Goal: Task Accomplishment & Management: Use online tool/utility

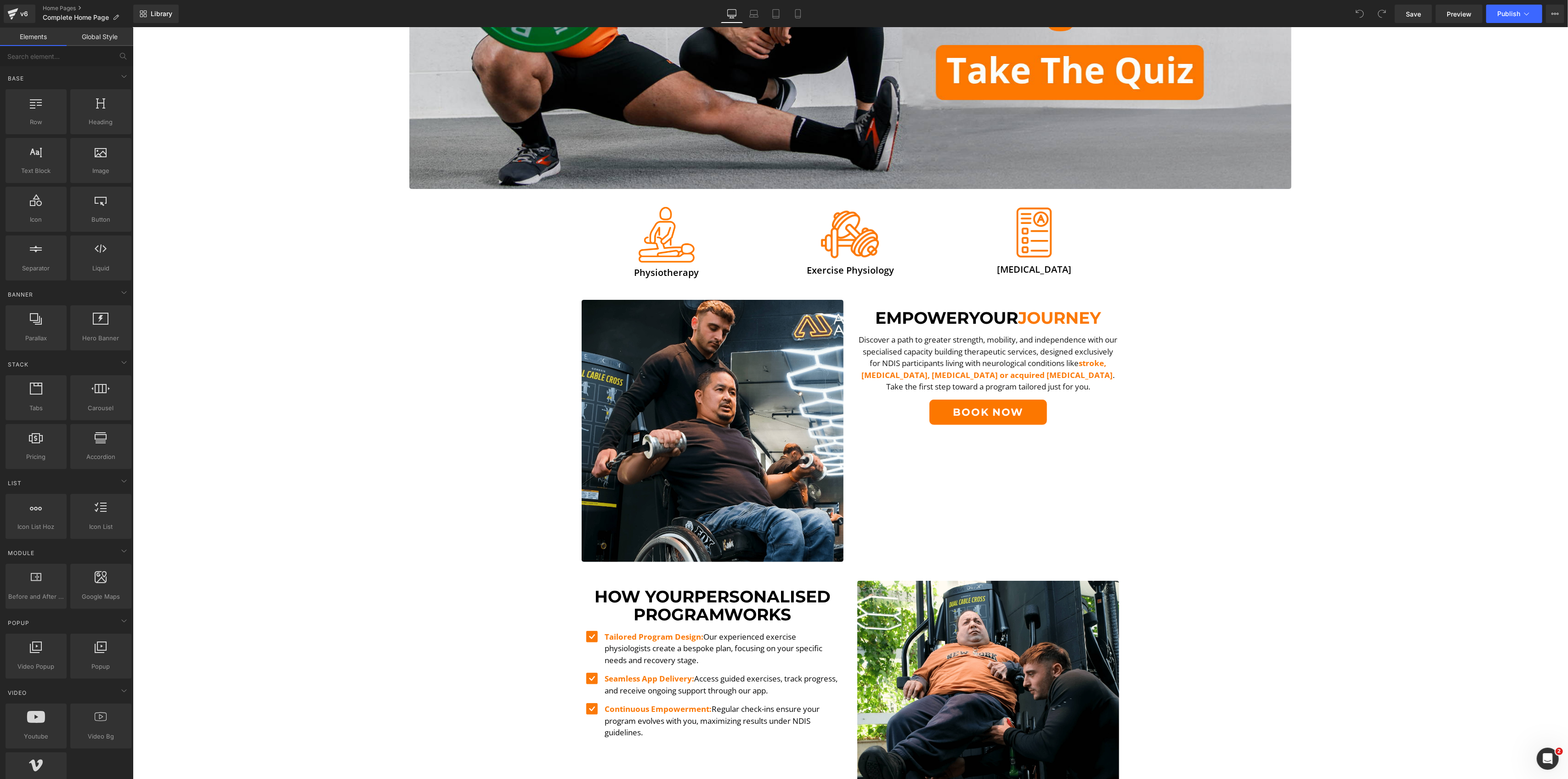
scroll to position [613, 0]
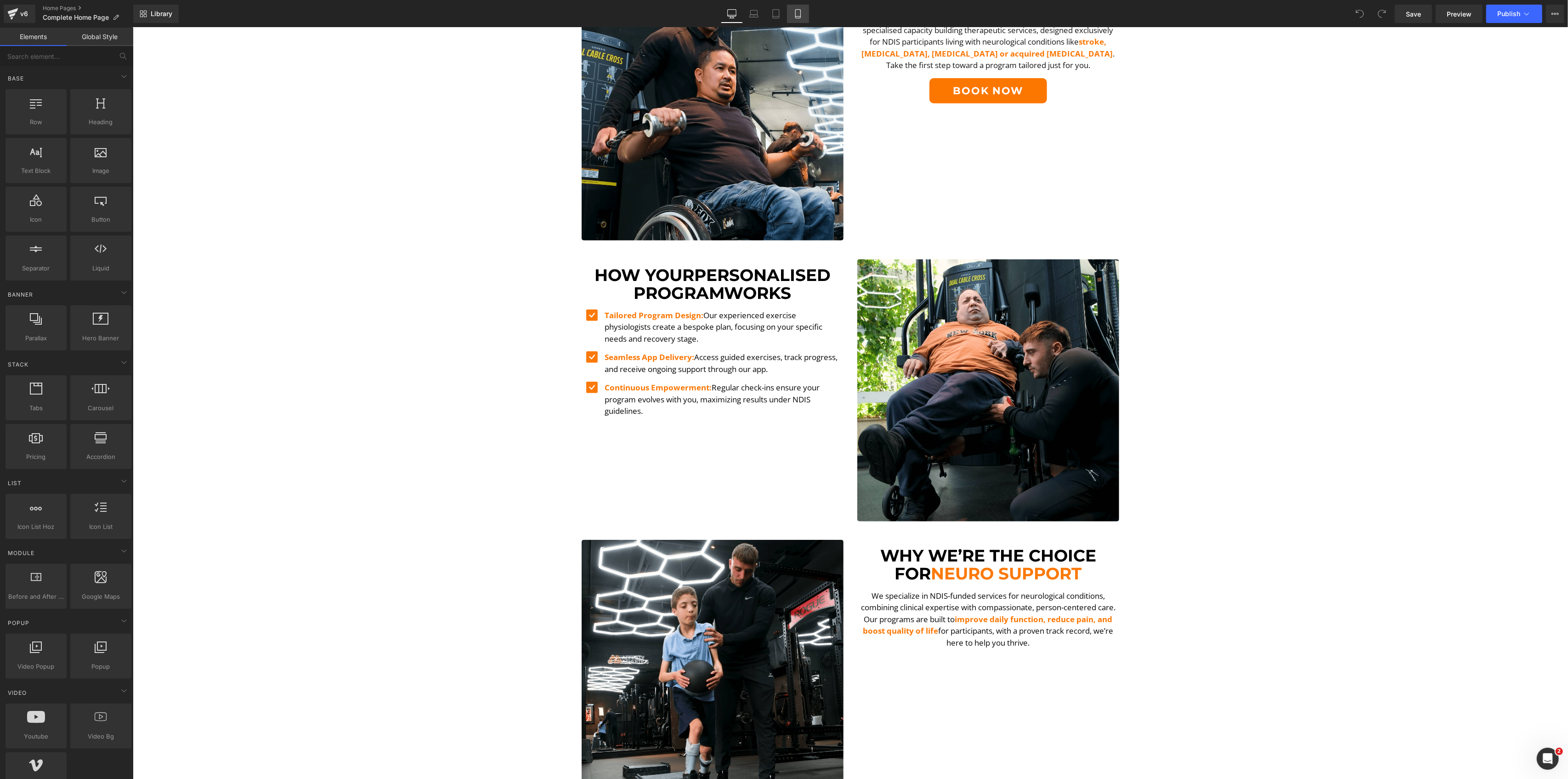
click at [800, 9] on link "Mobile" at bounding box center [798, 14] width 22 height 18
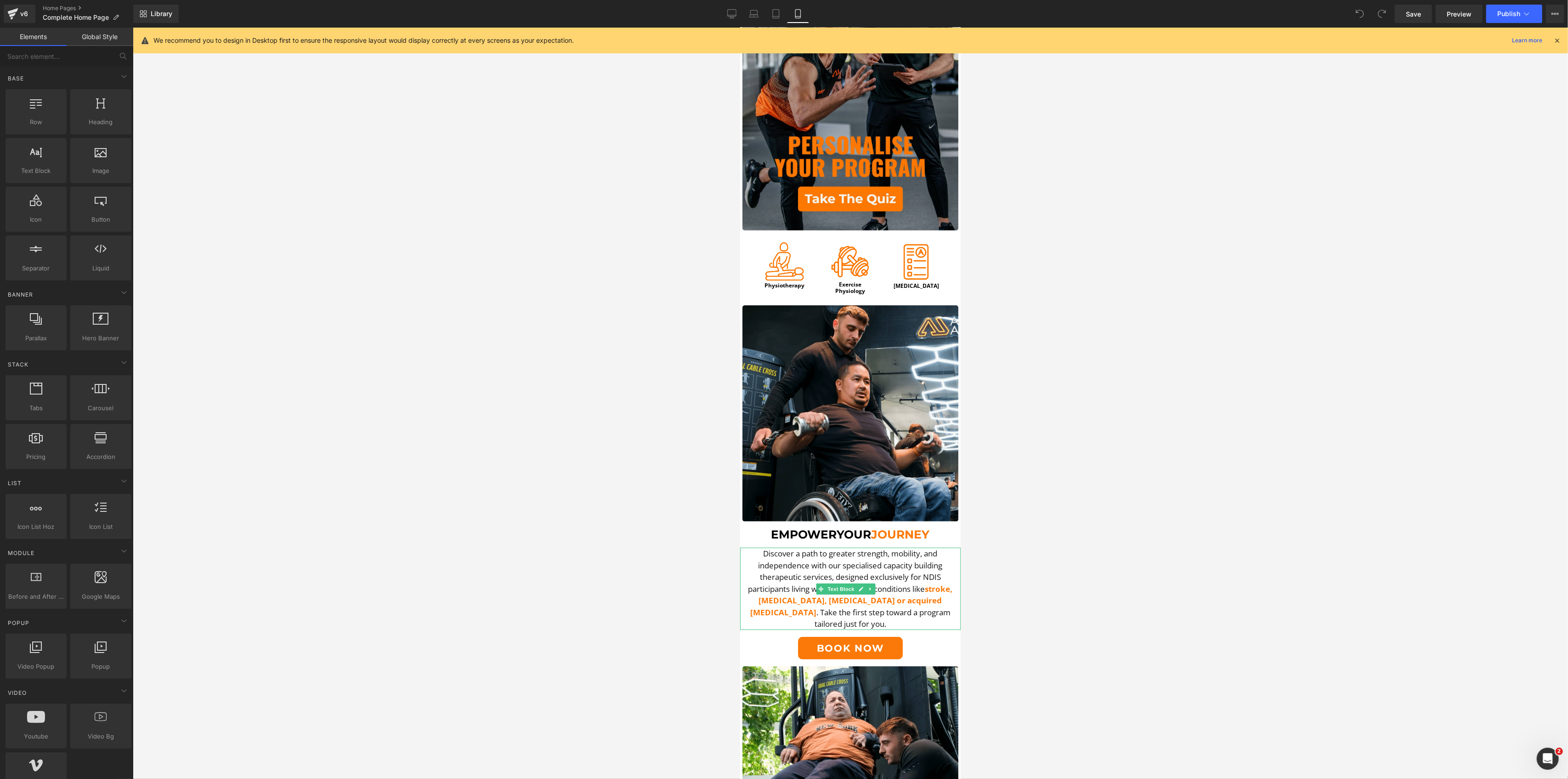
scroll to position [490, 0]
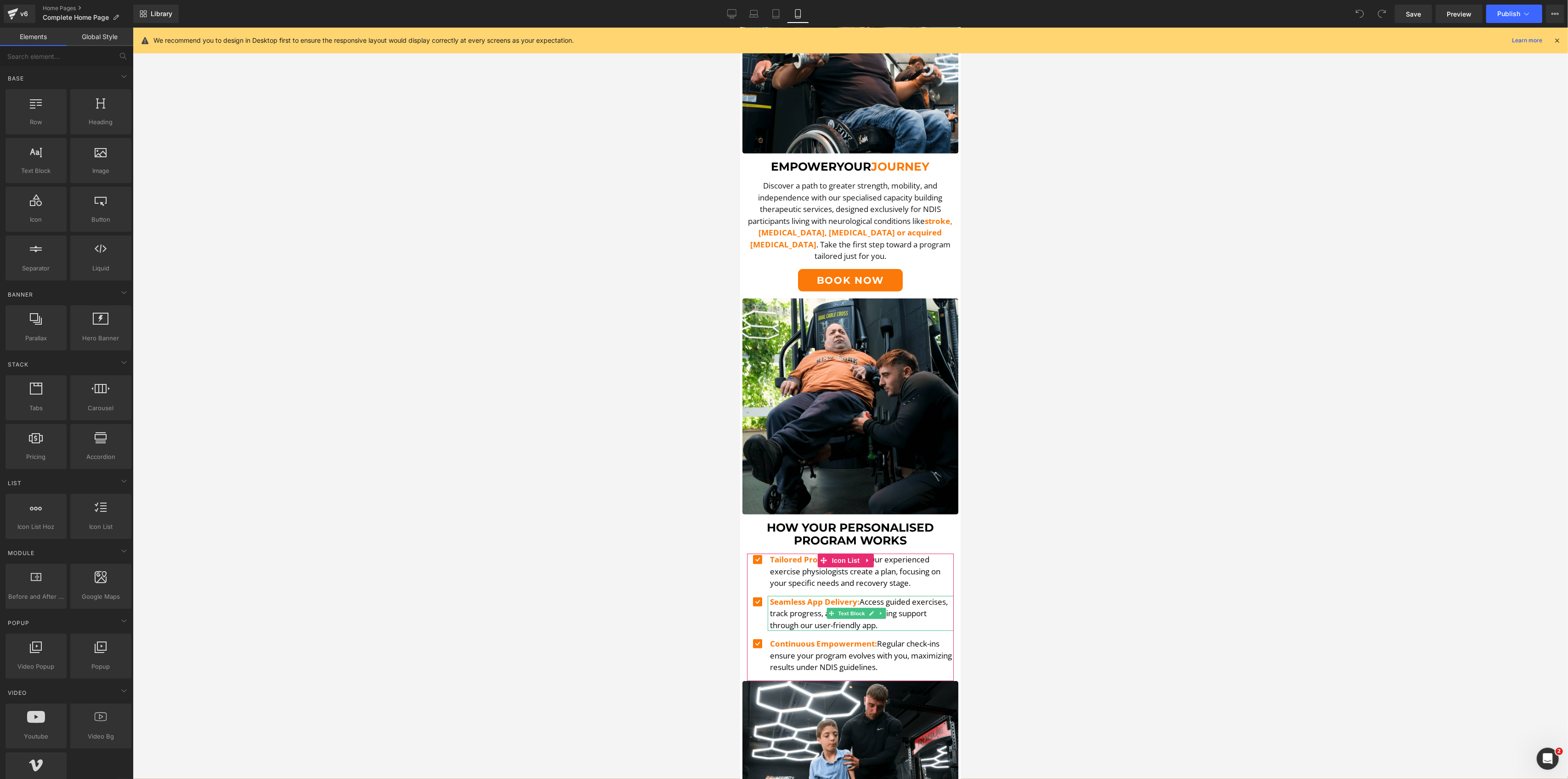
click at [882, 596] on p "Seamless App Delivery: Access guided exercises, track progress, and receive ong…" at bounding box center [861, 613] width 184 height 35
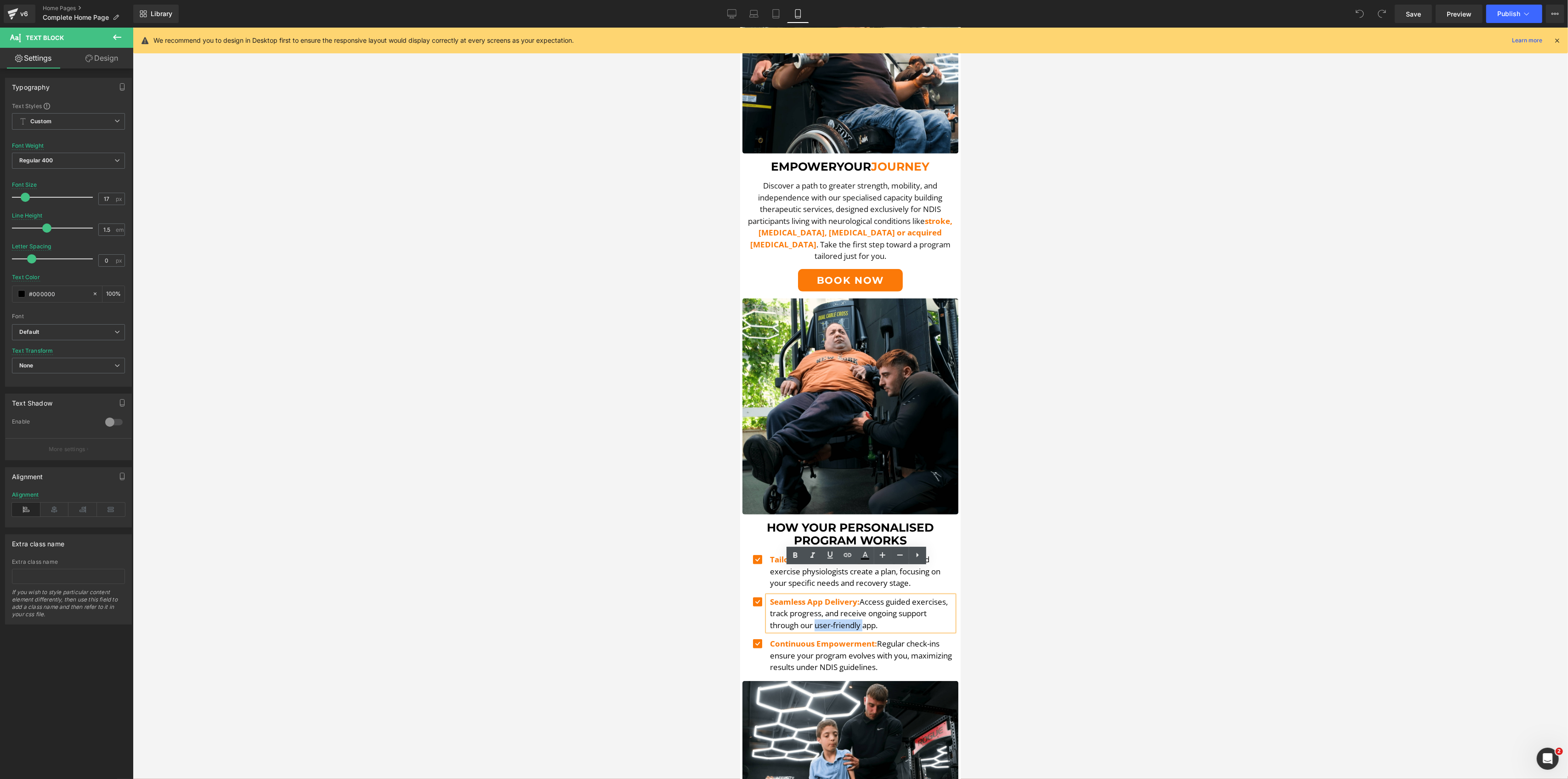
drag, startPoint x: 847, startPoint y: 601, endPoint x: 894, endPoint y: 602, distance: 47.0
click at [894, 602] on p "Seamless App Delivery: Access guided exercises, track progress, and receive ong…" at bounding box center [861, 613] width 184 height 35
drag, startPoint x: 893, startPoint y: 599, endPoint x: 848, endPoint y: 601, distance: 45.0
click at [848, 601] on p "Seamless App Delivery: Access guided exercises, track progress, and receive ong…" at bounding box center [861, 613] width 184 height 35
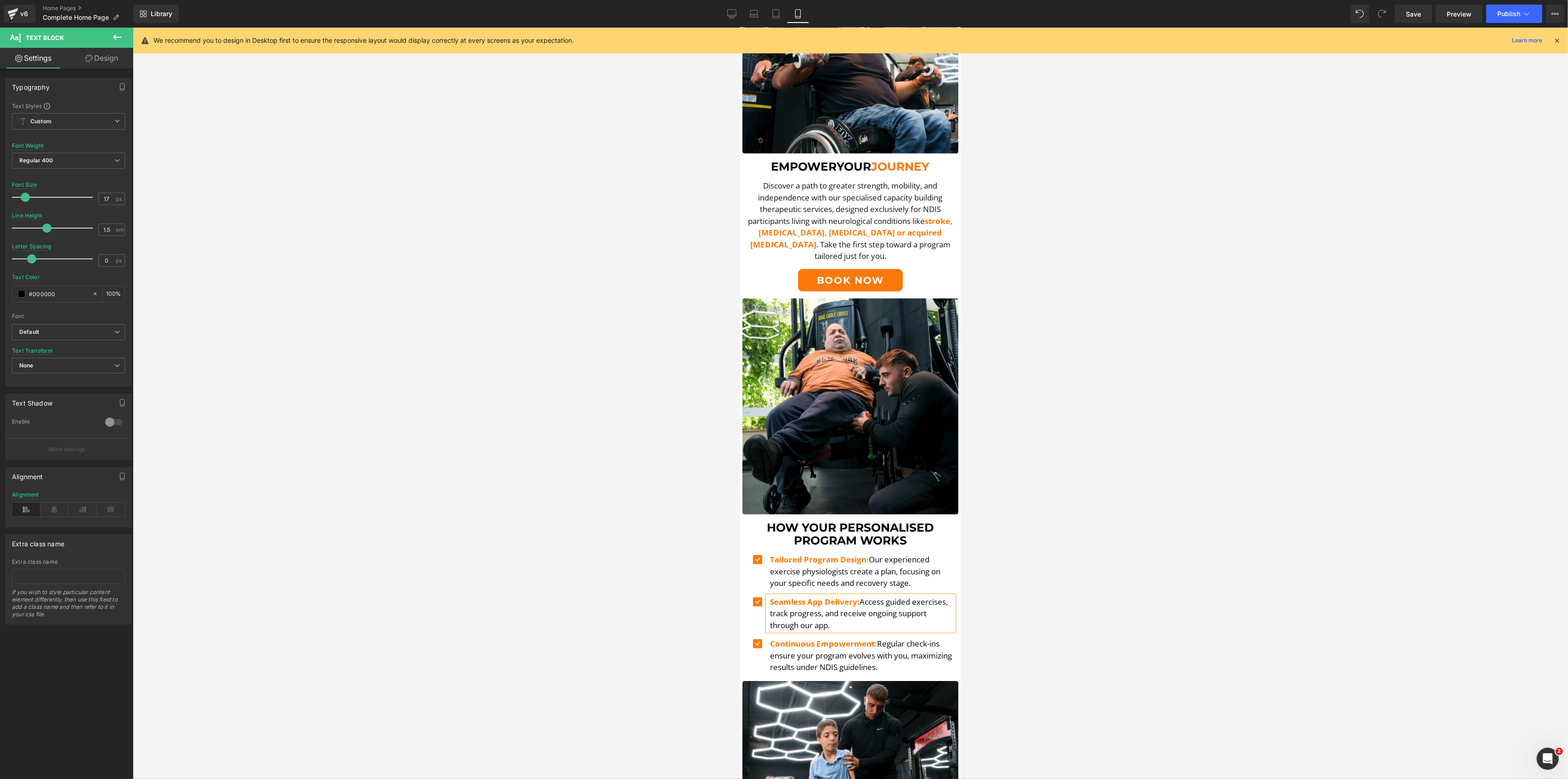
click at [1160, 480] on div at bounding box center [850, 403] width 1435 height 751
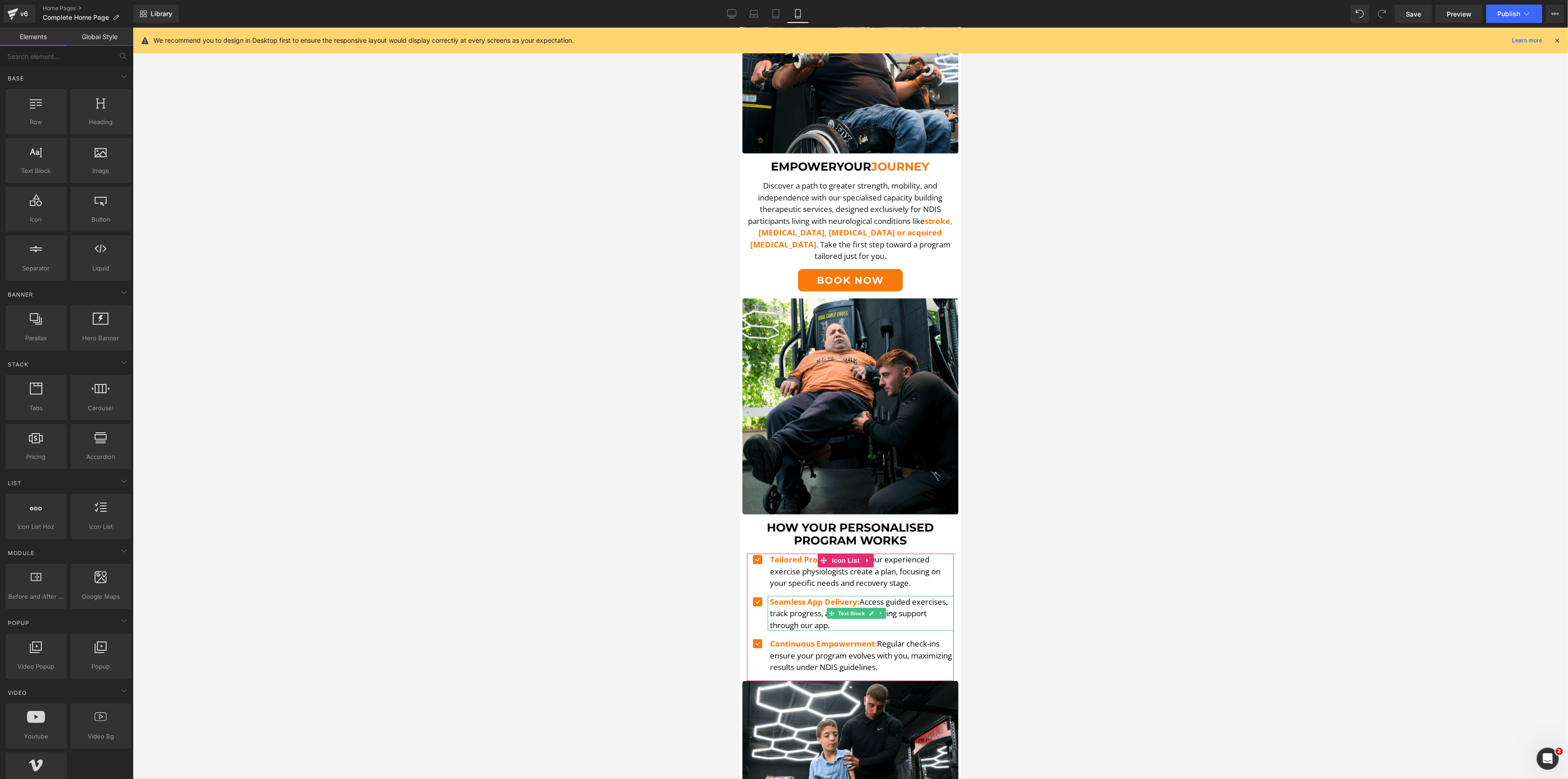
click at [866, 596] on p "Seamless App Delivery: Access guided exercises, track progress, and receive ong…" at bounding box center [861, 613] width 184 height 35
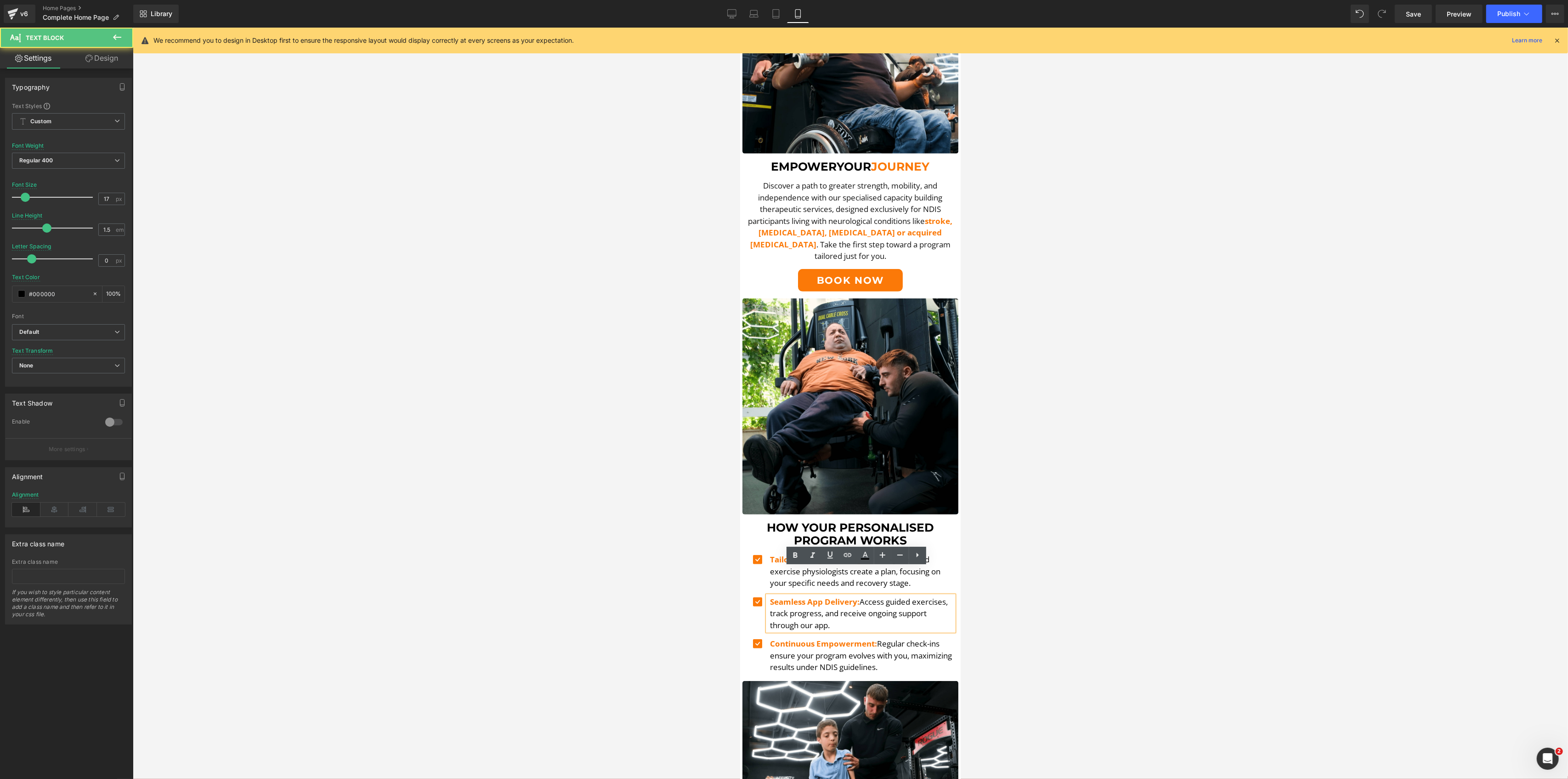
click at [859, 596] on p "Seamless App Delivery: Access guided exercises, track progress, and receive ong…" at bounding box center [861, 613] width 184 height 35
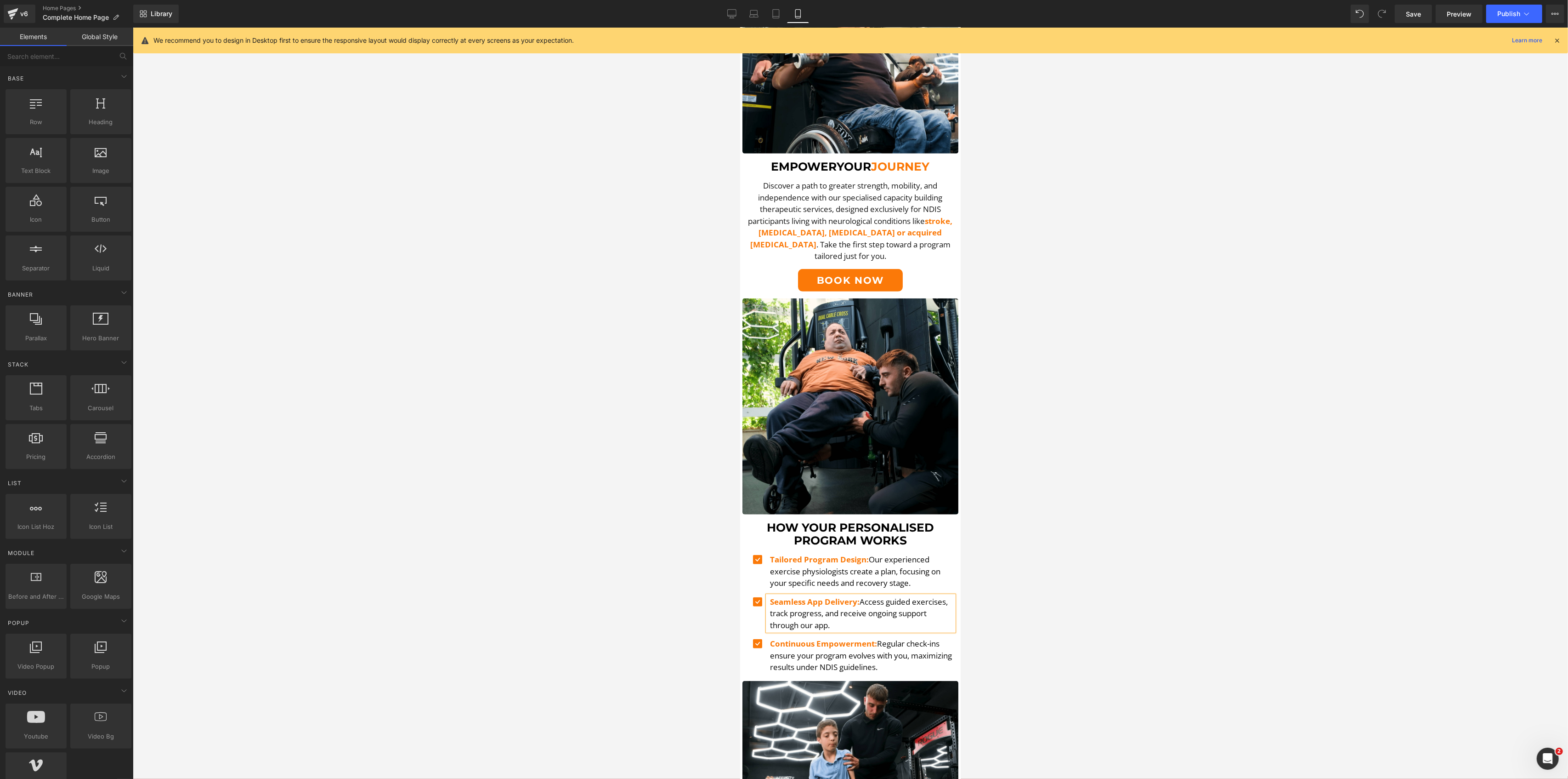
click at [1171, 601] on div at bounding box center [850, 403] width 1435 height 751
click at [1509, 15] on span "Publish" at bounding box center [1509, 14] width 23 height 7
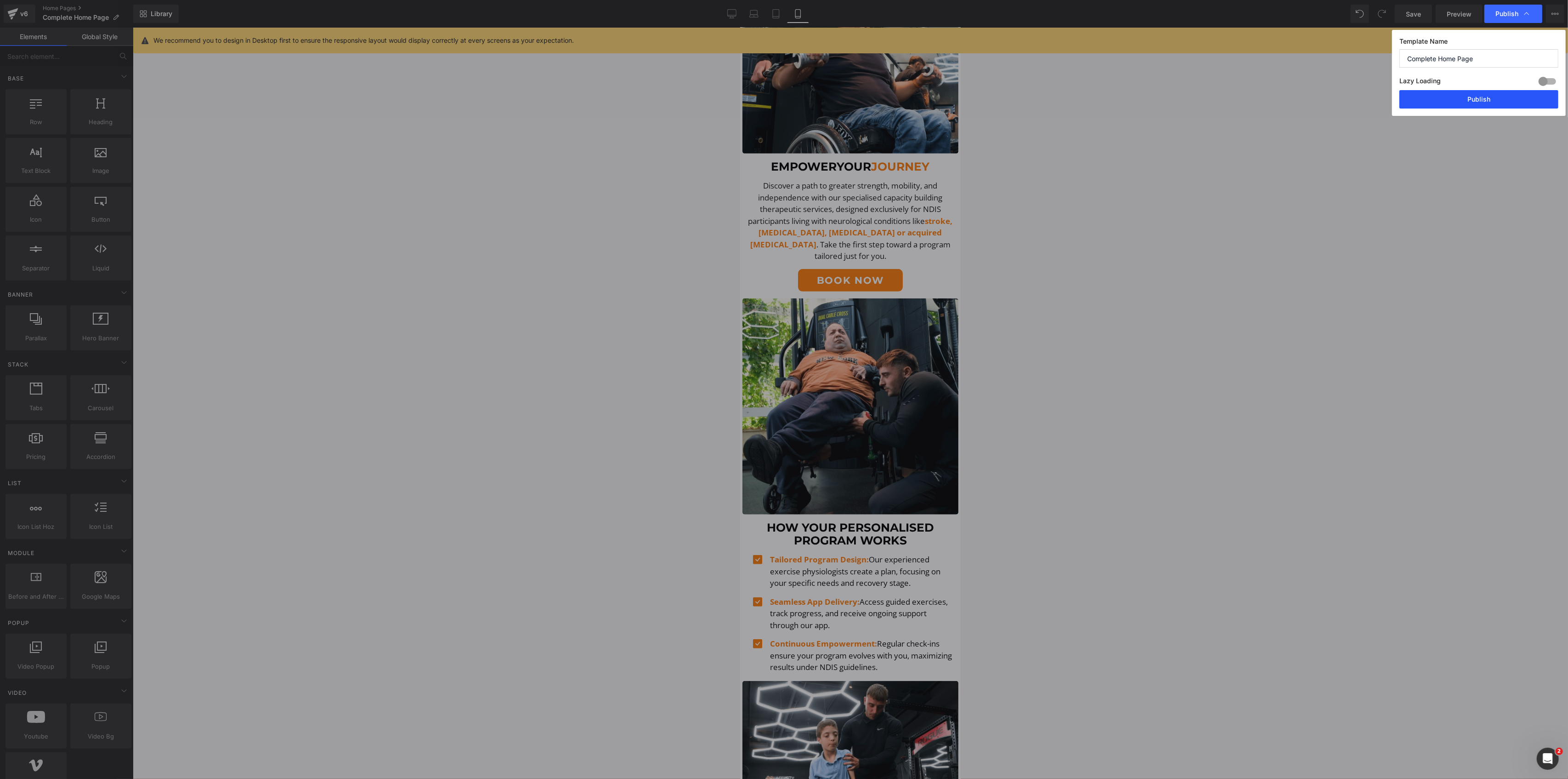
click at [1455, 99] on button "Publish" at bounding box center [1479, 99] width 159 height 18
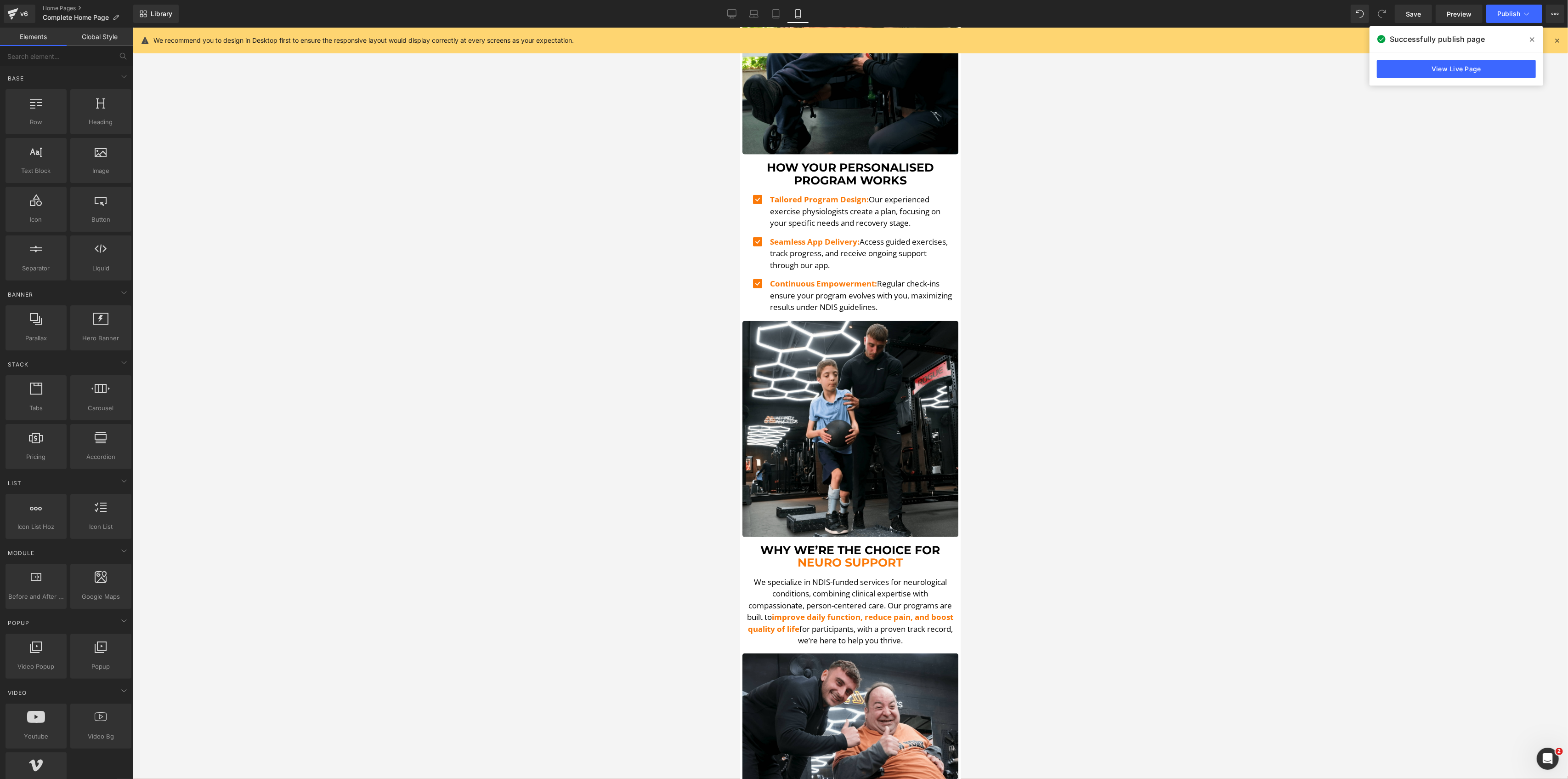
scroll to position [858, 0]
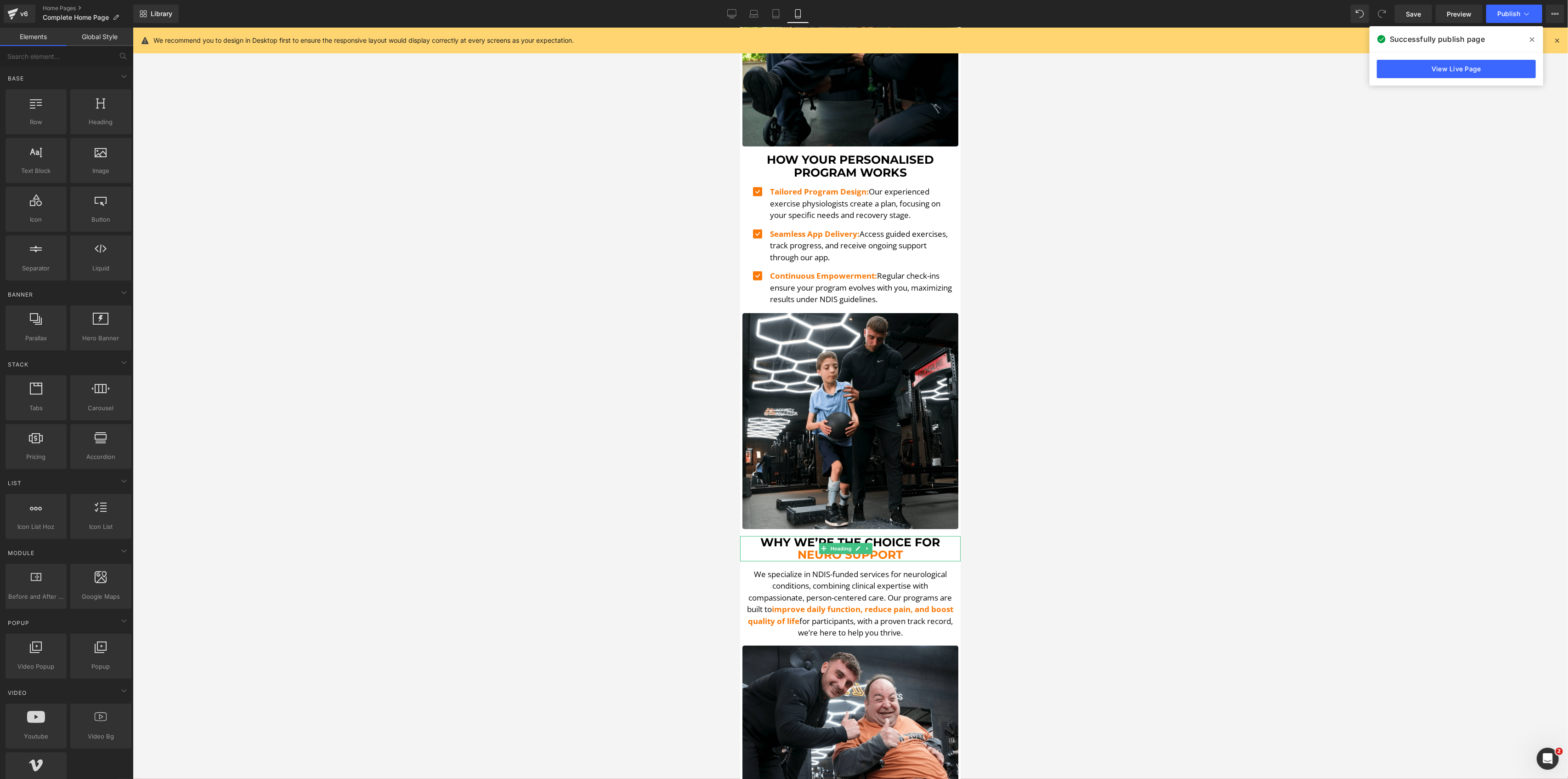
click at [906, 548] on h1 "Neuro Support" at bounding box center [850, 554] width 220 height 13
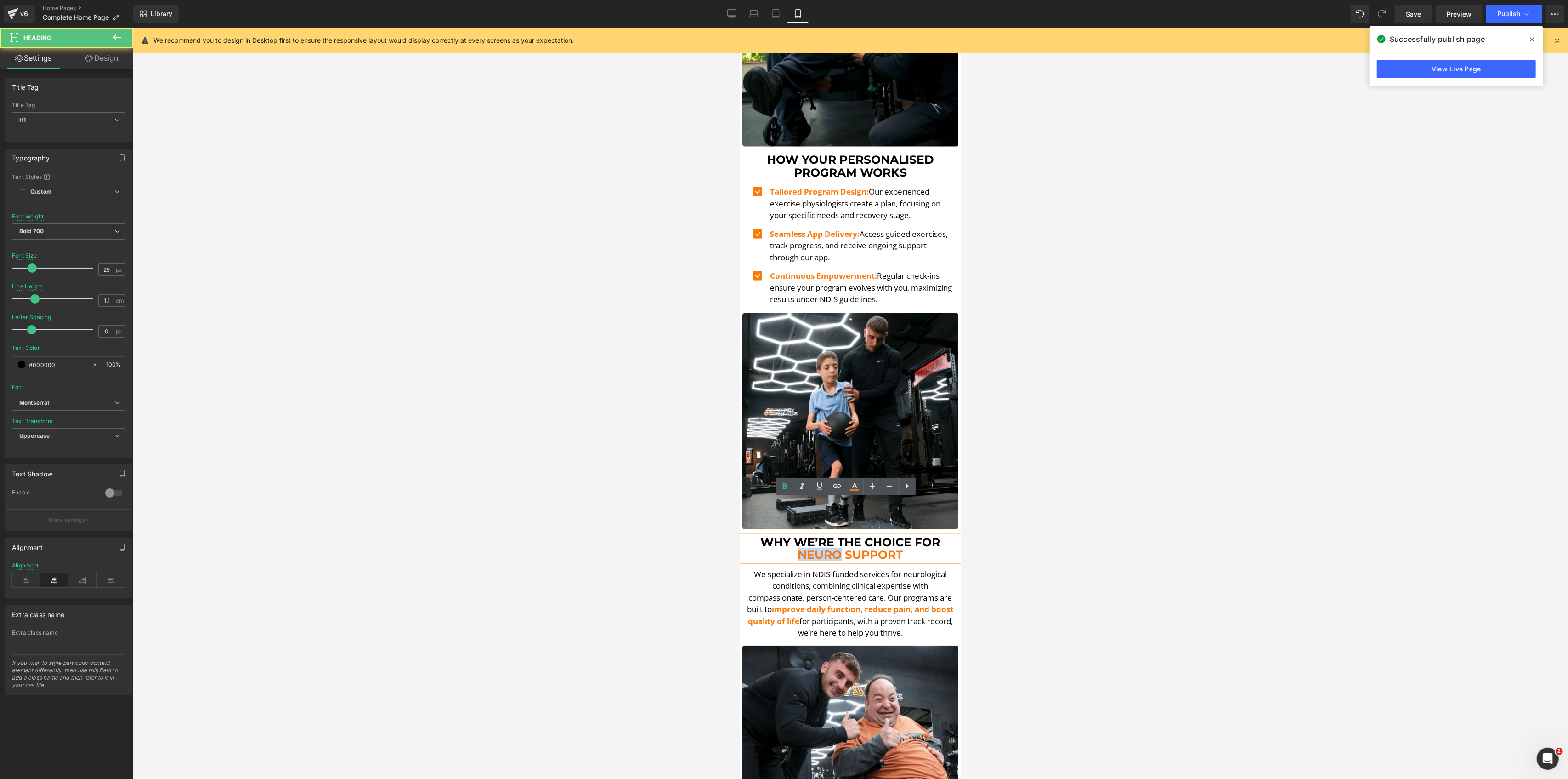
drag, startPoint x: 837, startPoint y: 514, endPoint x: 793, endPoint y: 511, distance: 44.1
click at [797, 548] on span "Neuro Support" at bounding box center [850, 554] width 105 height 14
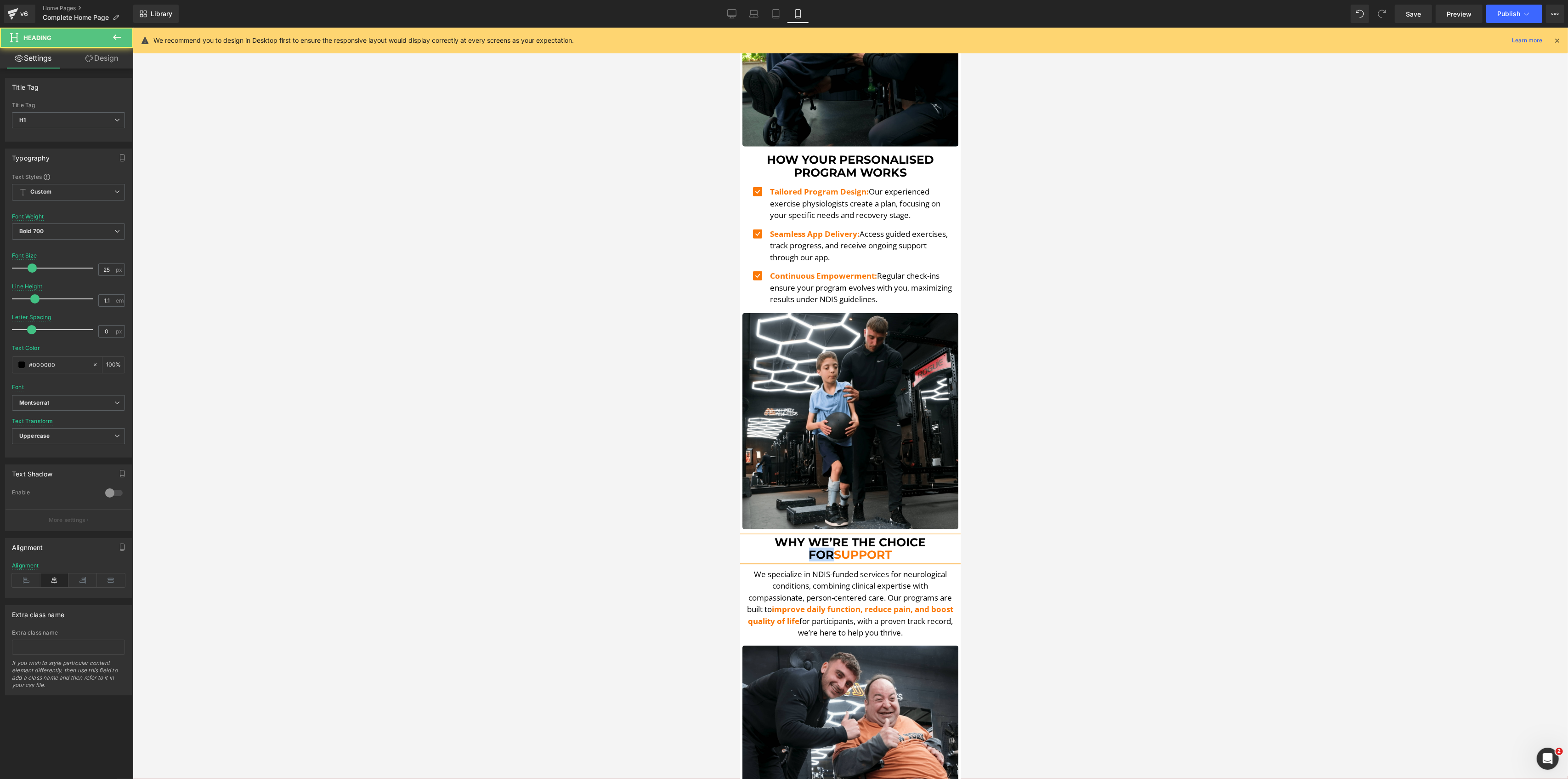
drag, startPoint x: 801, startPoint y: 518, endPoint x: 827, endPoint y: 521, distance: 26.2
click at [827, 536] on h1 "Why We’re the Choice for Support" at bounding box center [850, 549] width 220 height 26
click at [861, 487] on link at bounding box center [855, 486] width 18 height 18
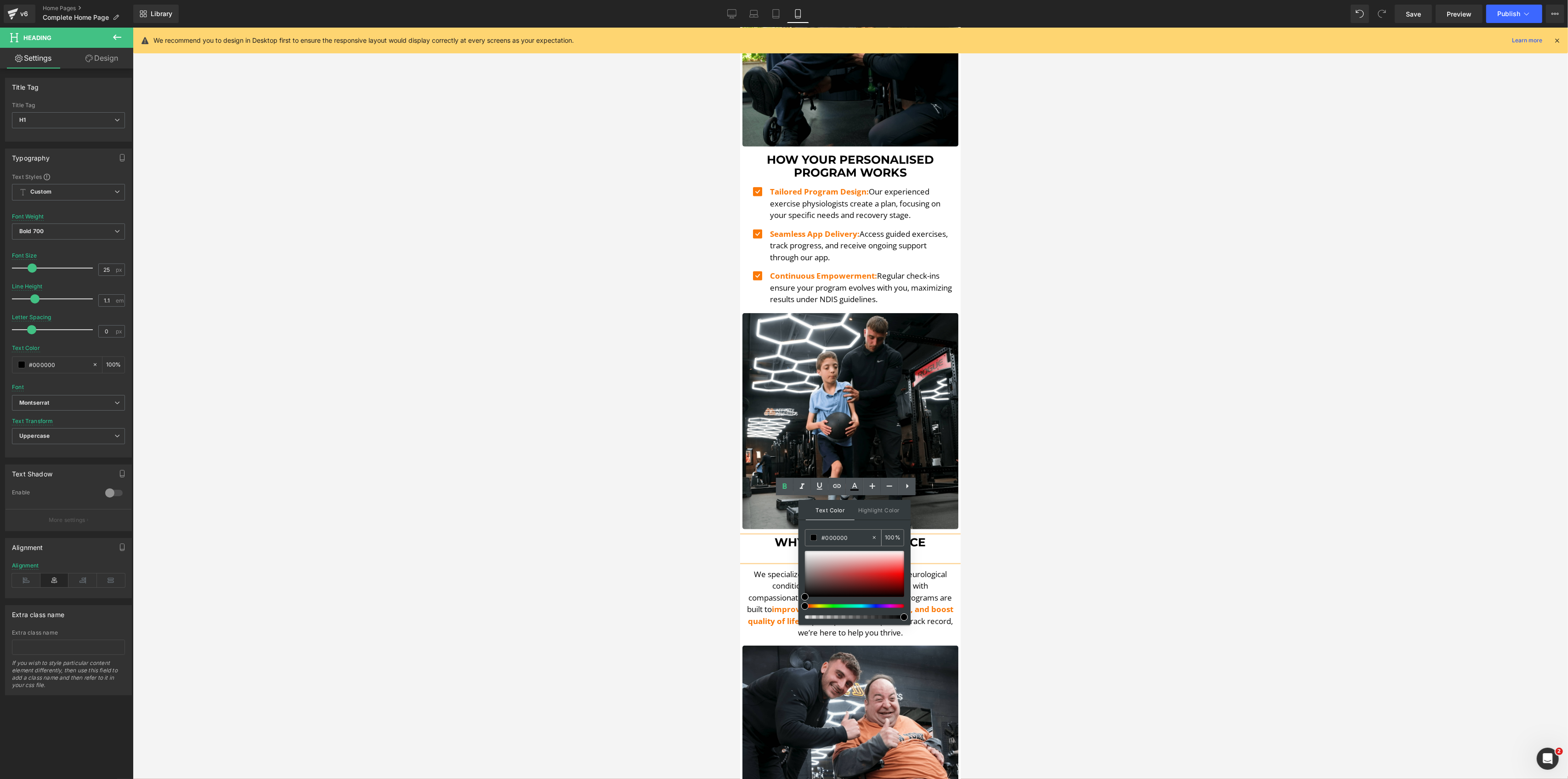
click at [850, 540] on input "#000000" at bounding box center [847, 537] width 50 height 10
paste input "#fb7908"
click at [900, 576] on span at bounding box center [901, 573] width 7 height 7
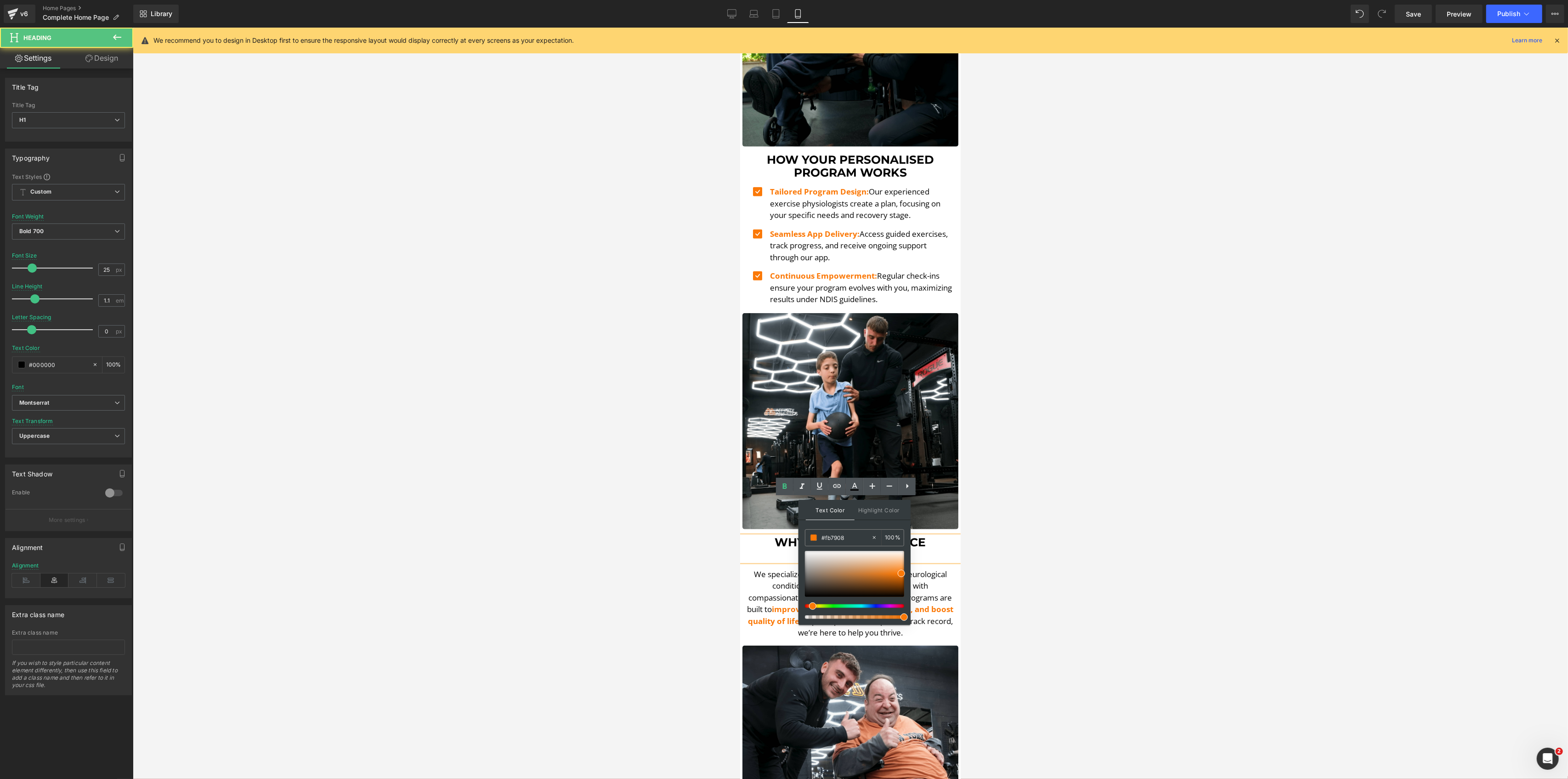
click at [941, 536] on h1 "Why We’re the Choice for Support" at bounding box center [850, 549] width 220 height 26
drag, startPoint x: 826, startPoint y: 520, endPoint x: 800, endPoint y: 516, distance: 26.3
click at [800, 536] on h1 "Why We’re the Choice for Support" at bounding box center [850, 549] width 220 height 26
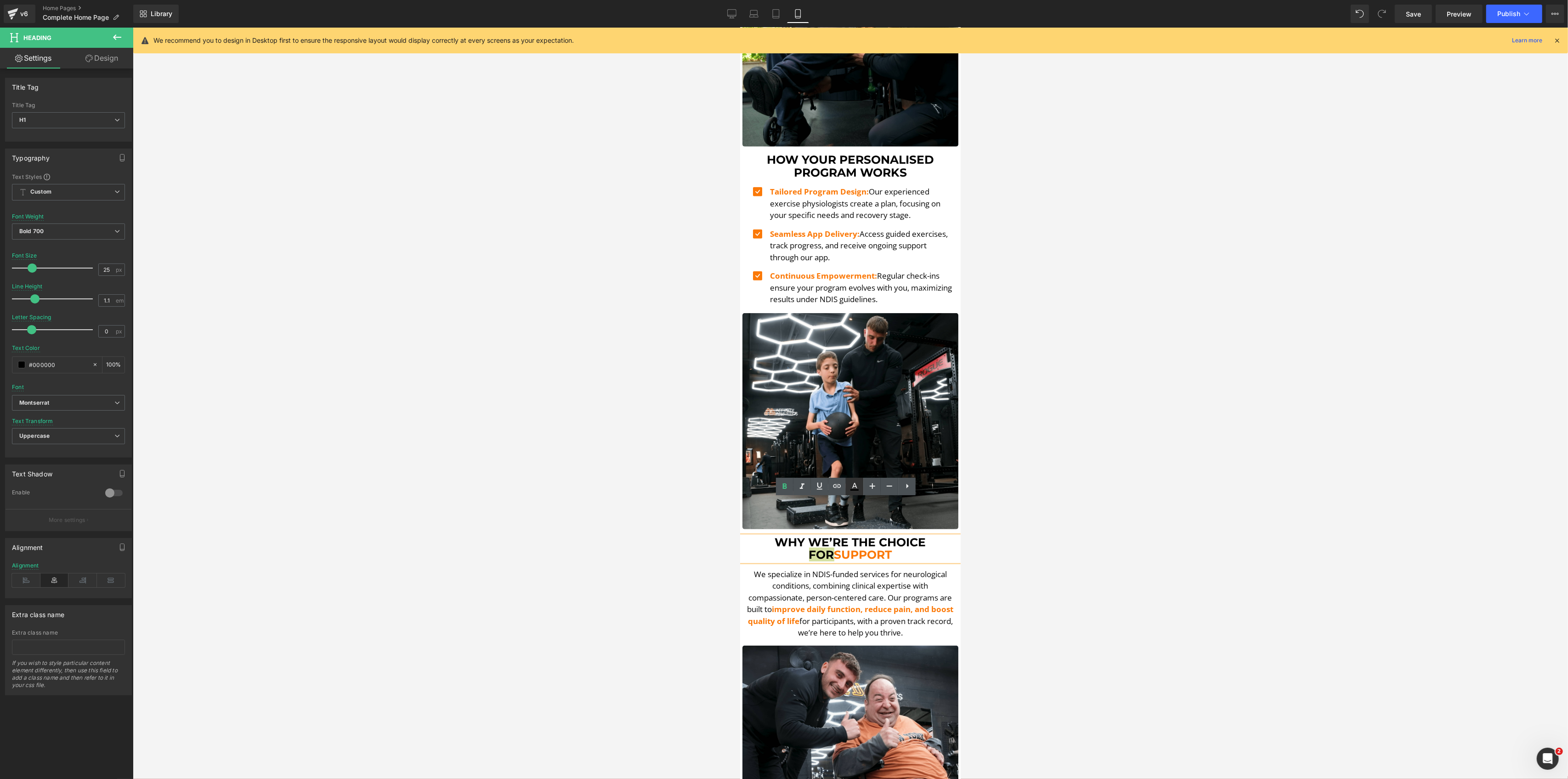
click at [857, 488] on icon at bounding box center [855, 486] width 11 height 11
click at [835, 534] on input "#fb7908" at bounding box center [847, 537] width 50 height 10
paste input "fb7908"
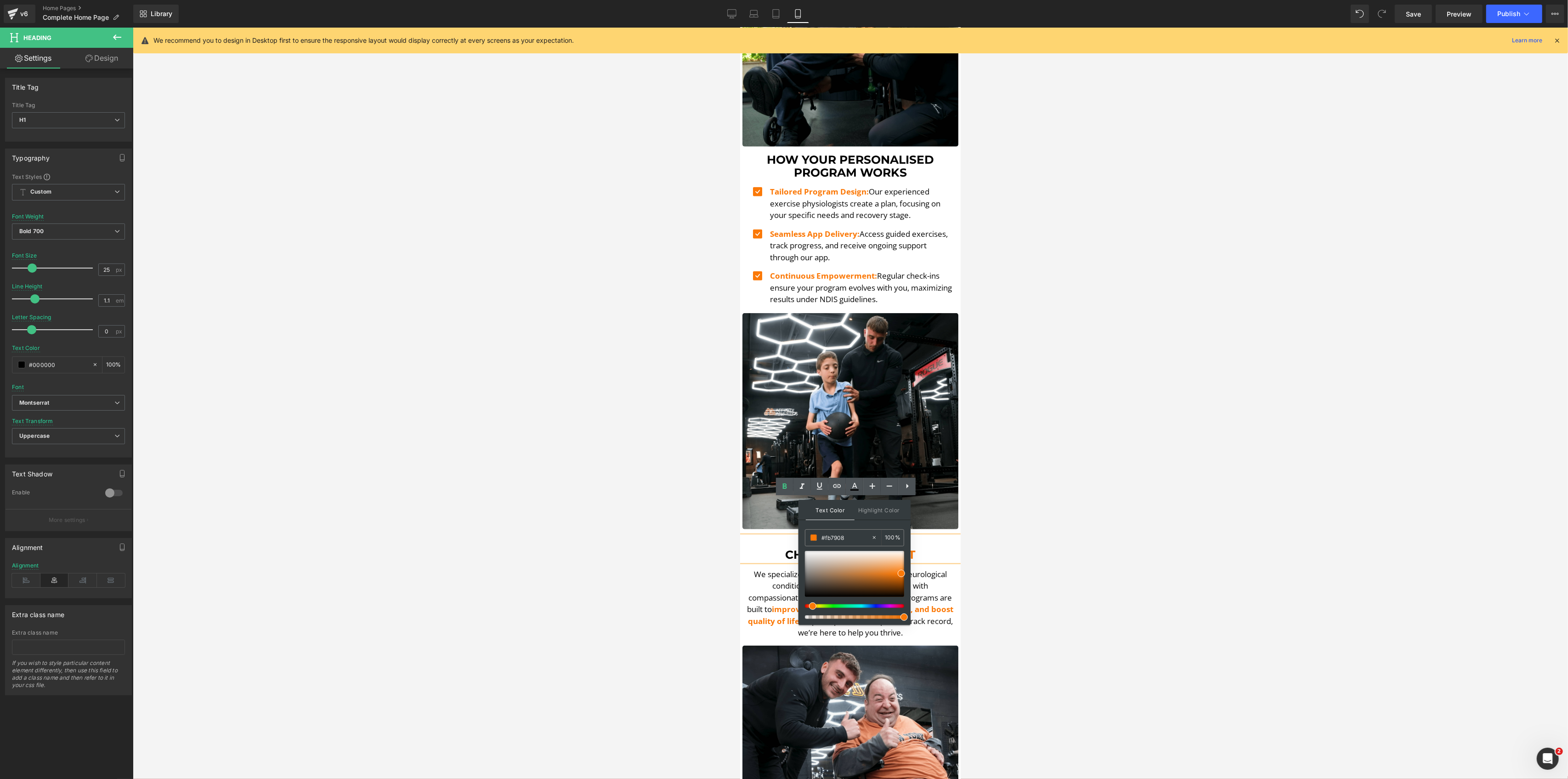
type input "#fb7908"
click at [901, 573] on span at bounding box center [901, 573] width 7 height 7
click at [923, 568] on p "We specialize in NDIS-funded services for neurological conditions, combining cl…" at bounding box center [850, 603] width 207 height 70
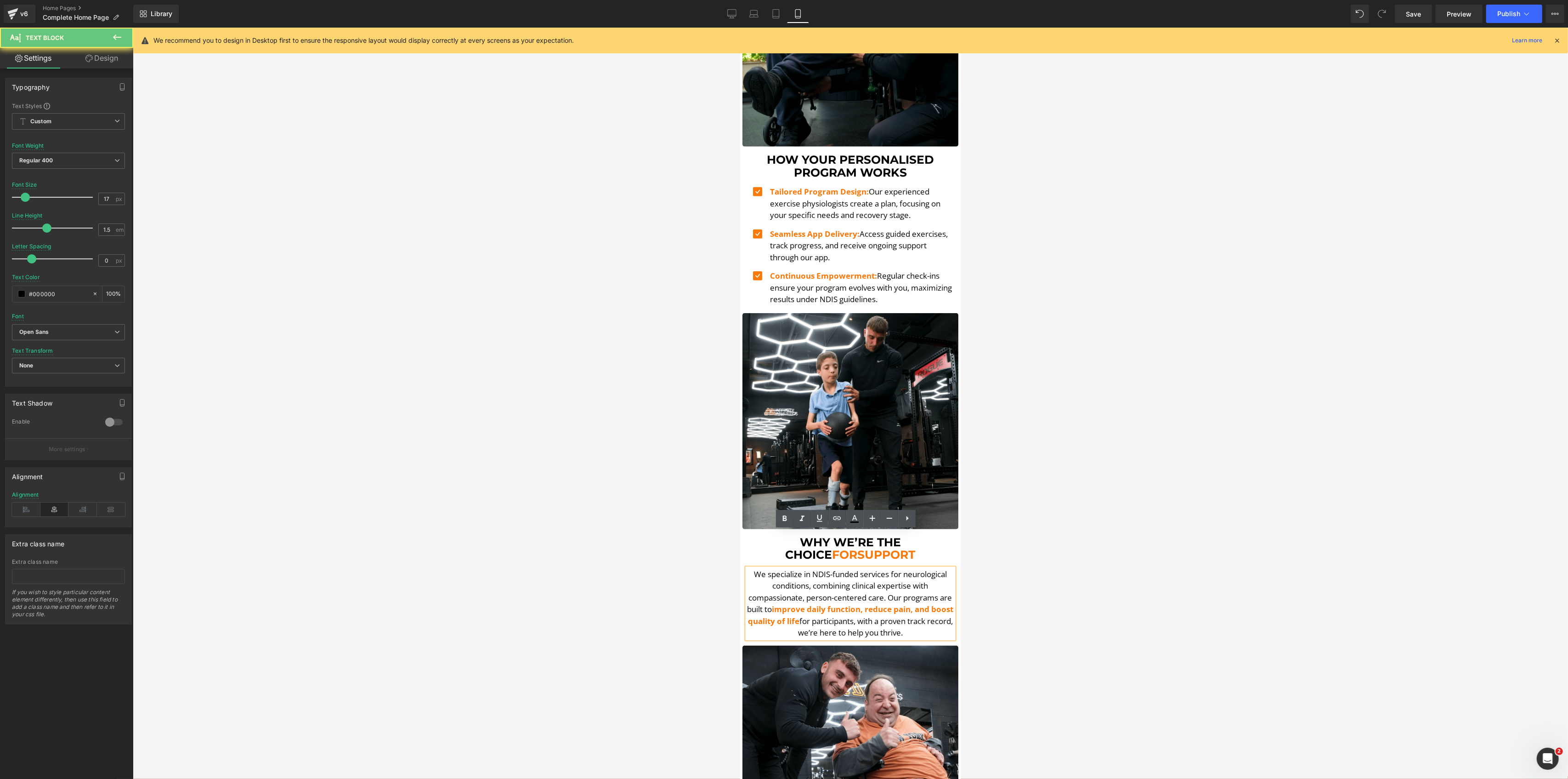
click at [923, 568] on p "We specialize in NDIS-funded services for neurological conditions, combining cl…" at bounding box center [850, 603] width 207 height 70
click at [905, 496] on div "Image Image Image Physiotherapy Heading Image Exercise Physiology Heading Image…" at bounding box center [850, 556] width 220 height 2631
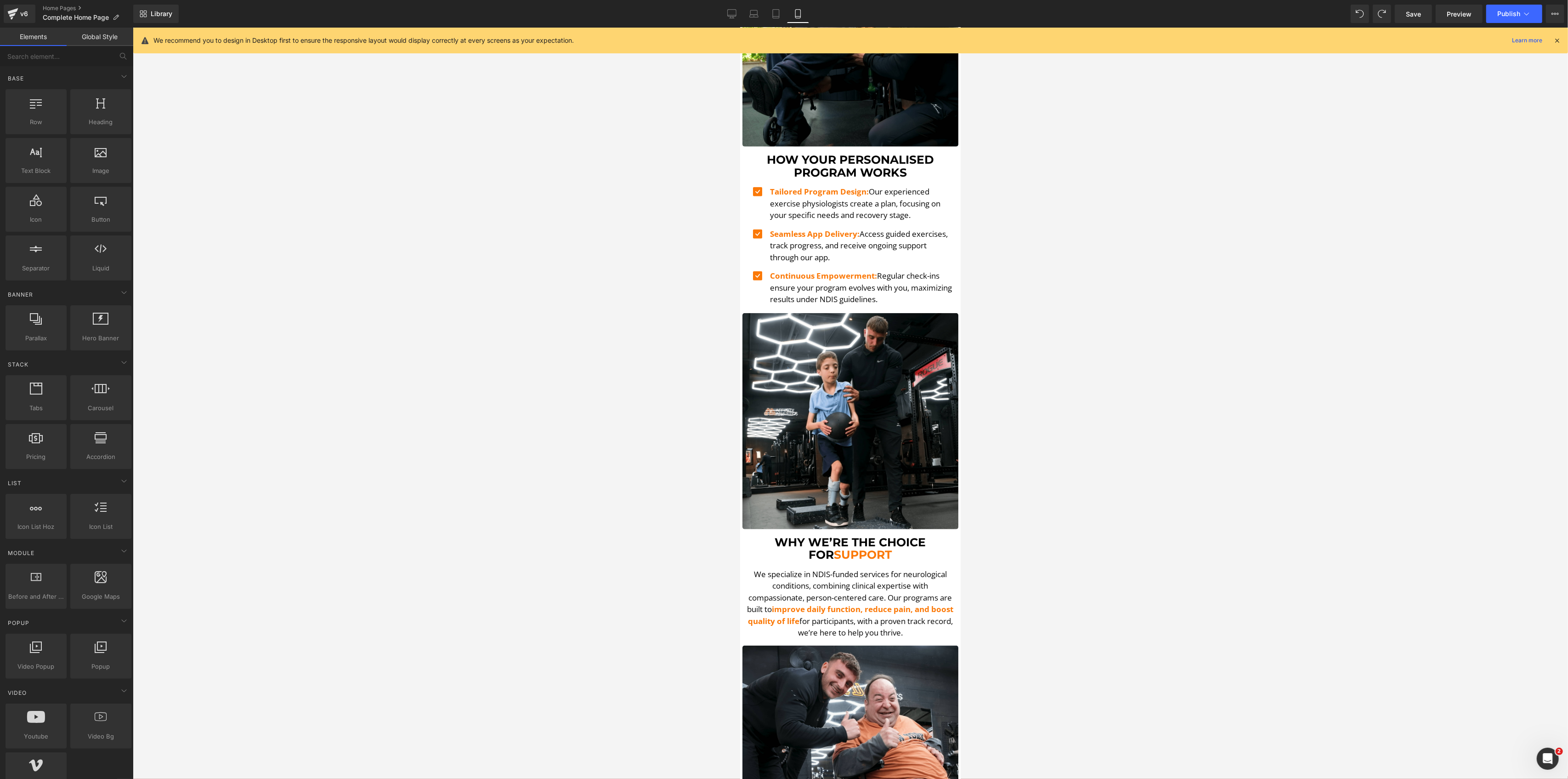
click at [1331, 593] on div at bounding box center [850, 403] width 1435 height 751
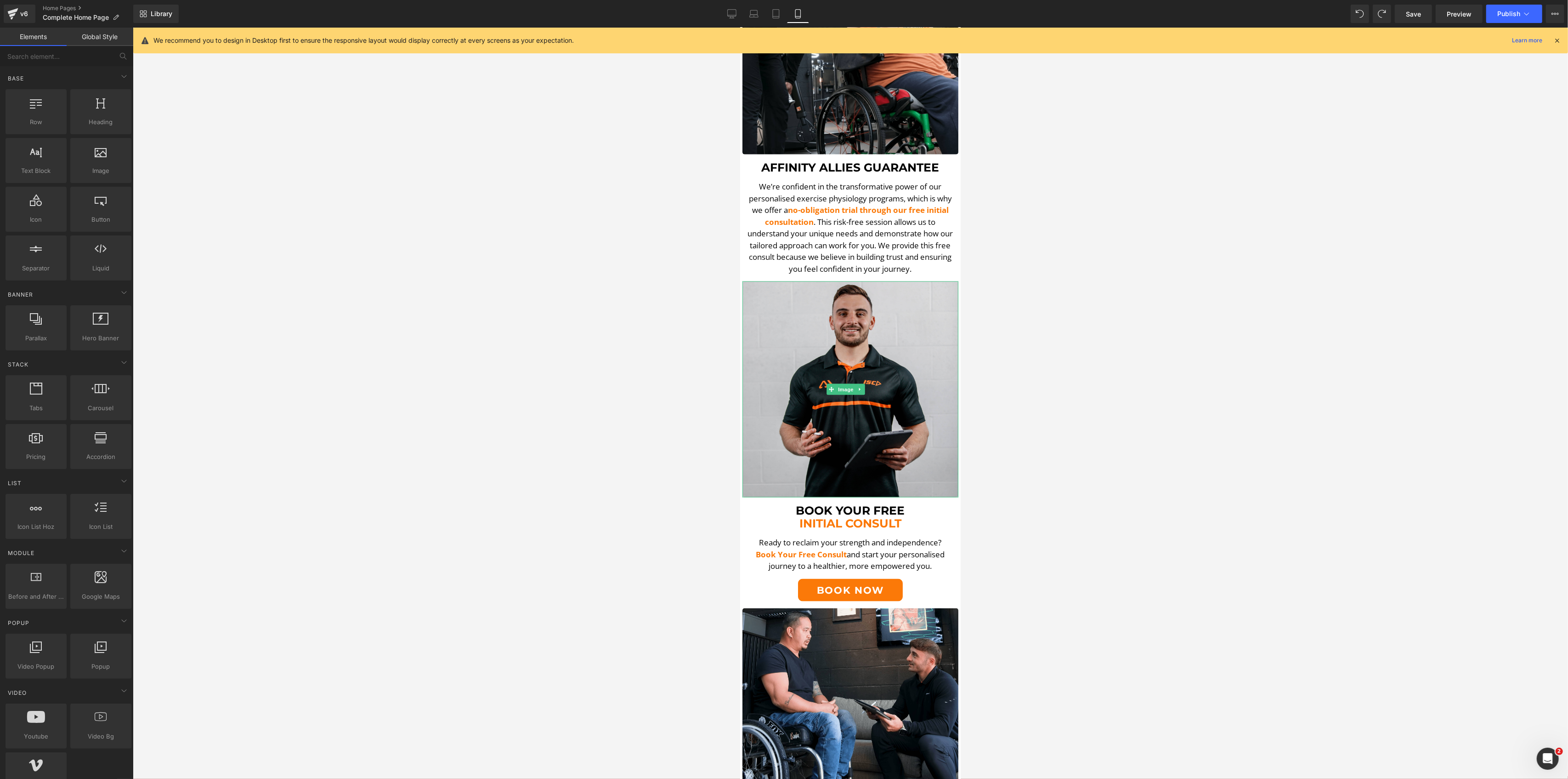
scroll to position [1593, 0]
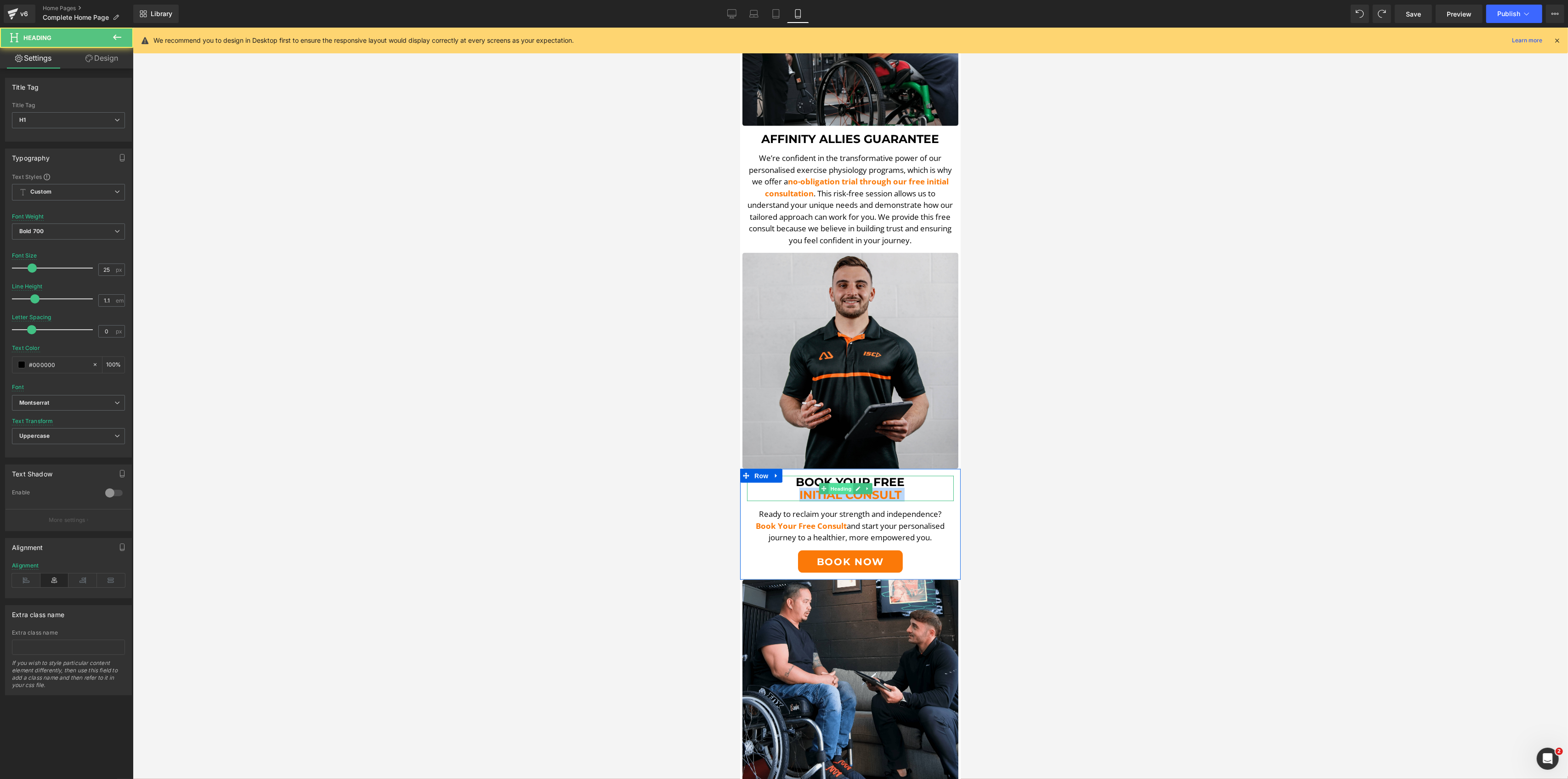
drag, startPoint x: 794, startPoint y: 449, endPoint x: 829, endPoint y: 449, distance: 35.0
click at [829, 476] on div "Book Your FREE Initial Consult Heading" at bounding box center [850, 488] width 207 height 26
click at [839, 488] on span "Initial Consult" at bounding box center [850, 495] width 102 height 14
drag, startPoint x: 836, startPoint y: 449, endPoint x: 793, endPoint y: 449, distance: 43.0
click at [799, 488] on span "Initial Consult" at bounding box center [850, 495] width 102 height 14
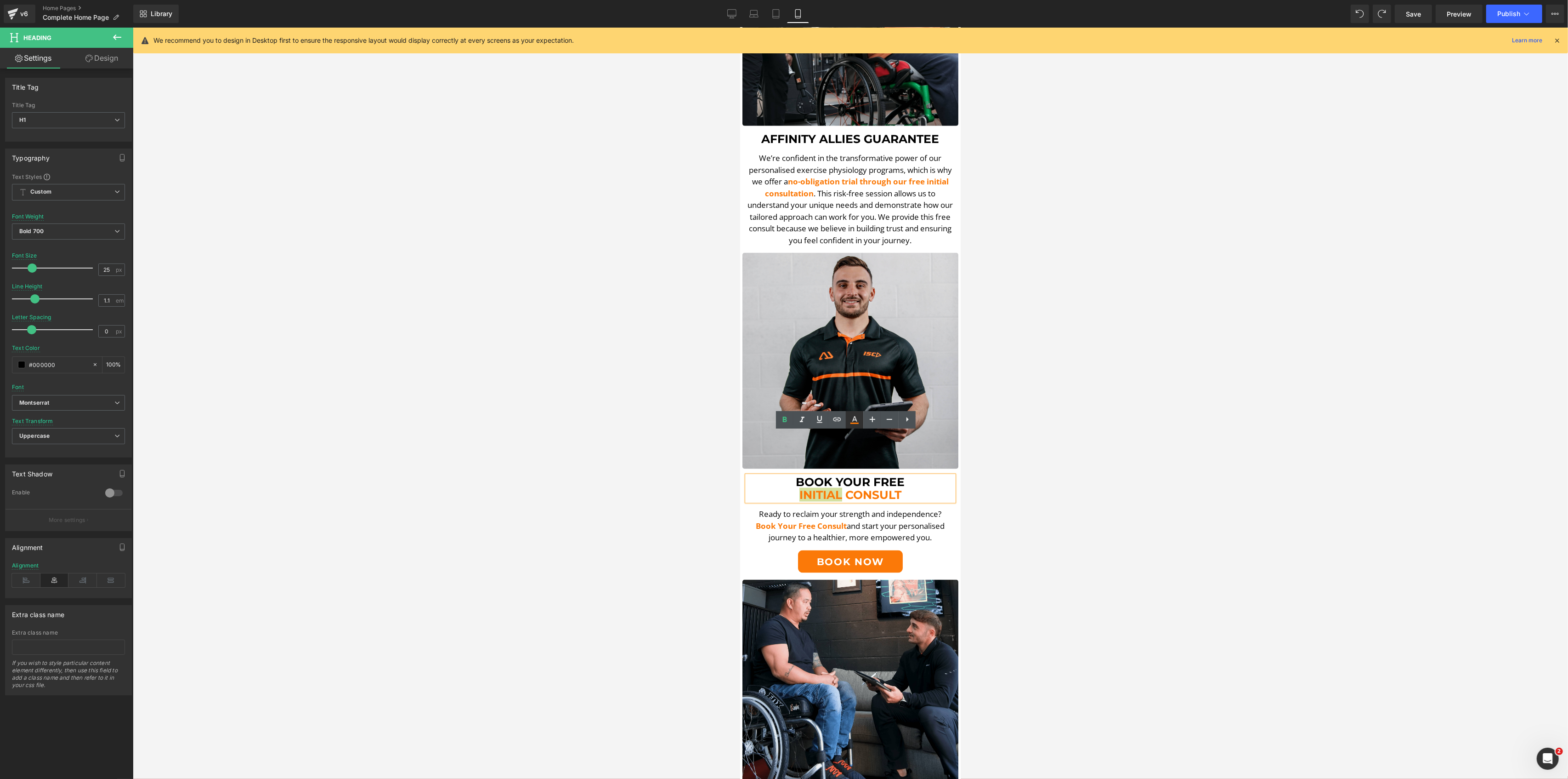
click at [853, 423] on icon at bounding box center [855, 423] width 9 height 1
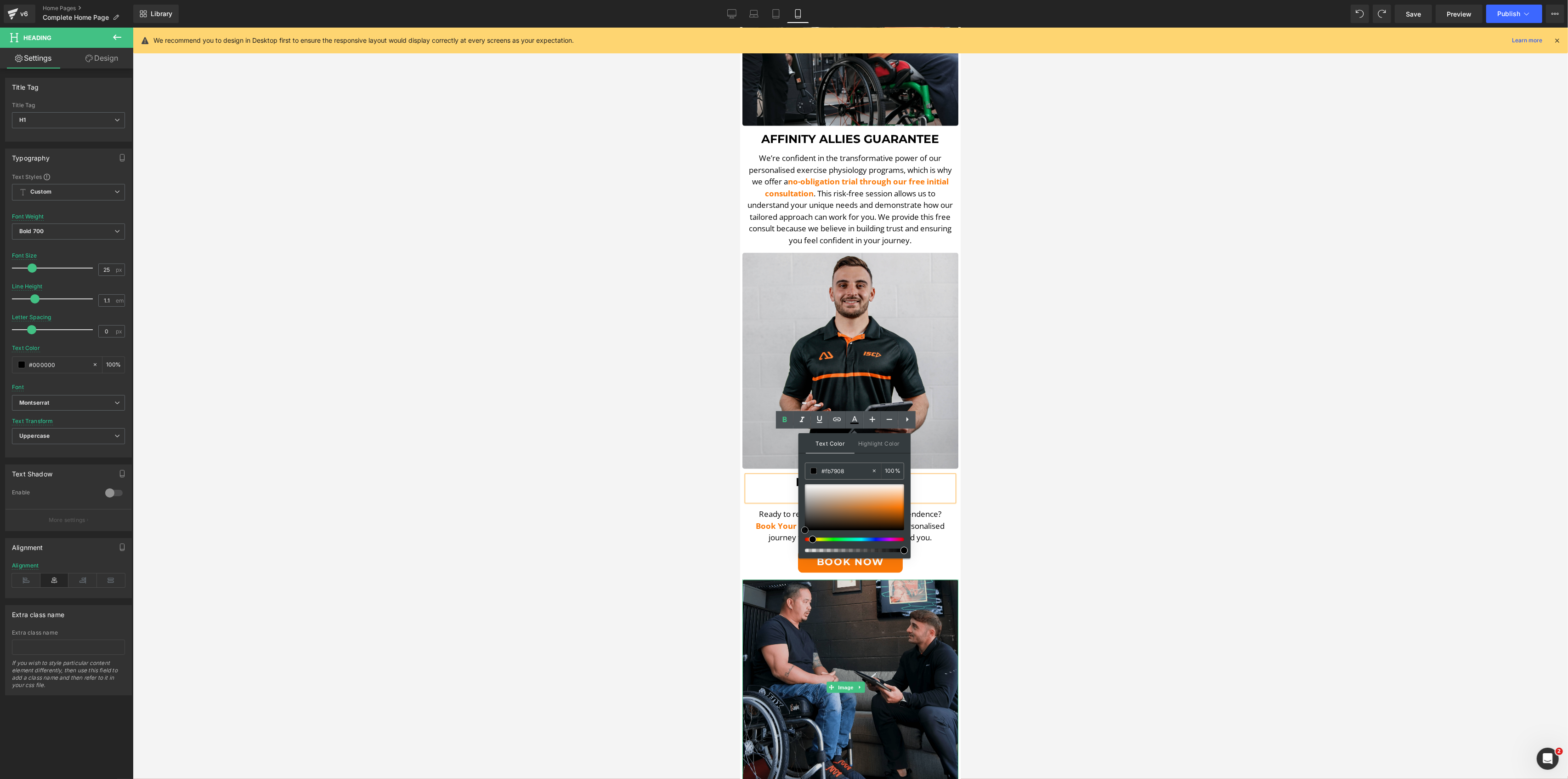
drag, startPoint x: 1544, startPoint y: 580, endPoint x: 793, endPoint y: 576, distance: 751.0
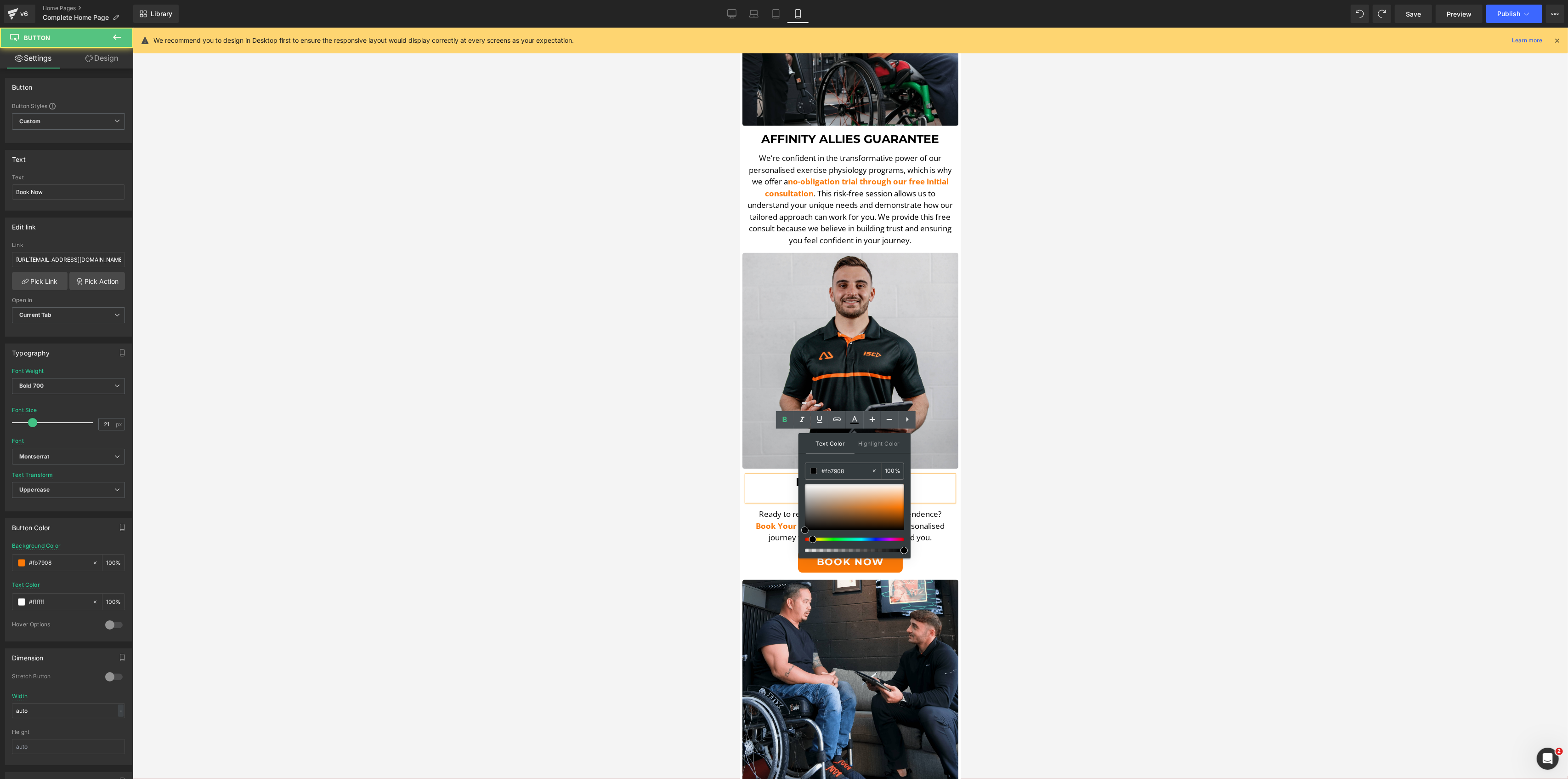
click at [772, 550] on div "Book Now" at bounding box center [850, 562] width 207 height 23
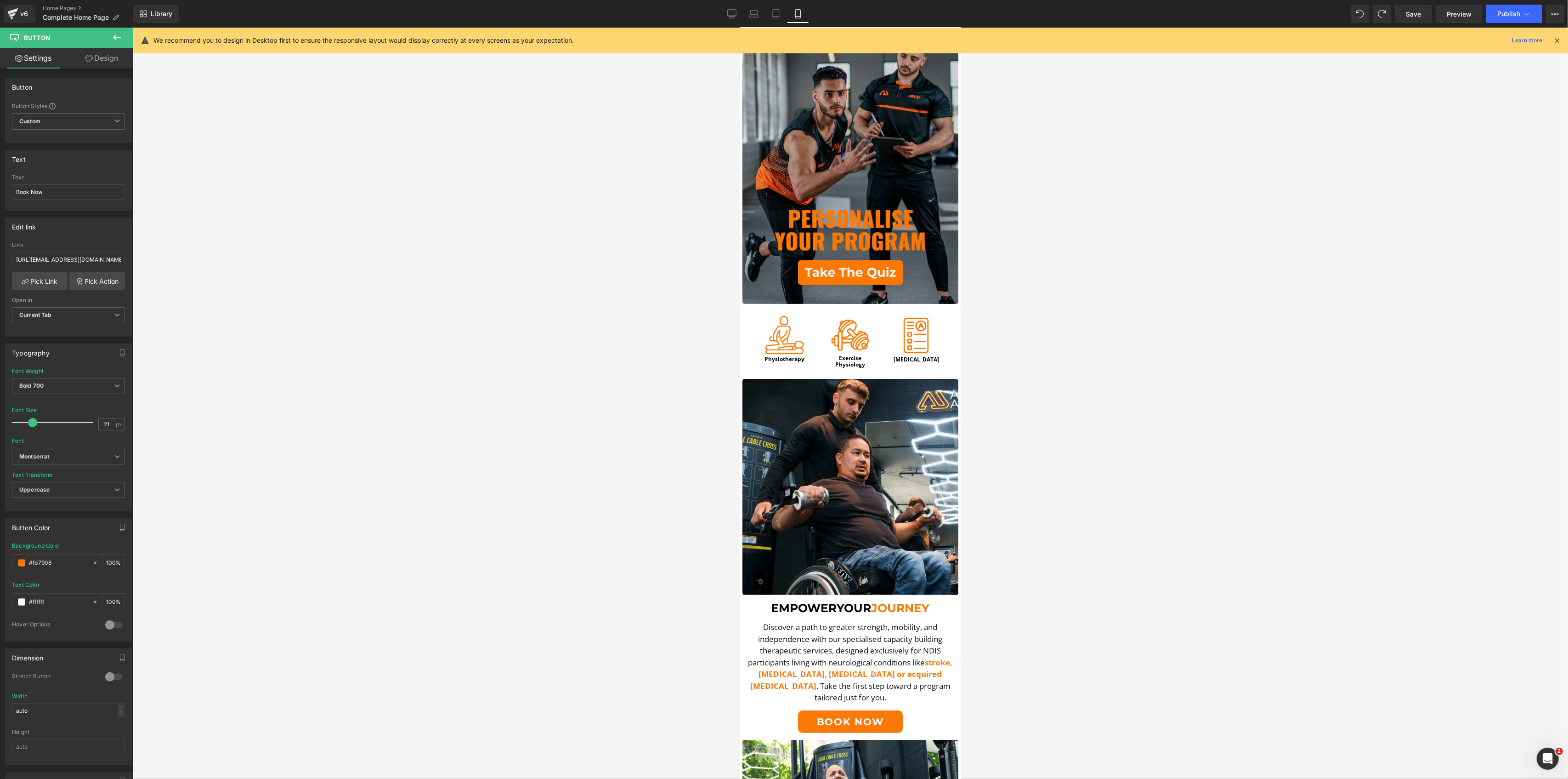
scroll to position [0, 0]
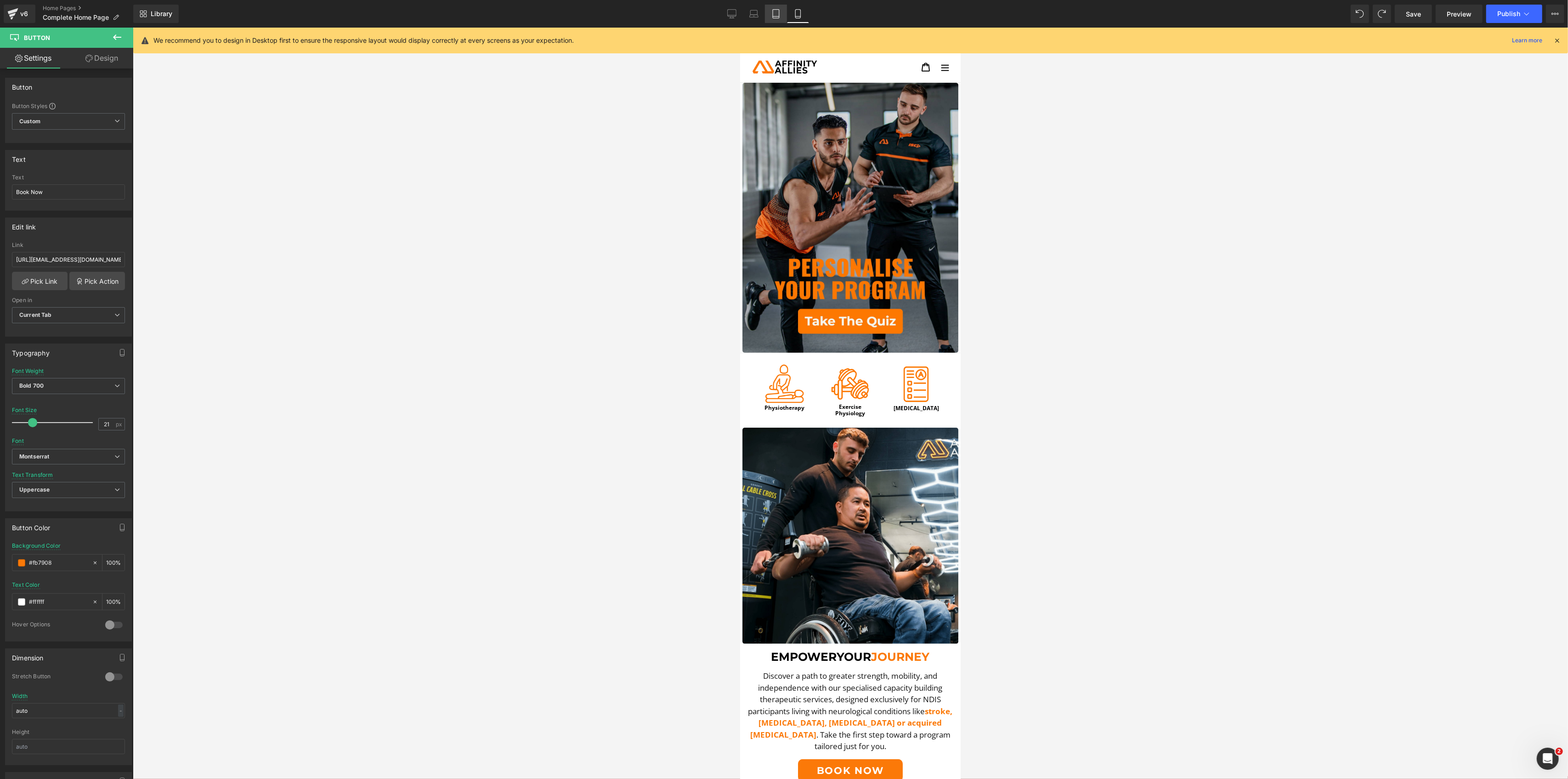
click at [776, 10] on icon at bounding box center [775, 13] width 9 height 9
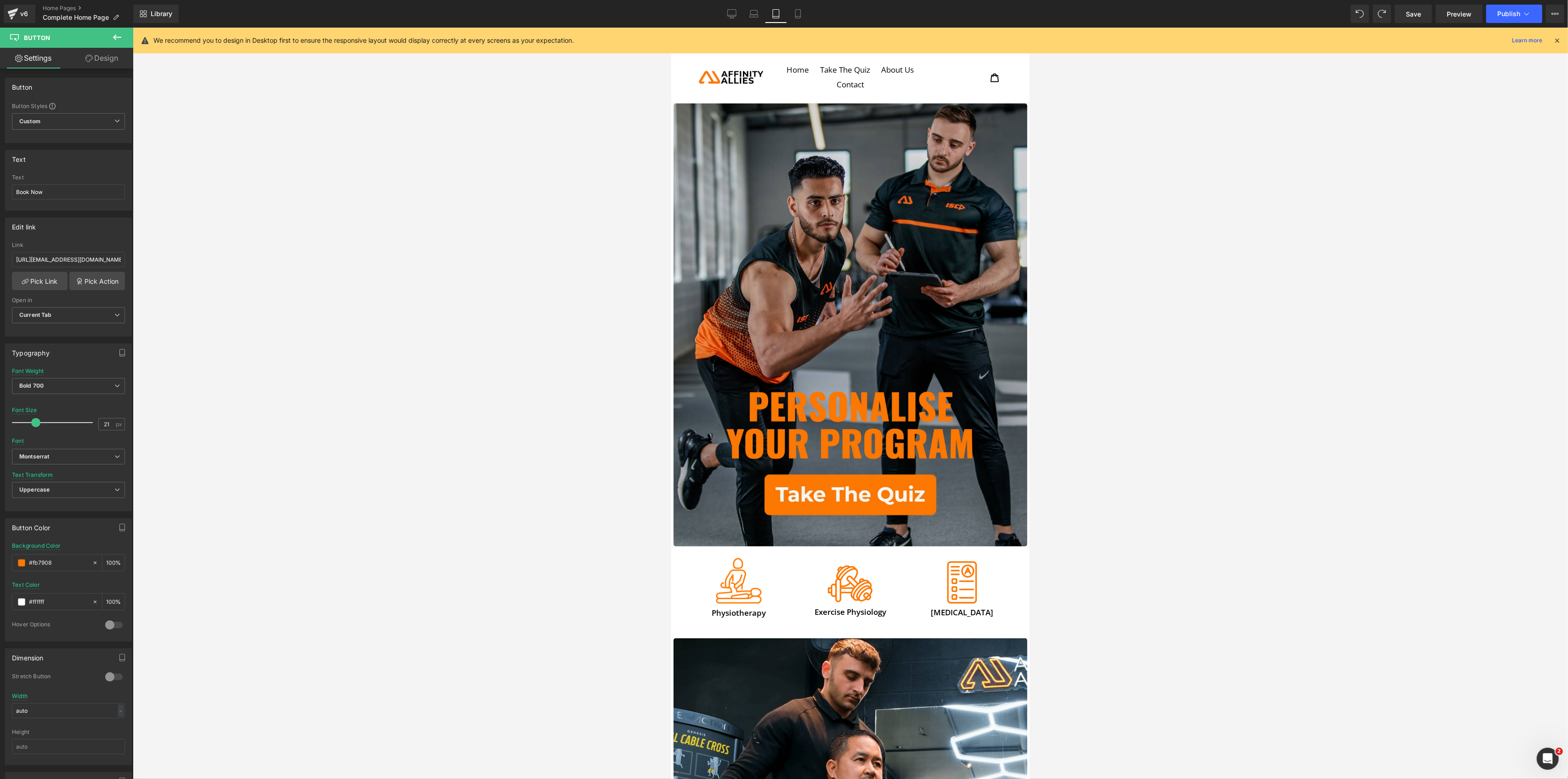
scroll to position [903, 0]
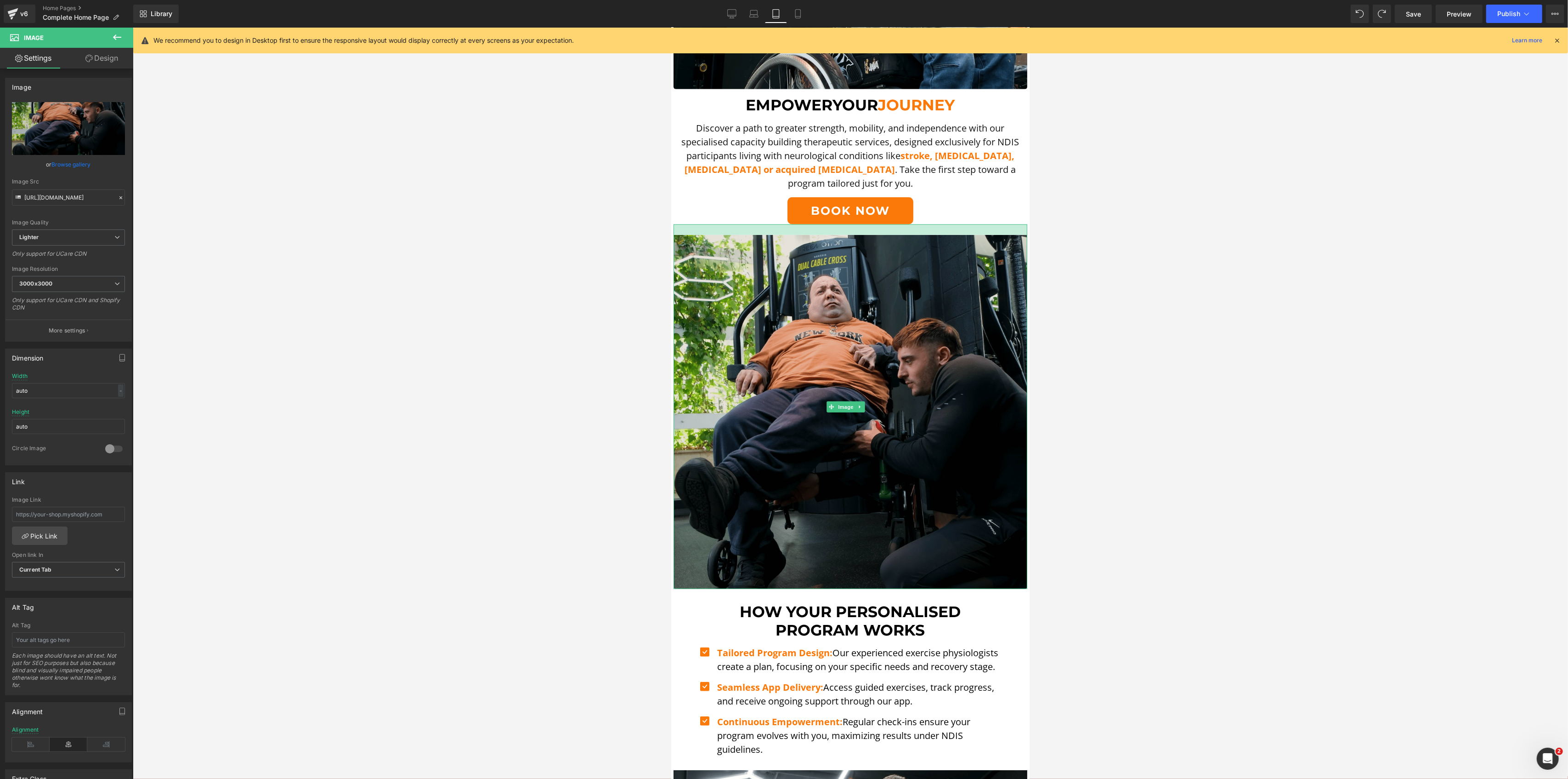
drag, startPoint x: 920, startPoint y: 205, endPoint x: 923, endPoint y: 219, distance: 14.3
click at [923, 224] on div "Image" at bounding box center [850, 406] width 354 height 365
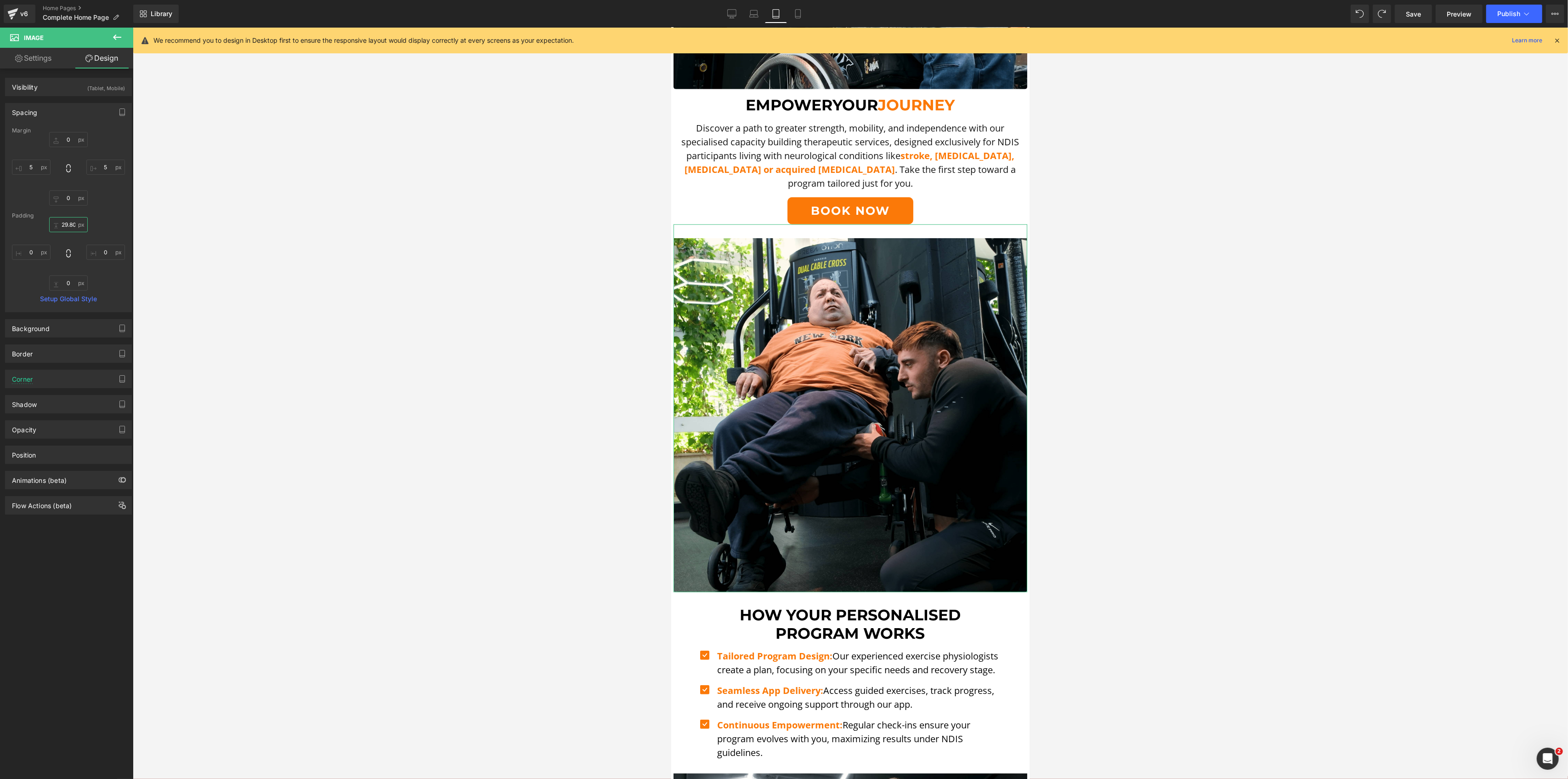
click at [74, 225] on input "29.8068" at bounding box center [68, 224] width 38 height 15
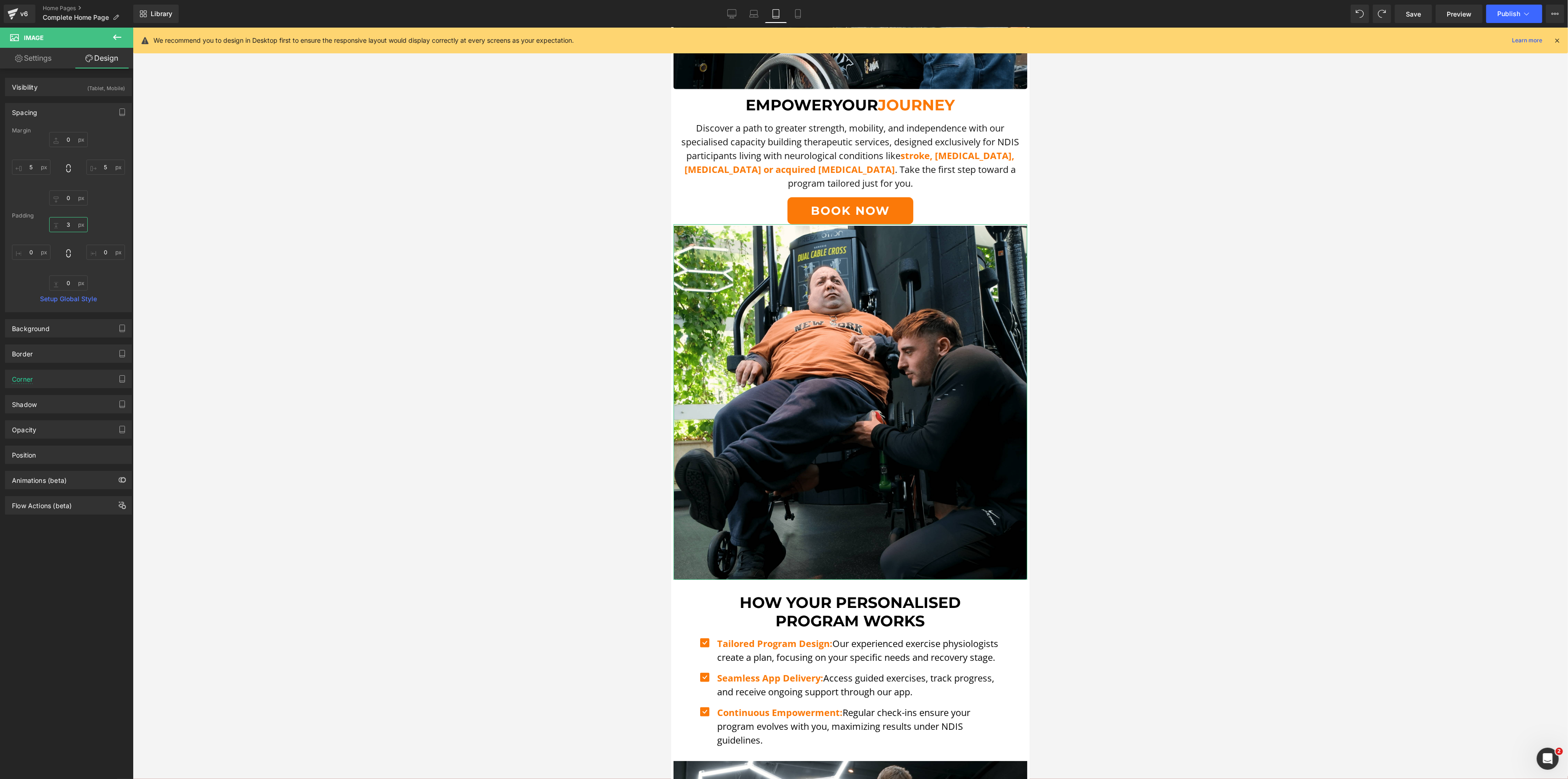
type input "30"
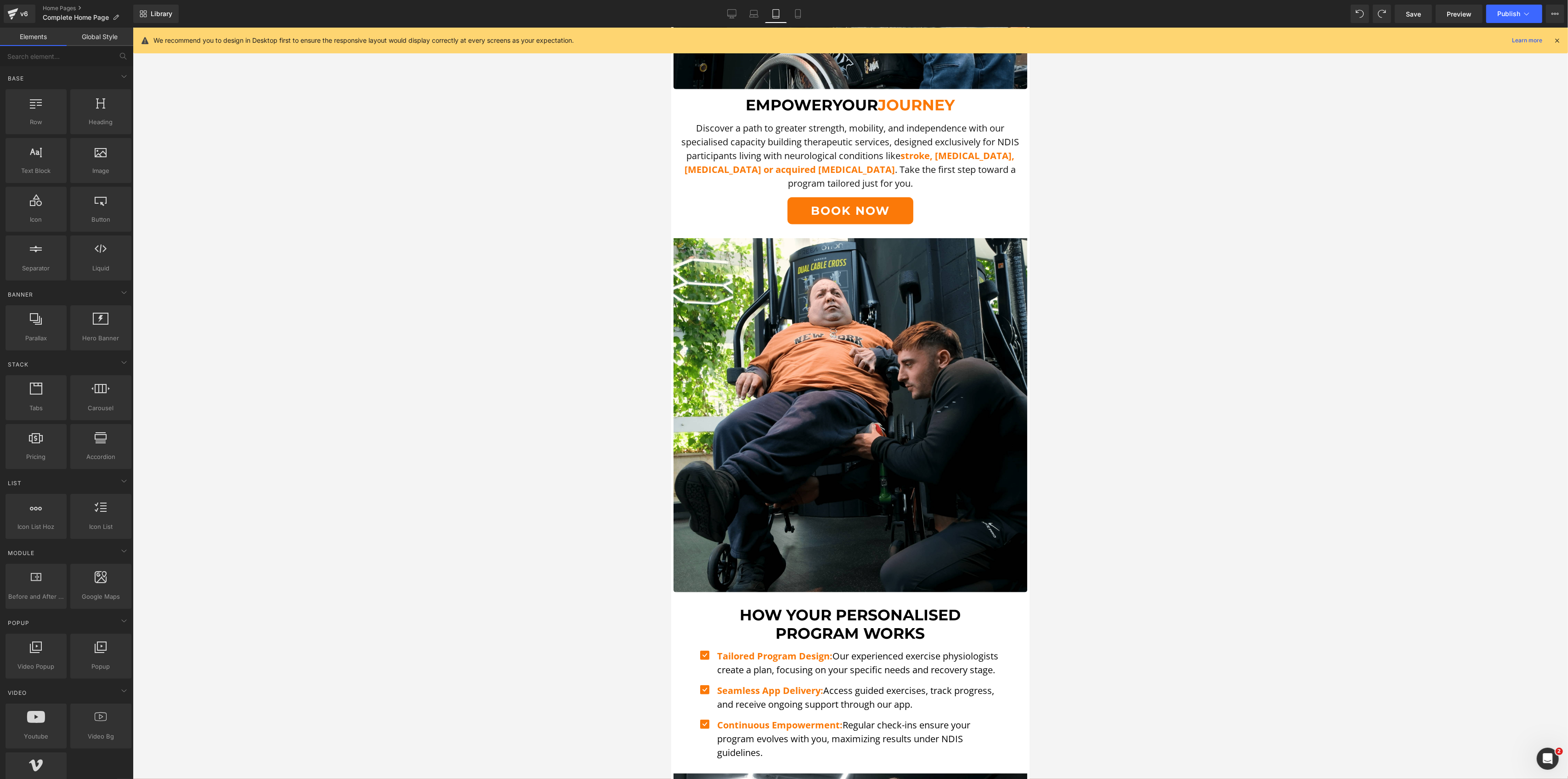
click at [293, 477] on div at bounding box center [850, 403] width 1435 height 751
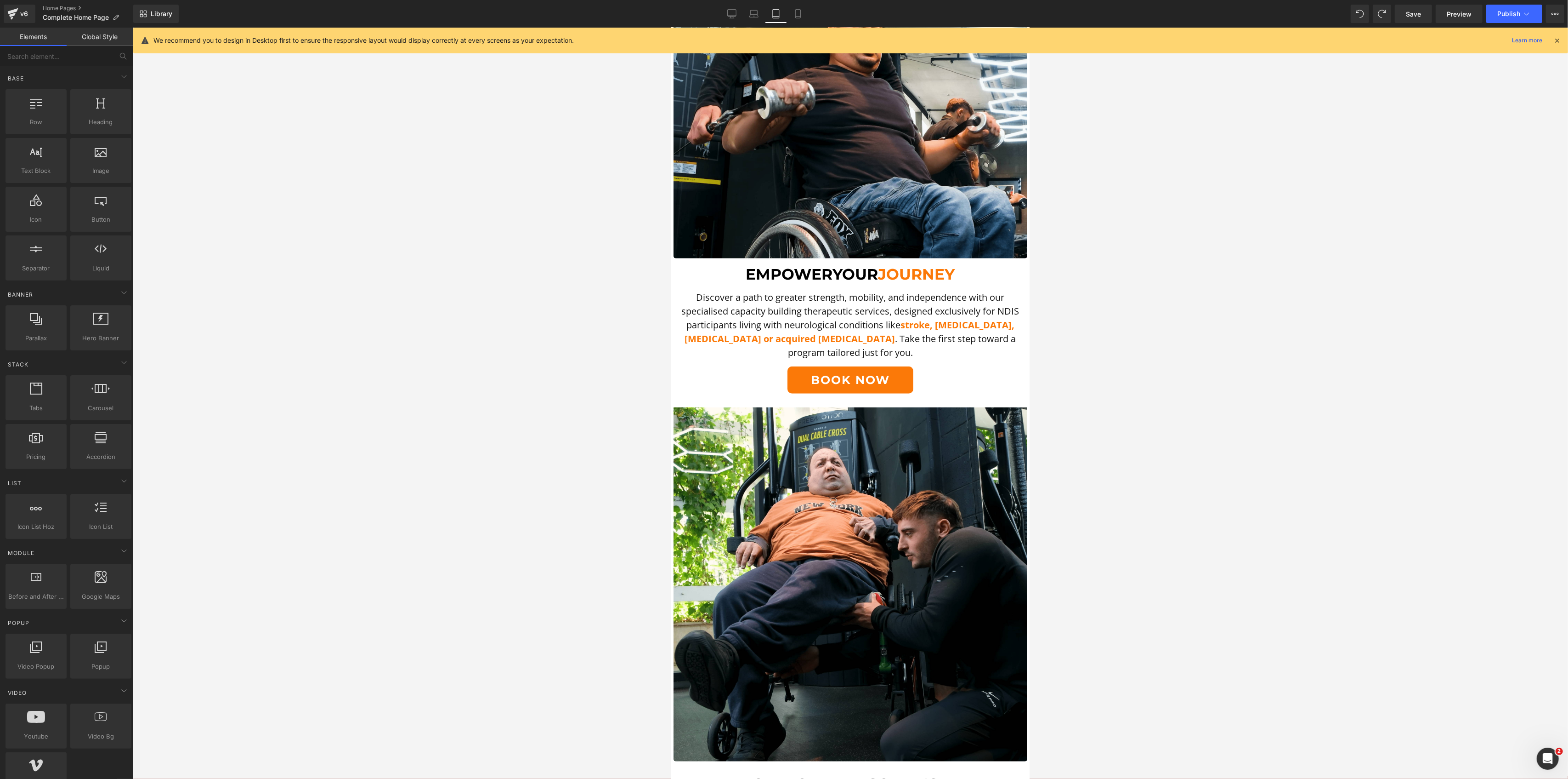
scroll to position [719, 0]
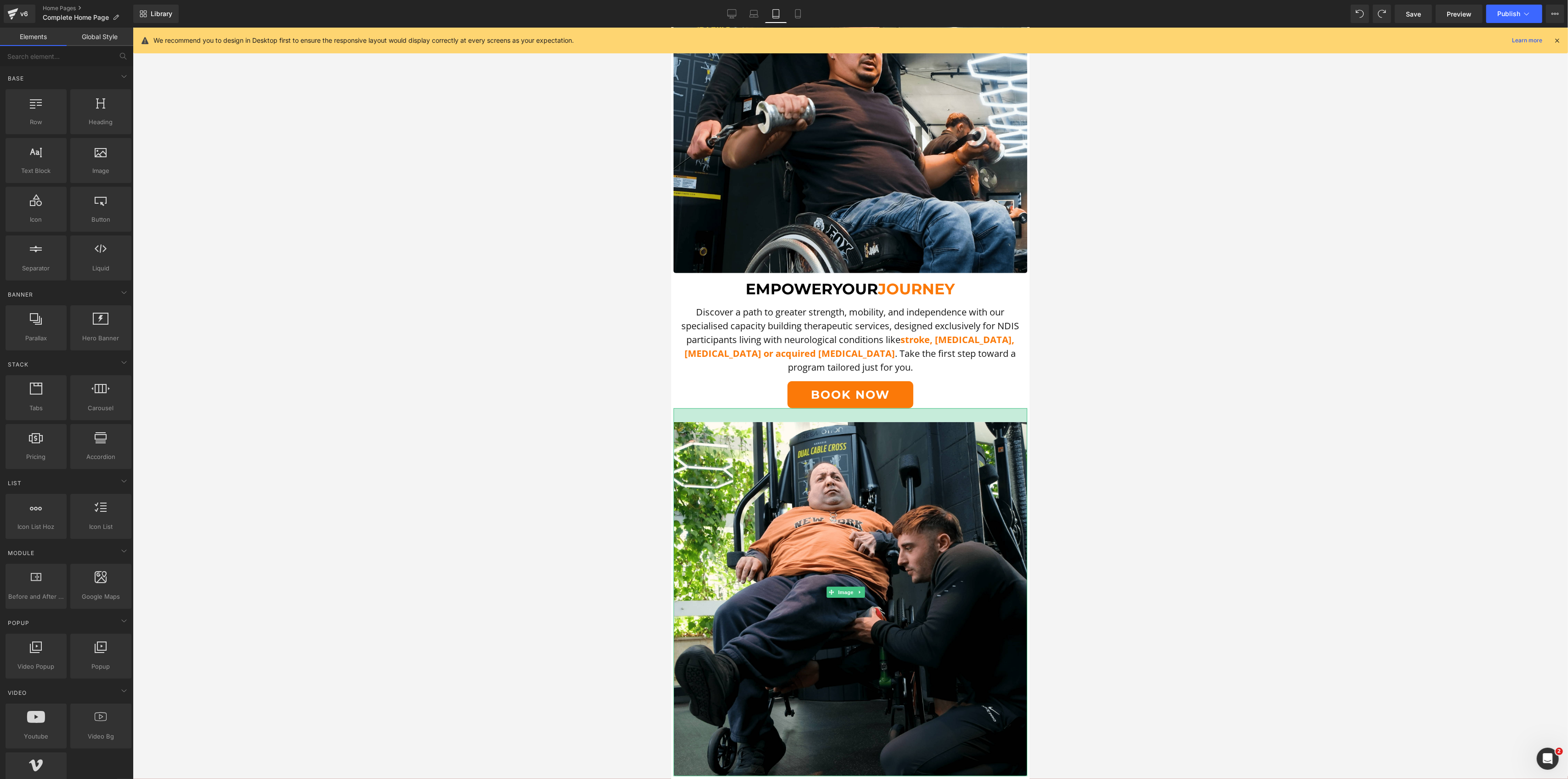
click at [810, 408] on div at bounding box center [850, 415] width 354 height 14
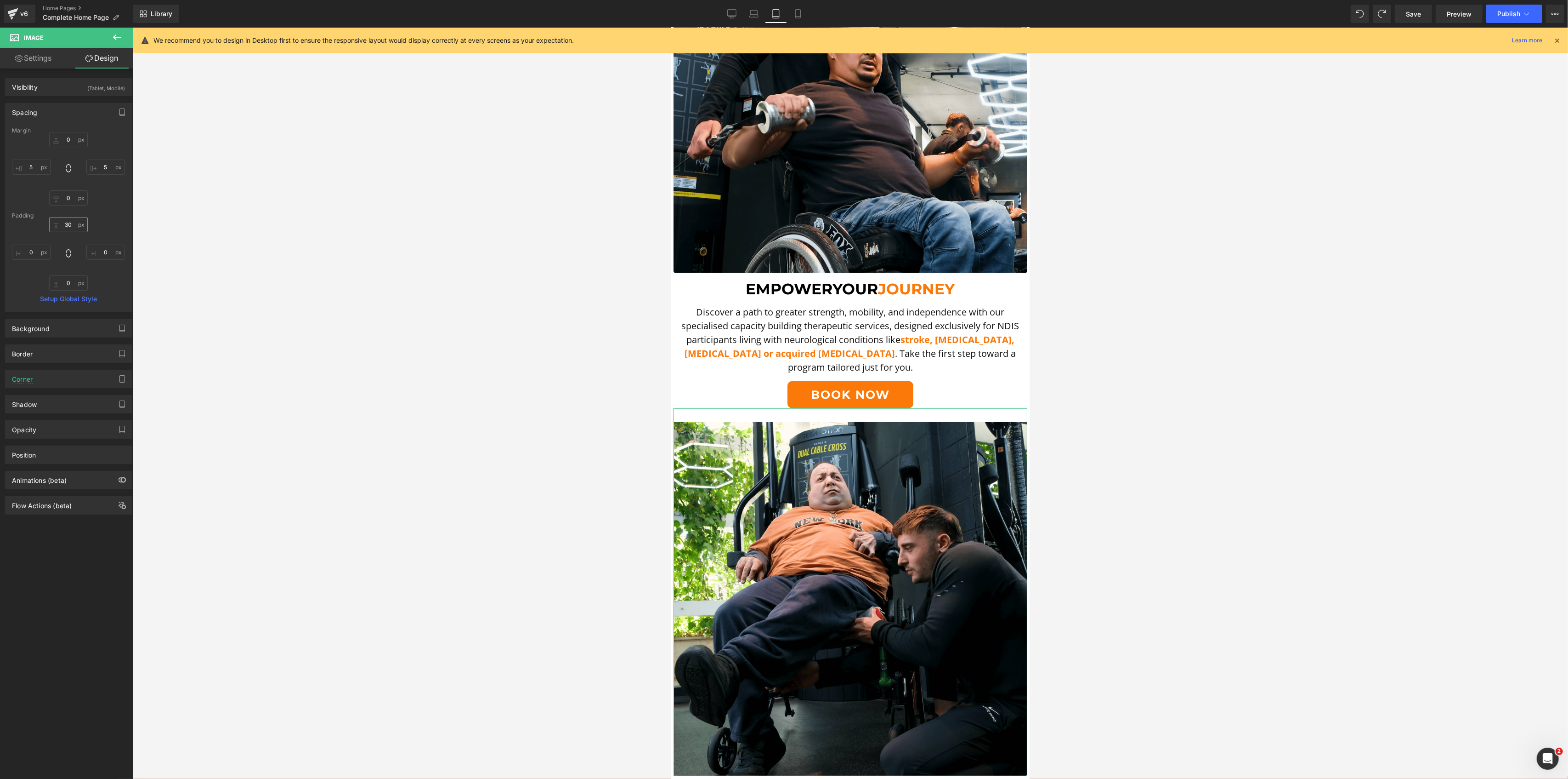
click at [68, 228] on input "text" at bounding box center [68, 224] width 38 height 15
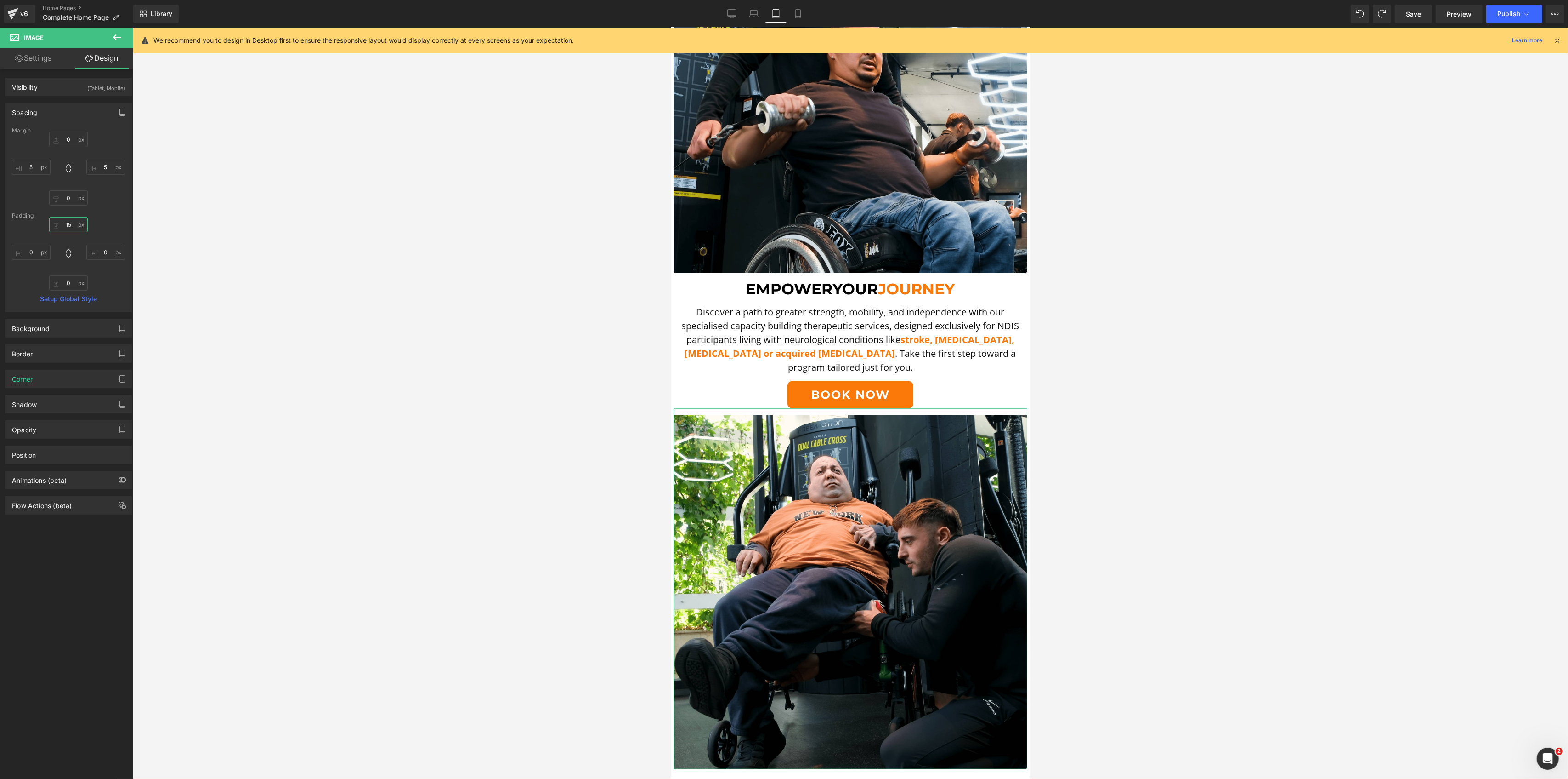
type input "15"
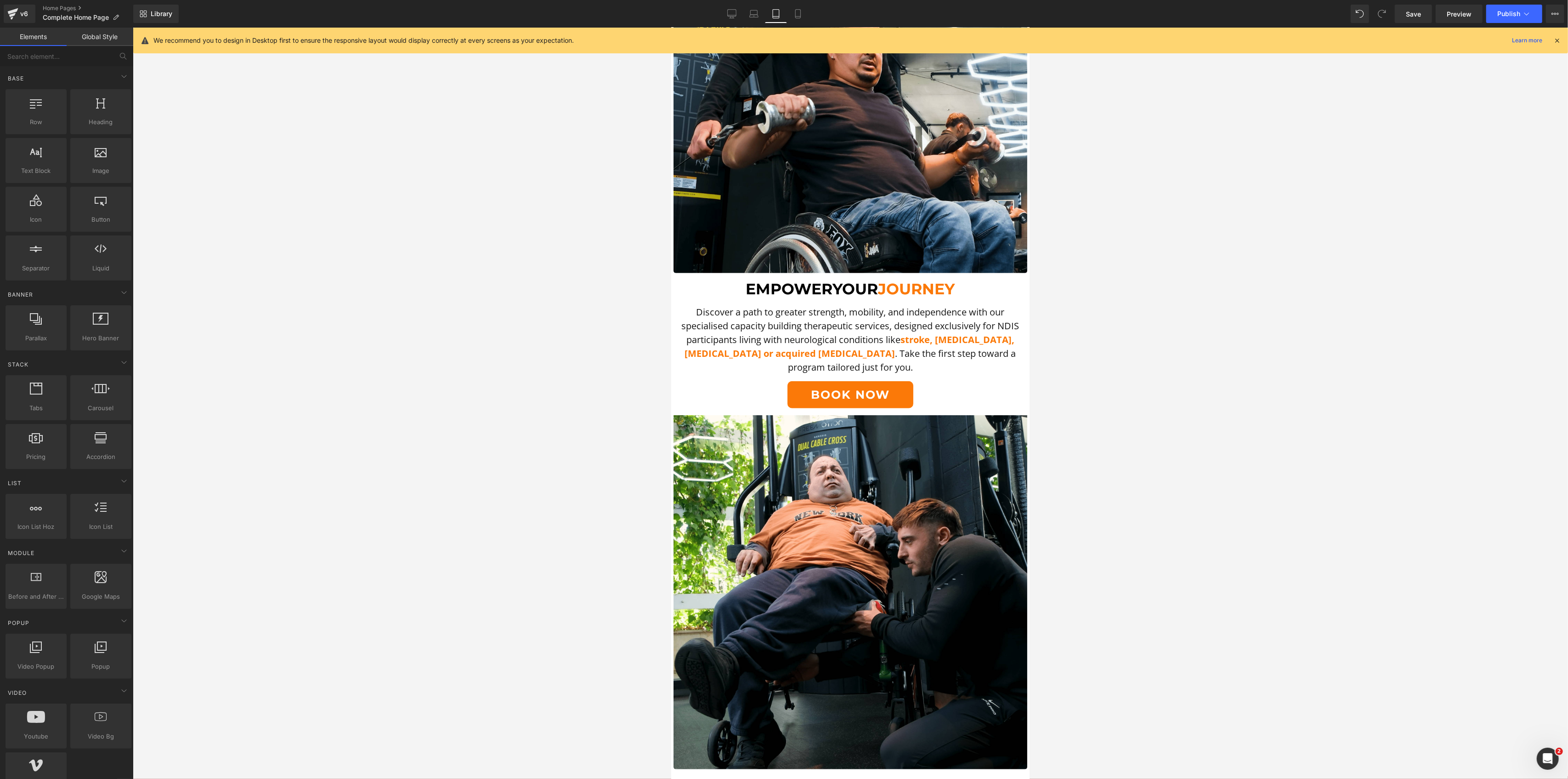
click at [406, 269] on div at bounding box center [850, 403] width 1435 height 751
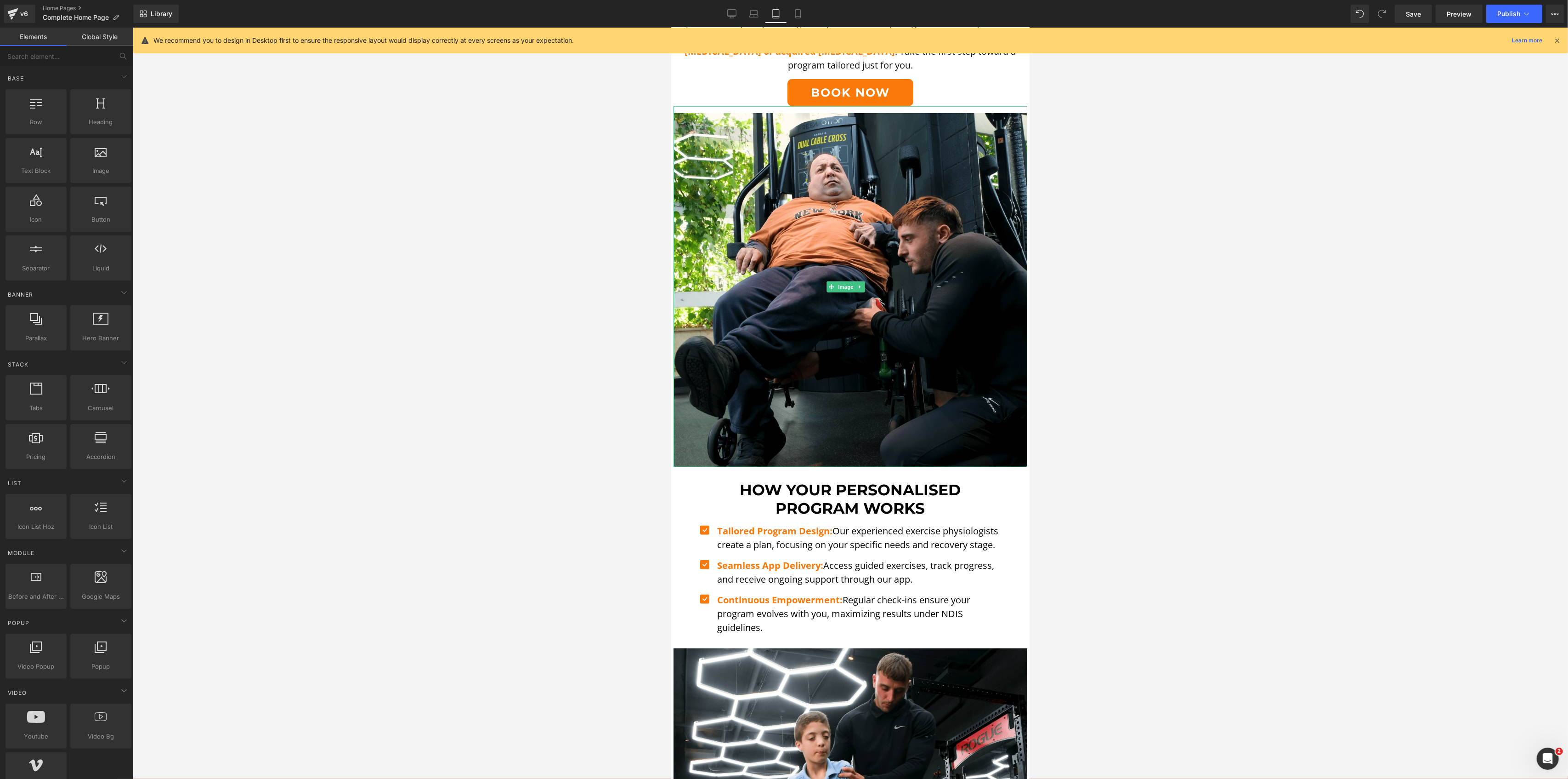
scroll to position [1025, 0]
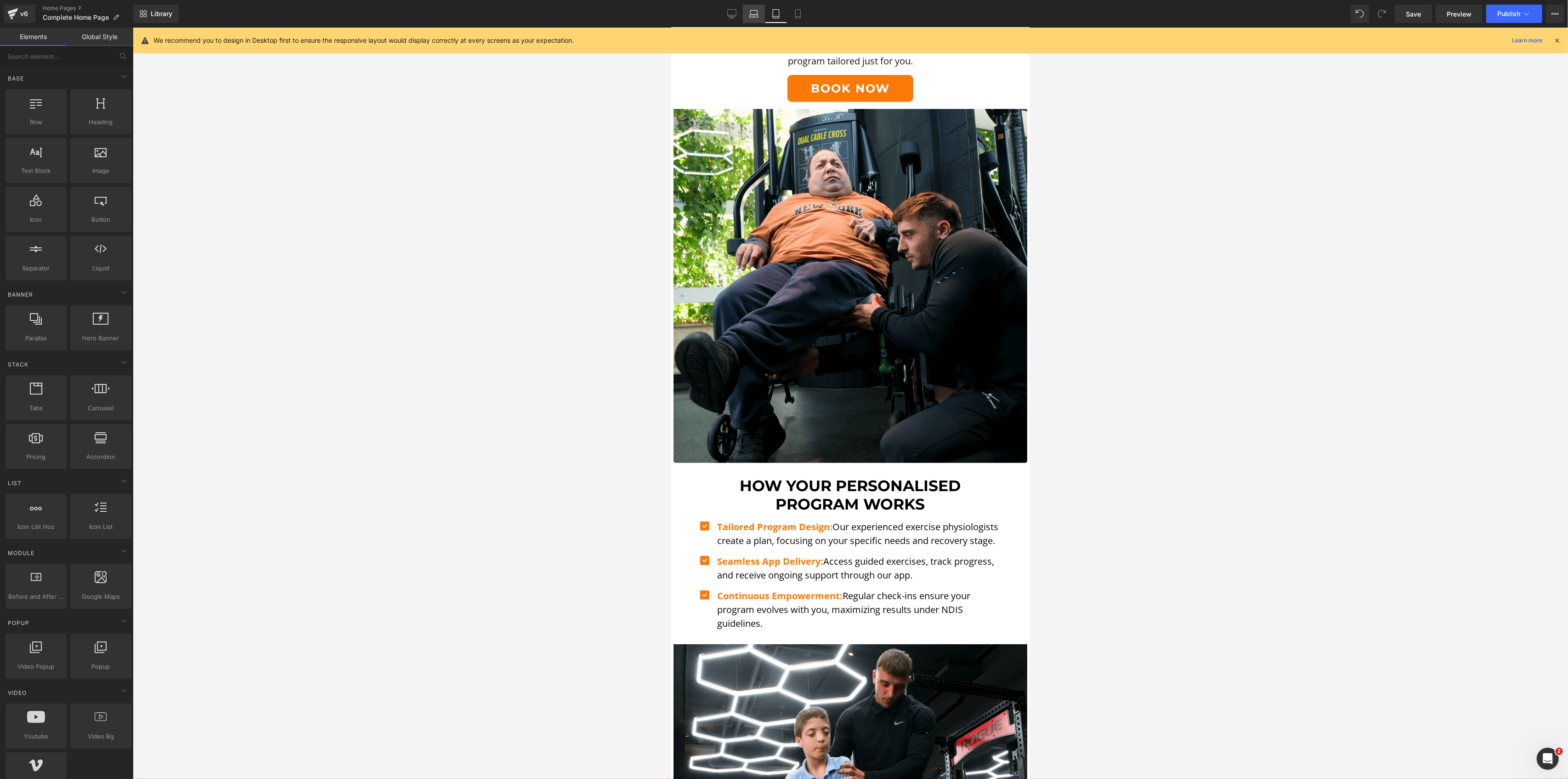
click at [760, 13] on link "Laptop" at bounding box center [754, 14] width 22 height 18
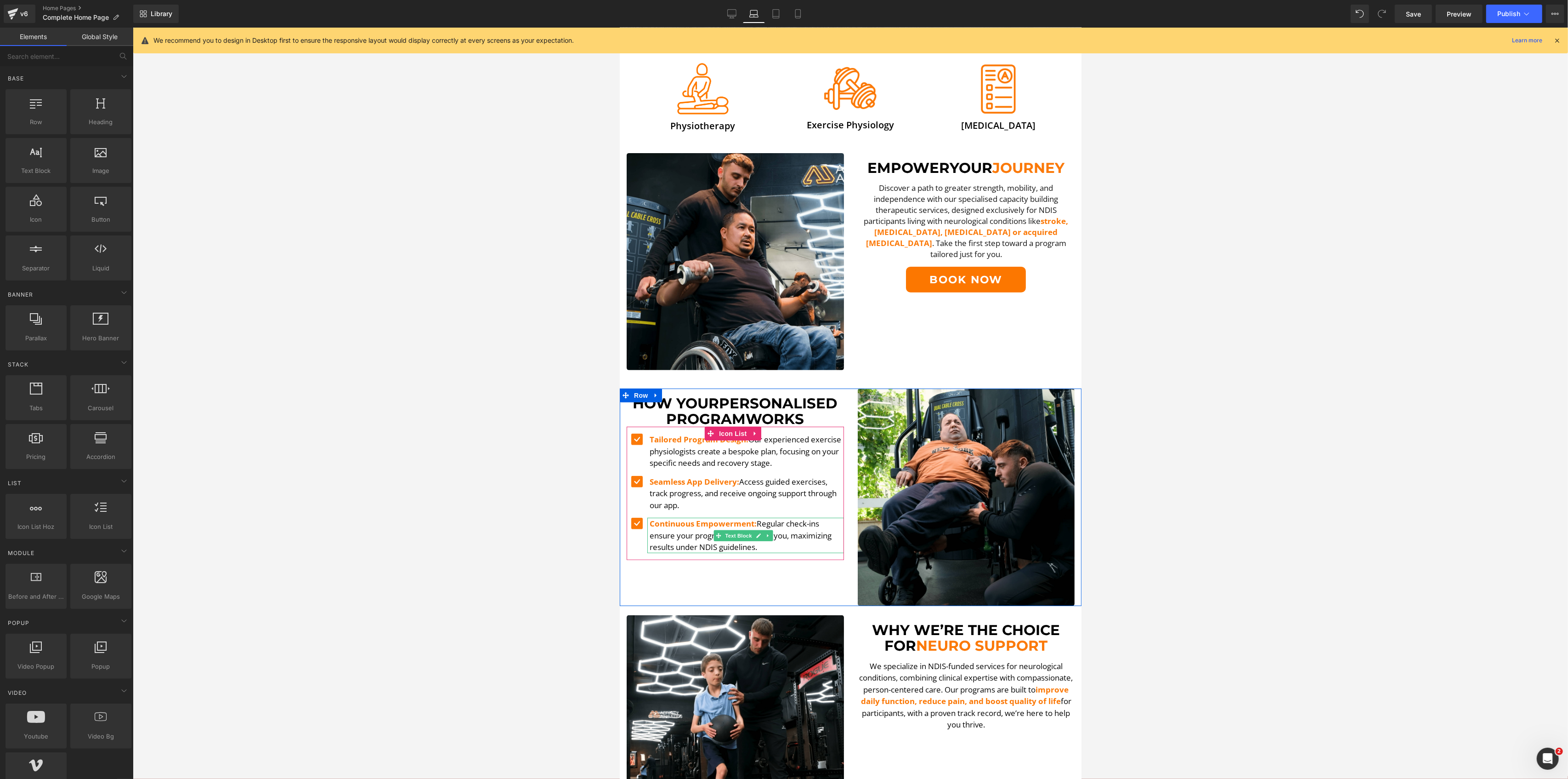
scroll to position [286, 0]
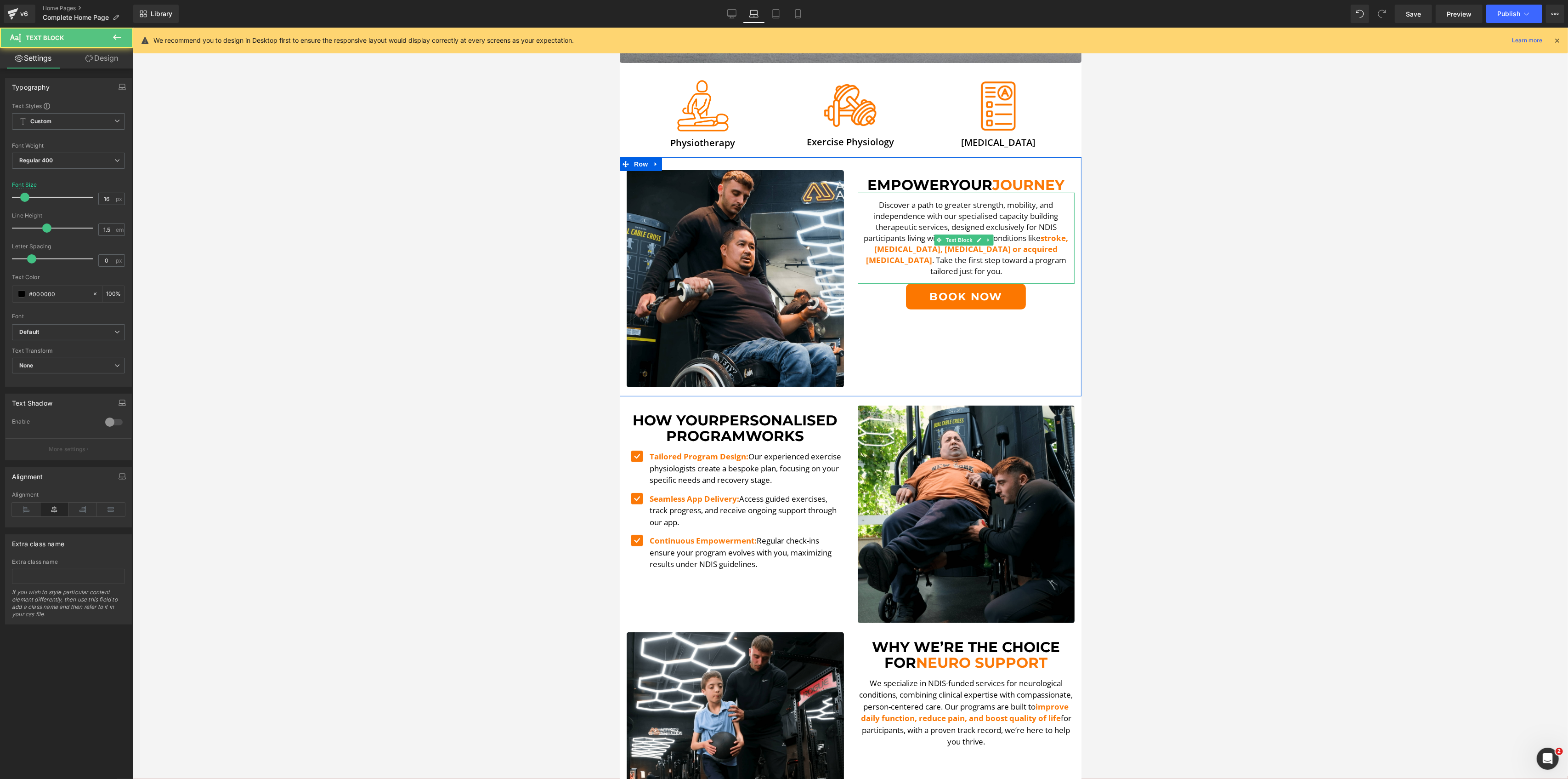
click at [1020, 269] on p "Discover a path to greater strength, mobility, and independence with our specia…" at bounding box center [965, 238] width 217 height 77
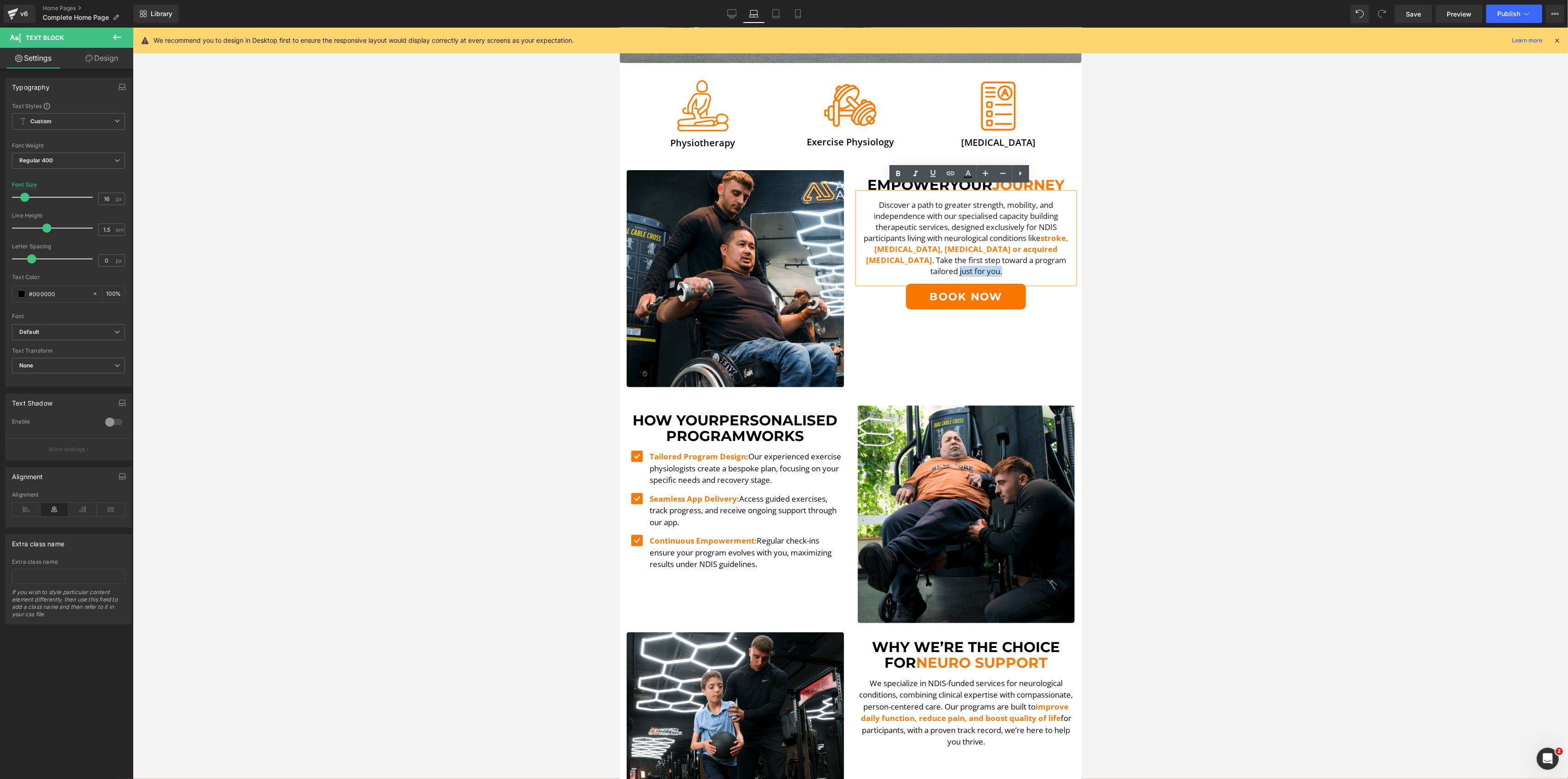
drag, startPoint x: 1001, startPoint y: 269, endPoint x: 1048, endPoint y: 258, distance: 48.3
click at [1048, 258] on p "Discover a path to greater strength, mobility, and independence with our specia…" at bounding box center [965, 238] width 217 height 77
drag, startPoint x: 992, startPoint y: 273, endPoint x: 881, endPoint y: 256, distance: 112.3
click at [881, 256] on p "Discover a path to greater strength, mobility, and independence with our specia…" at bounding box center [965, 238] width 217 height 77
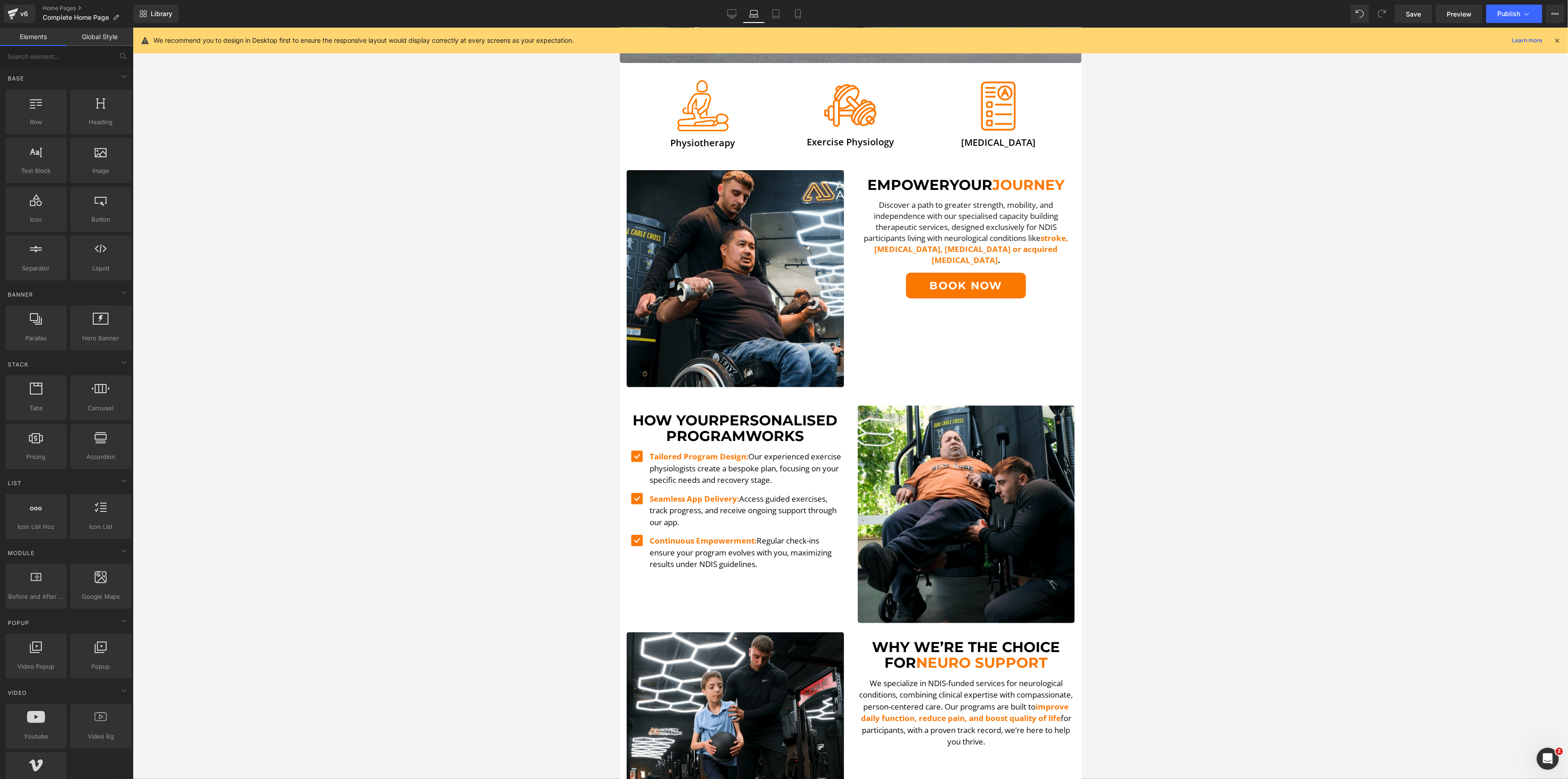
click at [320, 171] on div at bounding box center [850, 403] width 1435 height 751
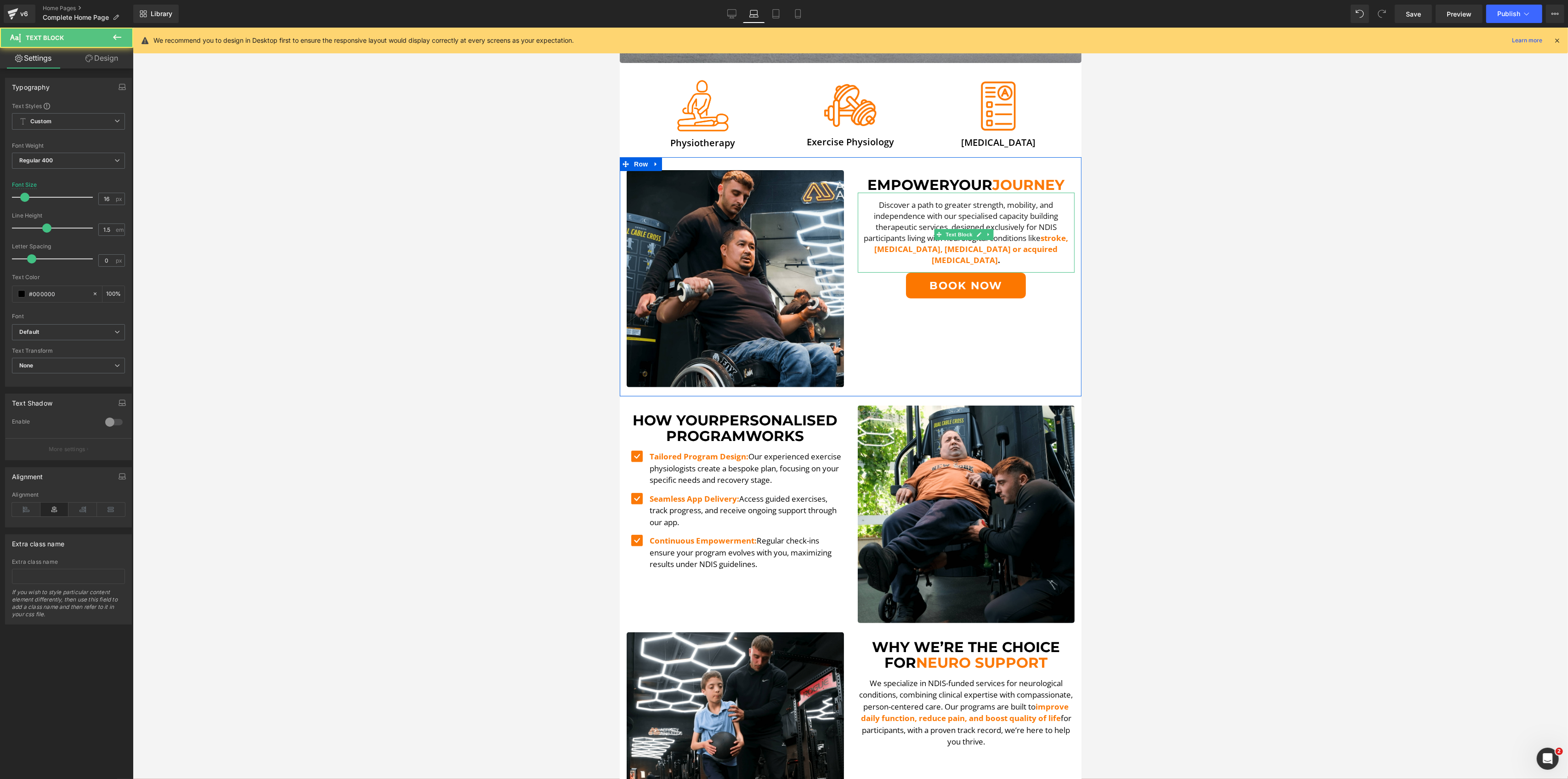
click at [1004, 256] on p "Discover a path to greater strength, mobility, and independence with our specia…" at bounding box center [965, 233] width 217 height 66
click at [1454, 307] on div at bounding box center [850, 403] width 1435 height 751
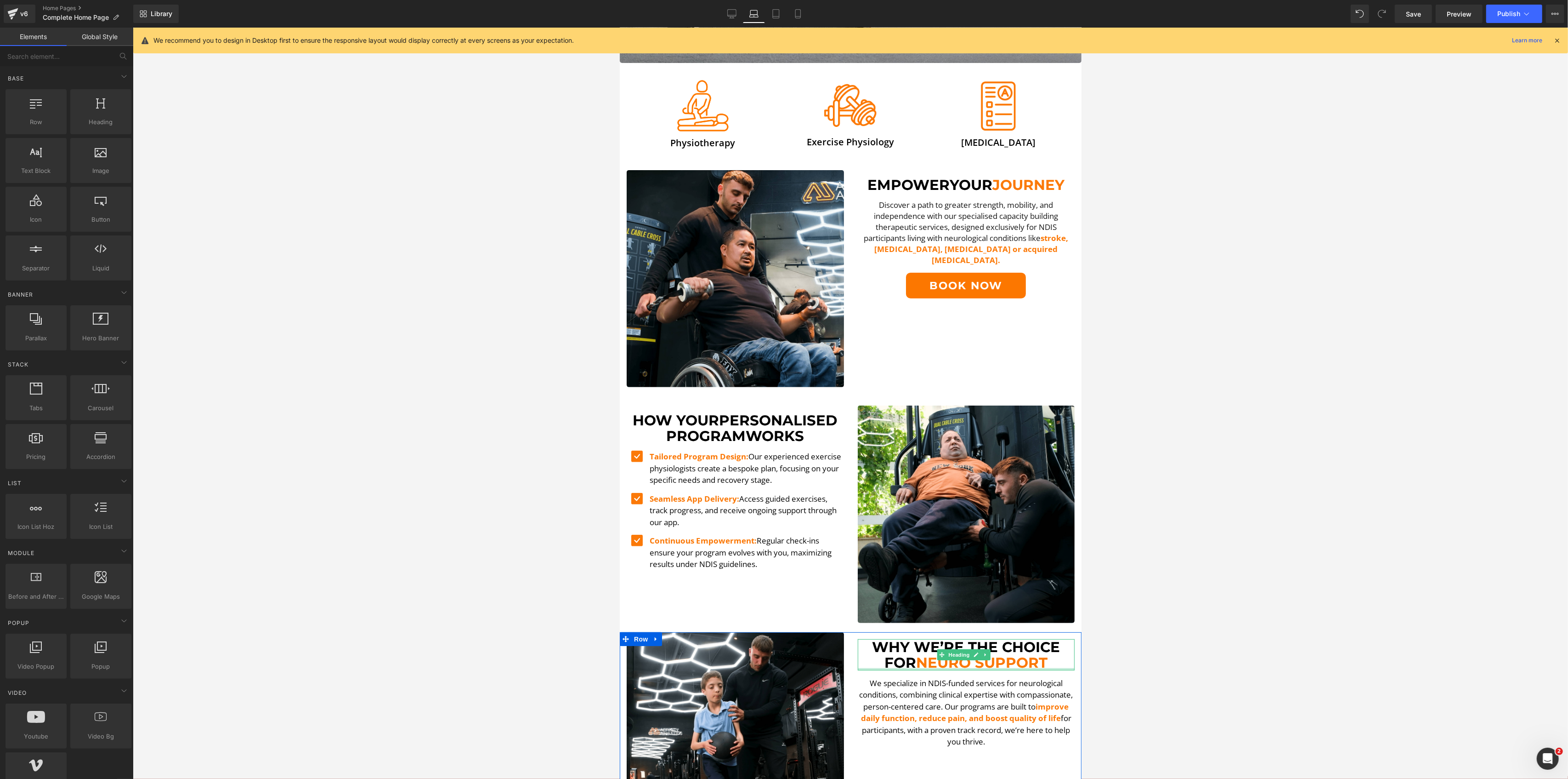
click at [996, 668] on div at bounding box center [965, 669] width 217 height 2
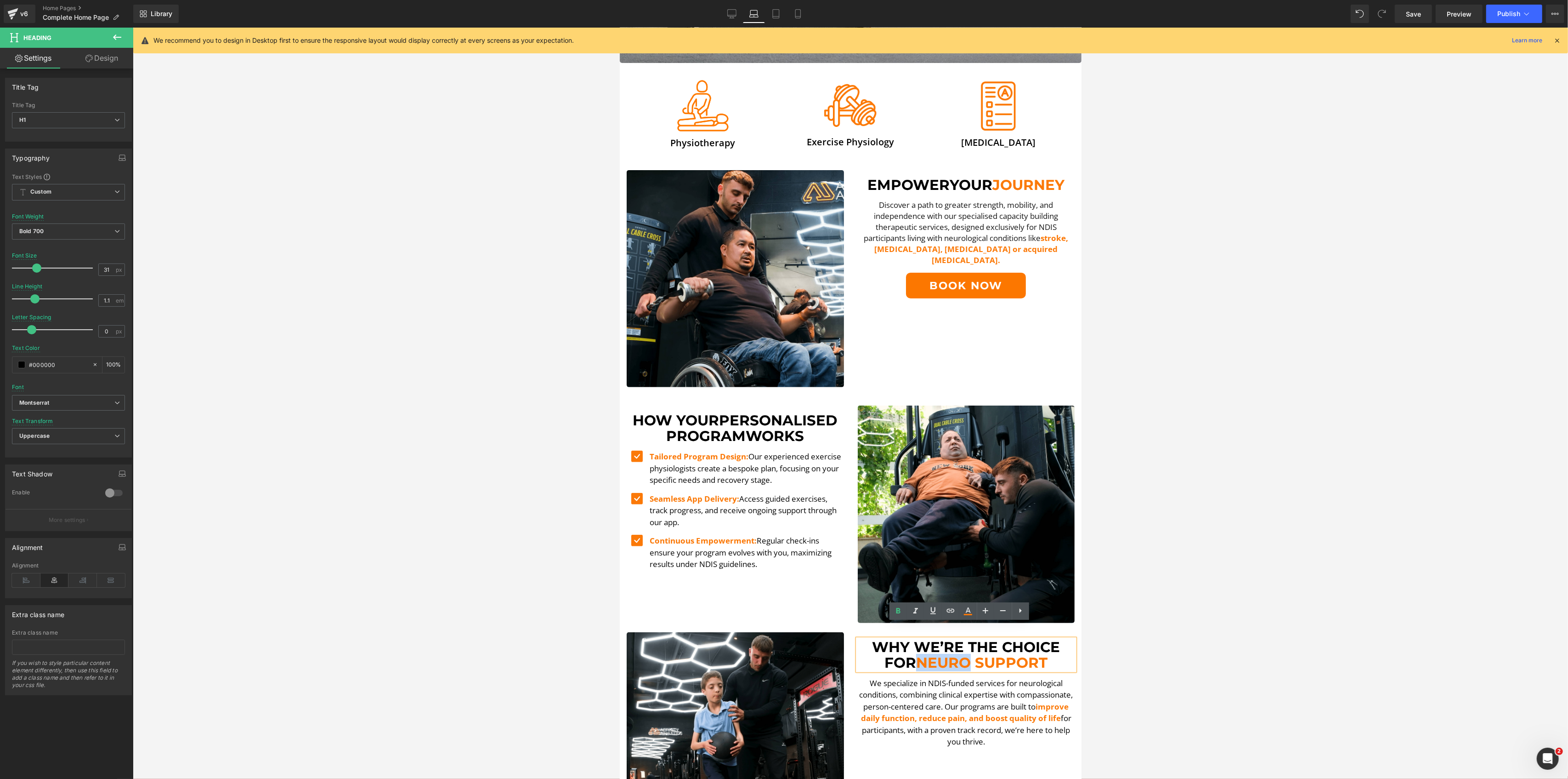
drag, startPoint x: 962, startPoint y: 646, endPoint x: 913, endPoint y: 648, distance: 49.0
click at [915, 654] on span "Neuro Support" at bounding box center [981, 662] width 131 height 18
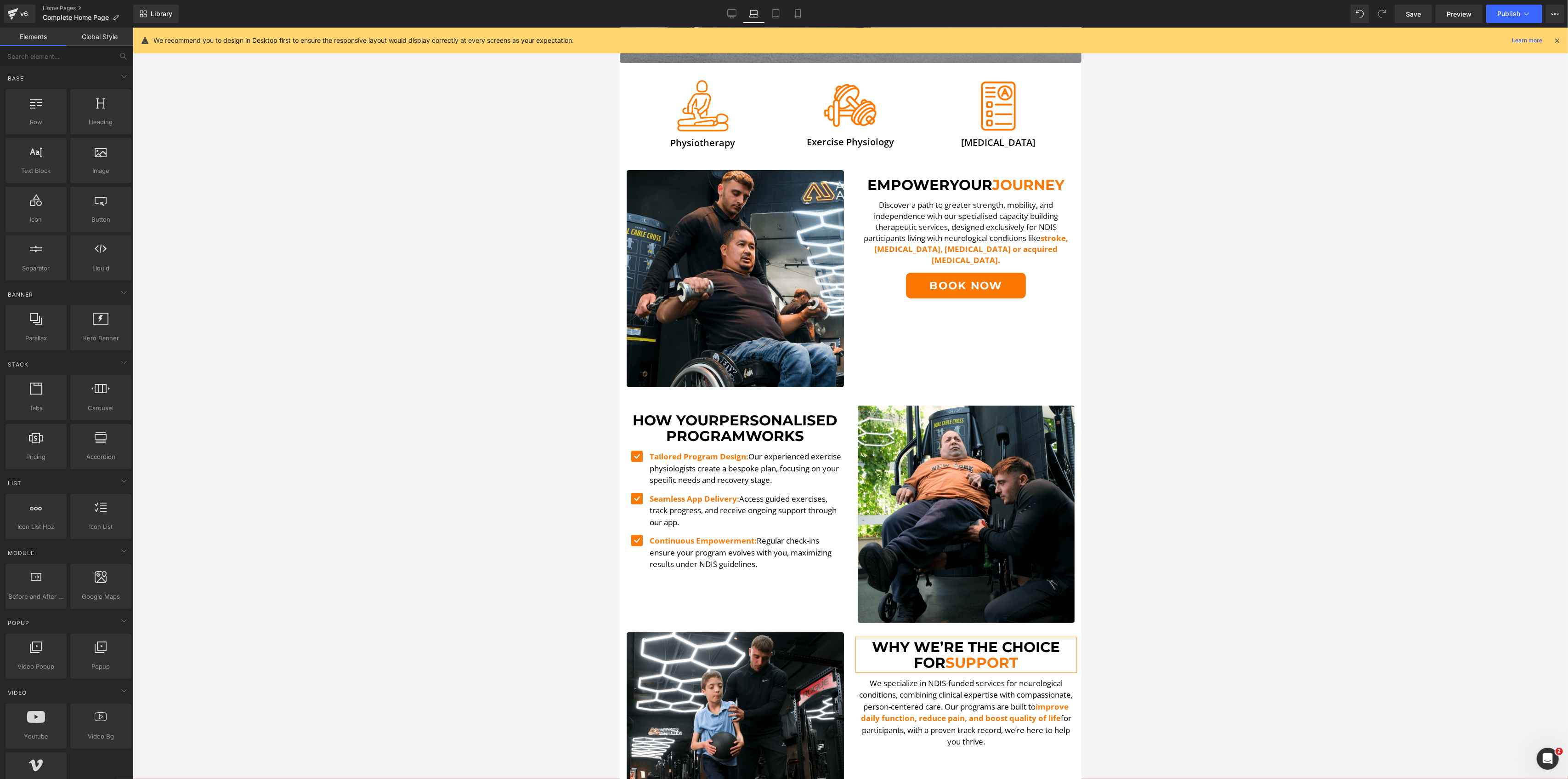
click at [1333, 501] on div at bounding box center [850, 403] width 1435 height 751
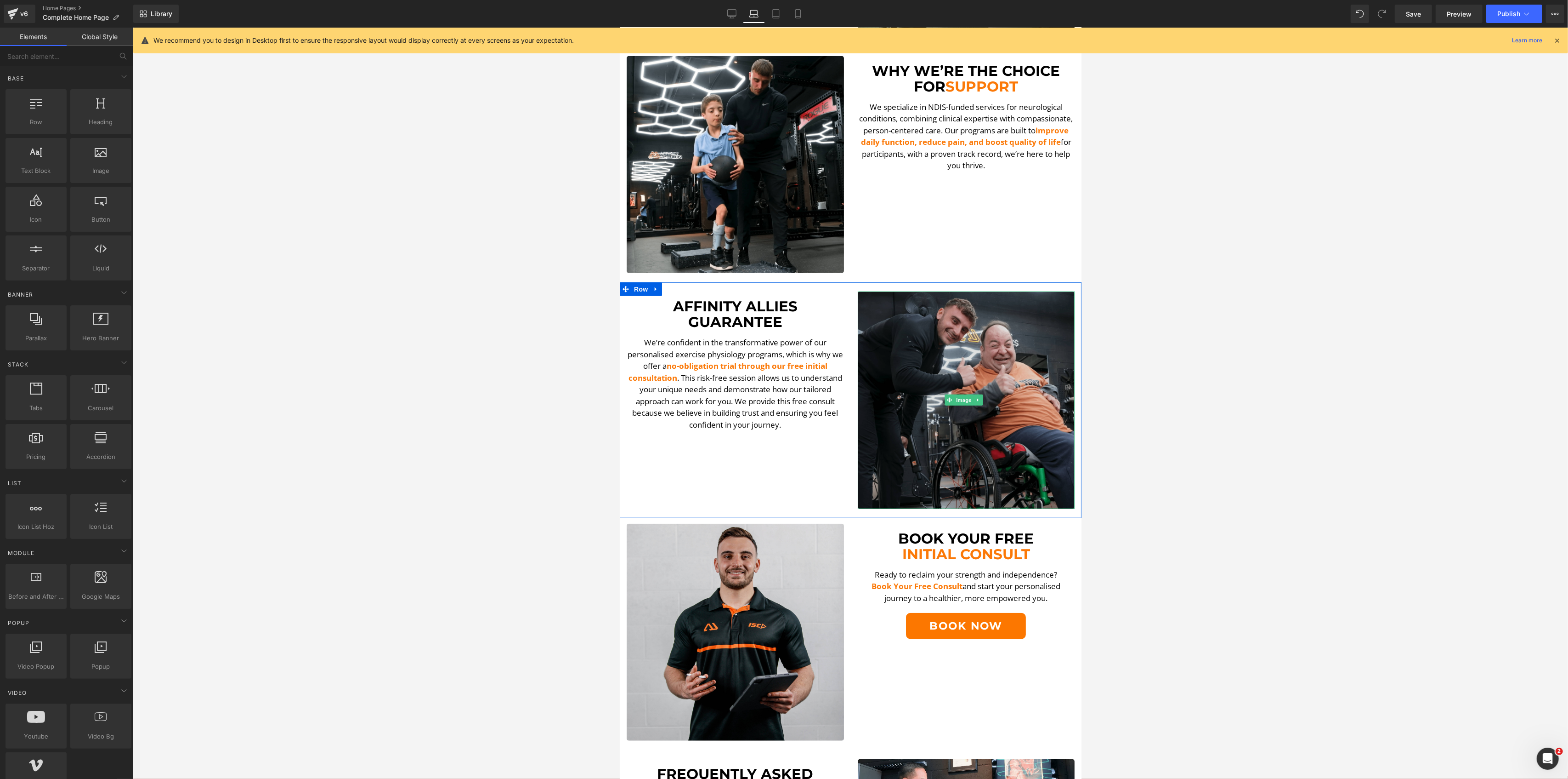
scroll to position [898, 0]
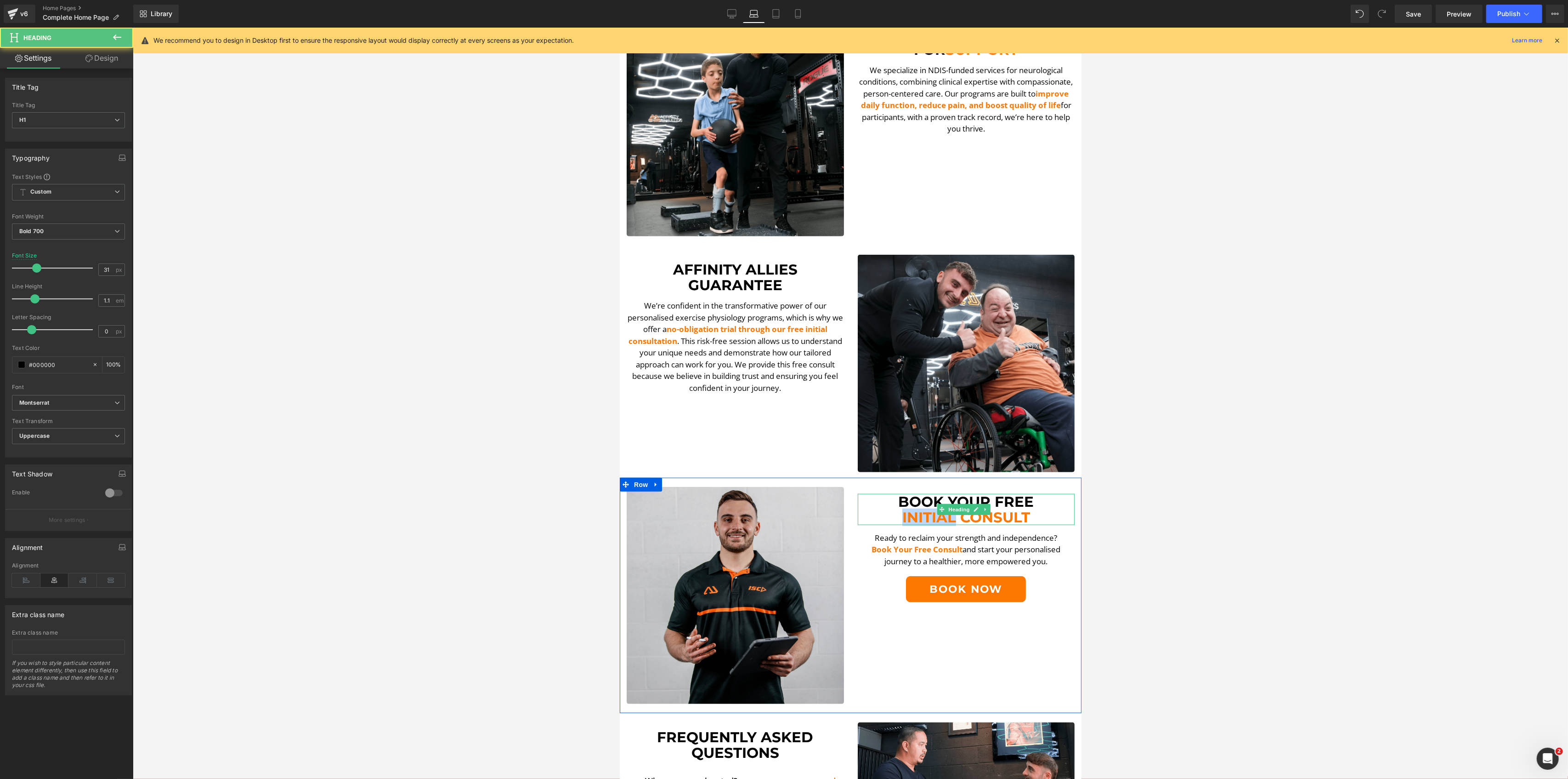
drag, startPoint x: 945, startPoint y: 496, endPoint x: 895, endPoint y: 493, distance: 50.1
click at [902, 509] on span "Initial Consult" at bounding box center [966, 517] width 128 height 18
click at [968, 451] on link at bounding box center [968, 456] width 18 height 18
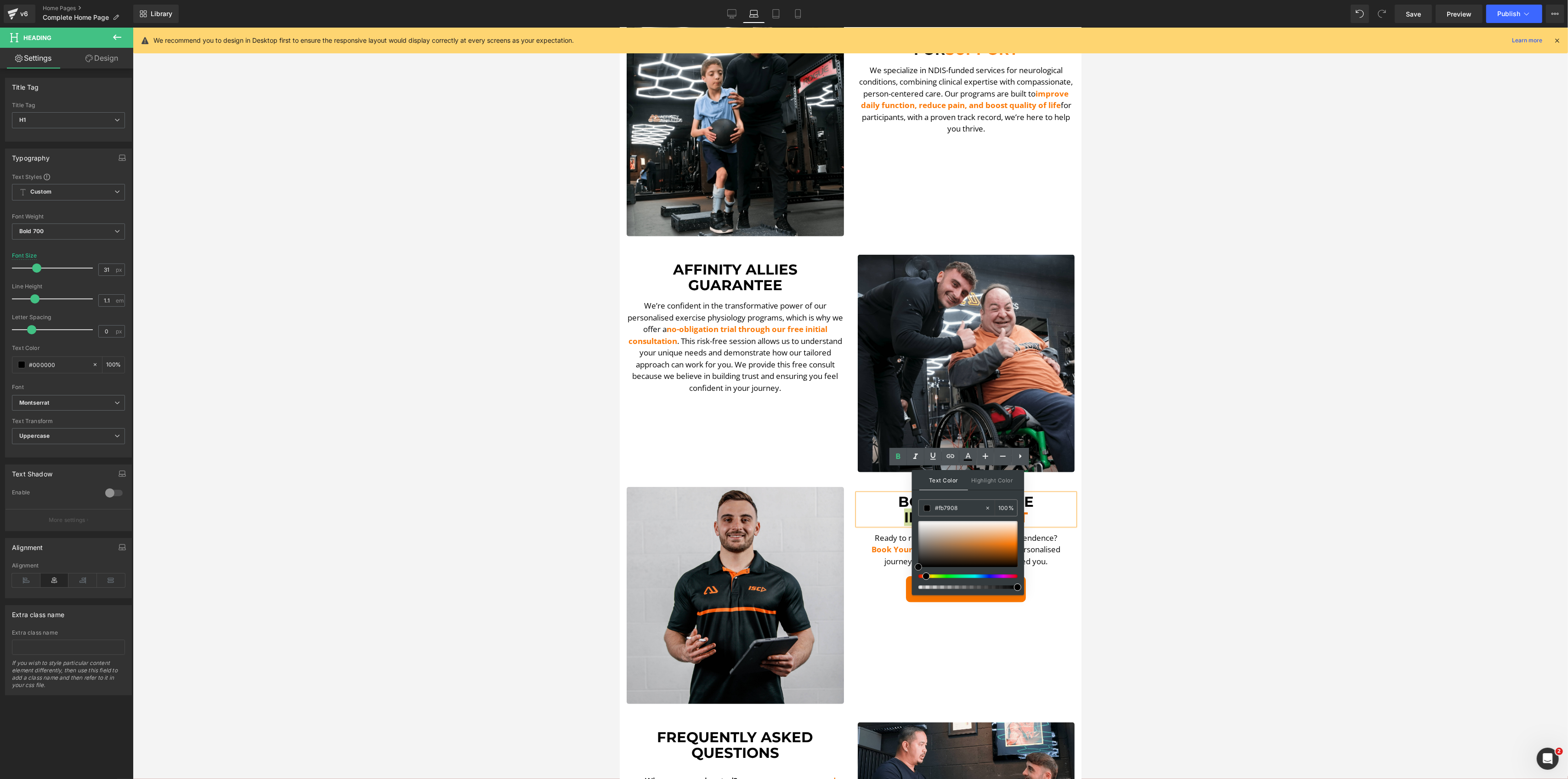
drag, startPoint x: 1553, startPoint y: 578, endPoint x: 910, endPoint y: 578, distance: 643.0
click at [869, 543] on p "Book Your Free Consult and start your personalised journey to a healthier, more…" at bounding box center [965, 555] width 217 height 23
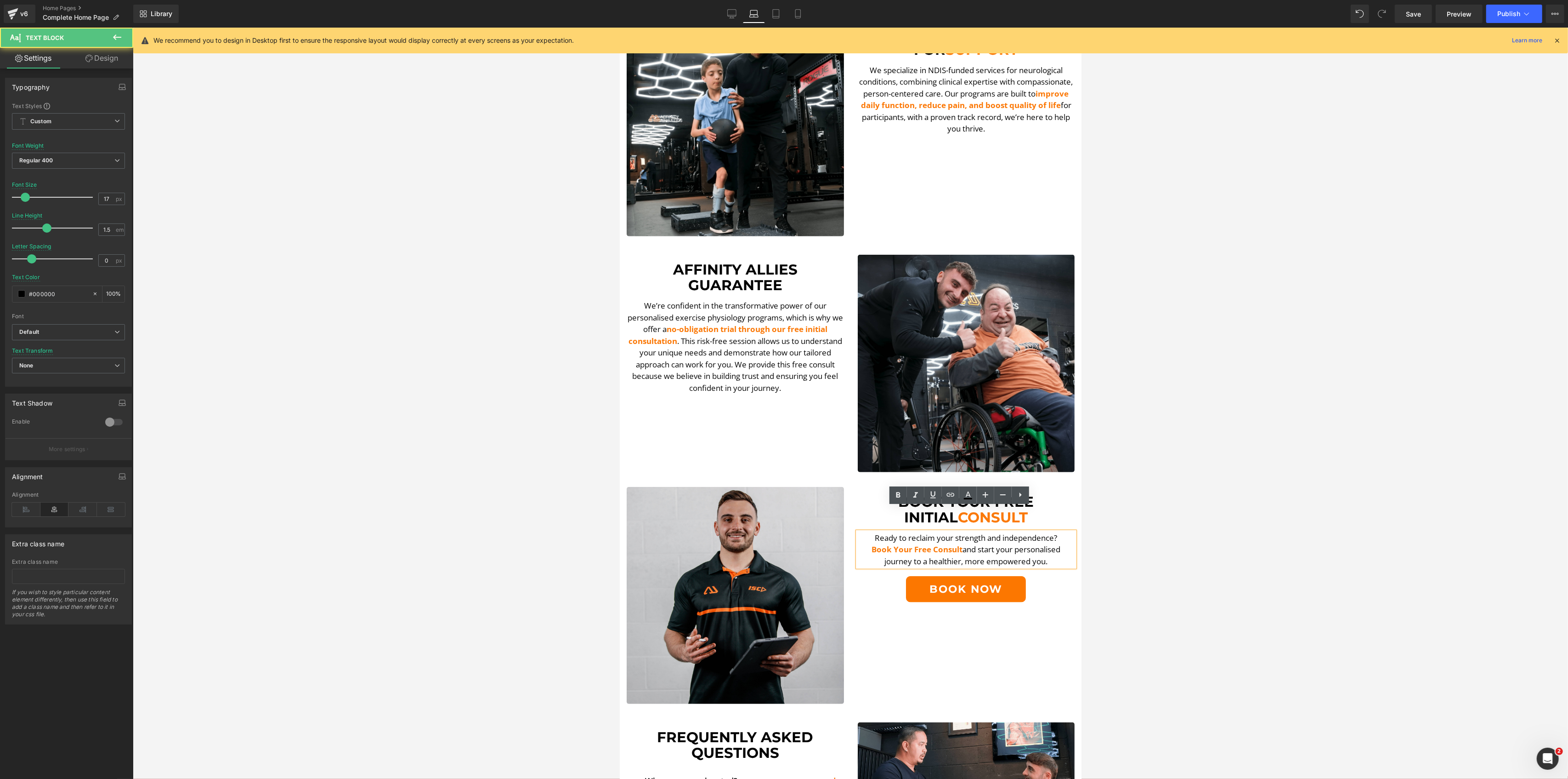
click at [1303, 552] on div at bounding box center [850, 403] width 1435 height 751
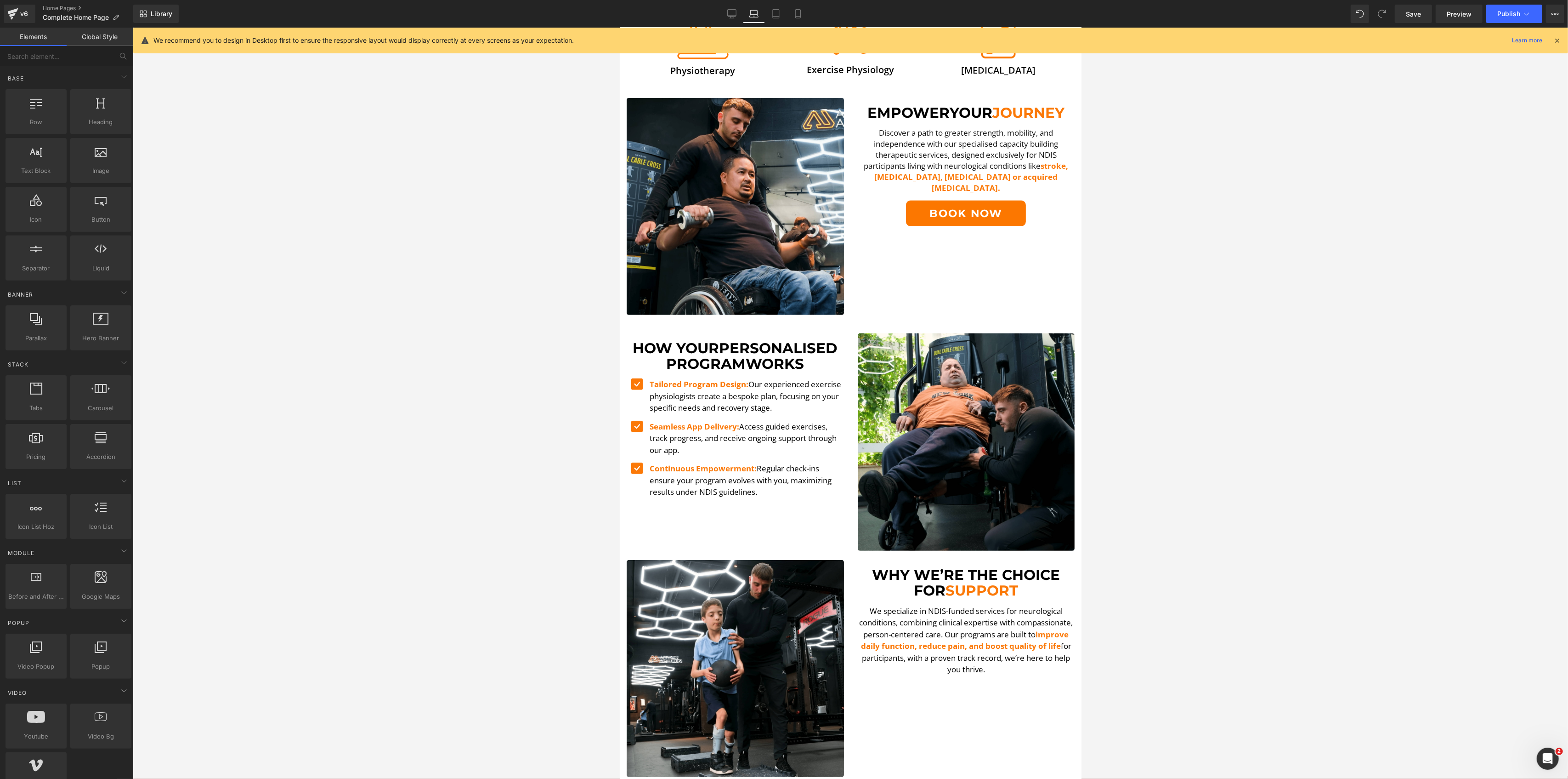
scroll to position [0, 0]
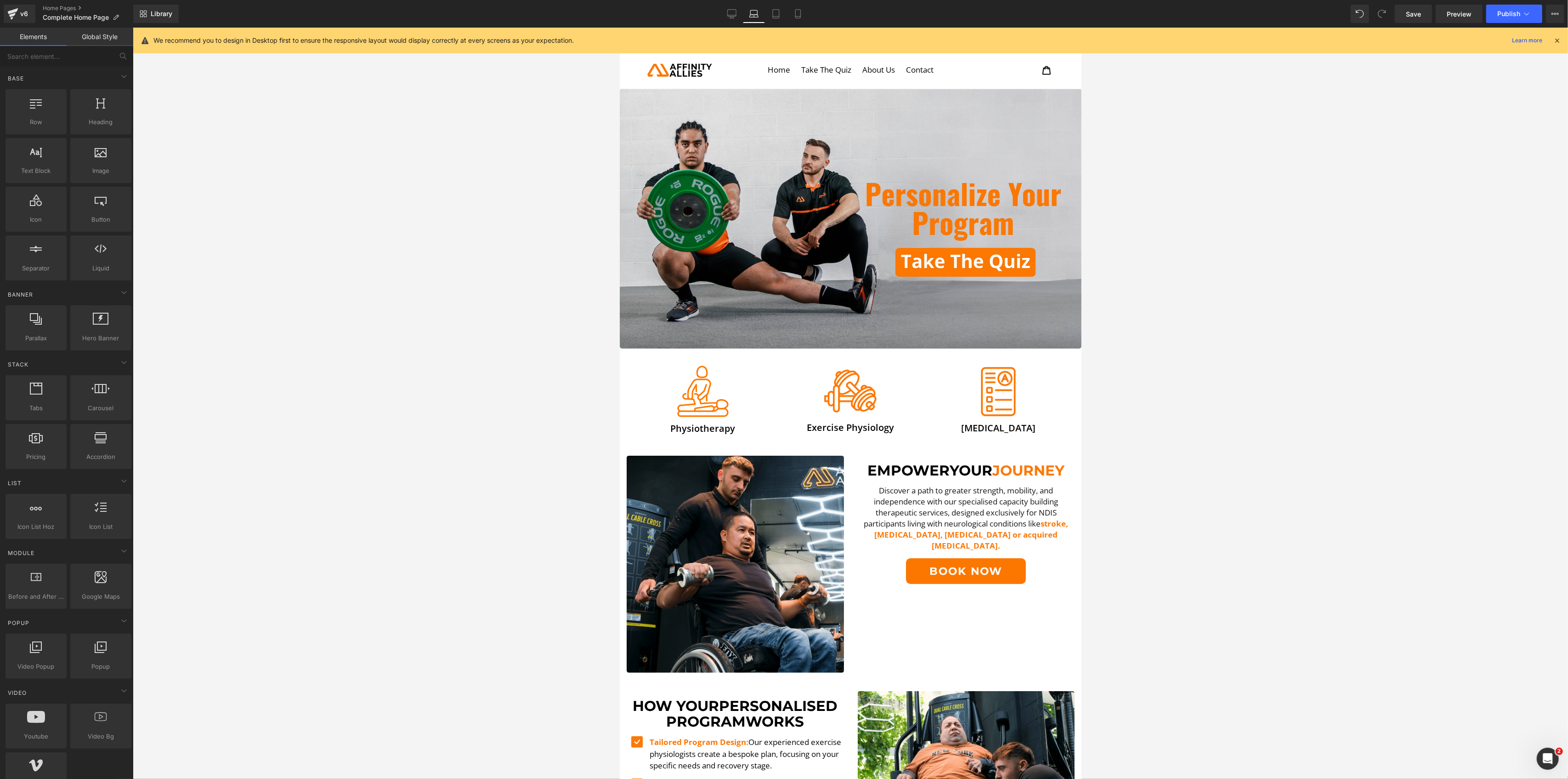
click at [734, 3] on div "Library Laptop Desktop Laptop Tablet Mobile Save Preview Publish Scheduled View…" at bounding box center [850, 13] width 1435 height 27
click at [729, 10] on icon at bounding box center [732, 13] width 9 height 7
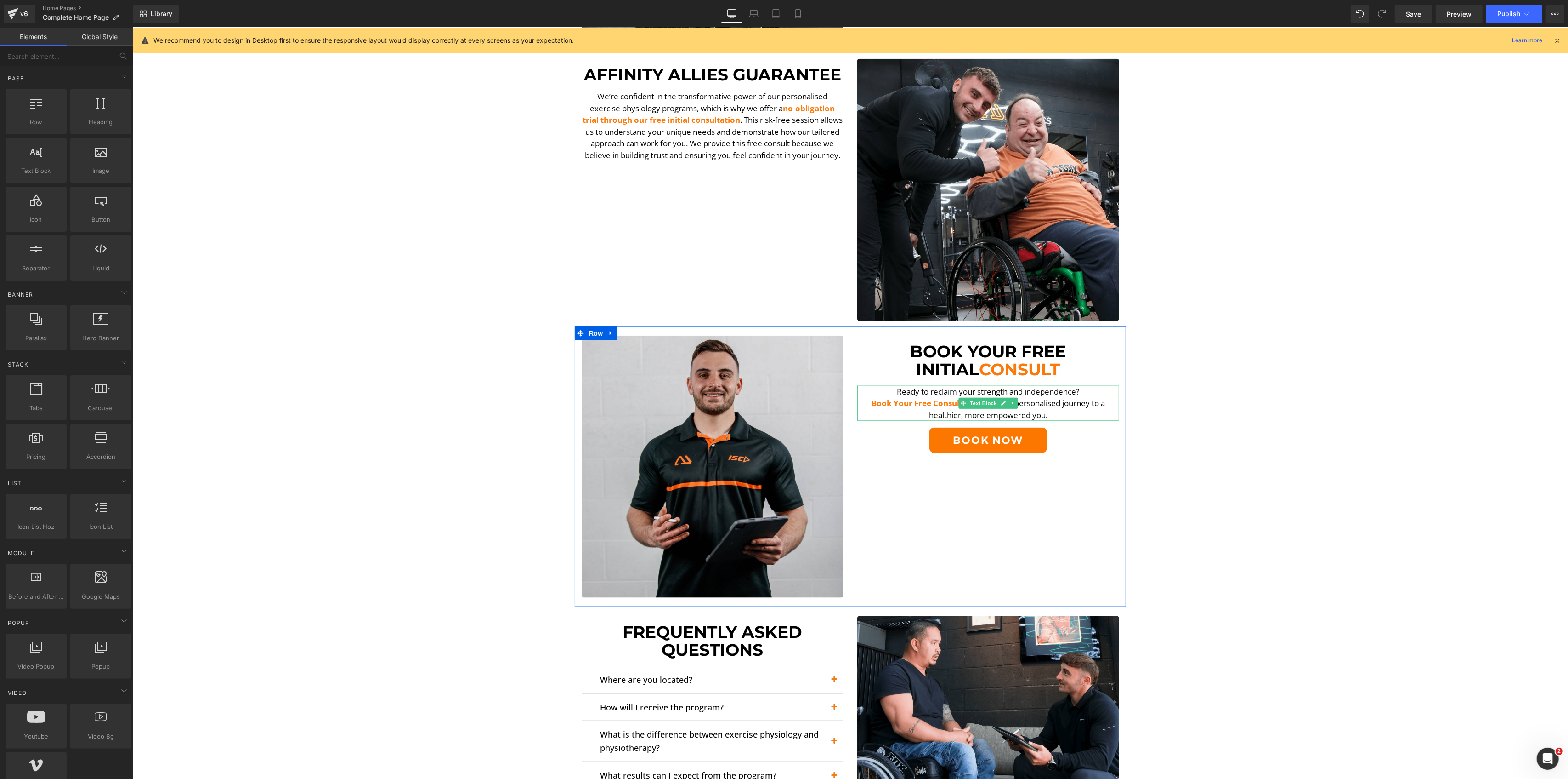
scroll to position [1251, 0]
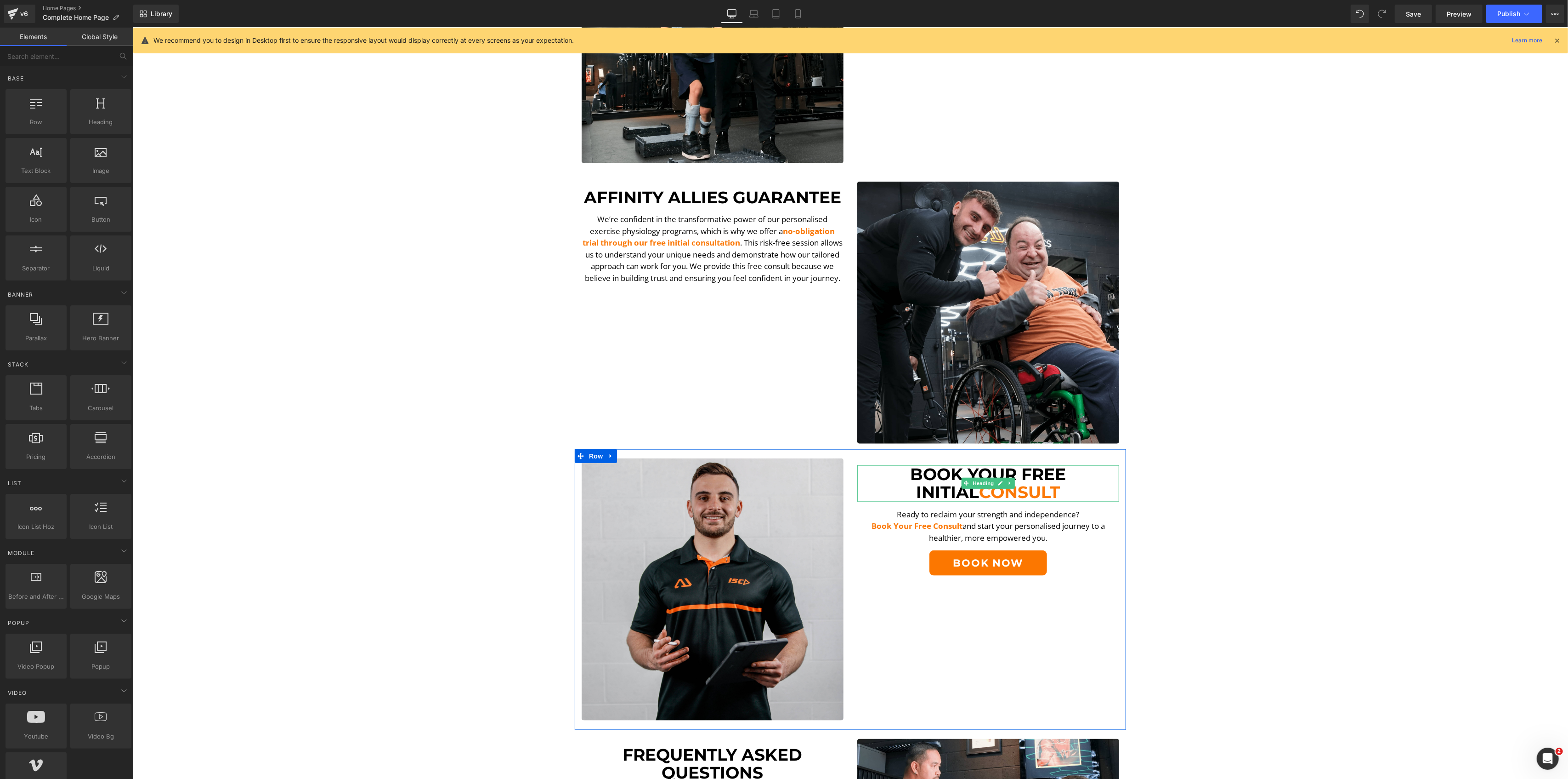
click at [971, 485] on span "Heading" at bounding box center [983, 484] width 25 height 11
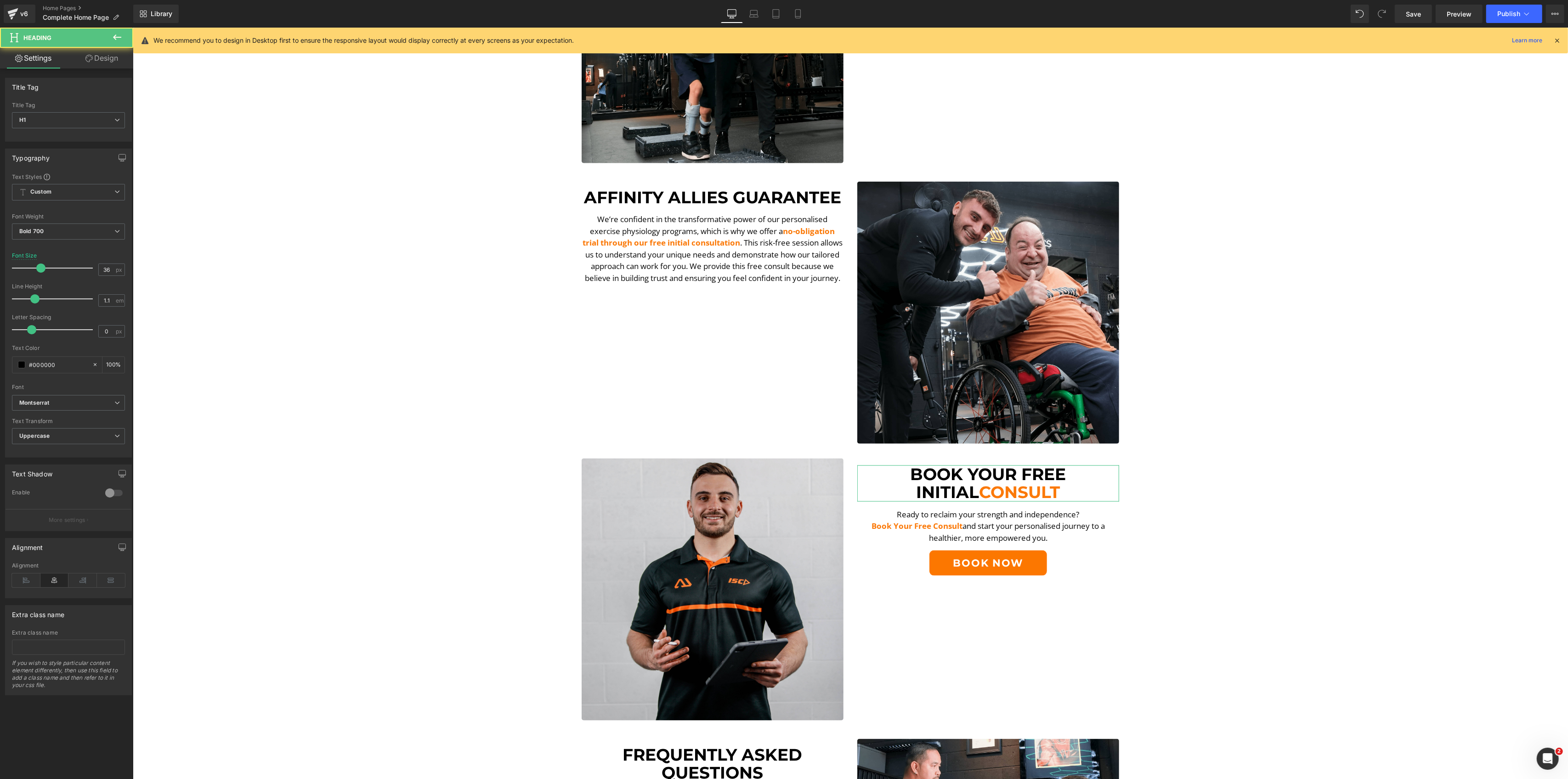
click at [99, 50] on link "Design" at bounding box center [101, 58] width 66 height 21
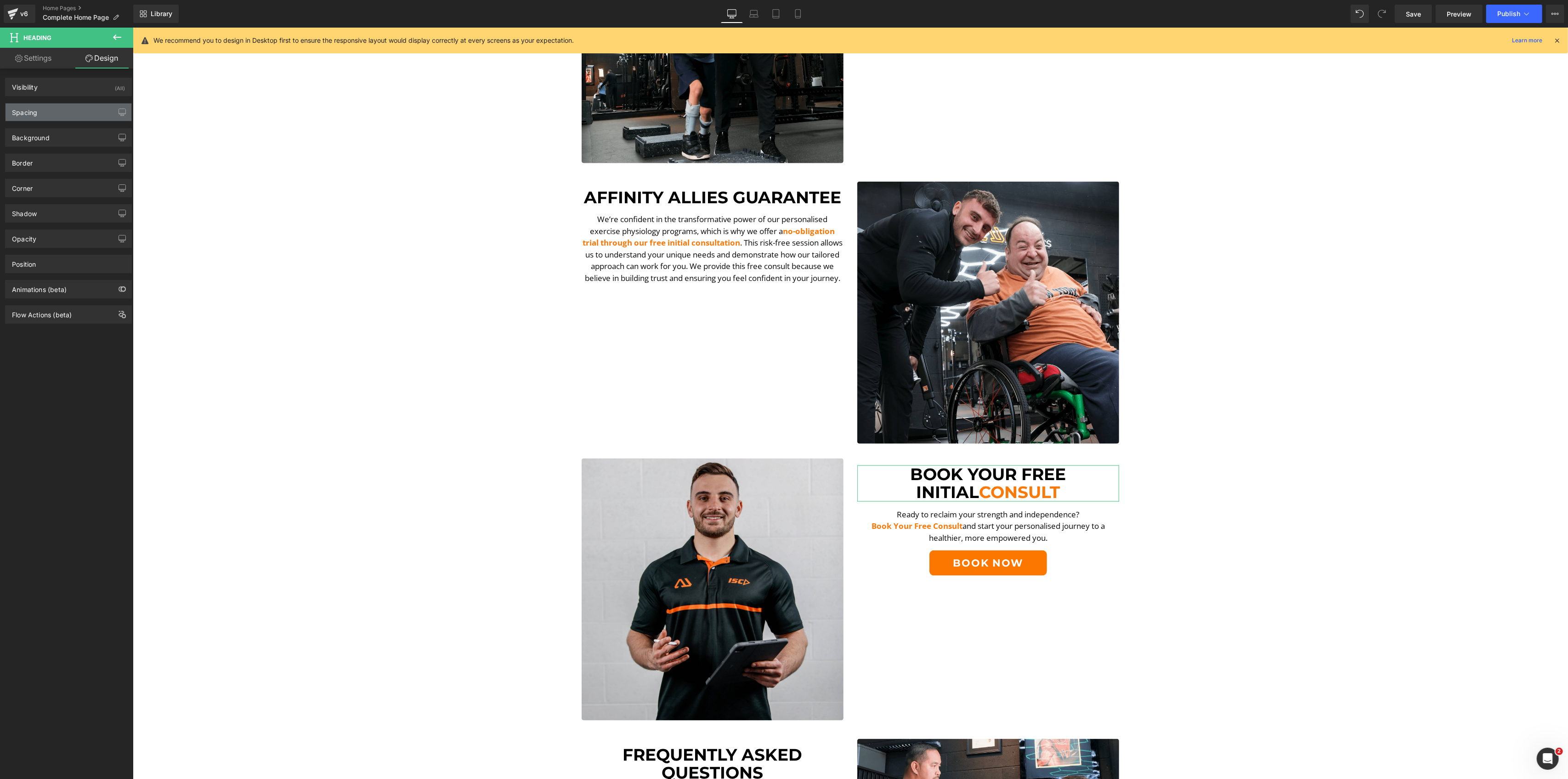
click at [65, 119] on div "Spacing" at bounding box center [68, 112] width 126 height 18
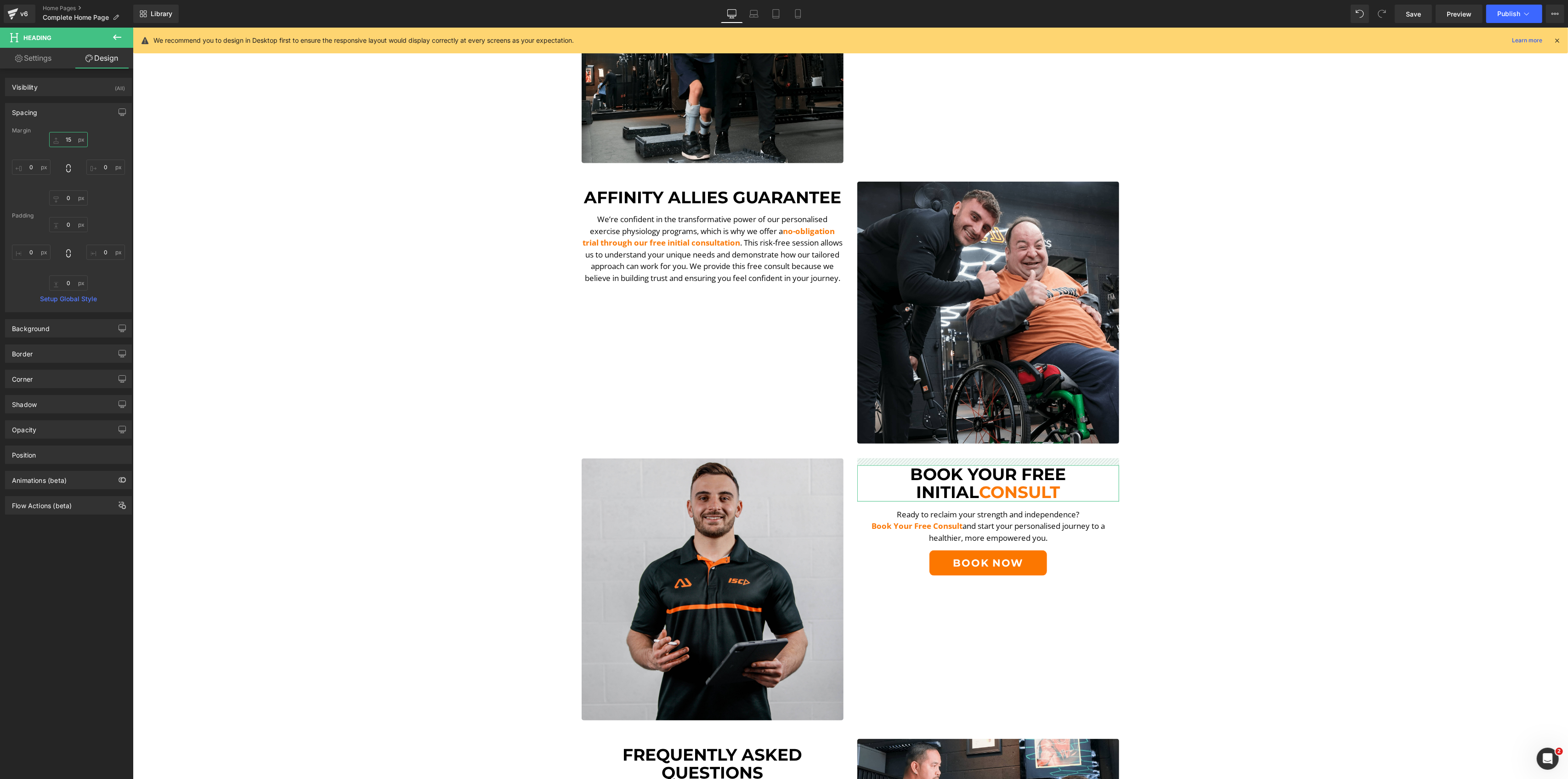
click at [75, 143] on input "15" at bounding box center [68, 139] width 38 height 15
type input "45"
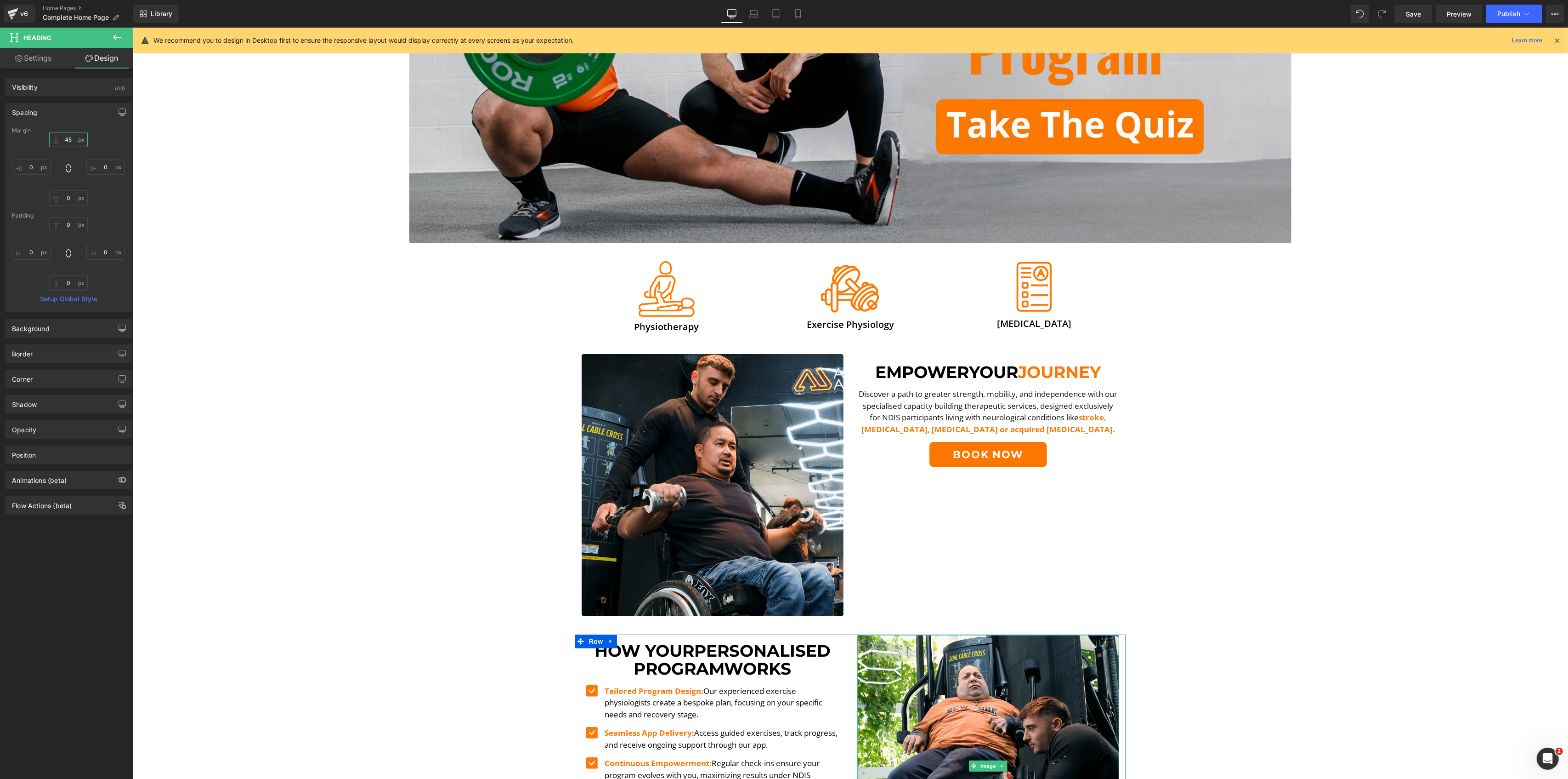
scroll to position [210, 0]
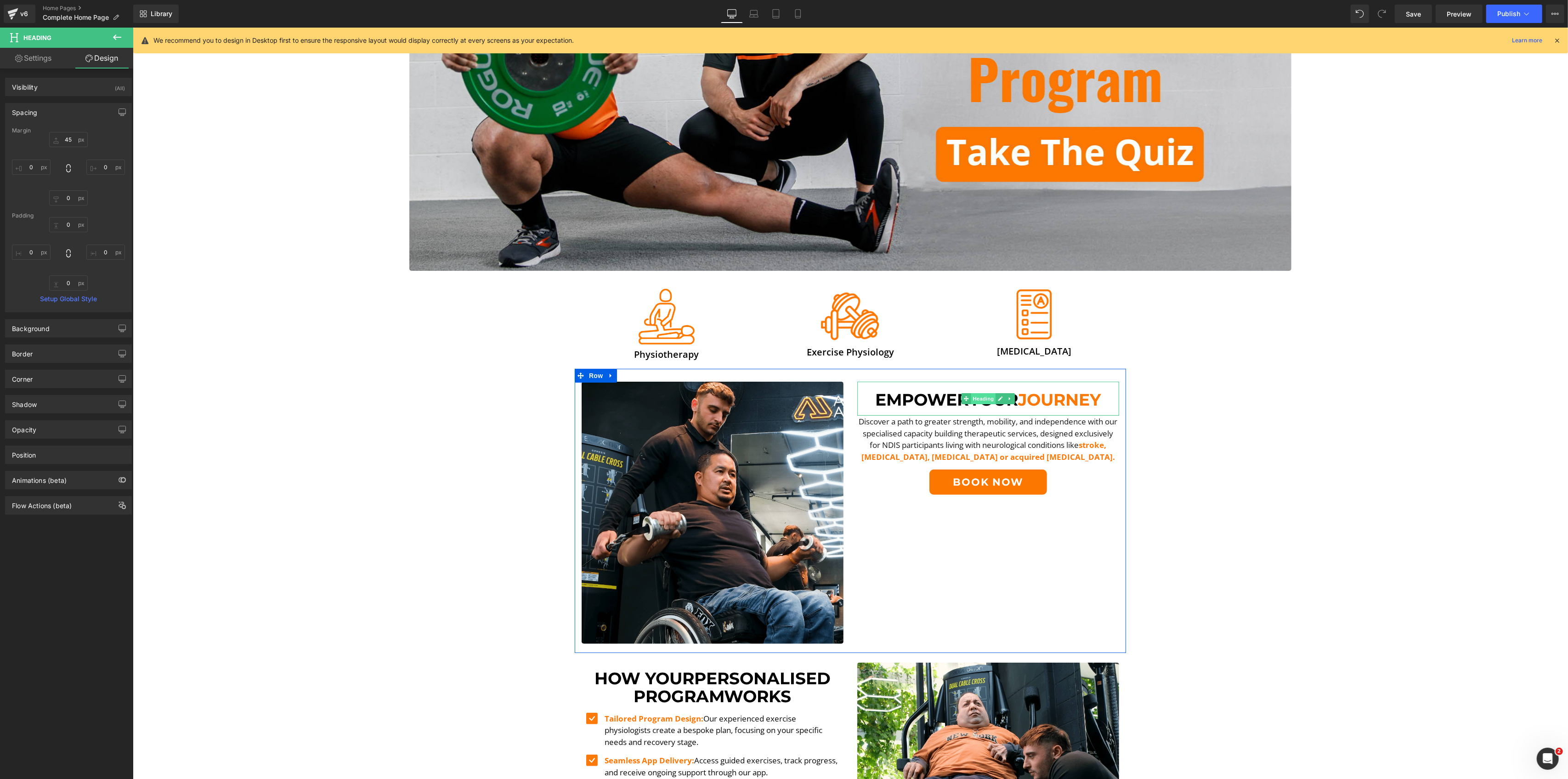
click at [975, 393] on span "Heading" at bounding box center [983, 398] width 25 height 11
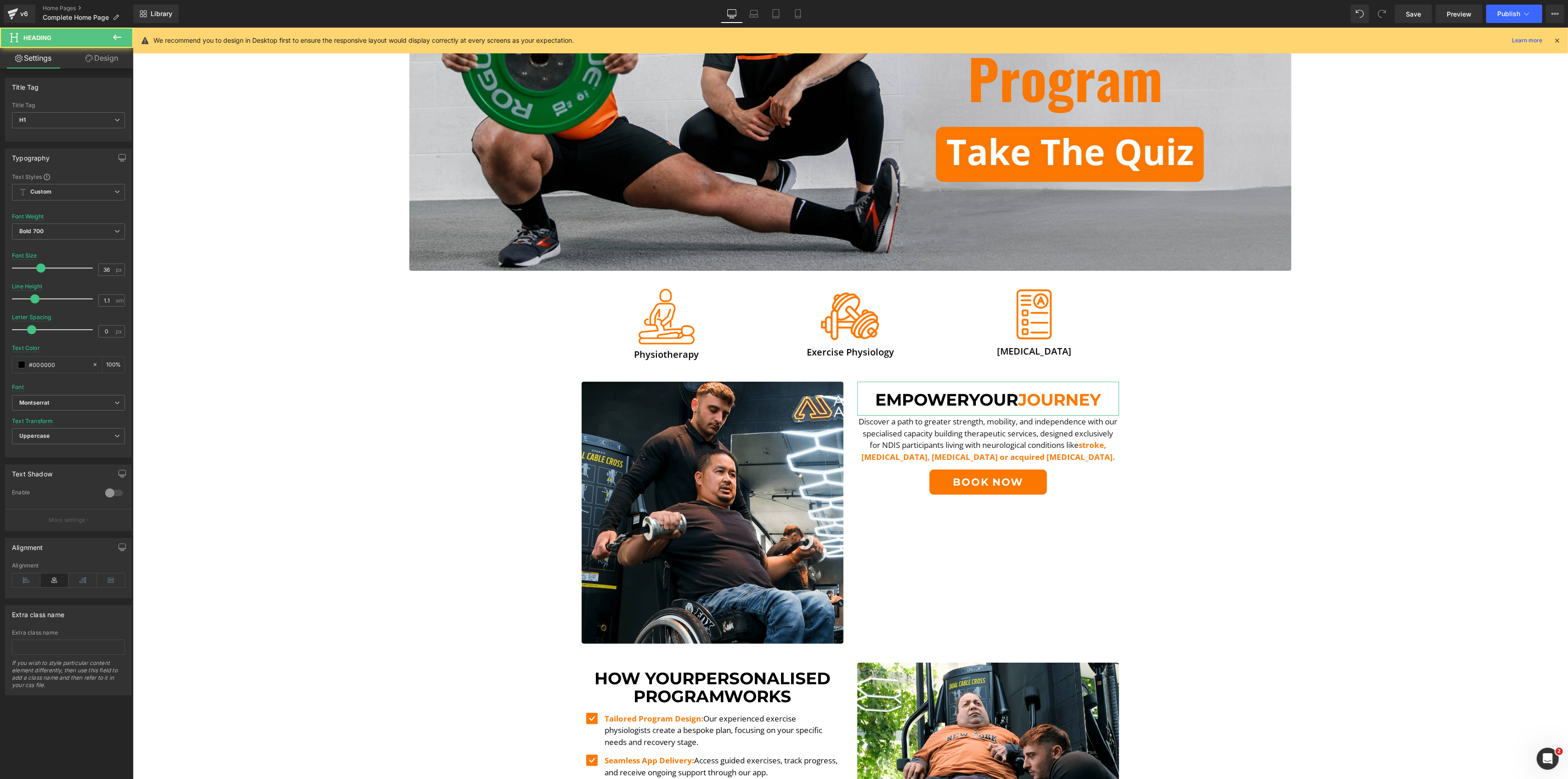
click at [120, 54] on link "Design" at bounding box center [101, 58] width 66 height 21
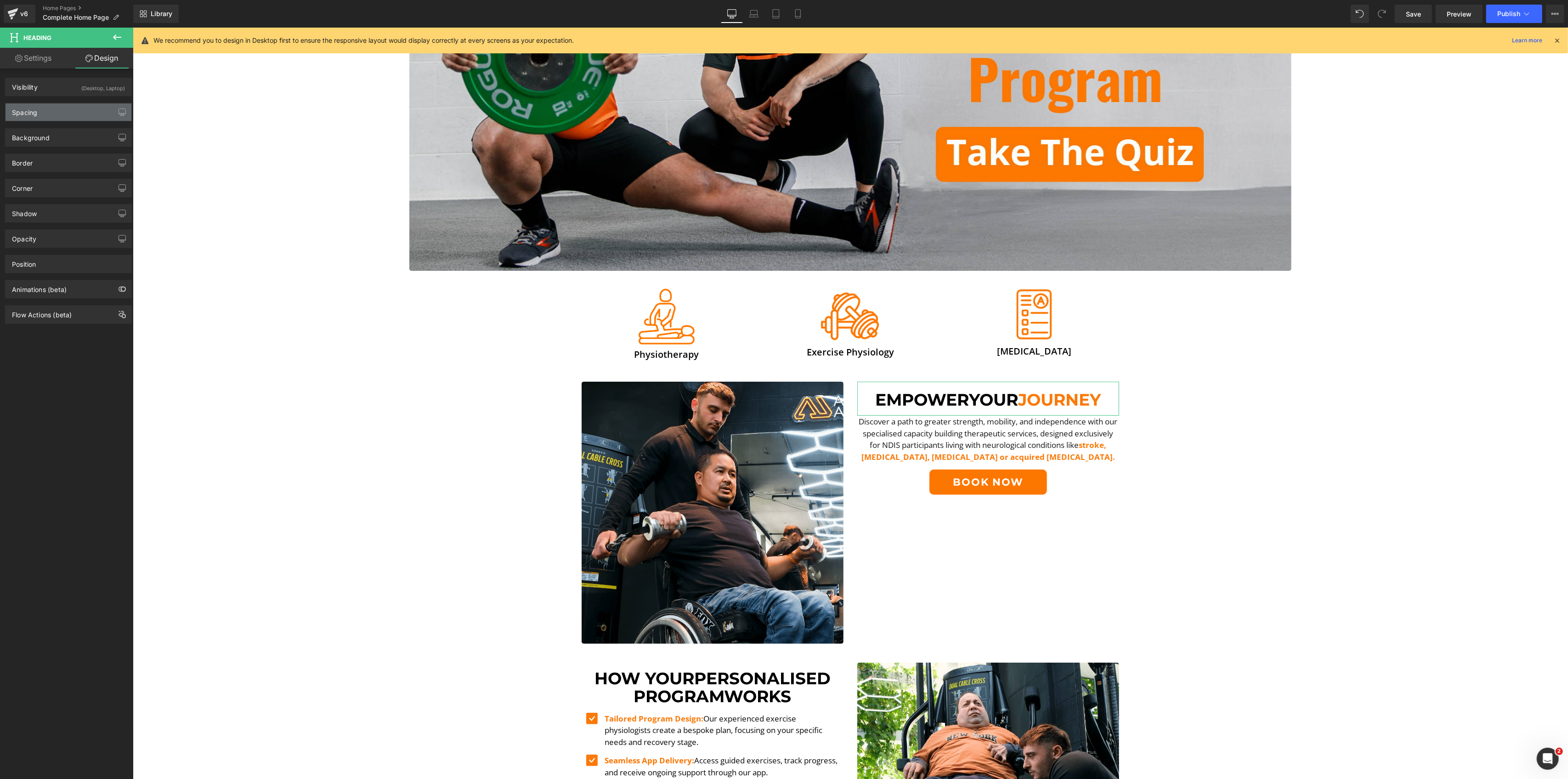
click at [56, 118] on div "Spacing" at bounding box center [68, 112] width 126 height 18
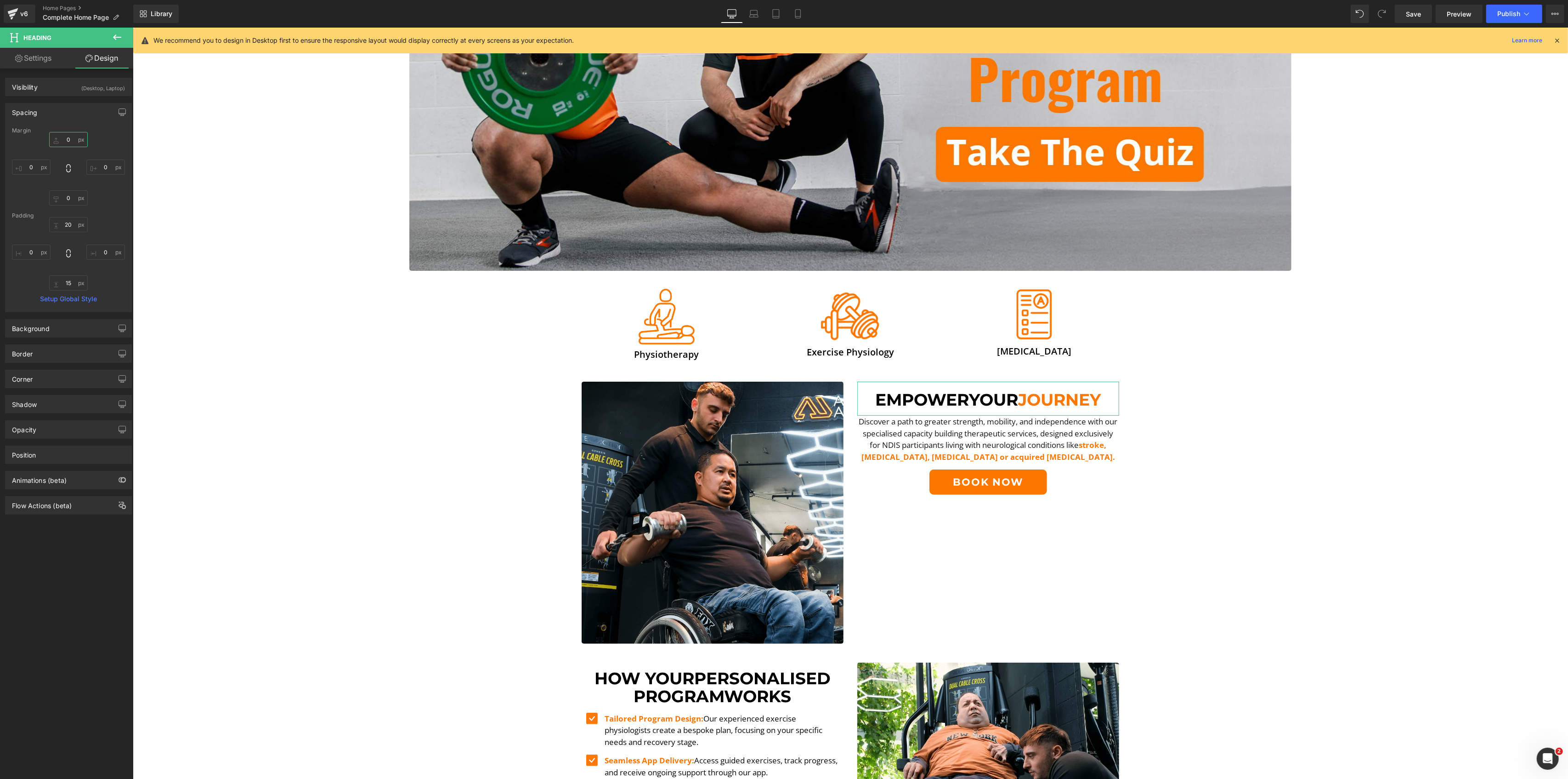
click at [72, 139] on input "0" at bounding box center [68, 139] width 38 height 15
click at [67, 226] on input "20" at bounding box center [68, 224] width 38 height 15
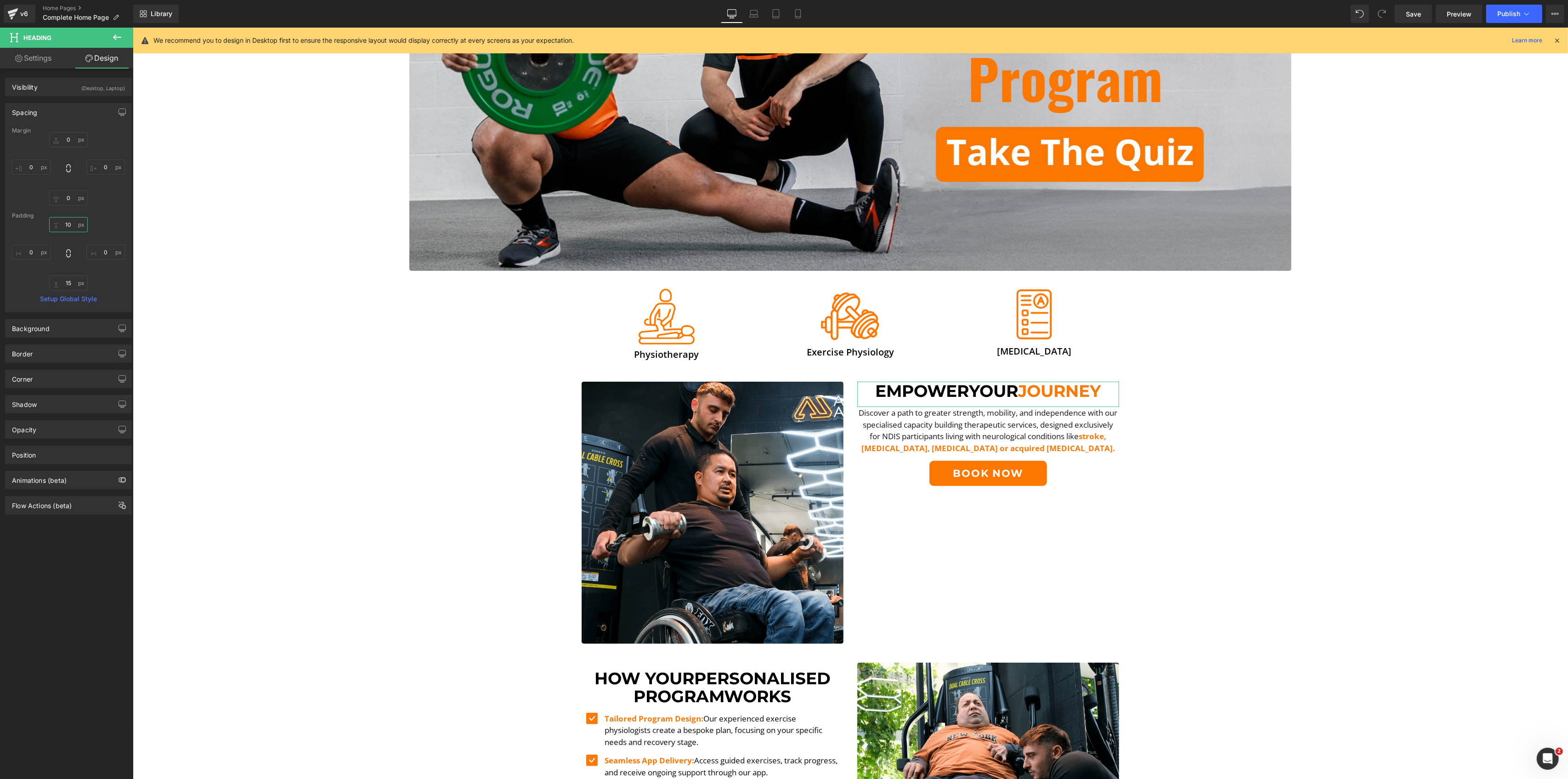
type input "100"
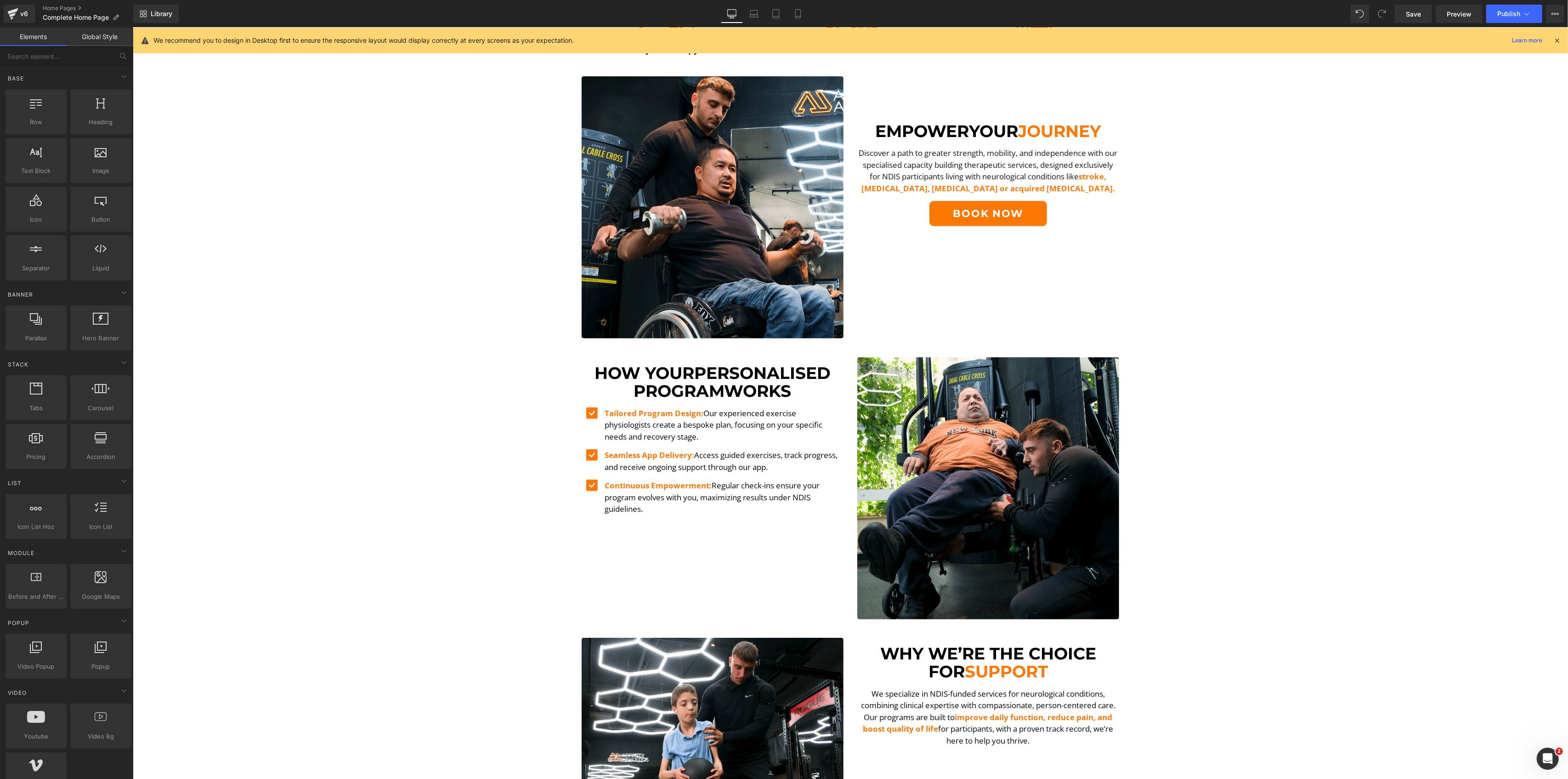
scroll to position [516, 0]
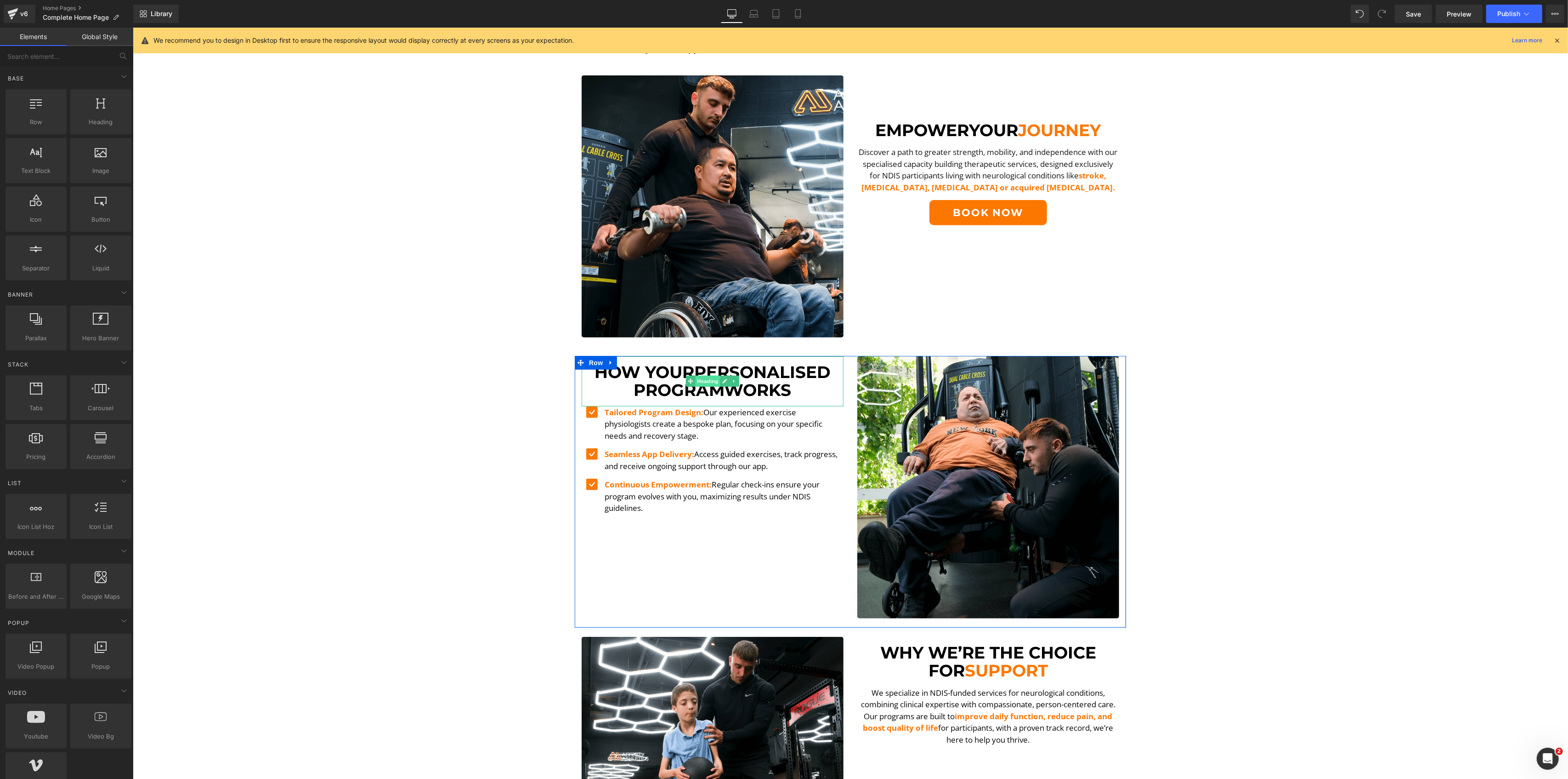
click at [701, 376] on span "Heading" at bounding box center [707, 381] width 25 height 11
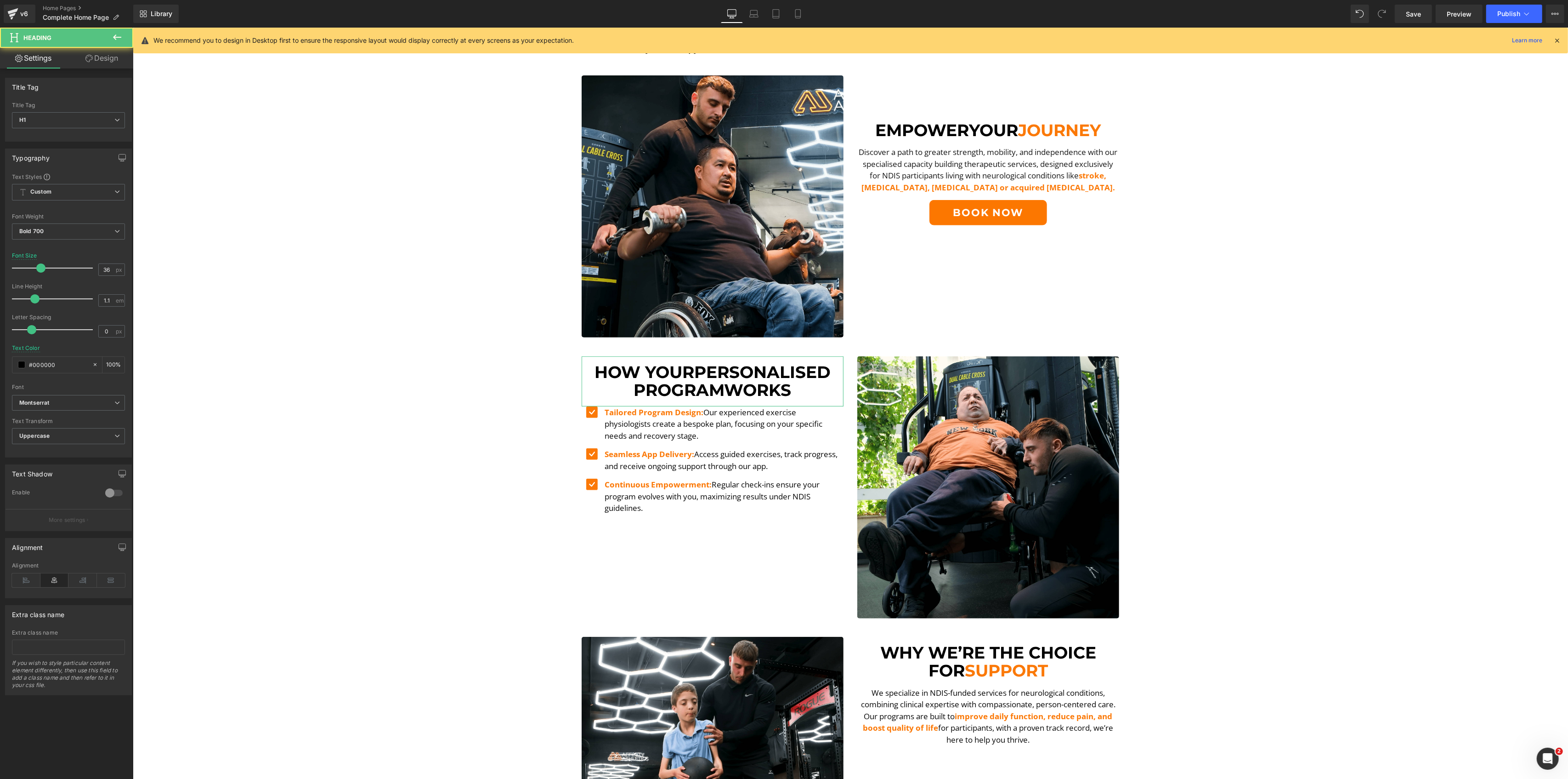
click at [107, 52] on link "Design" at bounding box center [101, 58] width 66 height 21
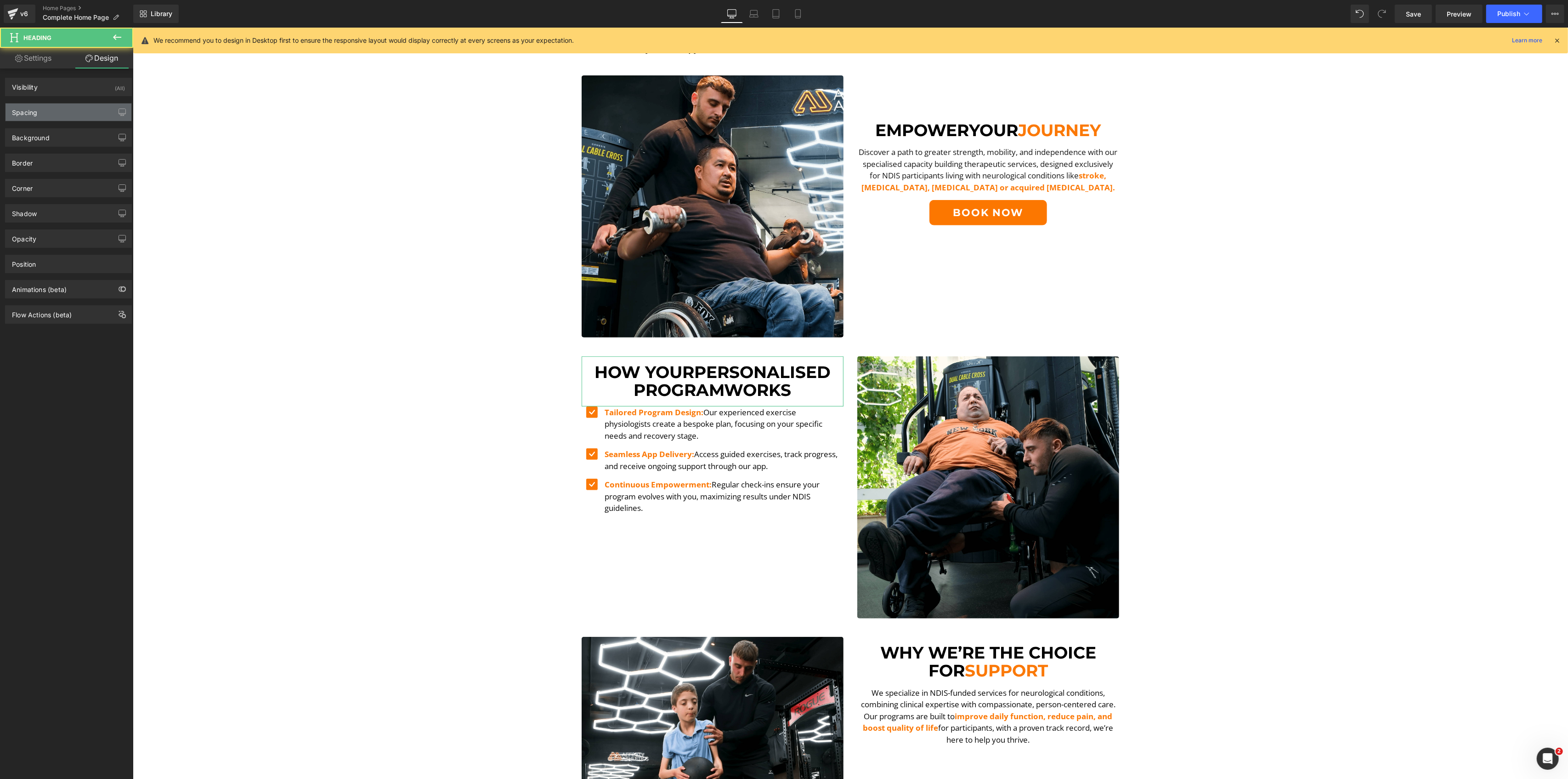
click at [68, 118] on div "Spacing" at bounding box center [68, 112] width 126 height 18
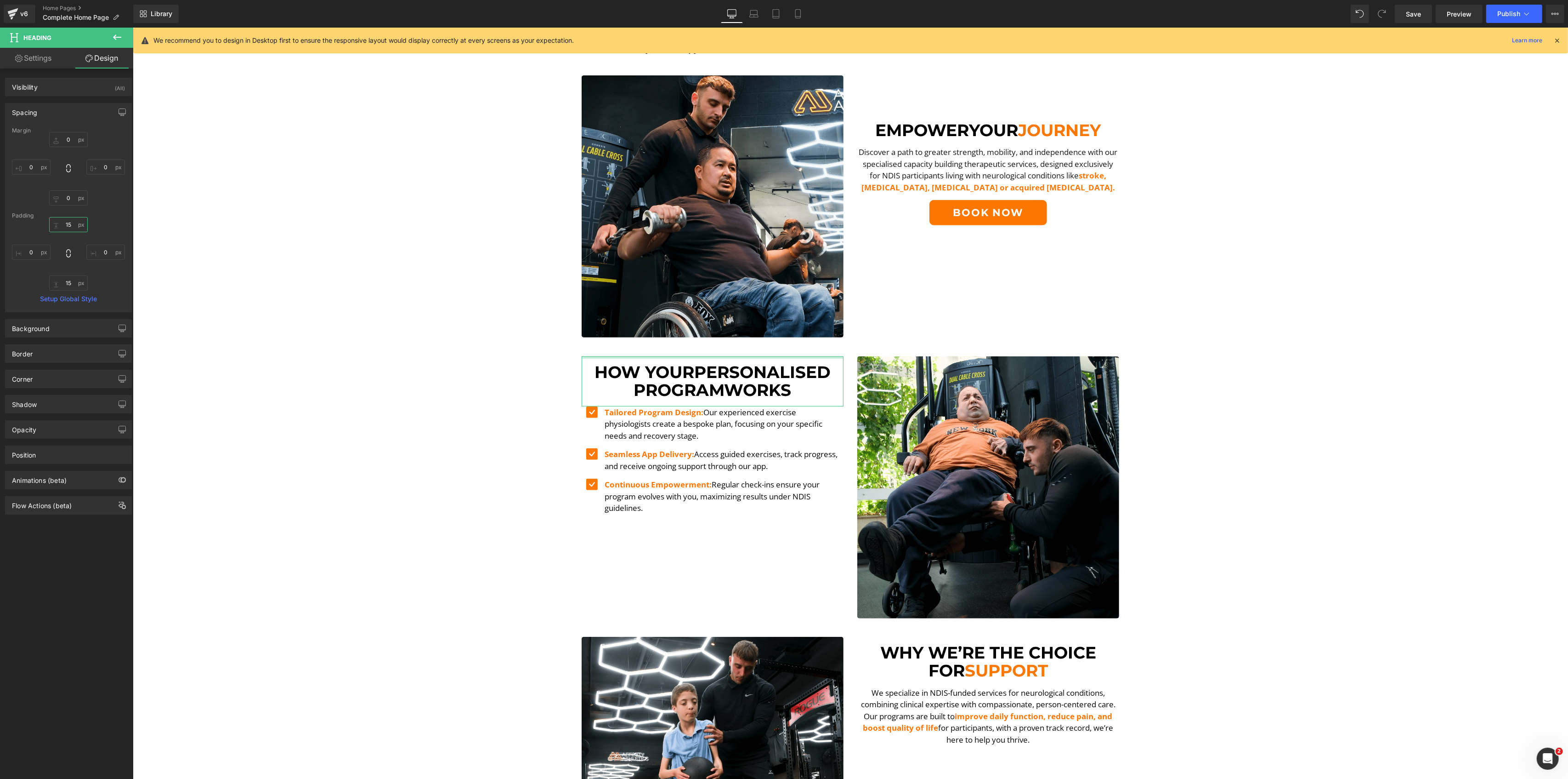
click at [63, 227] on input "15" at bounding box center [68, 224] width 38 height 15
type input "100"
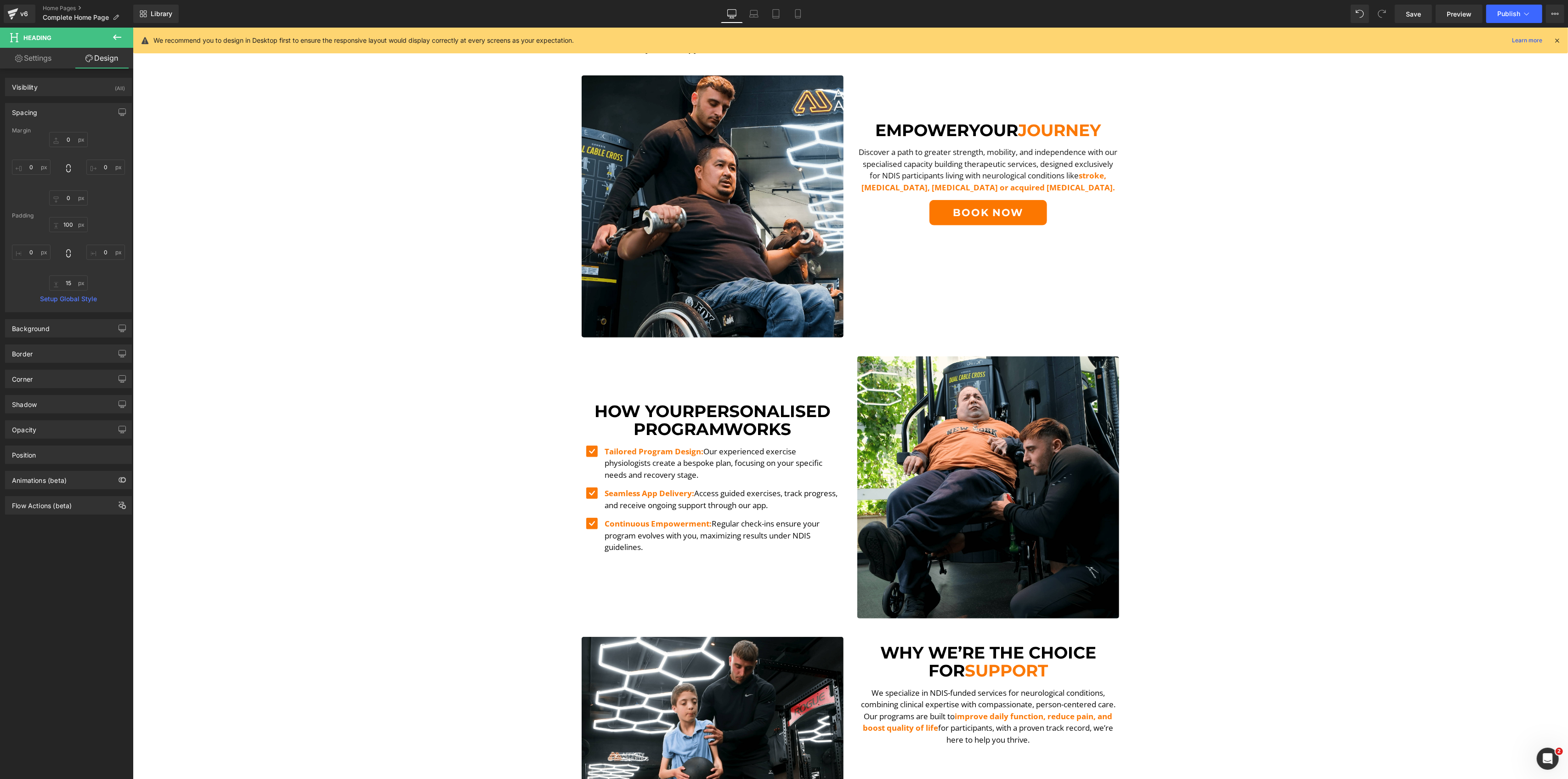
click at [427, 368] on div "Image Image Image Physiotherapy Heading Image Exercise Physiology Heading Image…" at bounding box center [850, 727] width 1435 height 2257
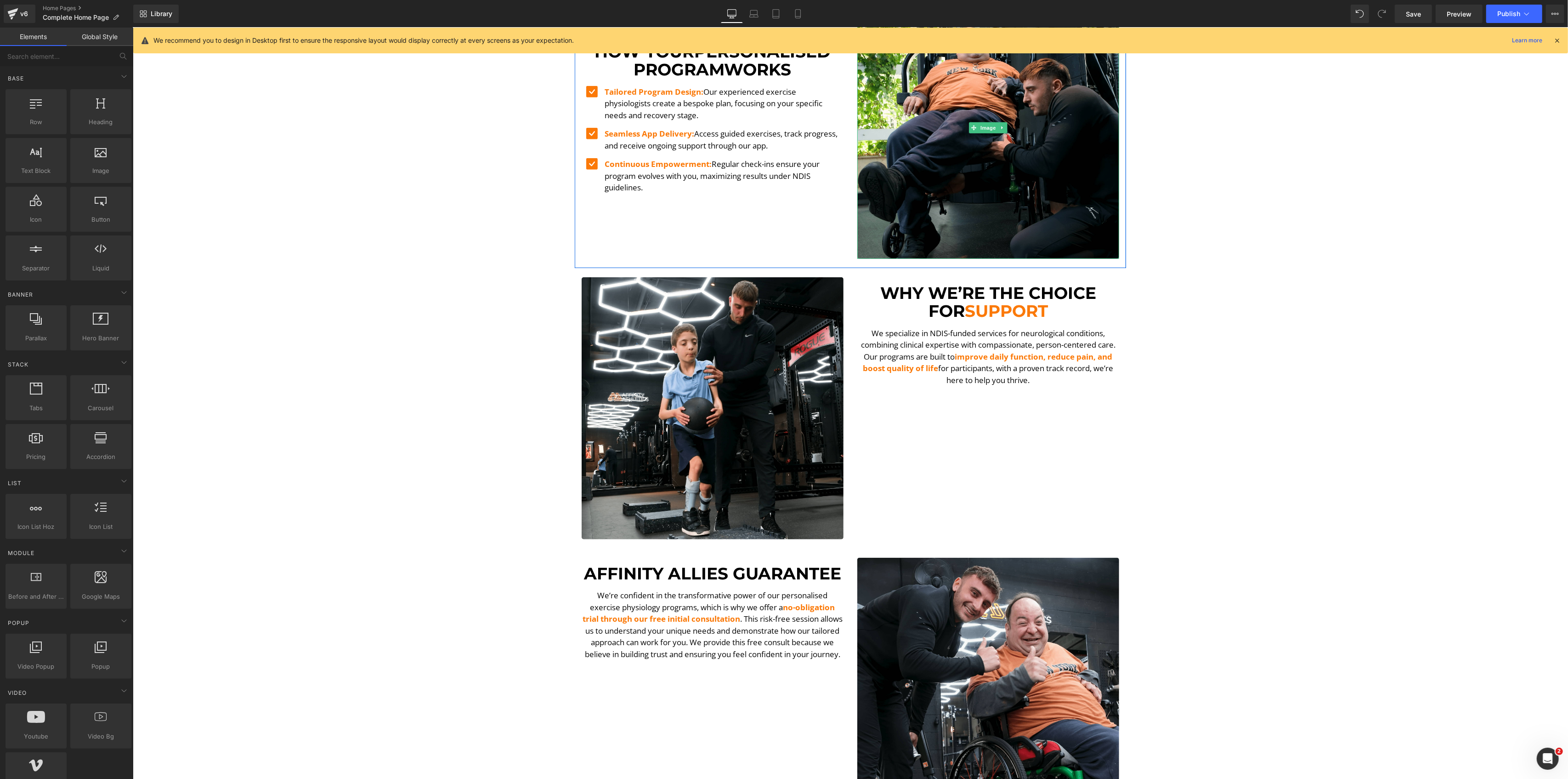
scroll to position [884, 0]
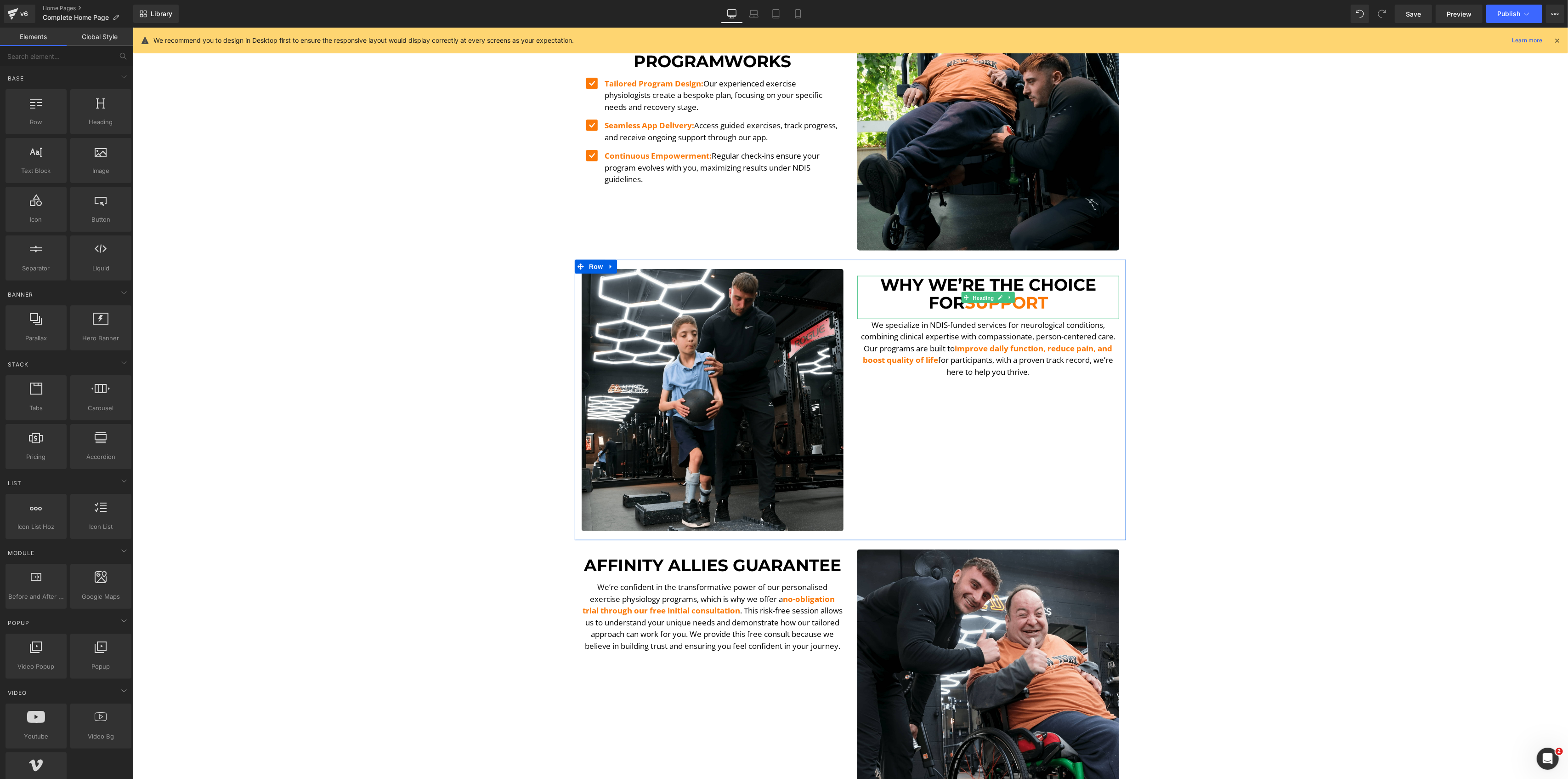
click at [988, 294] on span "Heading" at bounding box center [983, 297] width 25 height 11
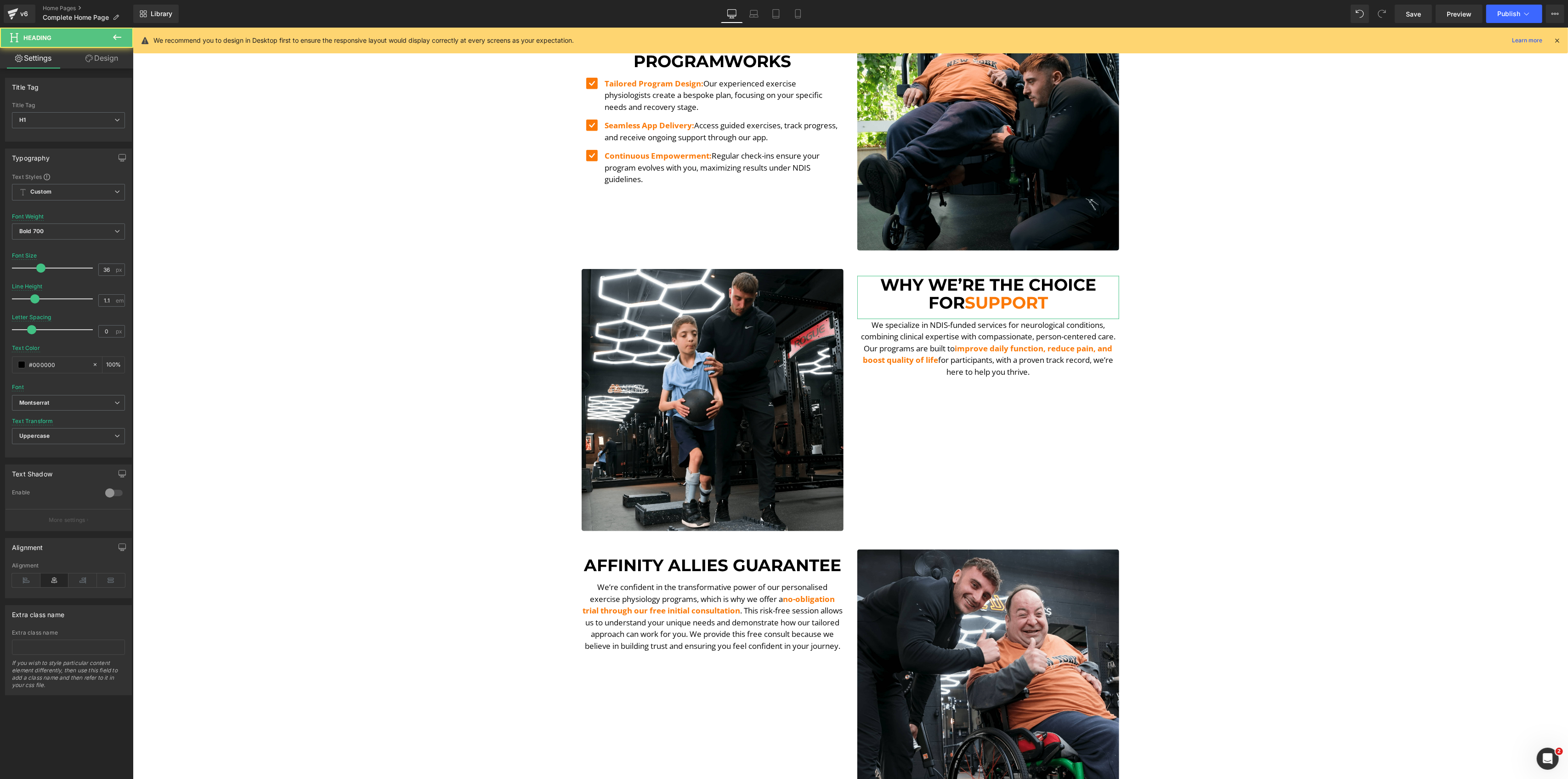
click at [80, 61] on link "Design" at bounding box center [101, 58] width 66 height 21
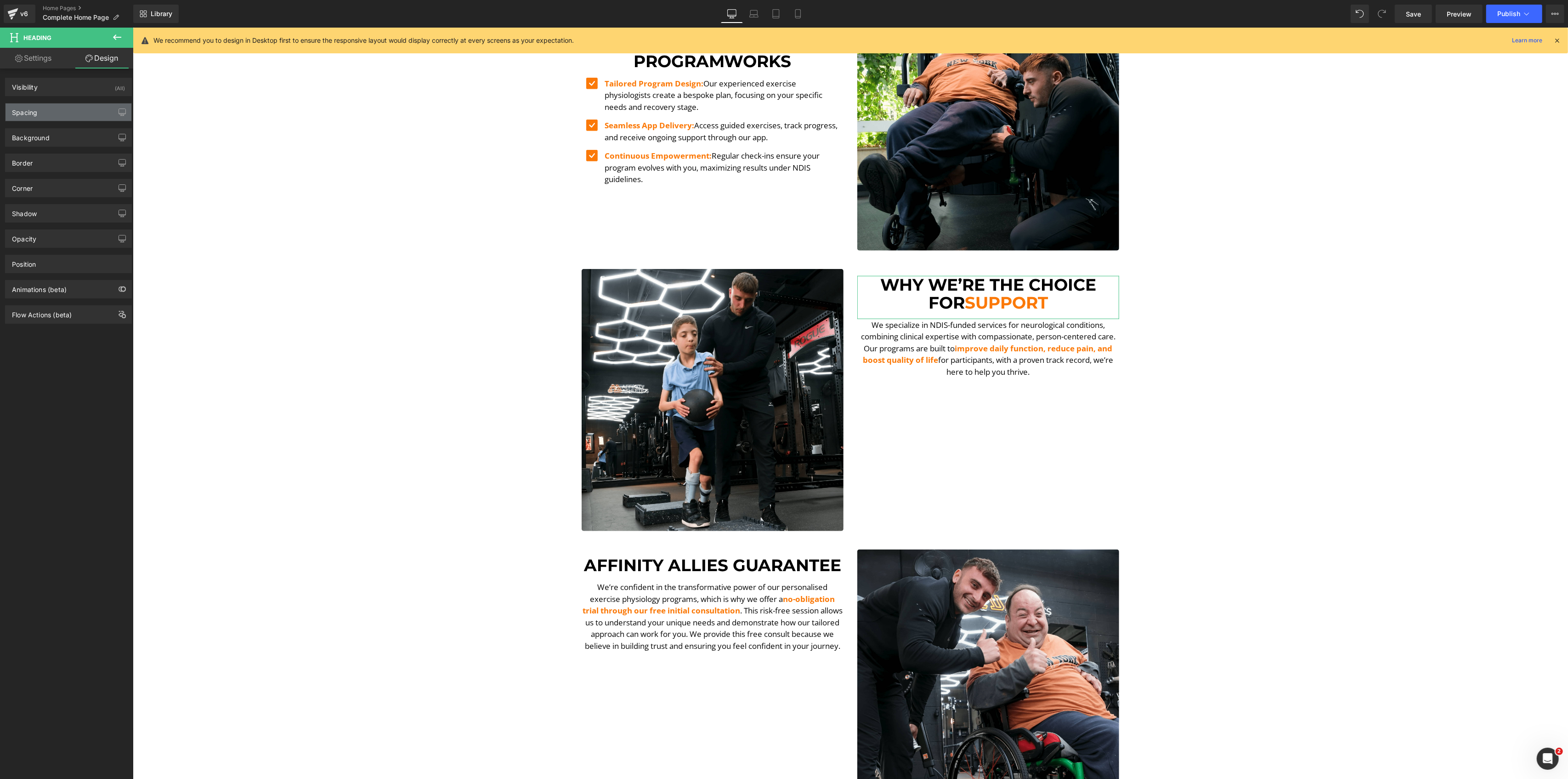
click at [57, 115] on div "Spacing" at bounding box center [68, 112] width 126 height 18
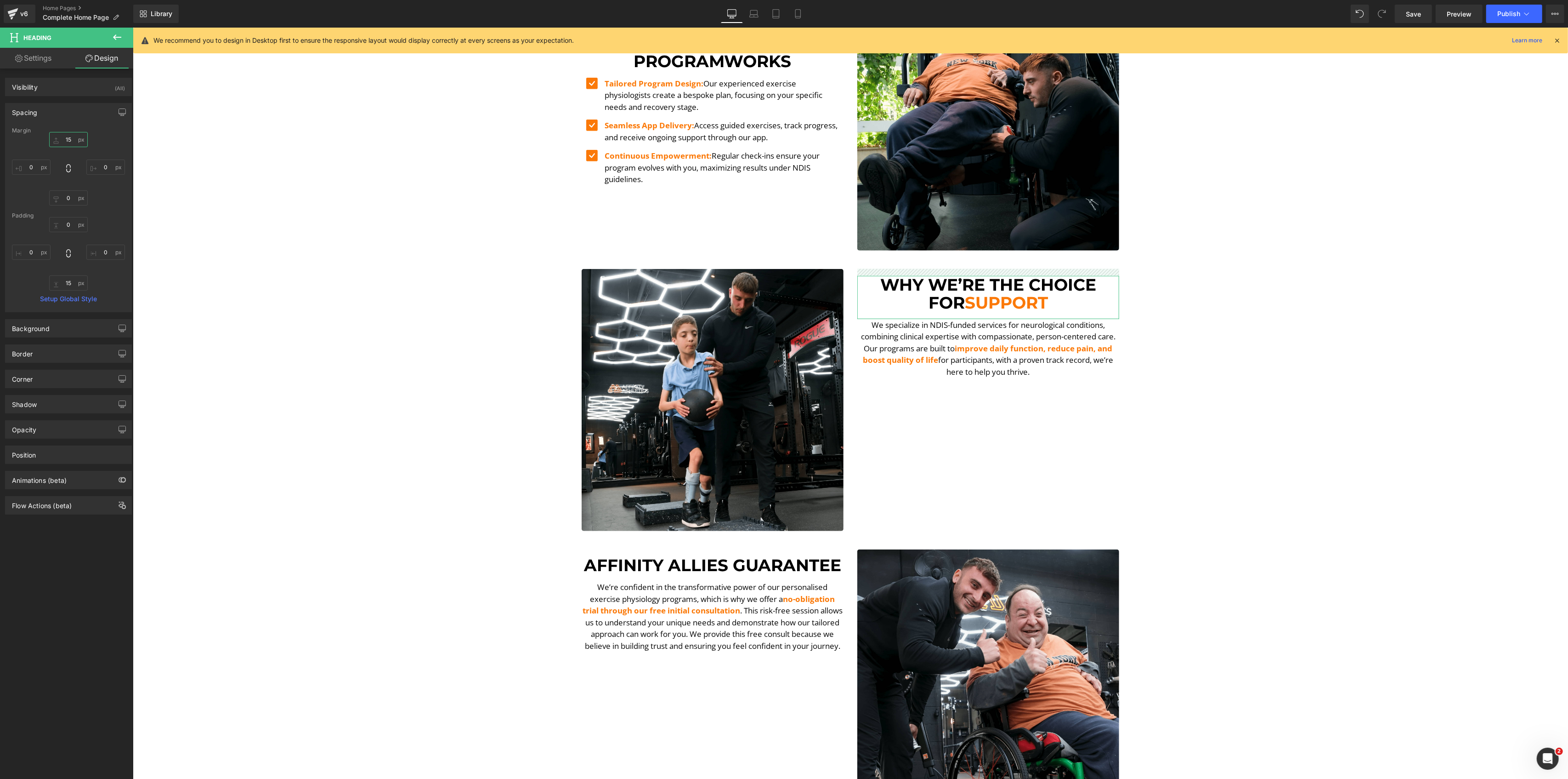
click at [69, 134] on input "15" at bounding box center [68, 139] width 38 height 15
type input "100"
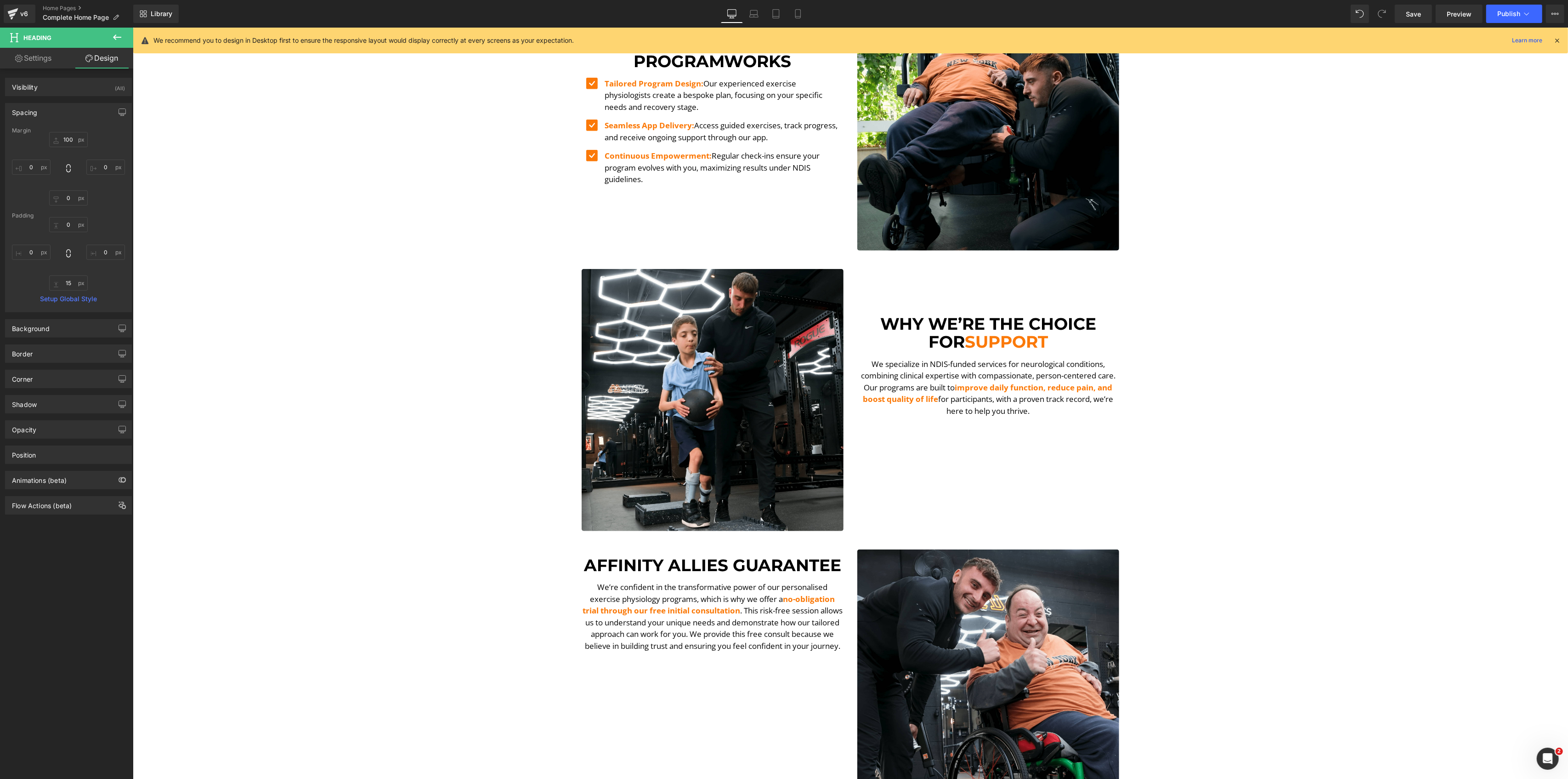
click at [433, 408] on div "Image Image Image Physiotherapy Heading Image Exercise Physiology Heading Image…" at bounding box center [850, 359] width 1435 height 2257
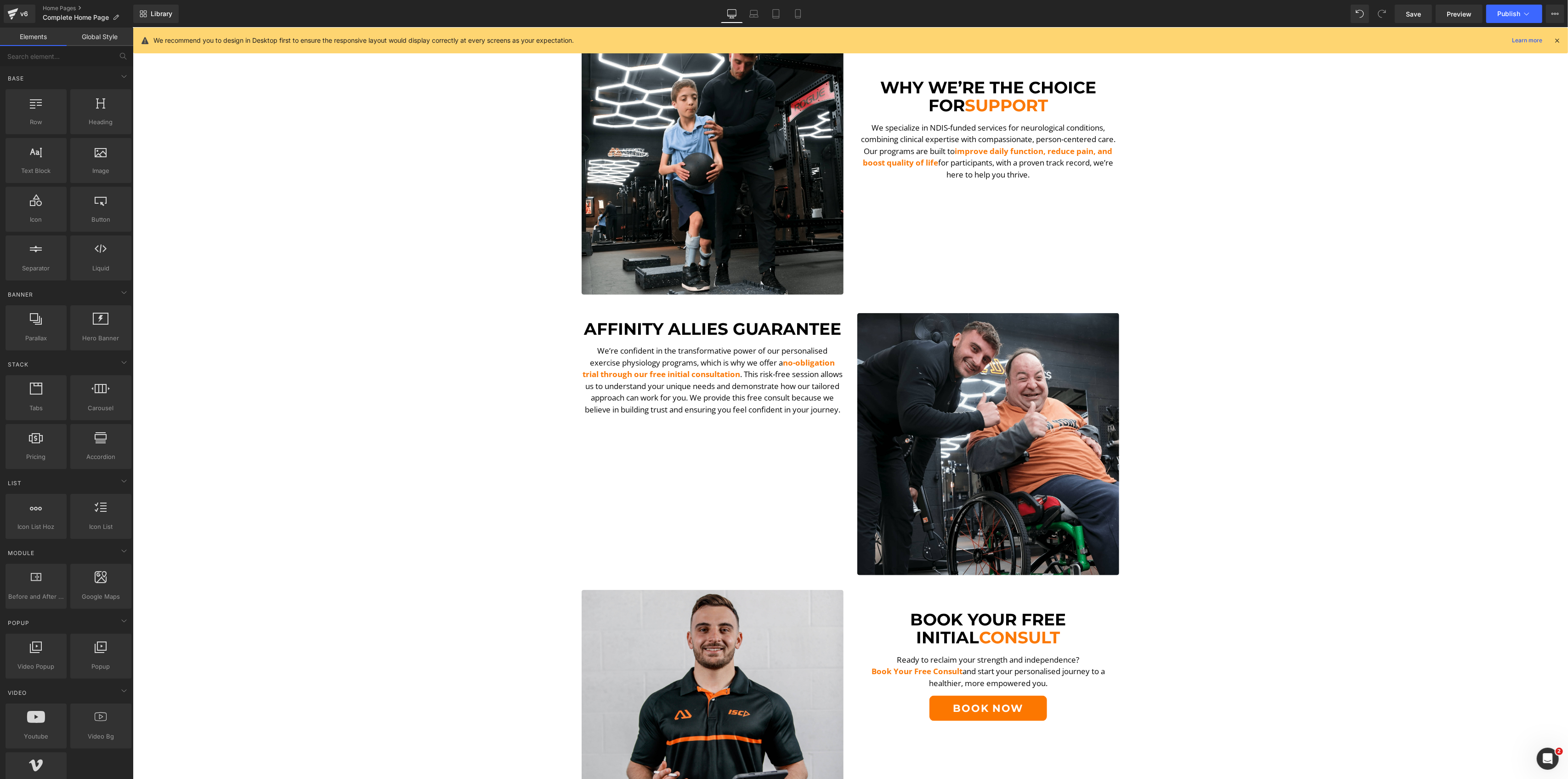
scroll to position [1129, 0]
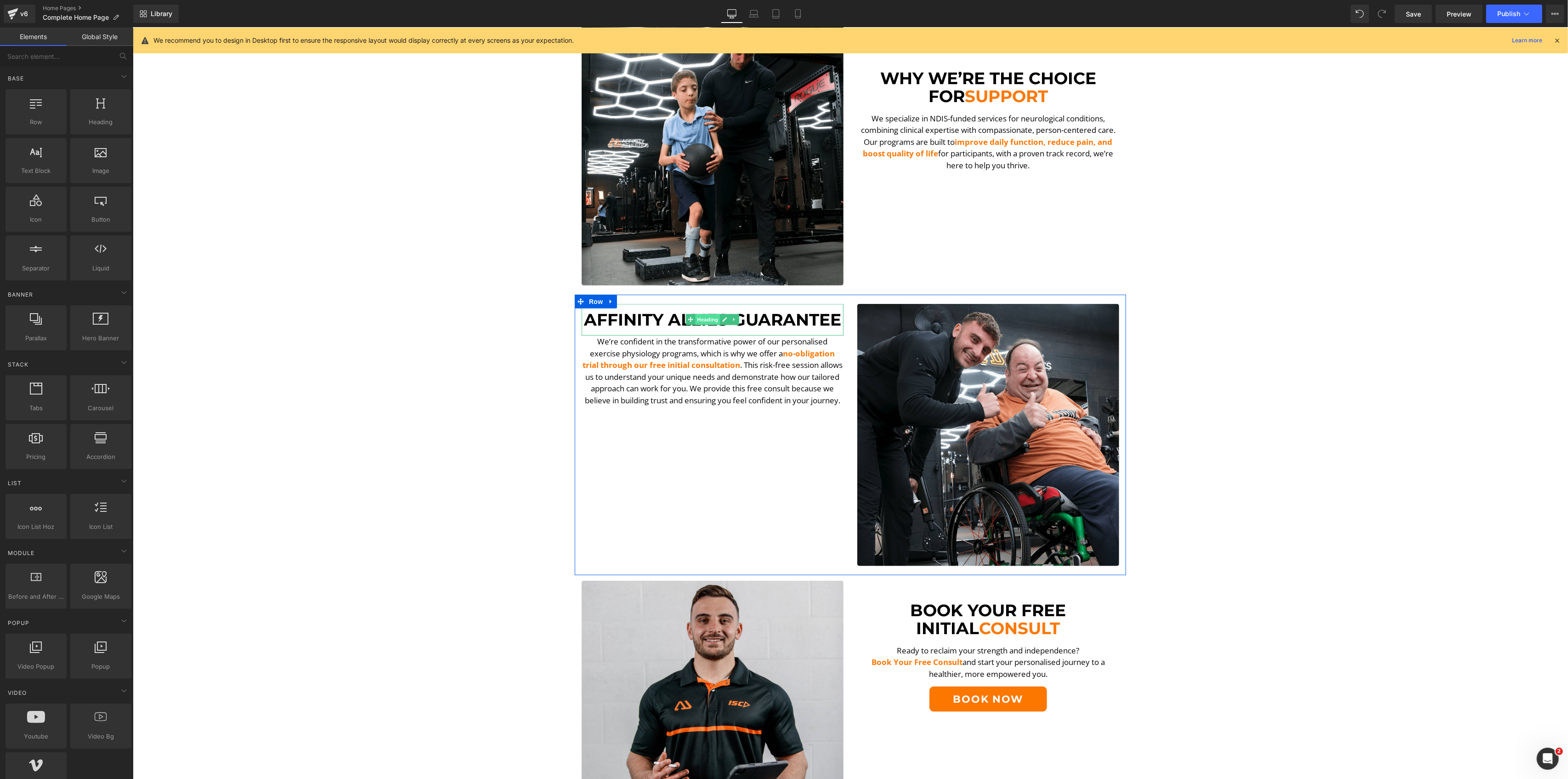
click at [706, 316] on span "Heading" at bounding box center [707, 320] width 25 height 11
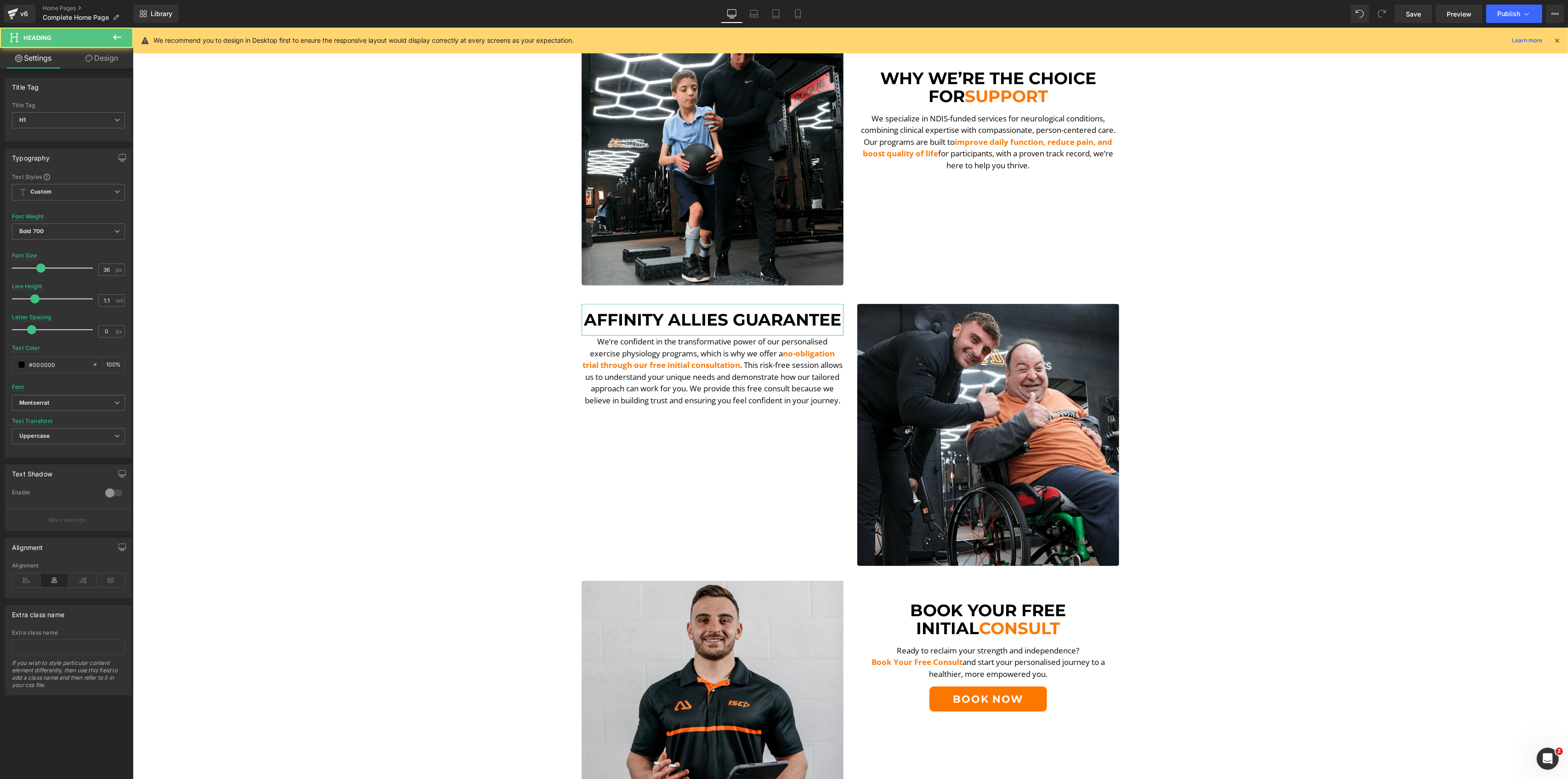
click at [92, 58] on link "Design" at bounding box center [101, 58] width 66 height 21
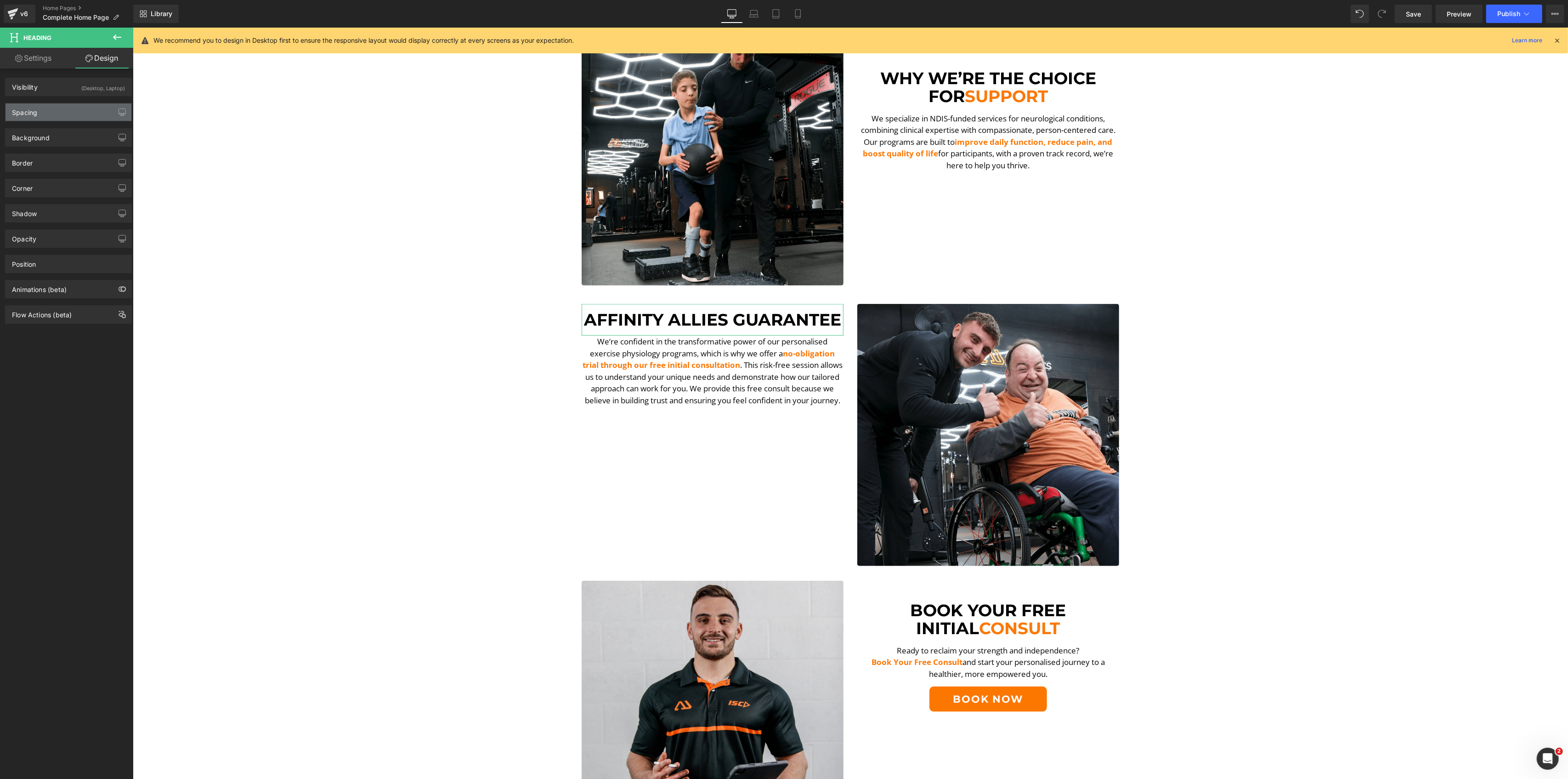
click at [63, 119] on div "Spacing" at bounding box center [68, 112] width 126 height 18
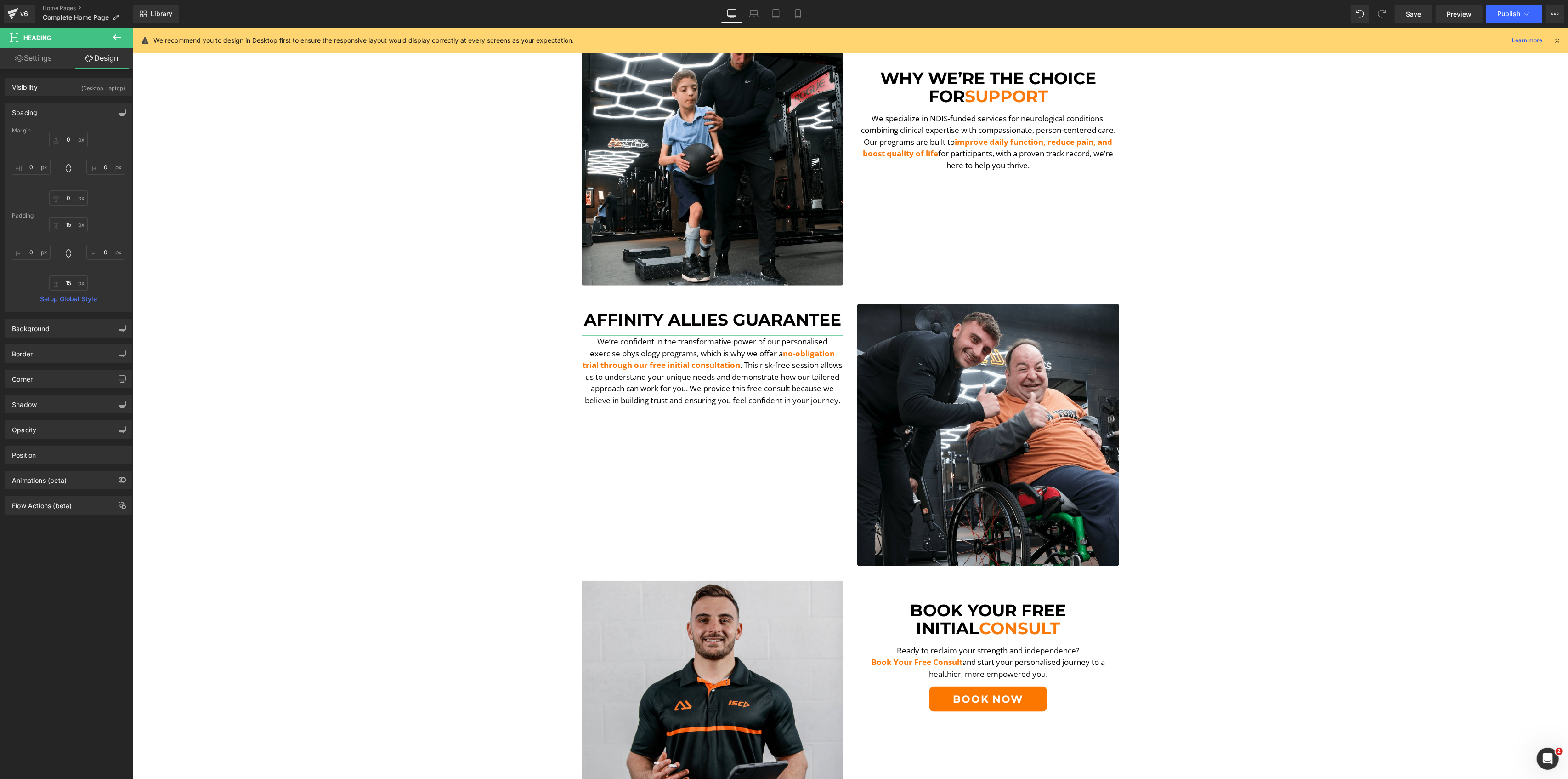
click at [65, 219] on div "Padding" at bounding box center [69, 216] width 113 height 7
click at [66, 225] on input "15" at bounding box center [68, 224] width 38 height 15
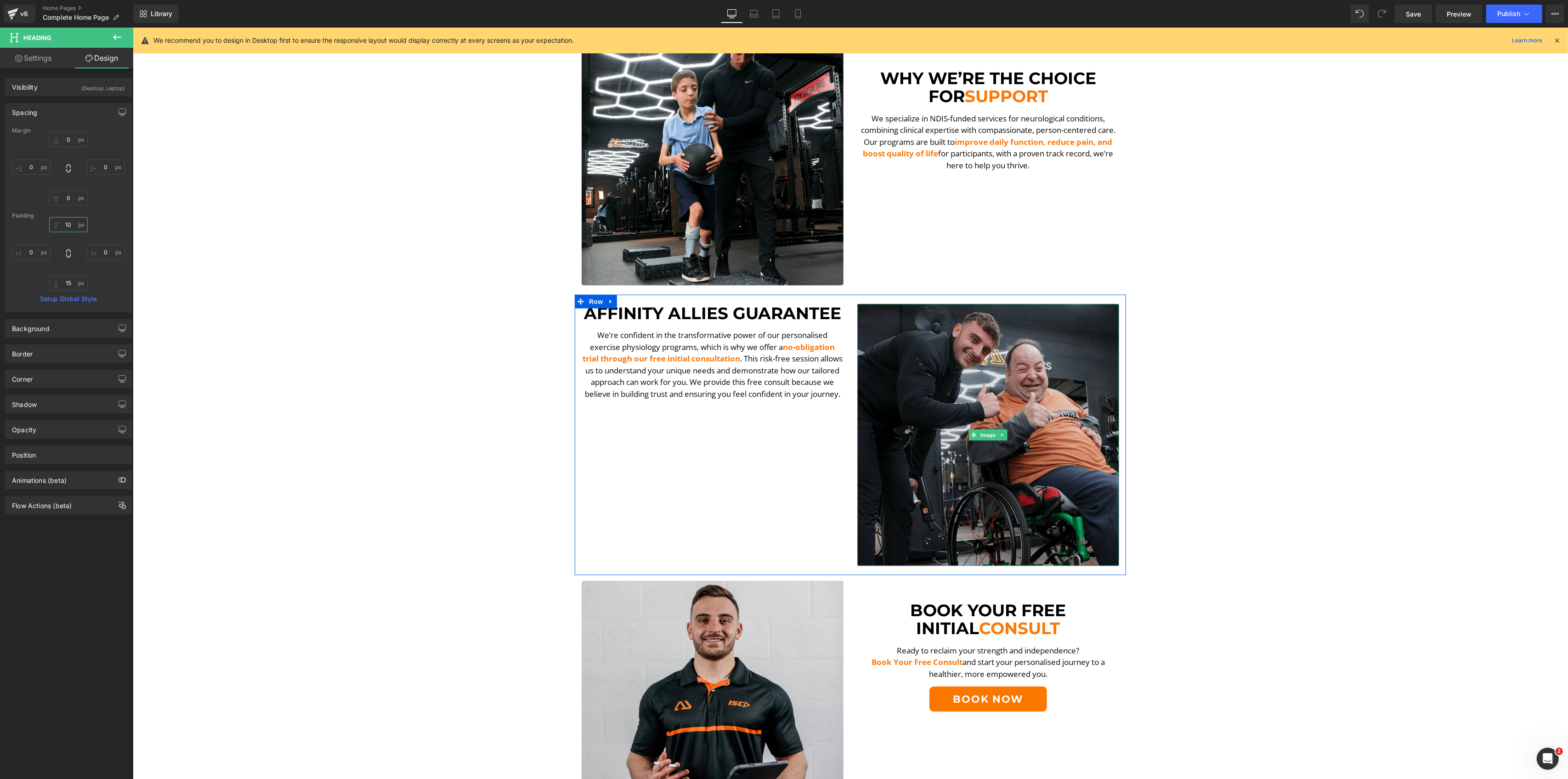
type input "100"
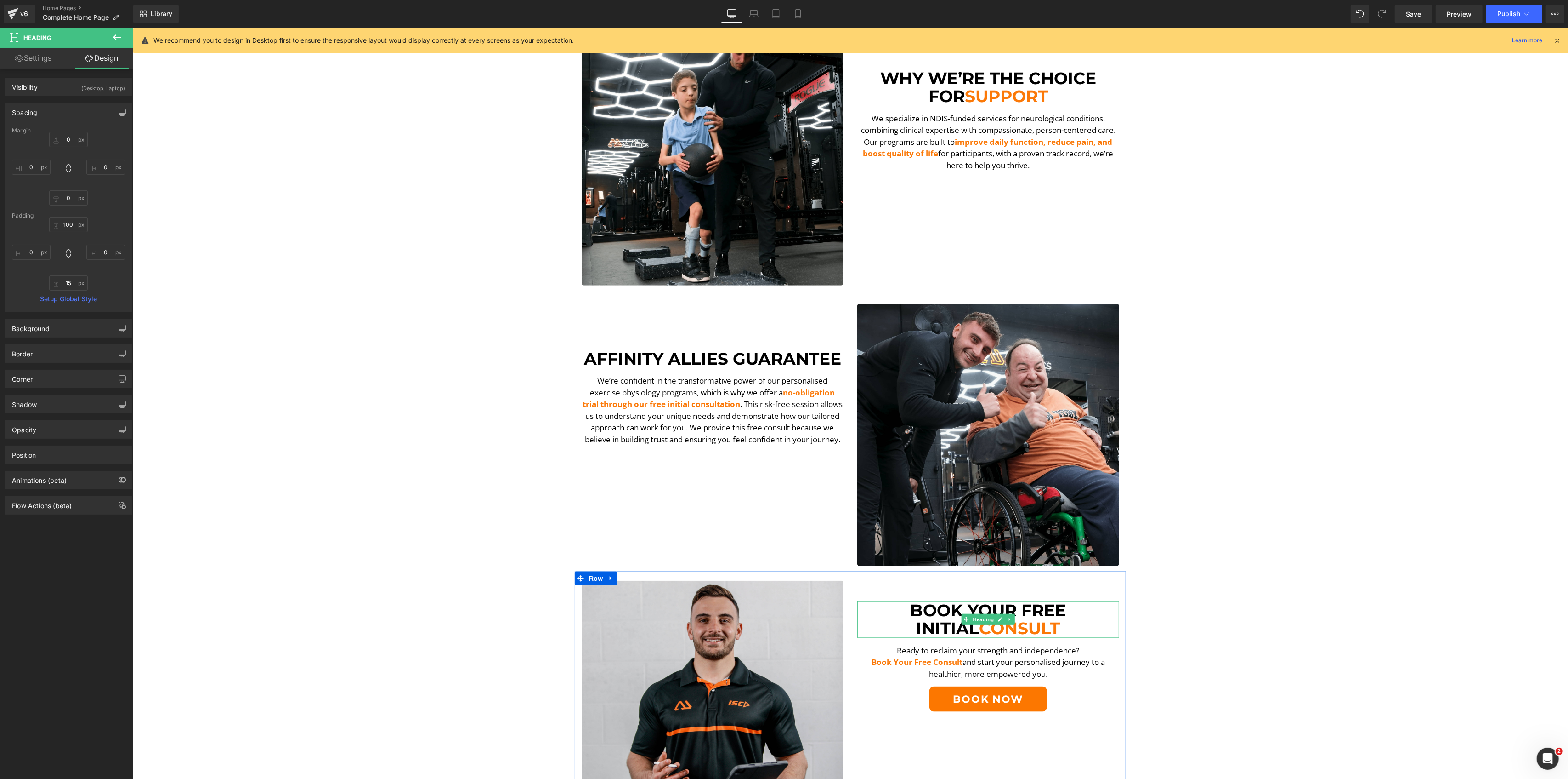
click at [980, 626] on span "Consult" at bounding box center [1019, 627] width 81 height 20
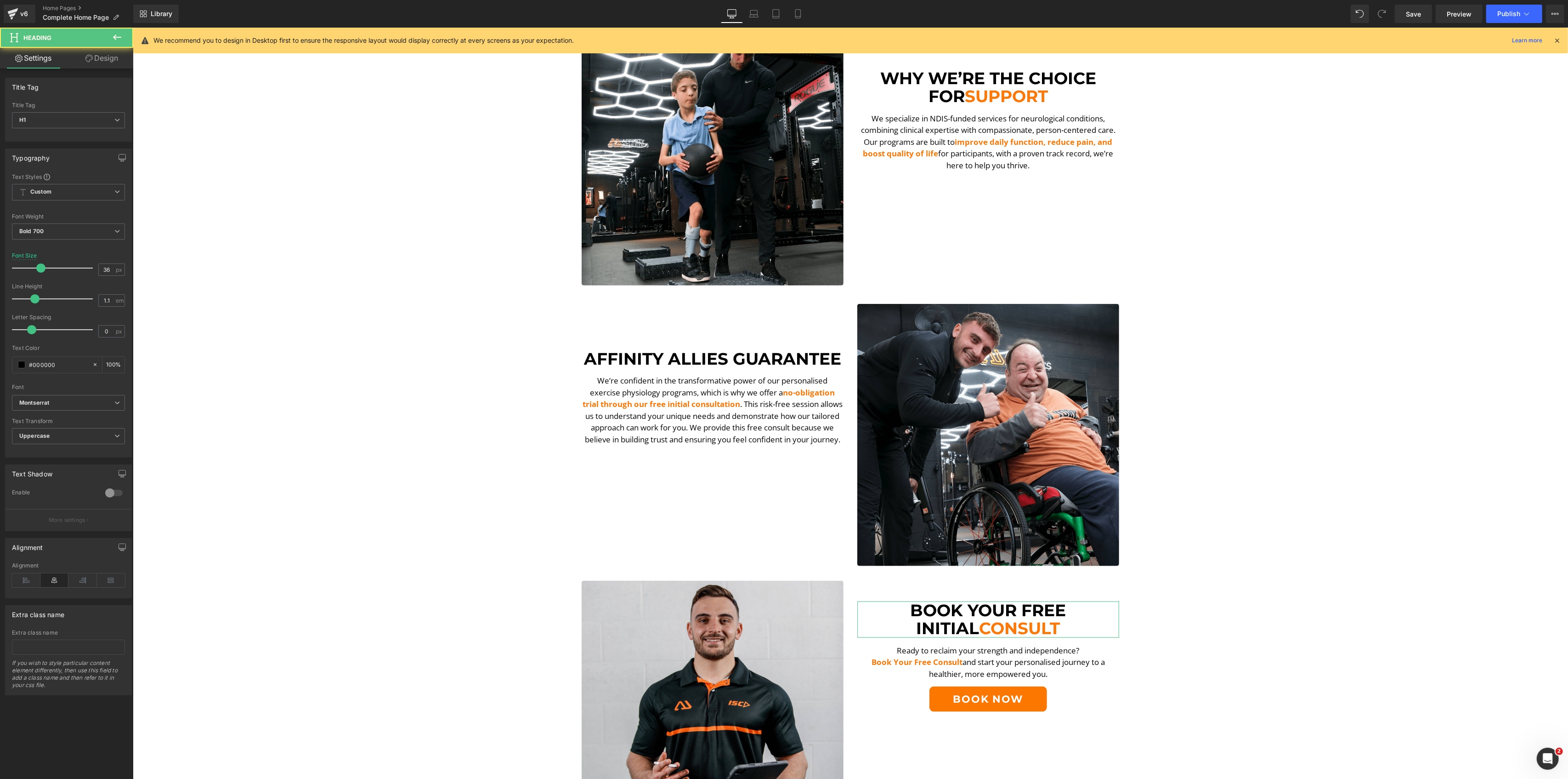
click at [118, 58] on link "Design" at bounding box center [101, 58] width 66 height 21
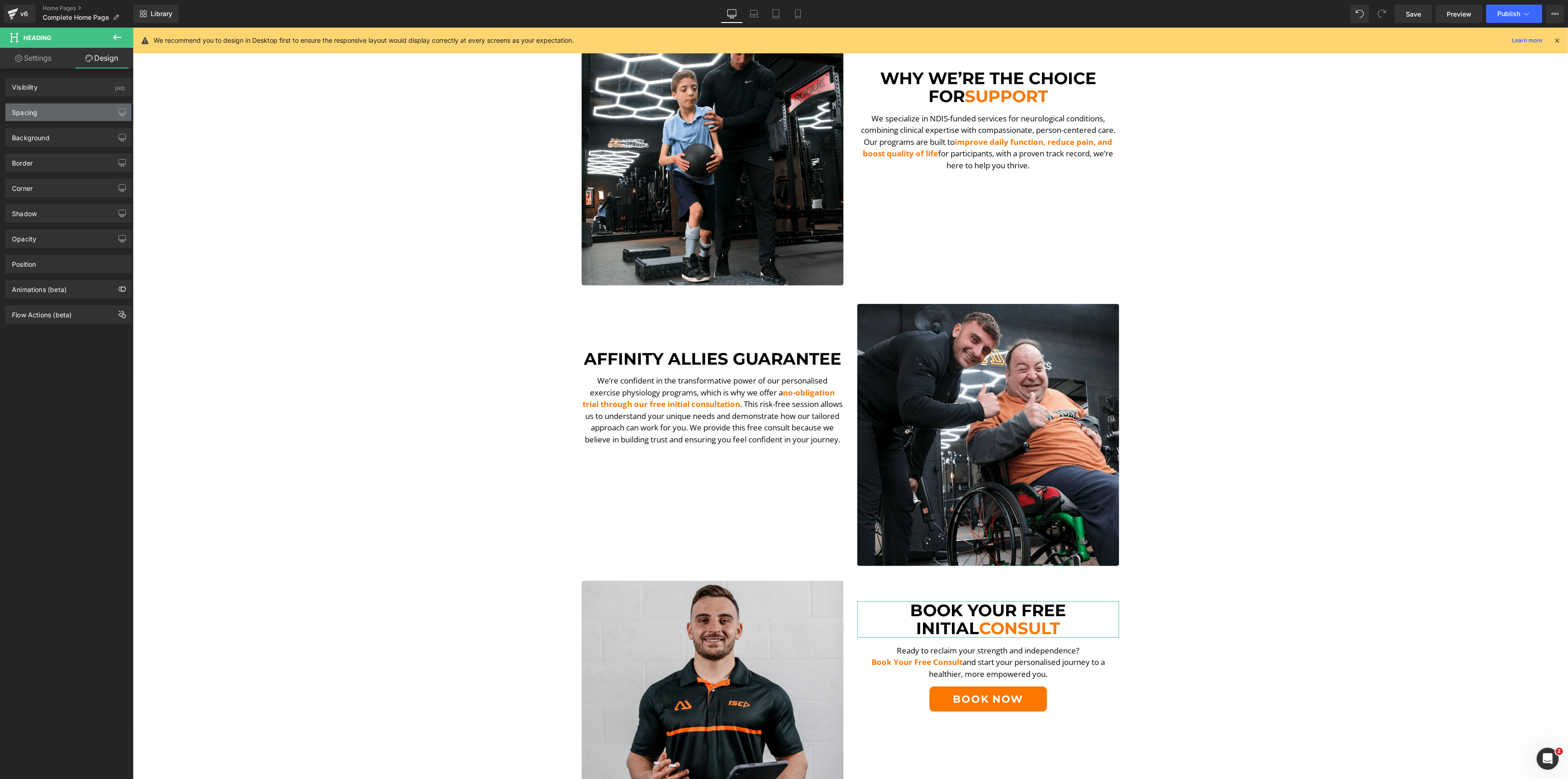
click at [59, 109] on div "Spacing" at bounding box center [68, 112] width 126 height 18
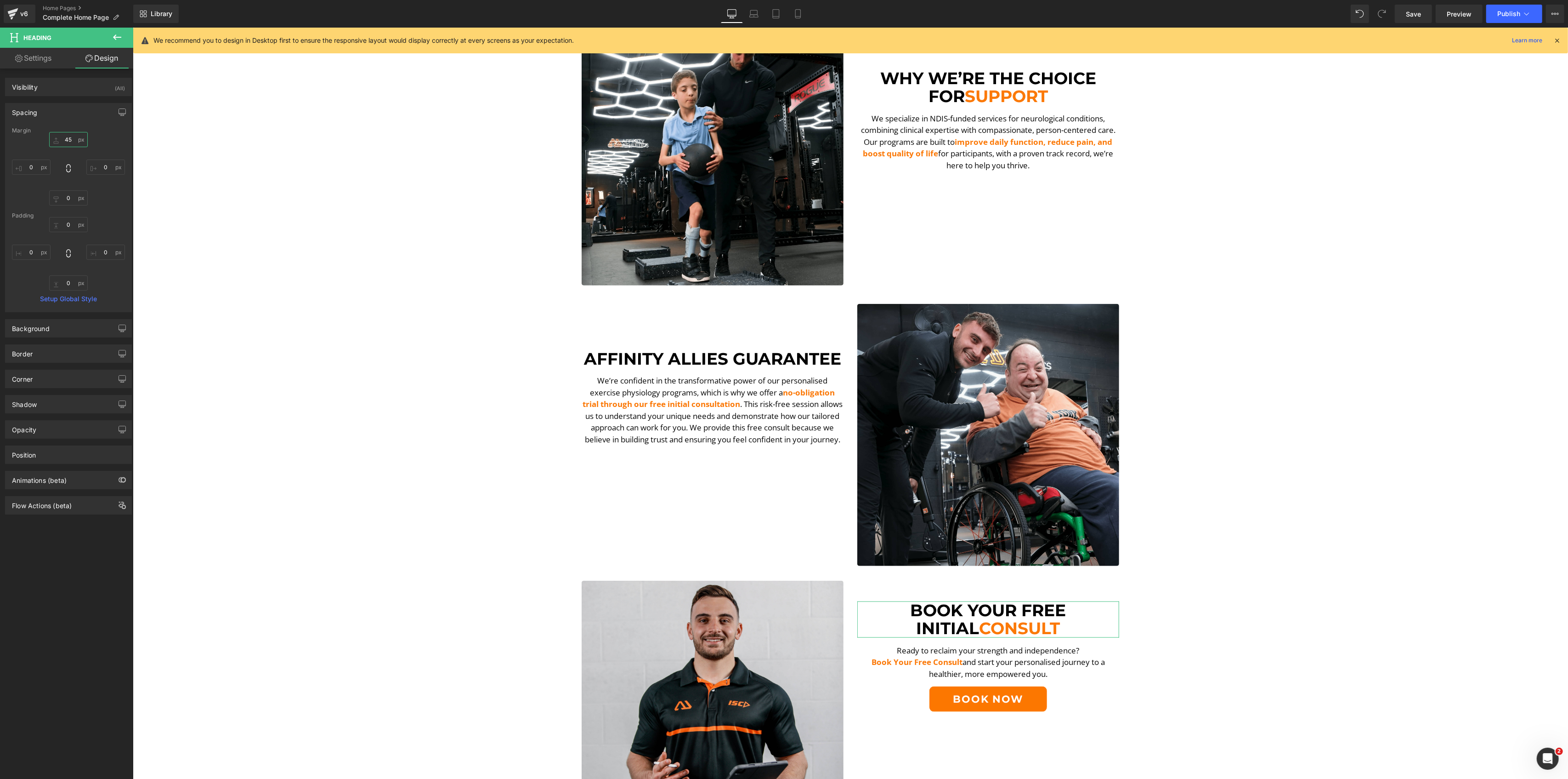
click at [74, 141] on input "text" at bounding box center [68, 139] width 38 height 15
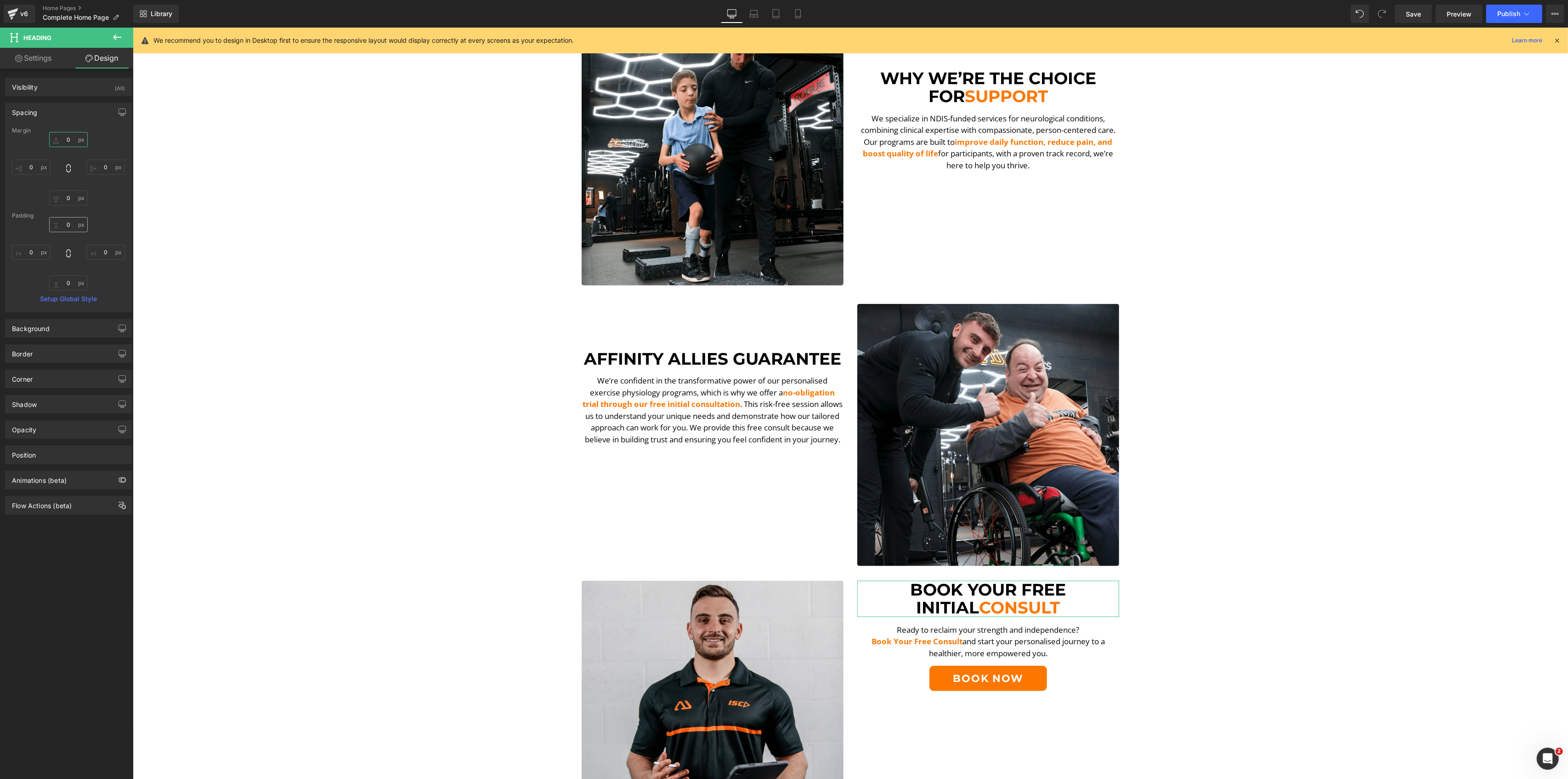
type input "0"
click at [70, 224] on input "text" at bounding box center [68, 224] width 38 height 15
type input "100"
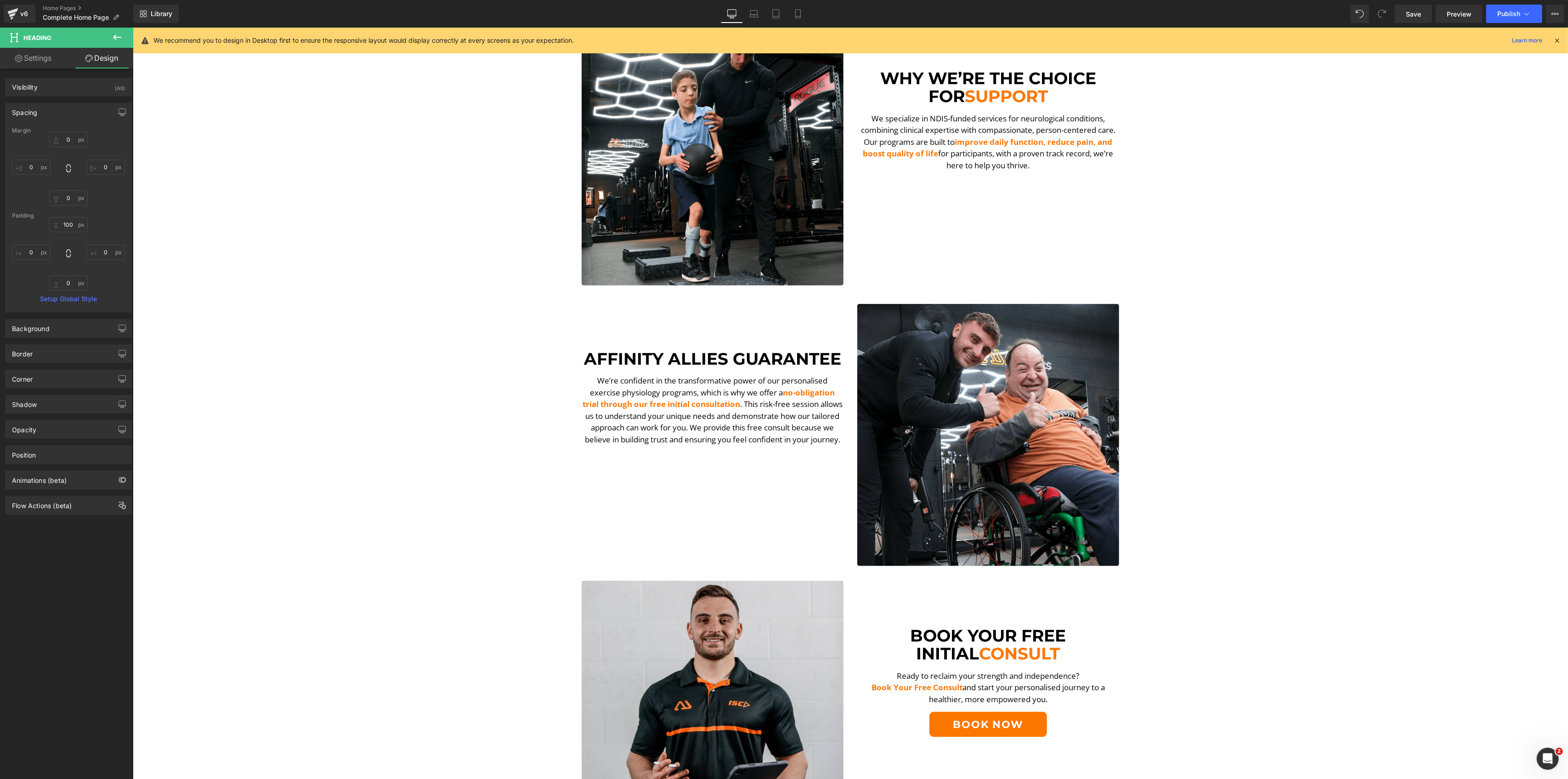
click at [362, 275] on div "Image Image Image Physiotherapy Heading Image Exercise Physiology Heading Image…" at bounding box center [850, 114] width 1435 height 2257
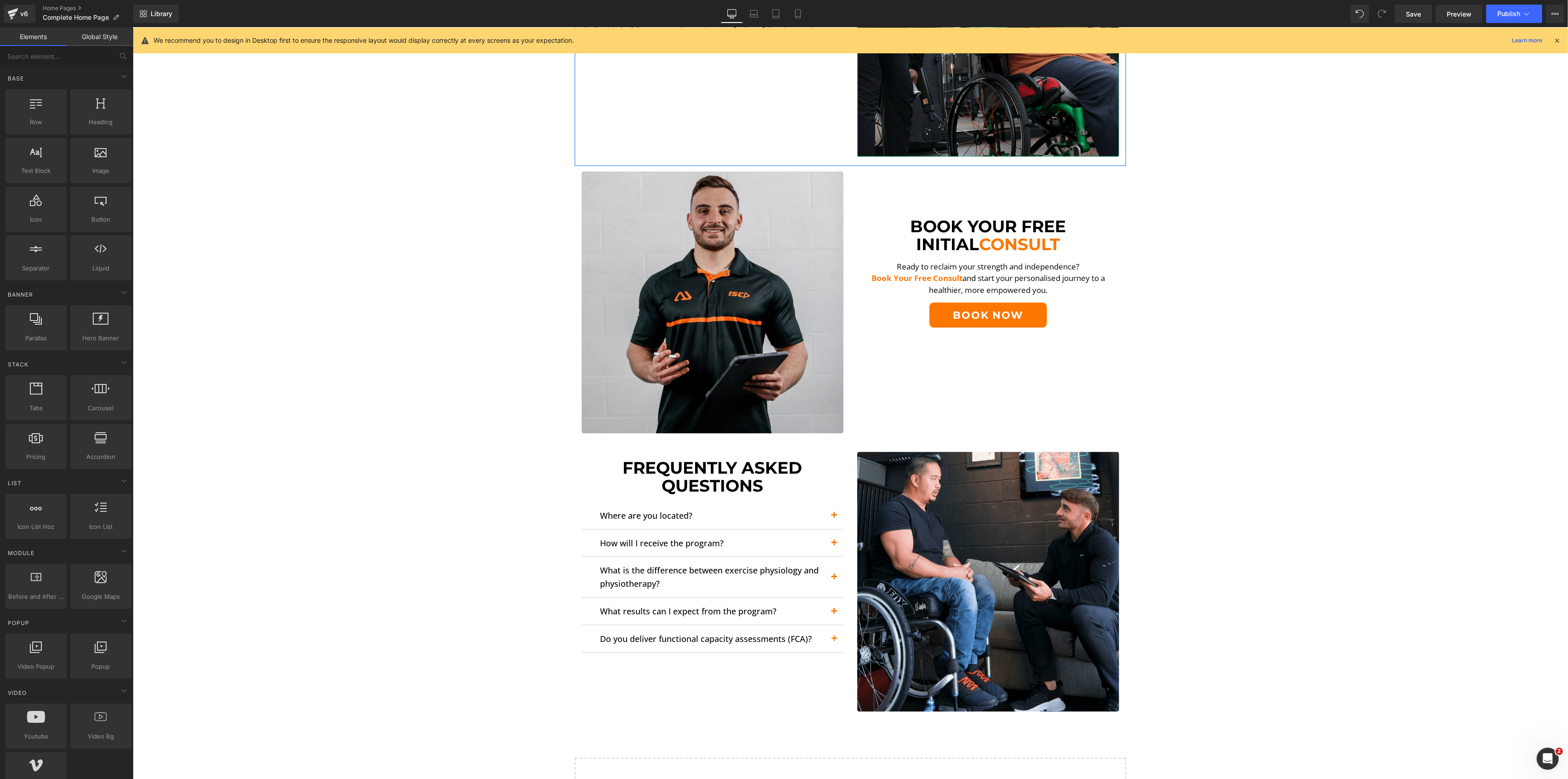
scroll to position [1558, 0]
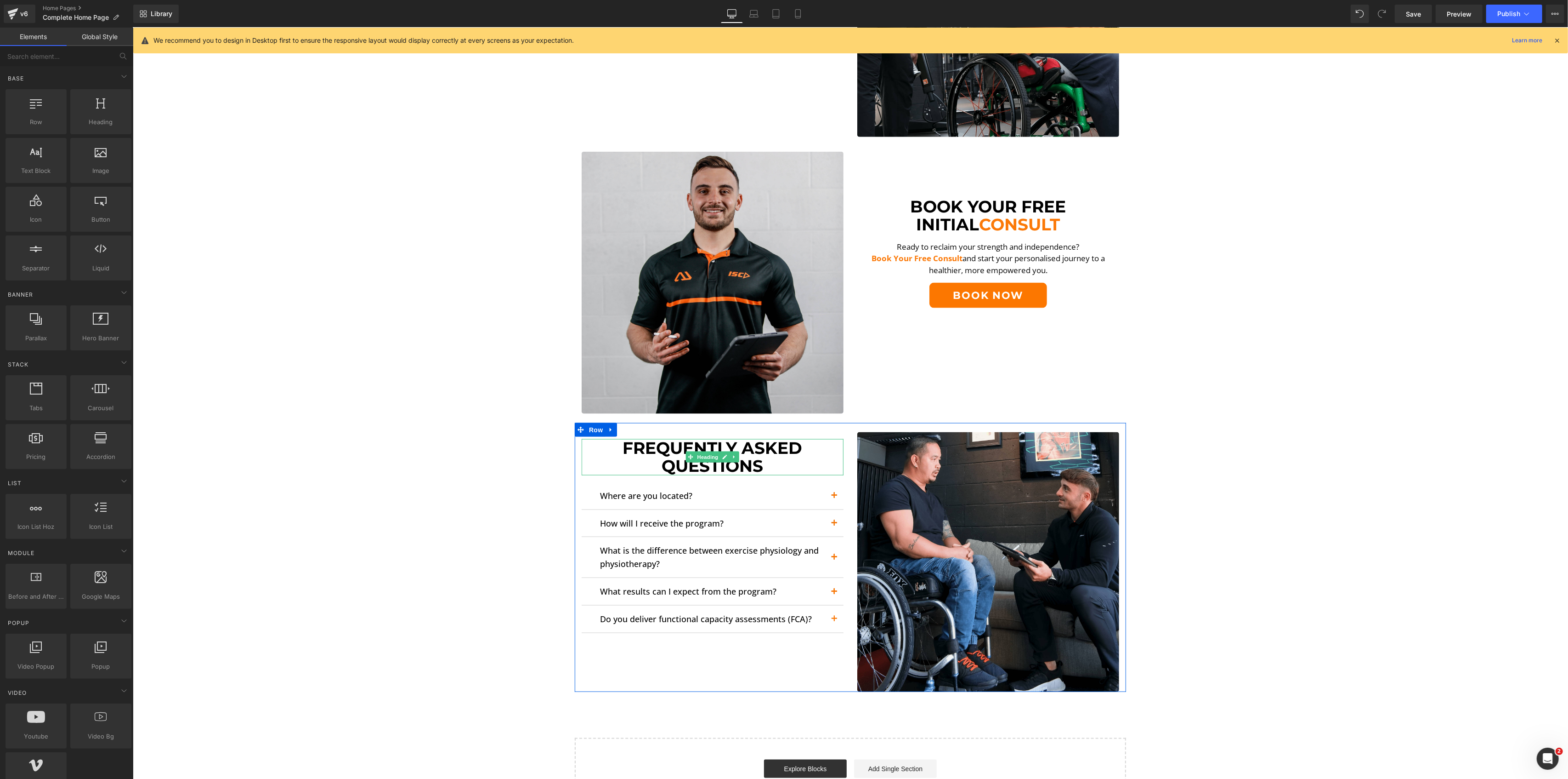
click at [715, 445] on h1 "Frequently Asked Questions" at bounding box center [712, 457] width 262 height 37
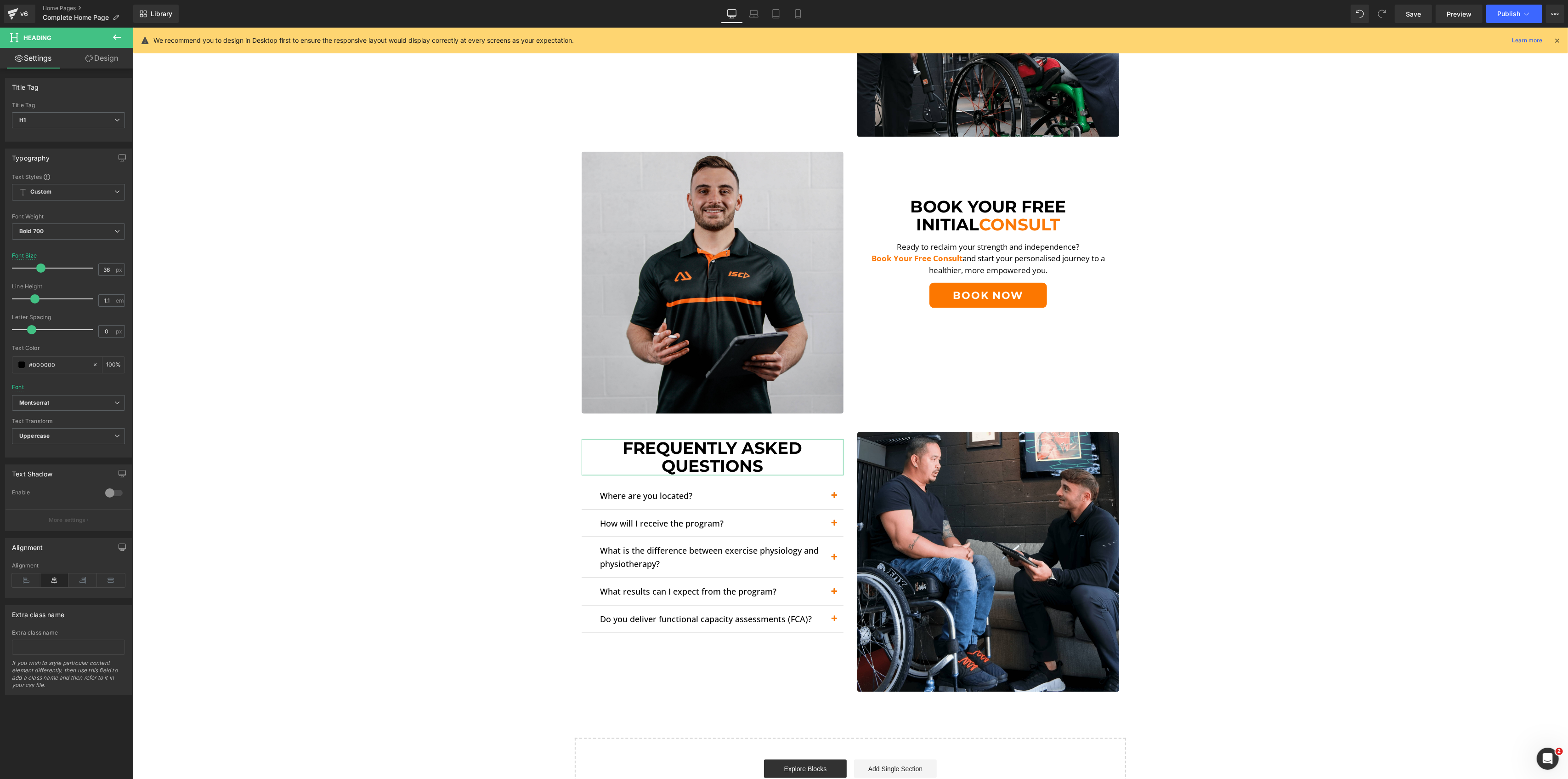
click at [83, 54] on link "Design" at bounding box center [101, 58] width 66 height 21
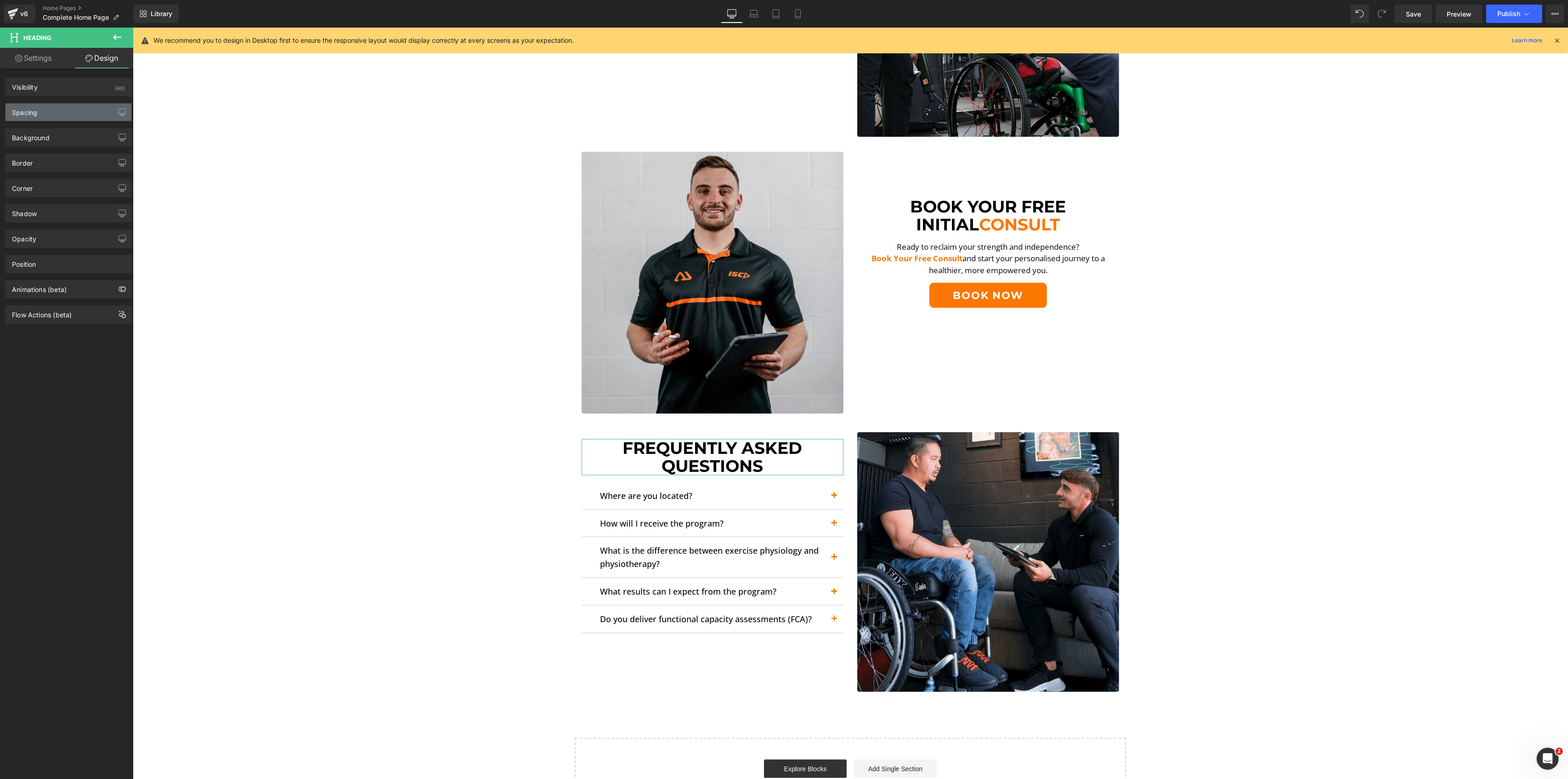
click at [30, 116] on div "Spacing" at bounding box center [25, 110] width 26 height 13
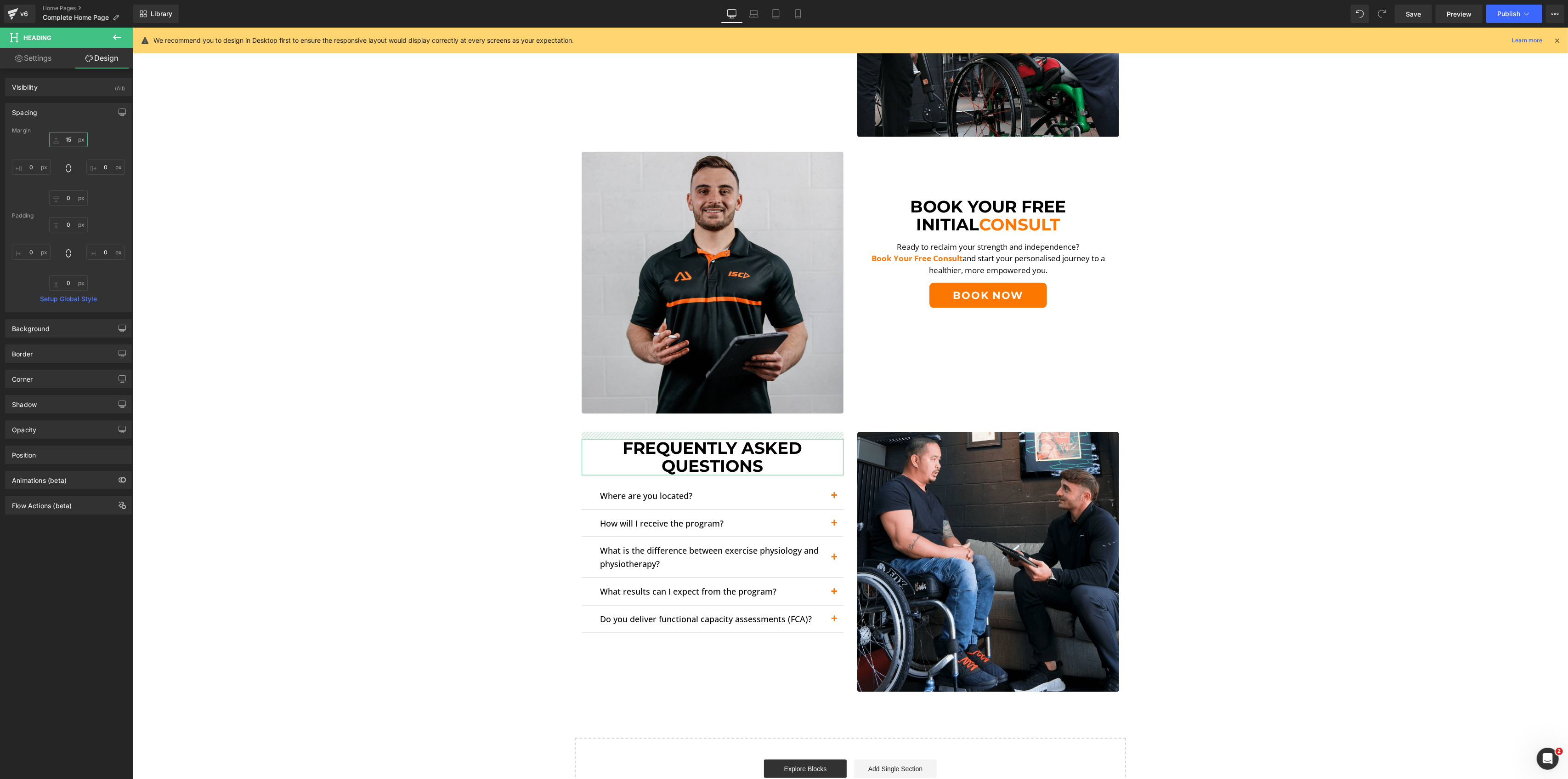
click at [65, 141] on input "15" at bounding box center [68, 139] width 38 height 15
type input "100"
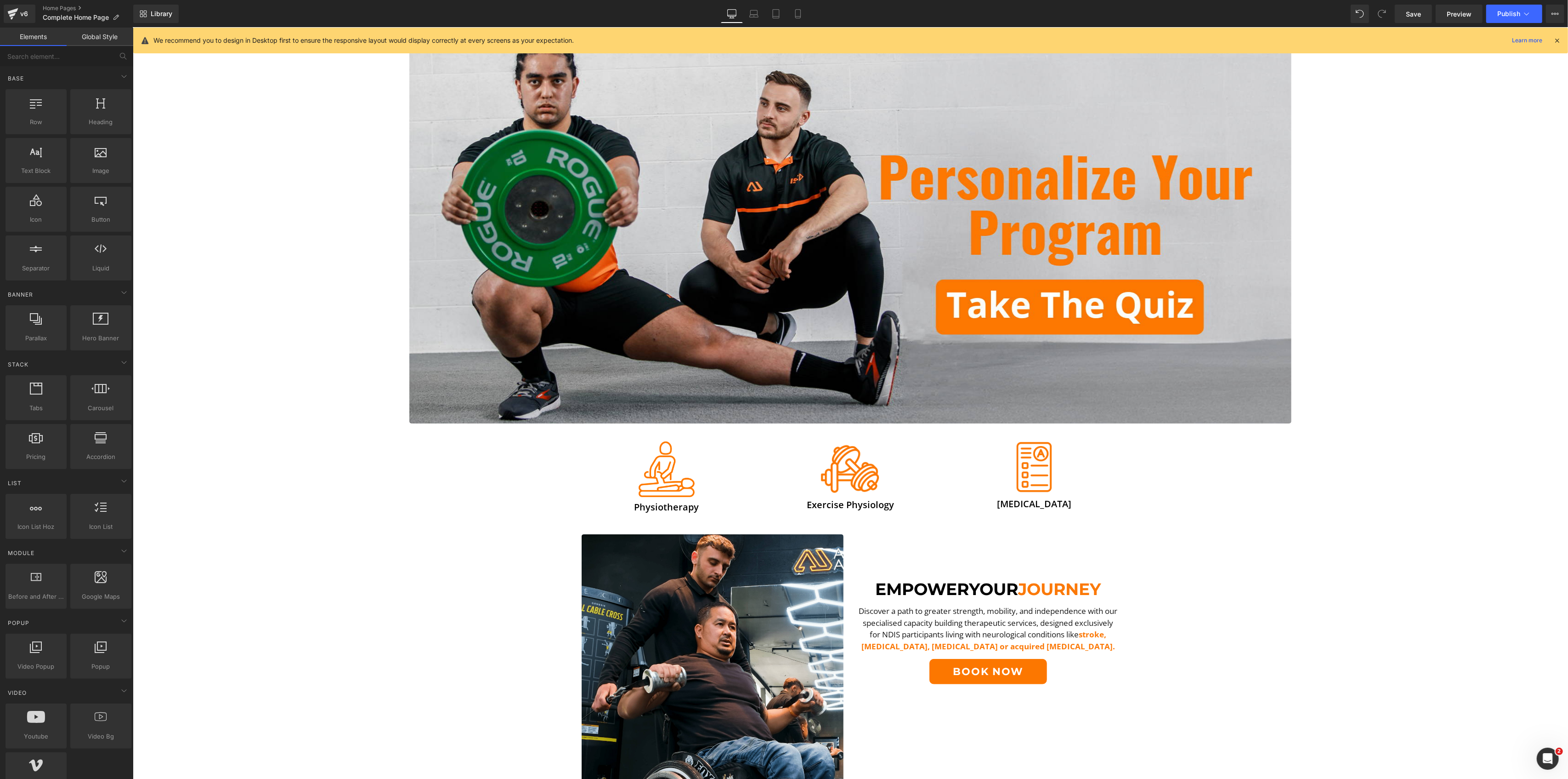
scroll to position [26, 0]
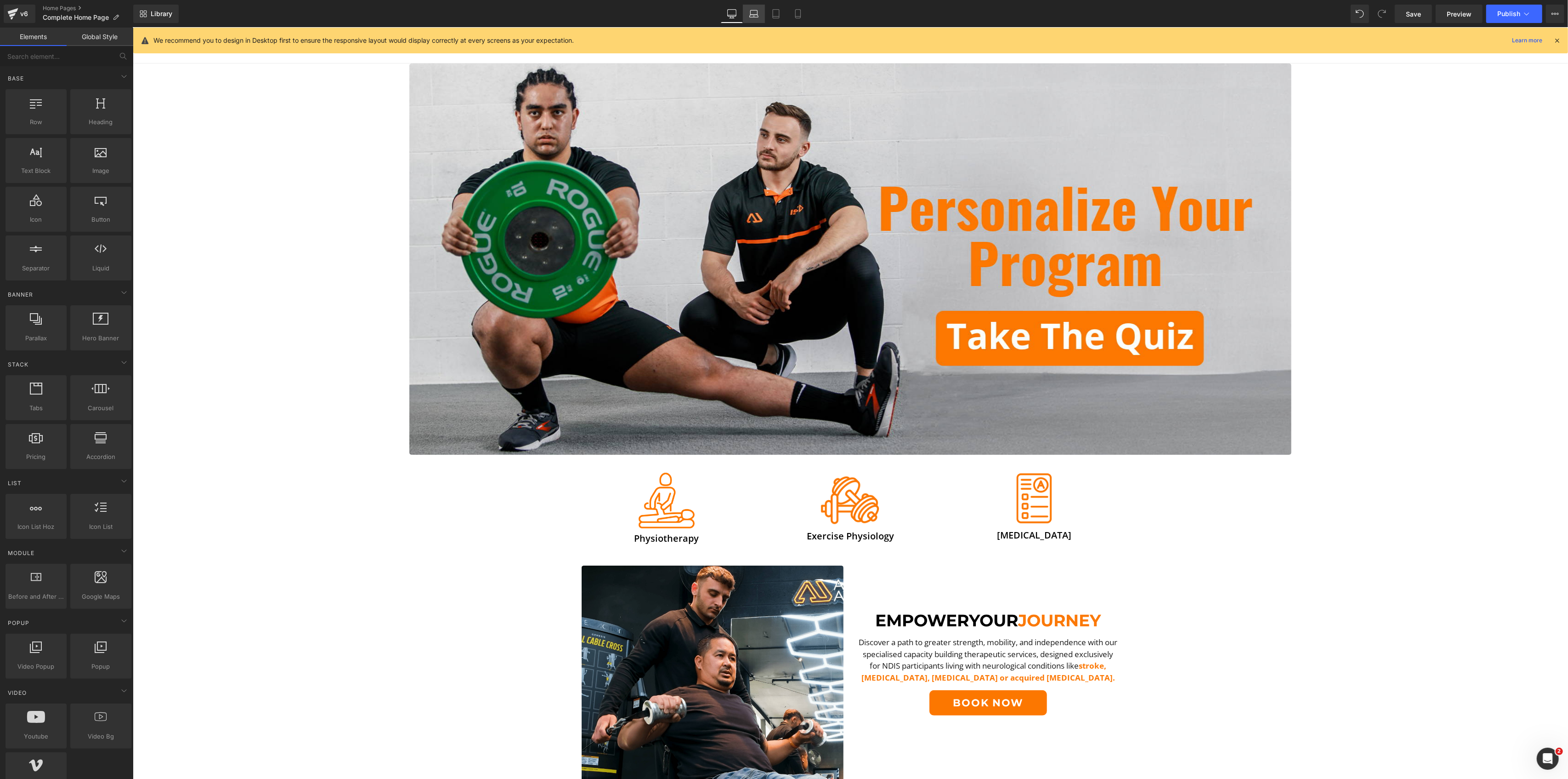
click at [749, 7] on link "Laptop" at bounding box center [754, 14] width 22 height 18
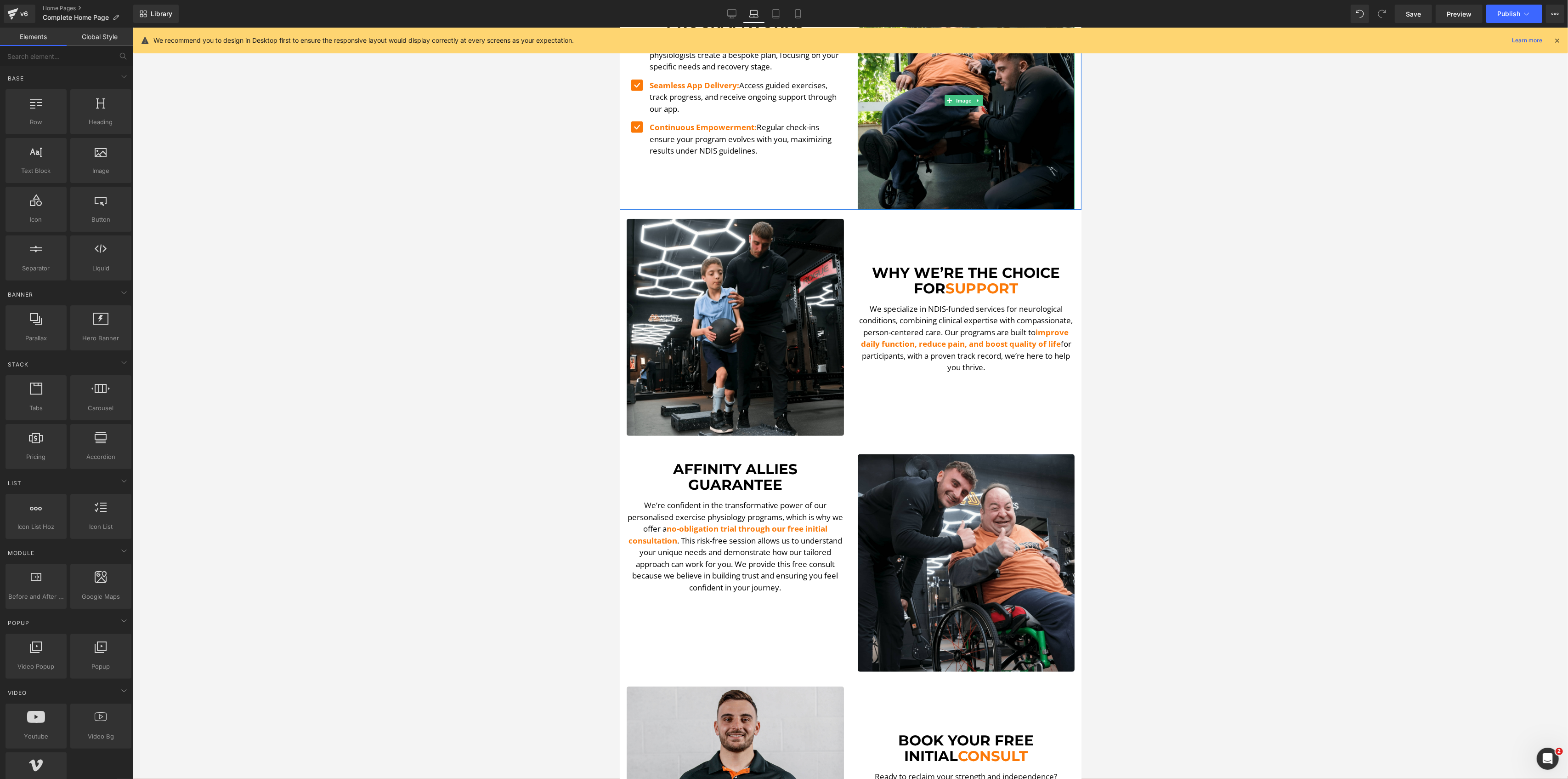
scroll to position [700, 0]
click at [951, 264] on h1 "Why We’re the Choice for Support" at bounding box center [965, 279] width 217 height 31
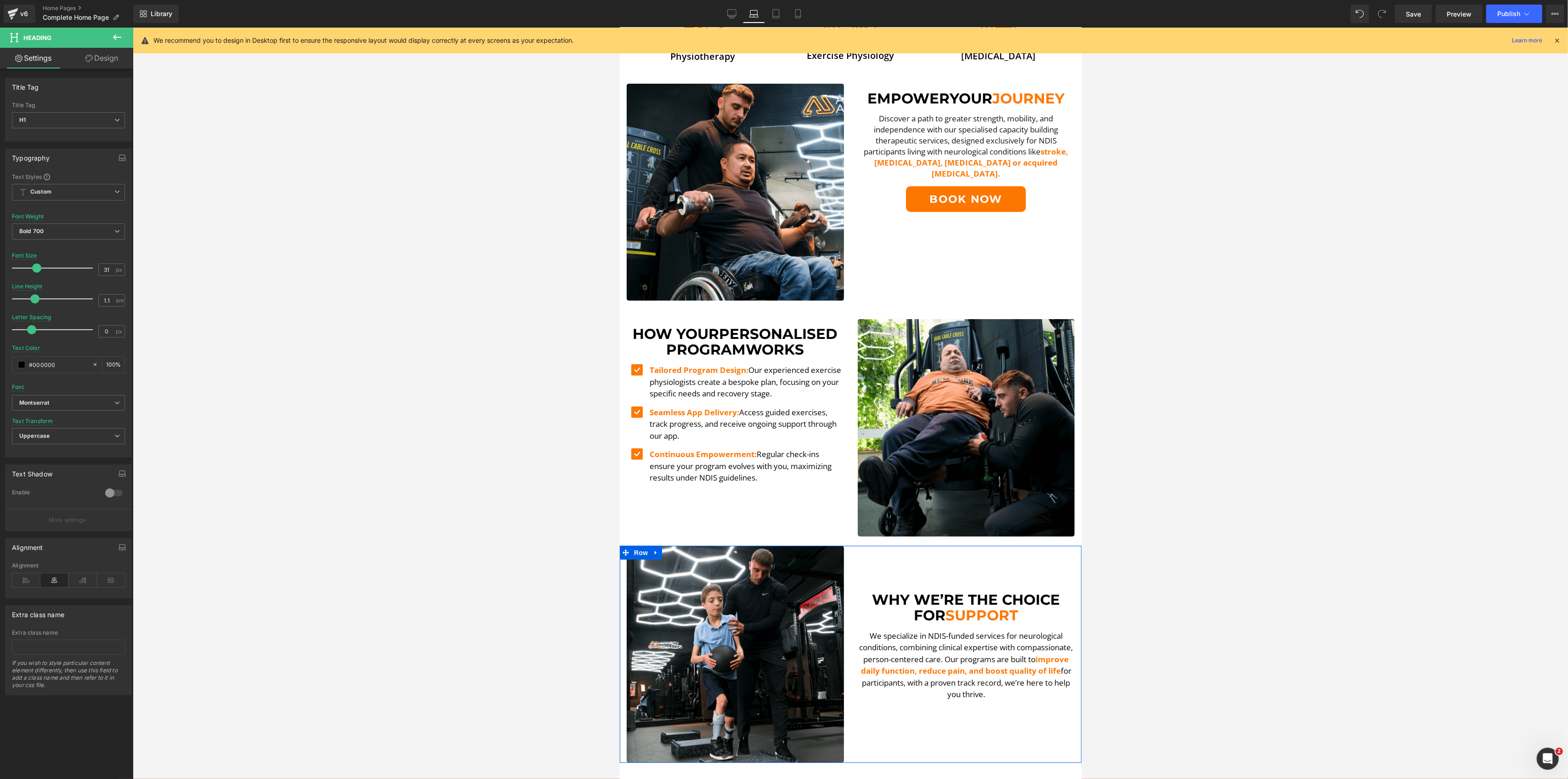
scroll to position [332, 0]
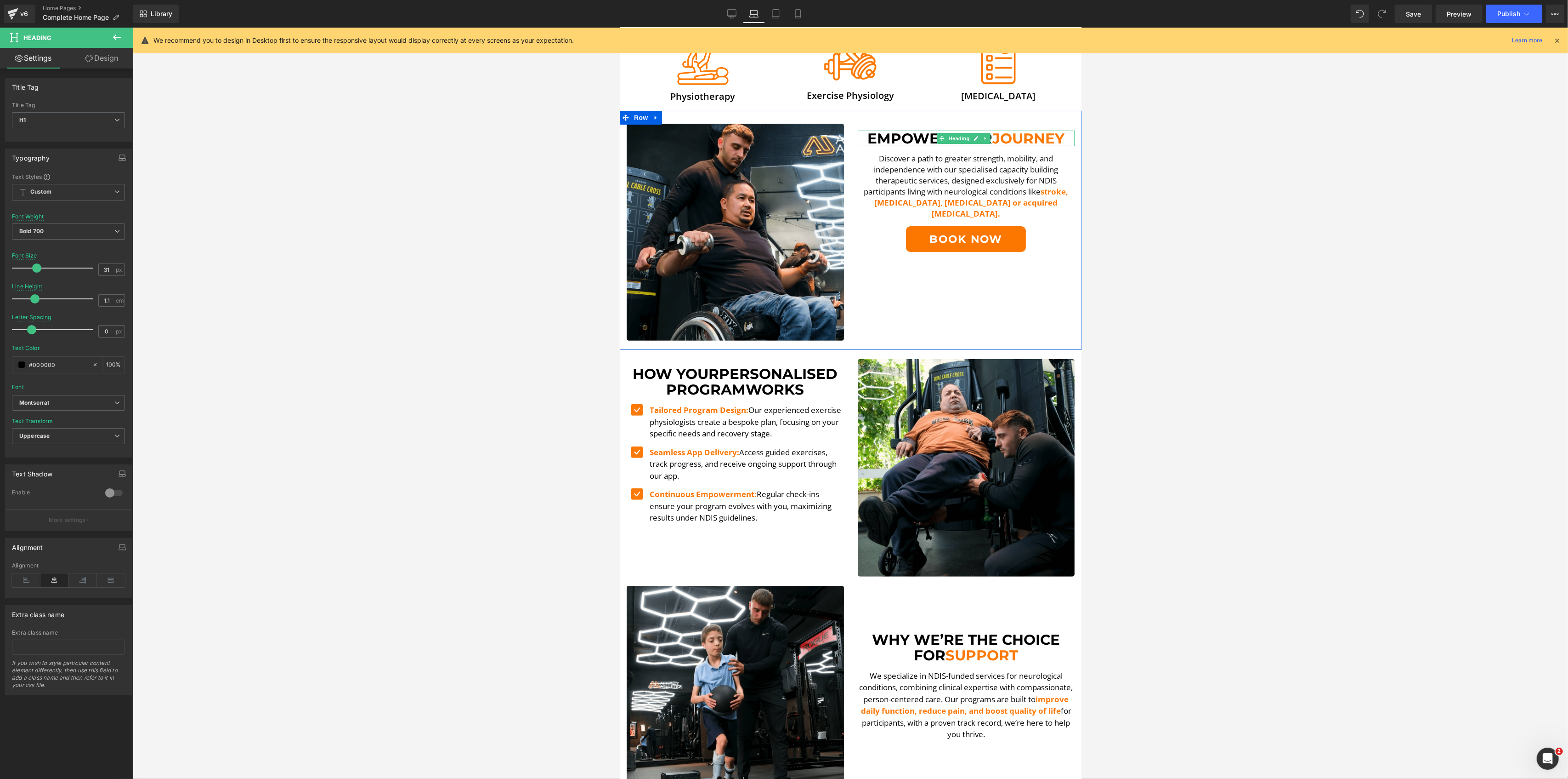
click at [950, 133] on span "Heading" at bounding box center [958, 138] width 25 height 11
click at [107, 55] on link "Design" at bounding box center [101, 58] width 66 height 21
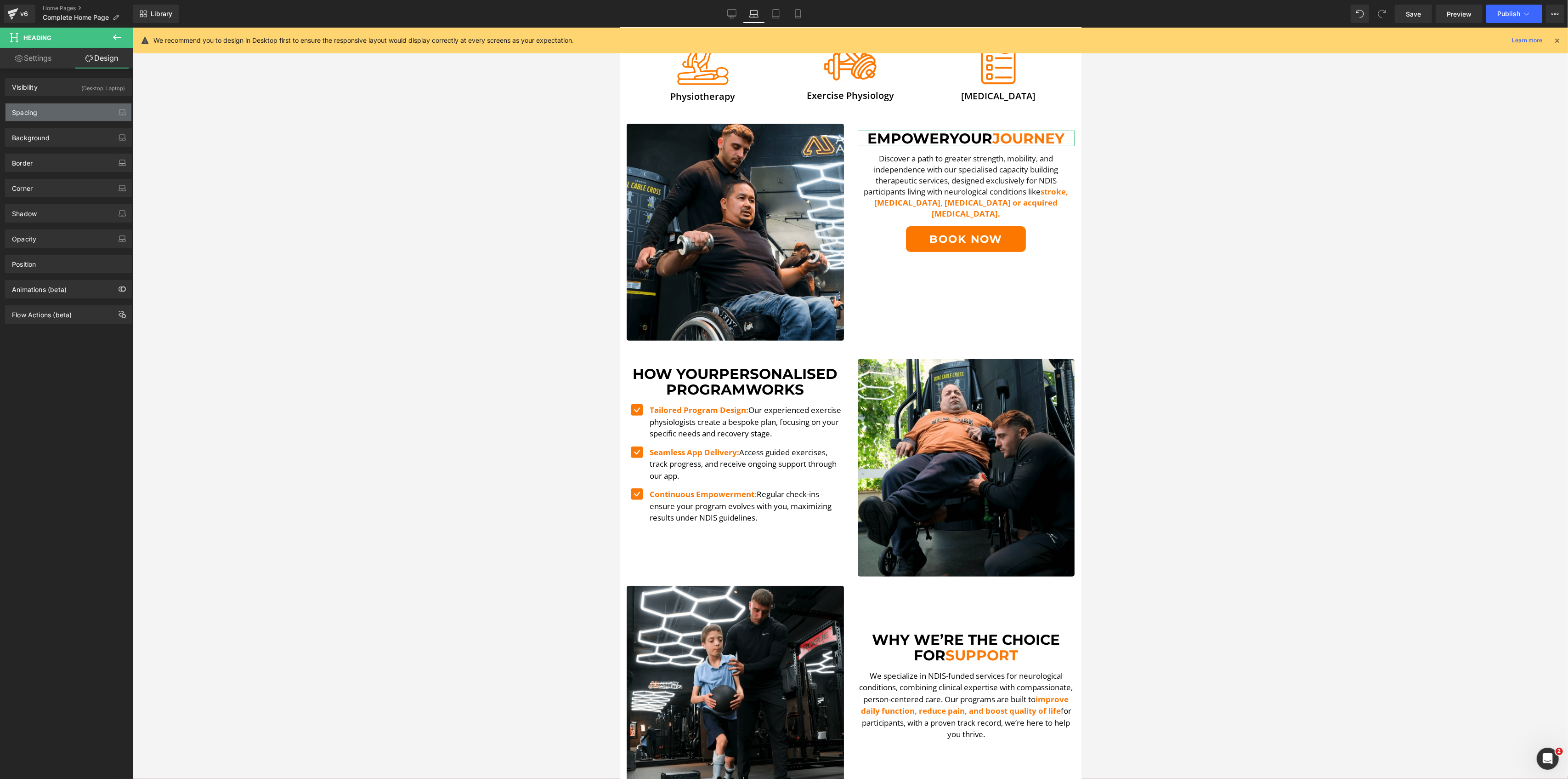
click at [65, 104] on div "Spacing" at bounding box center [68, 112] width 126 height 18
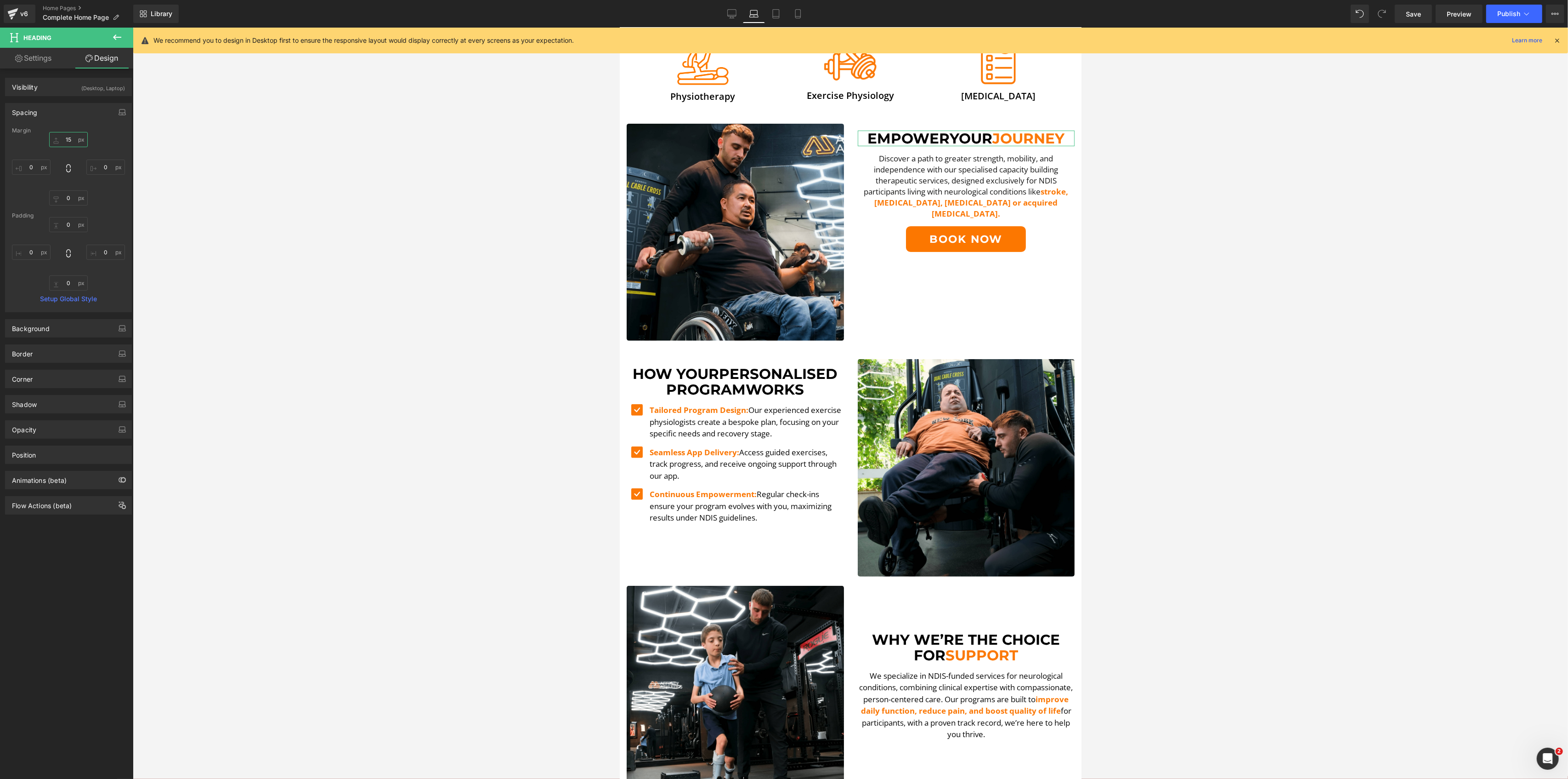
click at [63, 139] on input "15" at bounding box center [68, 139] width 38 height 15
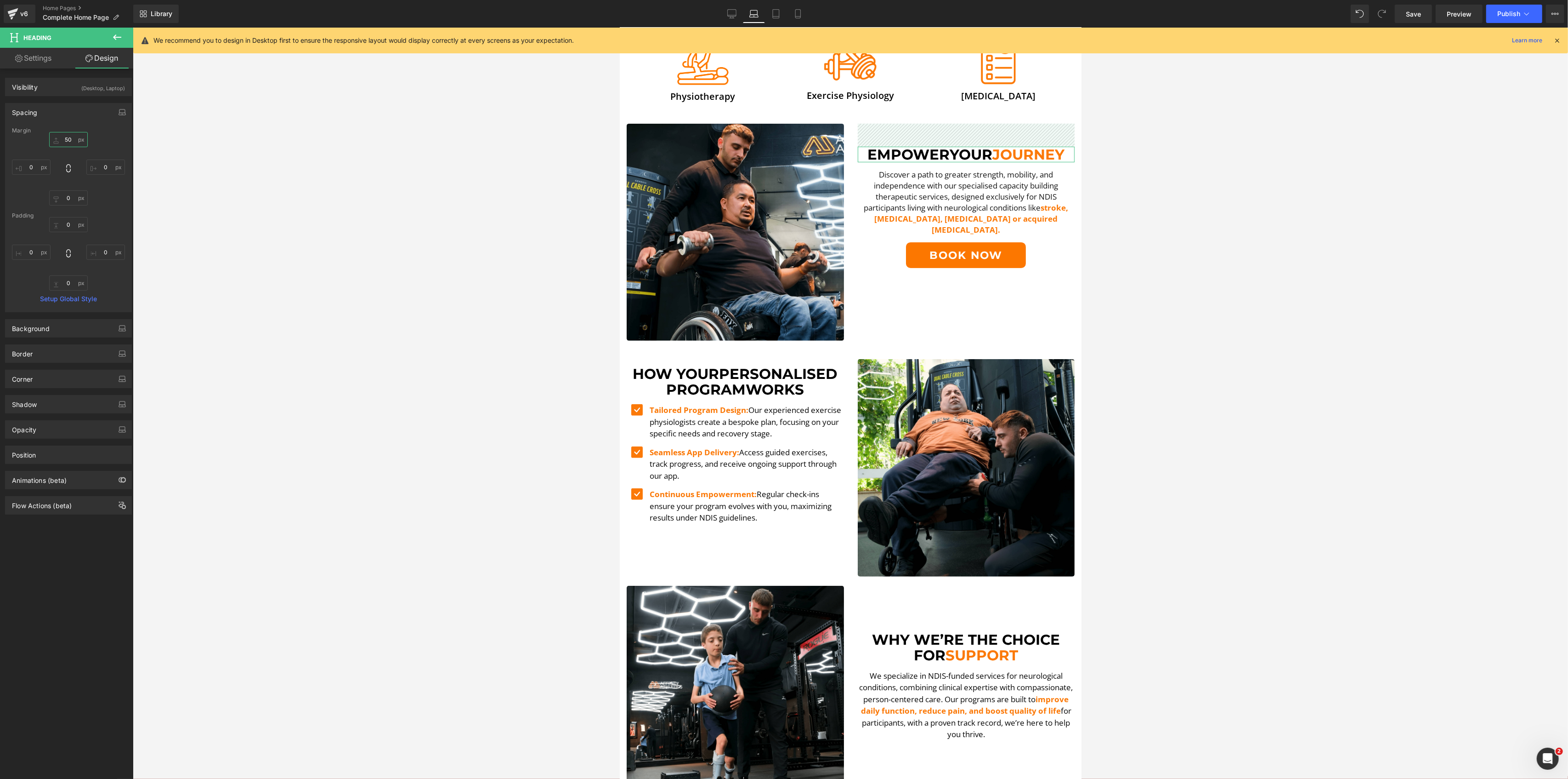
click at [74, 136] on input "50" at bounding box center [68, 139] width 38 height 15
type input "75"
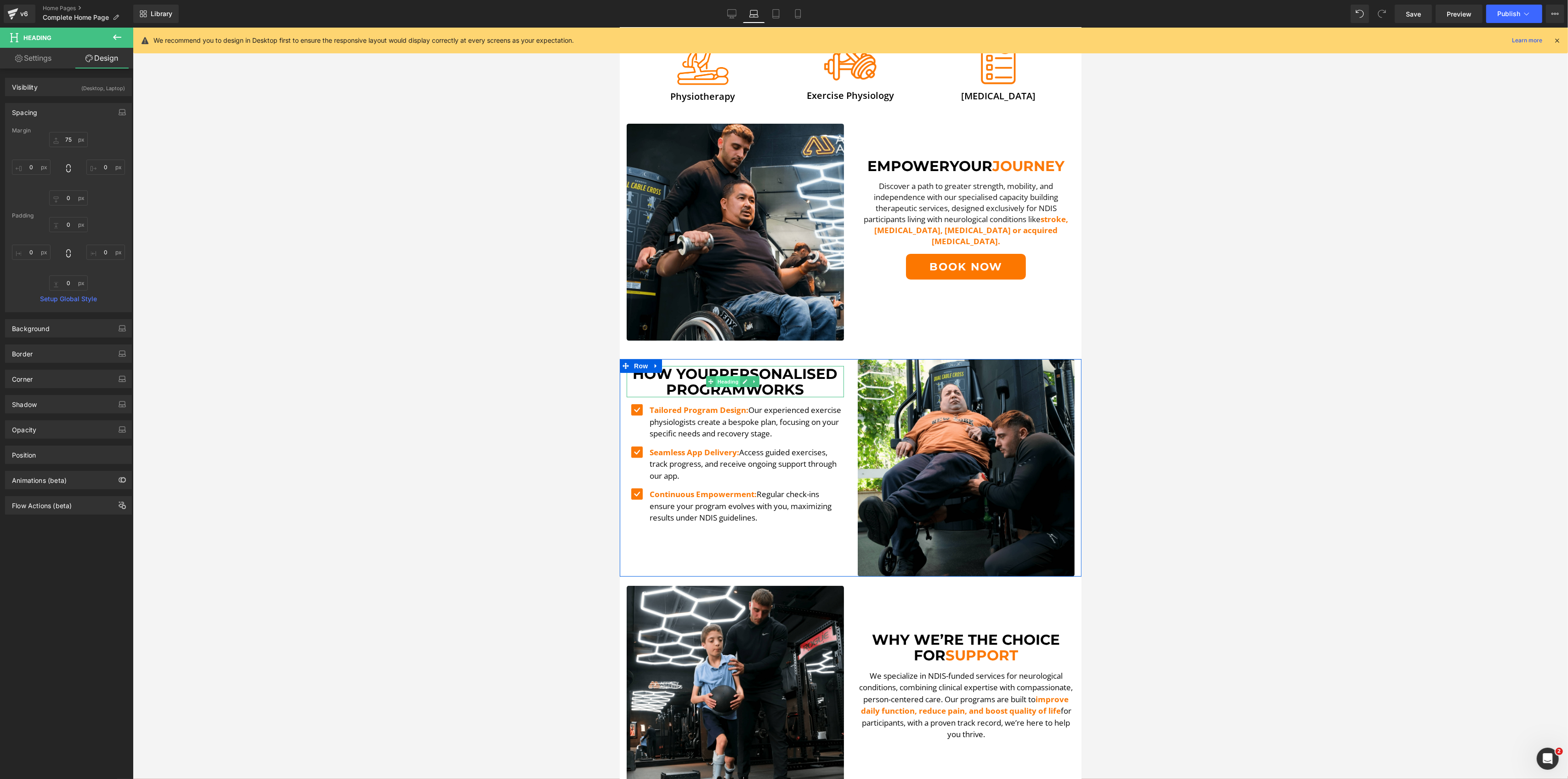
click at [728, 376] on span "Heading" at bounding box center [727, 381] width 25 height 11
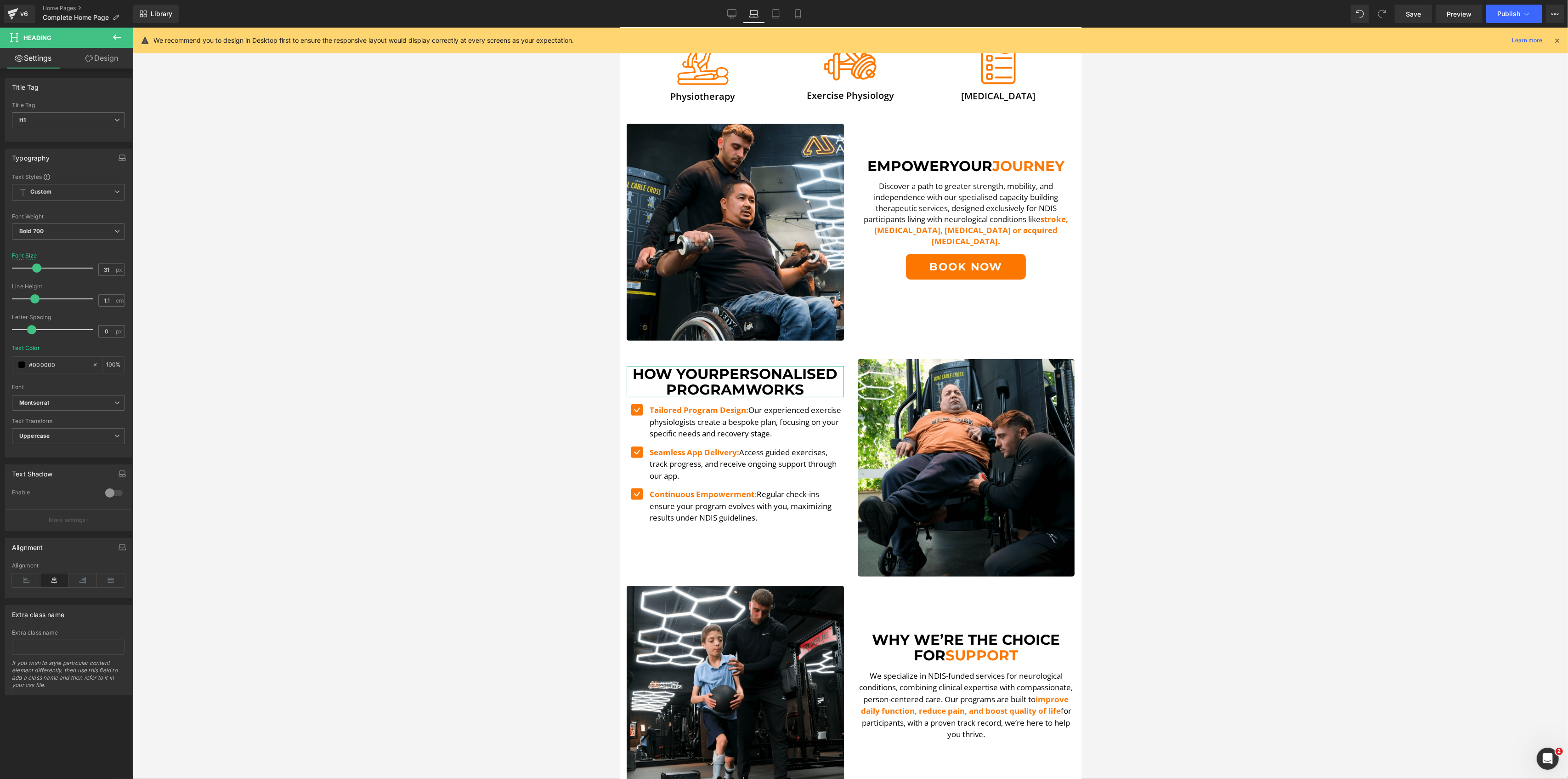
click at [118, 71] on div "Title Tag H1 H2 H3 H4 H5 H6 Title Tag H1 H1 H2 H3 H4 H5 H6" at bounding box center [69, 106] width 138 height 71
click at [102, 56] on link "Design" at bounding box center [101, 58] width 66 height 21
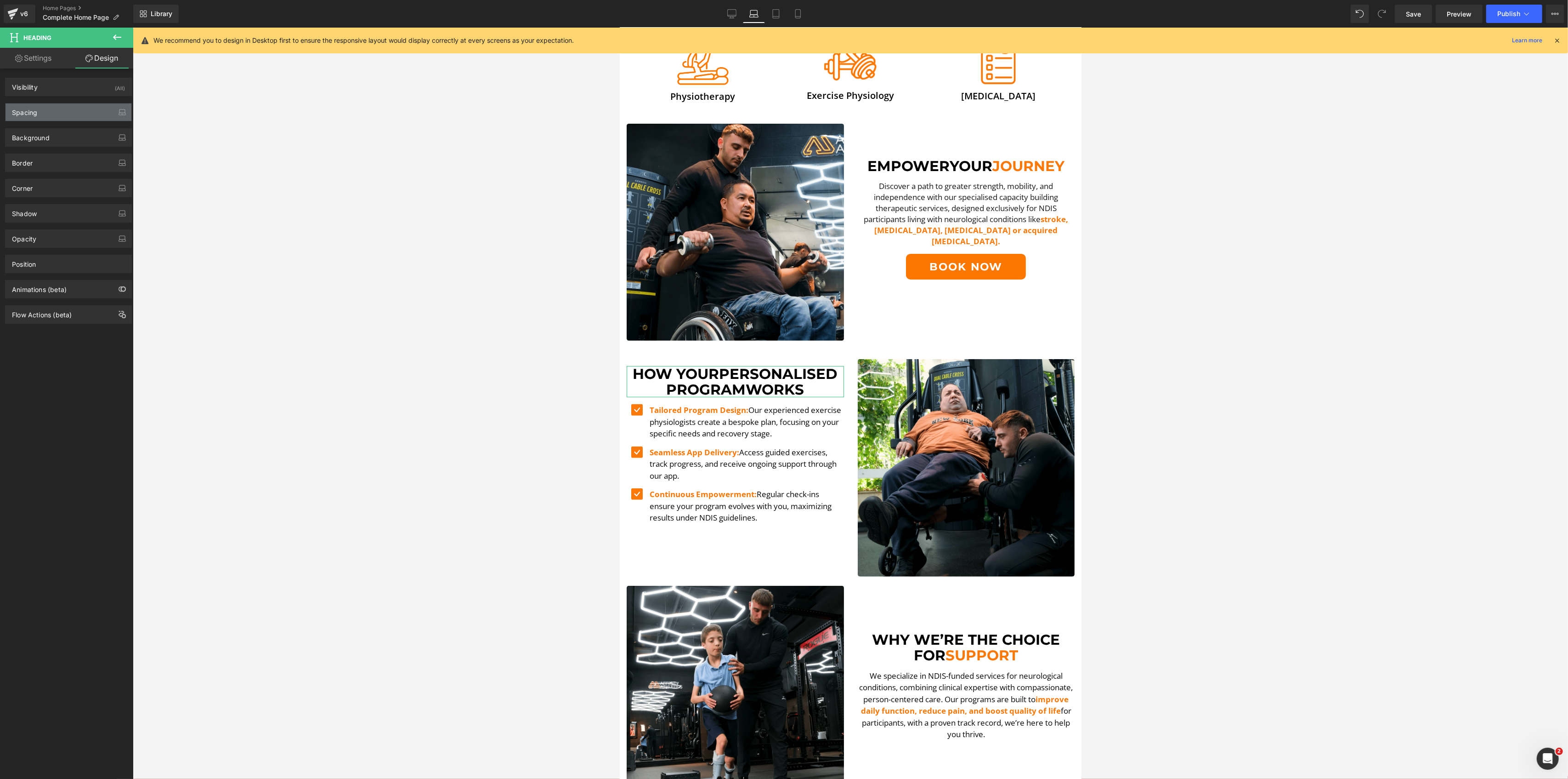
click at [50, 118] on div "Spacing" at bounding box center [68, 112] width 126 height 18
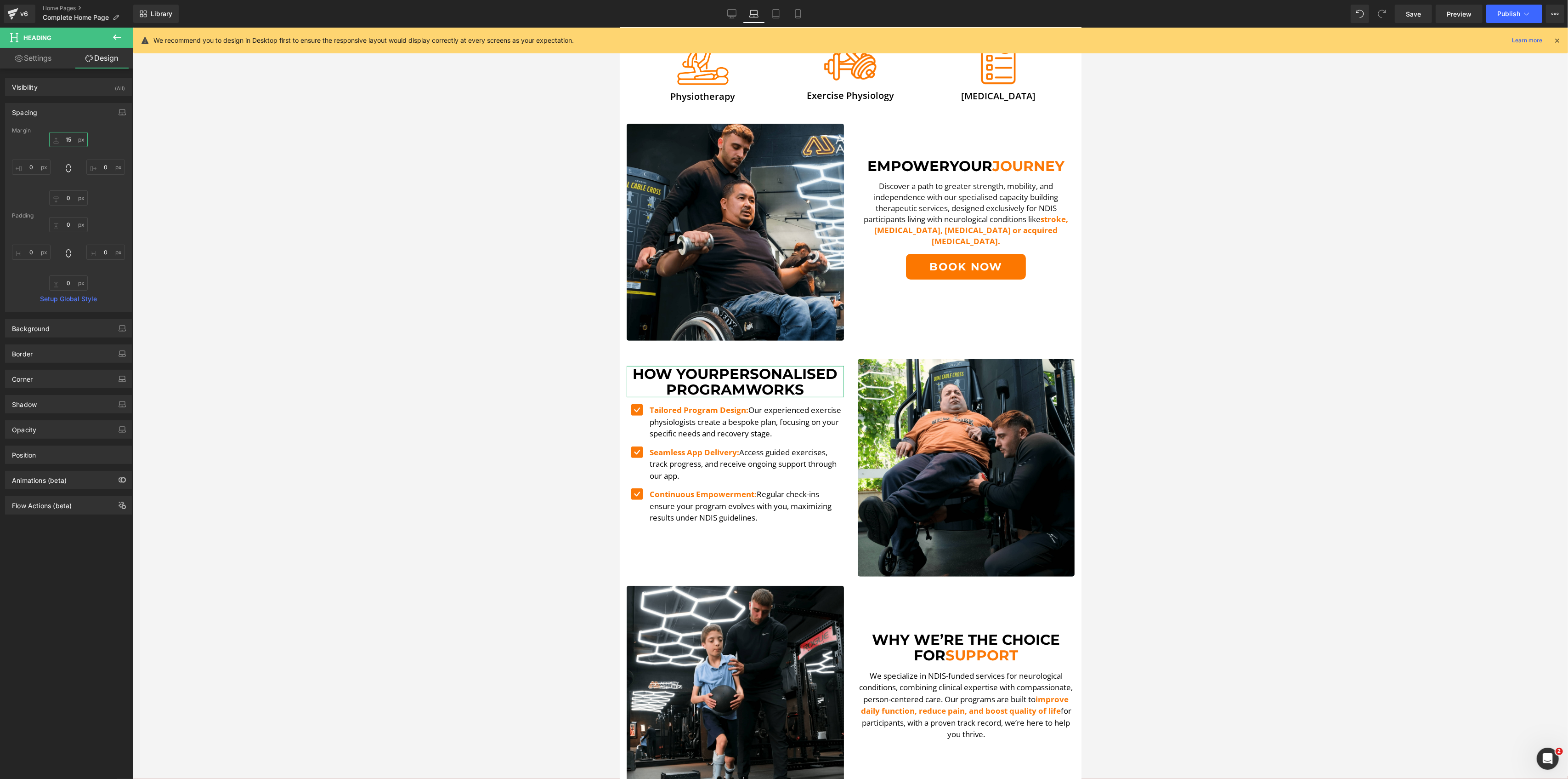
click at [63, 135] on input "15" at bounding box center [68, 139] width 38 height 15
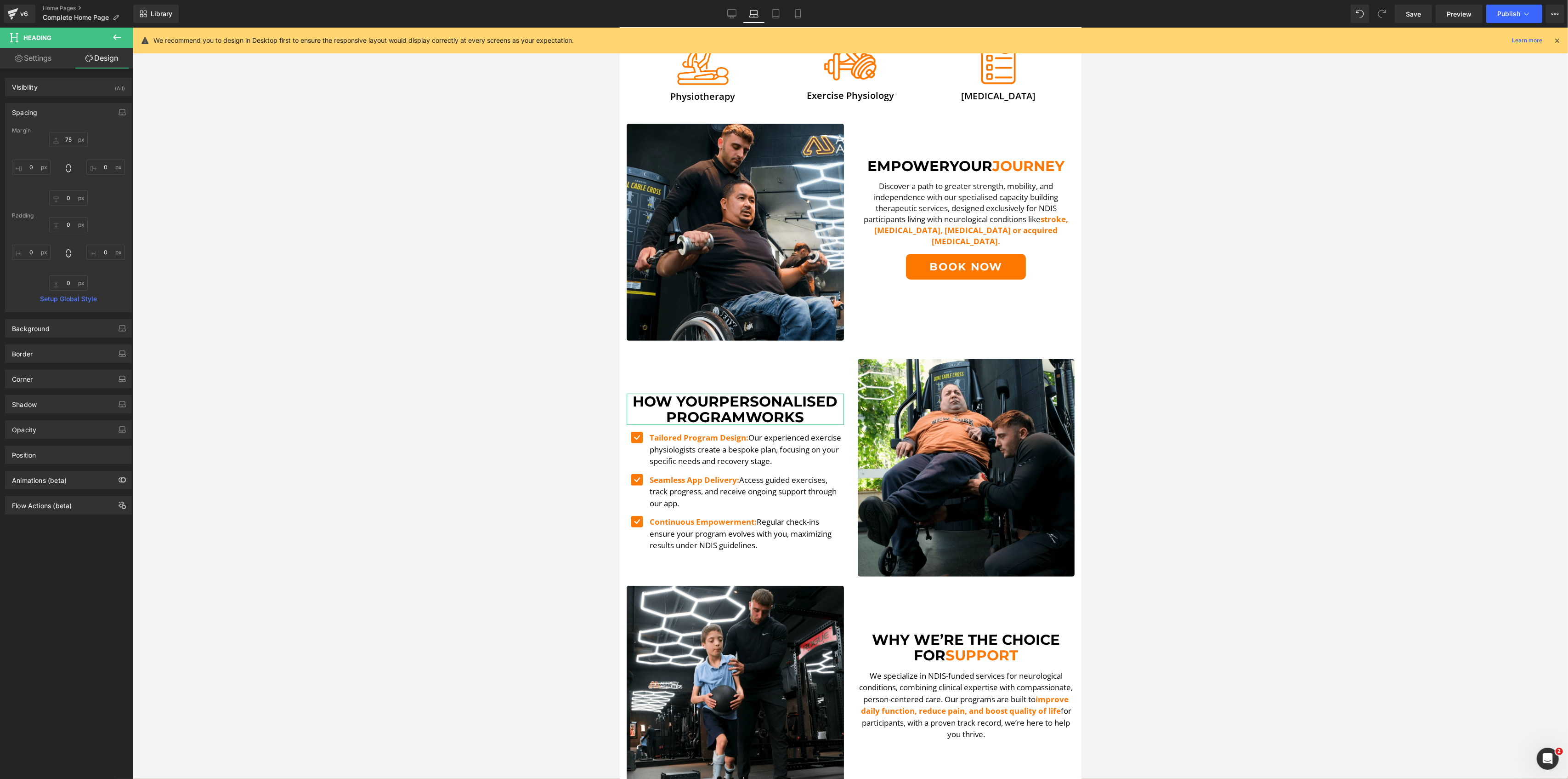
click at [66, 133] on div "Margin" at bounding box center [69, 130] width 113 height 7
drag, startPoint x: 66, startPoint y: 133, endPoint x: 68, endPoint y: 138, distance: 5.4
click at [66, 133] on div "Margin" at bounding box center [69, 130] width 113 height 7
click at [68, 138] on input "75" at bounding box center [68, 139] width 38 height 15
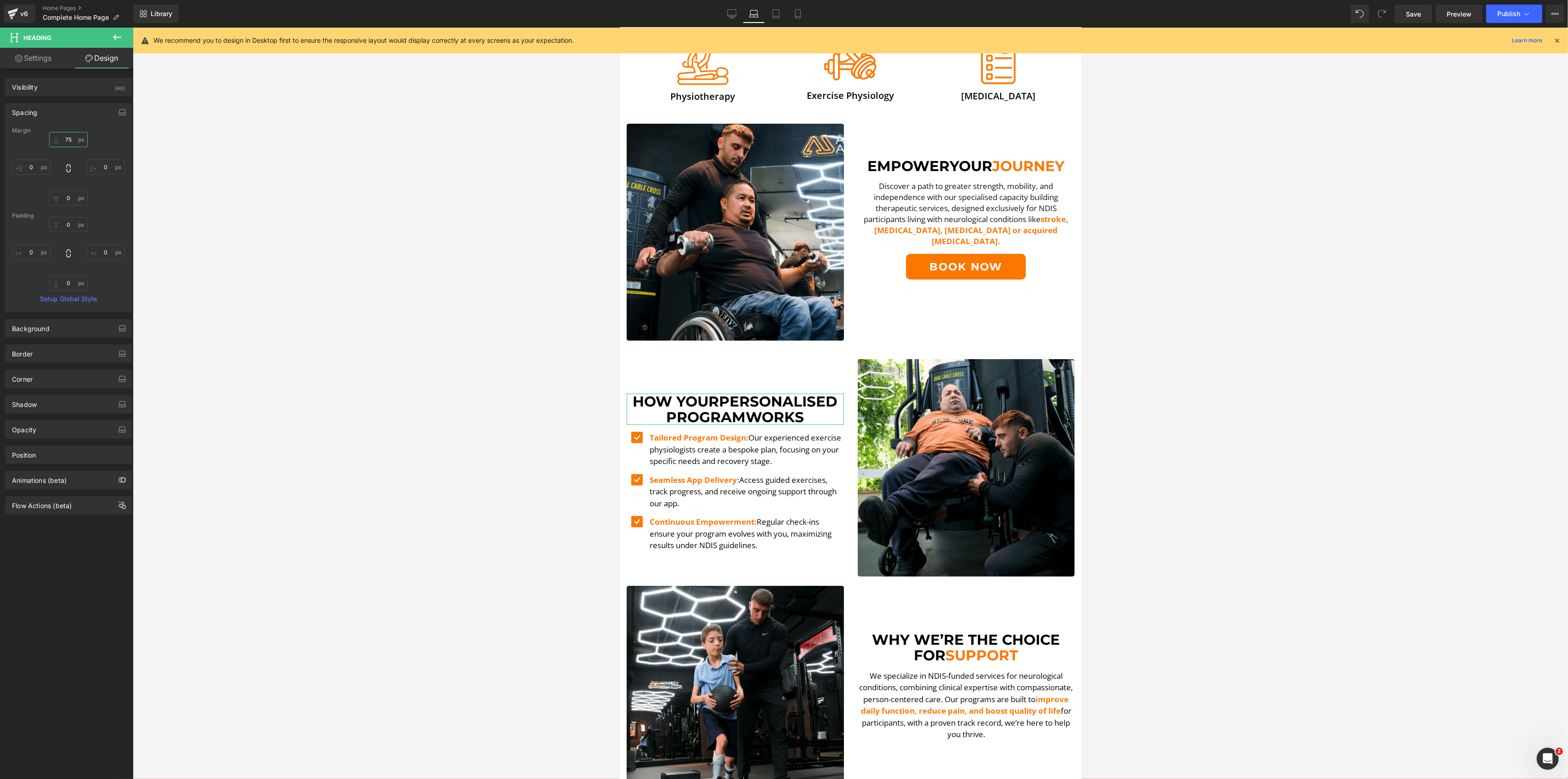
click at [72, 146] on input "75" at bounding box center [68, 139] width 38 height 15
type input "50"
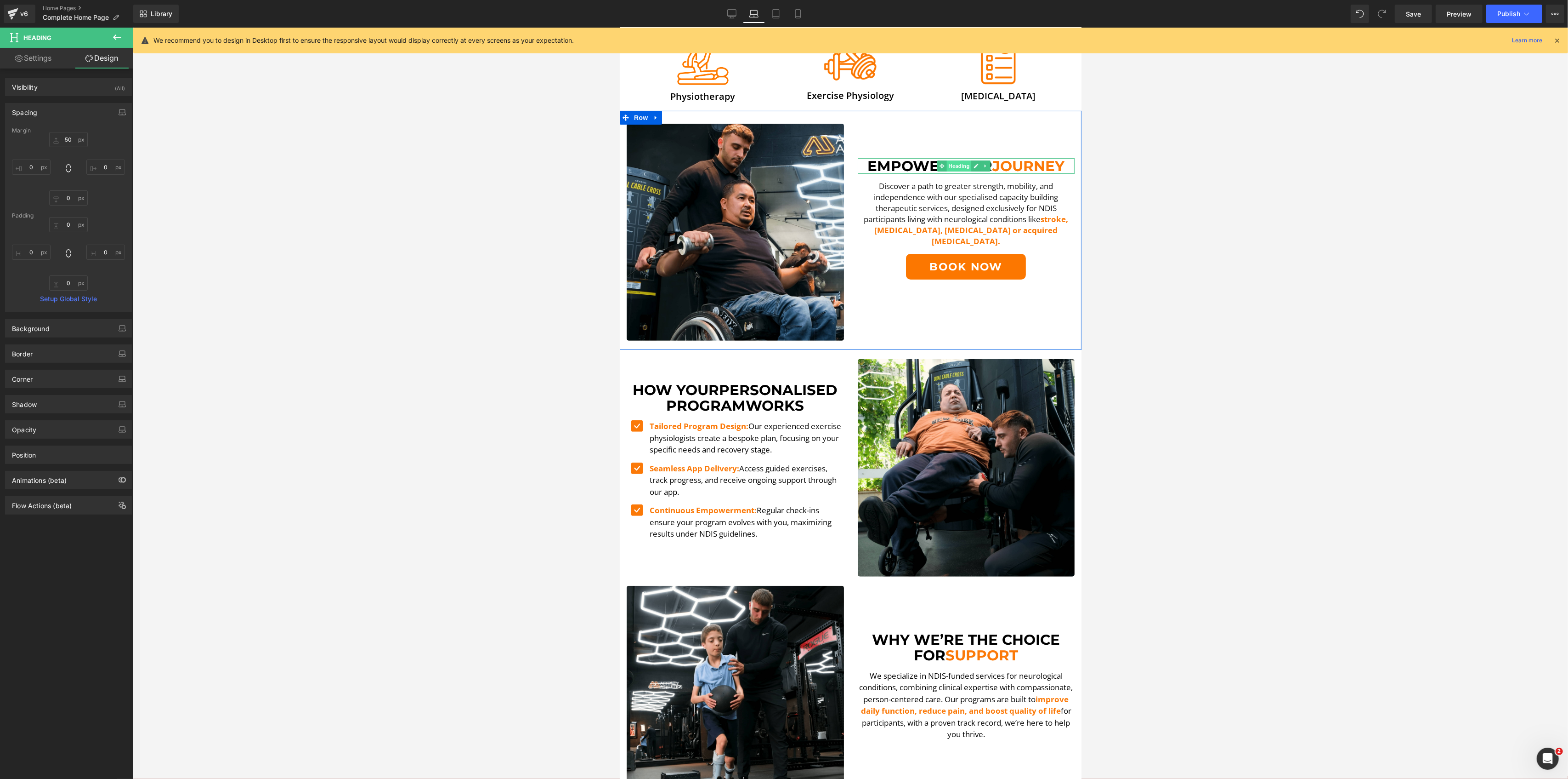
click at [948, 160] on span "Heading" at bounding box center [958, 166] width 25 height 11
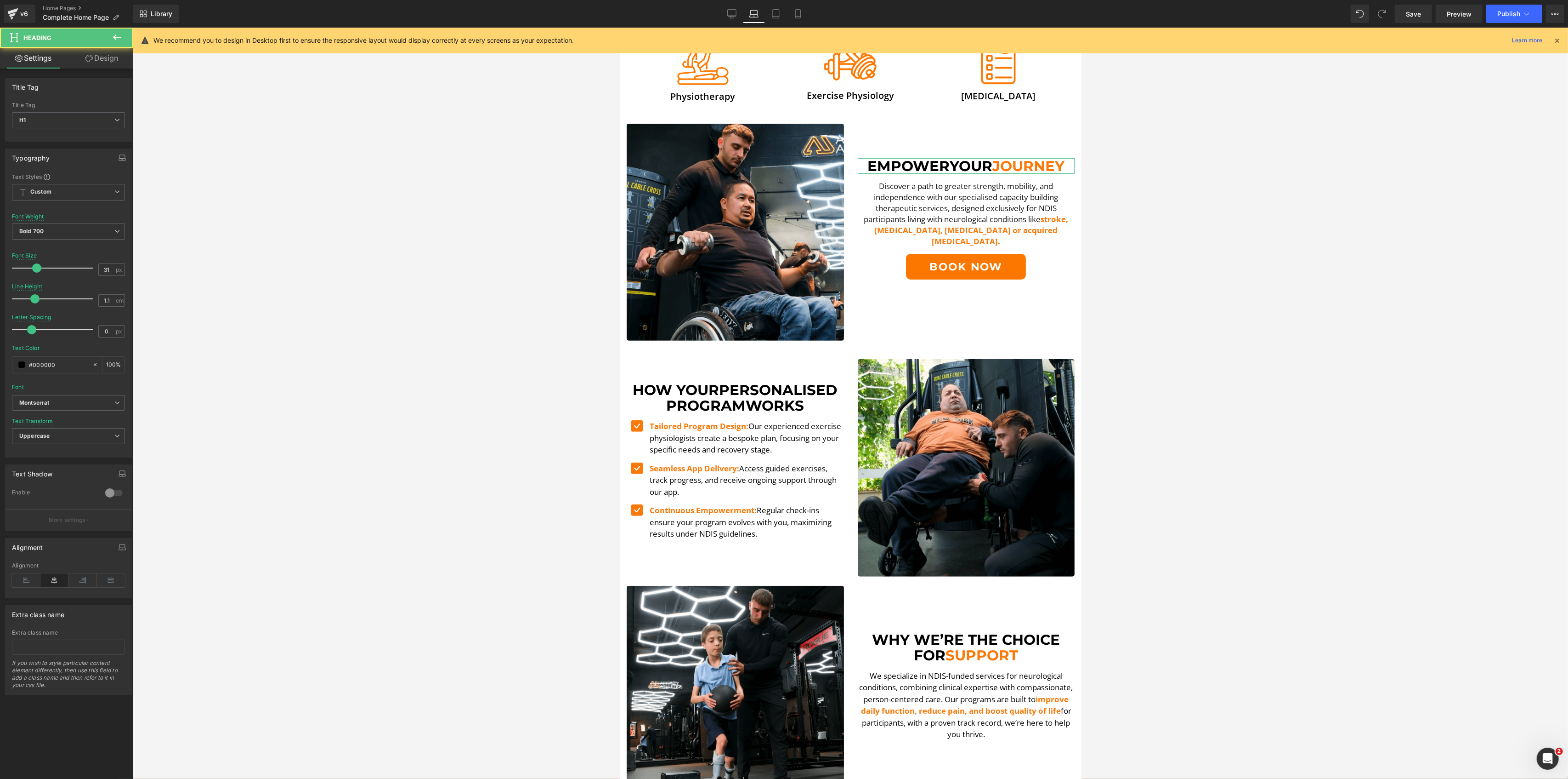
click at [96, 54] on link "Design" at bounding box center [101, 58] width 66 height 21
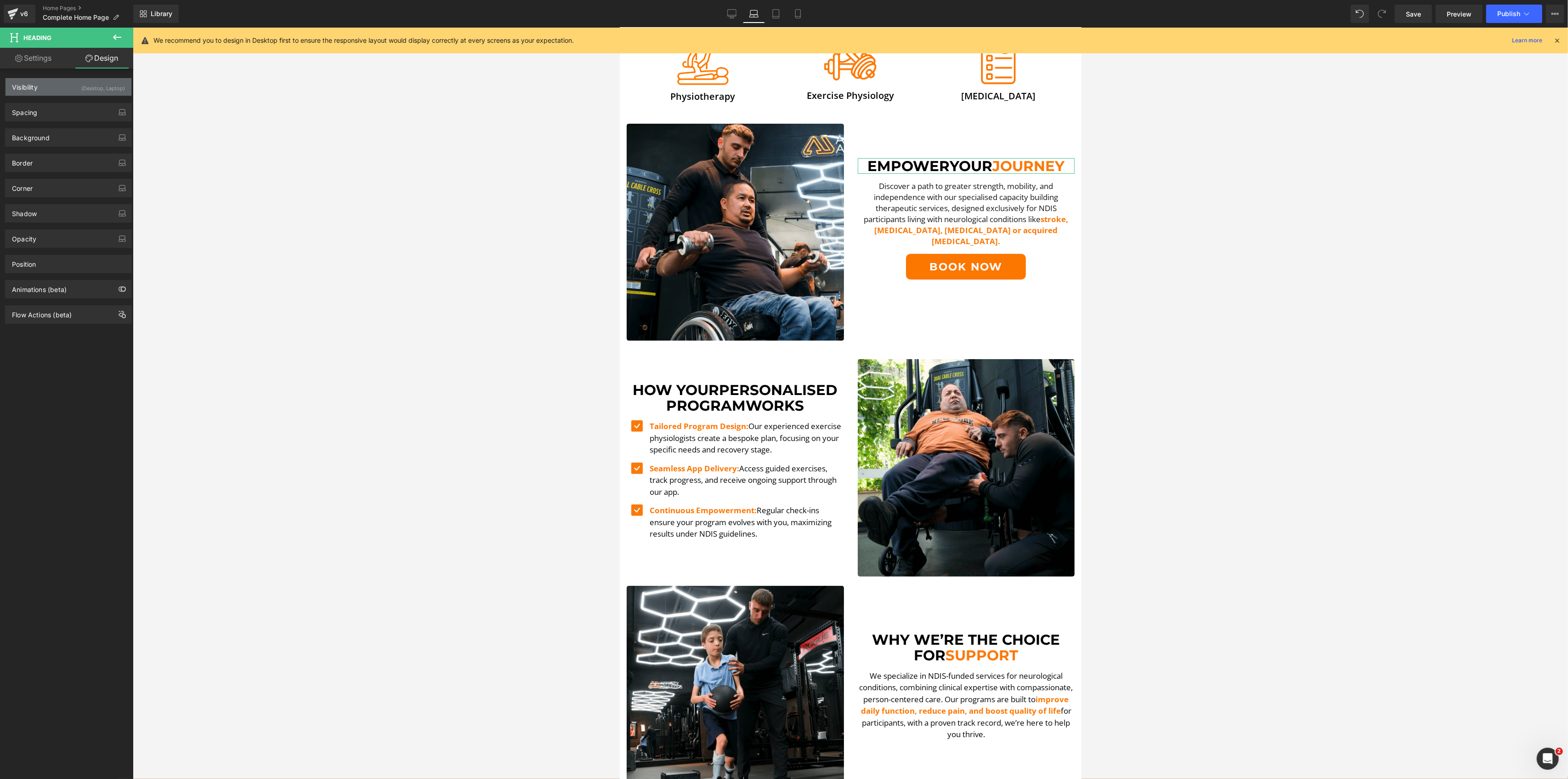
click at [74, 92] on div "Visibility (Desktop, Laptop)" at bounding box center [68, 86] width 126 height 18
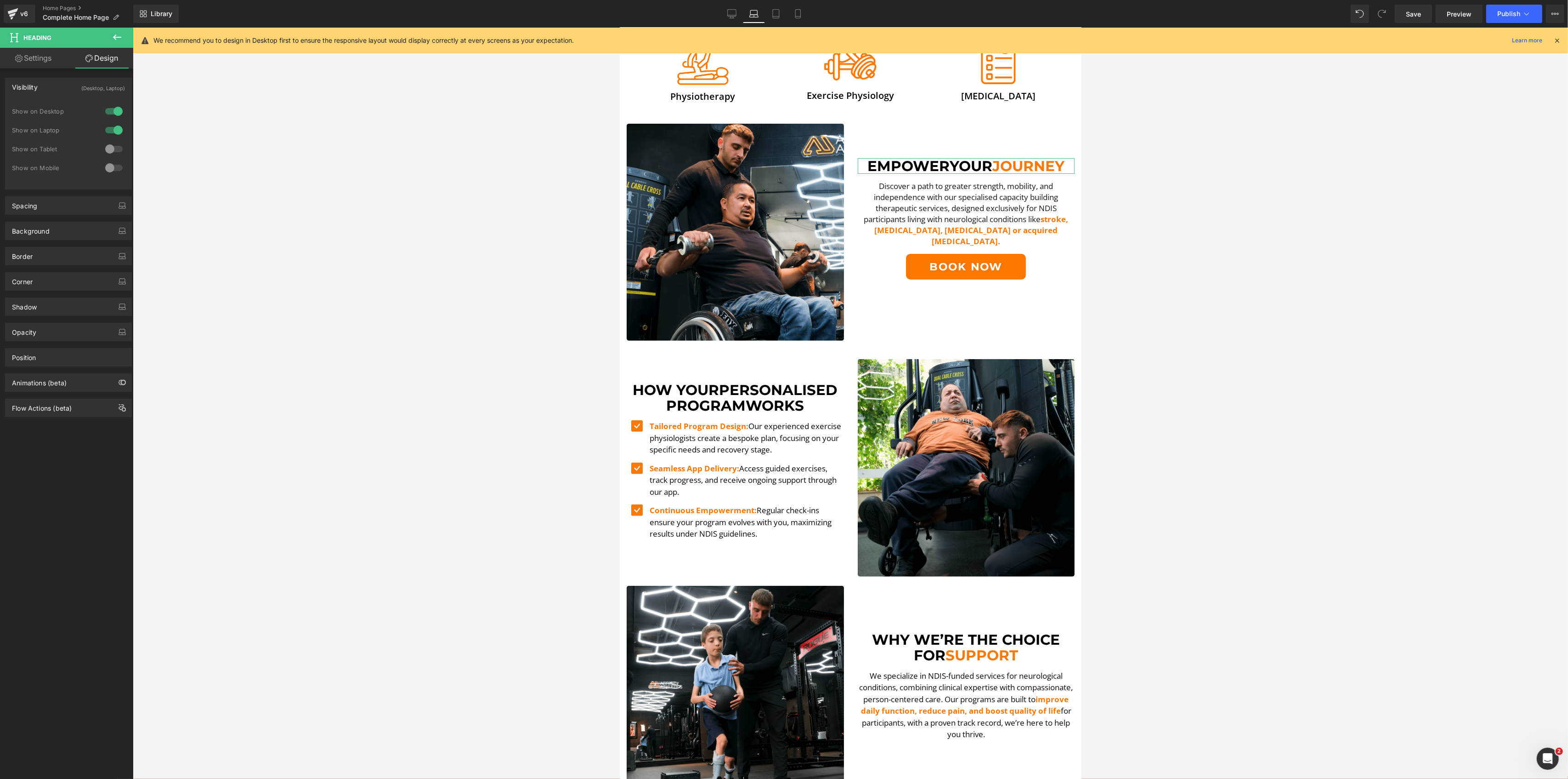
click at [85, 83] on div "(Desktop, Laptop)" at bounding box center [103, 85] width 44 height 15
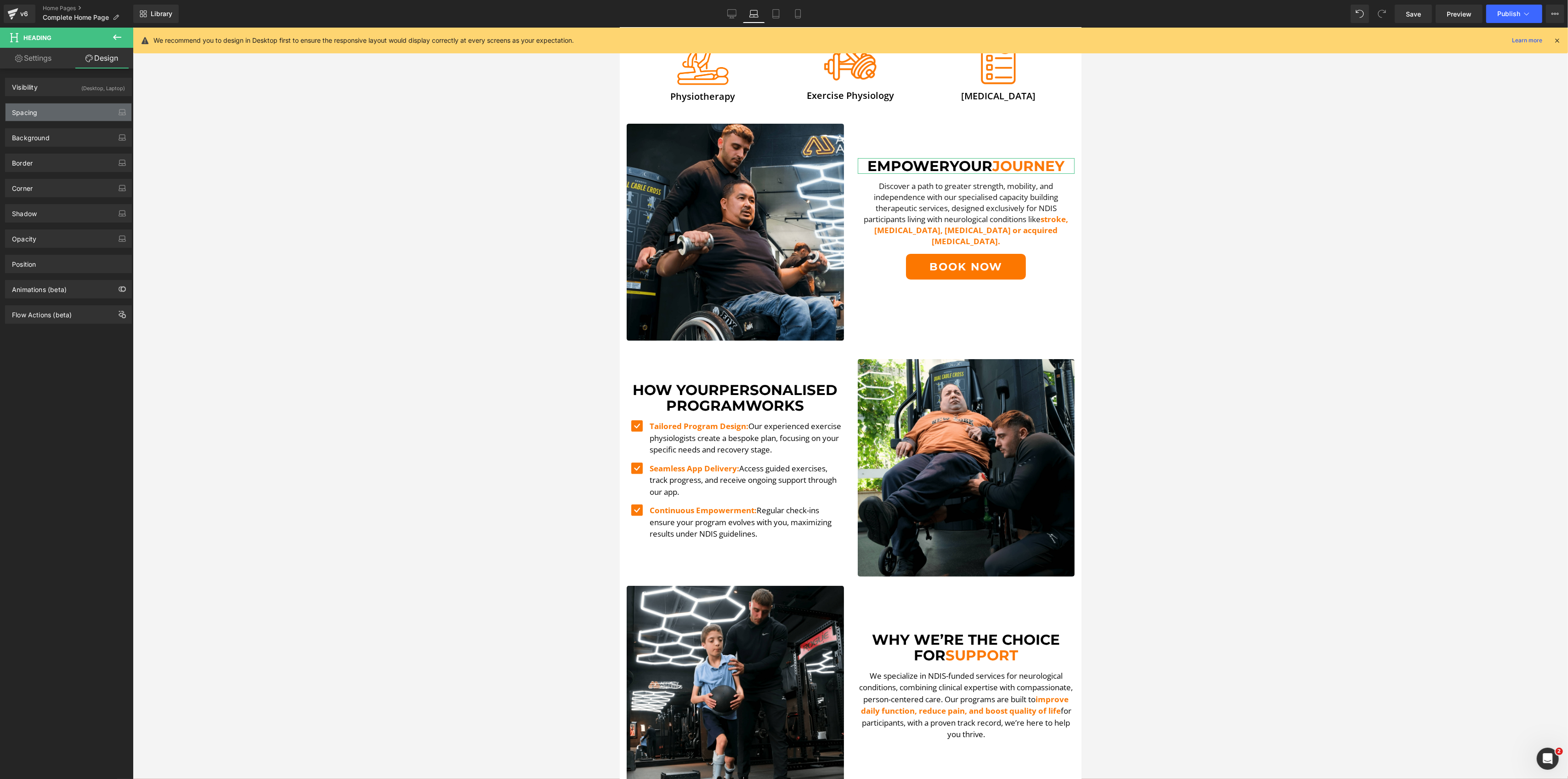
click at [72, 116] on div "Spacing" at bounding box center [68, 112] width 126 height 18
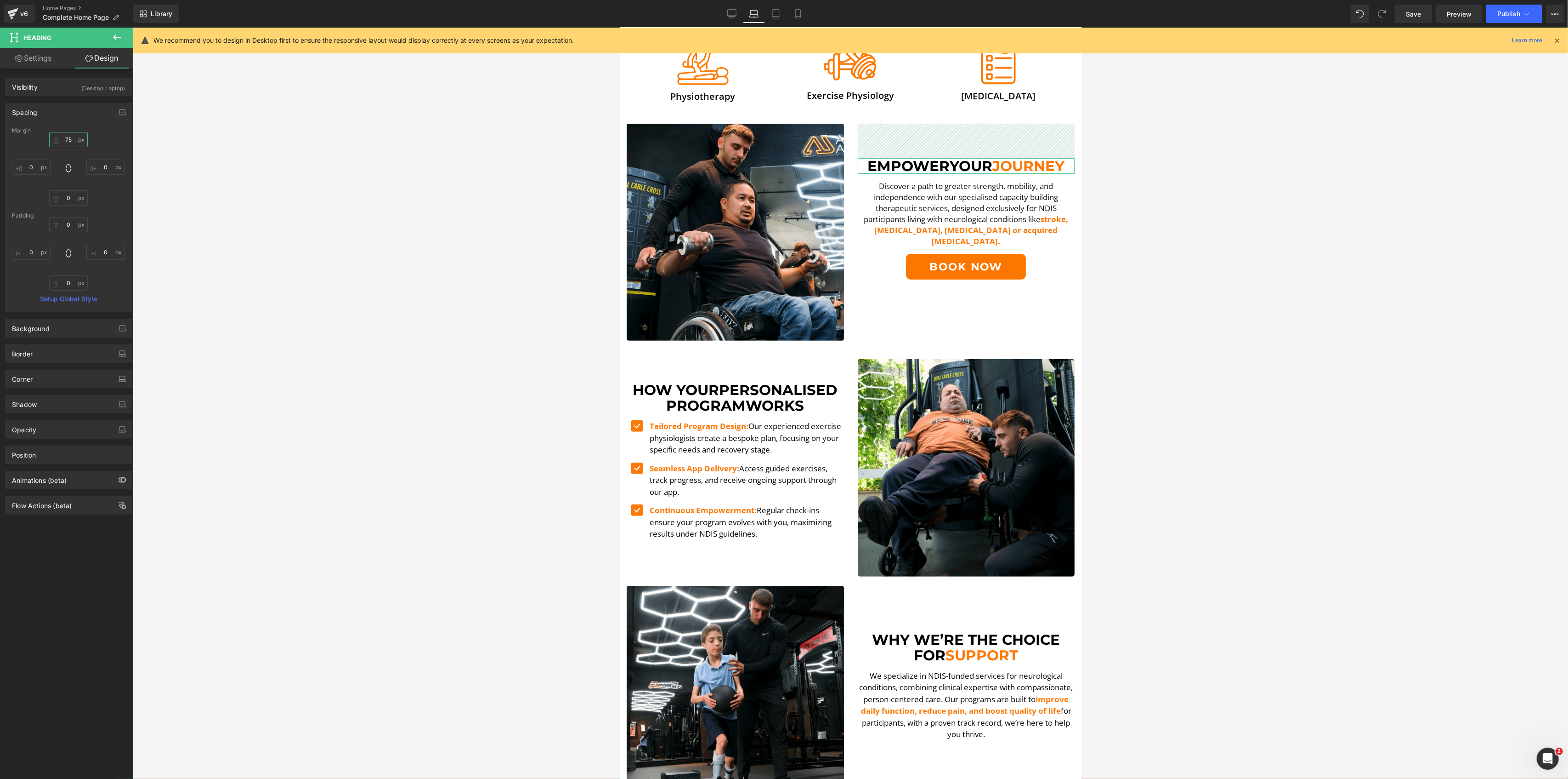
click at [58, 139] on input "75" at bounding box center [68, 139] width 38 height 15
type input "50"
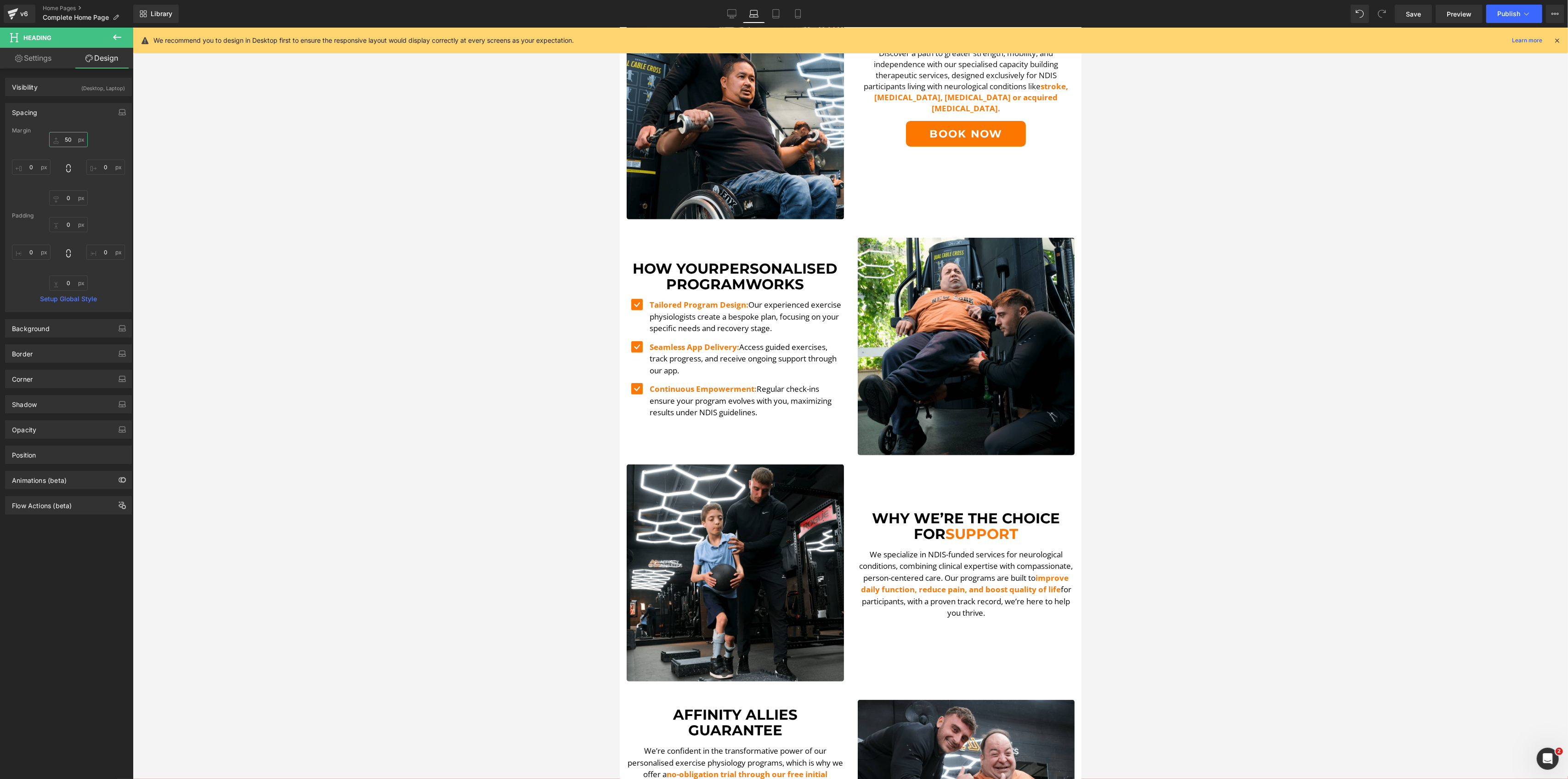
scroll to position [516, 0]
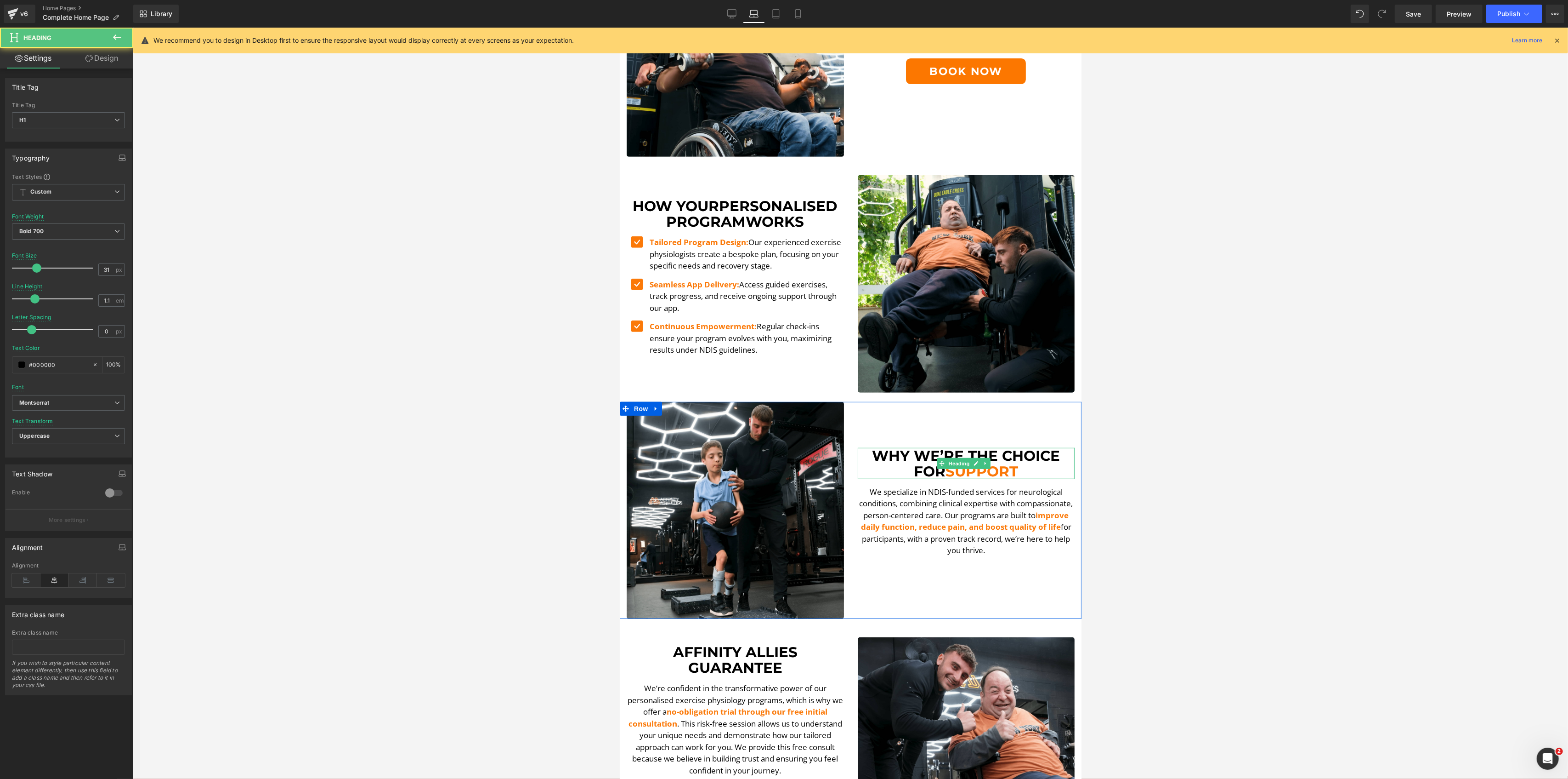
click at [958, 448] on div "Why We’re the Choice for Support Heading" at bounding box center [965, 463] width 217 height 31
click at [89, 56] on icon at bounding box center [89, 58] width 7 height 7
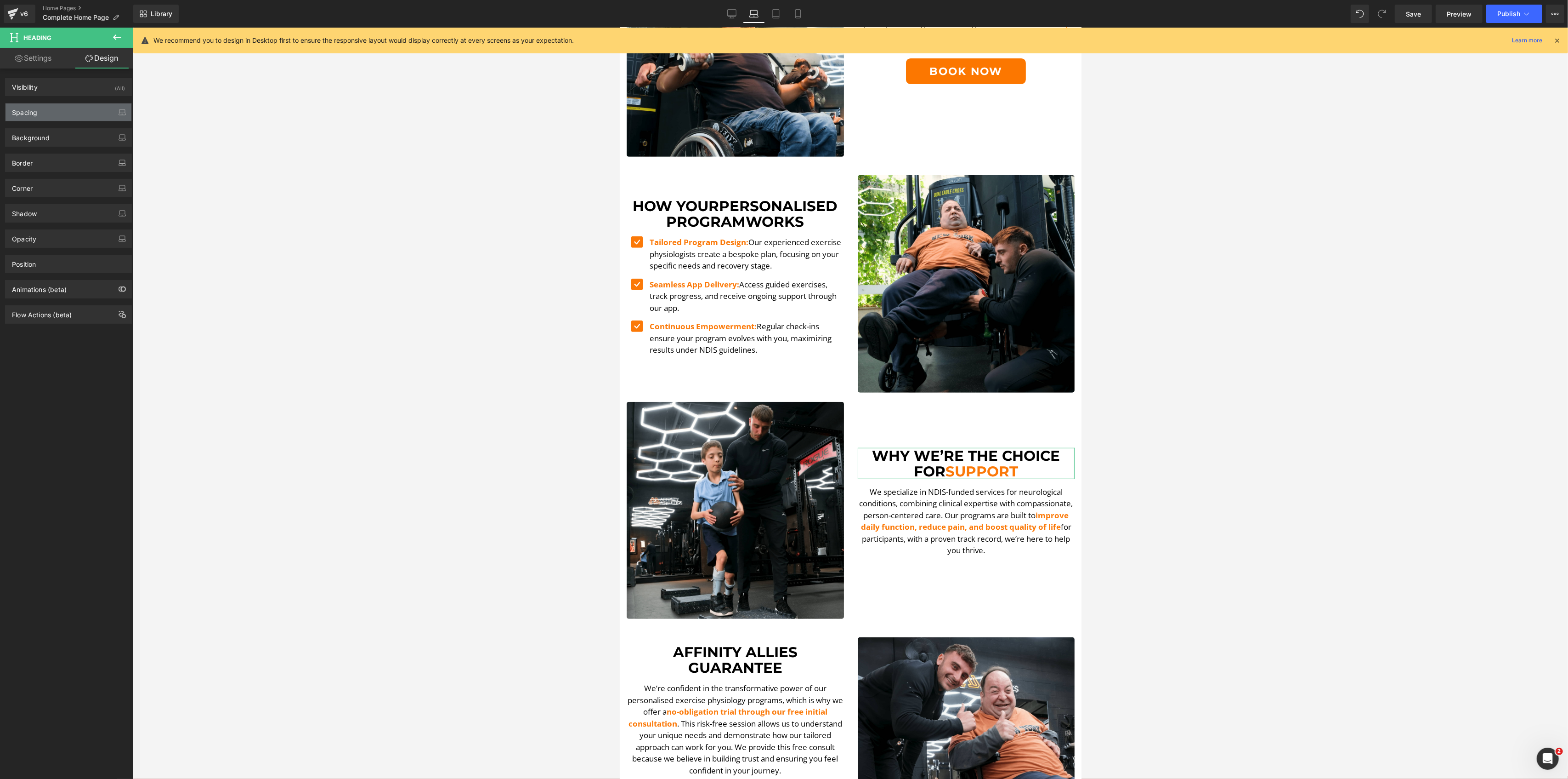
click at [55, 107] on div "Spacing" at bounding box center [68, 112] width 126 height 18
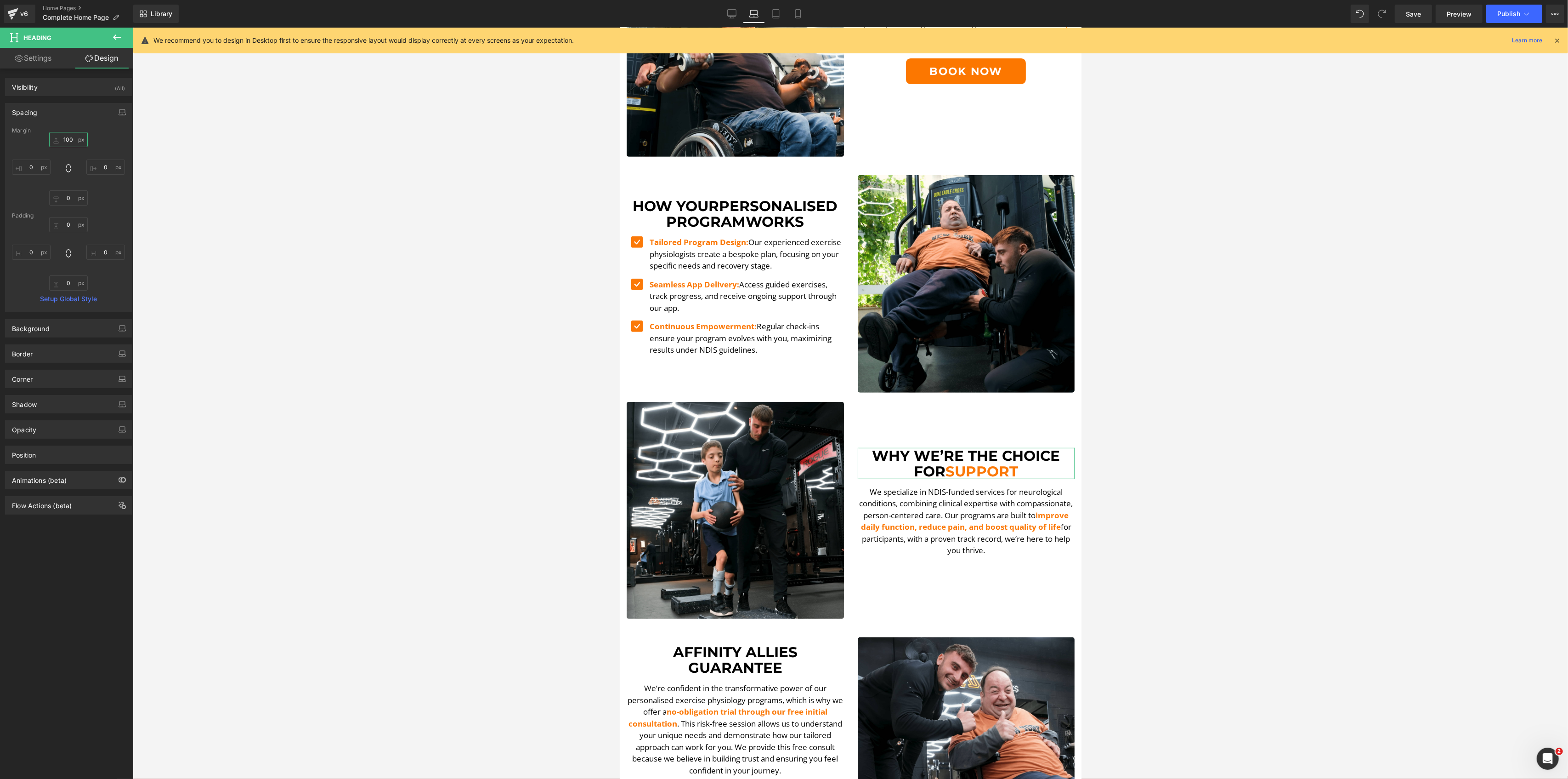
click at [67, 143] on input "text" at bounding box center [68, 139] width 38 height 15
type input "50"
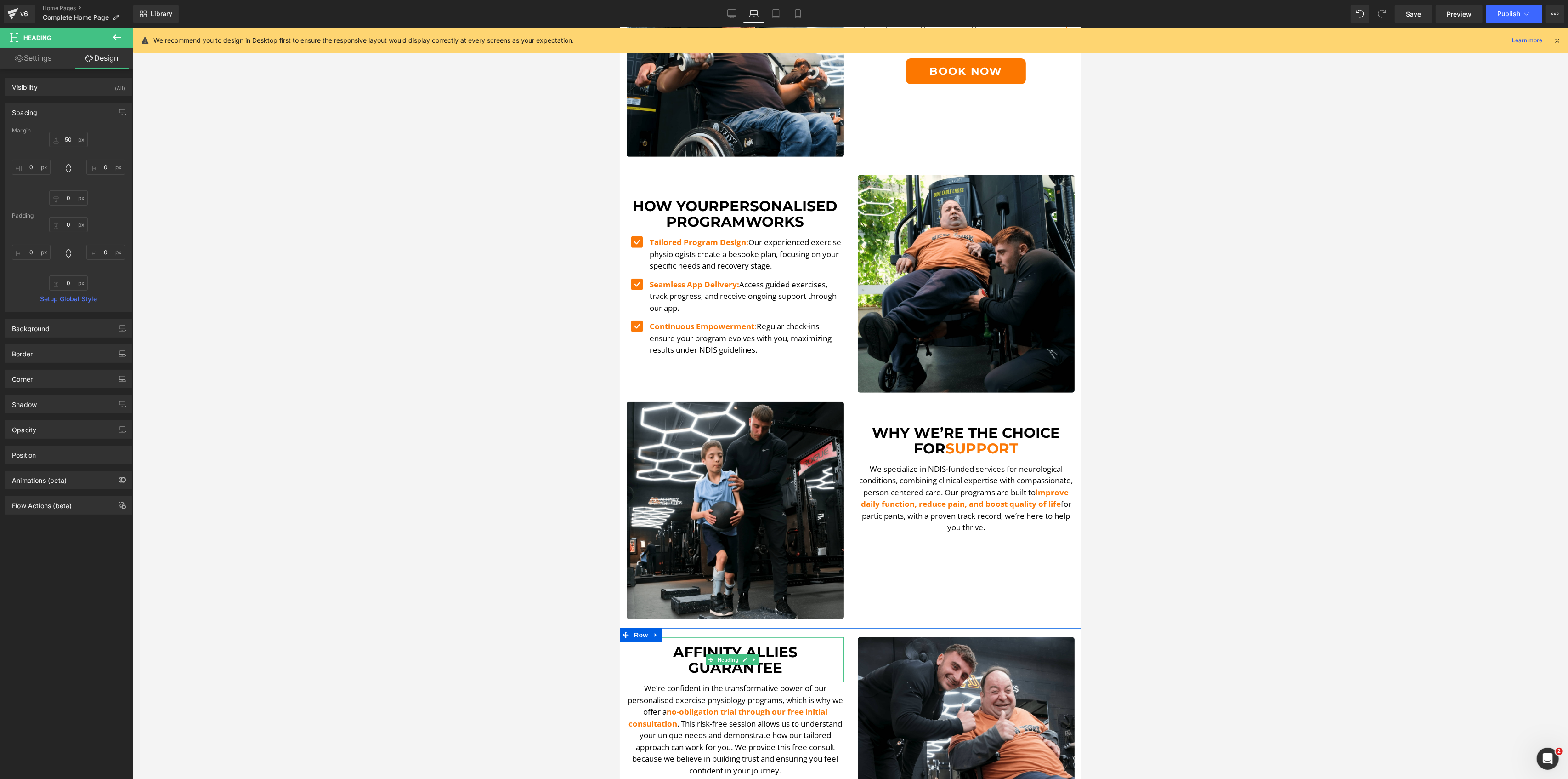
click at [721, 646] on h1 "Affinity Allies Guarantee" at bounding box center [735, 659] width 217 height 31
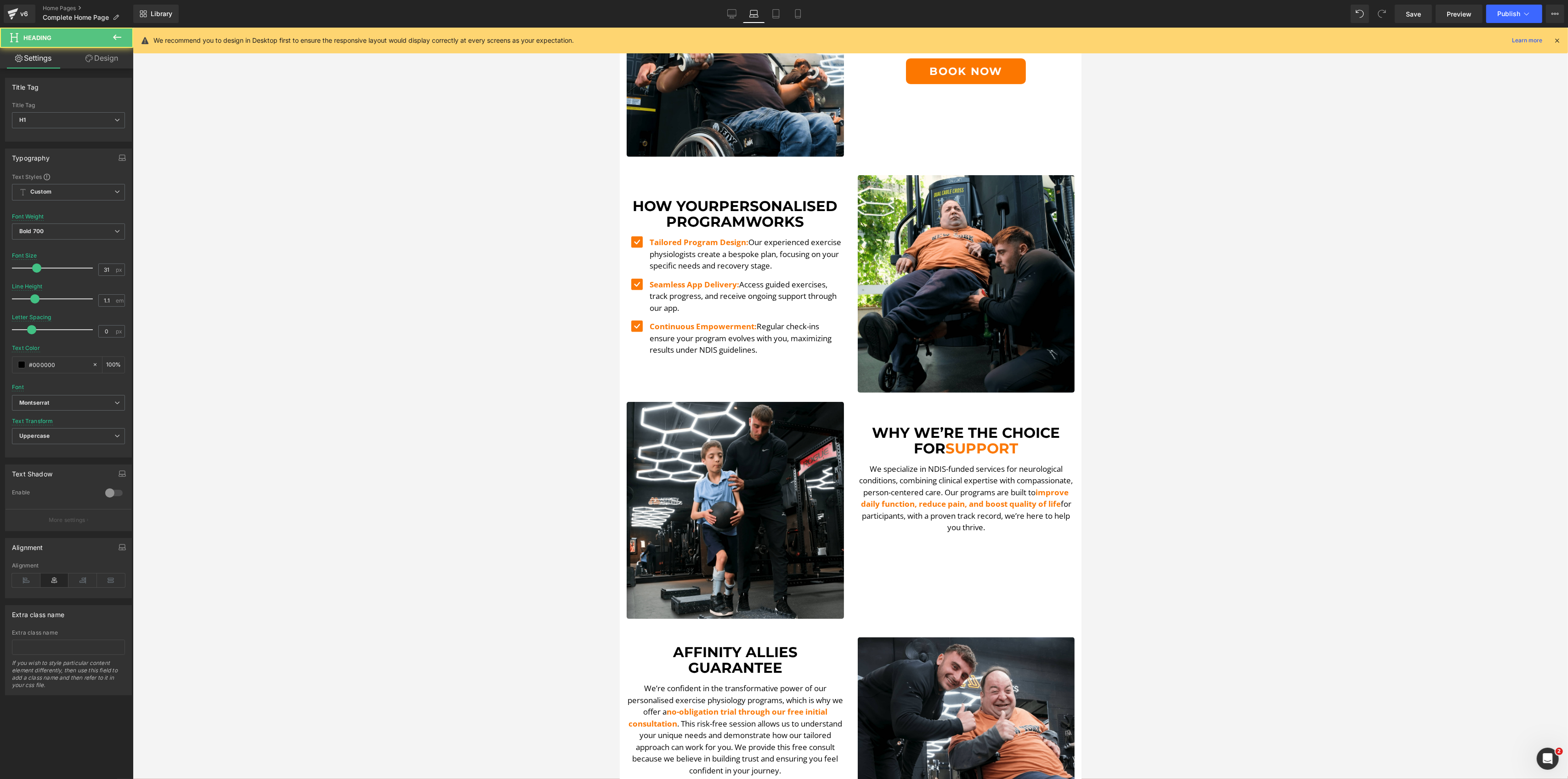
click at [102, 58] on link "Design" at bounding box center [101, 58] width 66 height 21
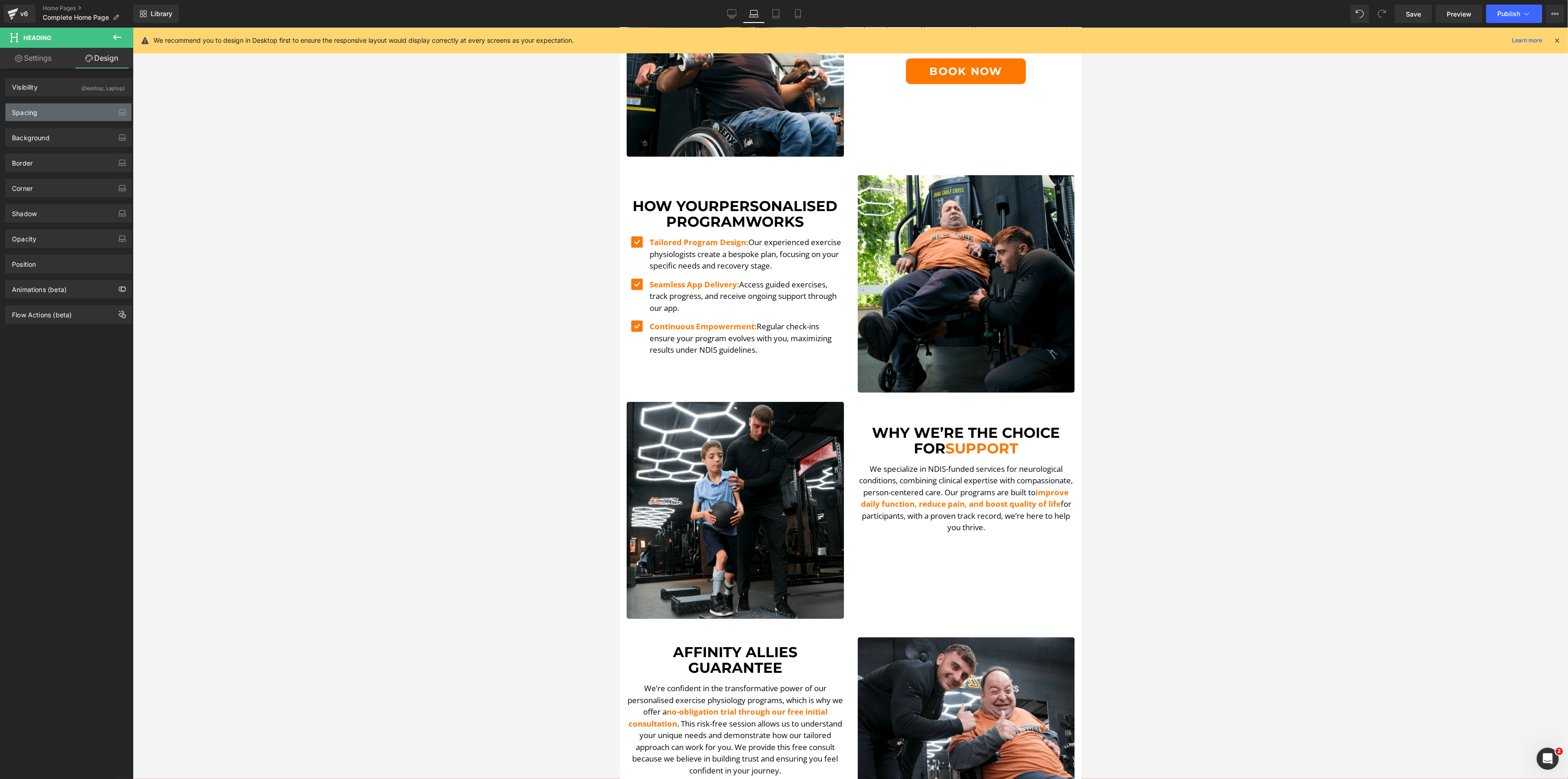
click at [54, 115] on div "Spacing" at bounding box center [68, 112] width 126 height 18
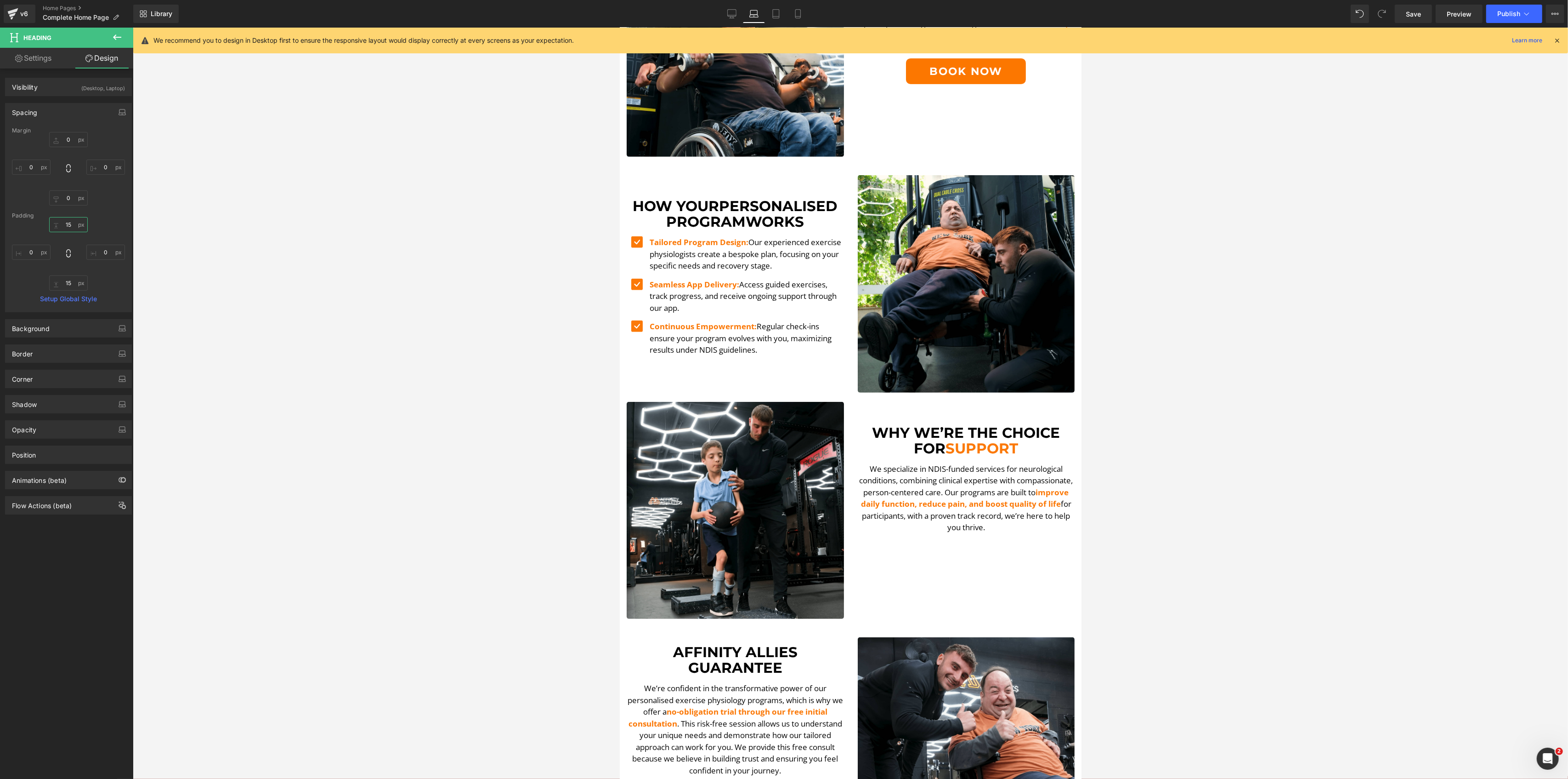
click at [72, 220] on input "text" at bounding box center [68, 224] width 38 height 15
type input "50"
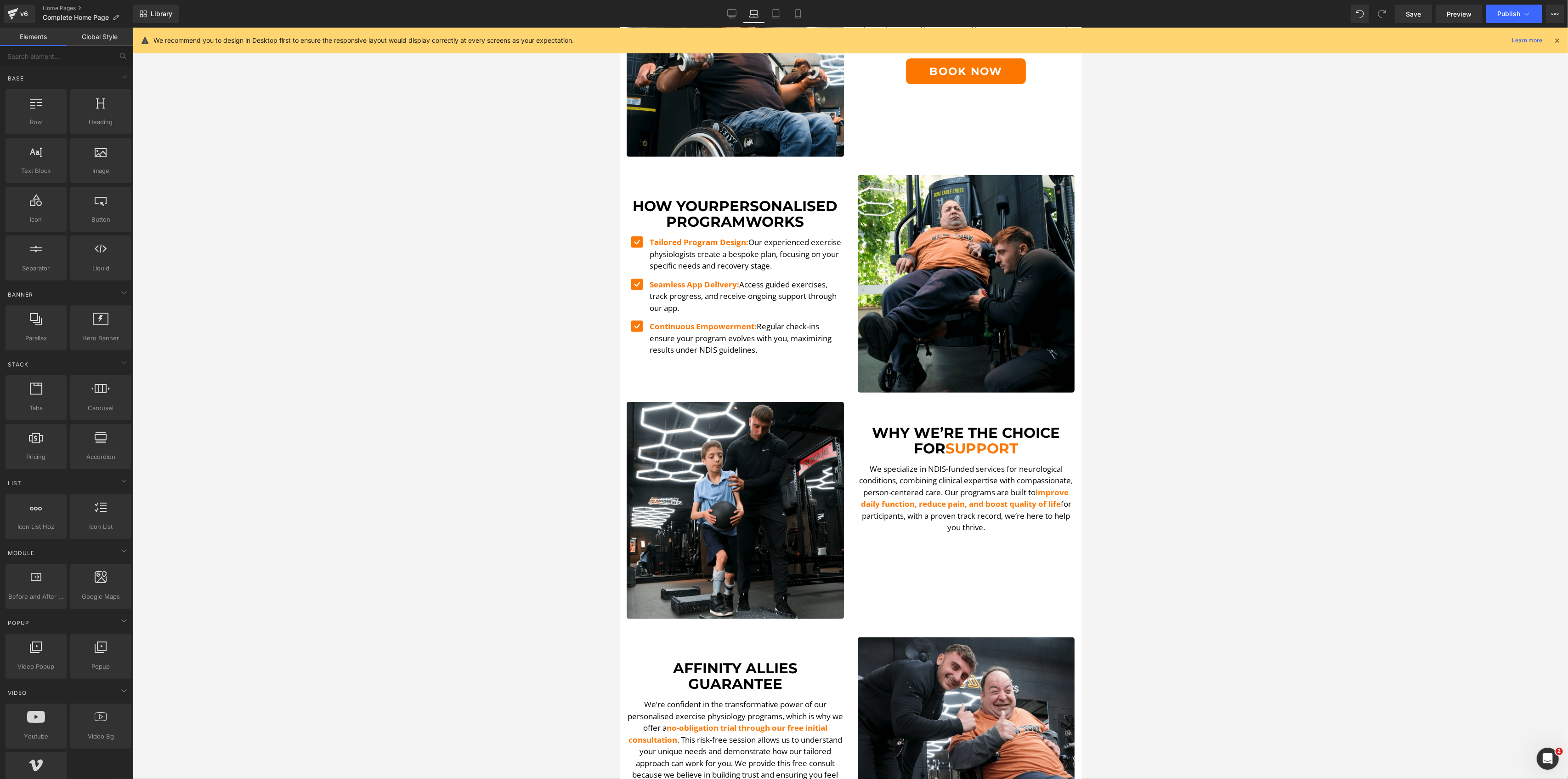
click at [430, 307] on div at bounding box center [850, 403] width 1435 height 751
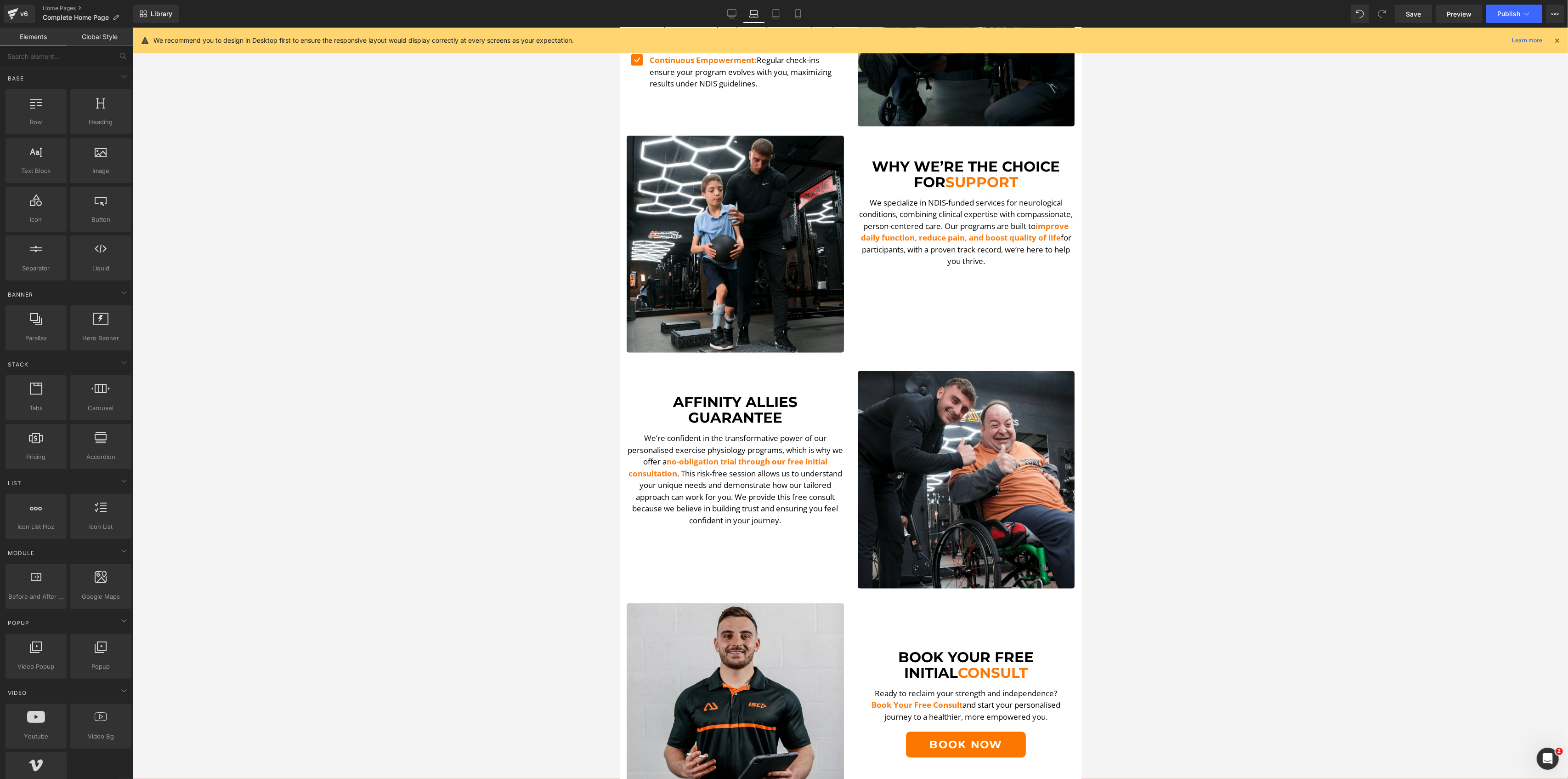
scroll to position [884, 0]
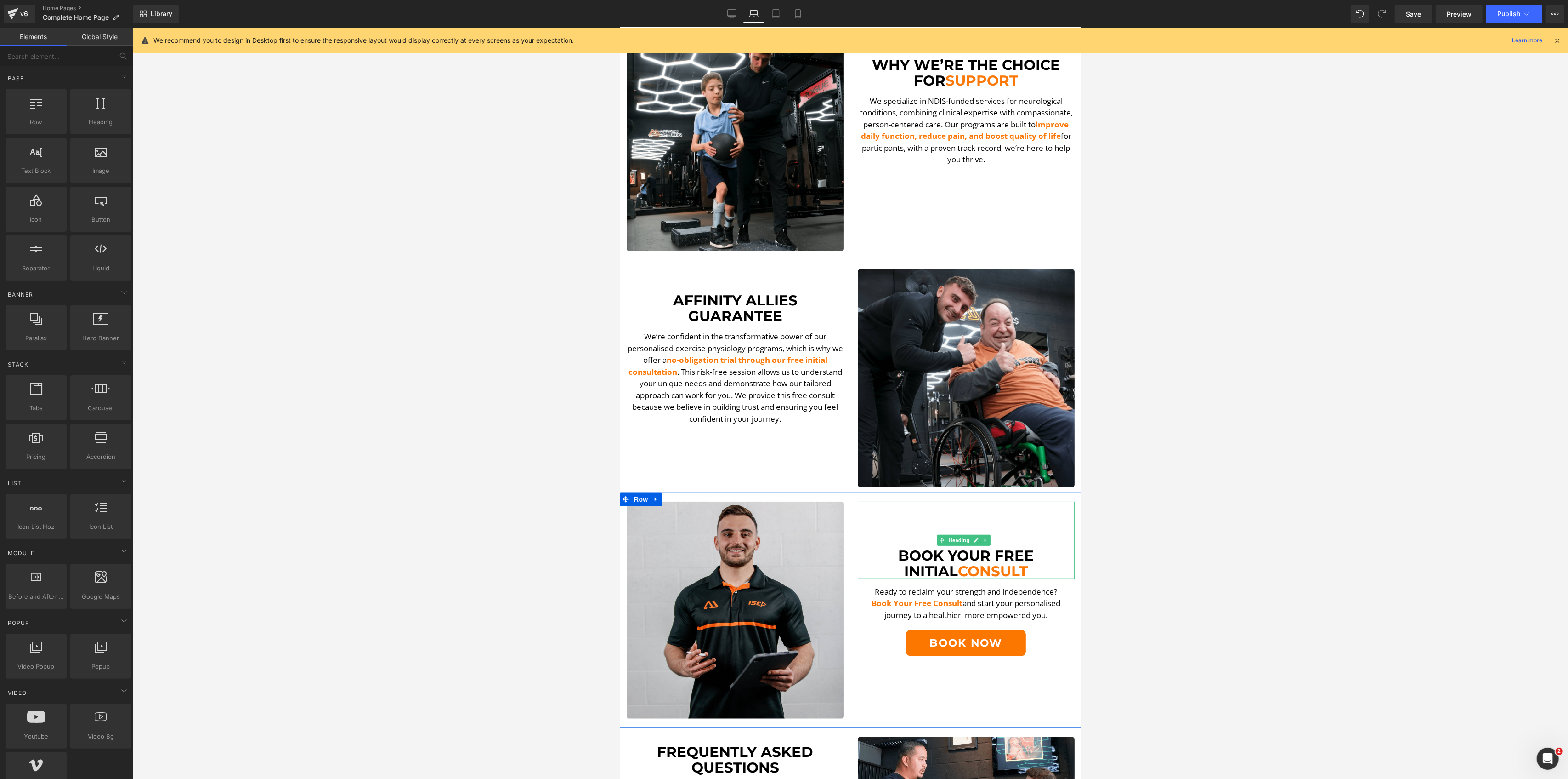
click at [959, 562] on span "Consult" at bounding box center [992, 571] width 70 height 18
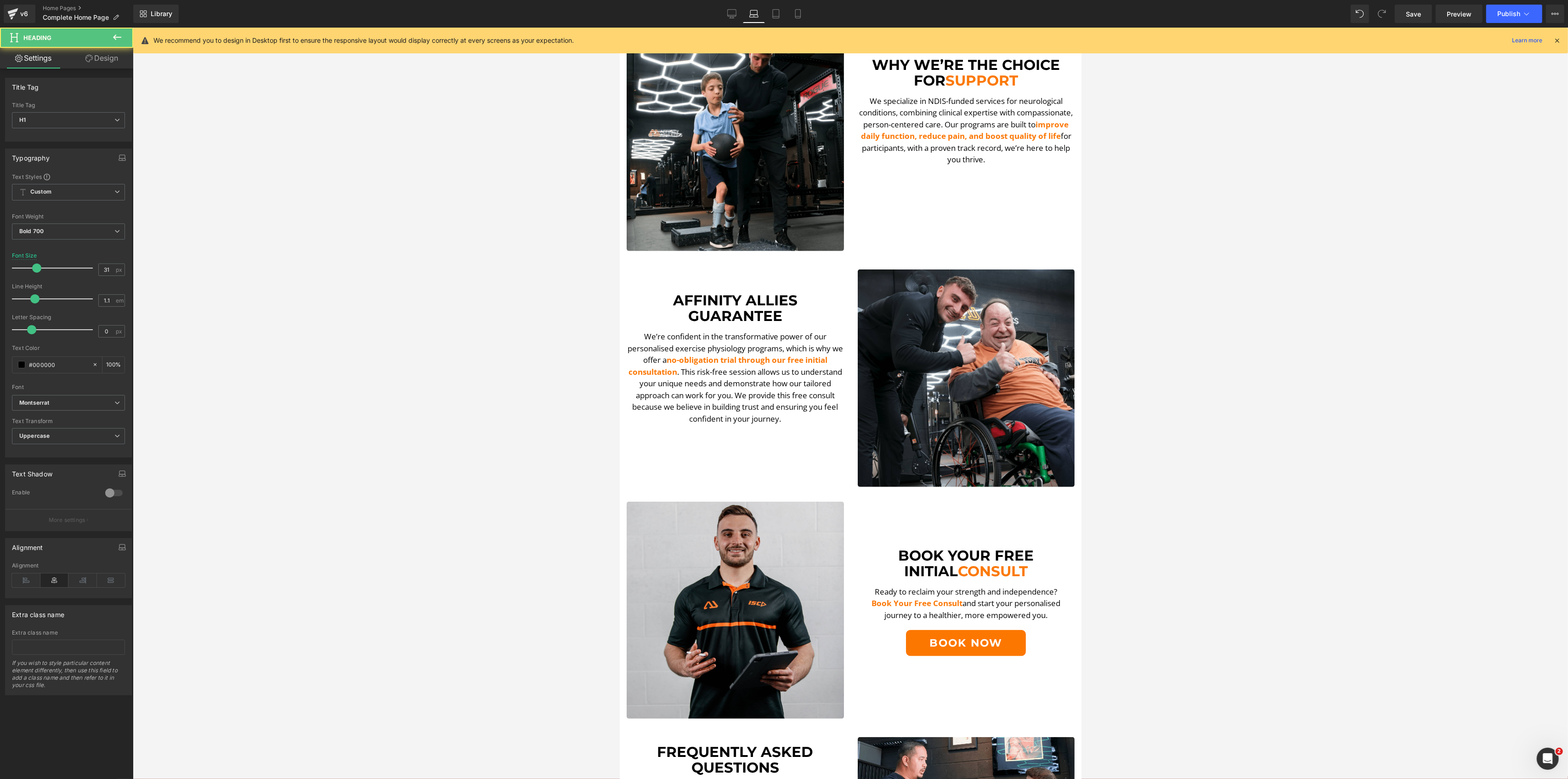
click at [57, 46] on span "Heading" at bounding box center [55, 37] width 92 height 20
click at [75, 58] on link "Design" at bounding box center [101, 58] width 66 height 21
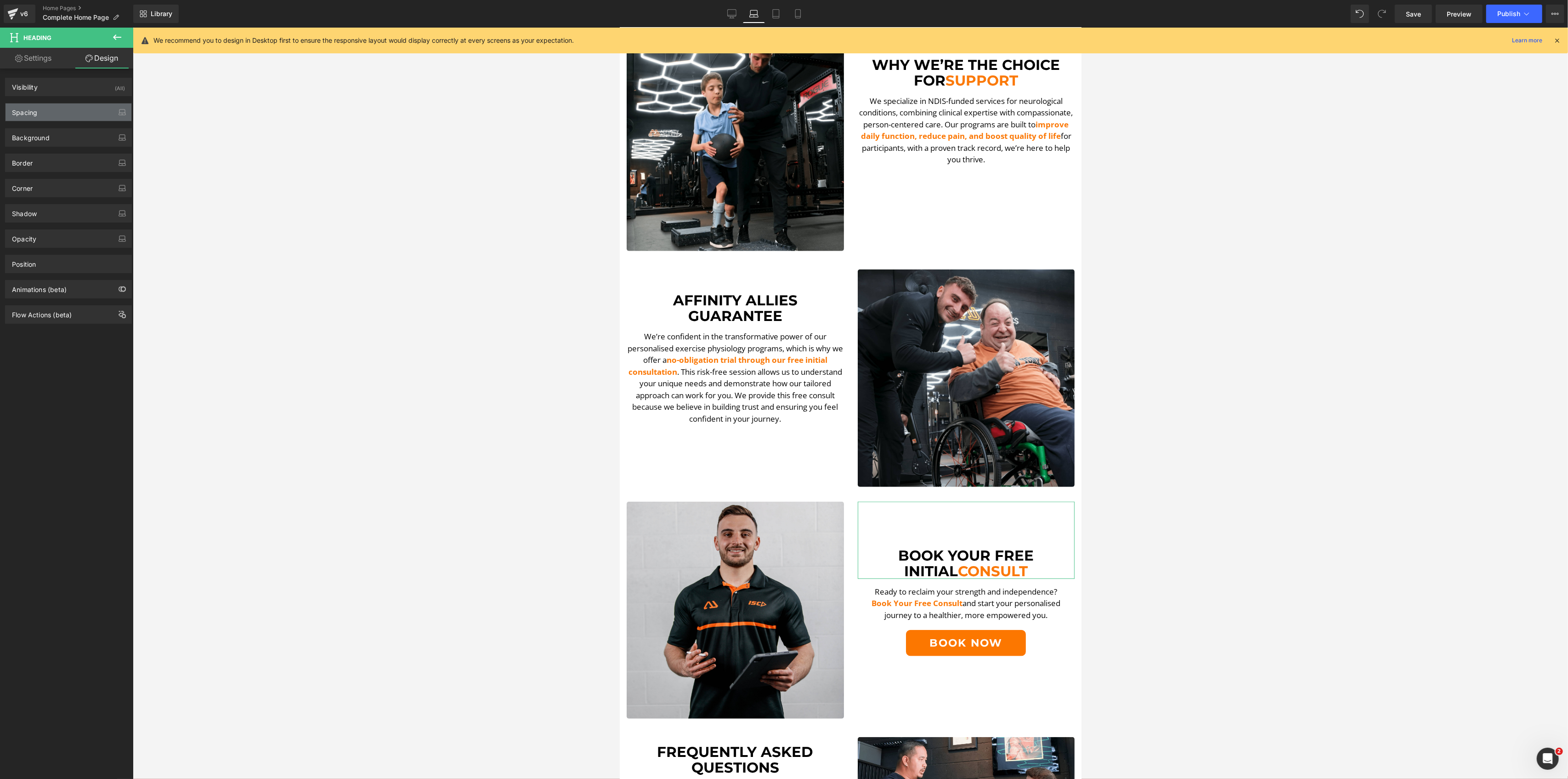
click at [52, 110] on div "Spacing" at bounding box center [68, 112] width 126 height 18
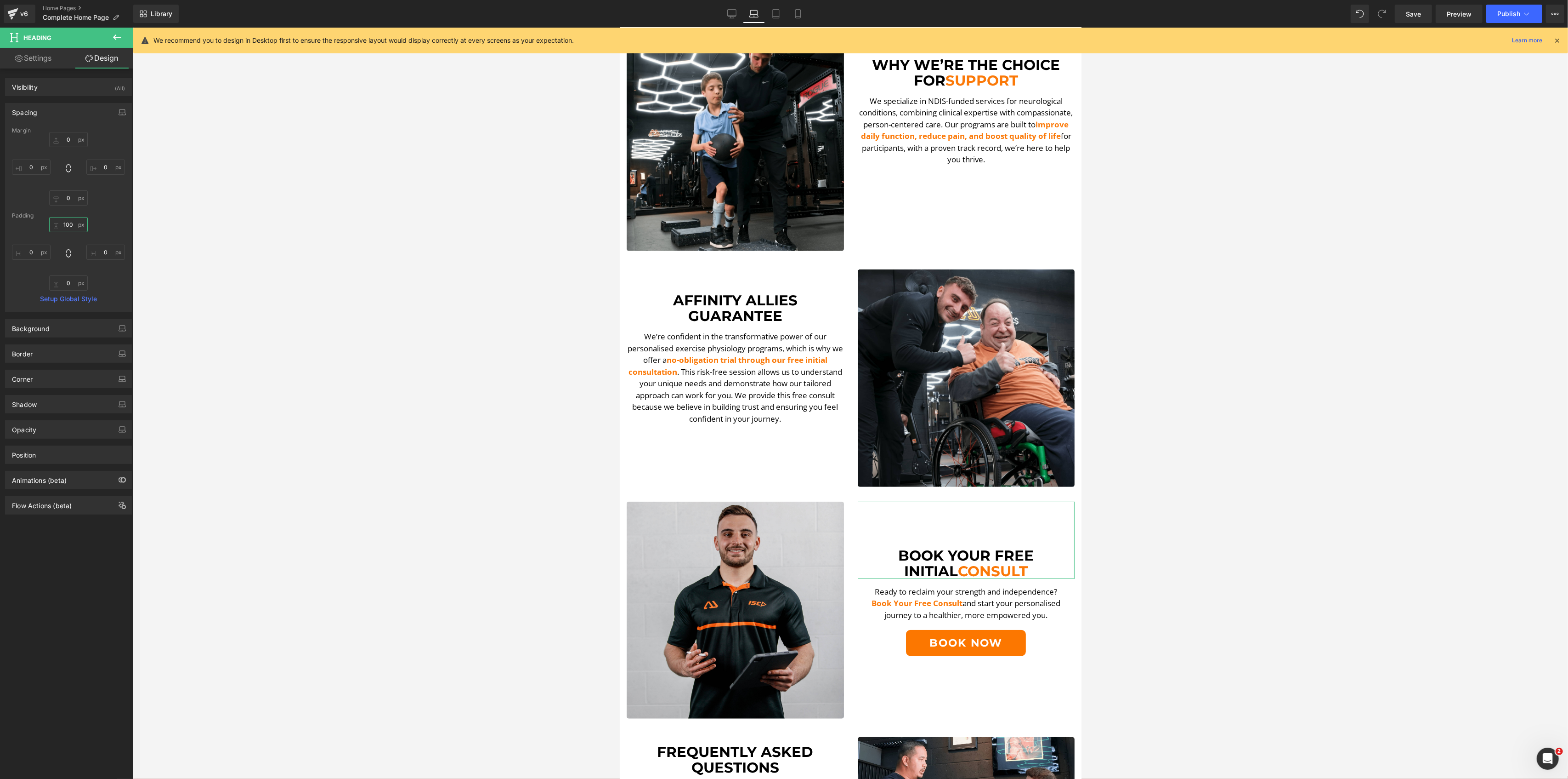
click at [66, 227] on input "100" at bounding box center [68, 224] width 38 height 15
type input "50"
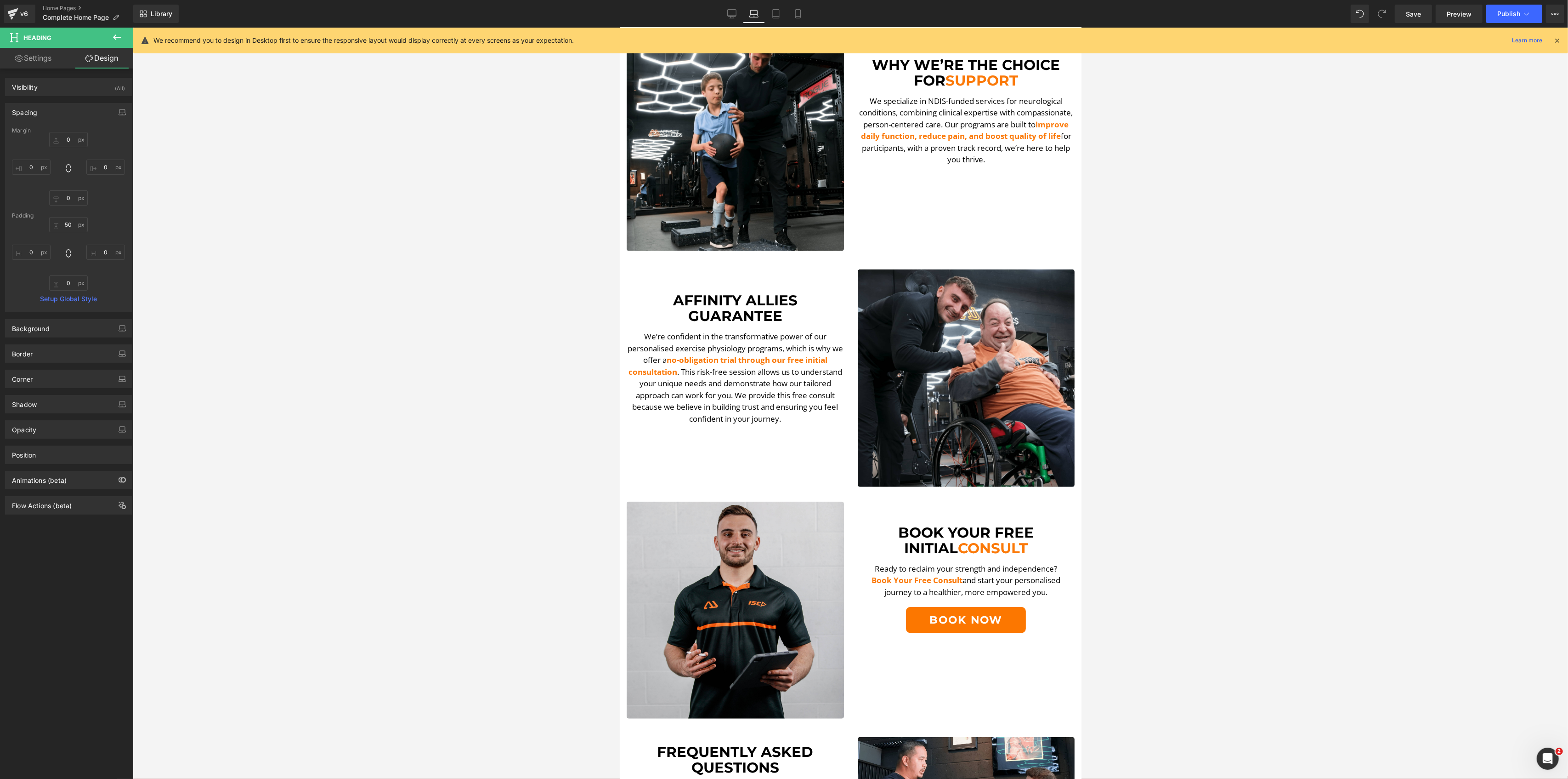
click at [377, 249] on div at bounding box center [850, 403] width 1435 height 751
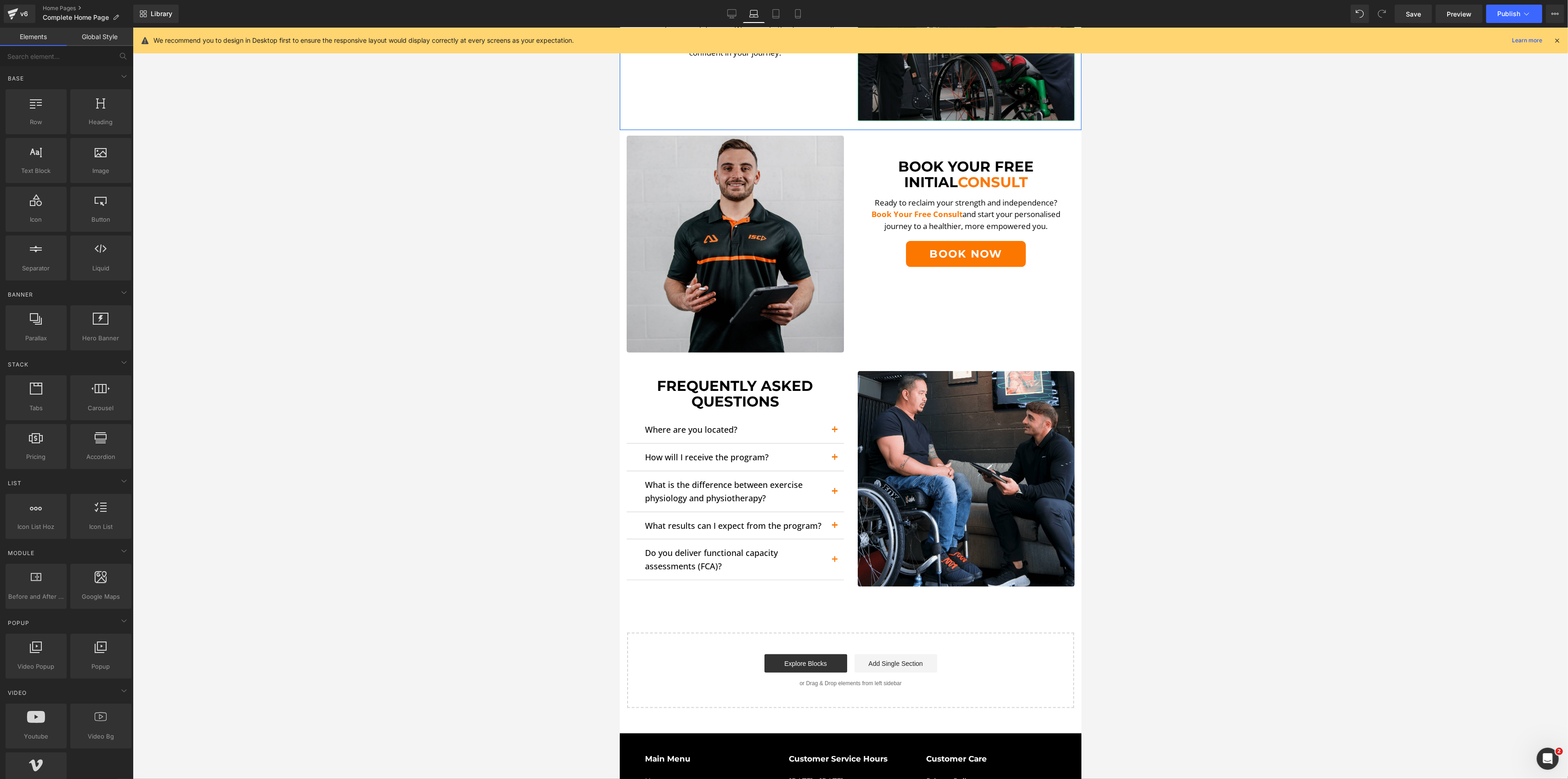
scroll to position [1313, 0]
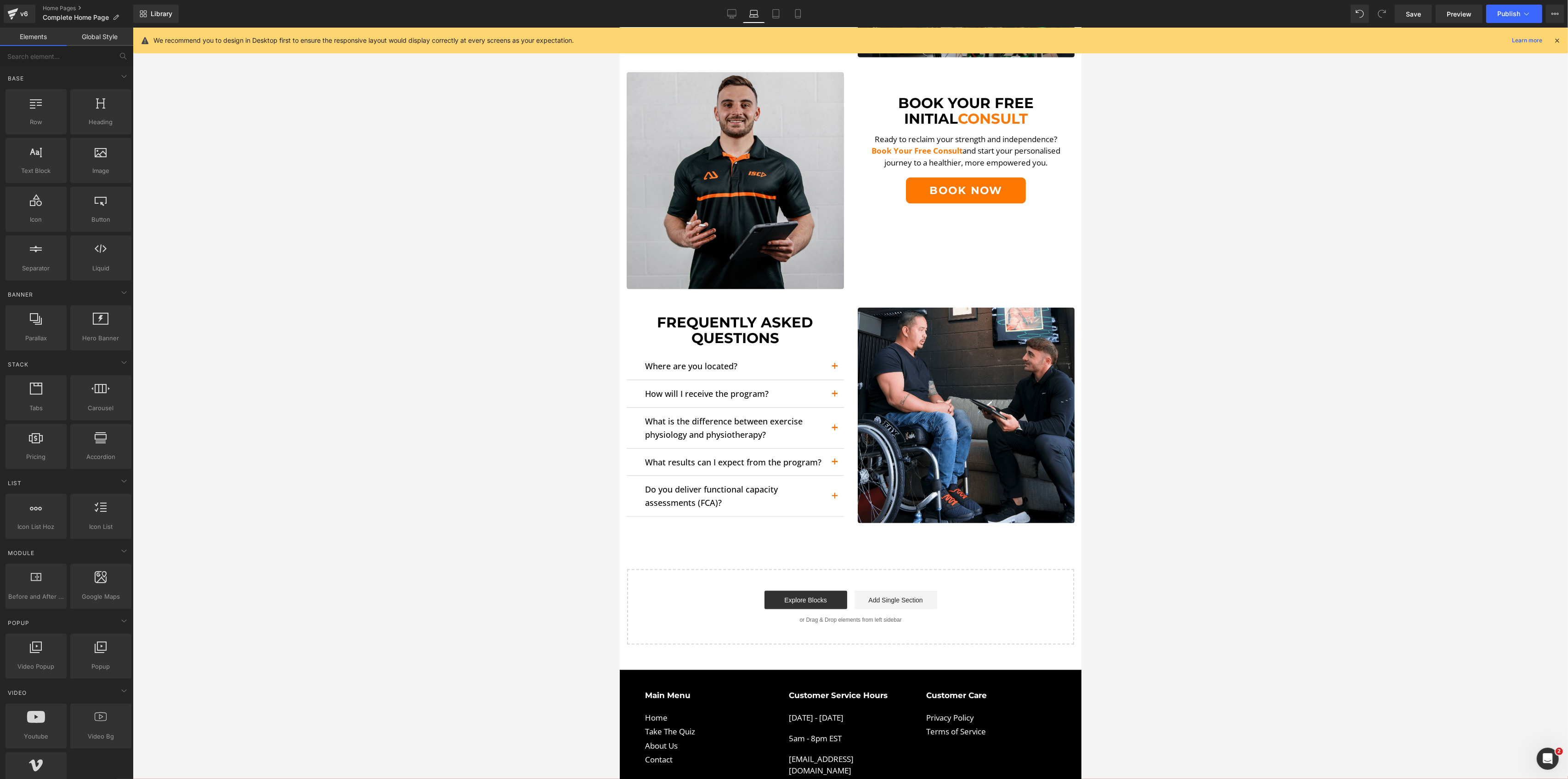
click at [730, 314] on div "Frequently Asked Questions Heading" at bounding box center [735, 330] width 217 height 31
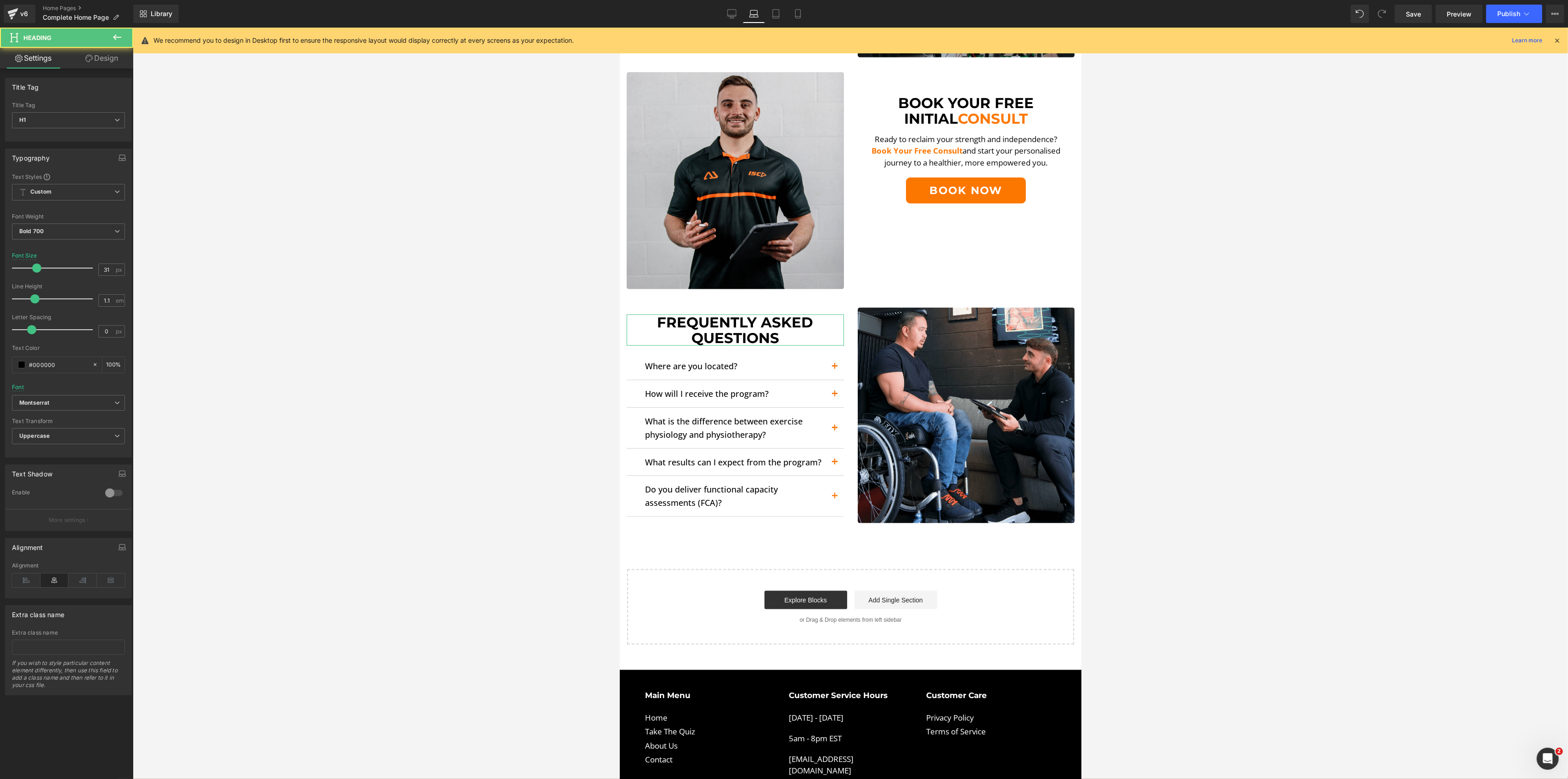
click at [85, 62] on icon at bounding box center [89, 58] width 7 height 7
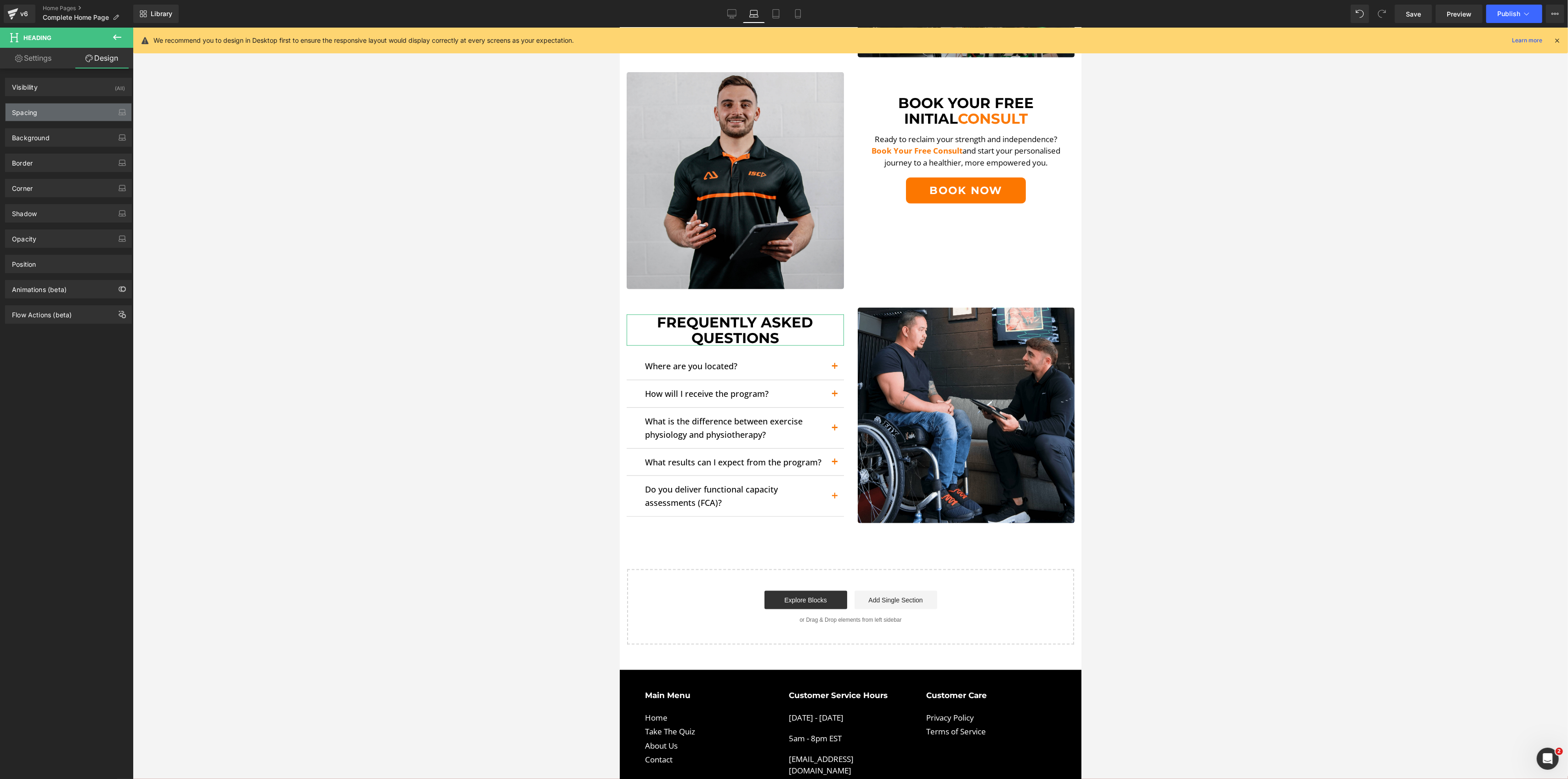
click at [61, 111] on div "Spacing" at bounding box center [68, 112] width 126 height 18
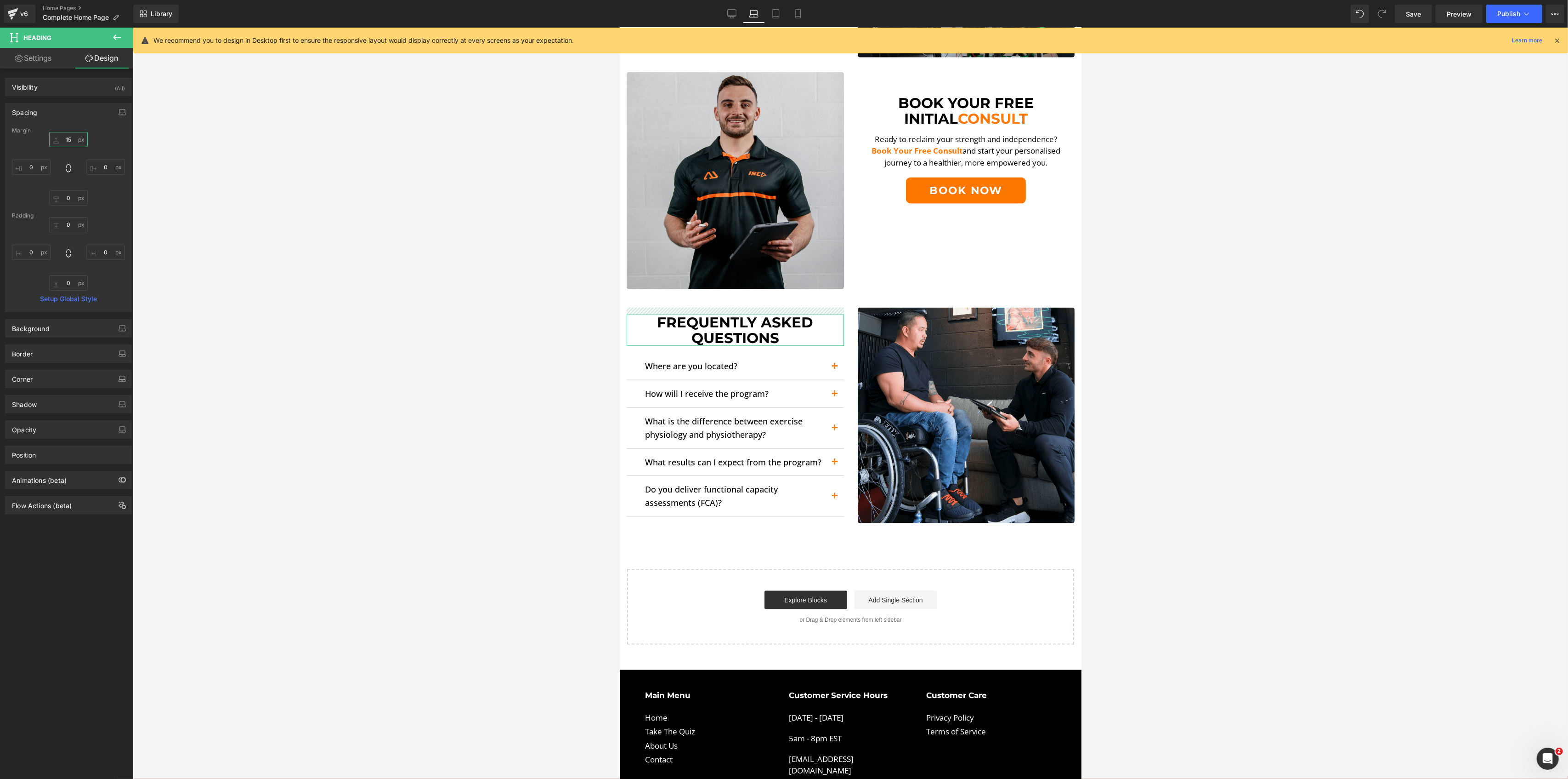
click at [68, 139] on input "15" at bounding box center [68, 139] width 38 height 15
type input "50"
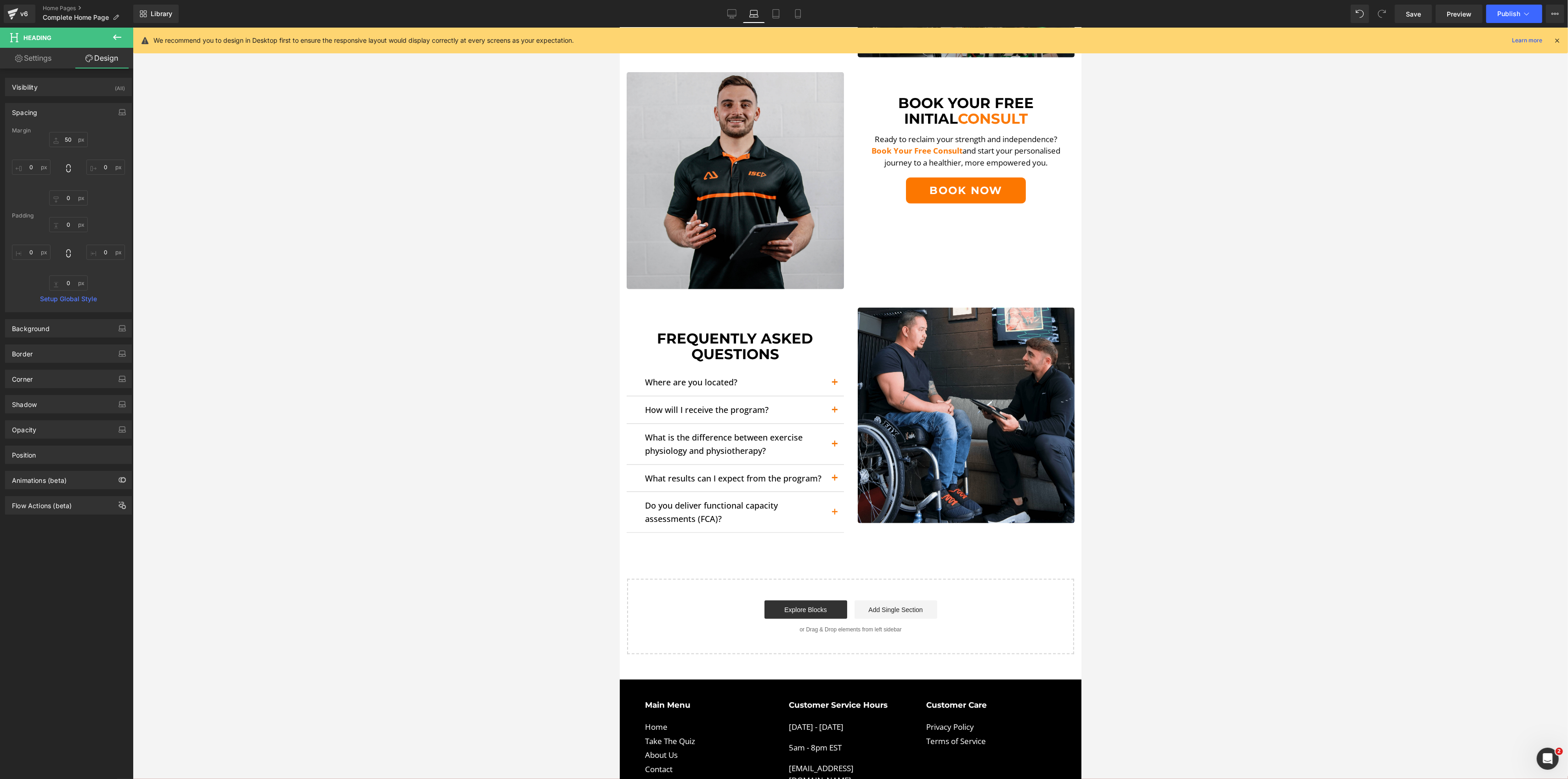
click at [528, 204] on div at bounding box center [850, 403] width 1435 height 751
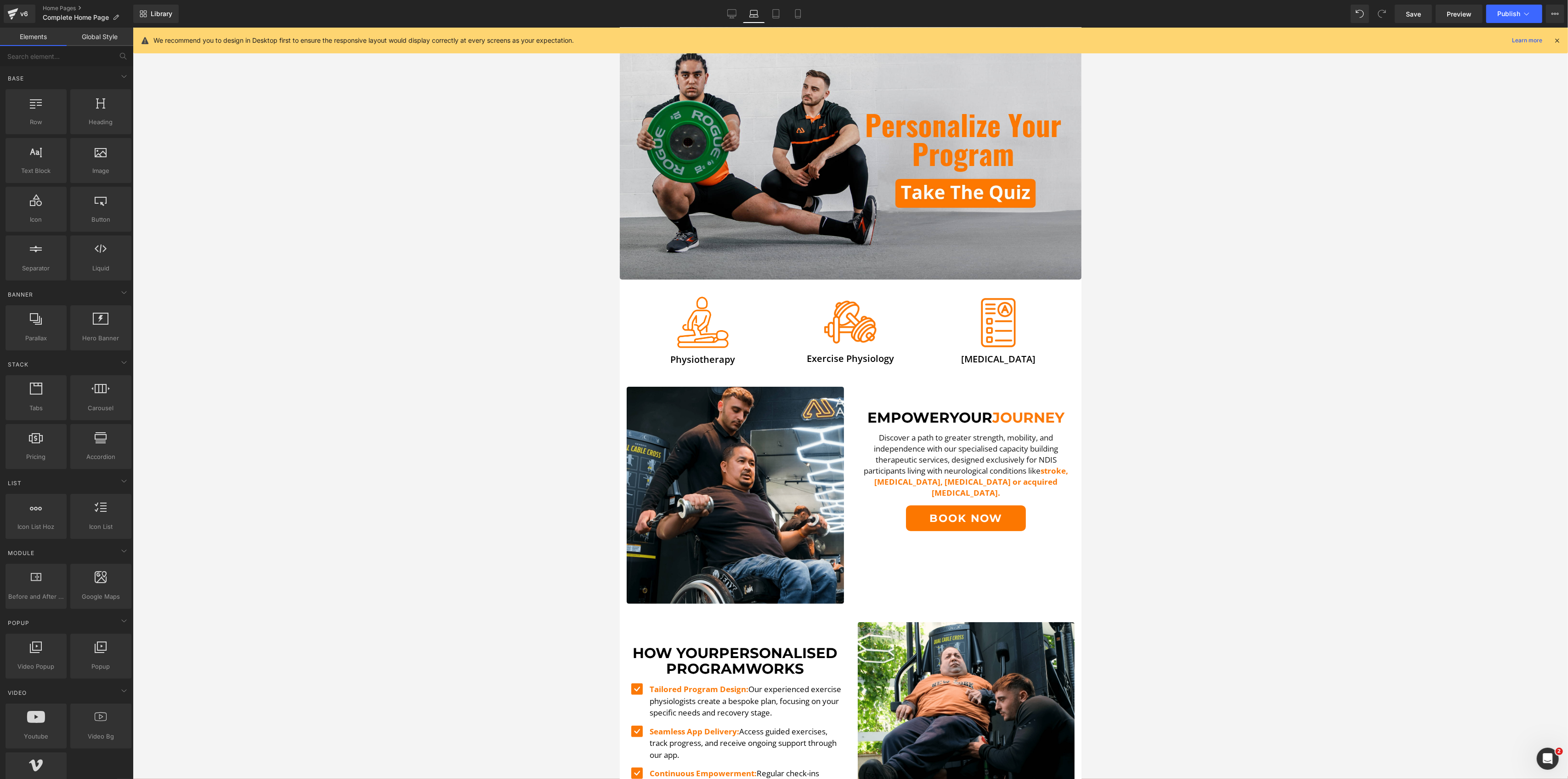
scroll to position [26, 0]
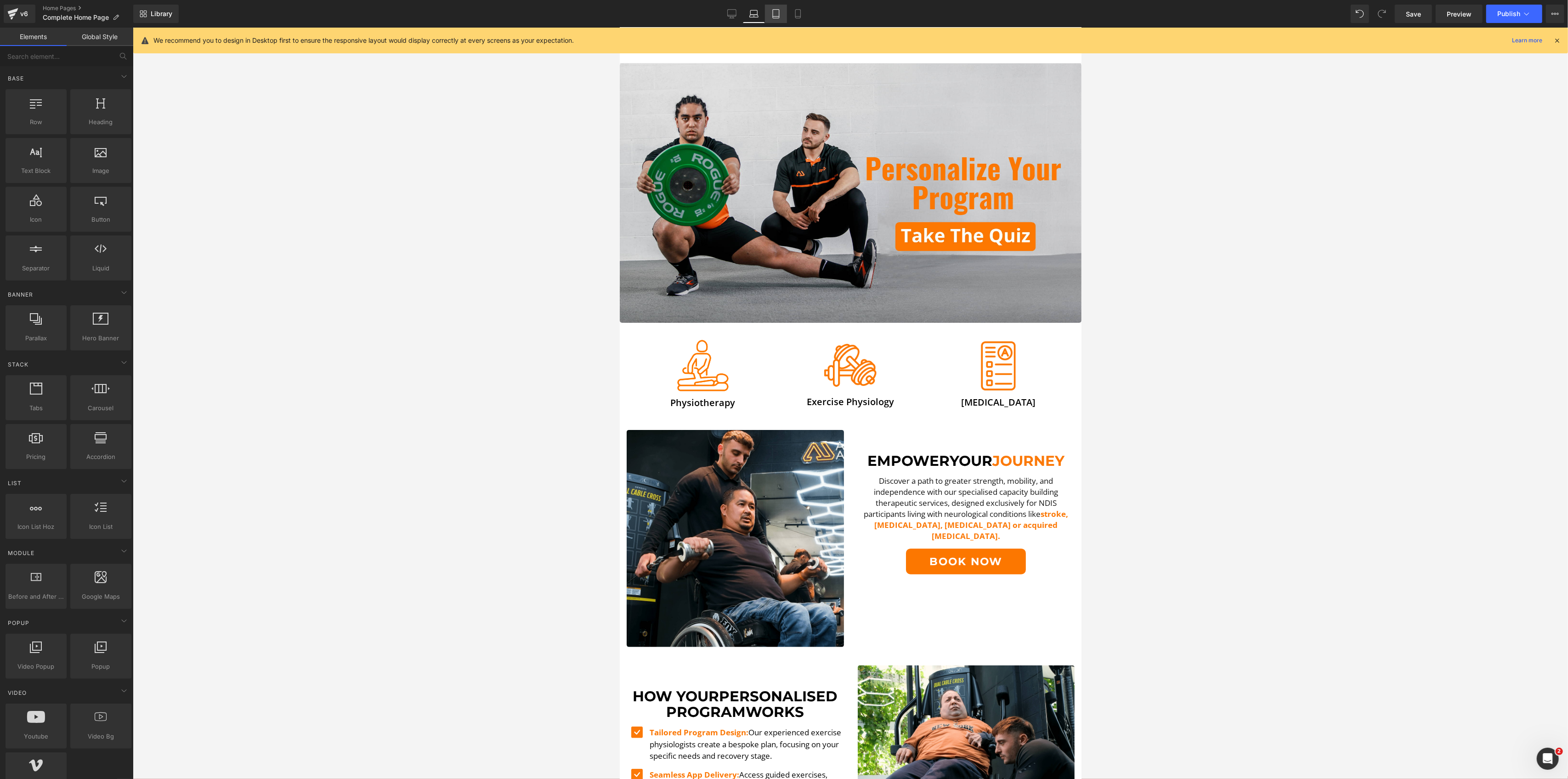
click at [770, 13] on link "Tablet" at bounding box center [776, 14] width 22 height 18
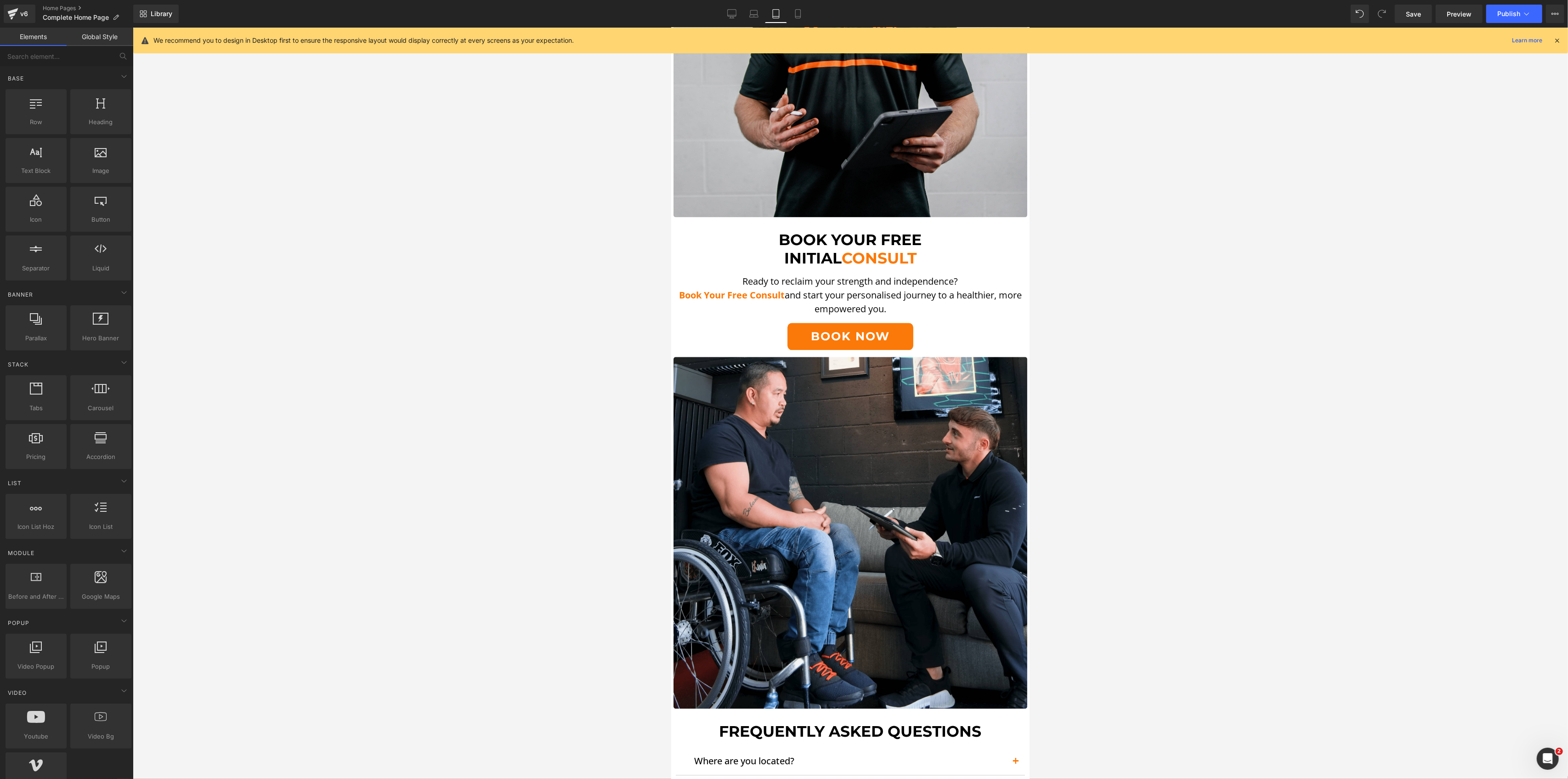
scroll to position [3159, 0]
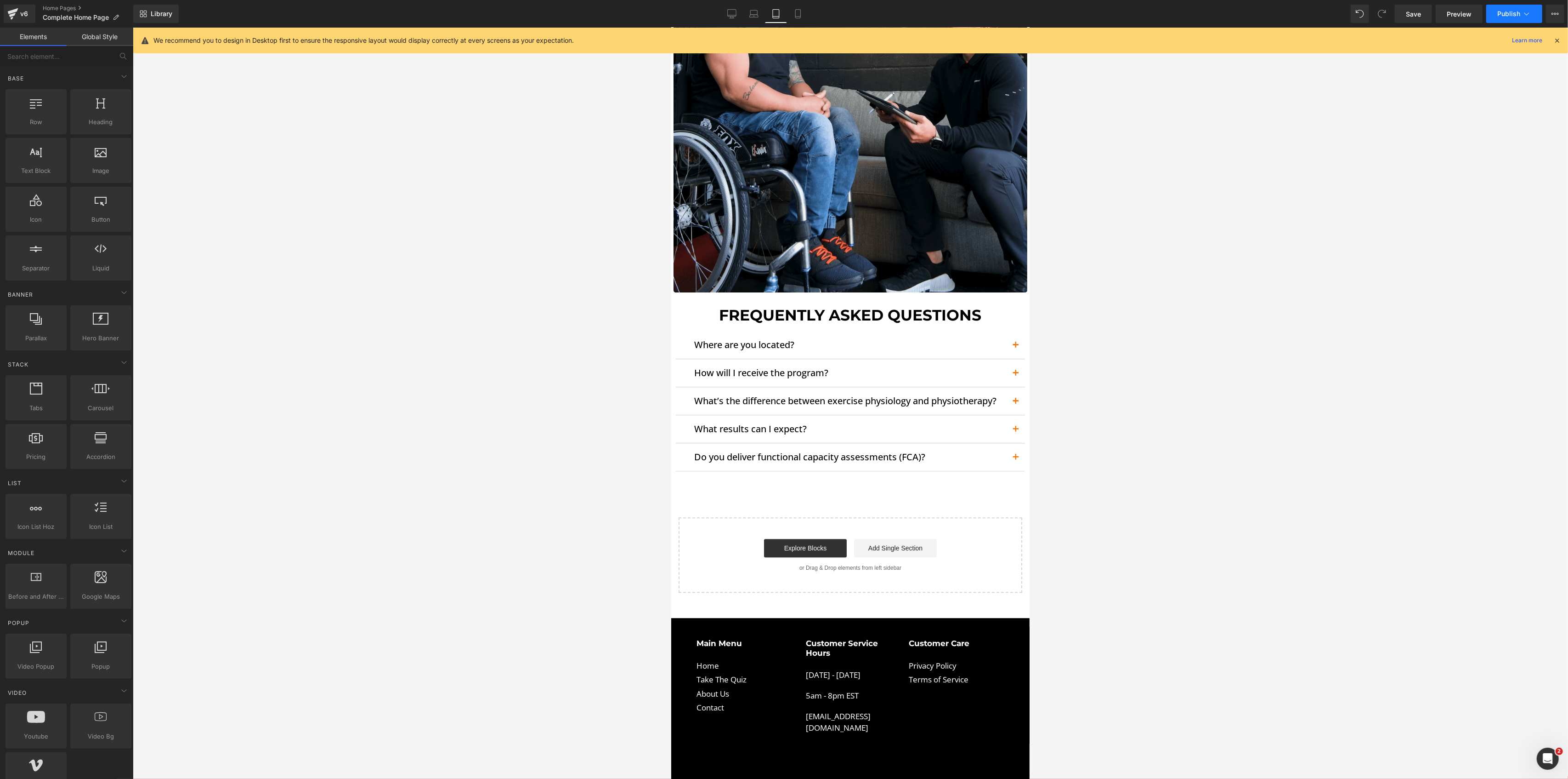
click at [1510, 10] on span "Publish" at bounding box center [1509, 14] width 23 height 7
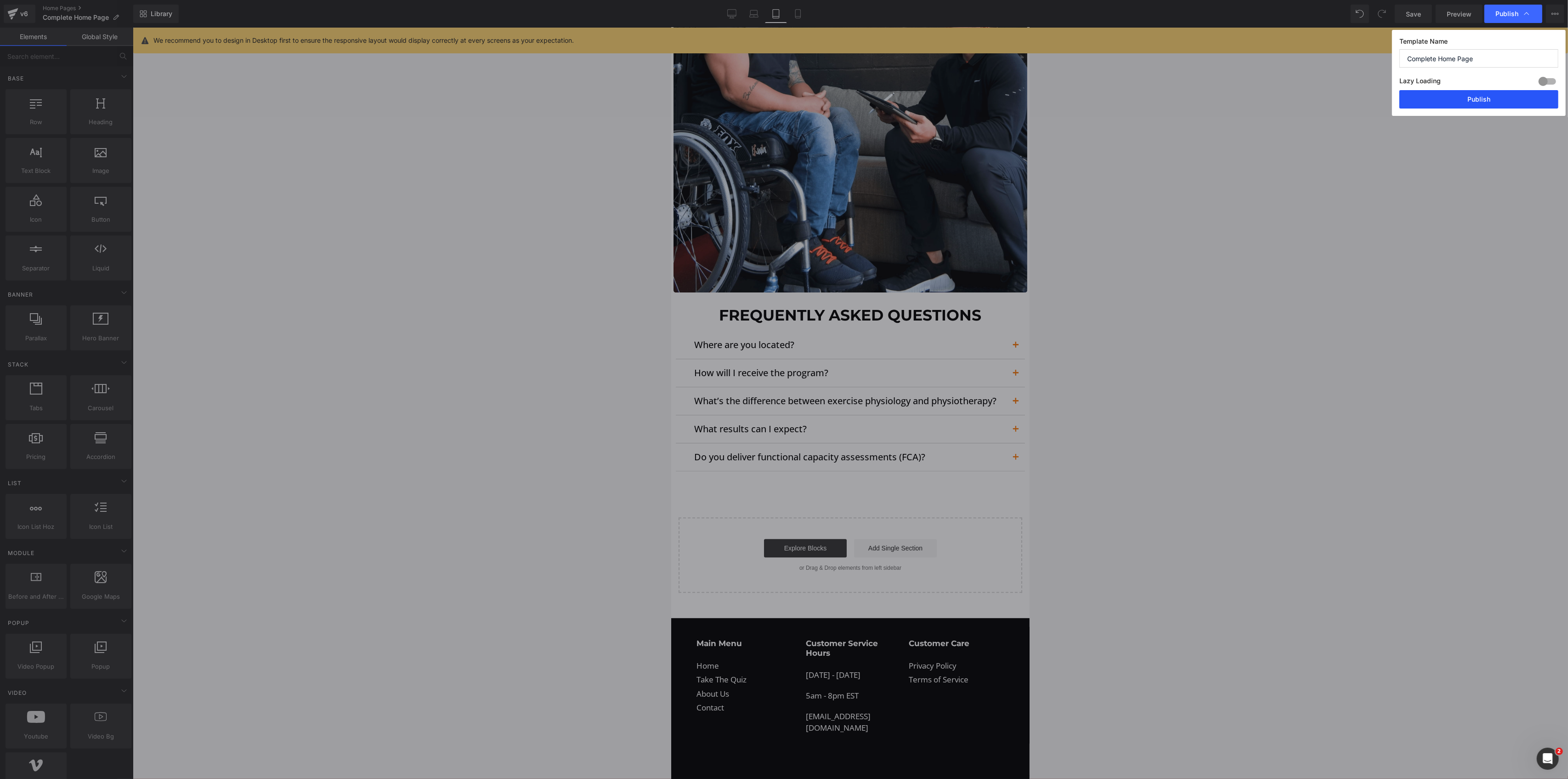
click at [1503, 91] on button "Publish" at bounding box center [1479, 99] width 159 height 18
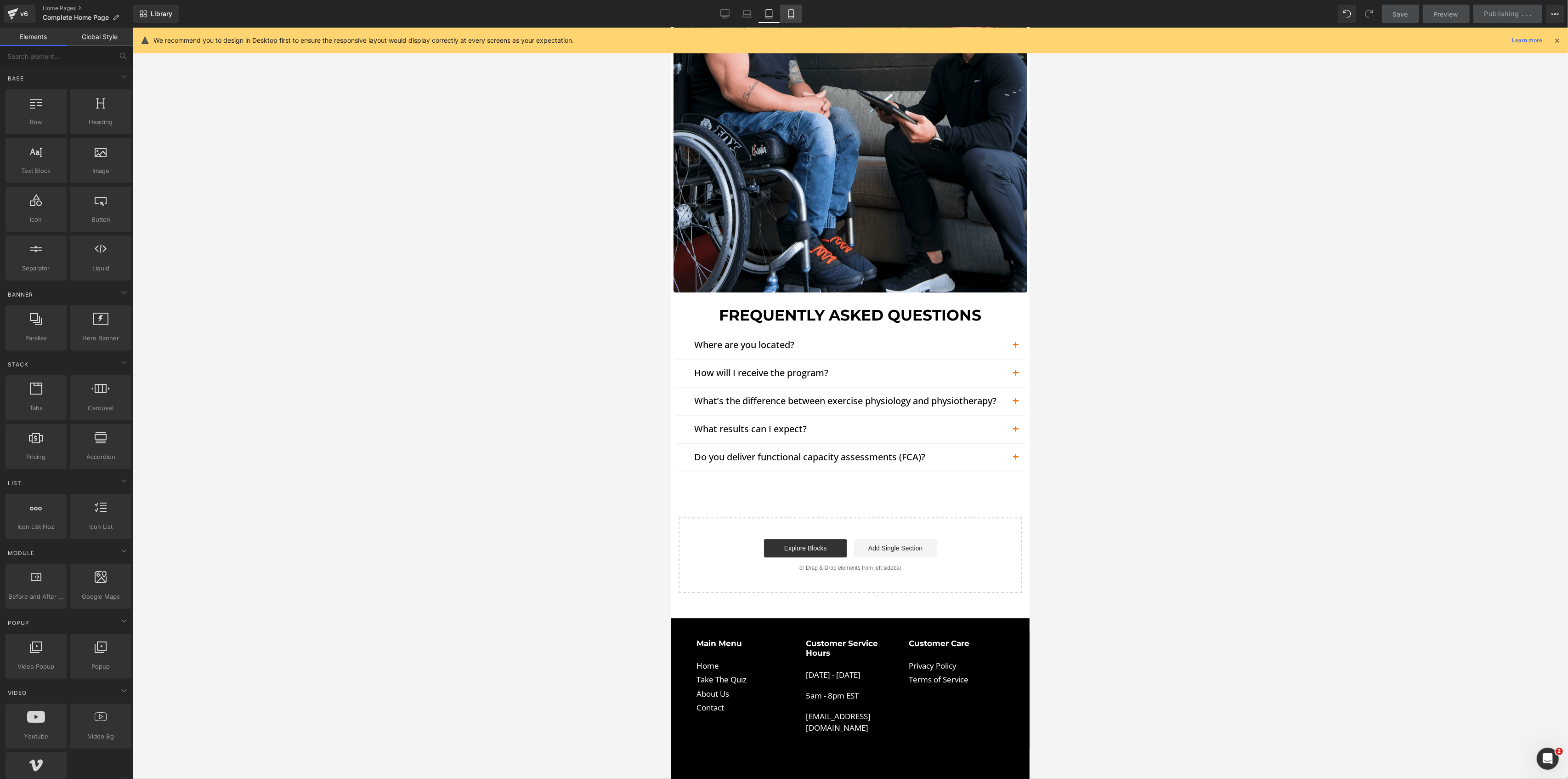
click at [791, 12] on icon at bounding box center [791, 13] width 9 height 9
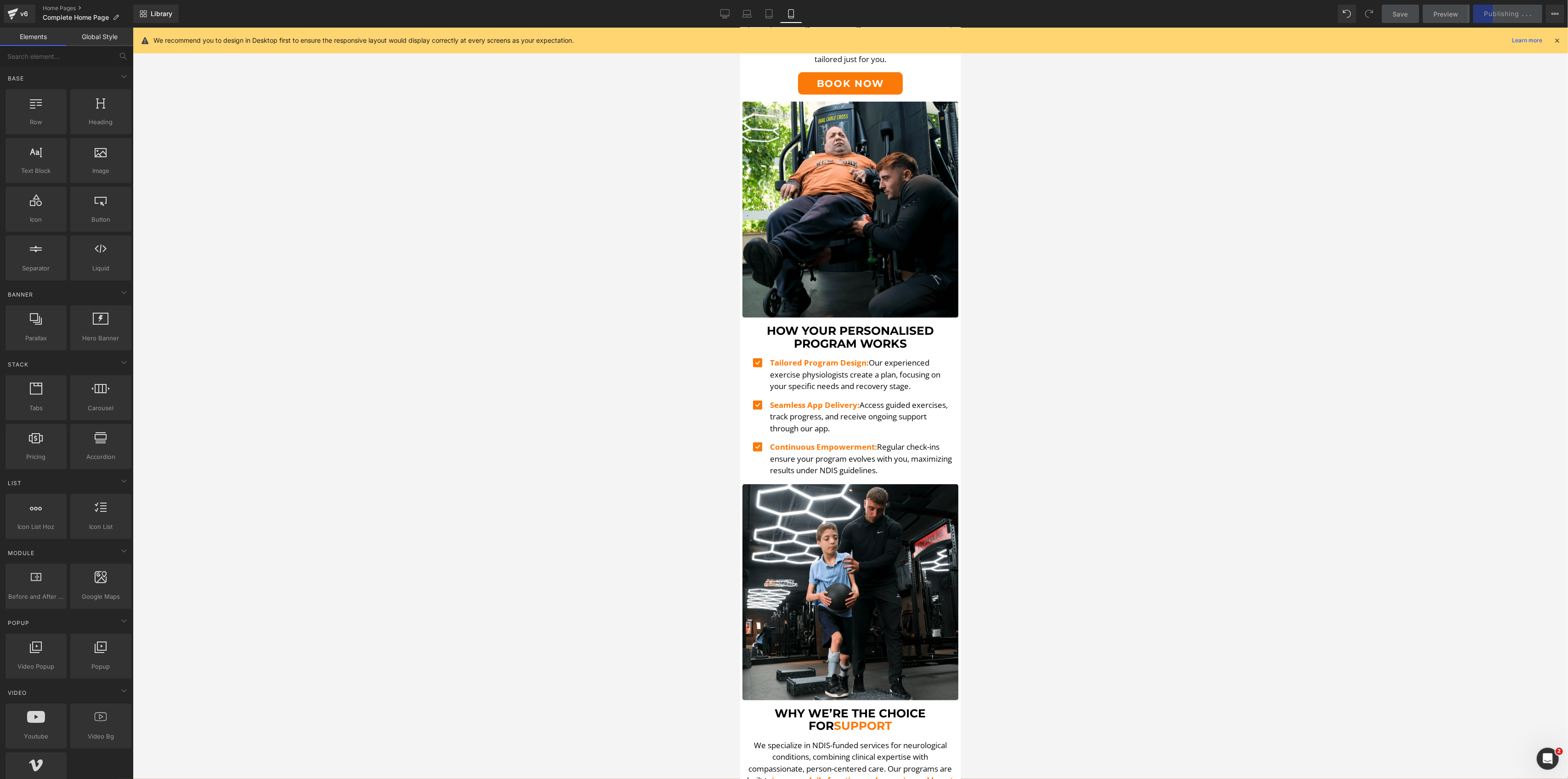
scroll to position [0, 0]
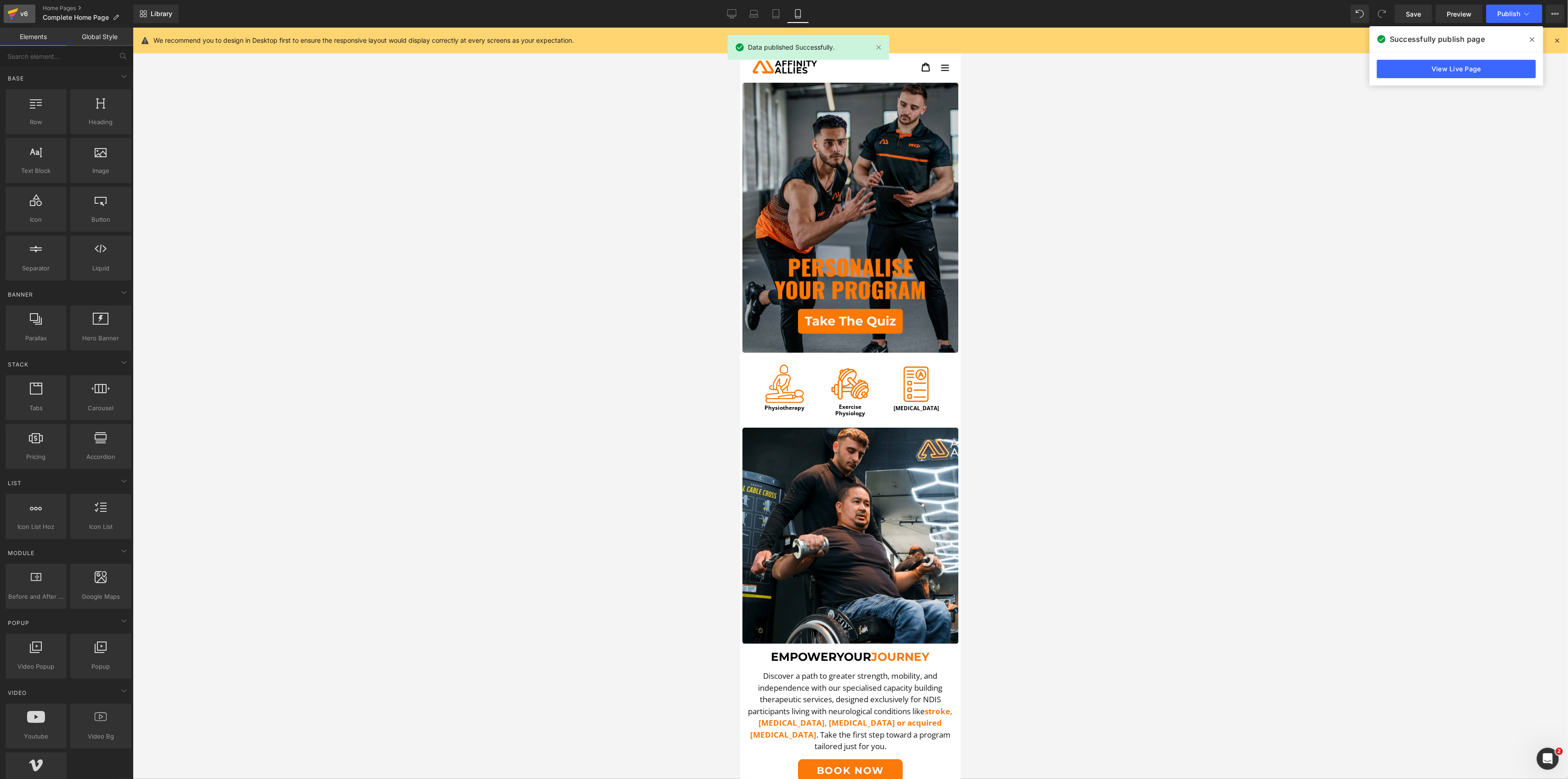
click at [19, 14] on div "v6" at bounding box center [24, 14] width 12 height 12
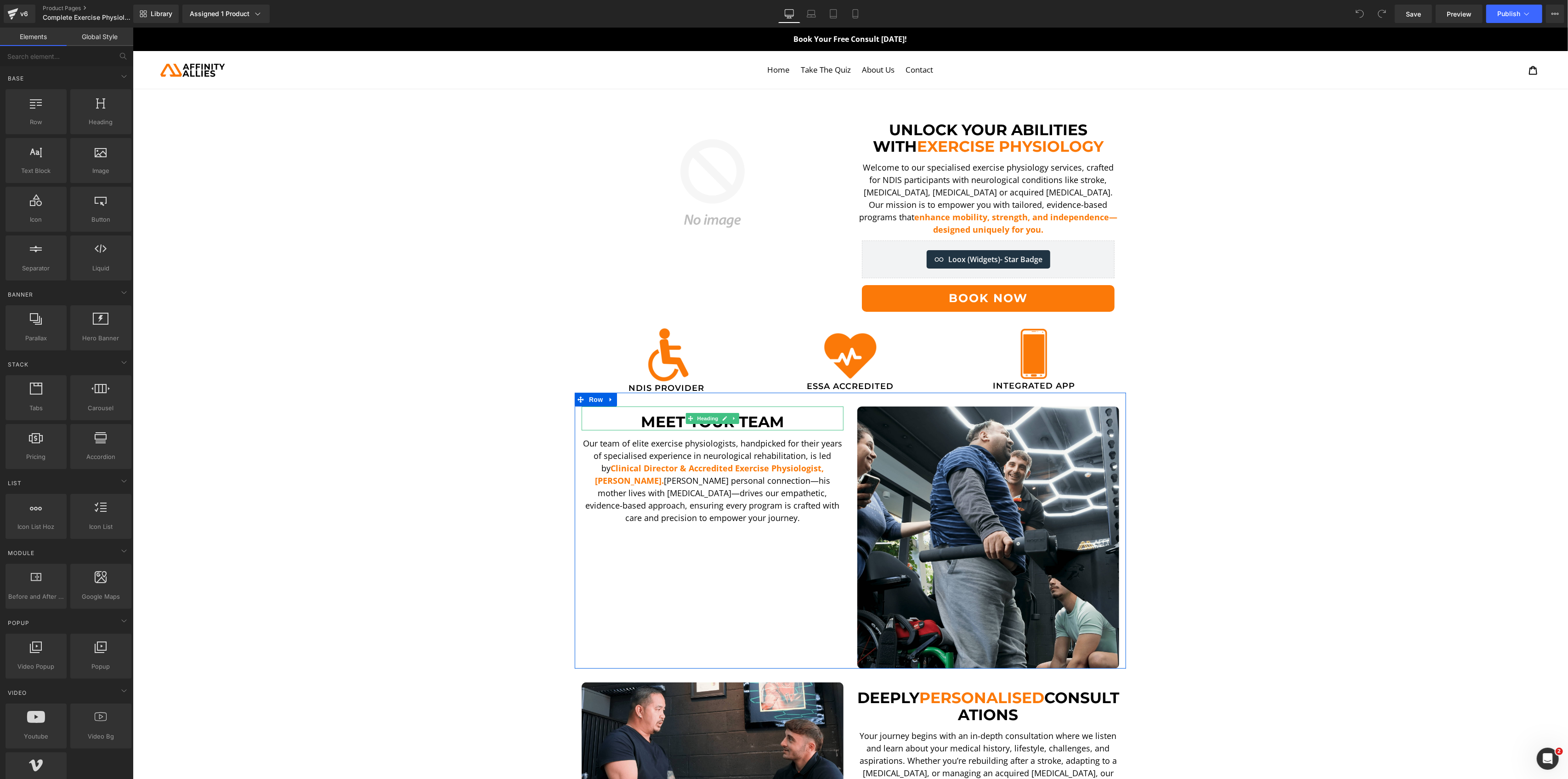
click at [707, 426] on h1 "Meet Your Team" at bounding box center [712, 421] width 262 height 16
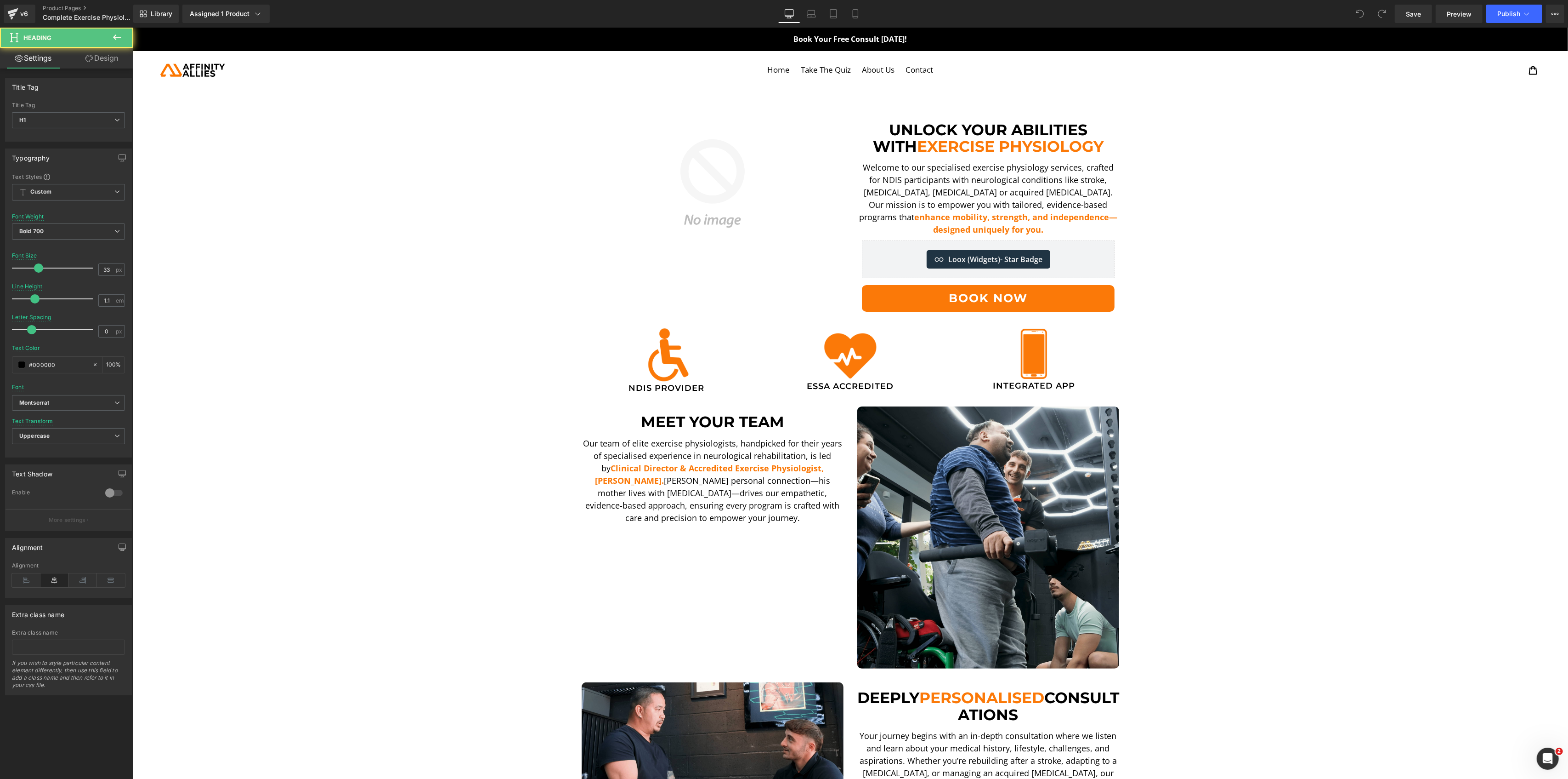
click at [103, 59] on link "Design" at bounding box center [101, 58] width 66 height 21
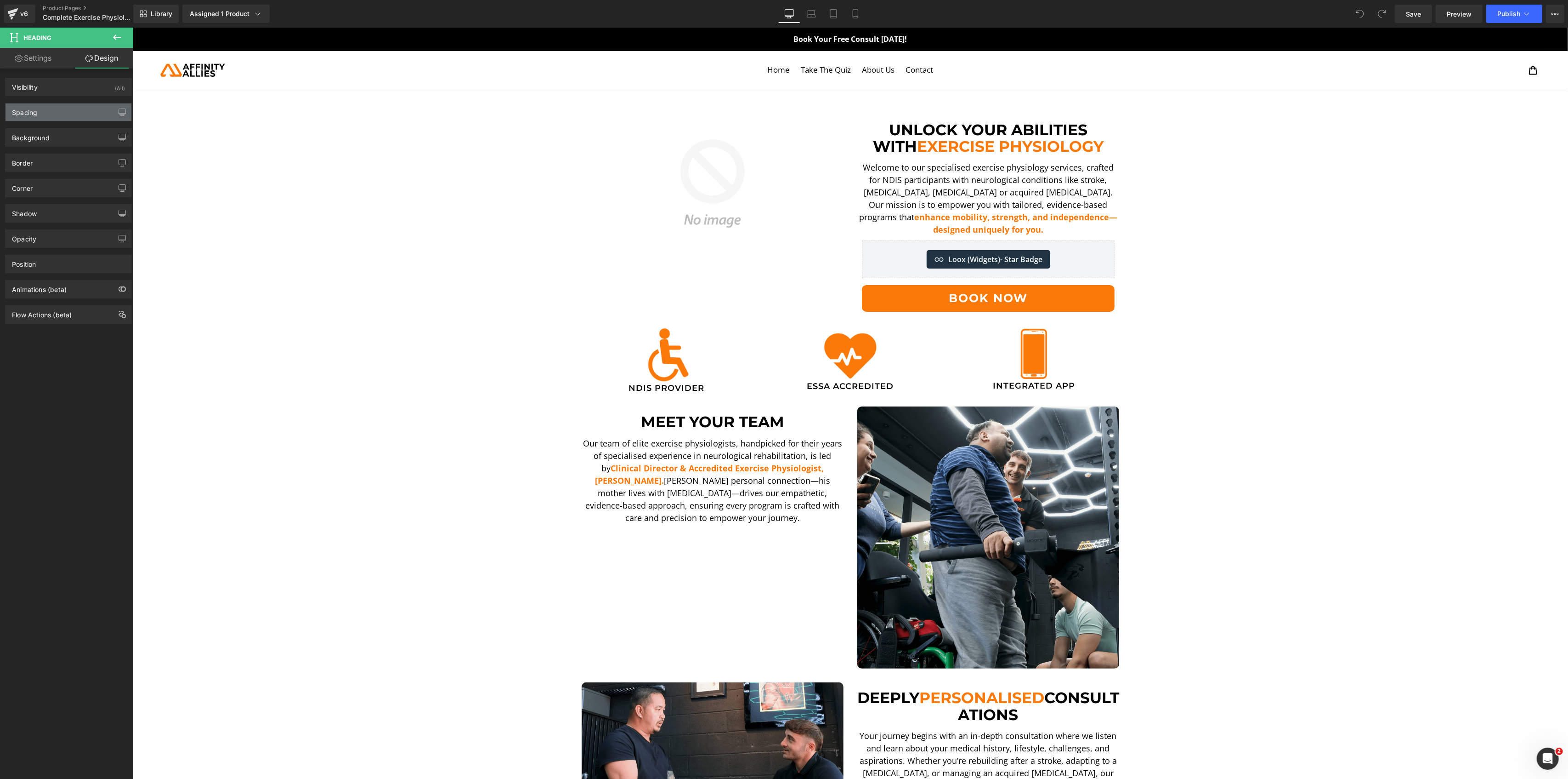
click at [74, 117] on div "Spacing" at bounding box center [68, 112] width 126 height 18
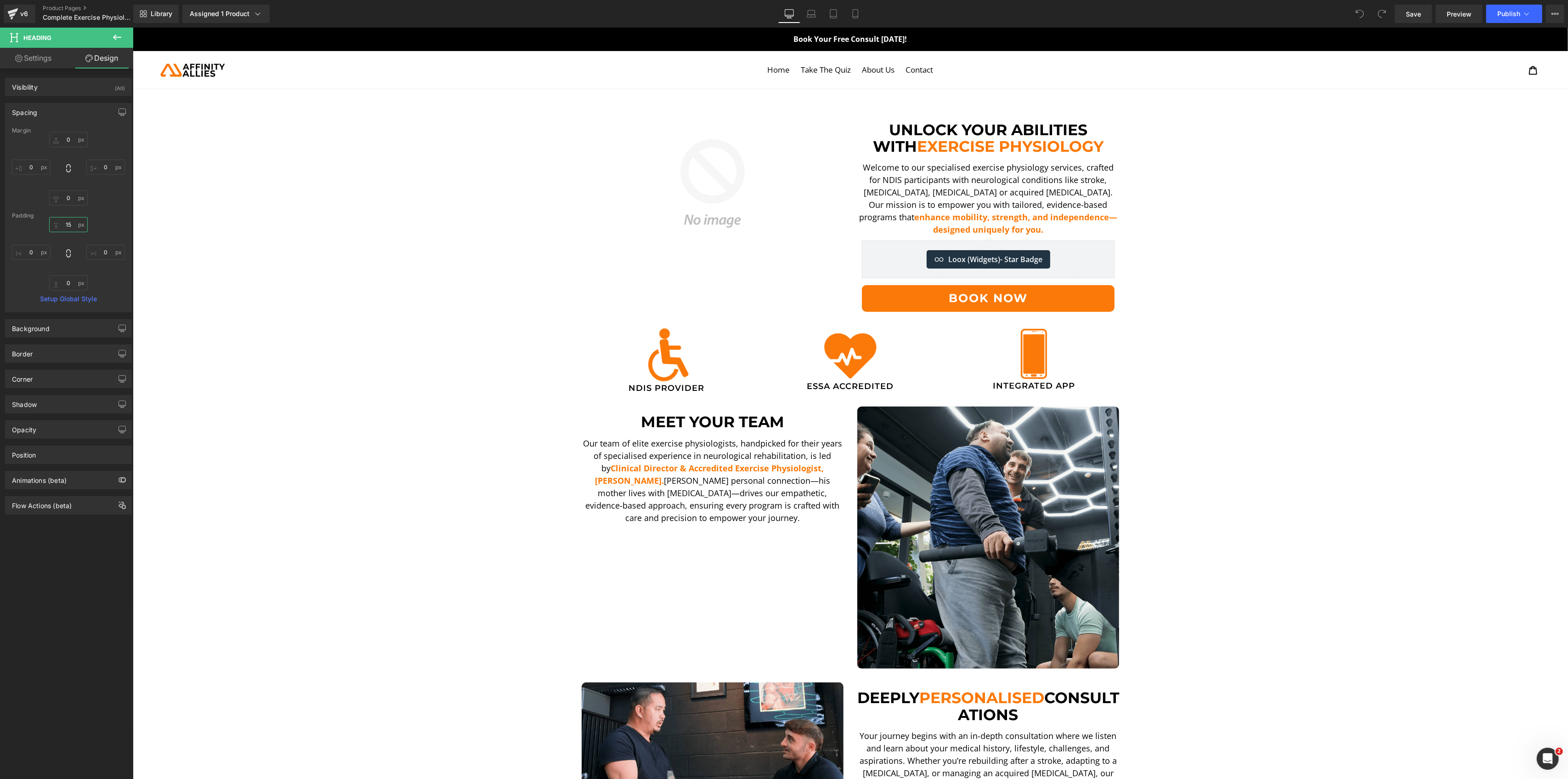
click at [66, 219] on input "15" at bounding box center [68, 224] width 38 height 15
type input "100"
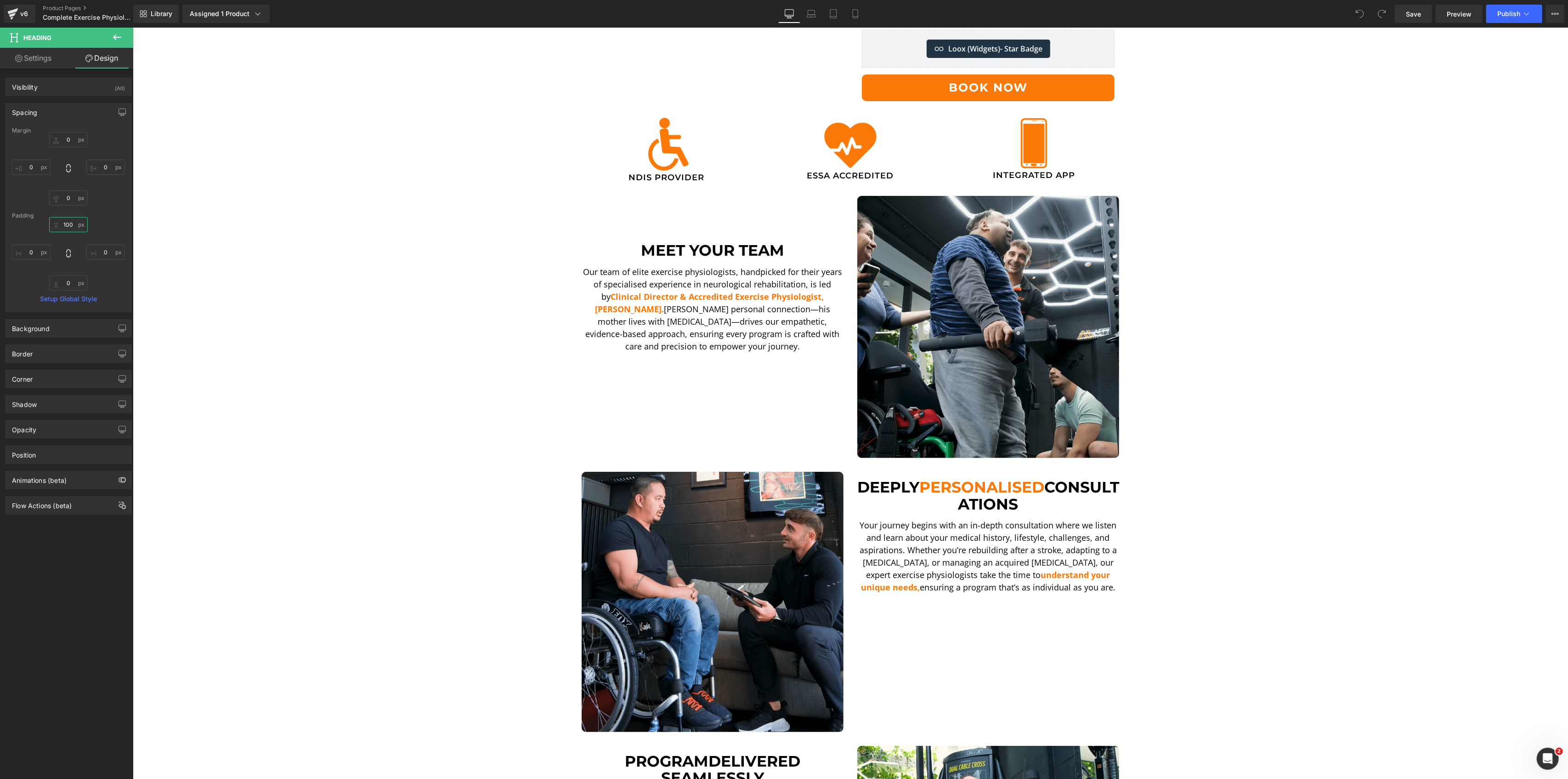
scroll to position [245, 0]
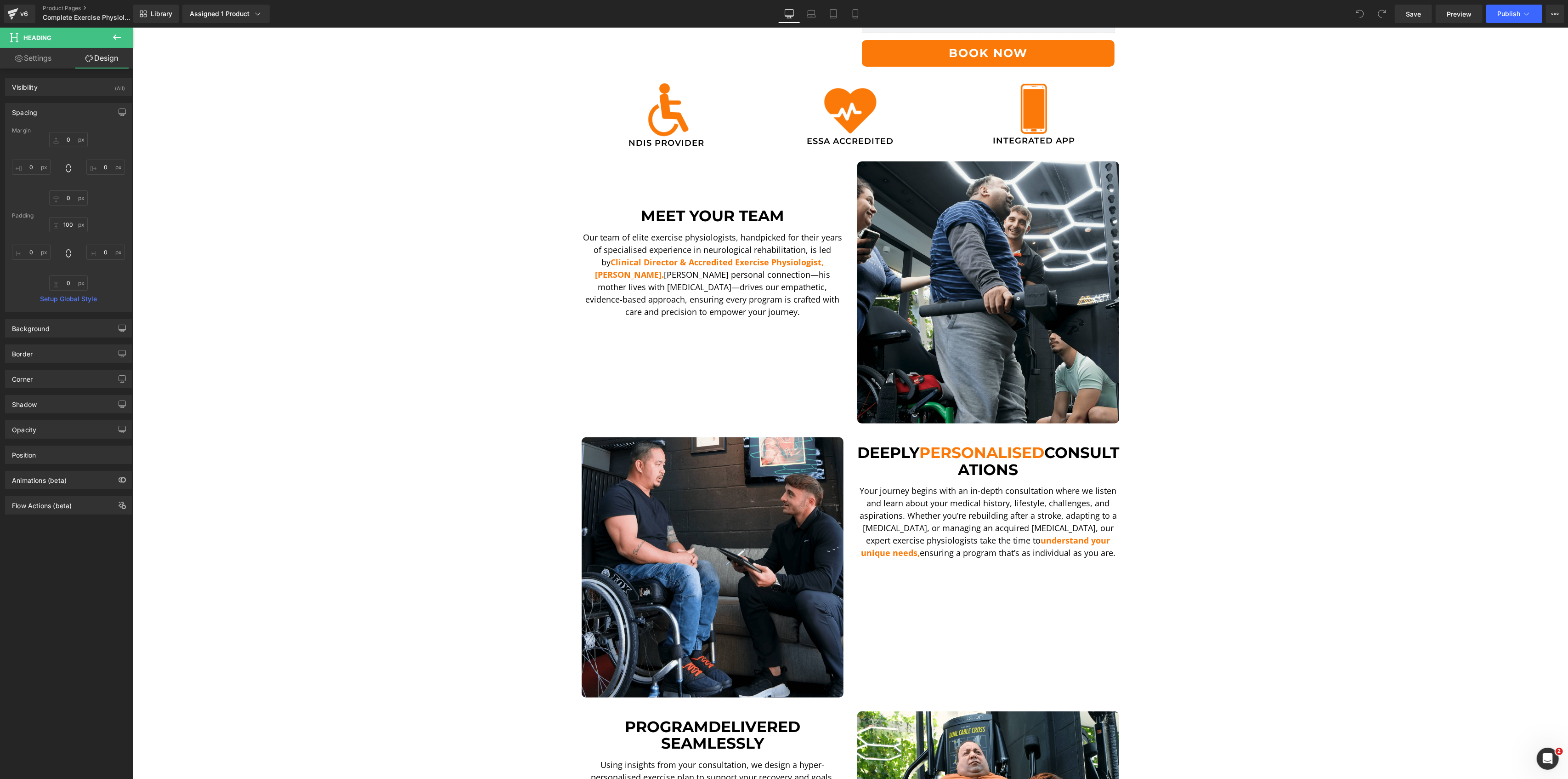
click at [973, 459] on div "Deeply Personalised Consultations Heading" at bounding box center [988, 457] width 262 height 40
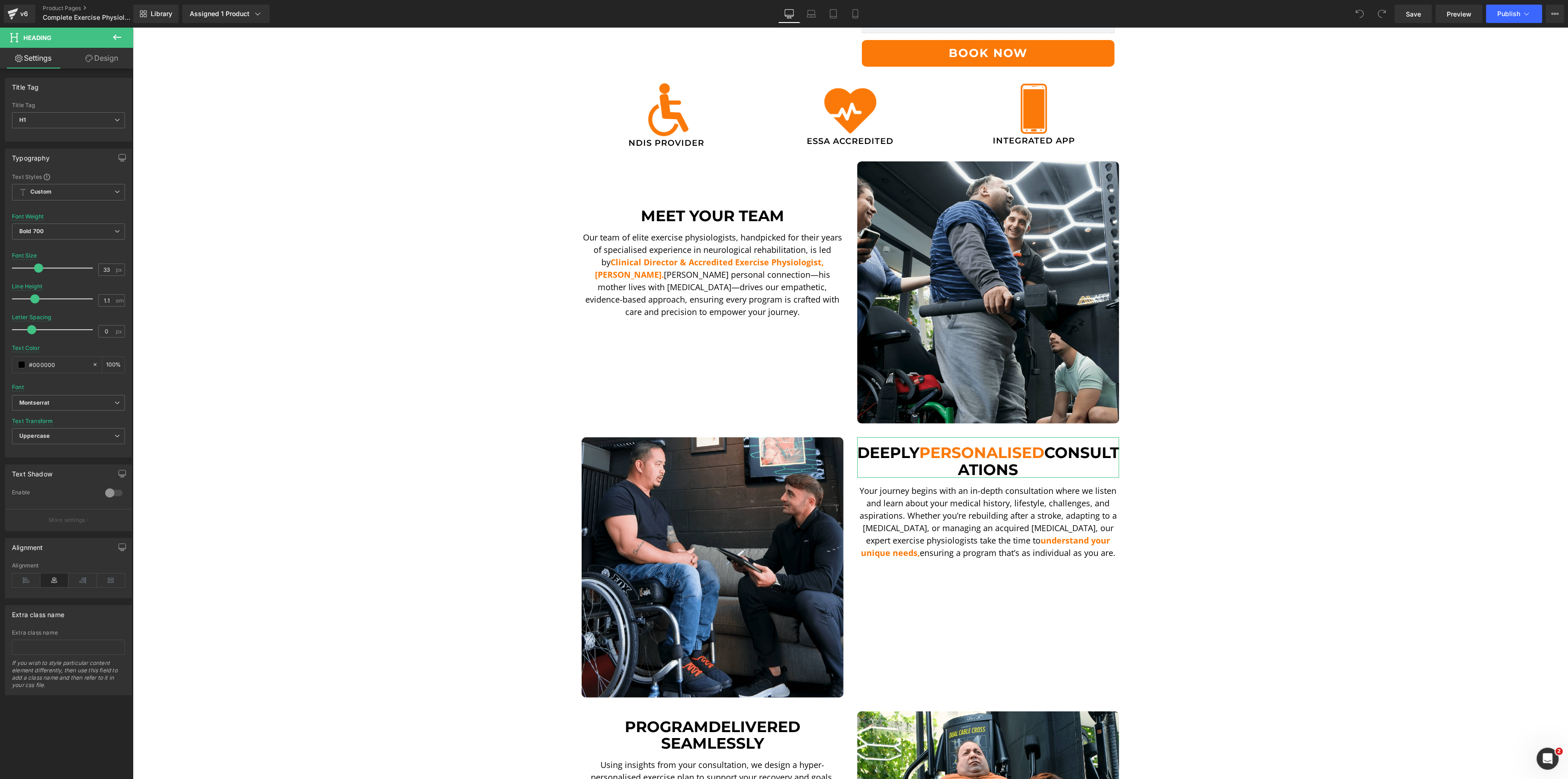
click at [102, 57] on link "Design" at bounding box center [101, 58] width 66 height 21
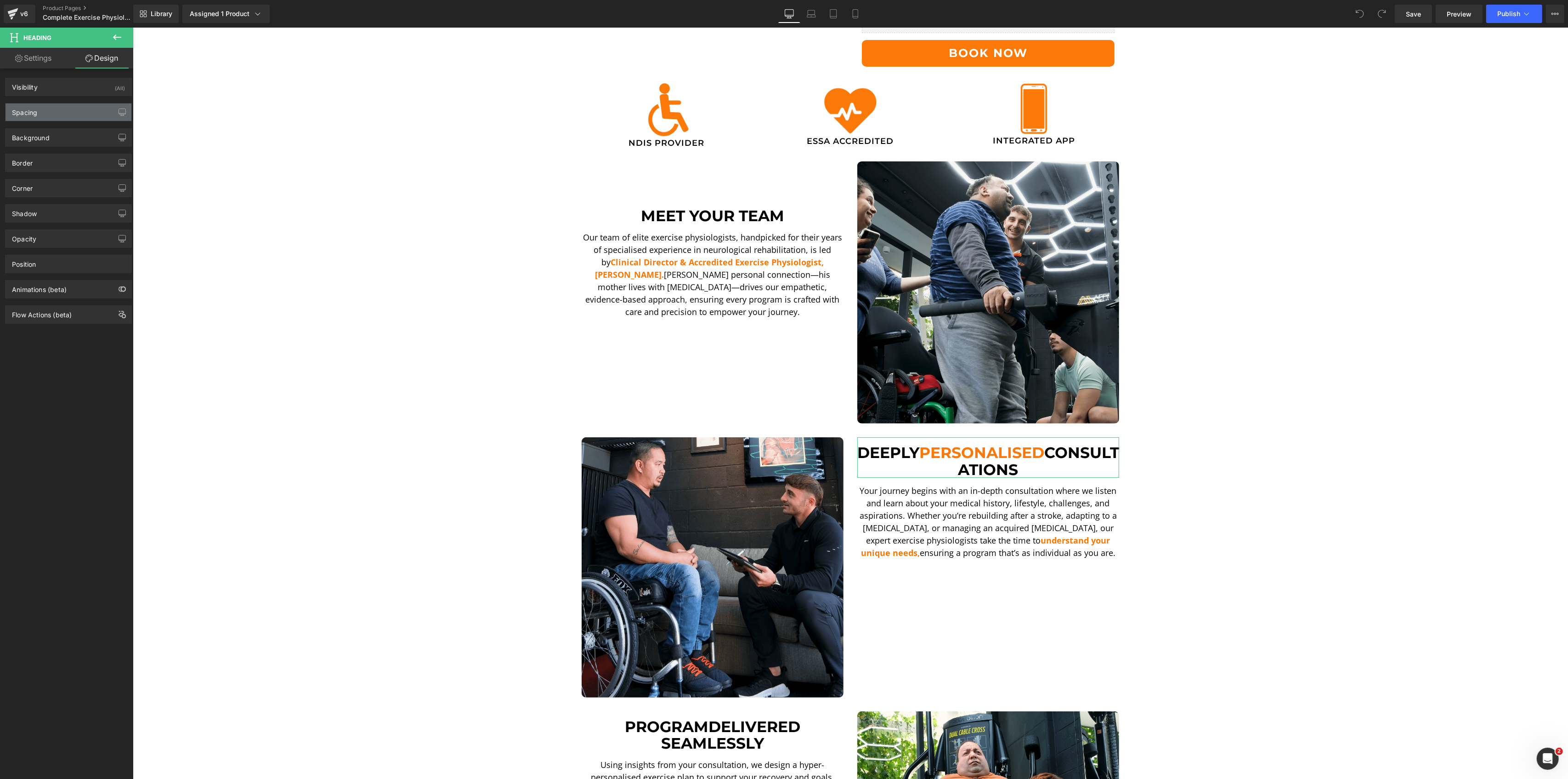
drag, startPoint x: 60, startPoint y: 114, endPoint x: 70, endPoint y: 126, distance: 15.6
click at [60, 114] on div "Spacing" at bounding box center [68, 112] width 126 height 18
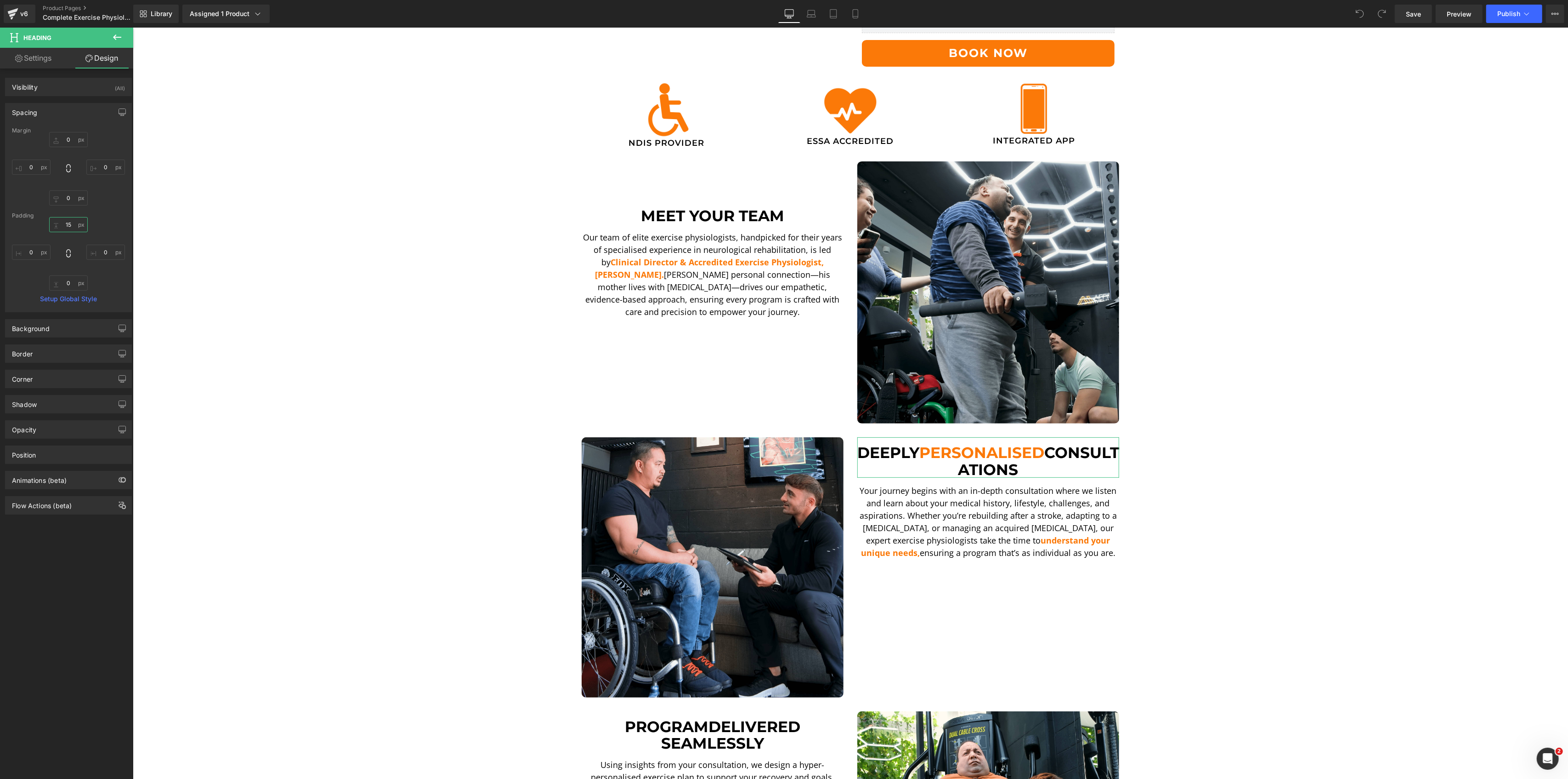
click at [72, 225] on input "text" at bounding box center [68, 224] width 38 height 15
type input "100"
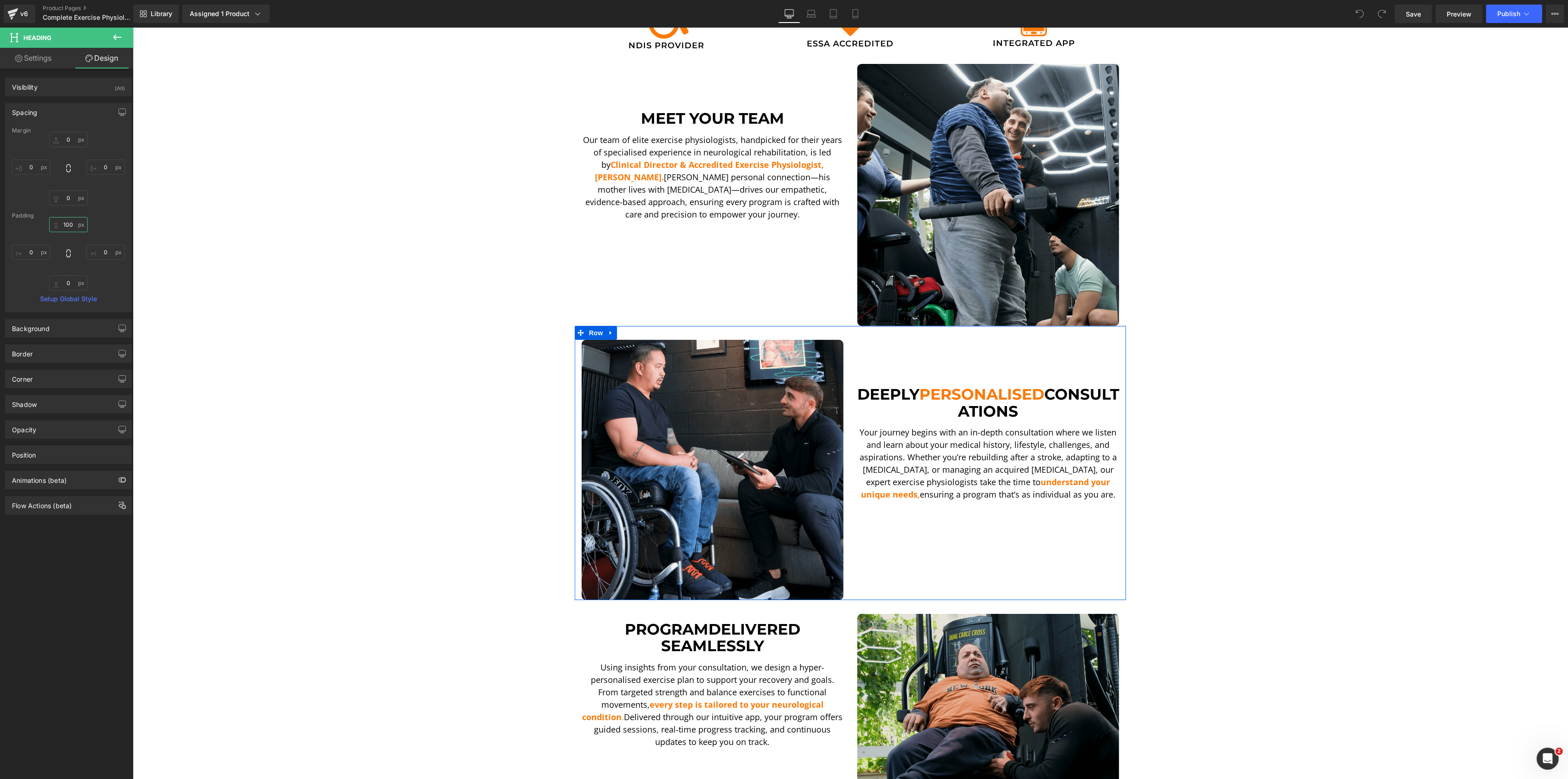
scroll to position [490, 0]
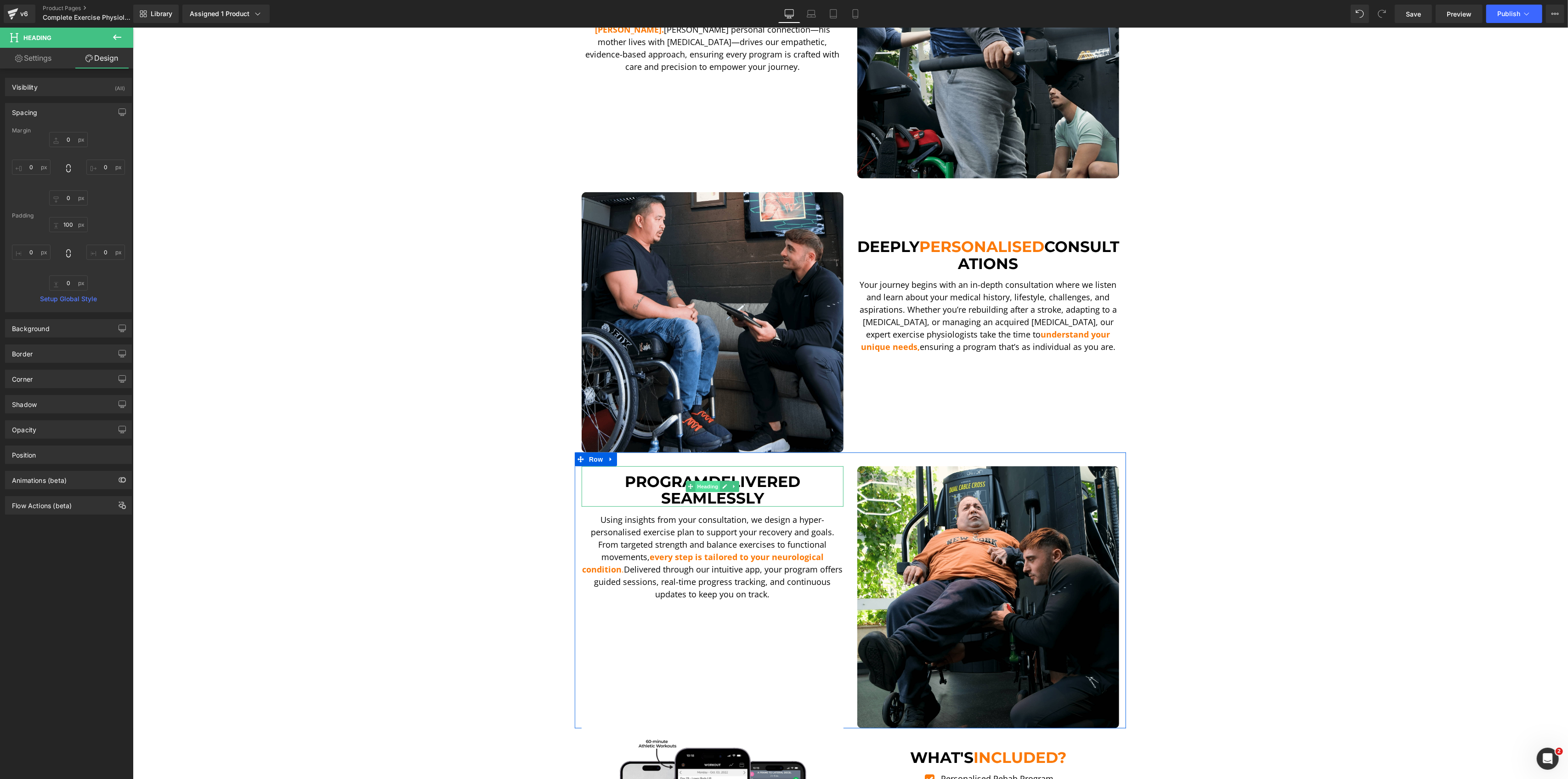
click at [695, 485] on span "Heading" at bounding box center [707, 486] width 25 height 11
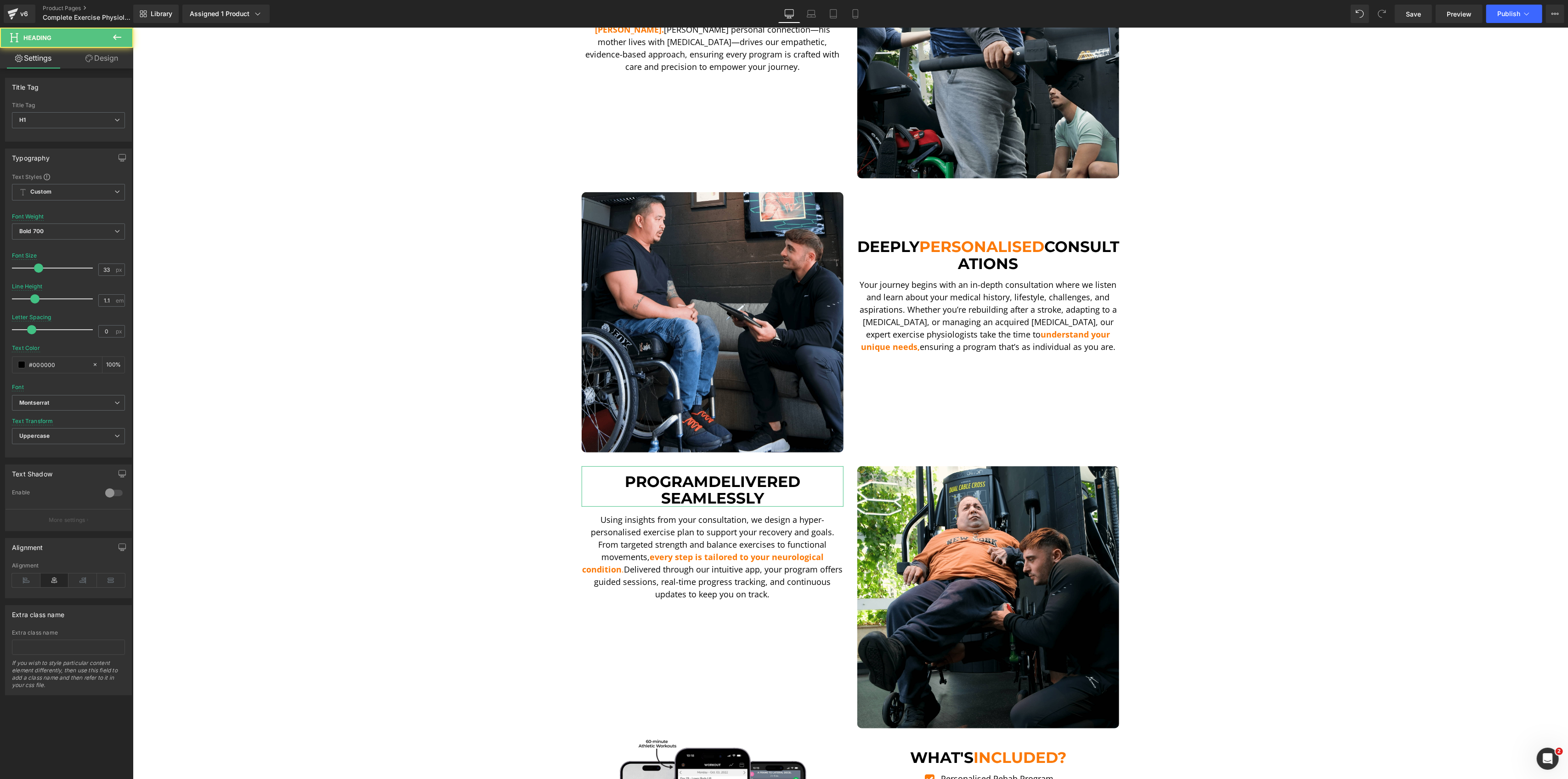
click at [83, 63] on link "Design" at bounding box center [101, 58] width 66 height 21
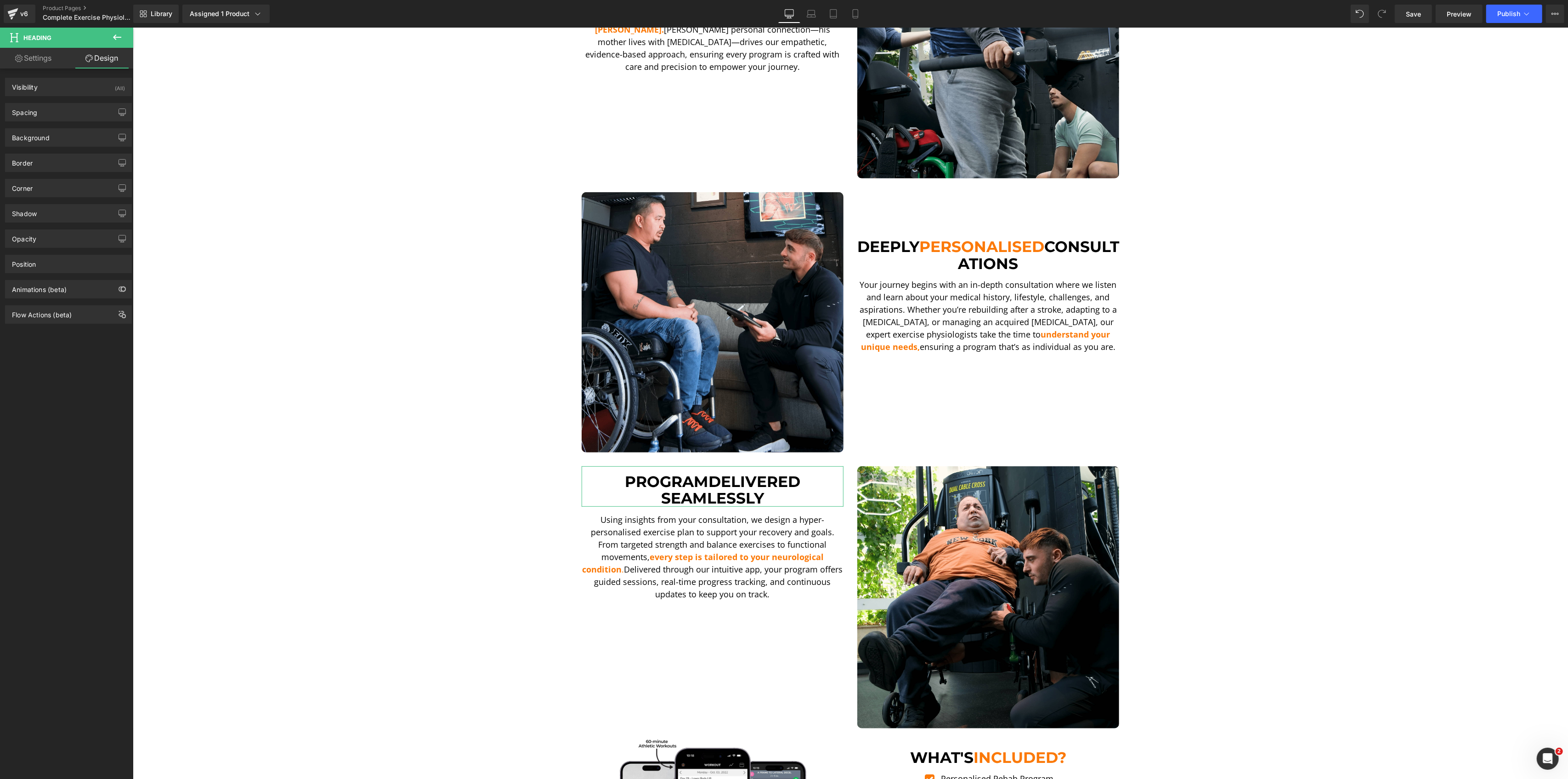
click at [69, 122] on div "Background Color & Image color Color transparent 0 % Image Replace Image Upload…" at bounding box center [69, 134] width 138 height 26
click at [72, 117] on div "Spacing" at bounding box center [68, 112] width 126 height 18
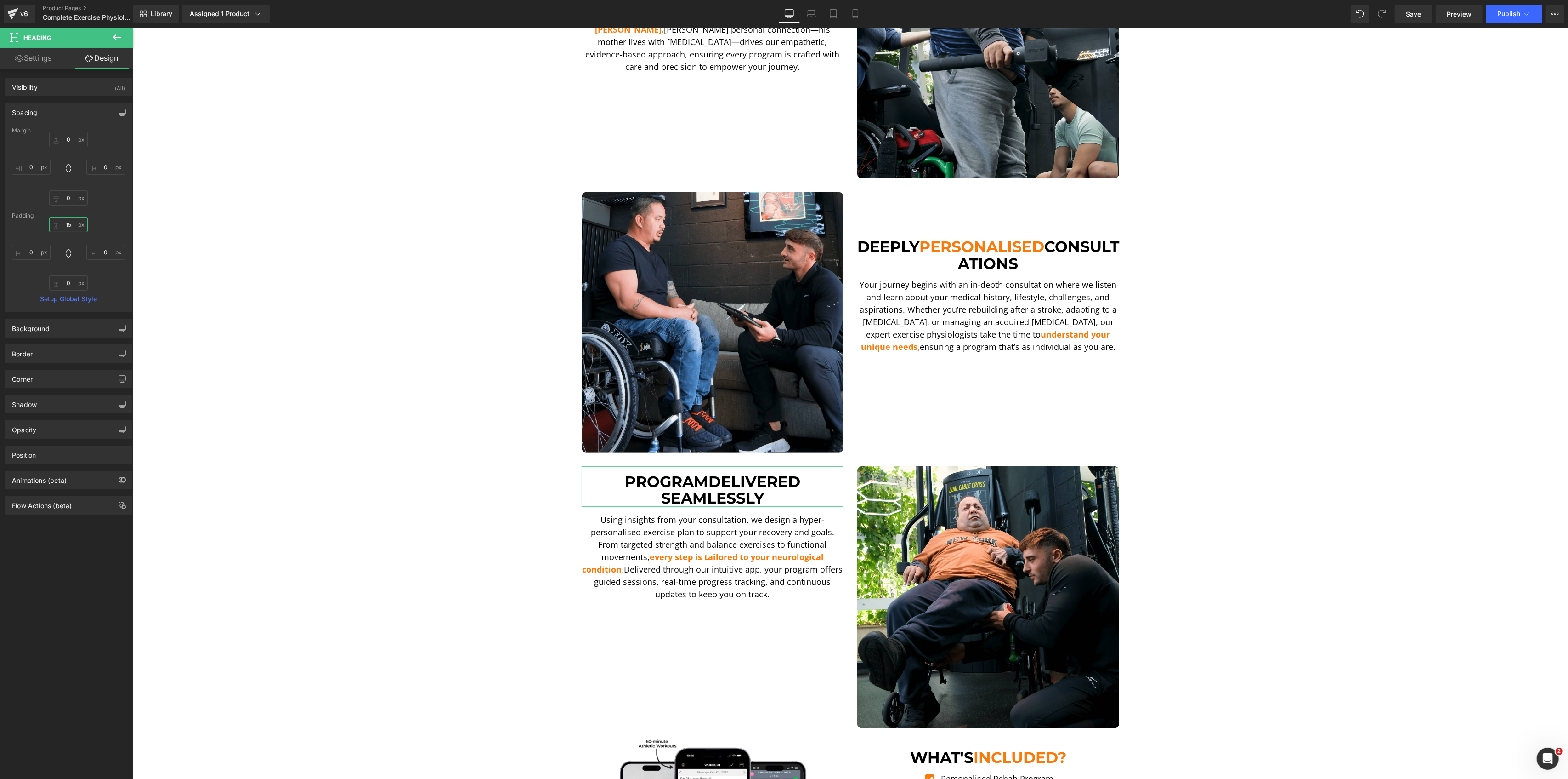
click at [70, 220] on input "15" at bounding box center [68, 224] width 38 height 15
type input "100"
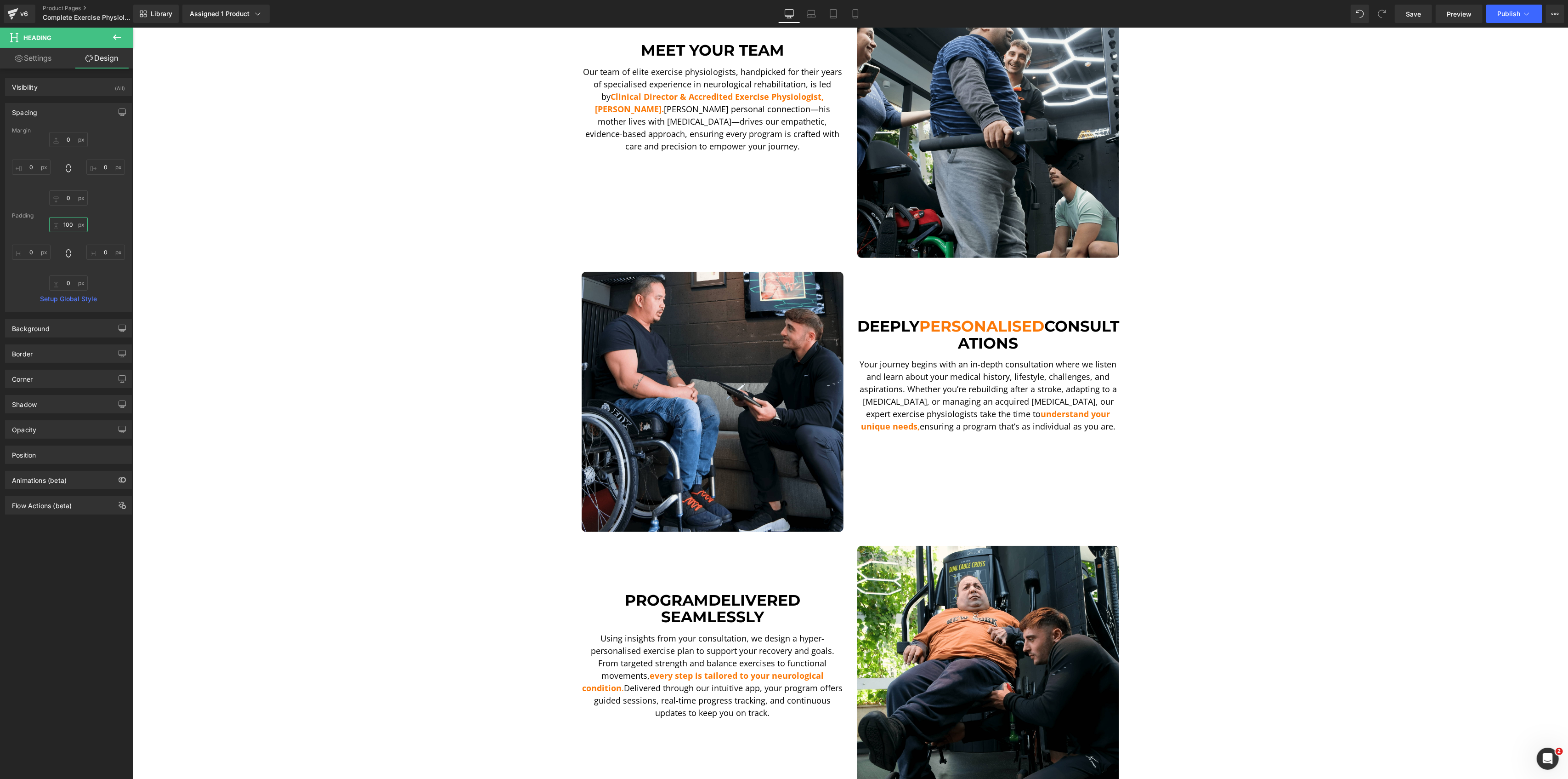
scroll to position [429, 0]
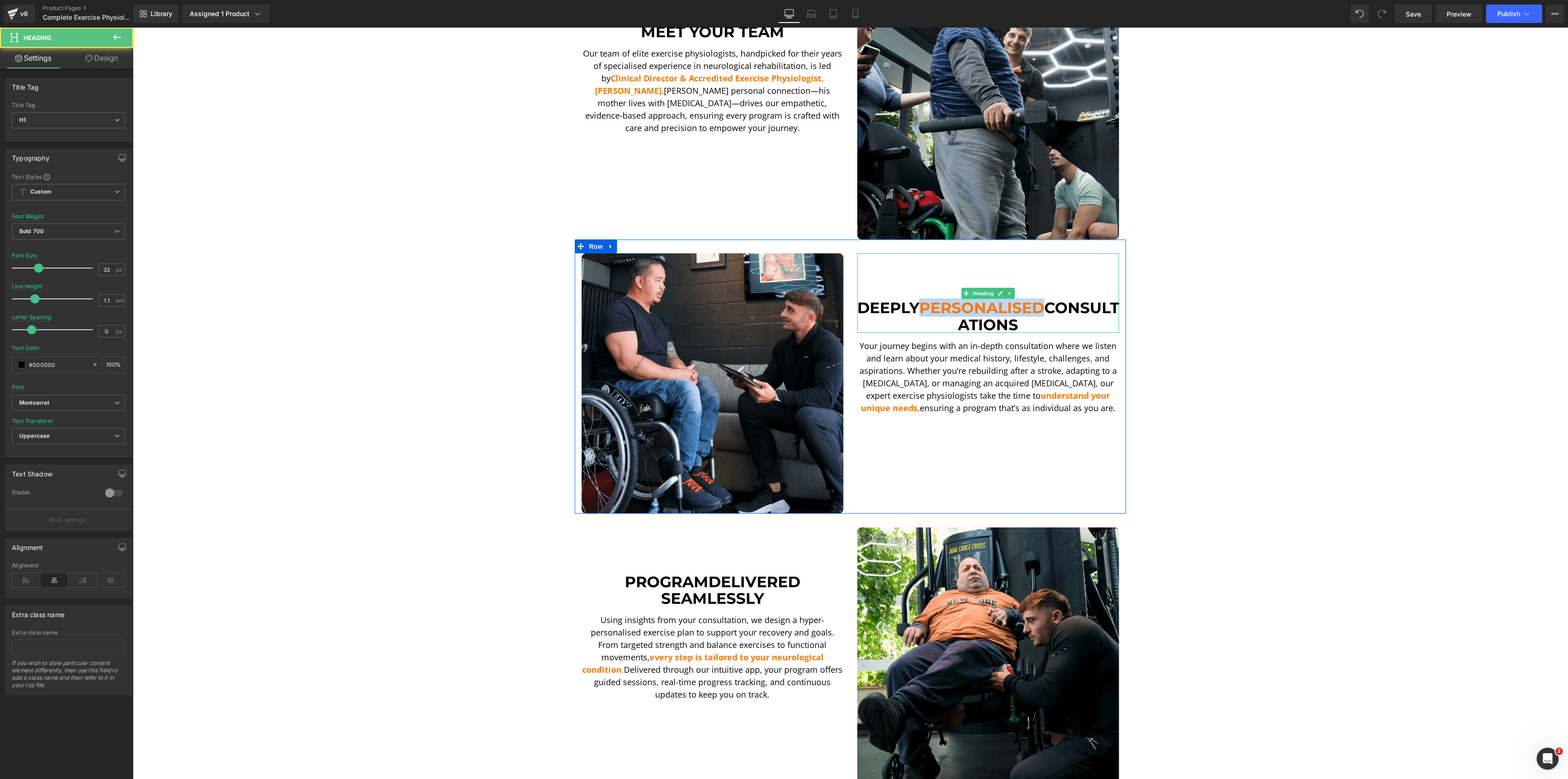
drag, startPoint x: 1076, startPoint y: 309, endPoint x: 953, endPoint y: 309, distance: 123.0
click at [953, 309] on h1 "Deeply Personalised Consultations" at bounding box center [988, 315] width 262 height 33
click at [1087, 314] on h1 "Deeply Personalised Consultations" at bounding box center [988, 315] width 262 height 33
drag, startPoint x: 1083, startPoint y: 308, endPoint x: 954, endPoint y: 308, distance: 129.0
click at [954, 308] on h1 "Deeply Personalised Consultations" at bounding box center [988, 315] width 262 height 33
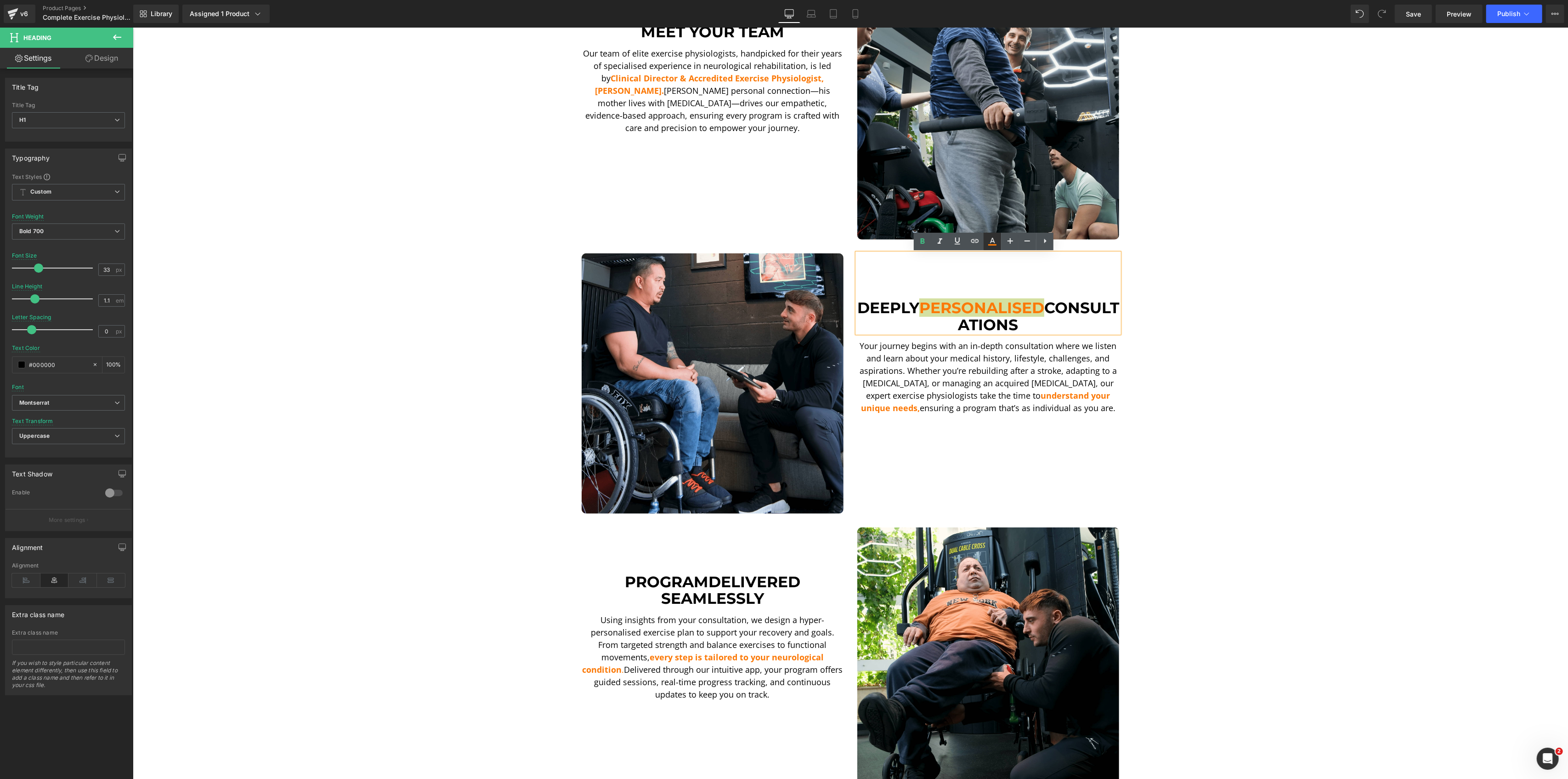
click at [996, 238] on icon at bounding box center [992, 241] width 11 height 11
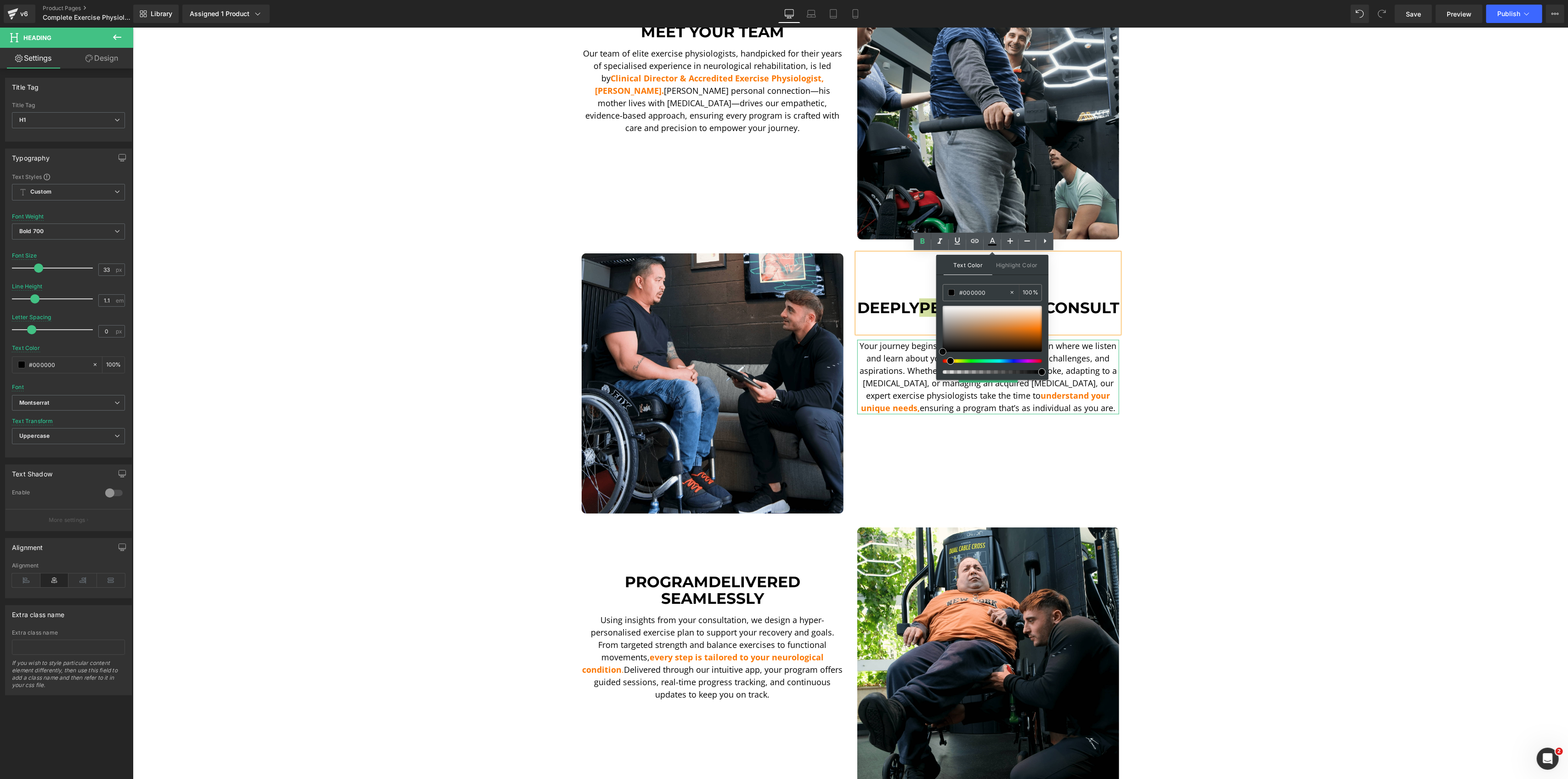
drag, startPoint x: 1101, startPoint y: 352, endPoint x: 931, endPoint y: 375, distance: 171.5
click at [908, 330] on h1 "Deeply Personalised Consultations" at bounding box center [988, 315] width 262 height 33
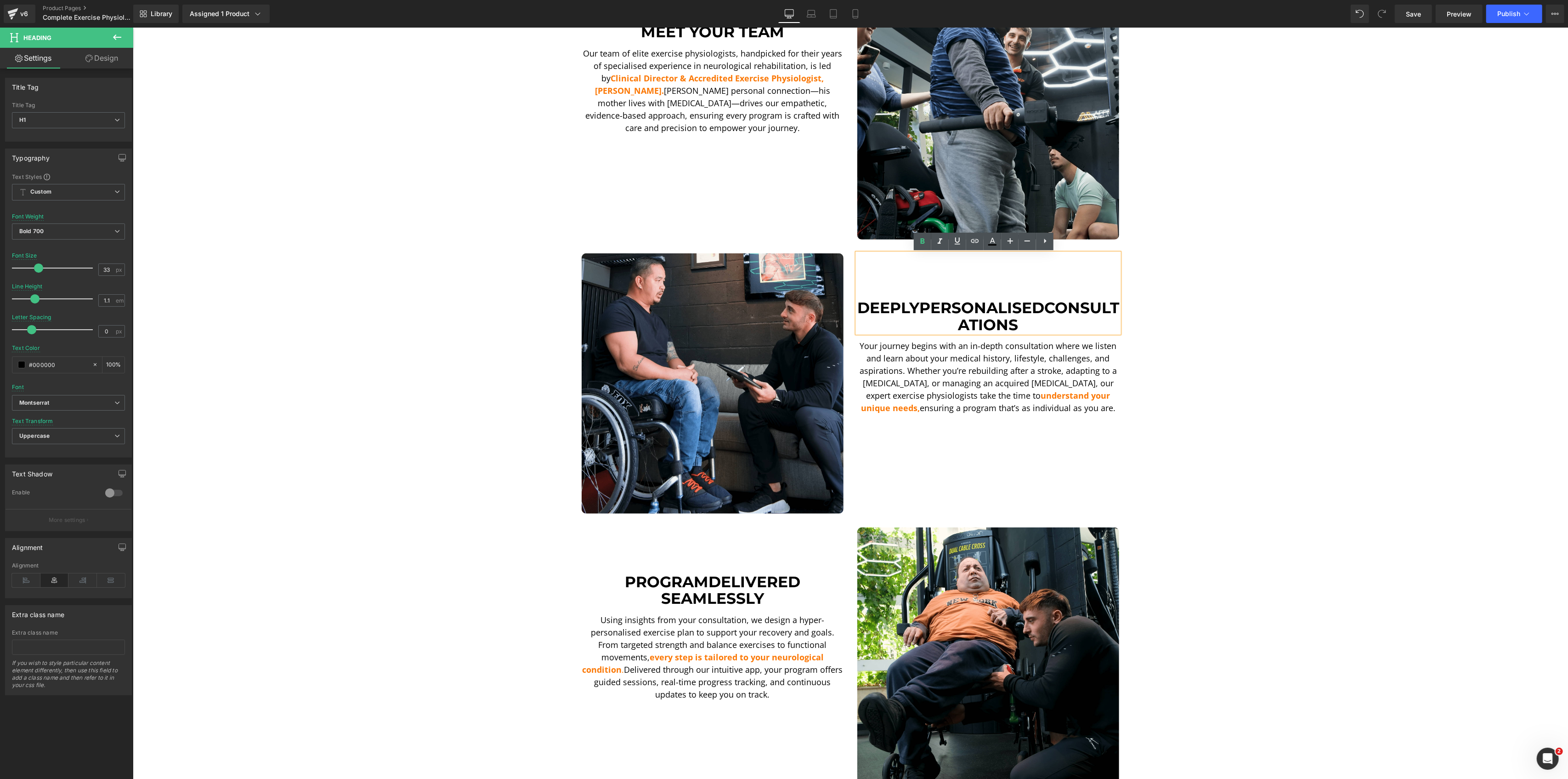
drag, startPoint x: 911, startPoint y: 326, endPoint x: 1053, endPoint y: 324, distance: 142.0
click at [1053, 324] on h1 "Deeply Personalised Consultations" at bounding box center [988, 315] width 262 height 33
click at [995, 245] on icon at bounding box center [992, 245] width 9 height 1
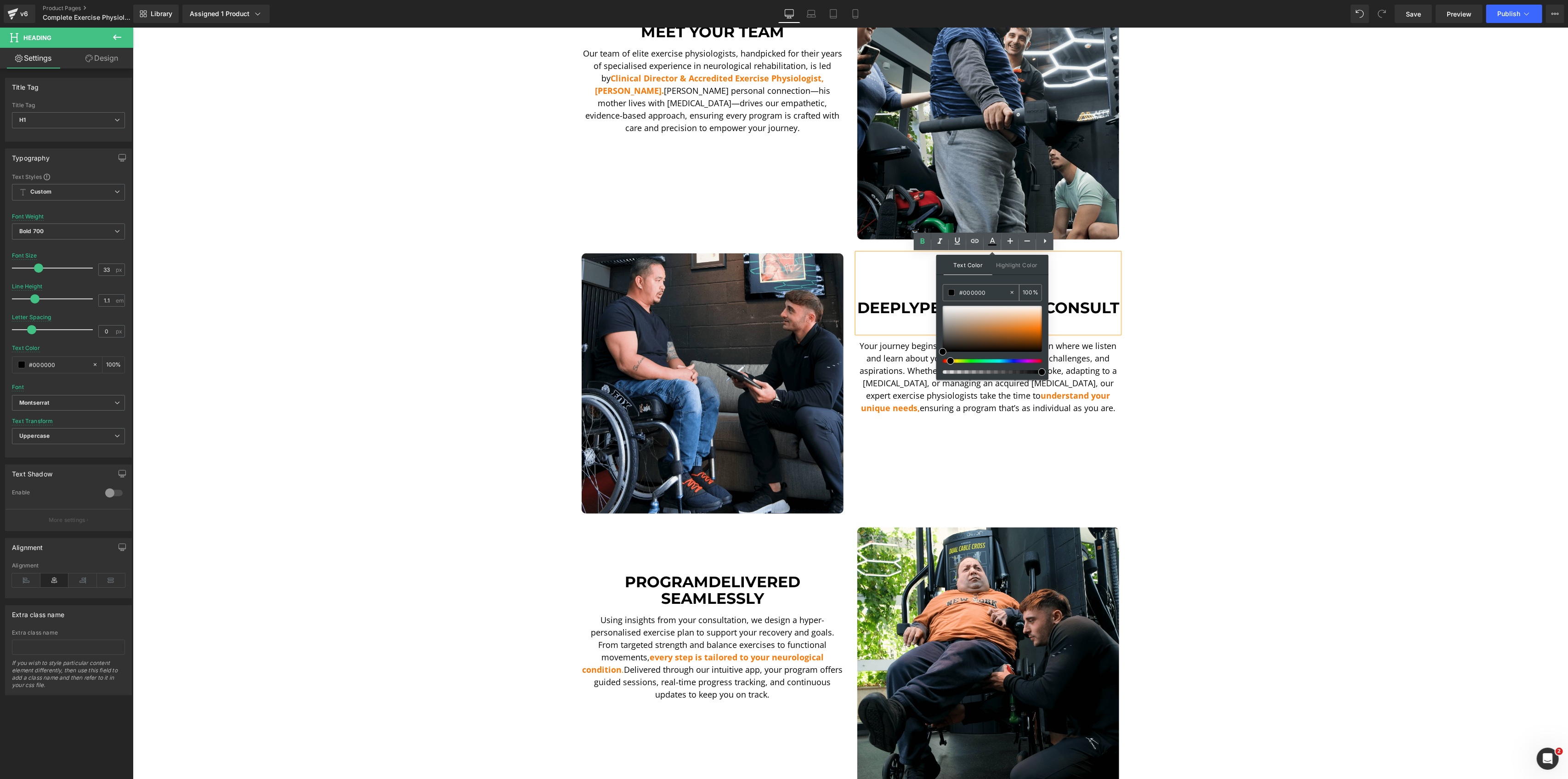
click at [984, 289] on input "#fb7908" at bounding box center [984, 292] width 50 height 10
paste input "fb7908"
type input "#fb7908"
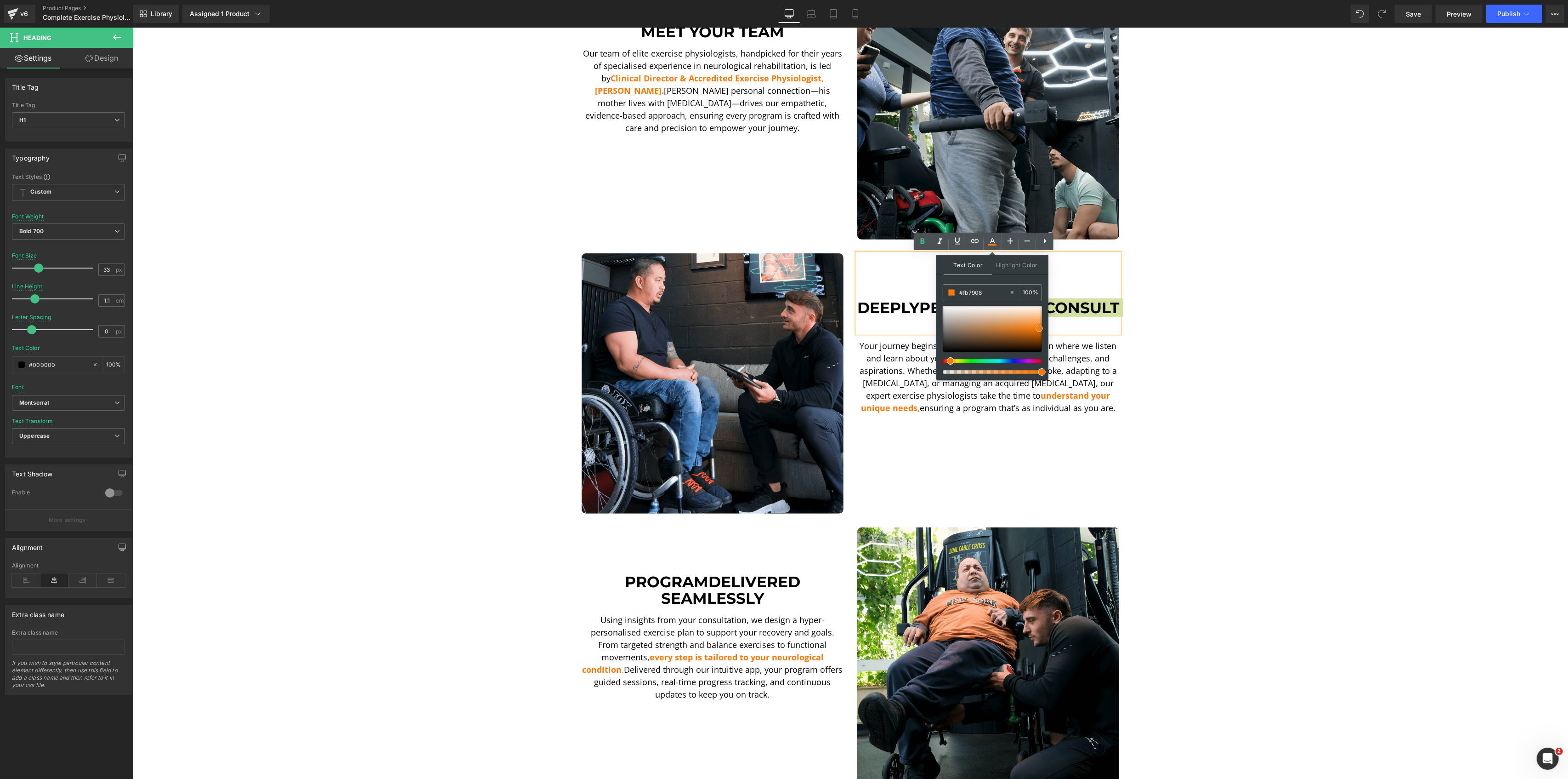
click at [1040, 328] on span at bounding box center [1039, 328] width 7 height 7
click at [1076, 311] on h1 "Deeply Personalised Consultations" at bounding box center [988, 315] width 262 height 33
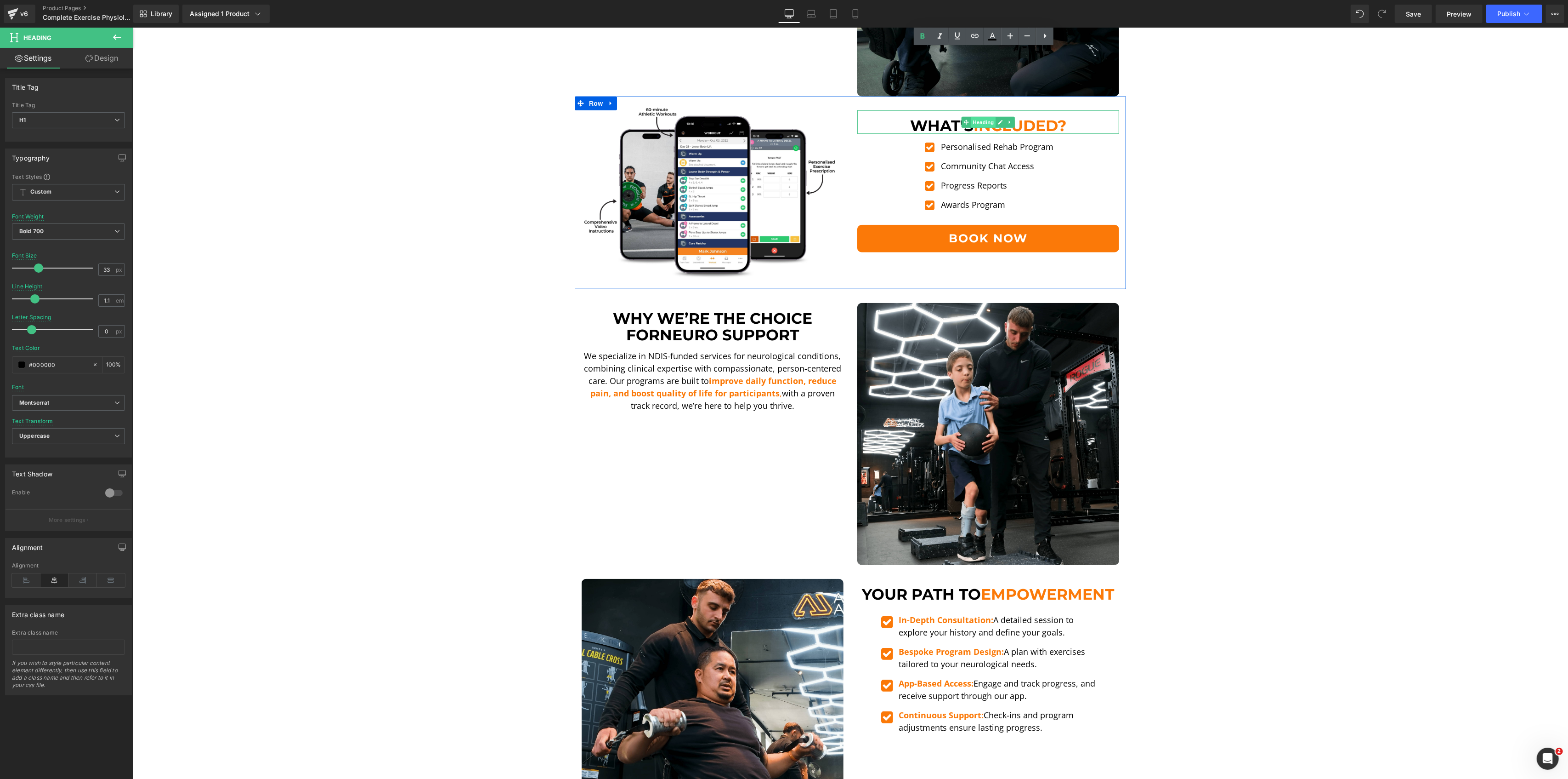
scroll to position [1165, 0]
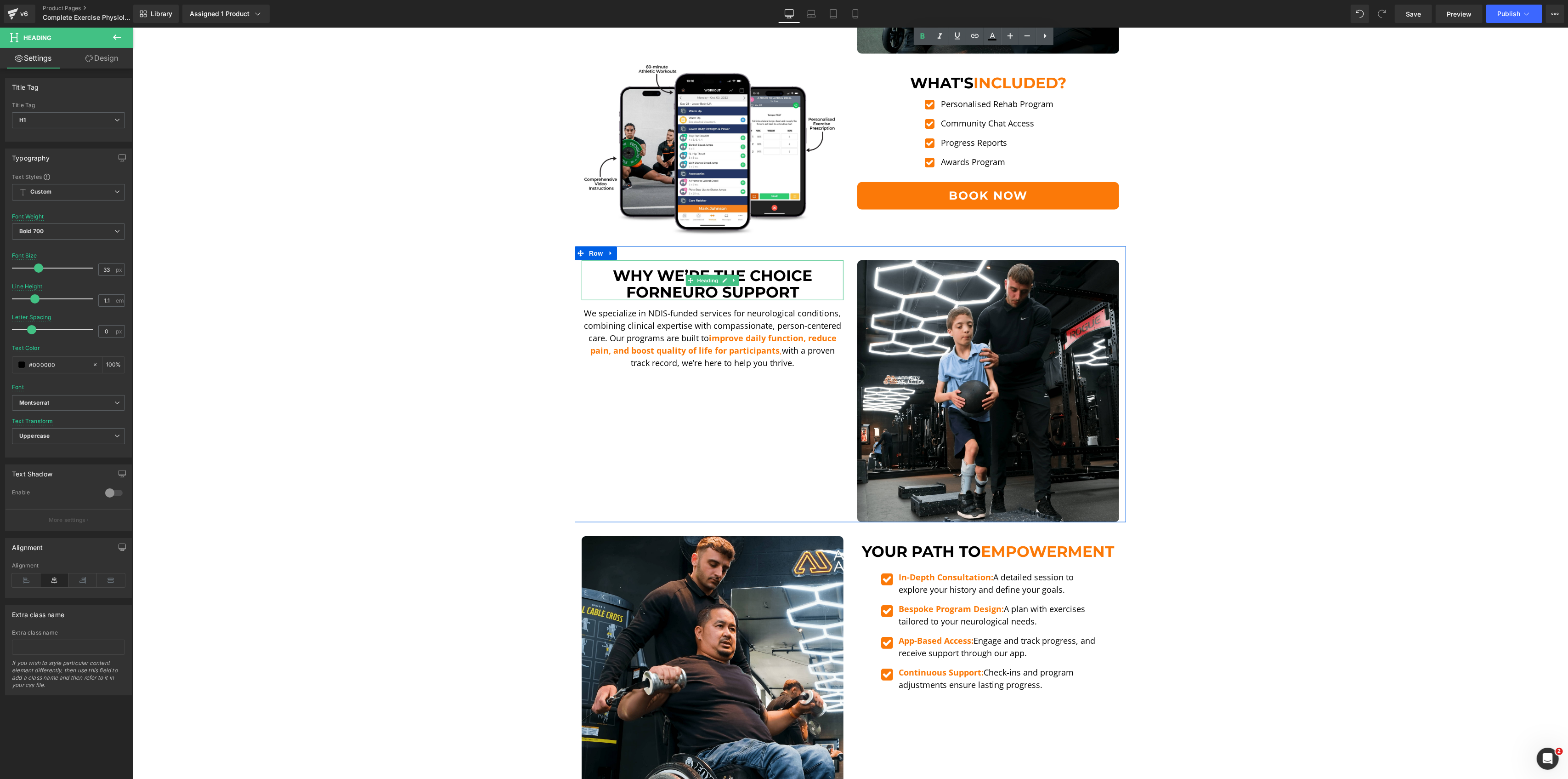
click at [707, 289] on span "Neuro Support" at bounding box center [729, 292] width 139 height 18
click at [104, 66] on link "Design" at bounding box center [101, 58] width 66 height 21
drag, startPoint x: 713, startPoint y: 291, endPoint x: 662, endPoint y: 287, distance: 51.2
click at [662, 287] on span "Neuro Support" at bounding box center [729, 292] width 139 height 18
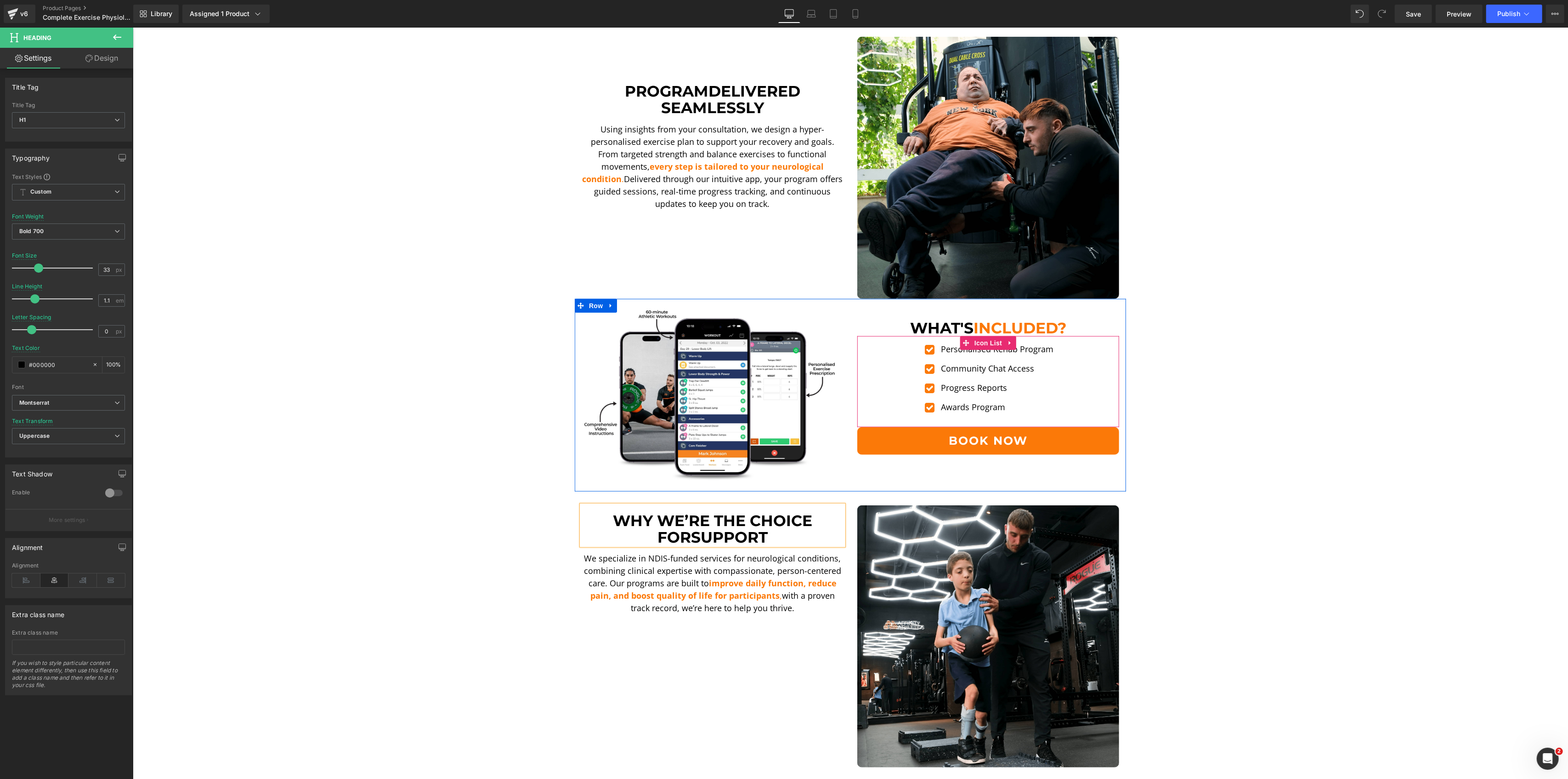
scroll to position [981, 0]
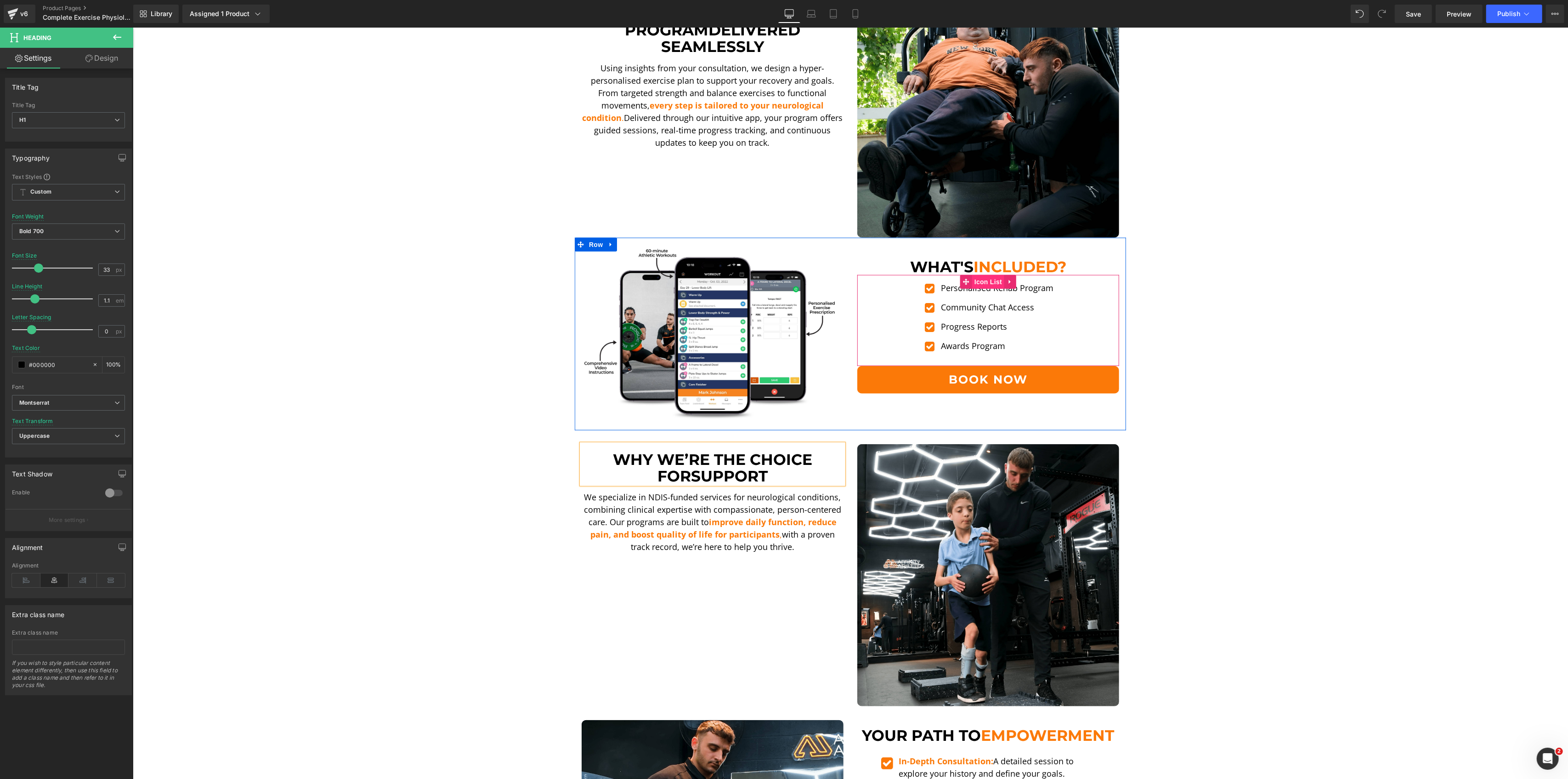
click at [985, 280] on span "Icon List" at bounding box center [987, 281] width 32 height 14
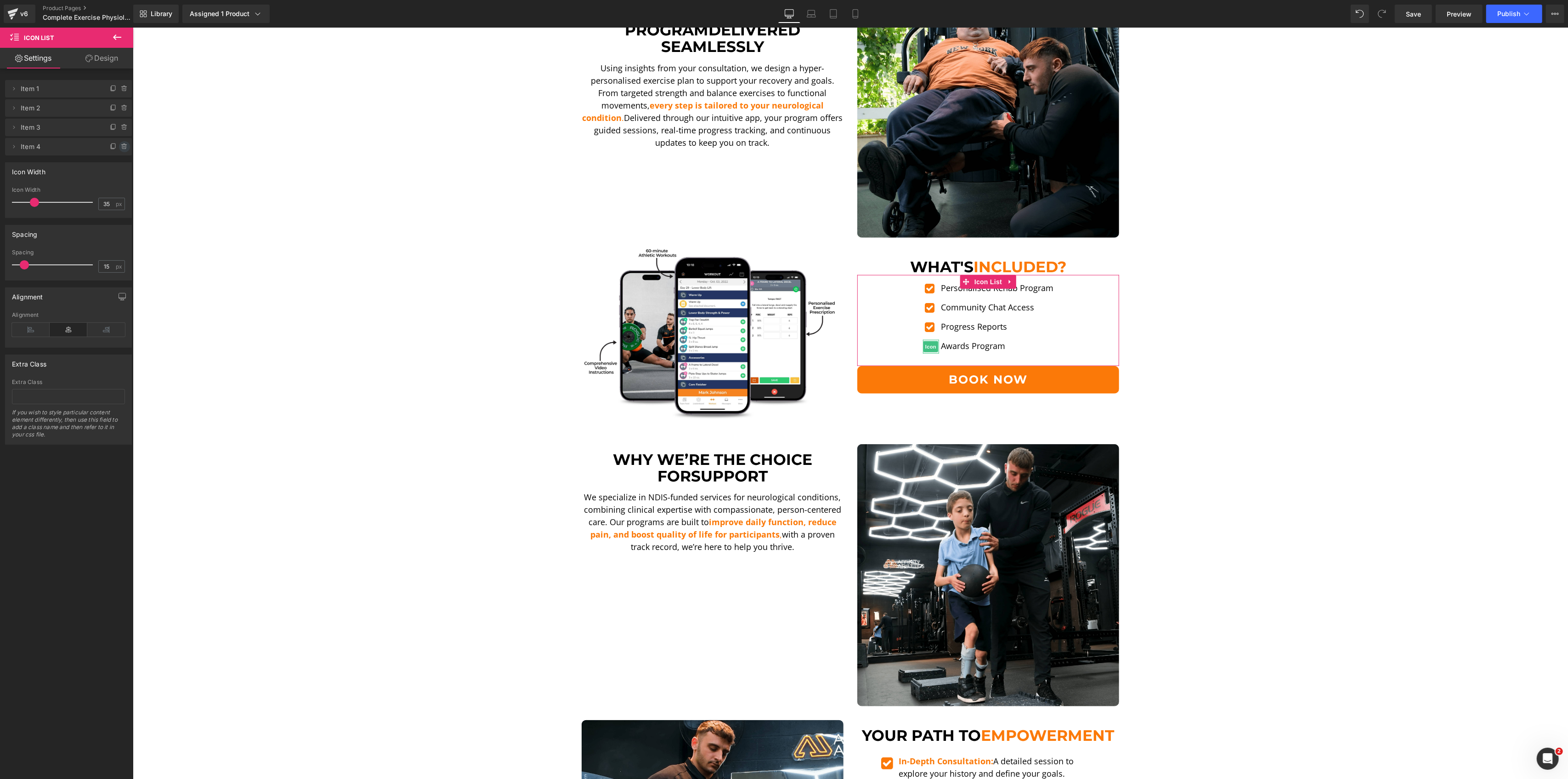
click at [121, 149] on icon at bounding box center [125, 147] width 7 height 7
click at [120, 149] on button "Delete" at bounding box center [115, 147] width 29 height 12
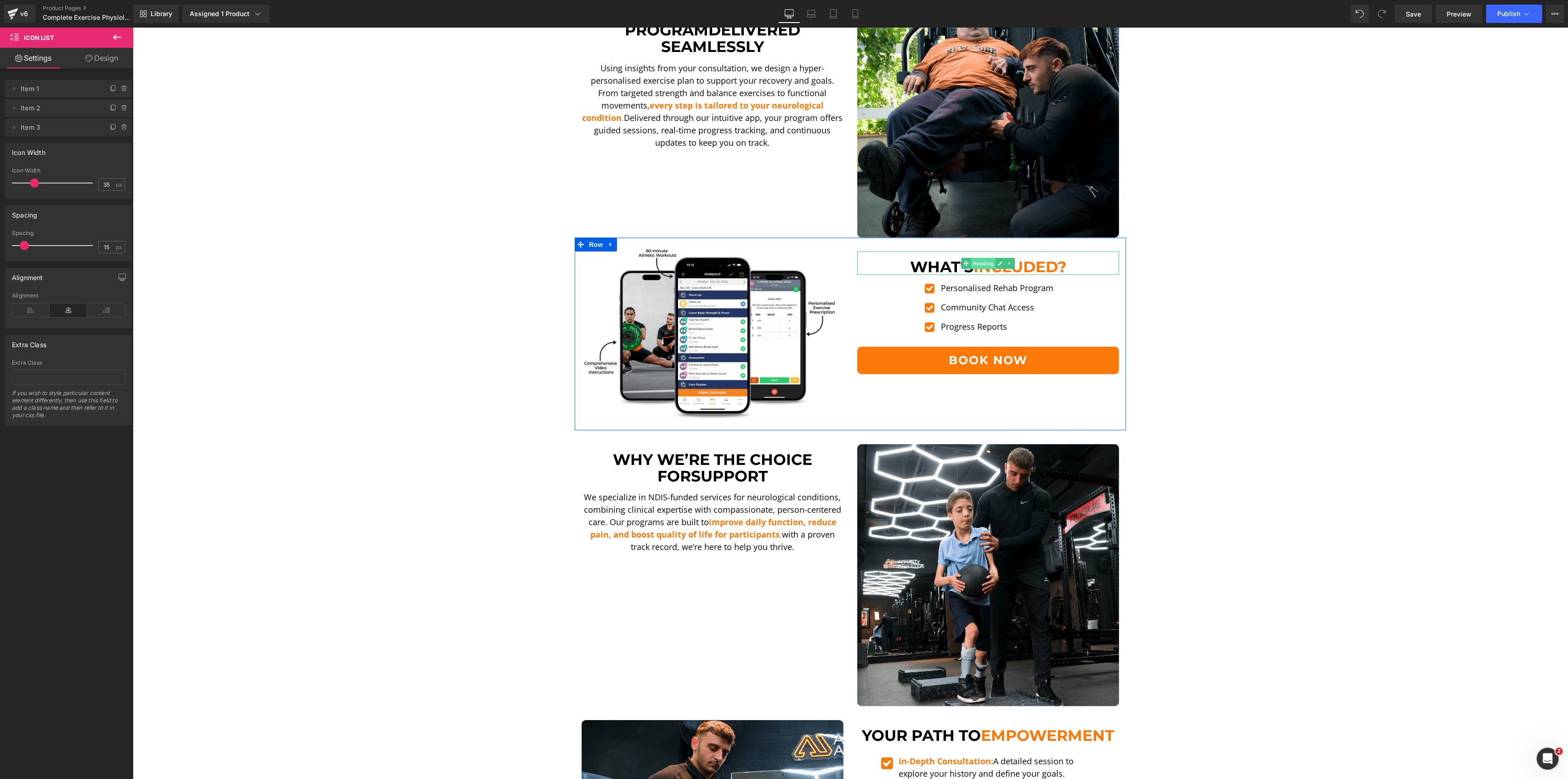
click at [979, 269] on span "Heading" at bounding box center [983, 263] width 25 height 11
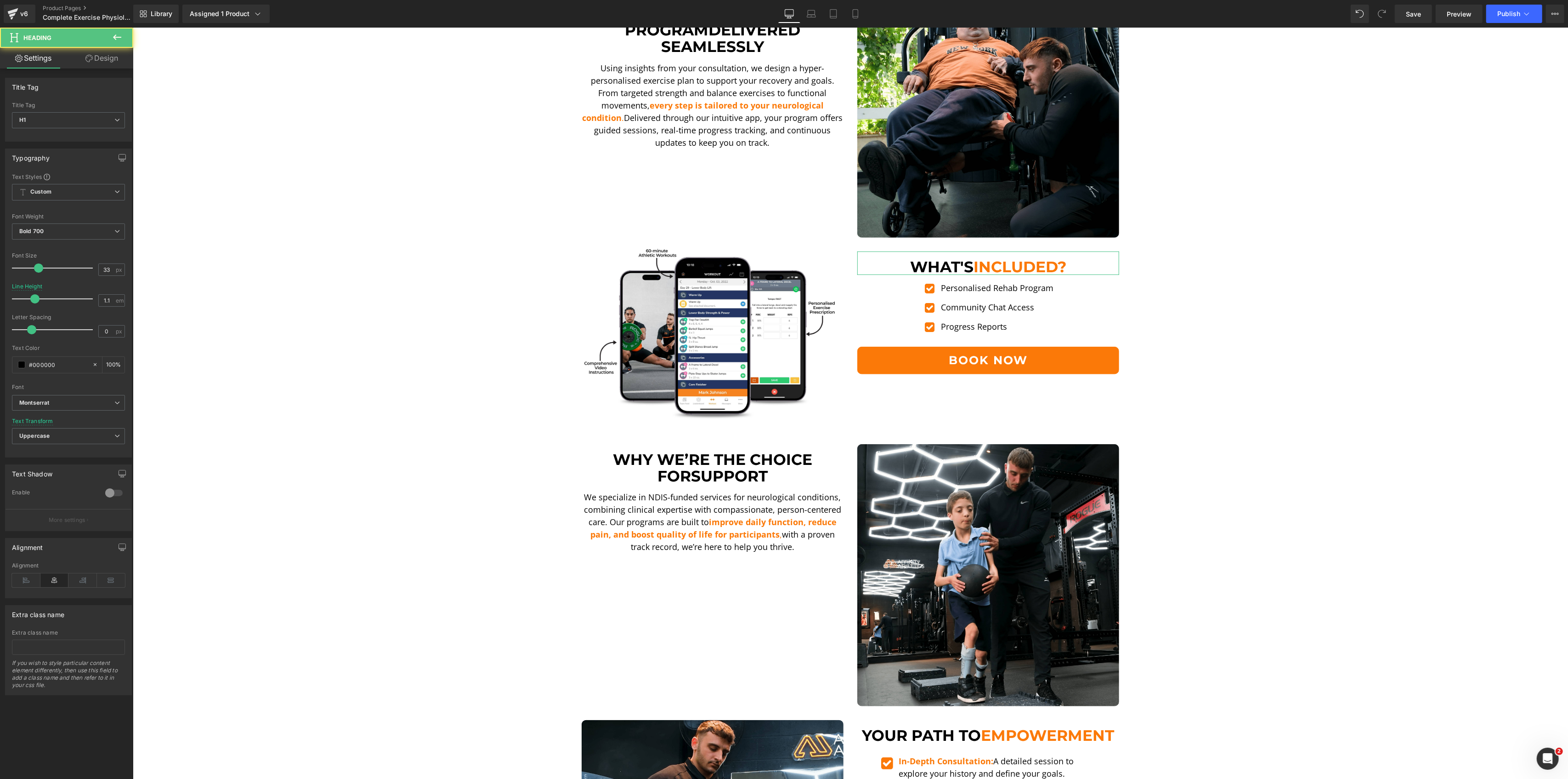
click at [115, 55] on link "Design" at bounding box center [101, 58] width 66 height 21
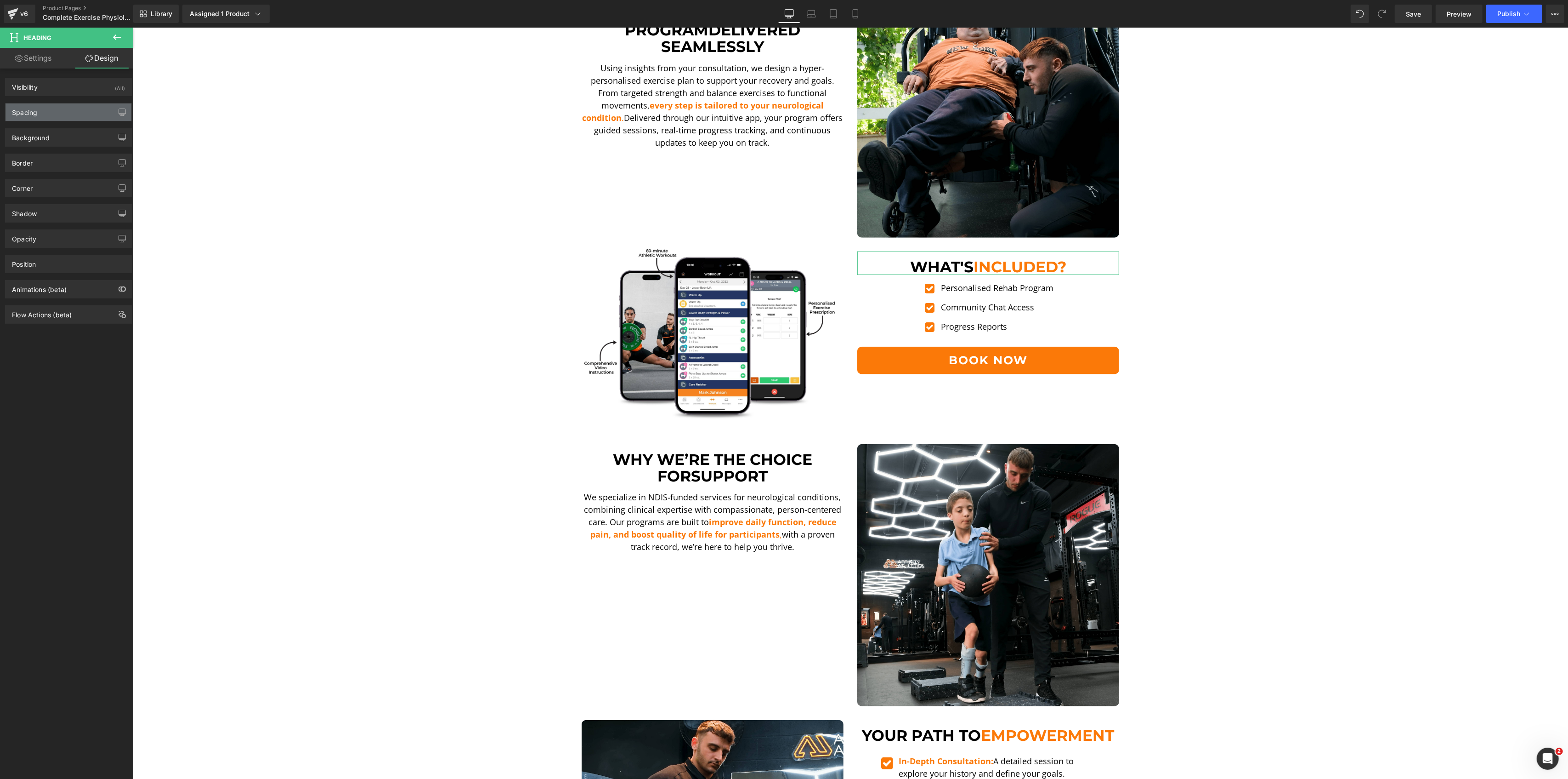
click at [75, 109] on div "Spacing" at bounding box center [68, 112] width 126 height 18
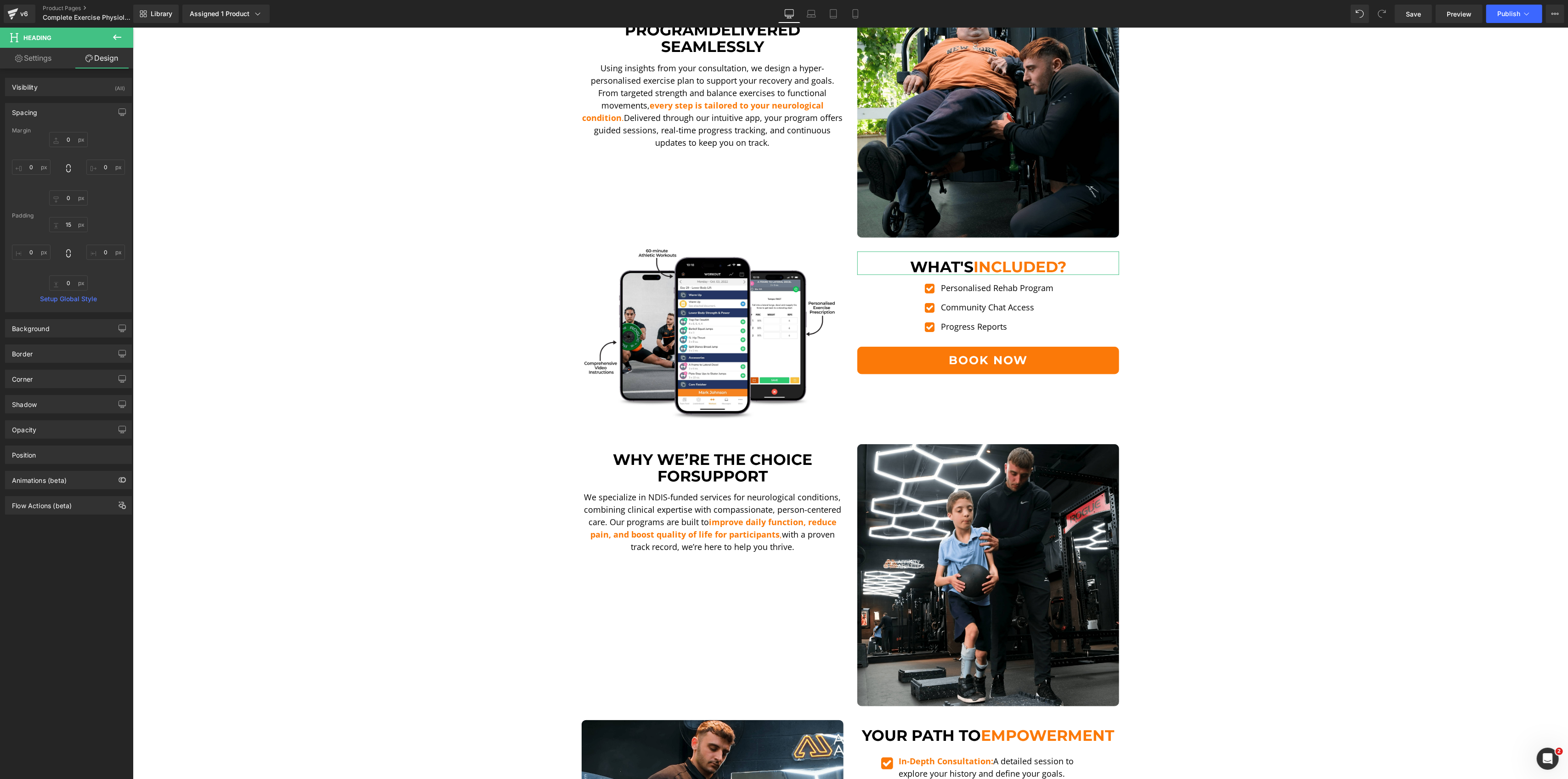
click at [68, 234] on div "15 0 0 0" at bounding box center [69, 253] width 113 height 74
click at [72, 225] on input "15" at bounding box center [68, 224] width 38 height 15
type input "50"
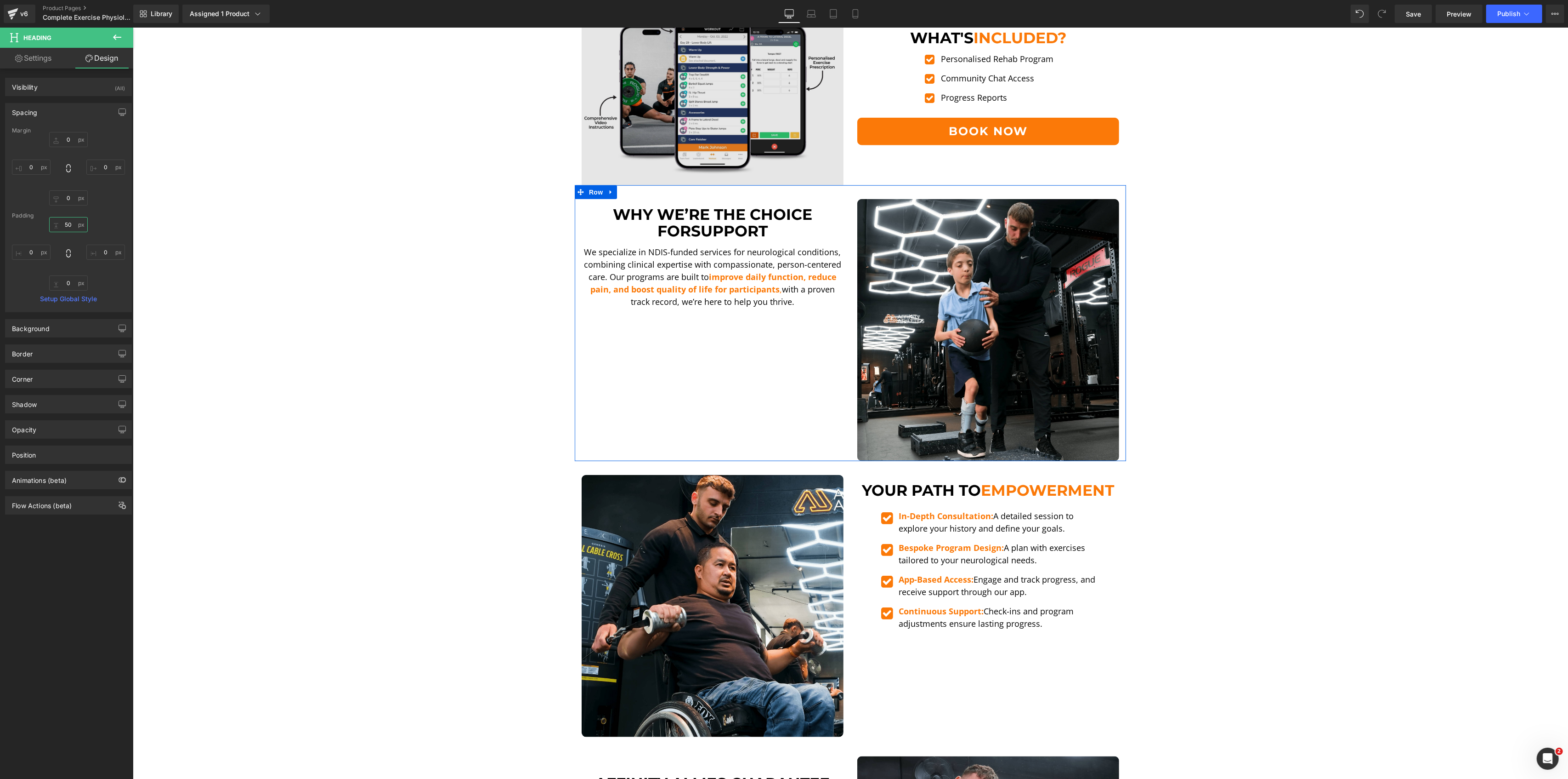
scroll to position [1287, 0]
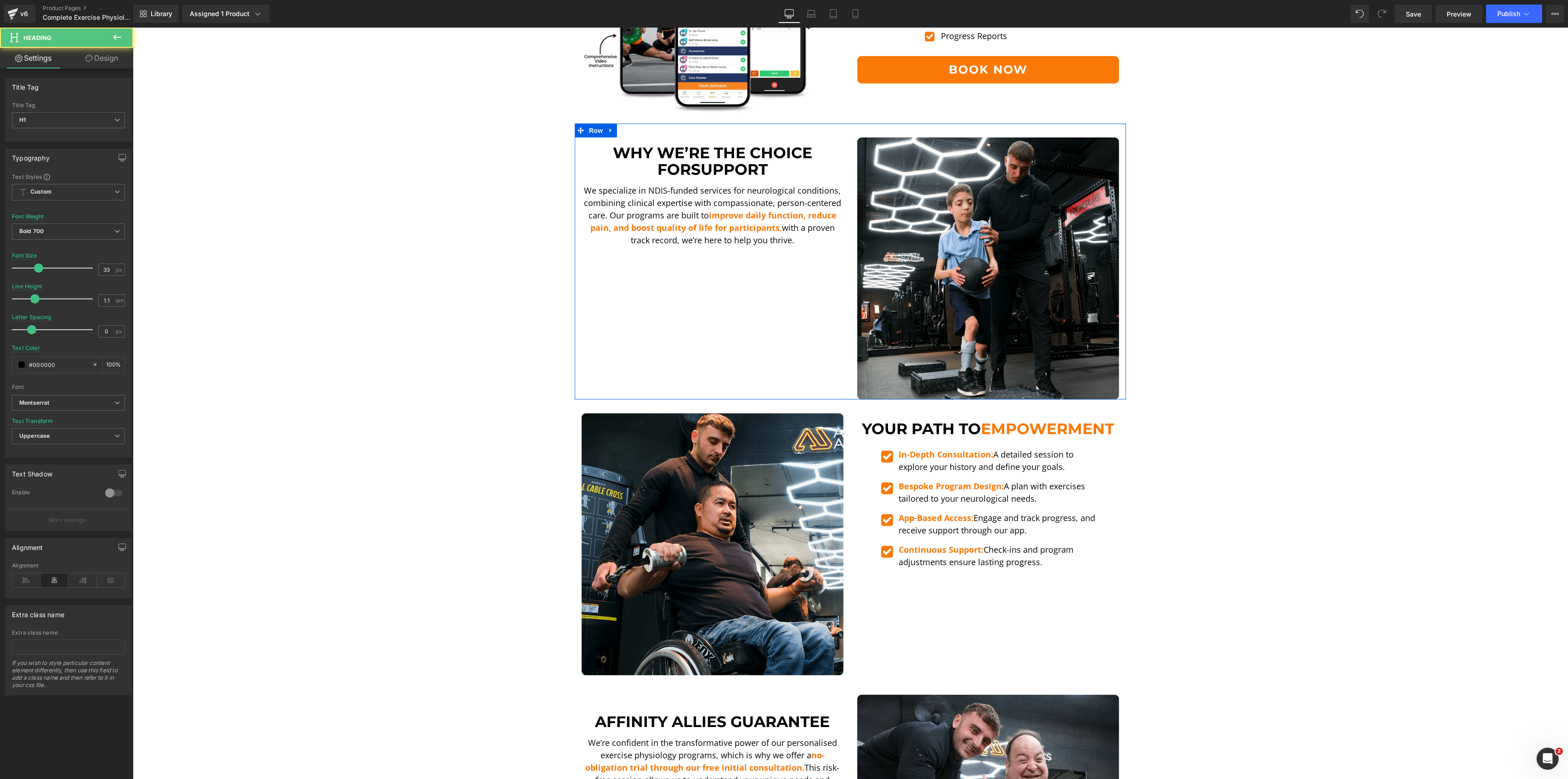
click at [718, 160] on div "Why We’re the Choice for Support Heading" at bounding box center [712, 158] width 262 height 40
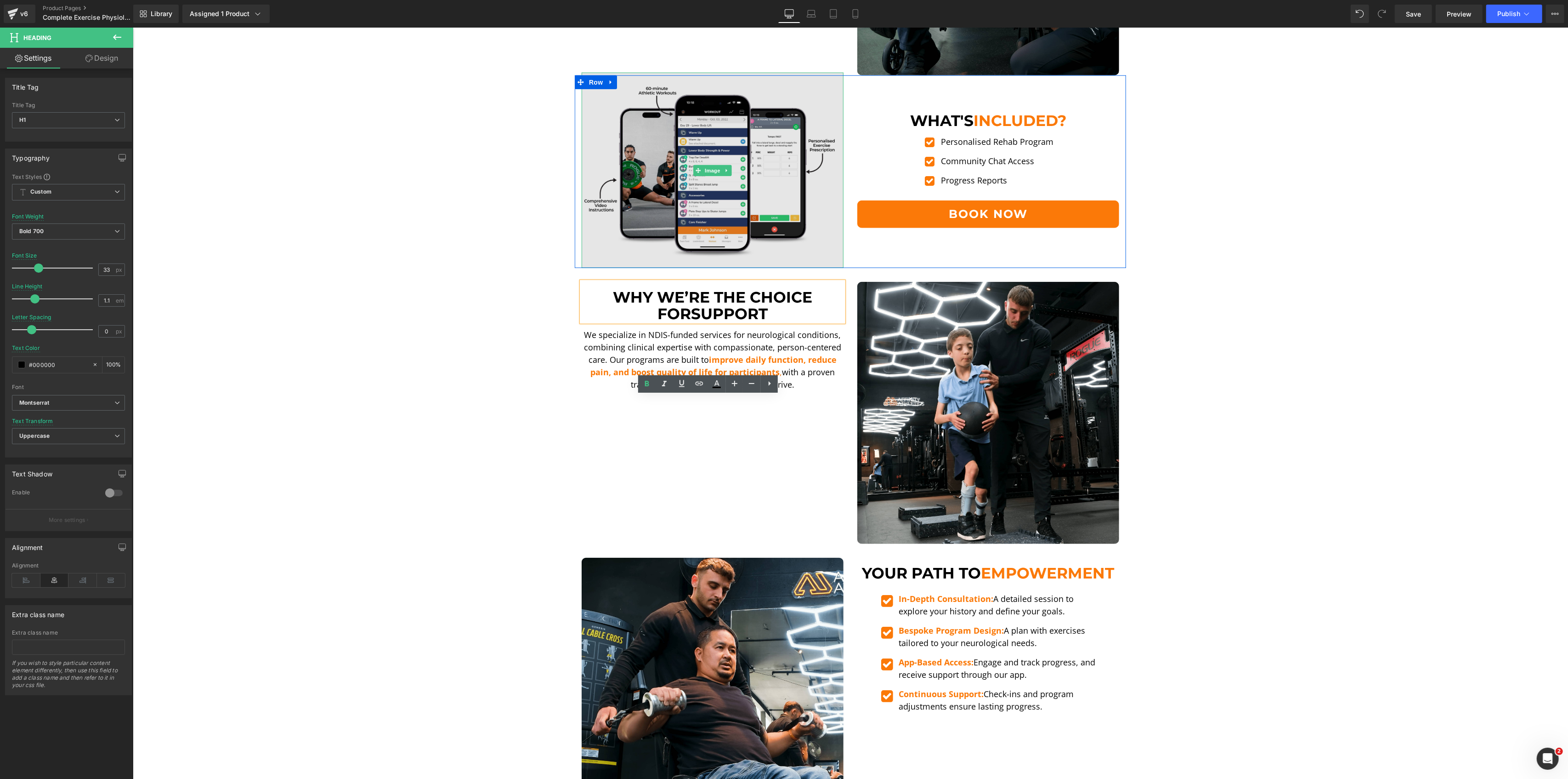
scroll to position [1165, 0]
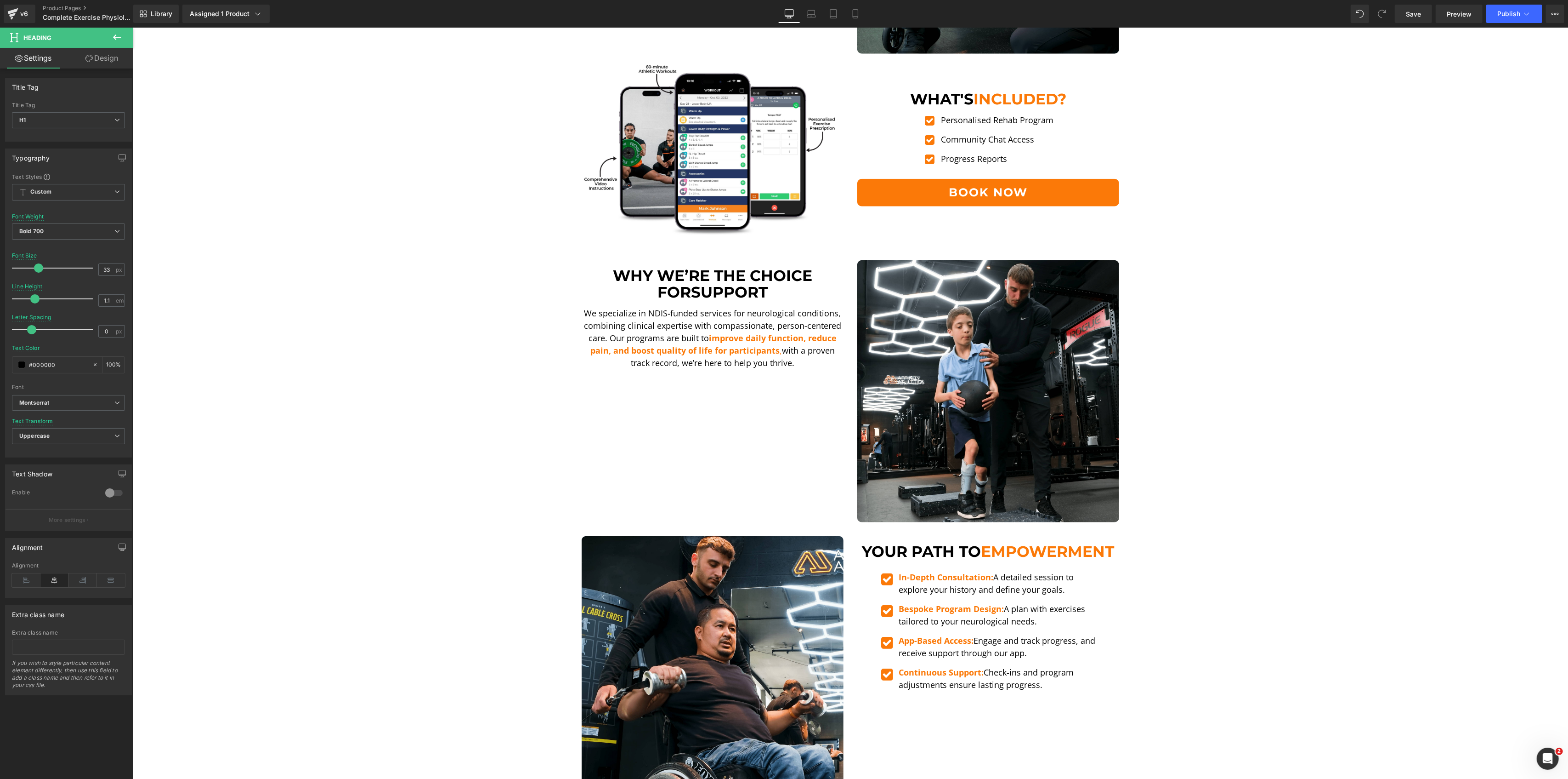
click at [108, 68] on div "Title Tag H1 H2 H3 H4 H5 H6 Title Tag H1 H1 H2 H3 H4 H5 H6 Typography Text Styl…" at bounding box center [69, 381] width 138 height 627
click at [109, 63] on link "Design" at bounding box center [101, 58] width 66 height 21
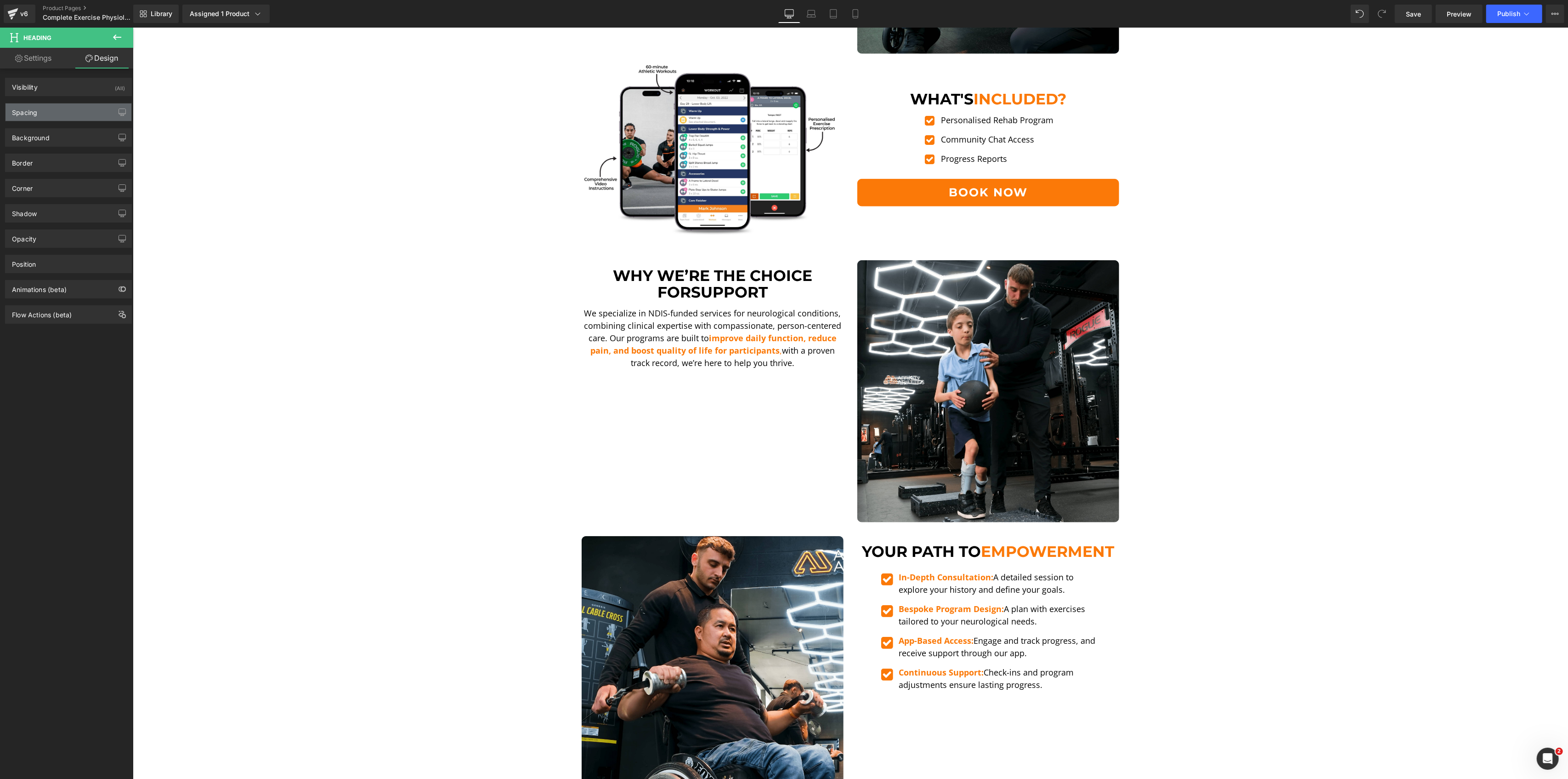
click at [65, 120] on div "Spacing" at bounding box center [68, 112] width 126 height 18
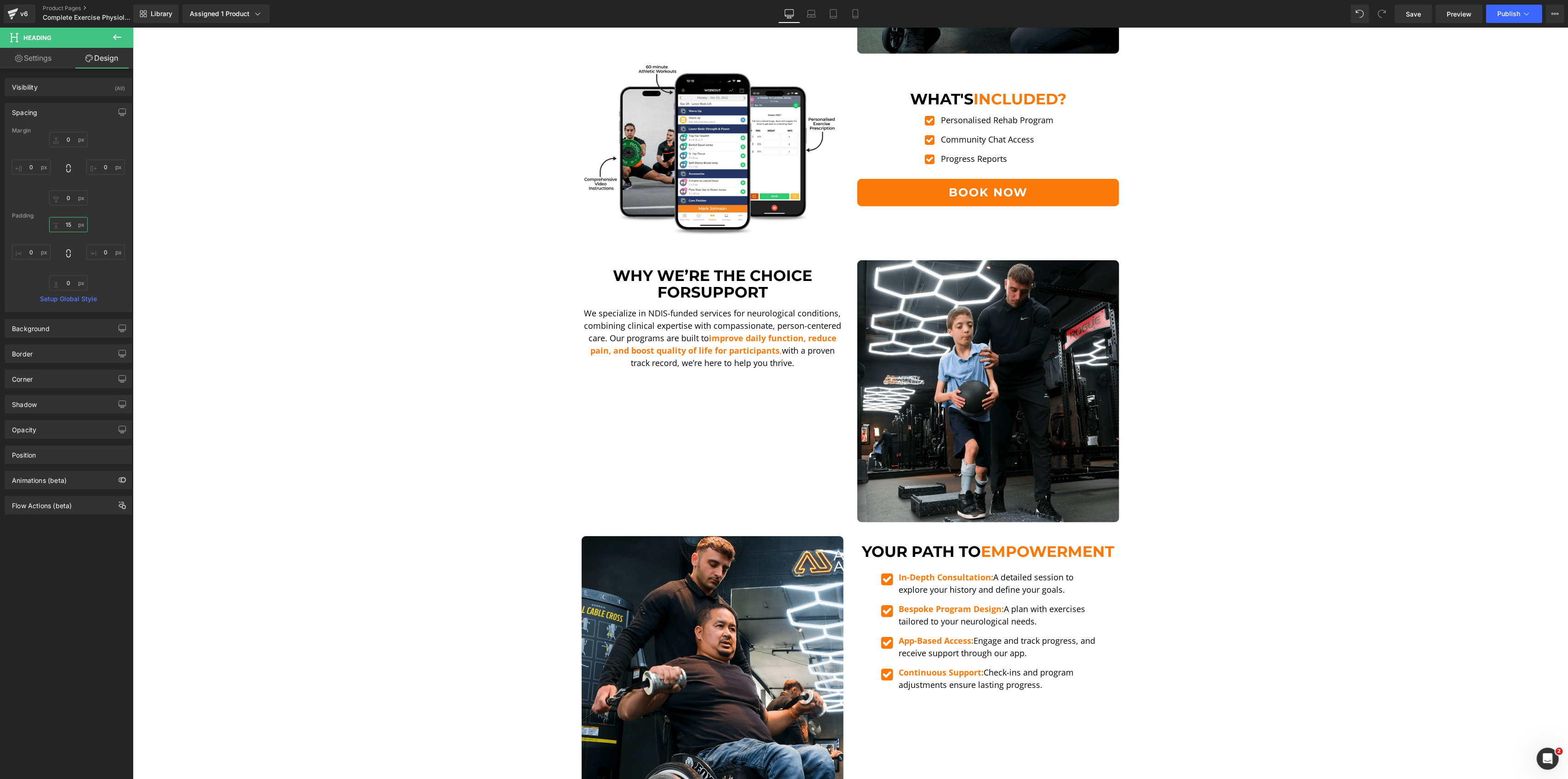
click at [70, 224] on input "text" at bounding box center [68, 224] width 38 height 15
type input "100"
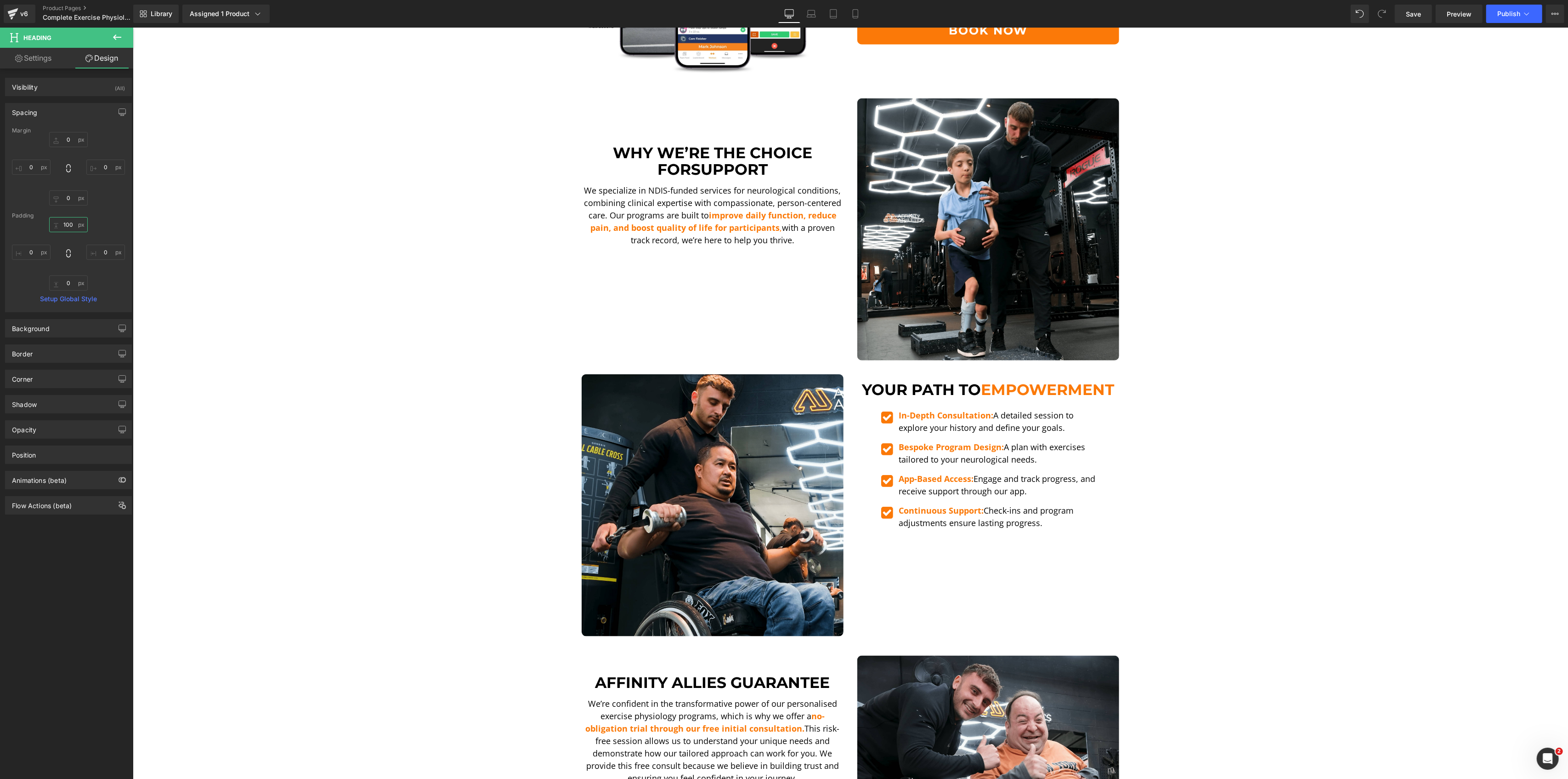
scroll to position [1409, 0]
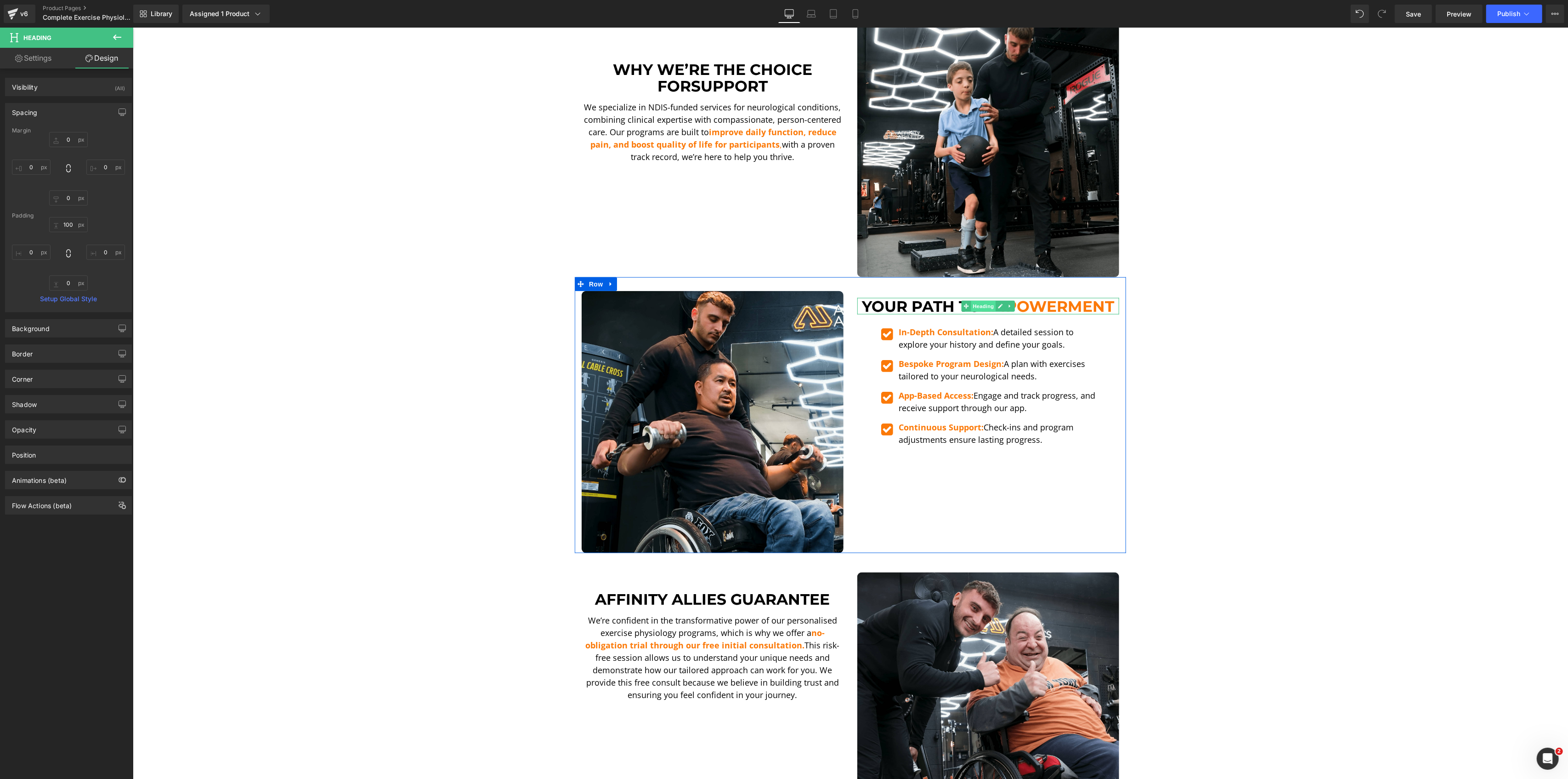
click at [984, 303] on span "Heading" at bounding box center [983, 306] width 25 height 11
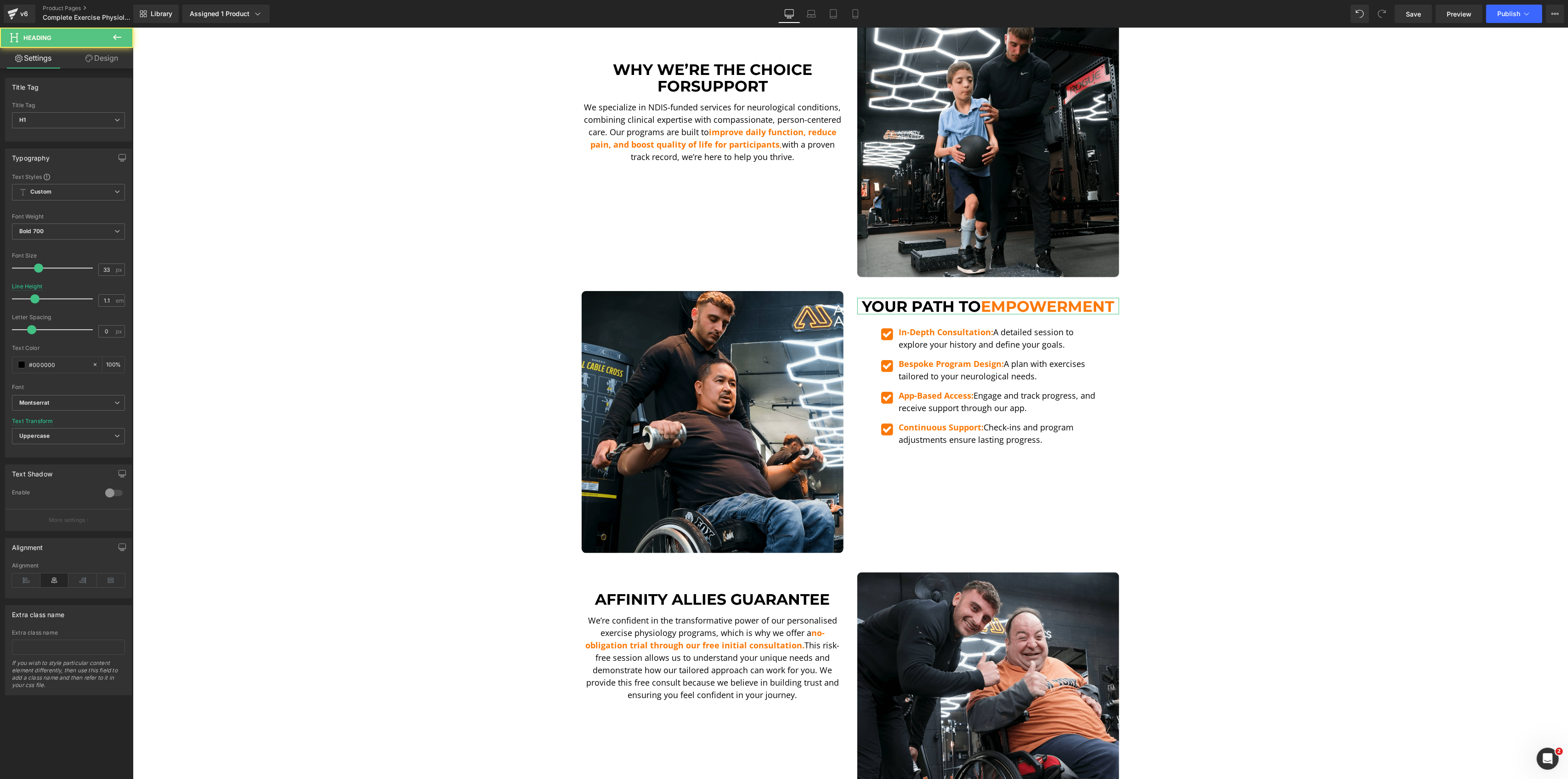
click at [99, 63] on link "Design" at bounding box center [101, 58] width 66 height 21
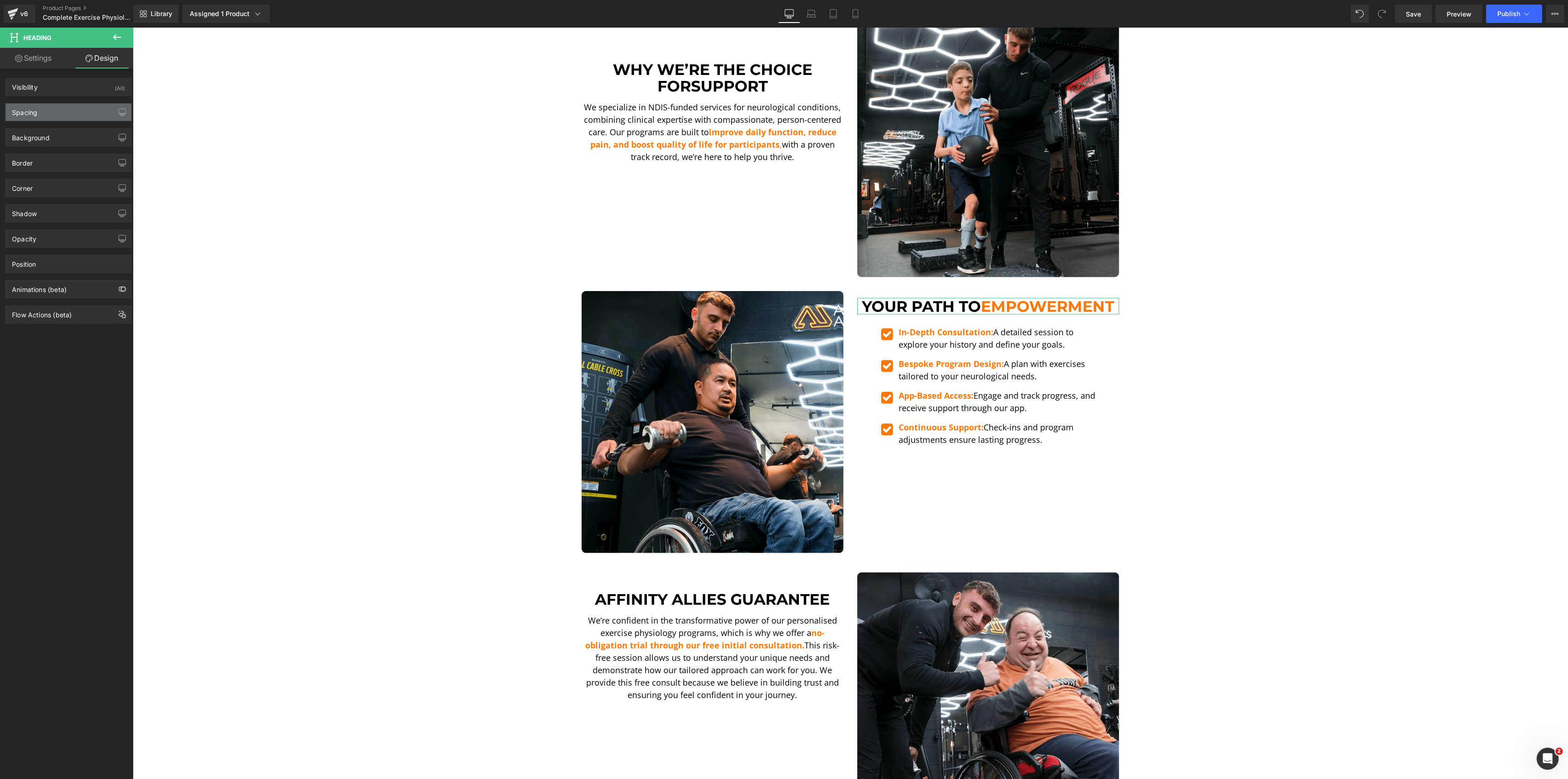
click at [69, 108] on div "Spacing" at bounding box center [68, 112] width 126 height 18
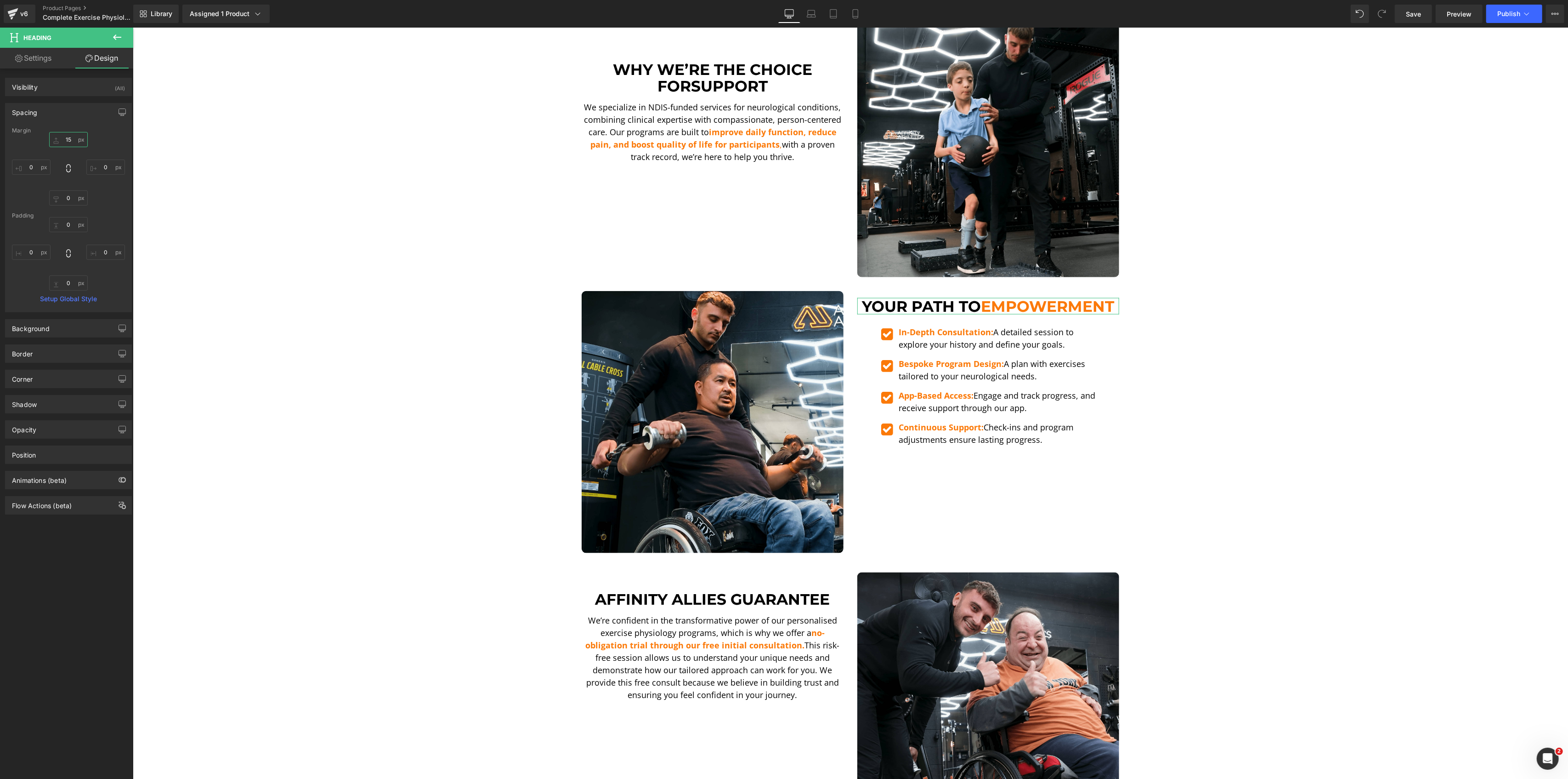
click at [71, 139] on input "15" at bounding box center [68, 139] width 38 height 15
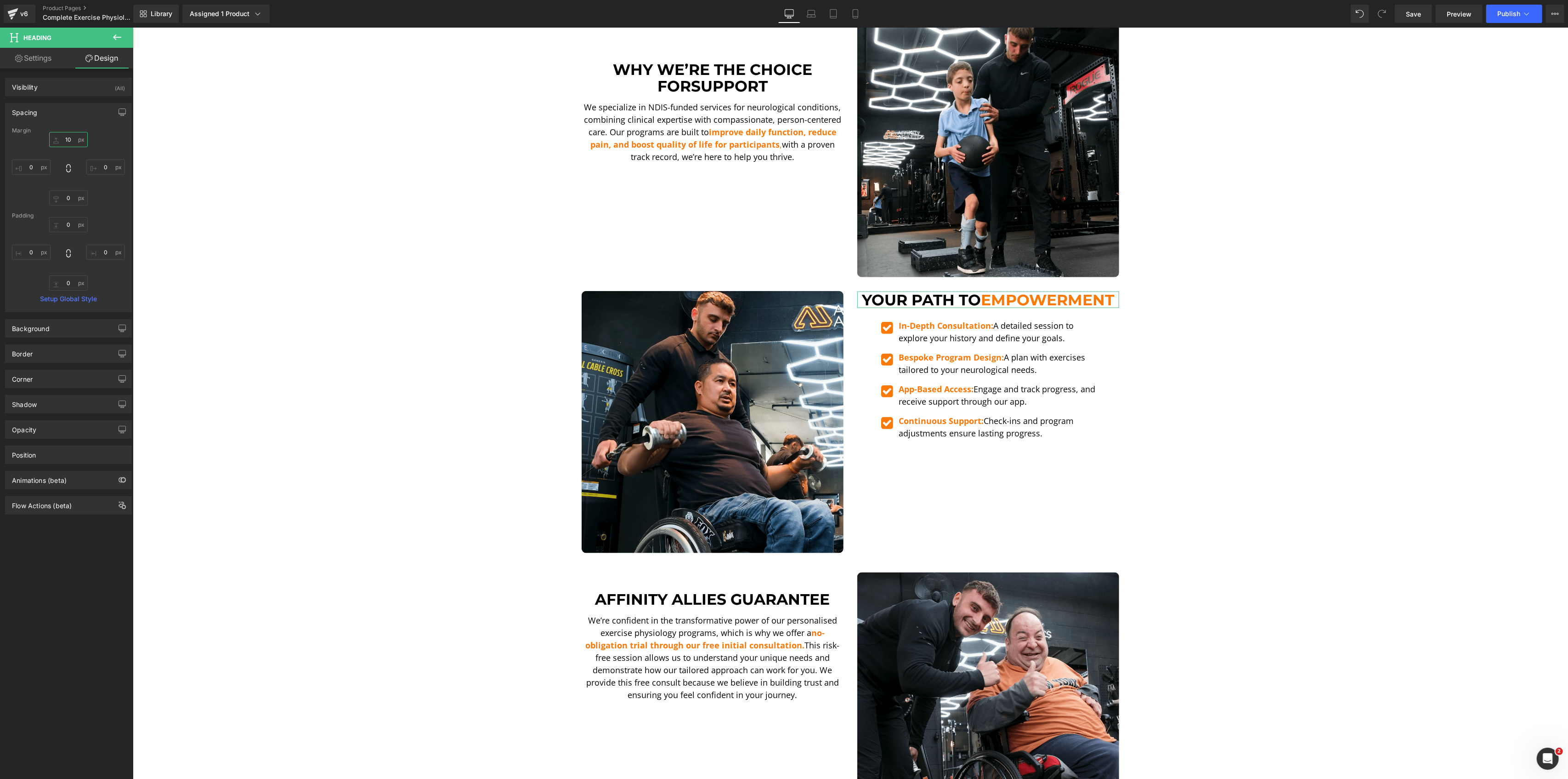
type input "100"
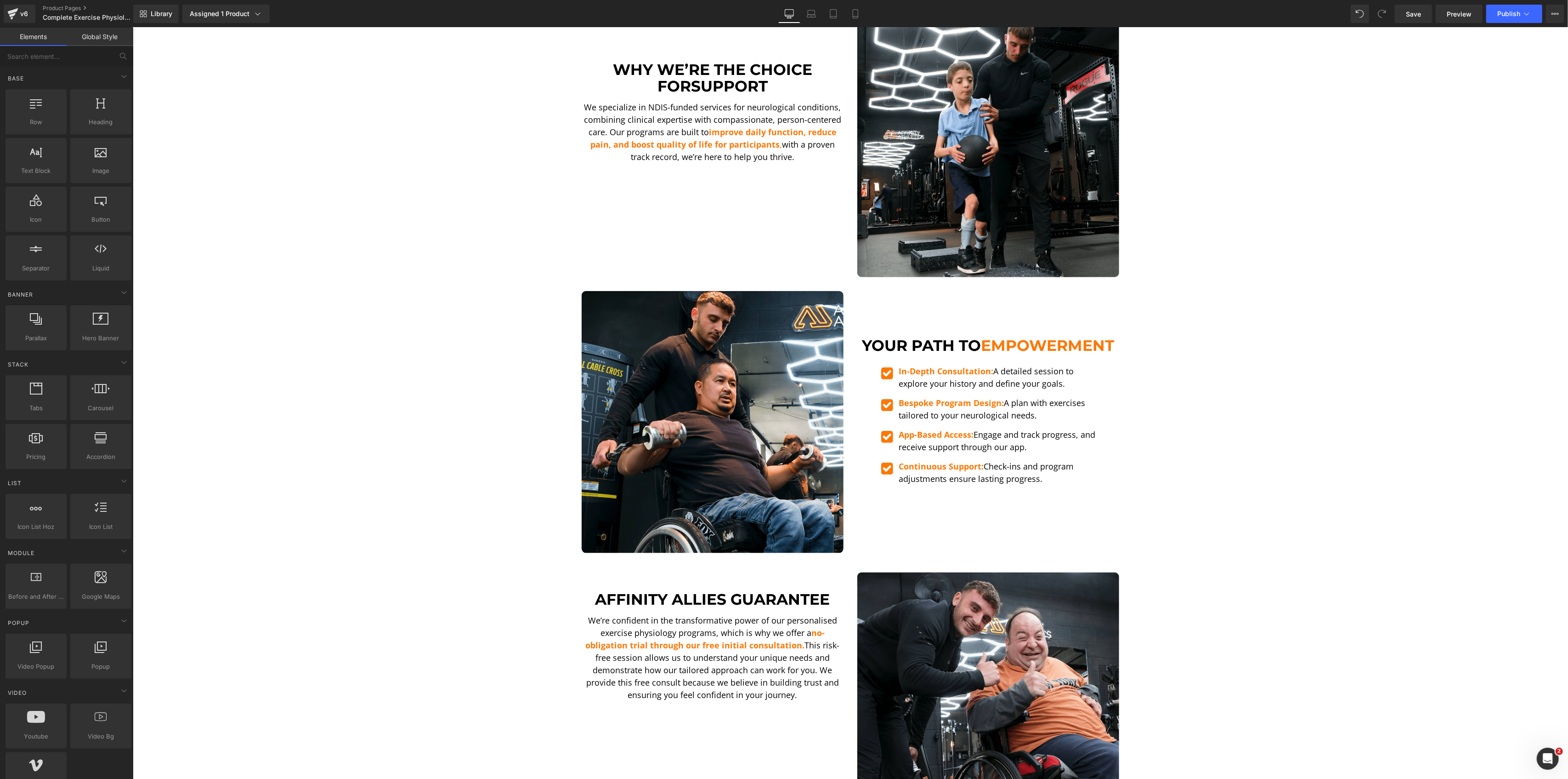
click at [376, 203] on div "Sale Off (P) Image Unlock Your Abilities With Exercise Physiology Heading Welco…" at bounding box center [850, 116] width 1435 height 2822
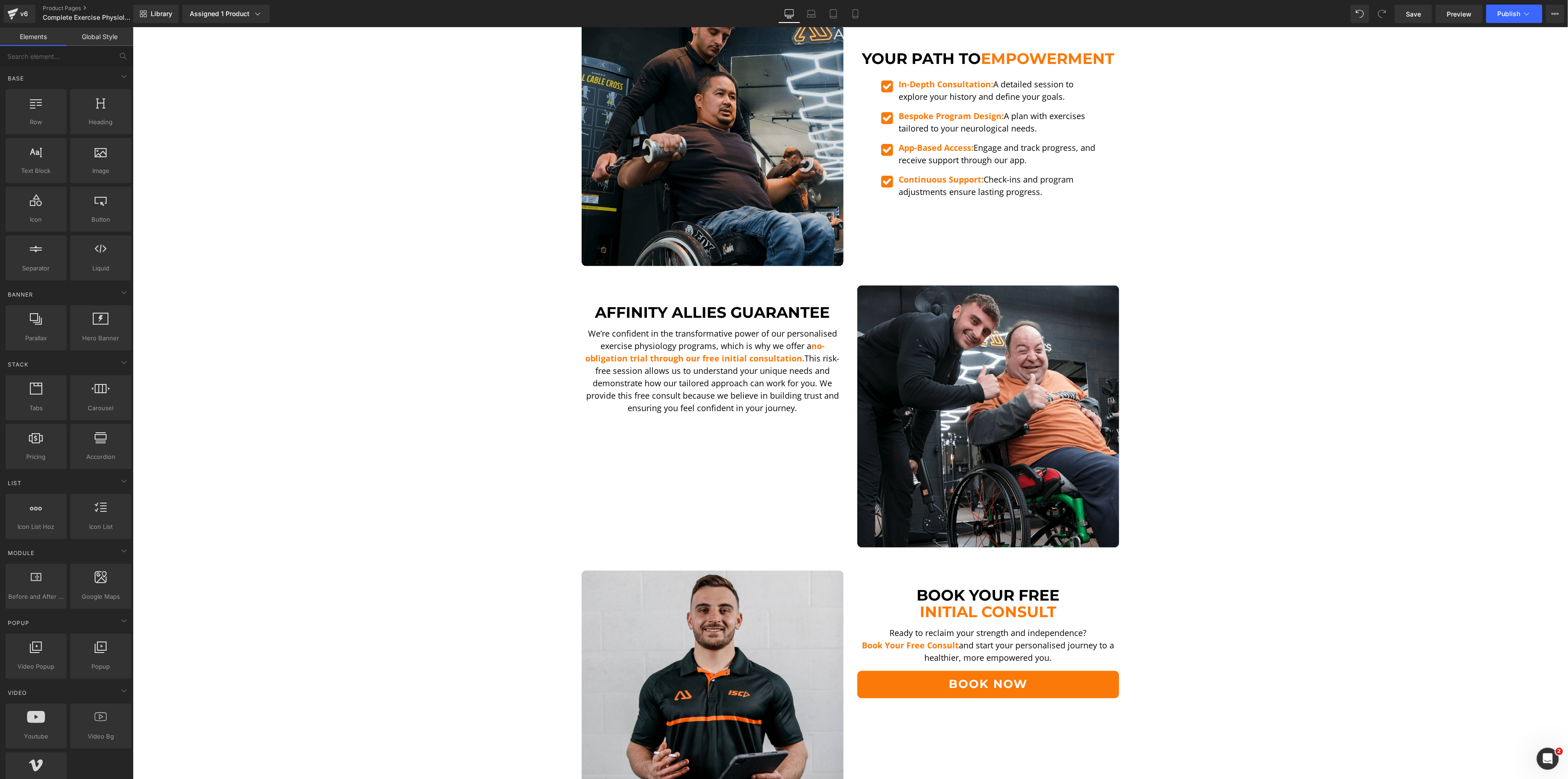
scroll to position [1716, 0]
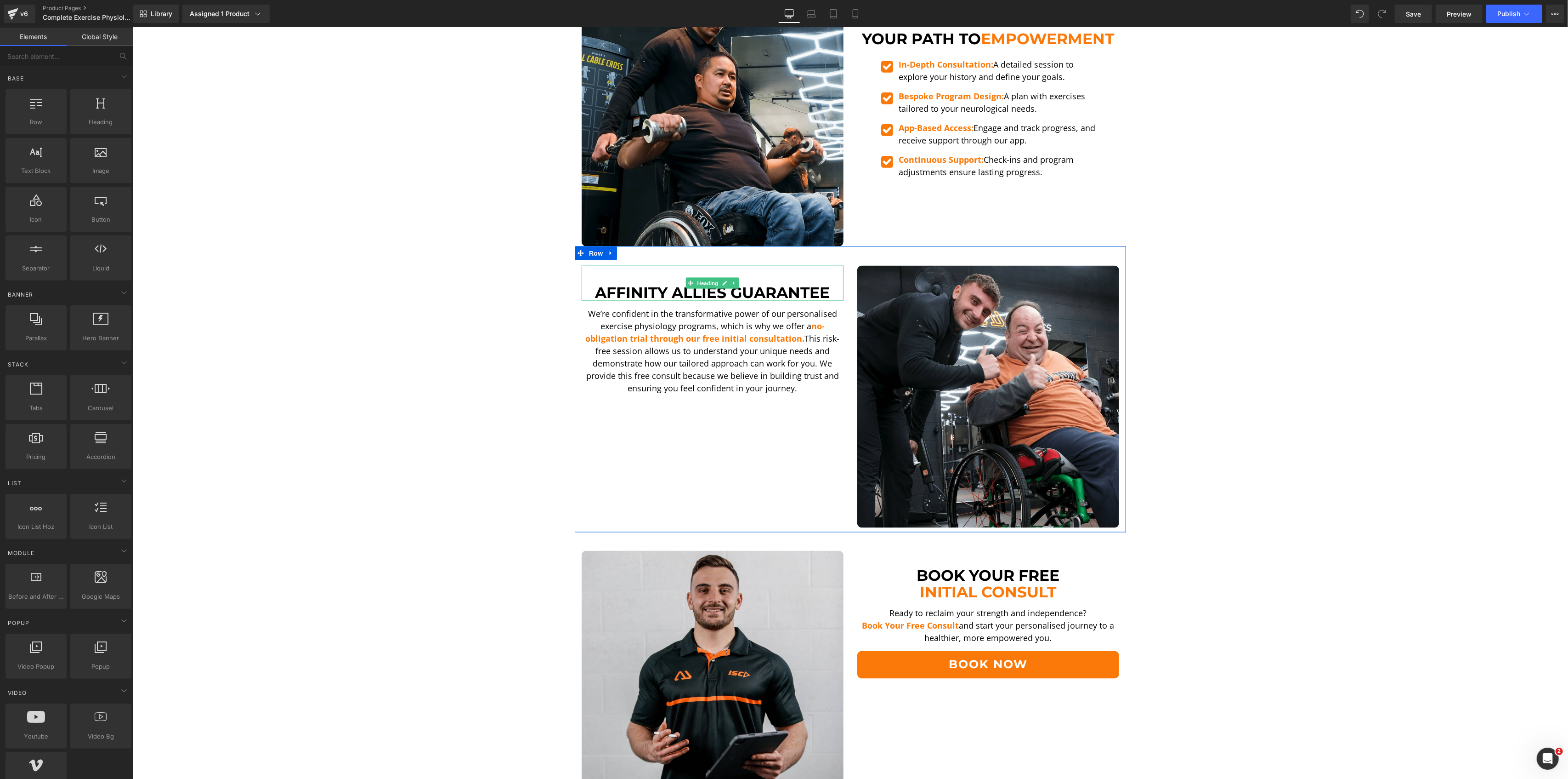
click at [699, 294] on h1 "Affinity Allies Guarantee" at bounding box center [712, 292] width 262 height 16
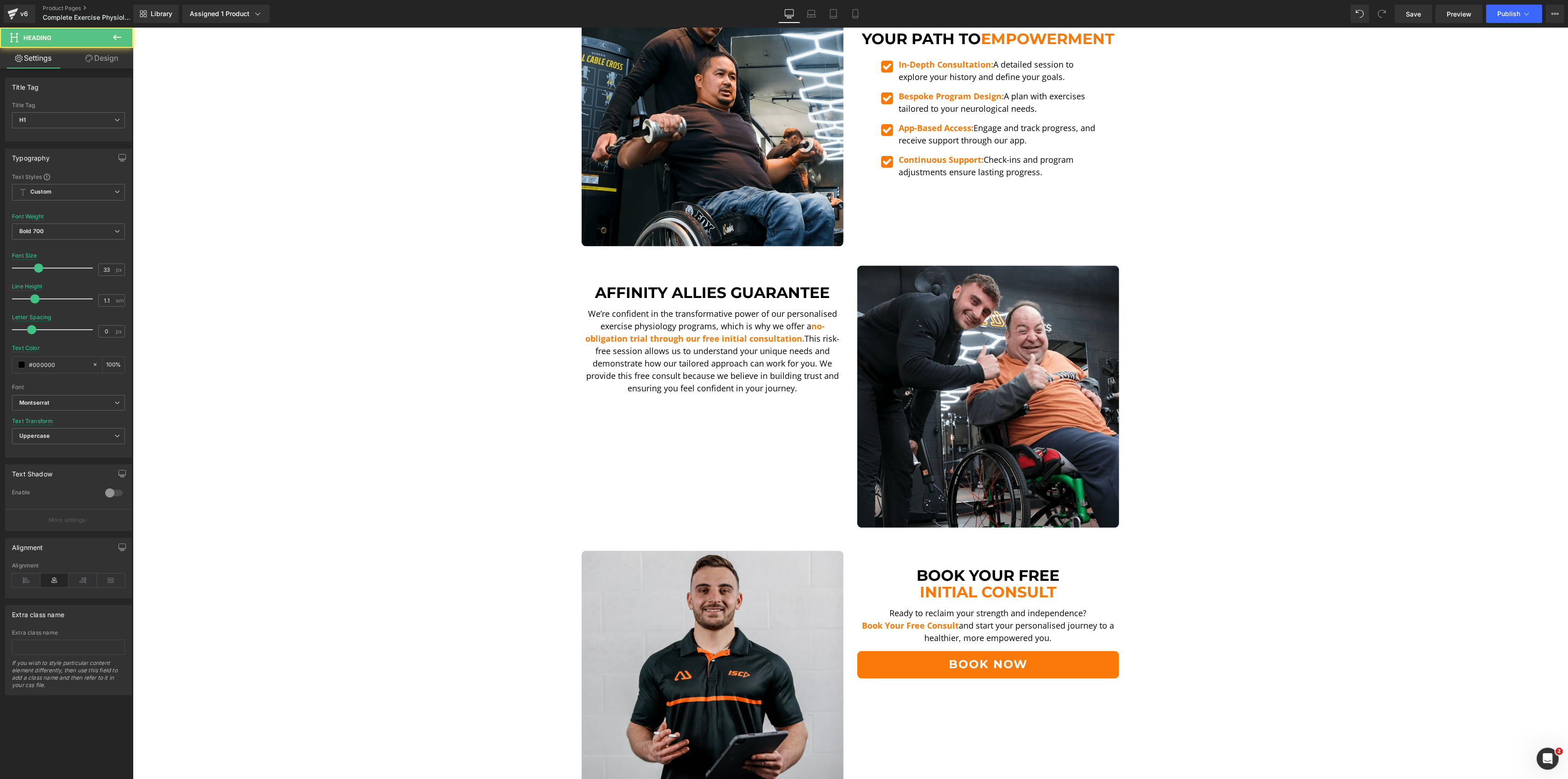
drag, startPoint x: 96, startPoint y: 59, endPoint x: 63, endPoint y: 111, distance: 61.6
click at [96, 60] on link "Design" at bounding box center [101, 58] width 66 height 21
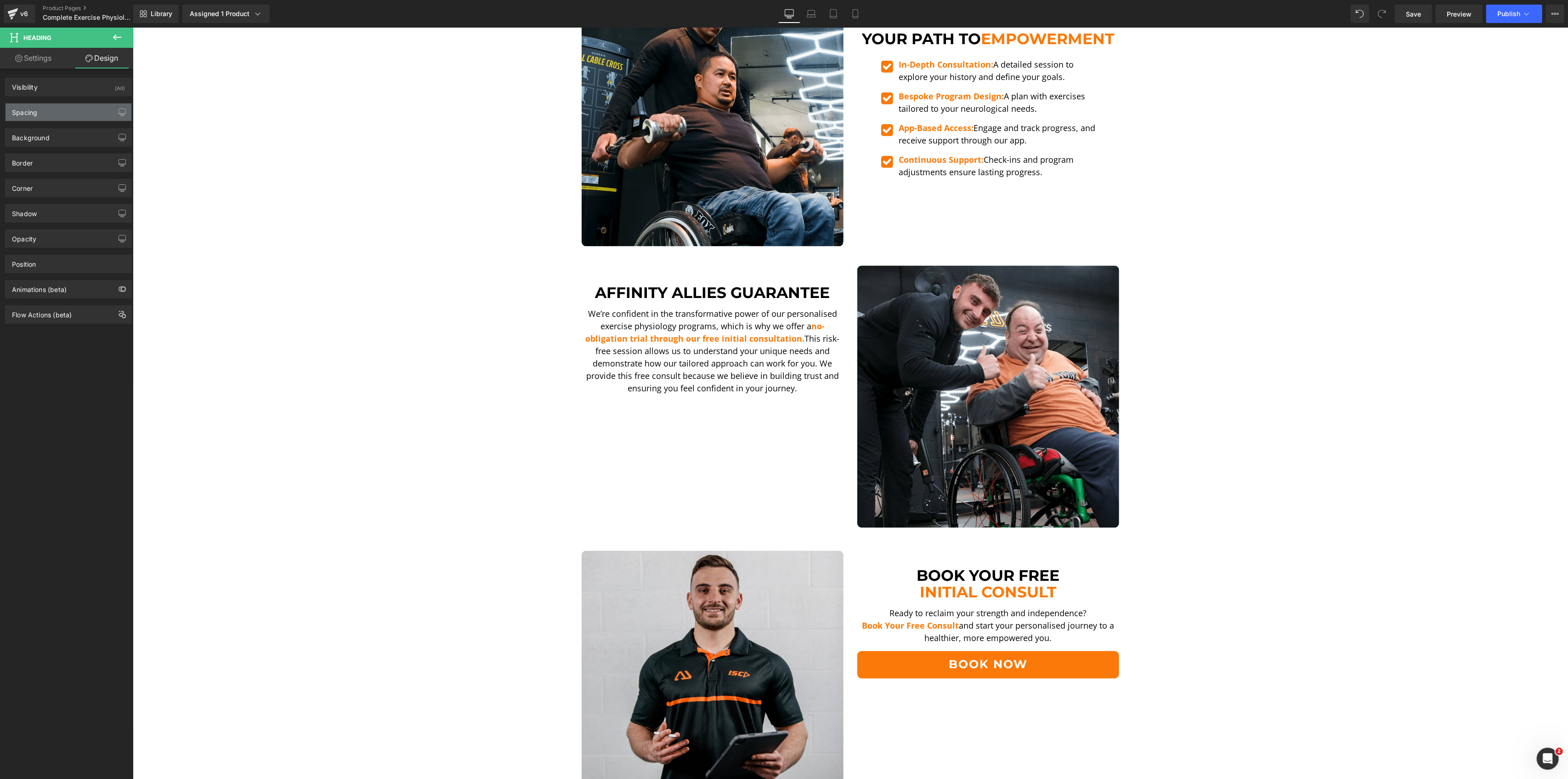
click at [56, 112] on div "Spacing" at bounding box center [68, 112] width 126 height 18
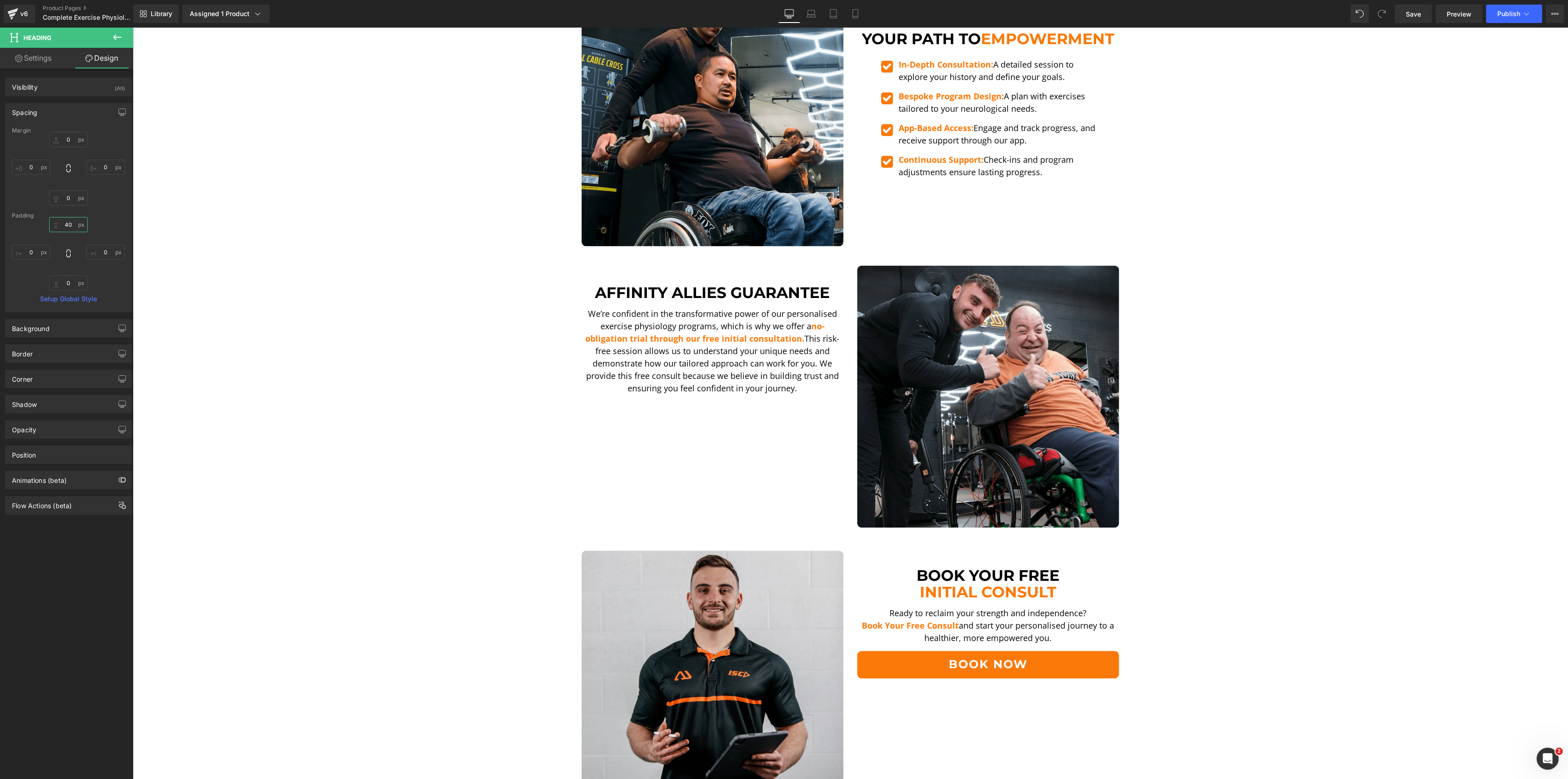
click at [74, 222] on input "40" at bounding box center [68, 224] width 38 height 15
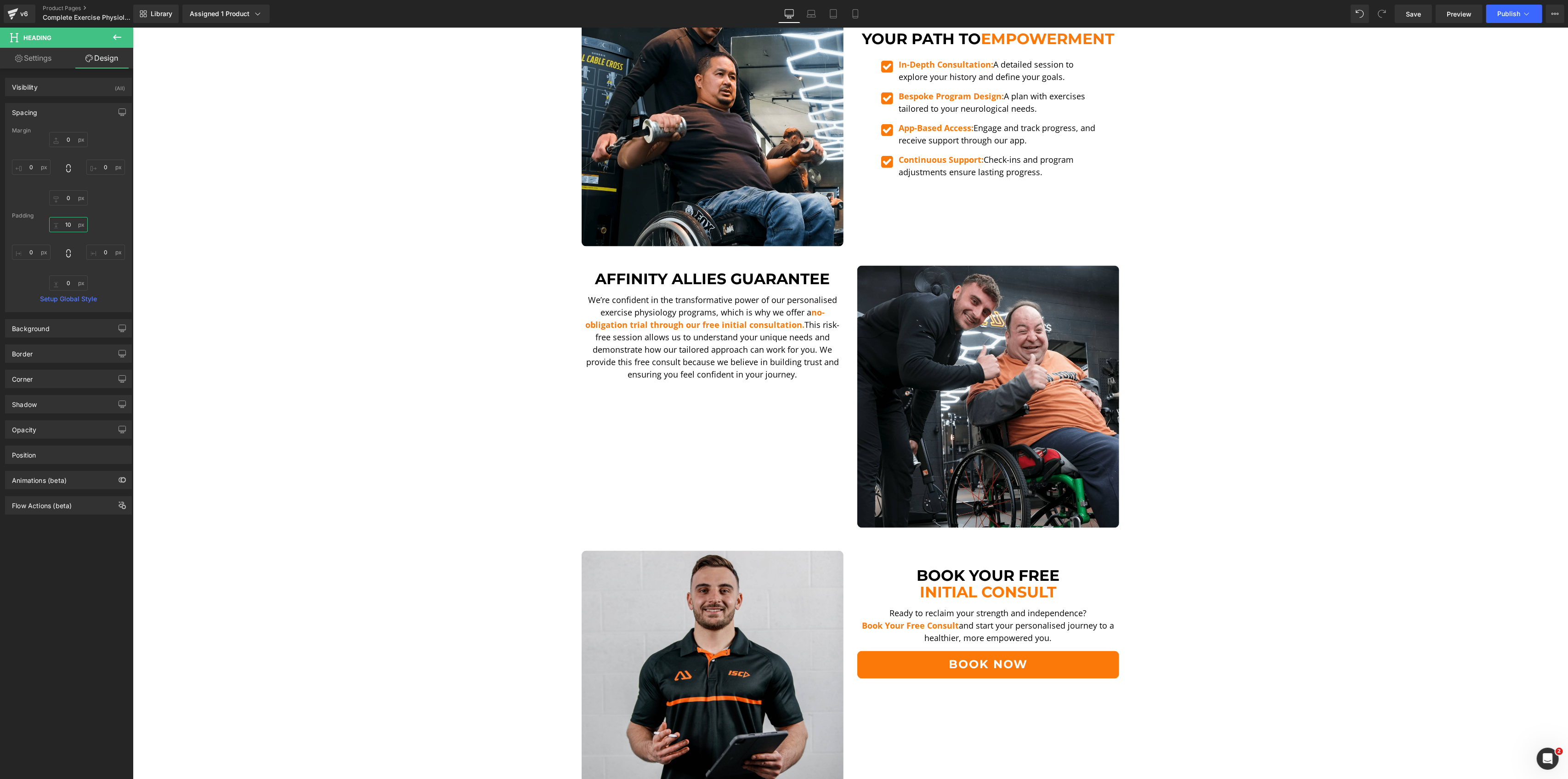
type input "100"
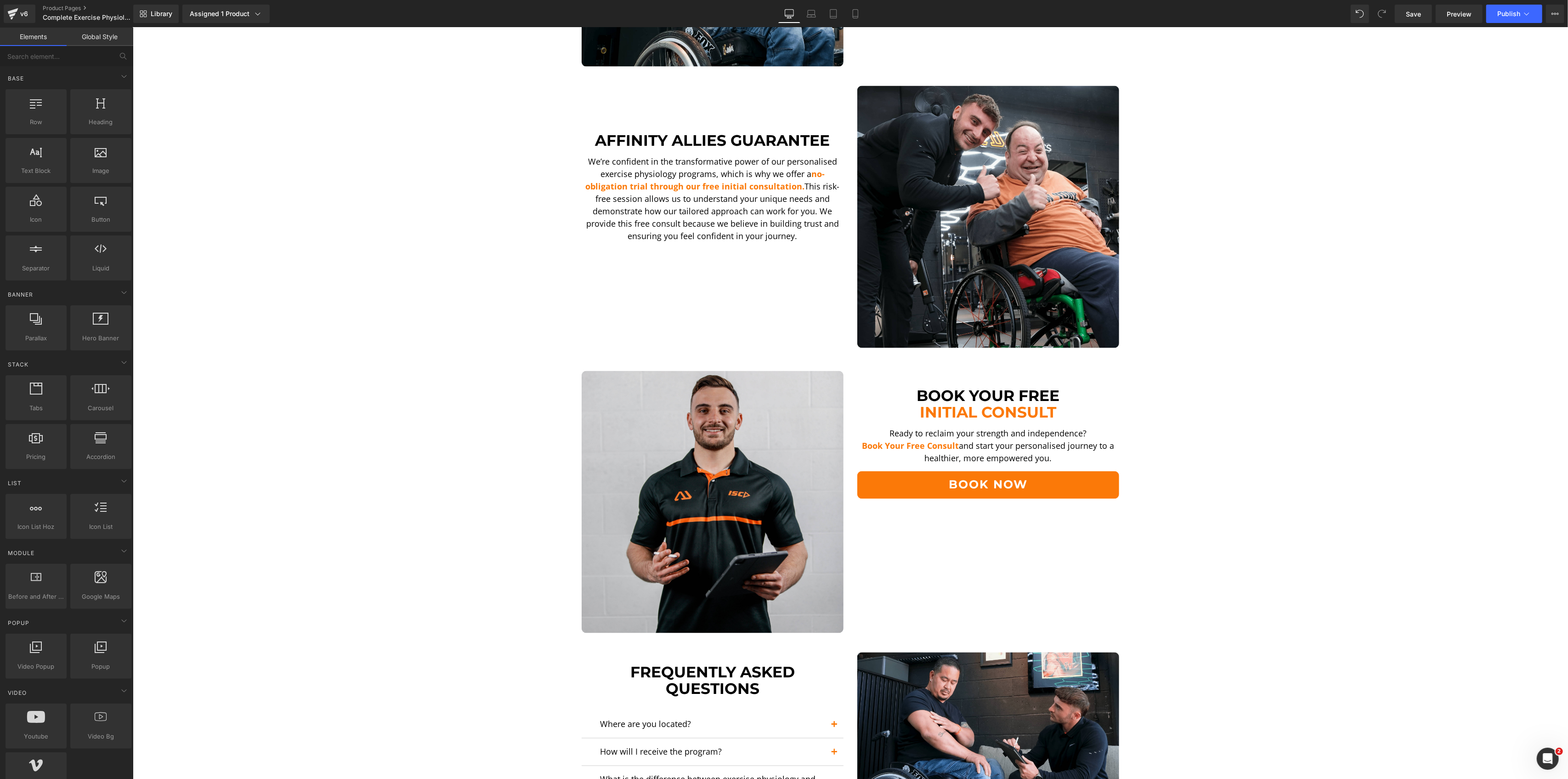
scroll to position [1900, 0]
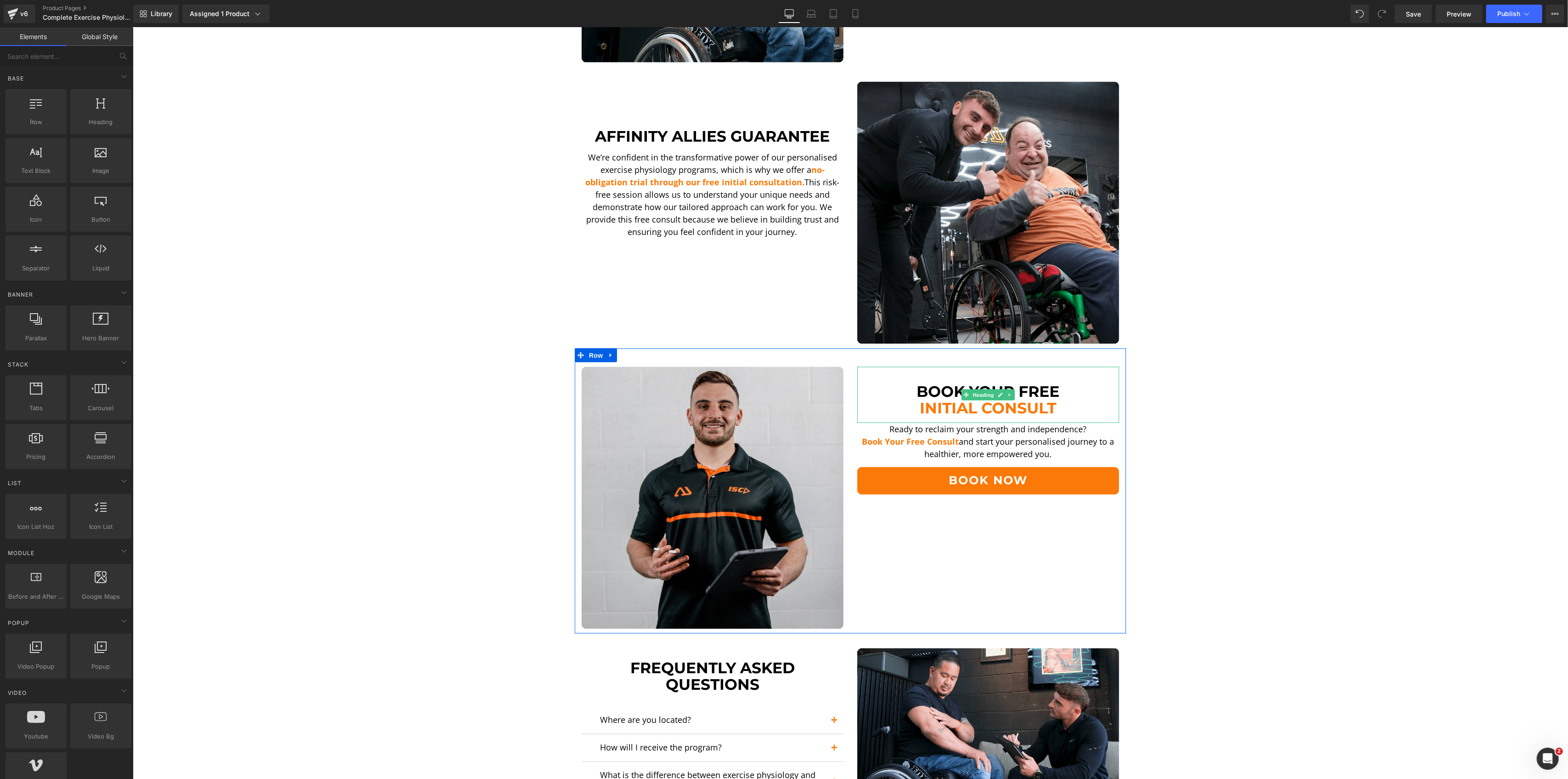
click at [949, 390] on h1 "Book Your Free" at bounding box center [988, 391] width 262 height 16
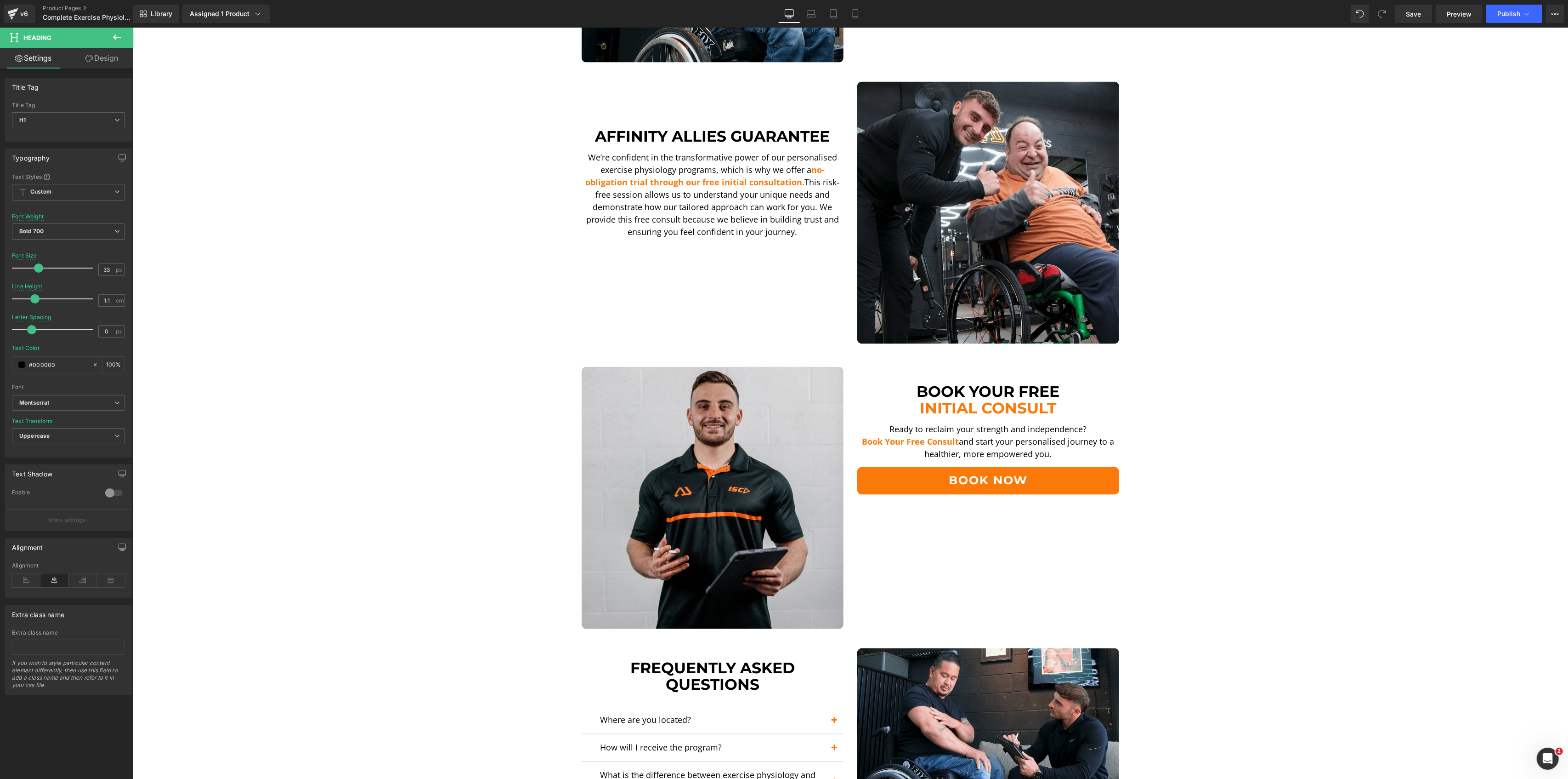
click at [128, 59] on link "Design" at bounding box center [101, 58] width 66 height 21
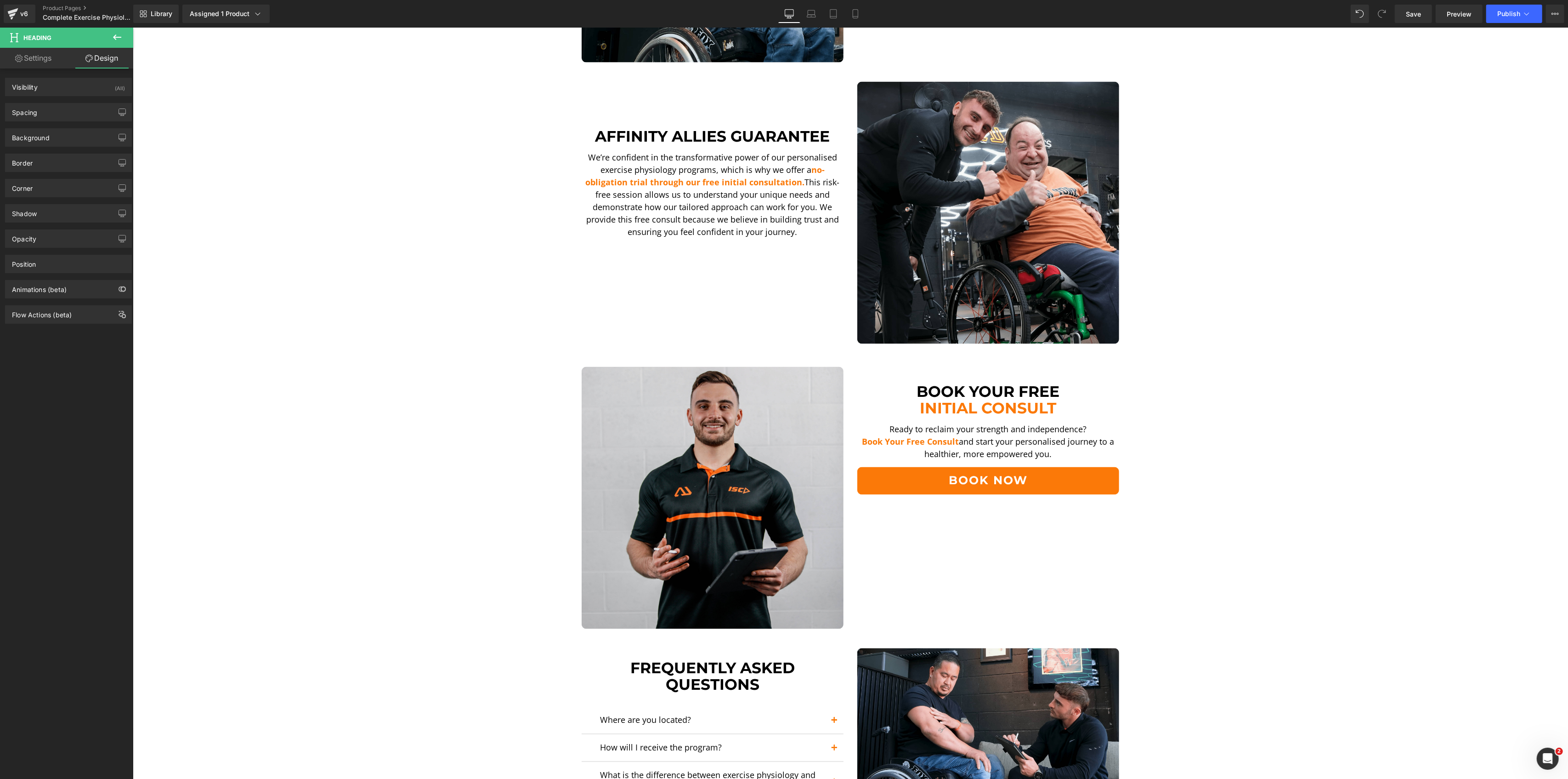
click at [49, 122] on div "Background Color & Image color Color transparent 0 % Image Replace Image Upload…" at bounding box center [69, 134] width 138 height 26
click at [54, 114] on div "Spacing" at bounding box center [68, 112] width 126 height 18
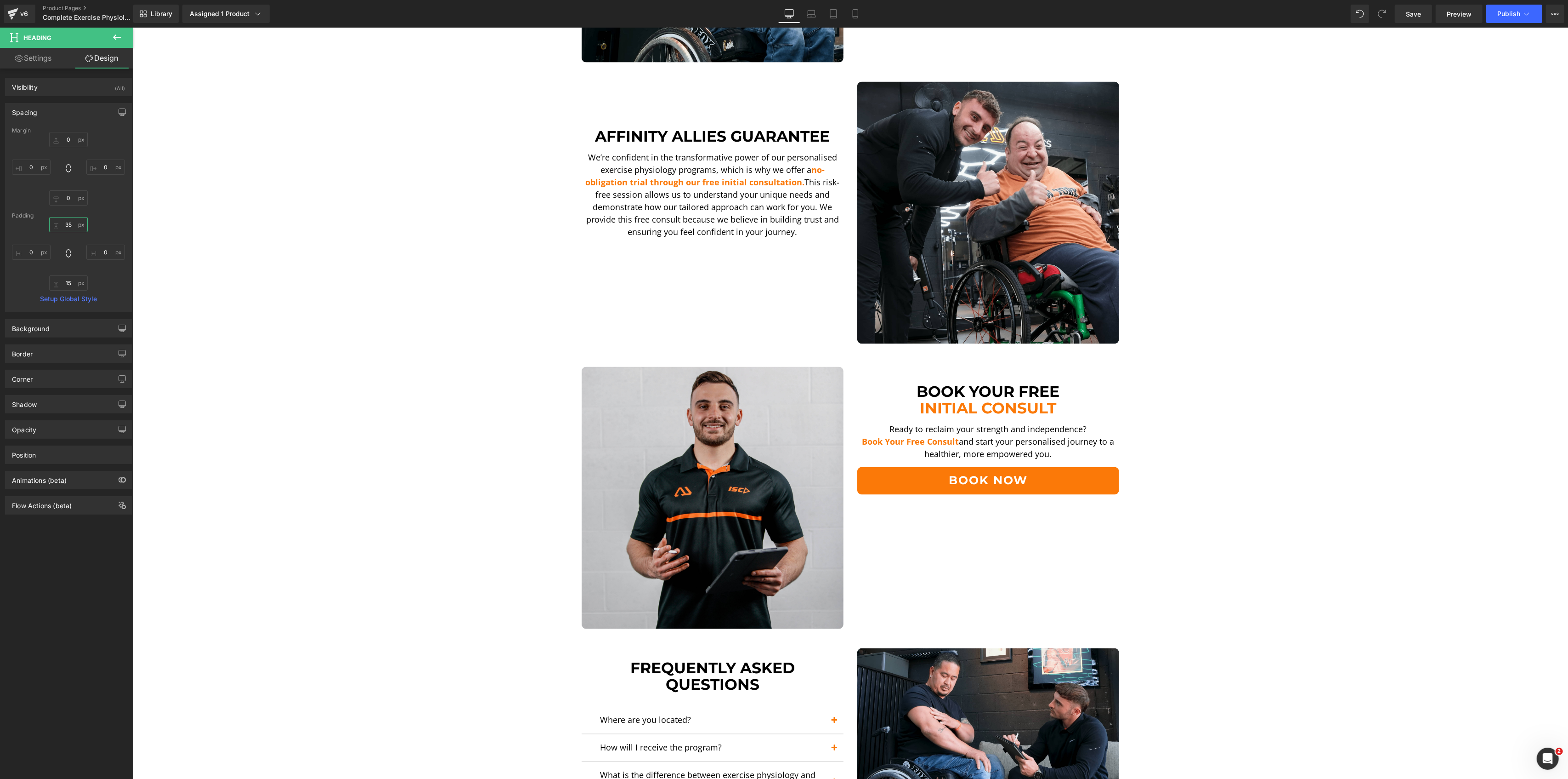
click at [74, 225] on input "35" at bounding box center [68, 224] width 38 height 15
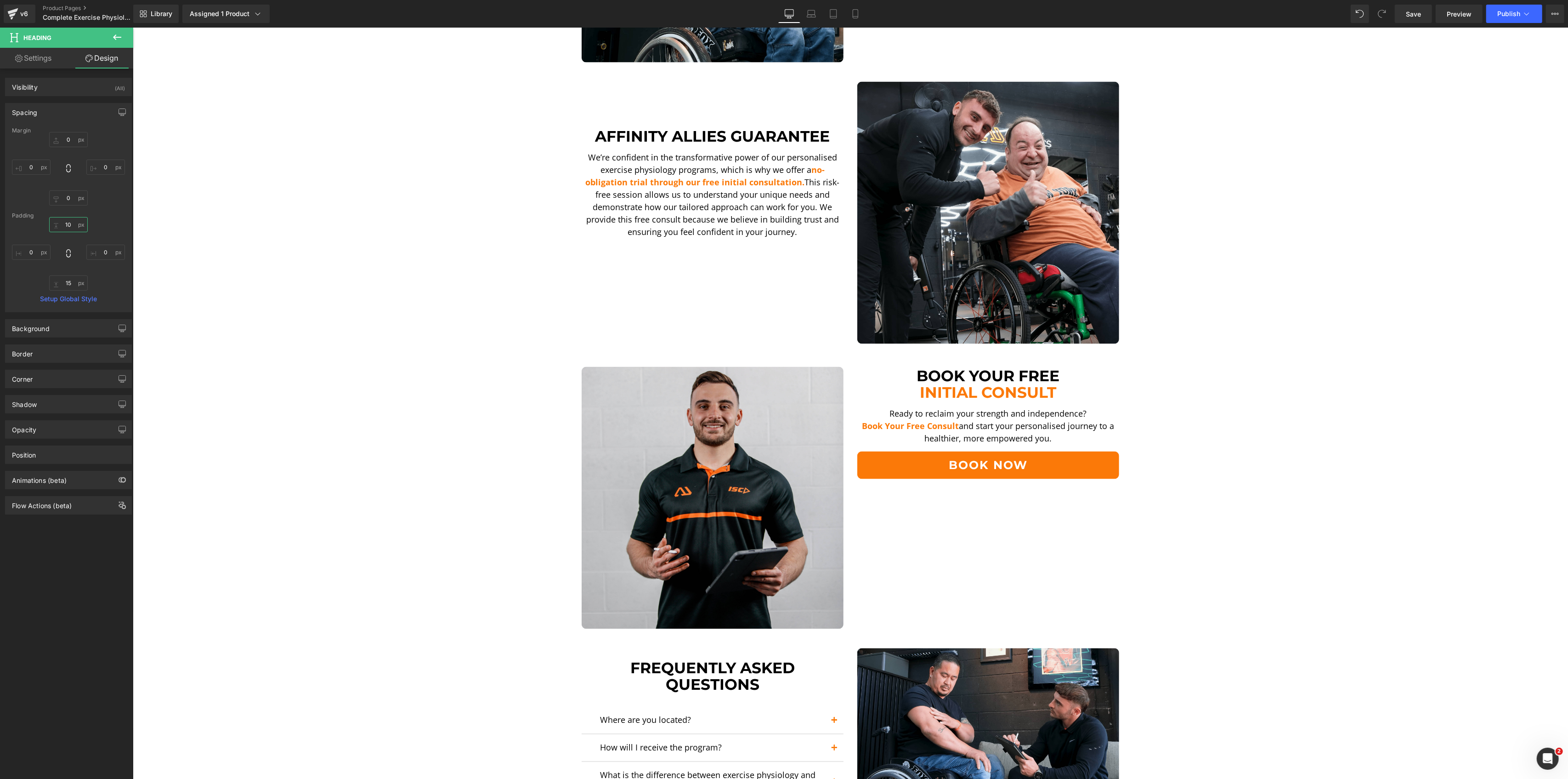
type input "100"
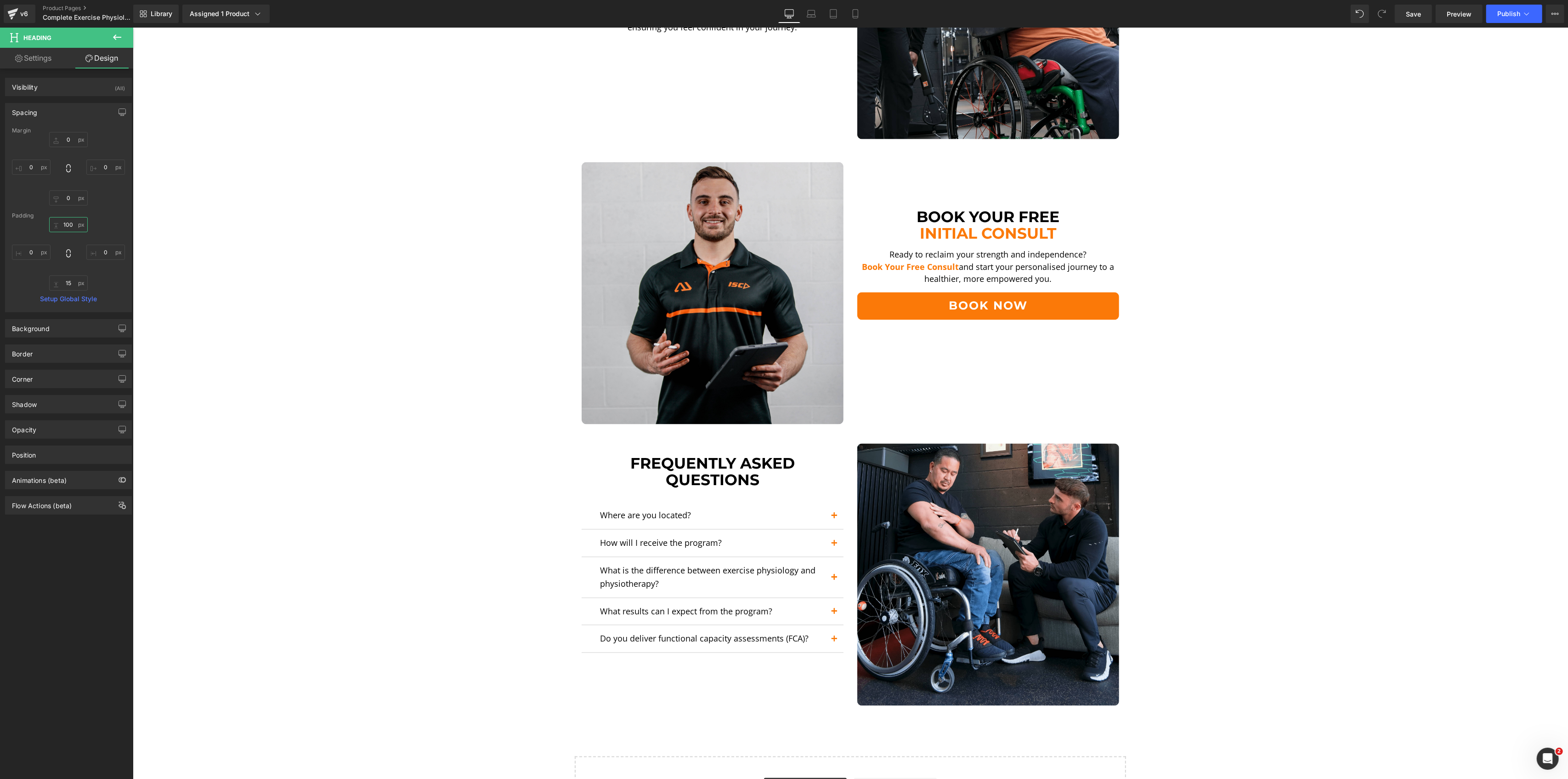
scroll to position [2145, 0]
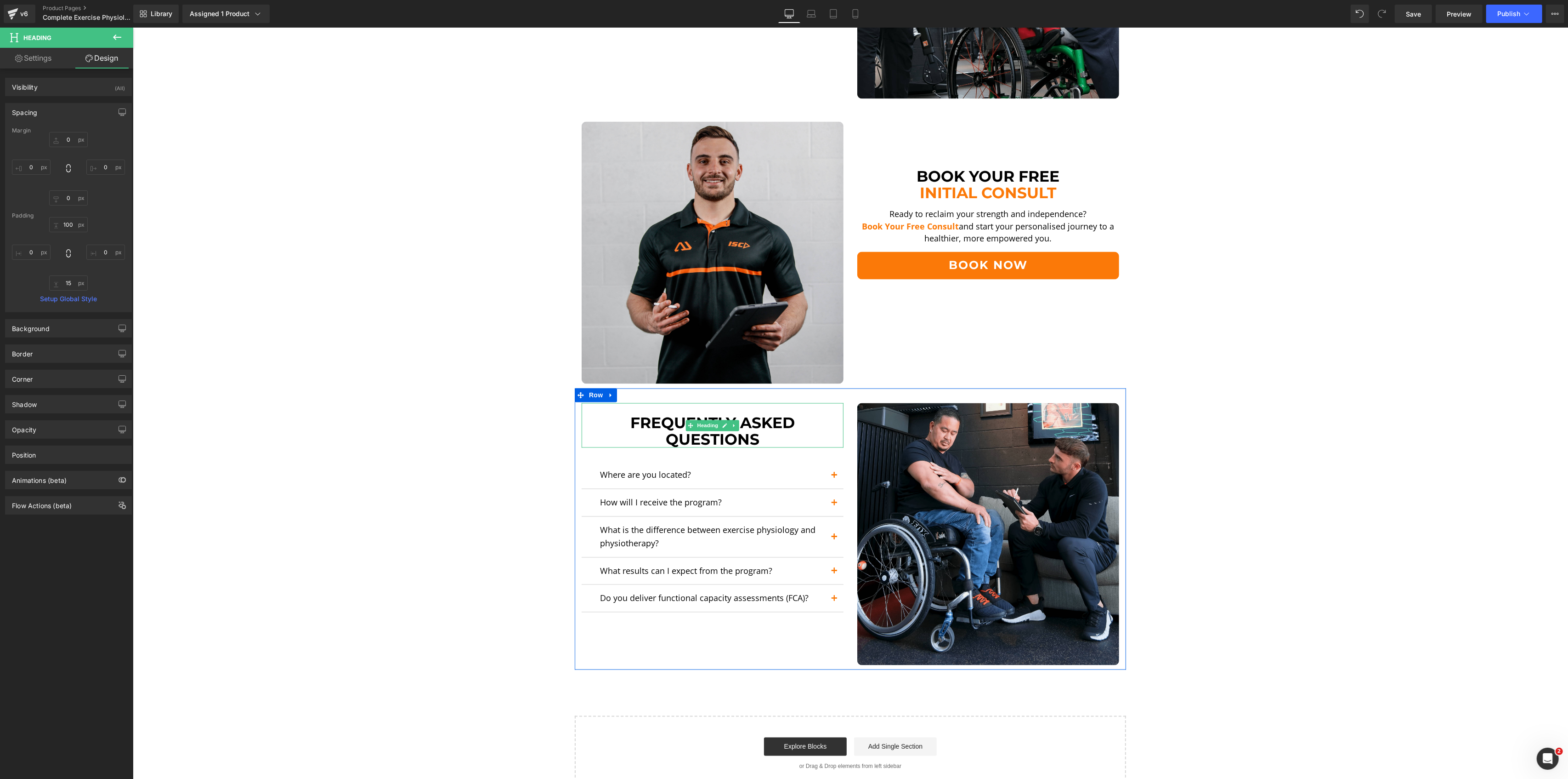
click at [719, 440] on h1 "Frequently Asked Questions" at bounding box center [712, 431] width 262 height 33
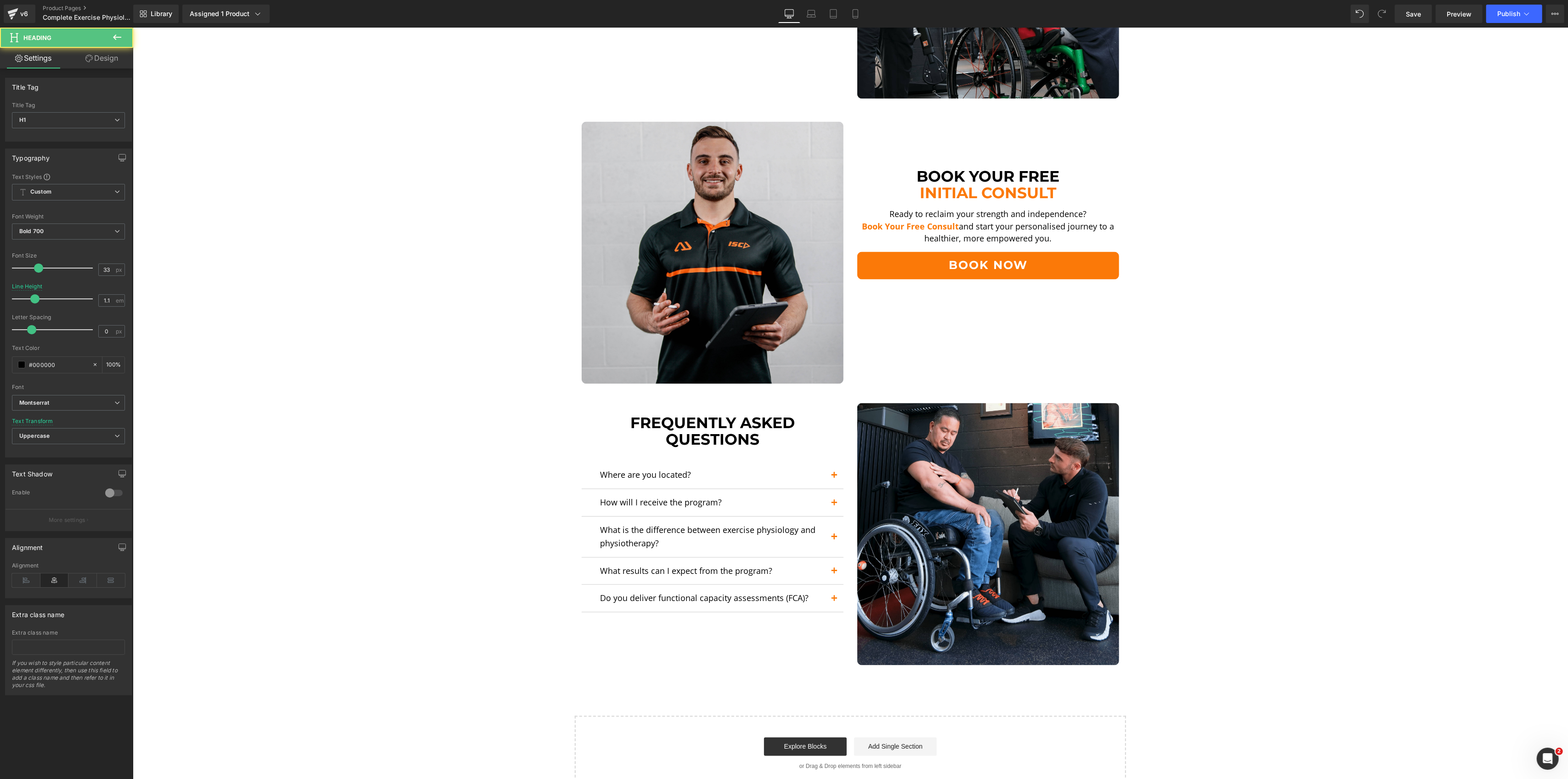
click at [108, 65] on link "Design" at bounding box center [101, 58] width 66 height 21
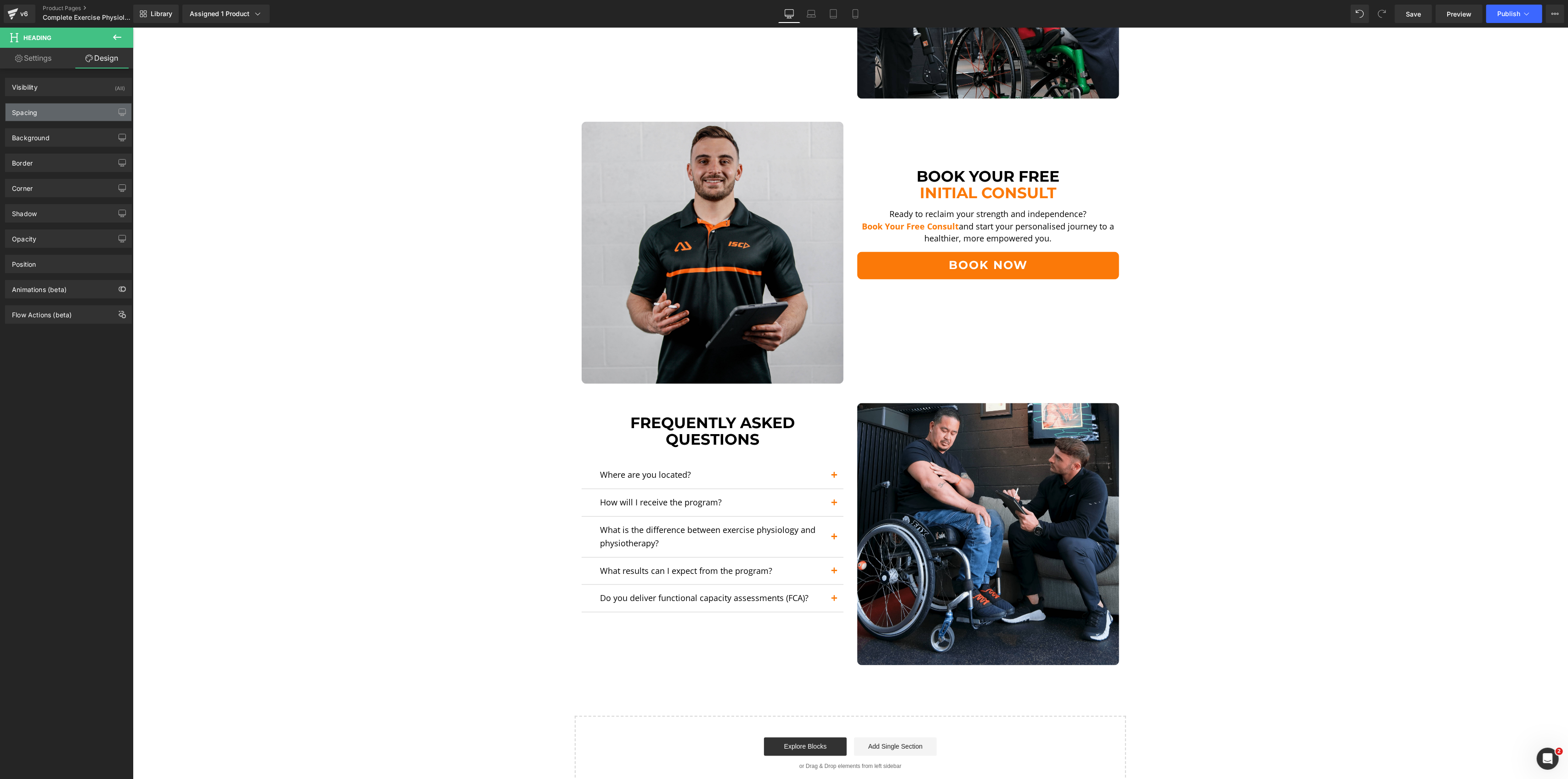
click at [82, 104] on div "Spacing" at bounding box center [68, 112] width 126 height 18
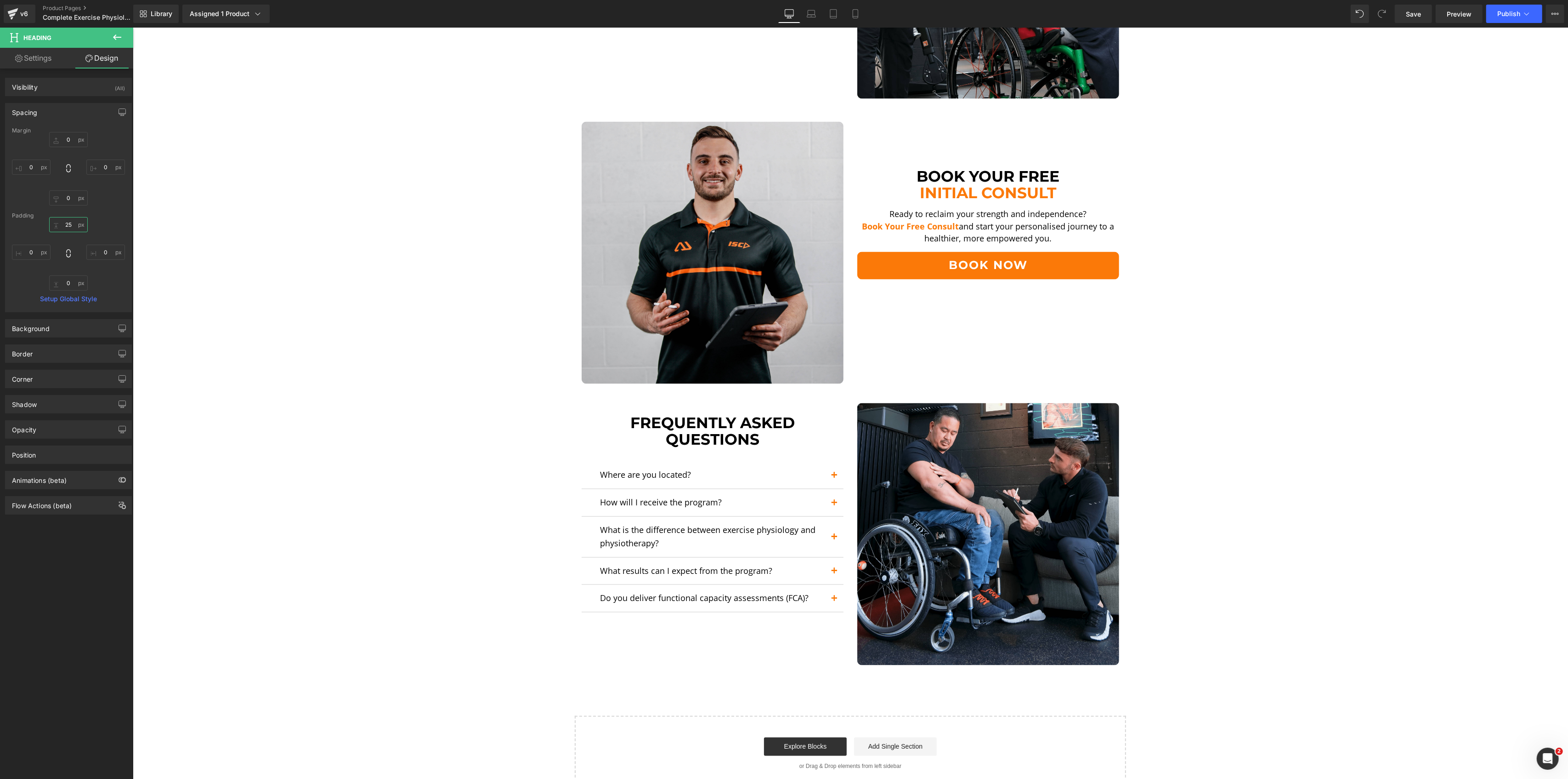
click at [66, 224] on input "25" at bounding box center [68, 224] width 38 height 15
type input "100"
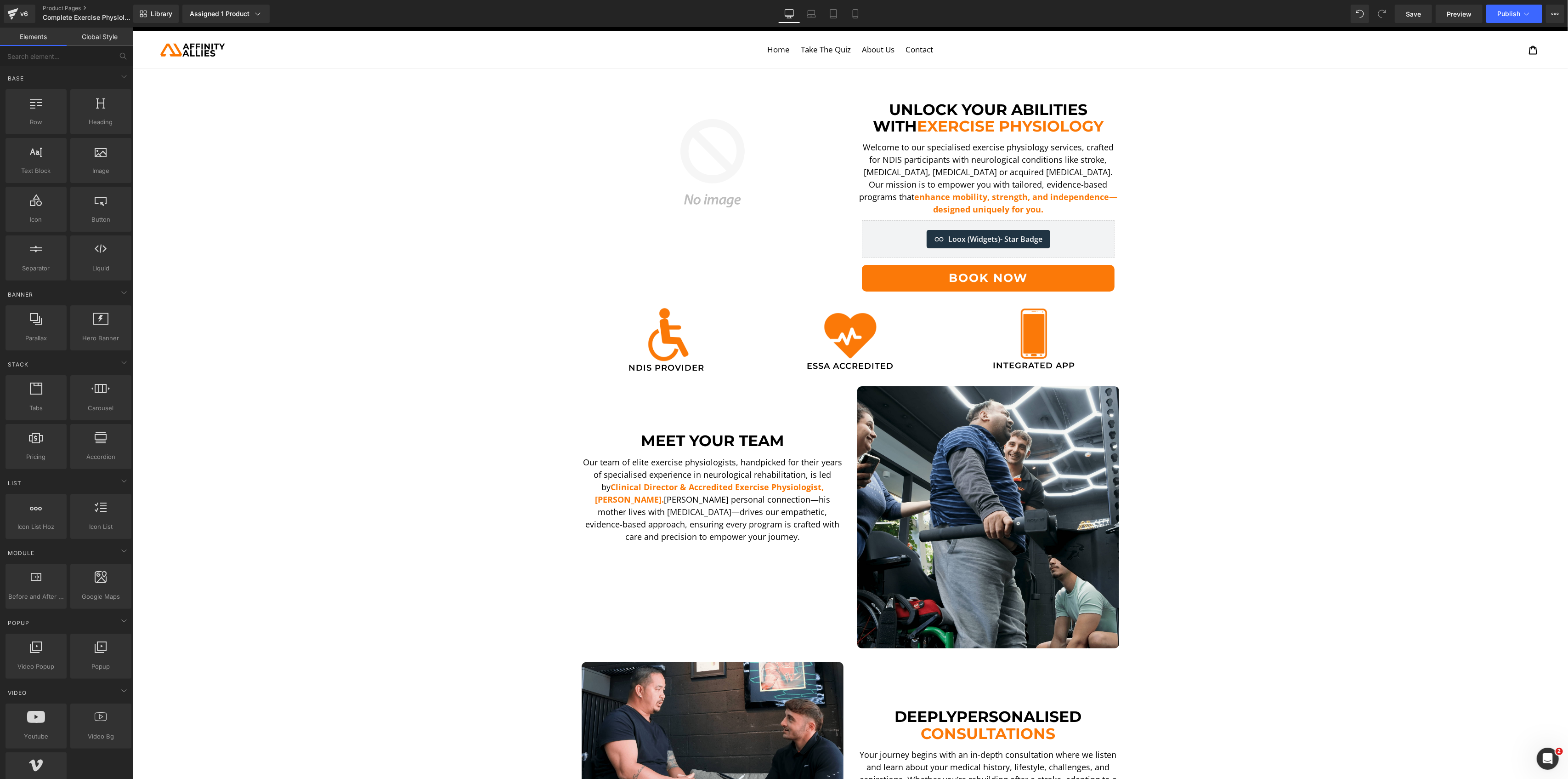
scroll to position [0, 0]
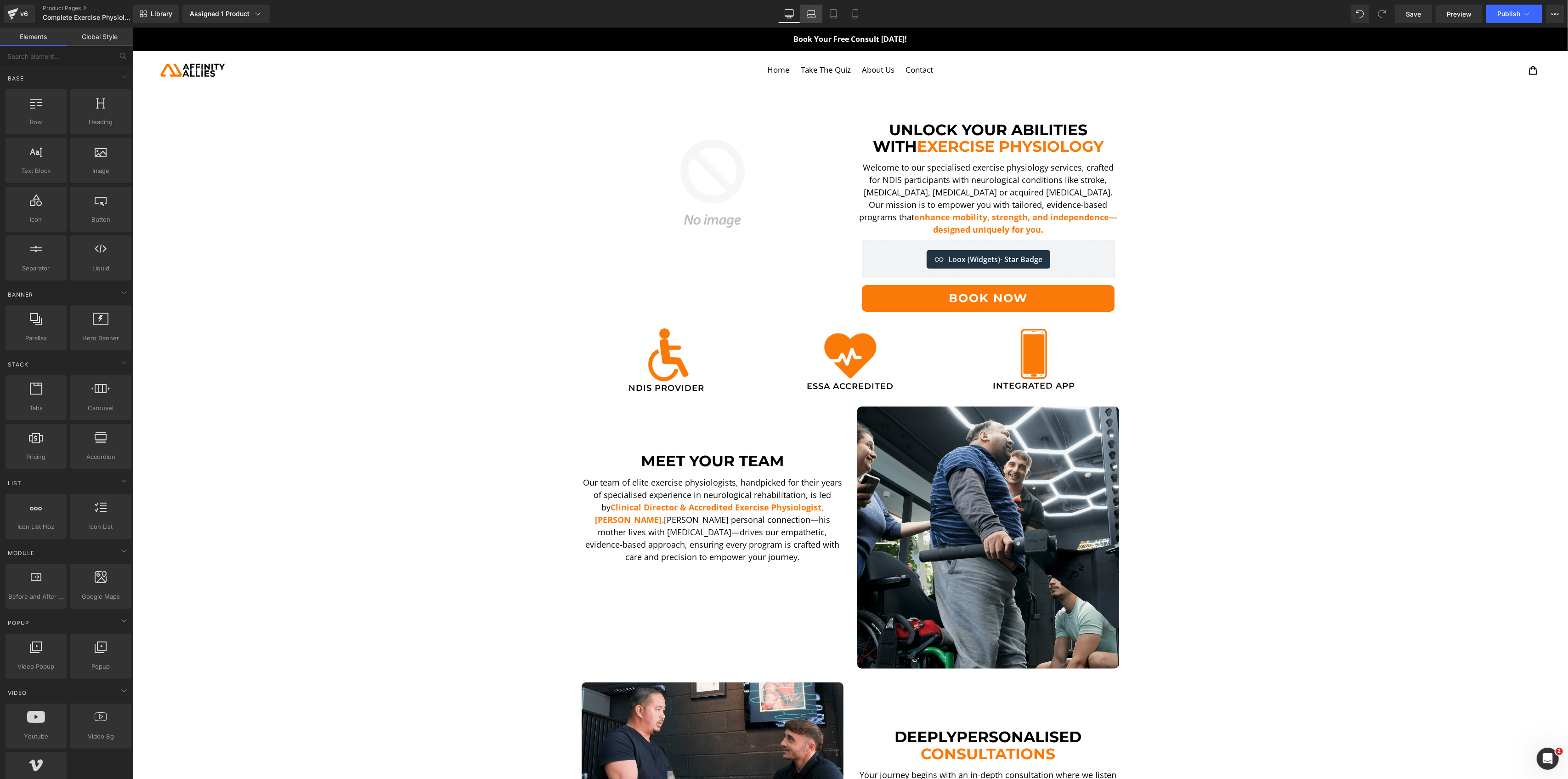
click at [813, 12] on icon at bounding box center [811, 13] width 9 height 9
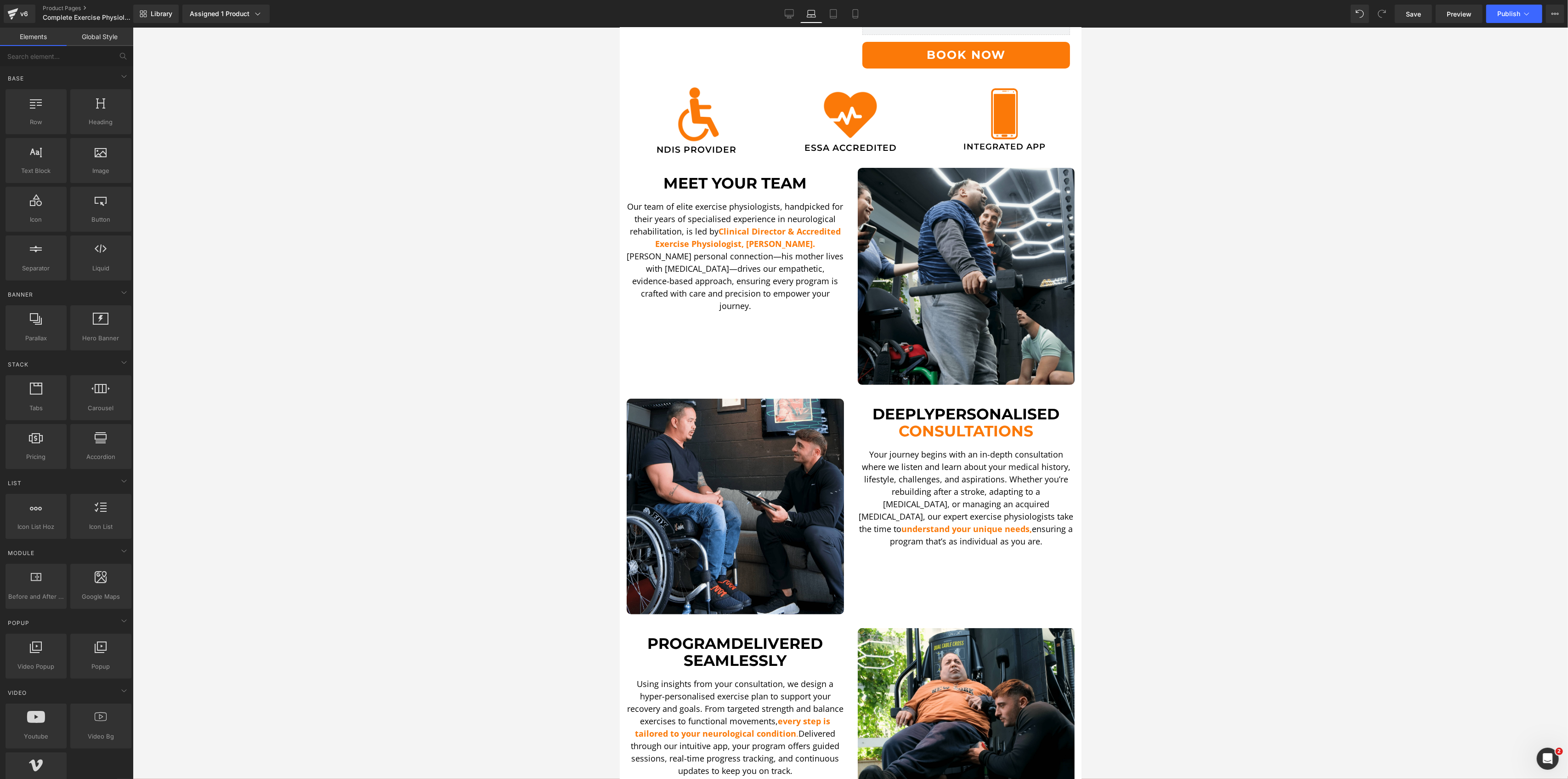
scroll to position [306, 0]
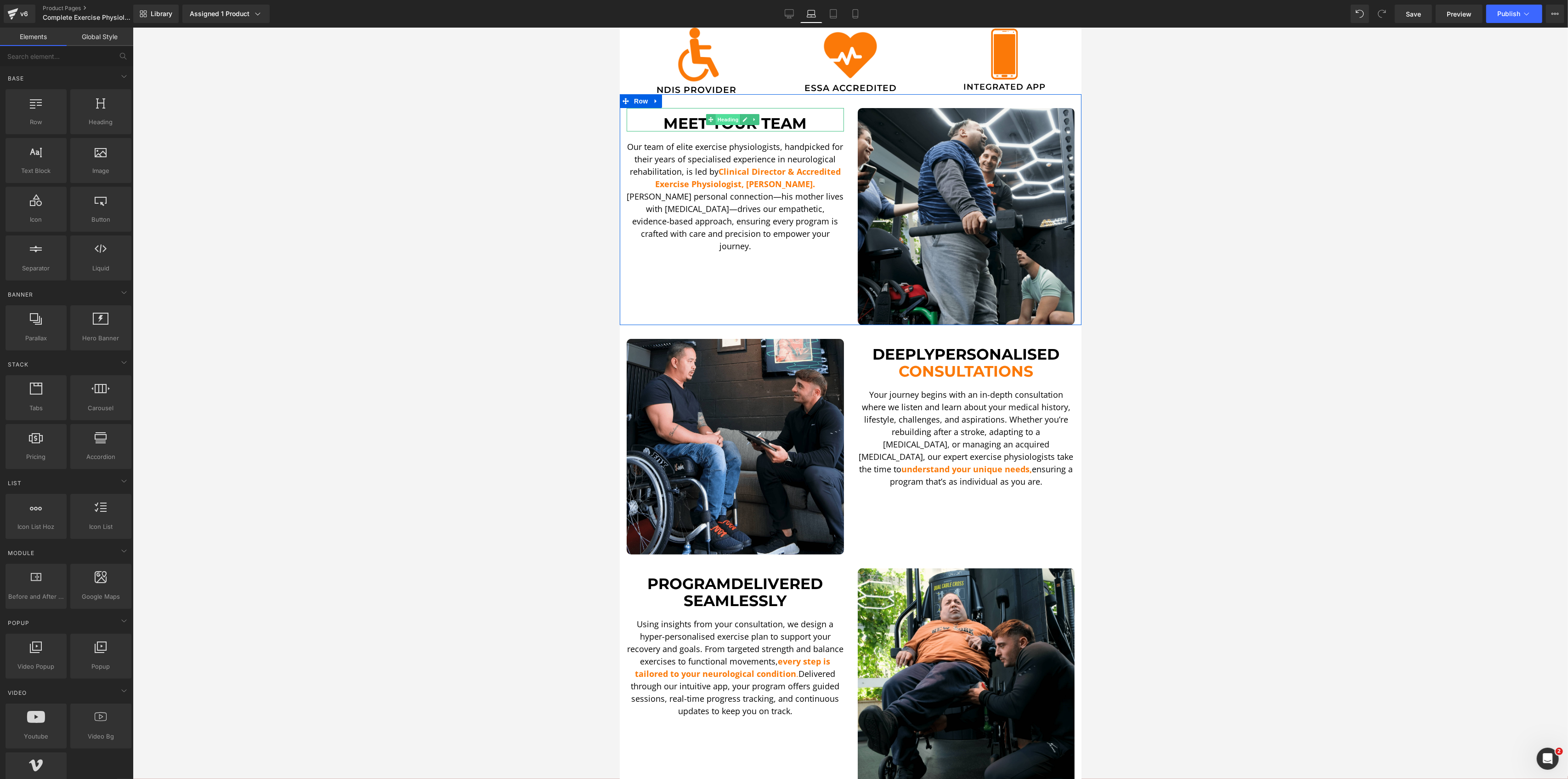
click at [732, 115] on span "Heading" at bounding box center [727, 119] width 25 height 11
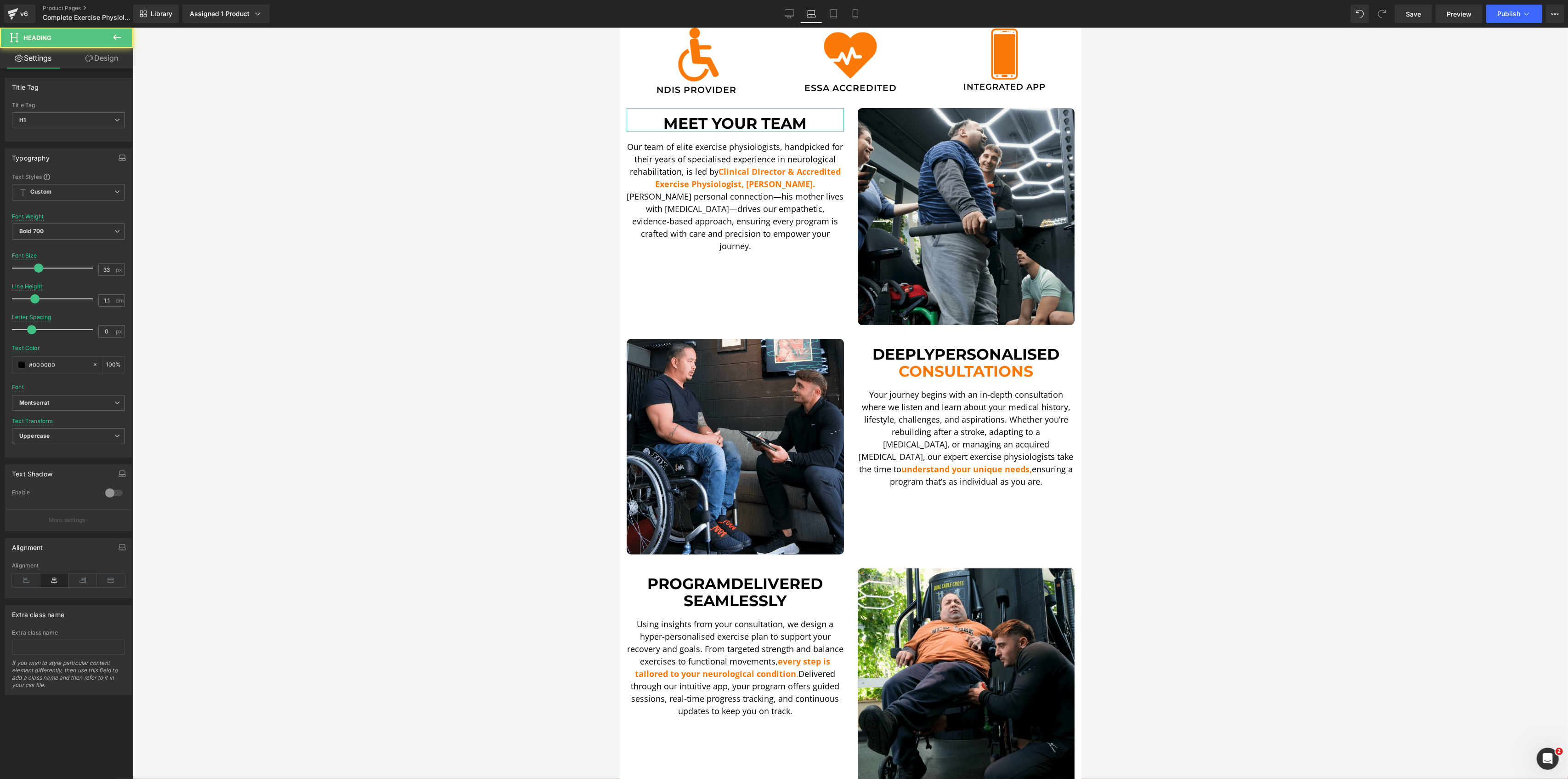
drag, startPoint x: 117, startPoint y: 72, endPoint x: 117, endPoint y: 65, distance: 7.0
click at [117, 72] on div "Title Tag H1 H2 H3 H4 H5 H6 Title Tag H1 H1 H2 H3 H4 H5 H6" at bounding box center [69, 106] width 138 height 71
click at [117, 63] on link "Design" at bounding box center [101, 58] width 66 height 21
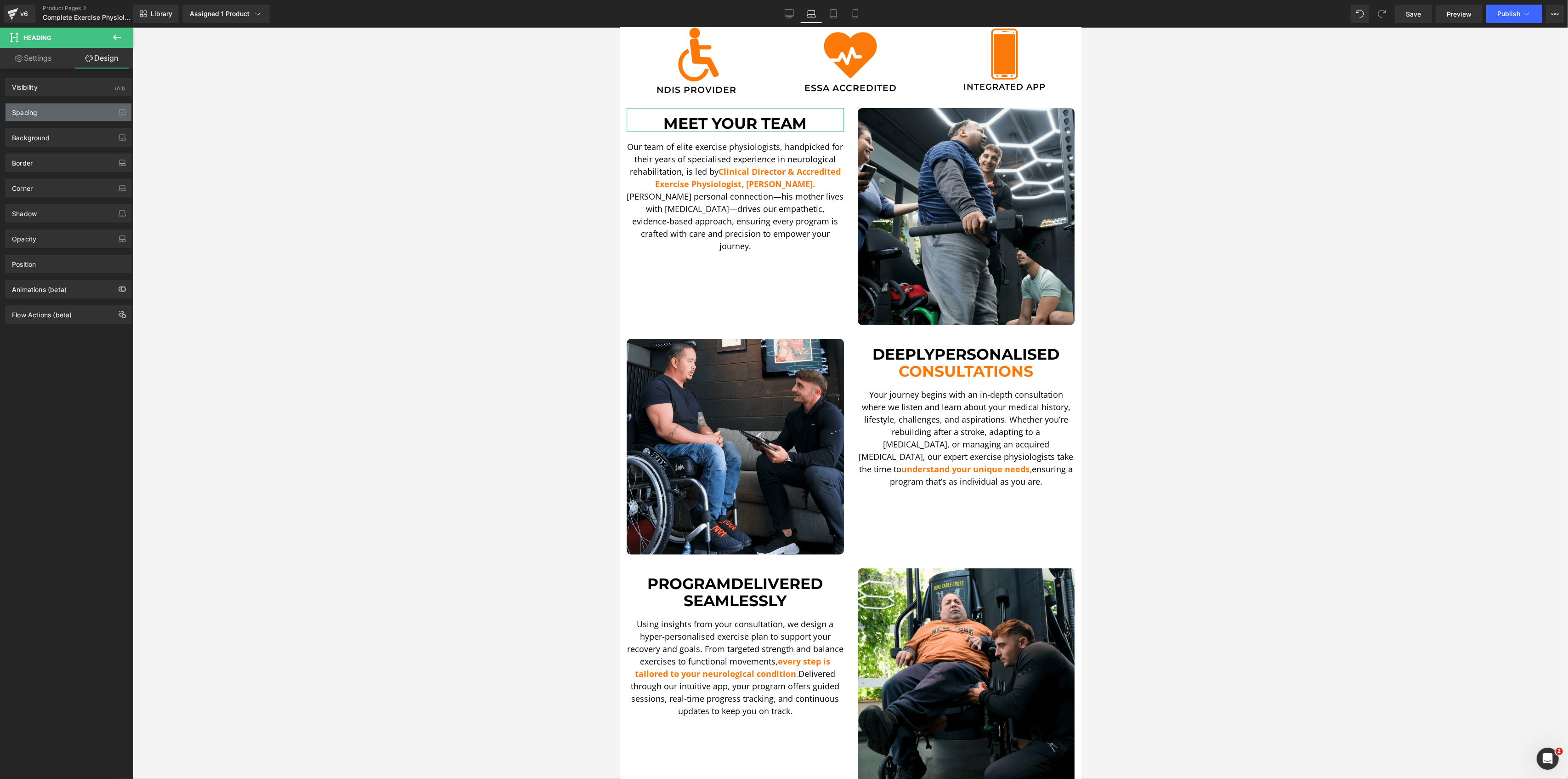
click at [46, 104] on div "Spacing" at bounding box center [68, 112] width 126 height 18
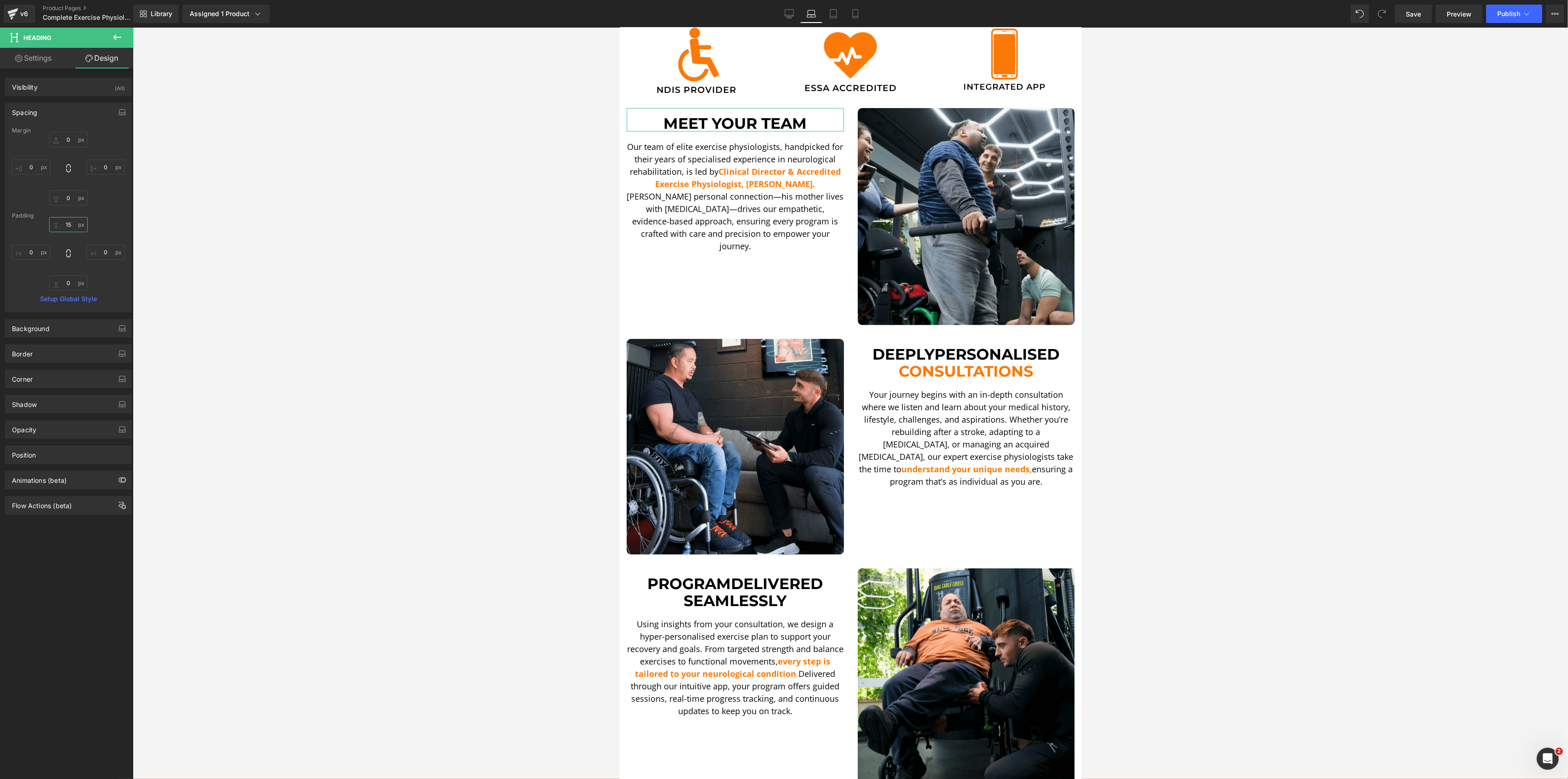
click at [72, 224] on input "text" at bounding box center [68, 224] width 38 height 15
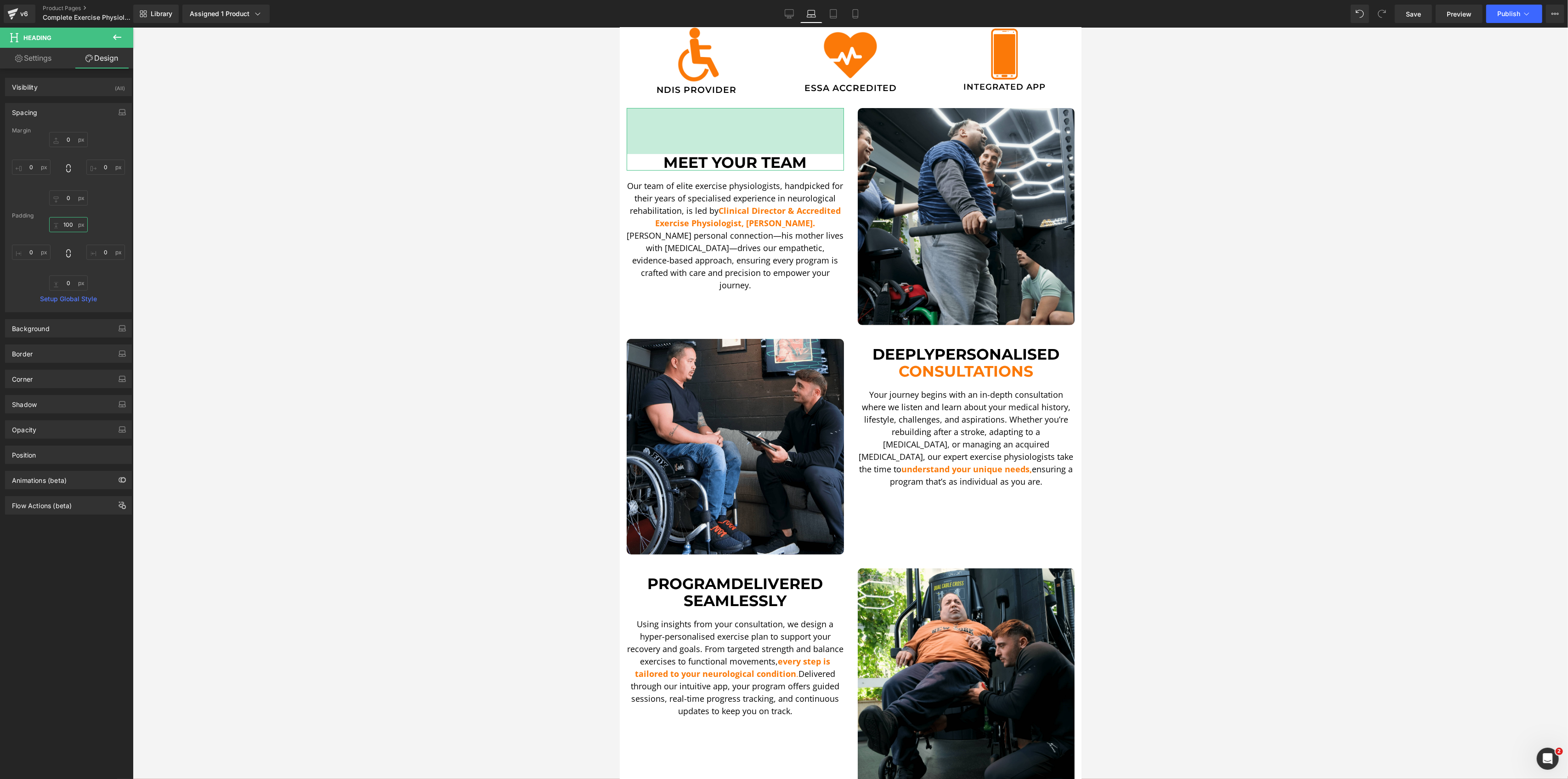
click at [66, 225] on input "100" at bounding box center [68, 224] width 38 height 15
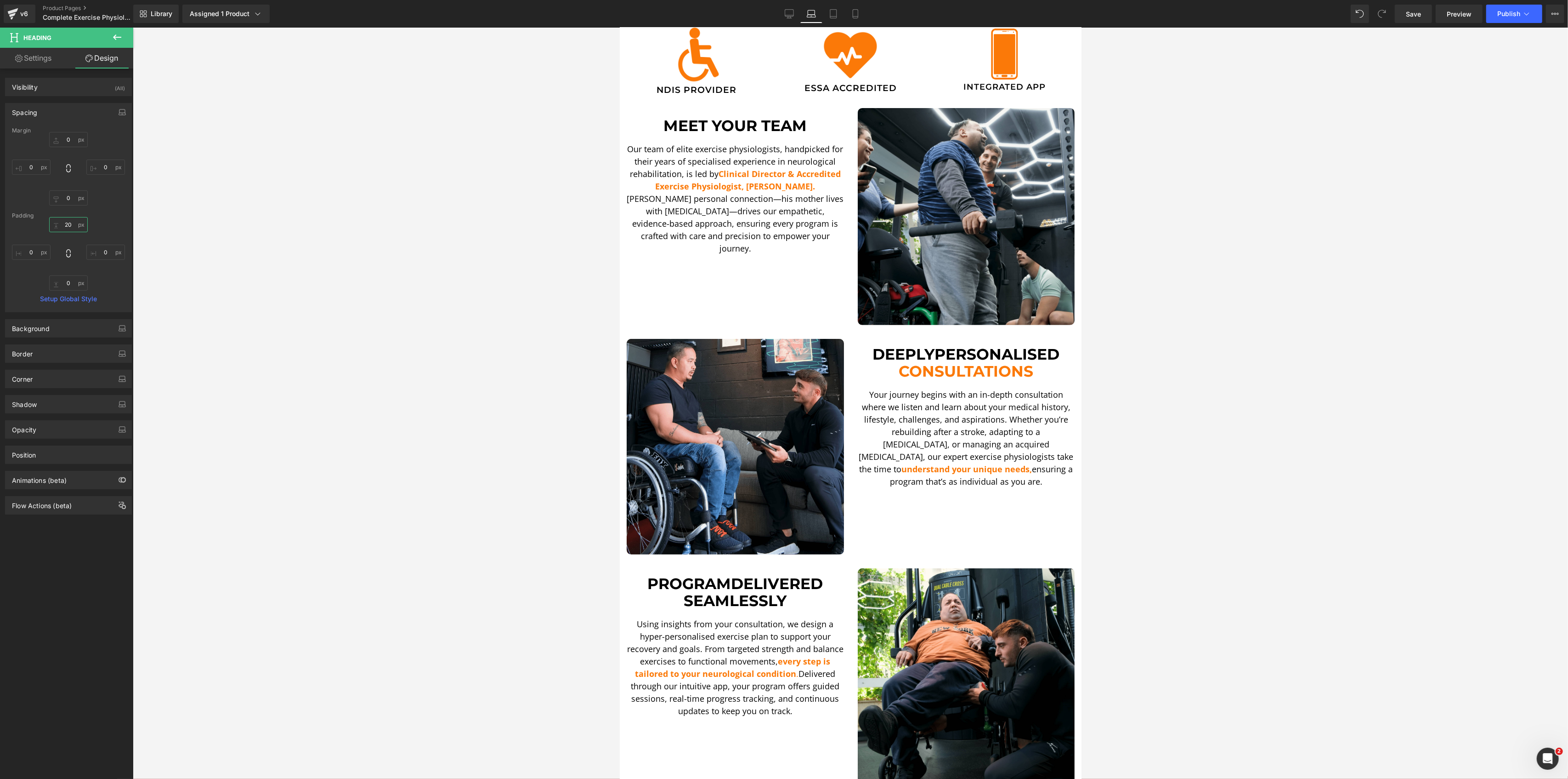
type input "2"
type input "50"
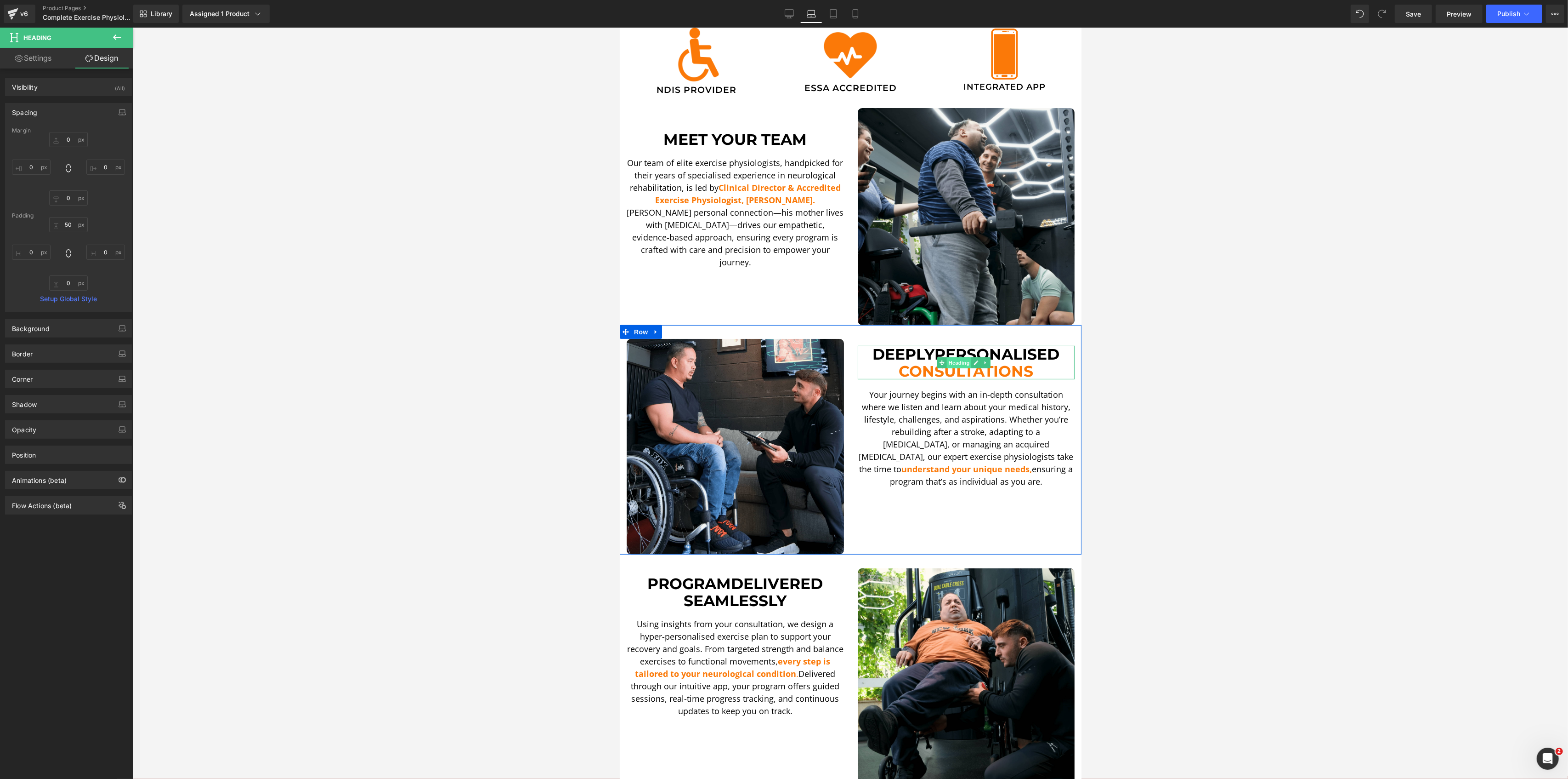
click at [961, 357] on span "Heading" at bounding box center [958, 362] width 25 height 11
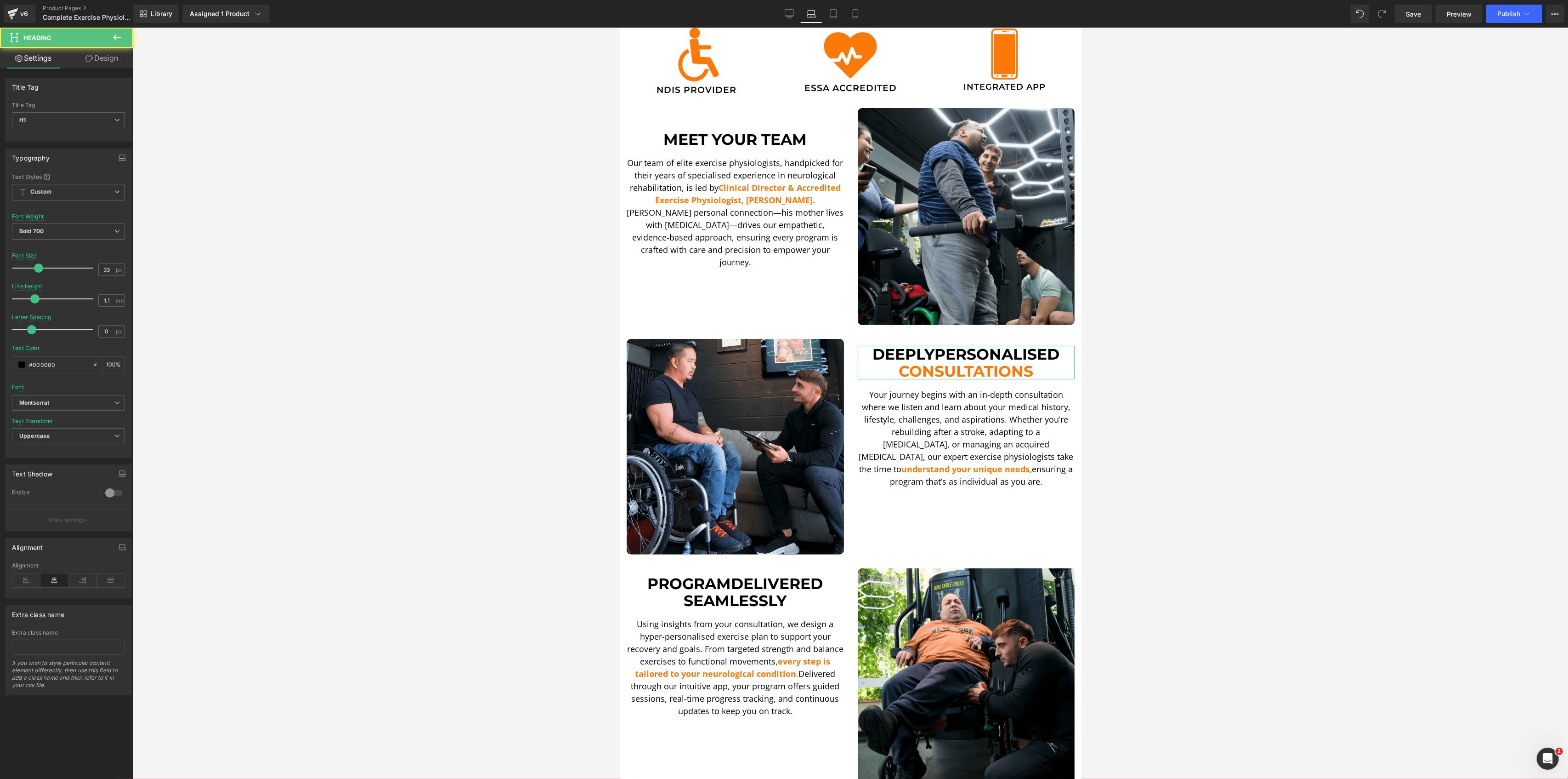
click at [75, 63] on link "Design" at bounding box center [101, 58] width 66 height 21
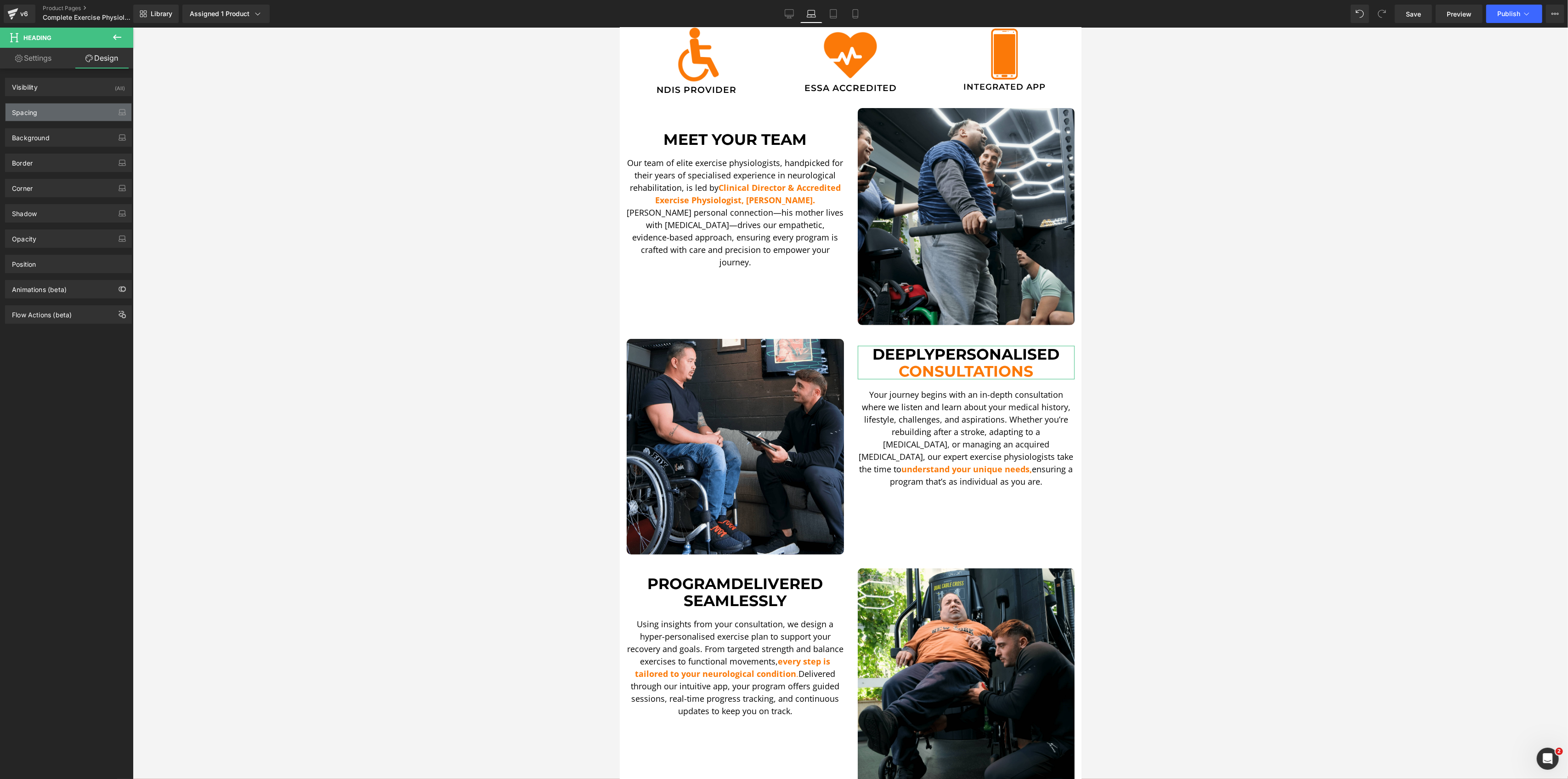
click at [52, 115] on div "Spacing" at bounding box center [68, 112] width 126 height 18
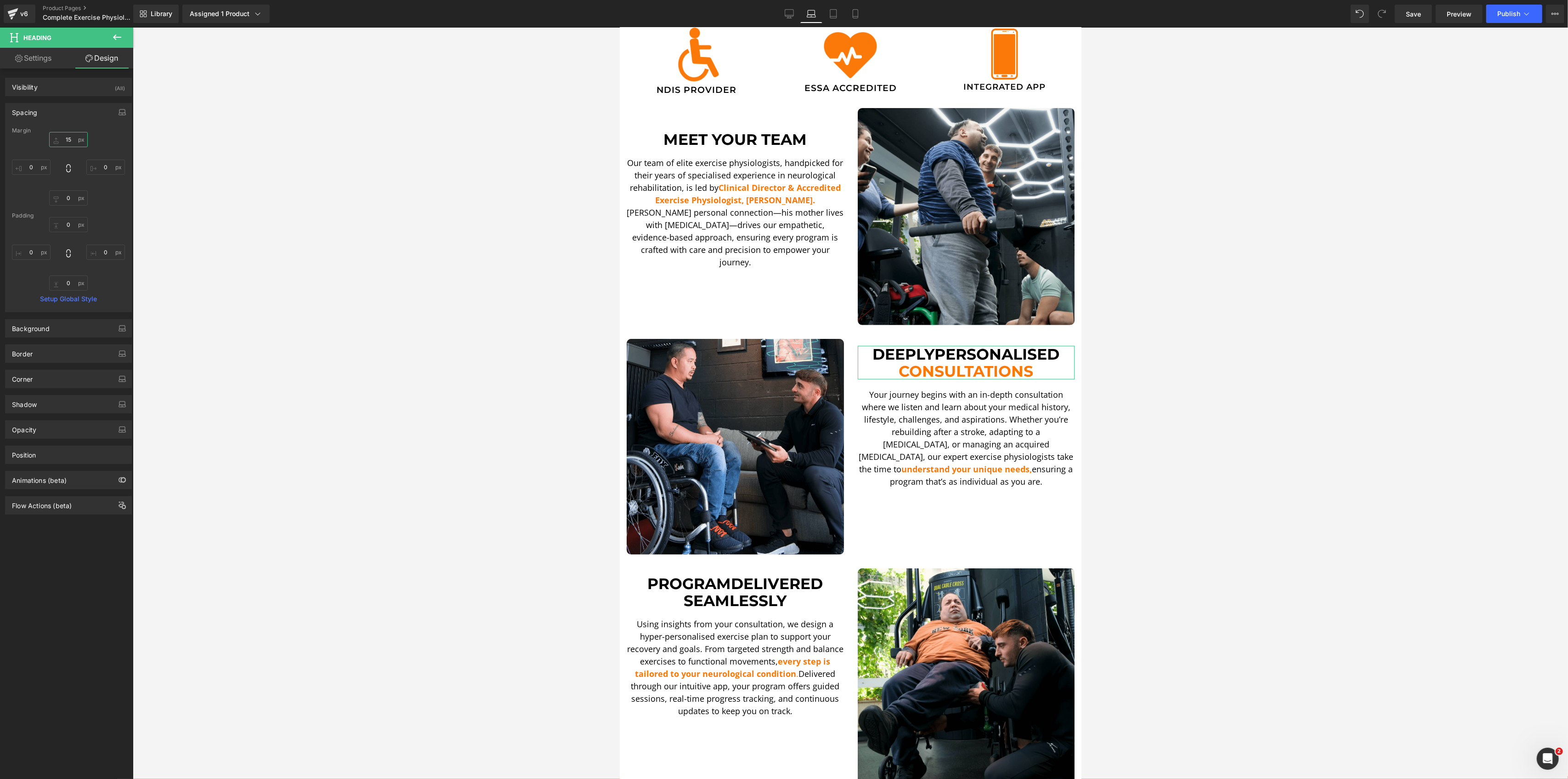
click at [65, 139] on input "15" at bounding box center [68, 139] width 38 height 15
type input "50"
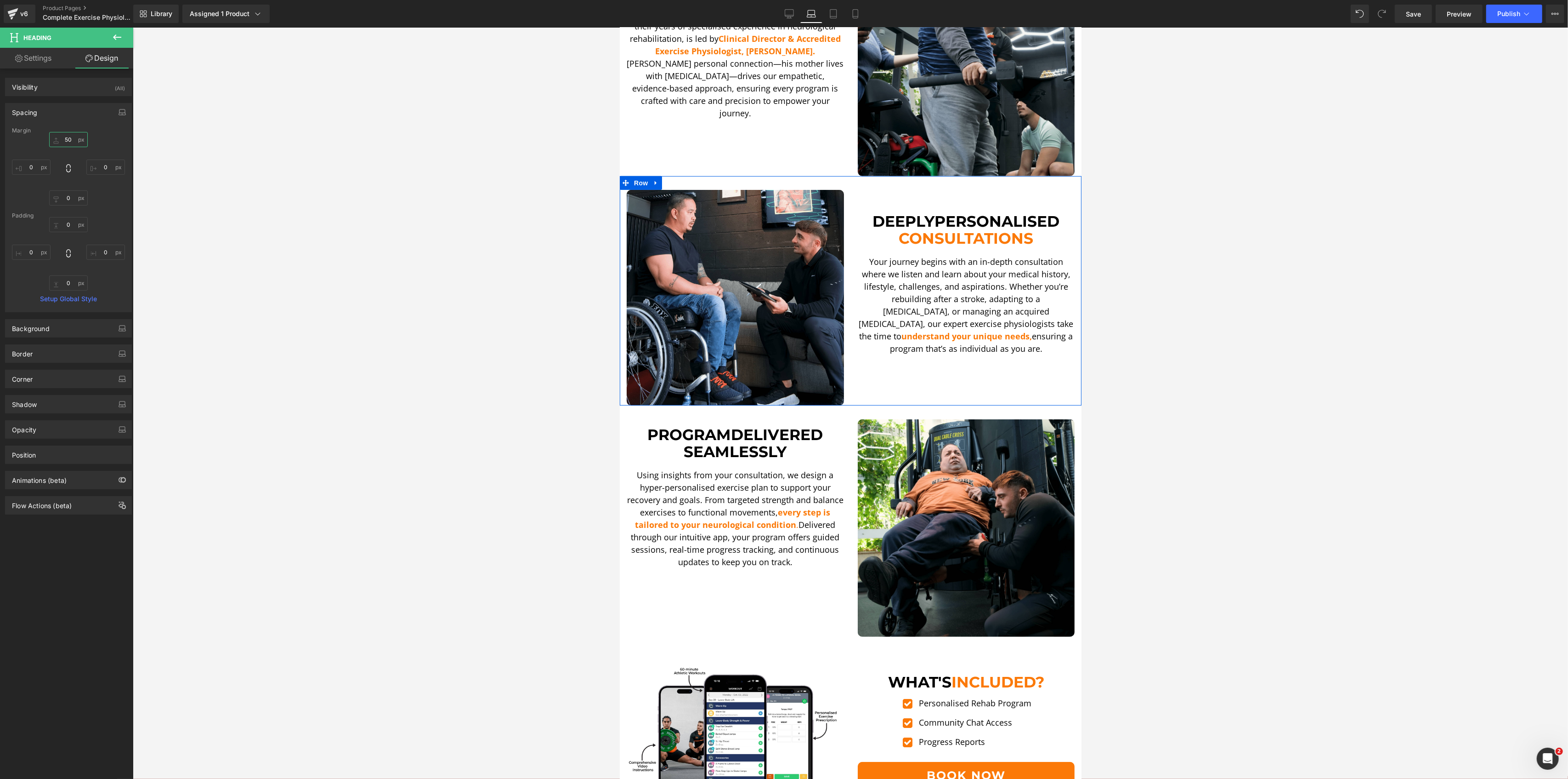
scroll to position [490, 0]
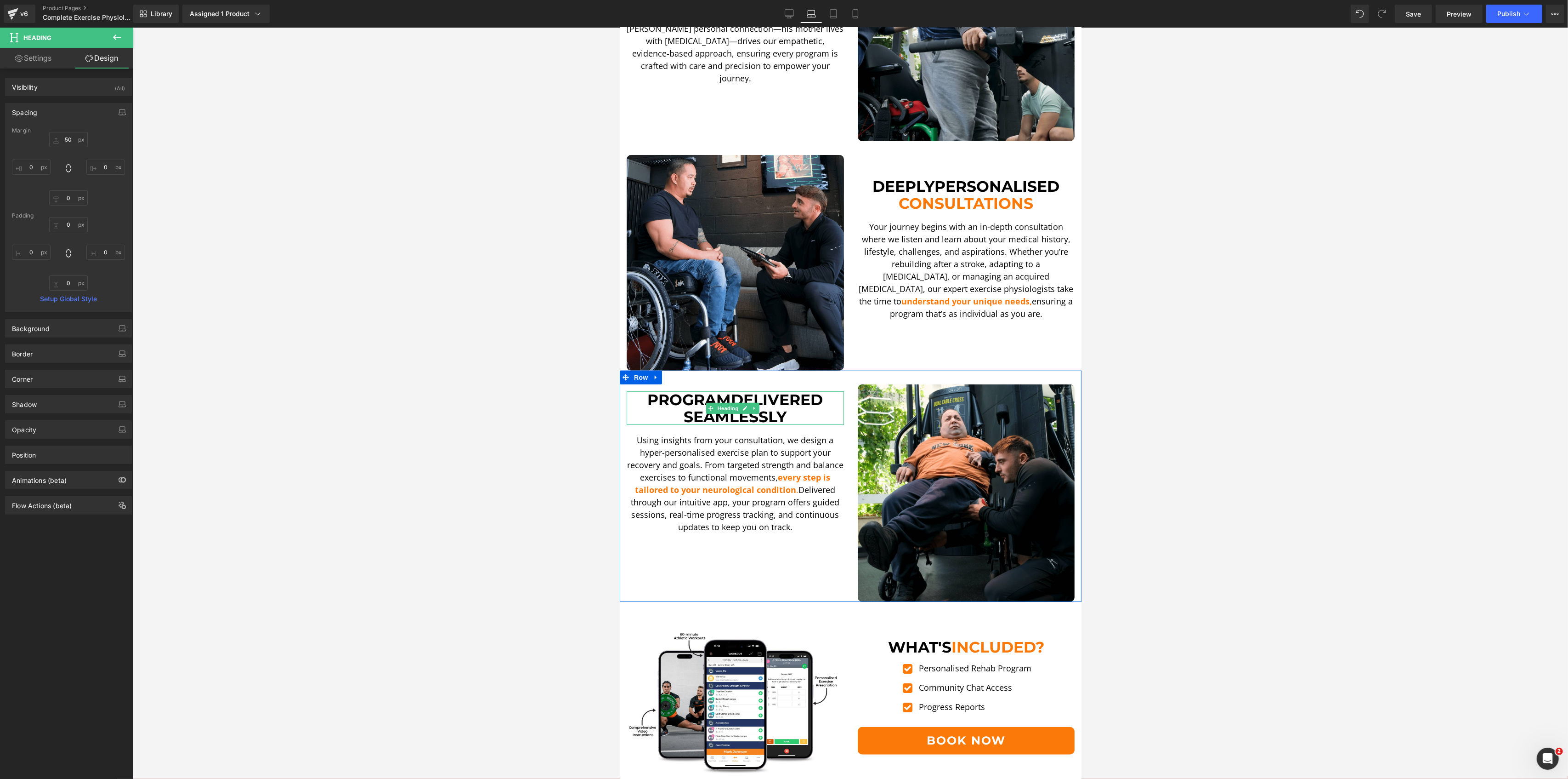
click at [733, 392] on span "Delivered Seamlessly" at bounding box center [752, 407] width 139 height 35
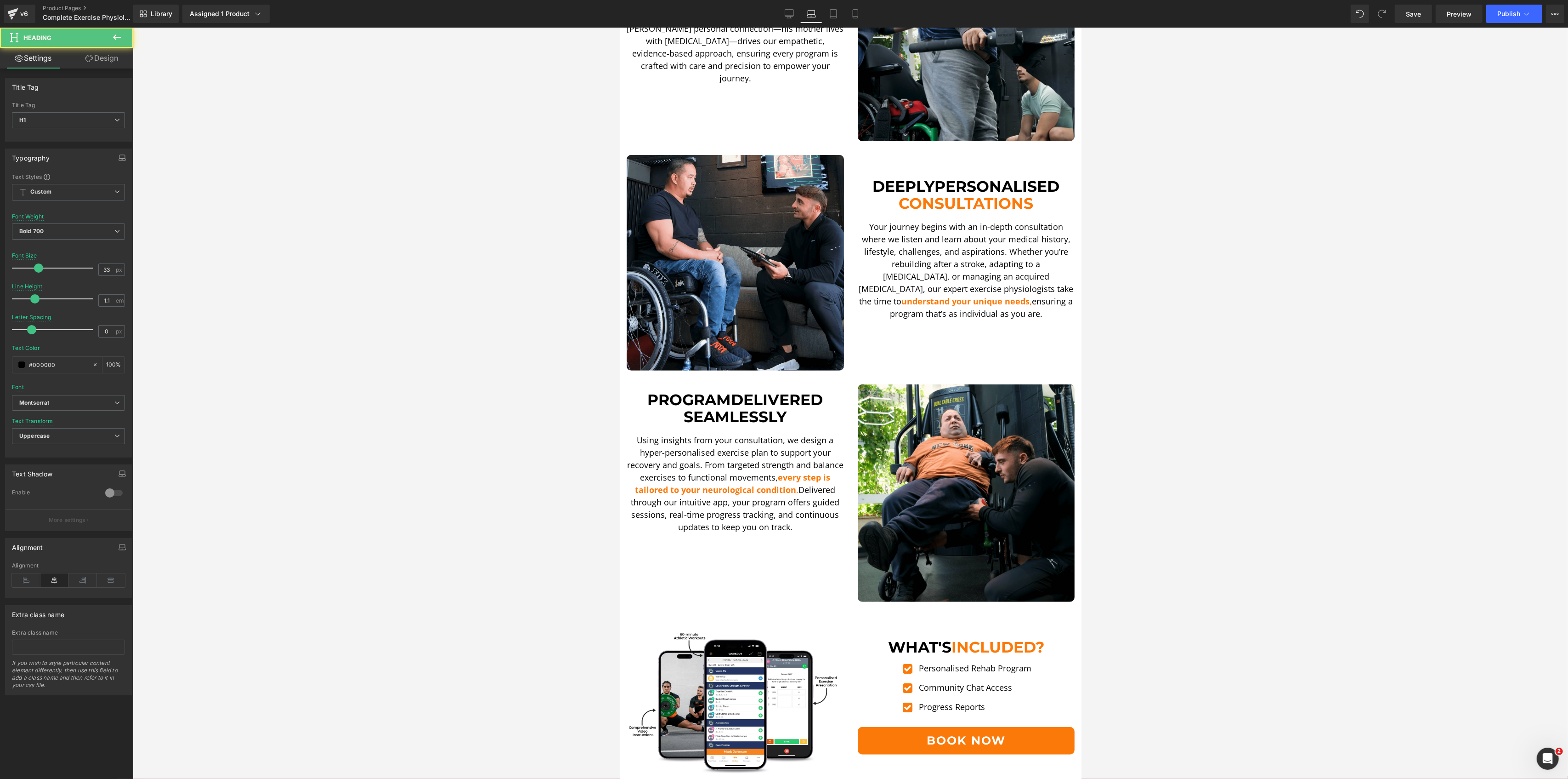
click at [109, 61] on link "Design" at bounding box center [101, 58] width 66 height 21
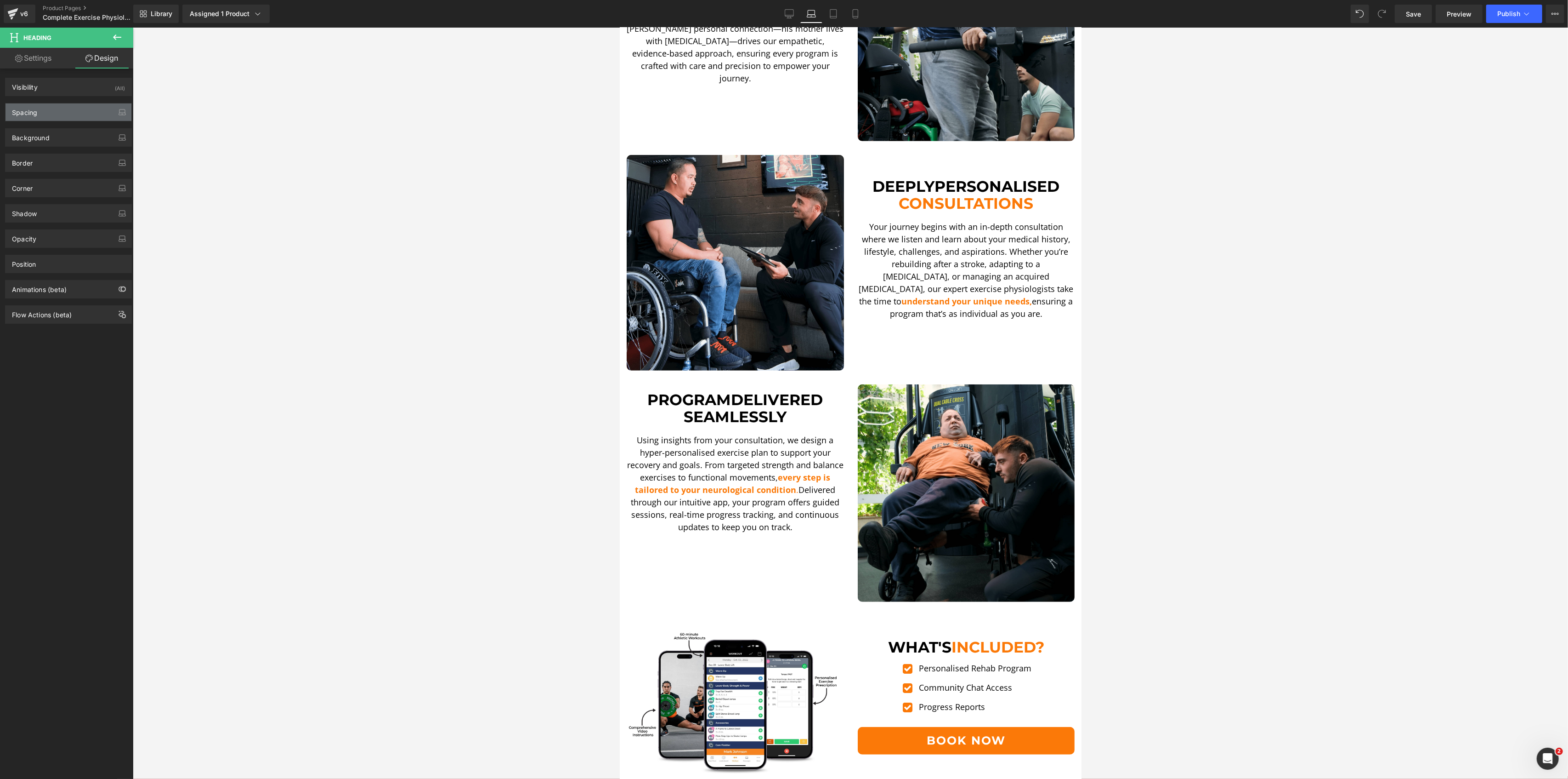
click at [70, 118] on div "Visibility (All) 0|0|0|0 1 Show on Desktop 1 Show on Laptop 1 Show on Tablet 1 …" at bounding box center [69, 196] width 138 height 255
click at [70, 110] on div "Spacing" at bounding box center [68, 112] width 126 height 18
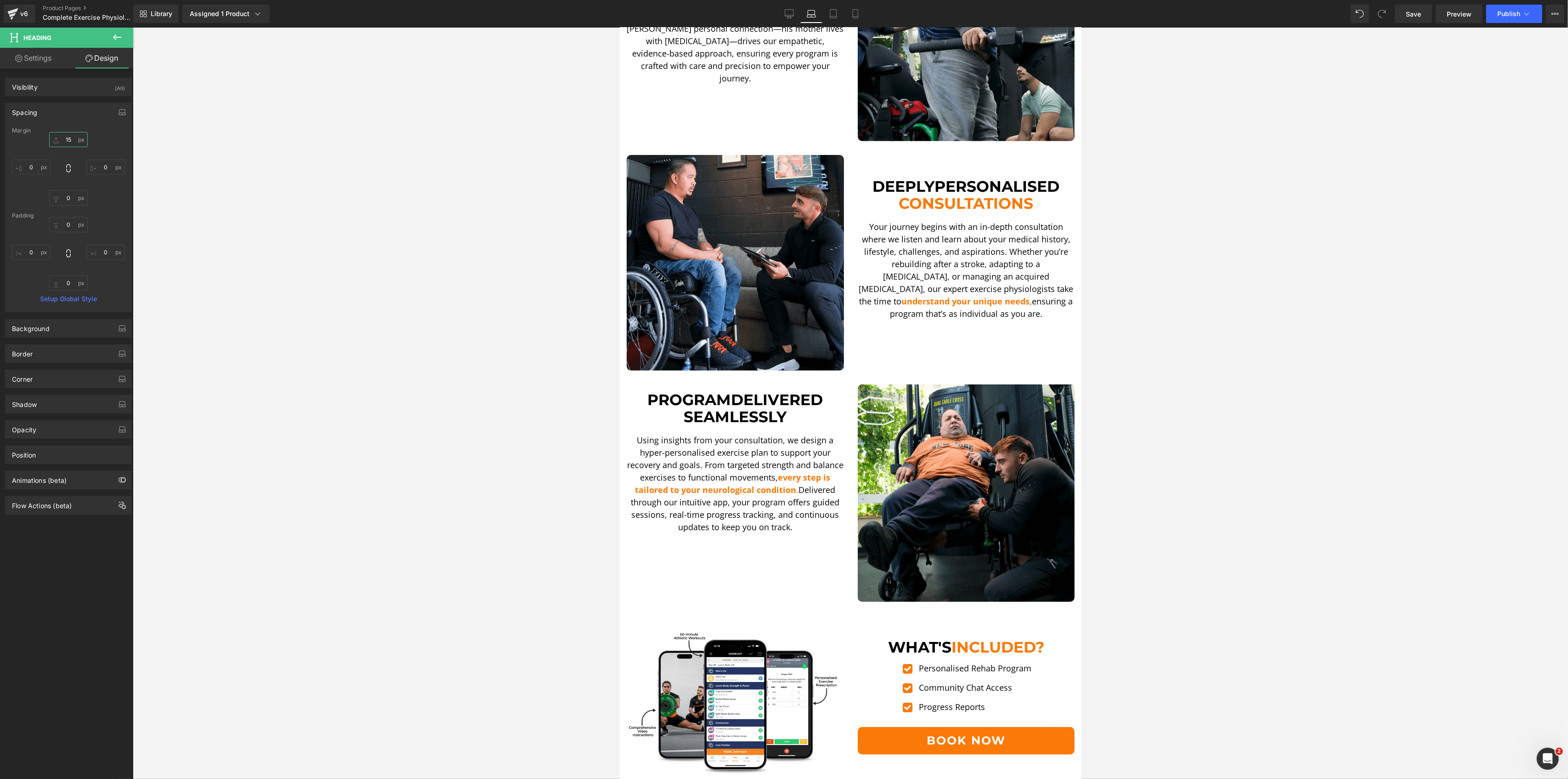
click at [63, 139] on input "15" at bounding box center [68, 139] width 38 height 15
type input "50"
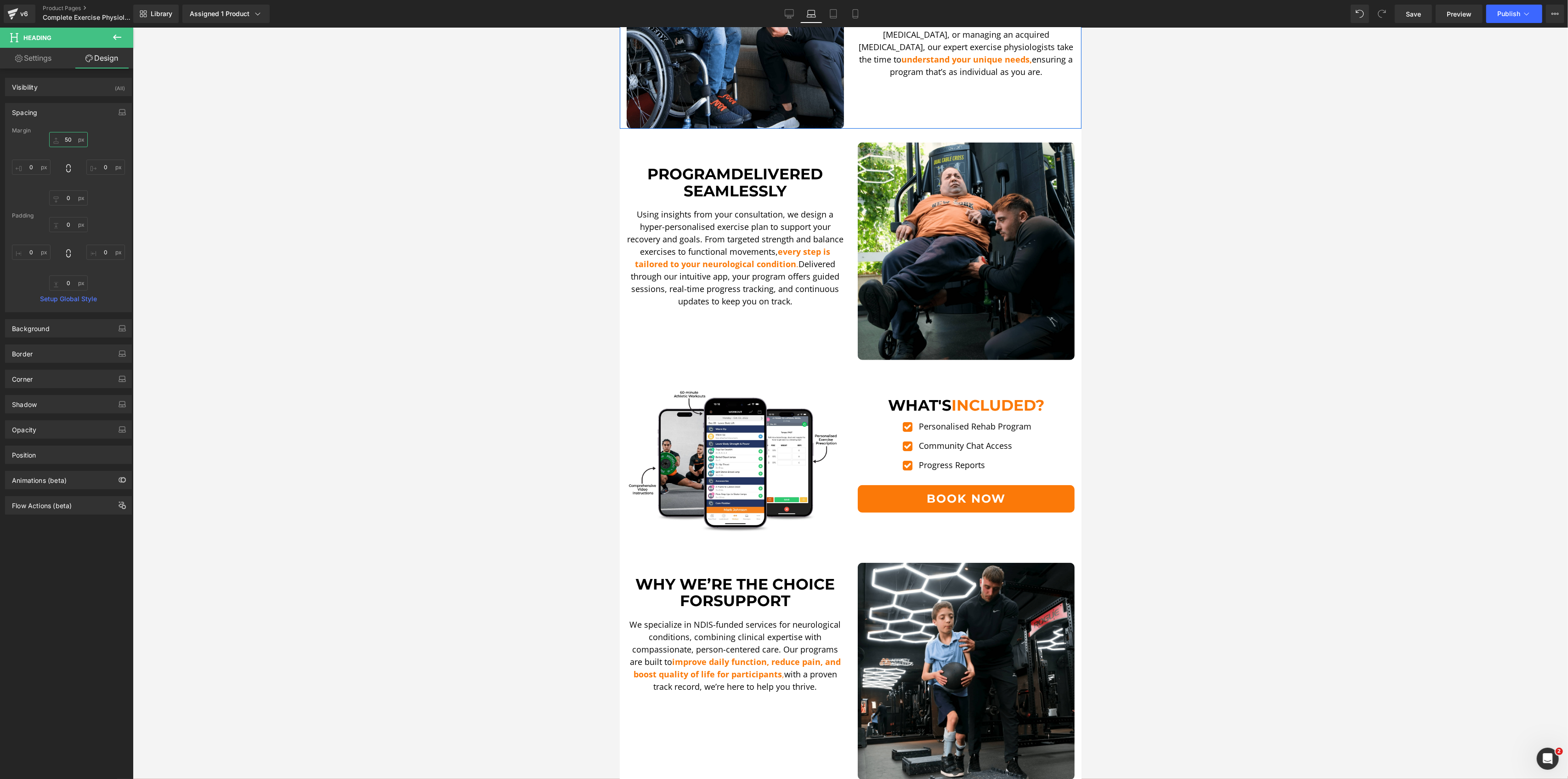
scroll to position [736, 0]
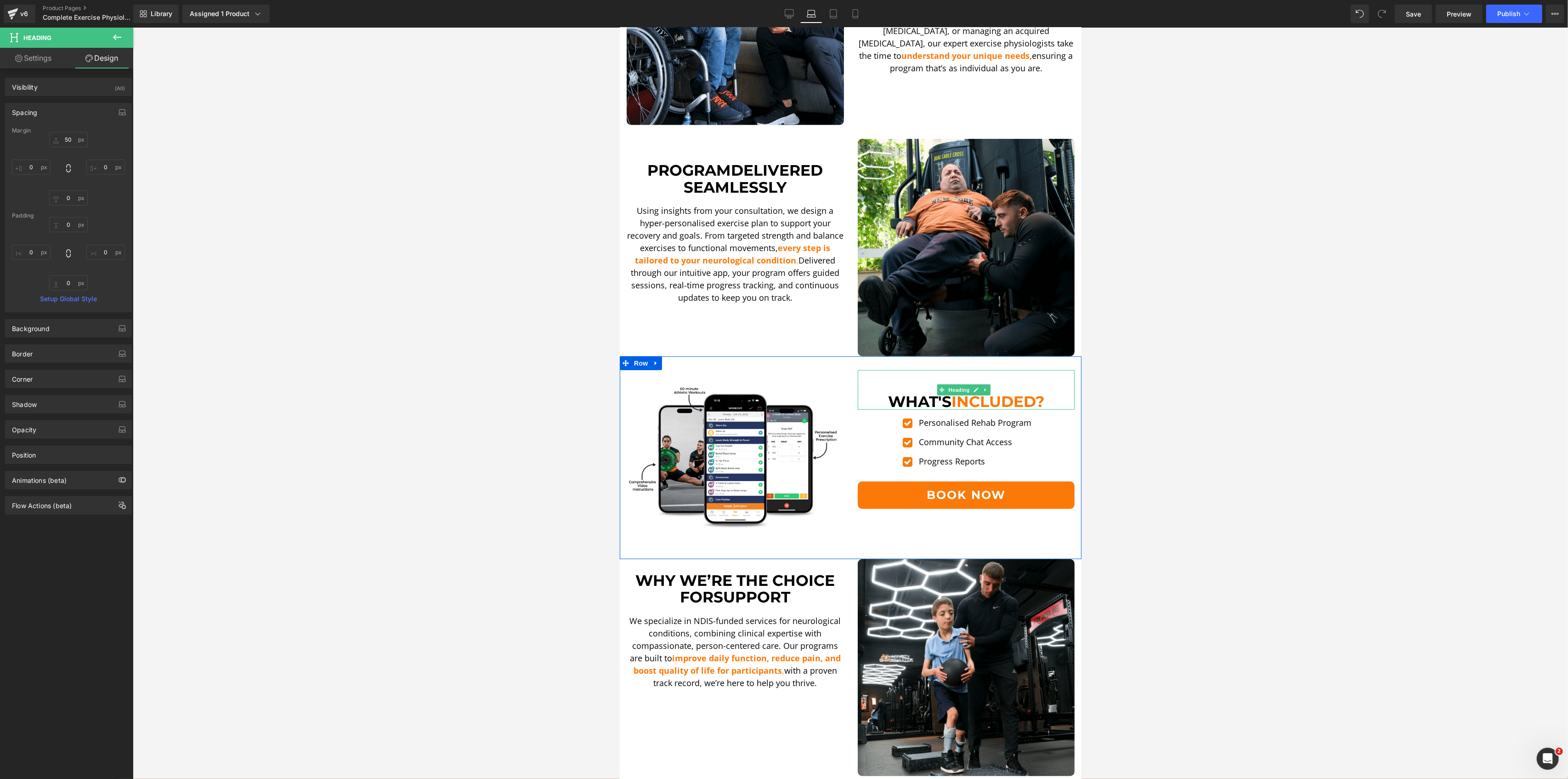
click at [962, 392] on span "Included?" at bounding box center [997, 401] width 93 height 18
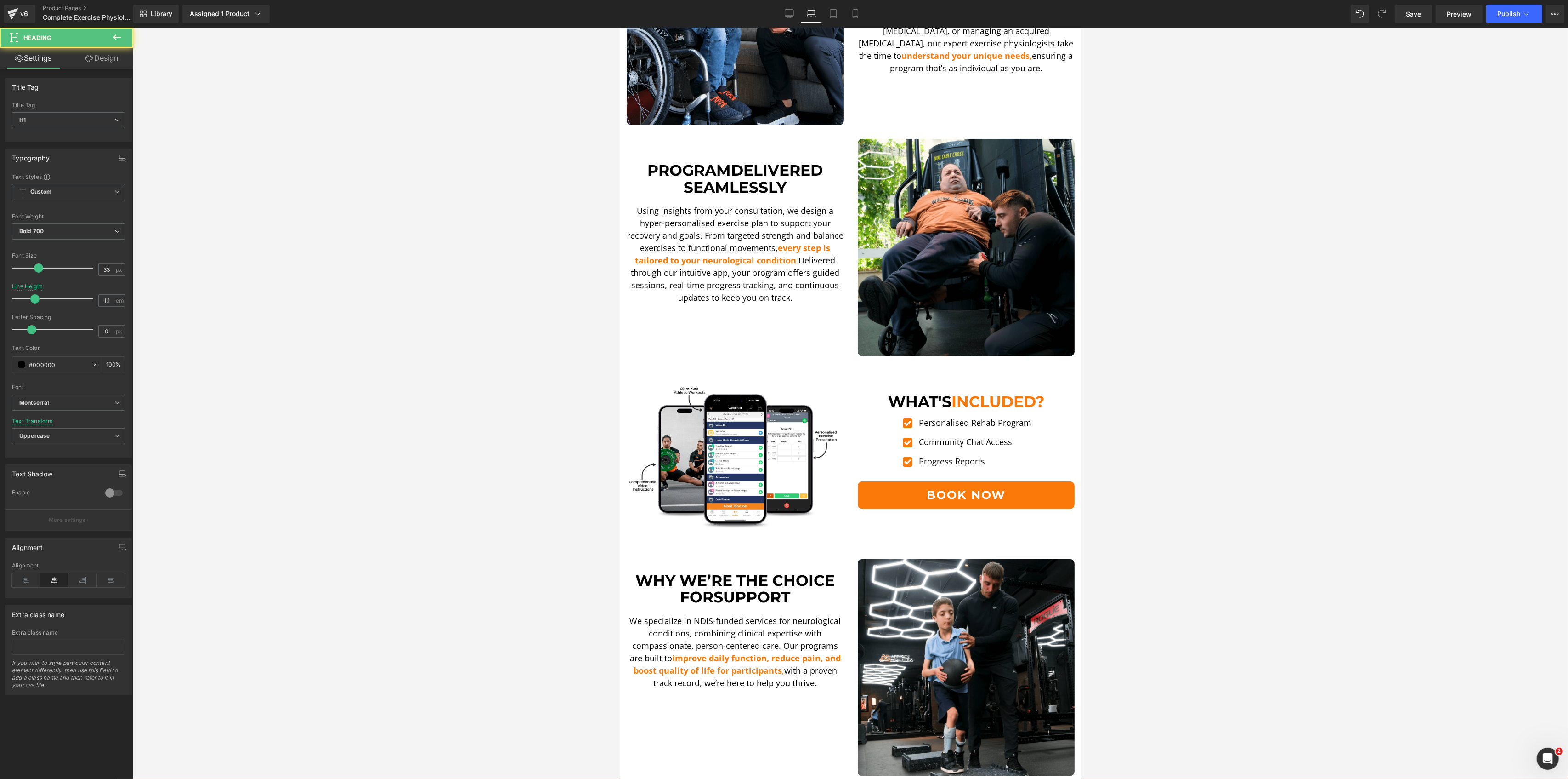
drag, startPoint x: 112, startPoint y: 59, endPoint x: 63, endPoint y: 122, distance: 79.8
click at [111, 59] on link "Design" at bounding box center [101, 58] width 66 height 21
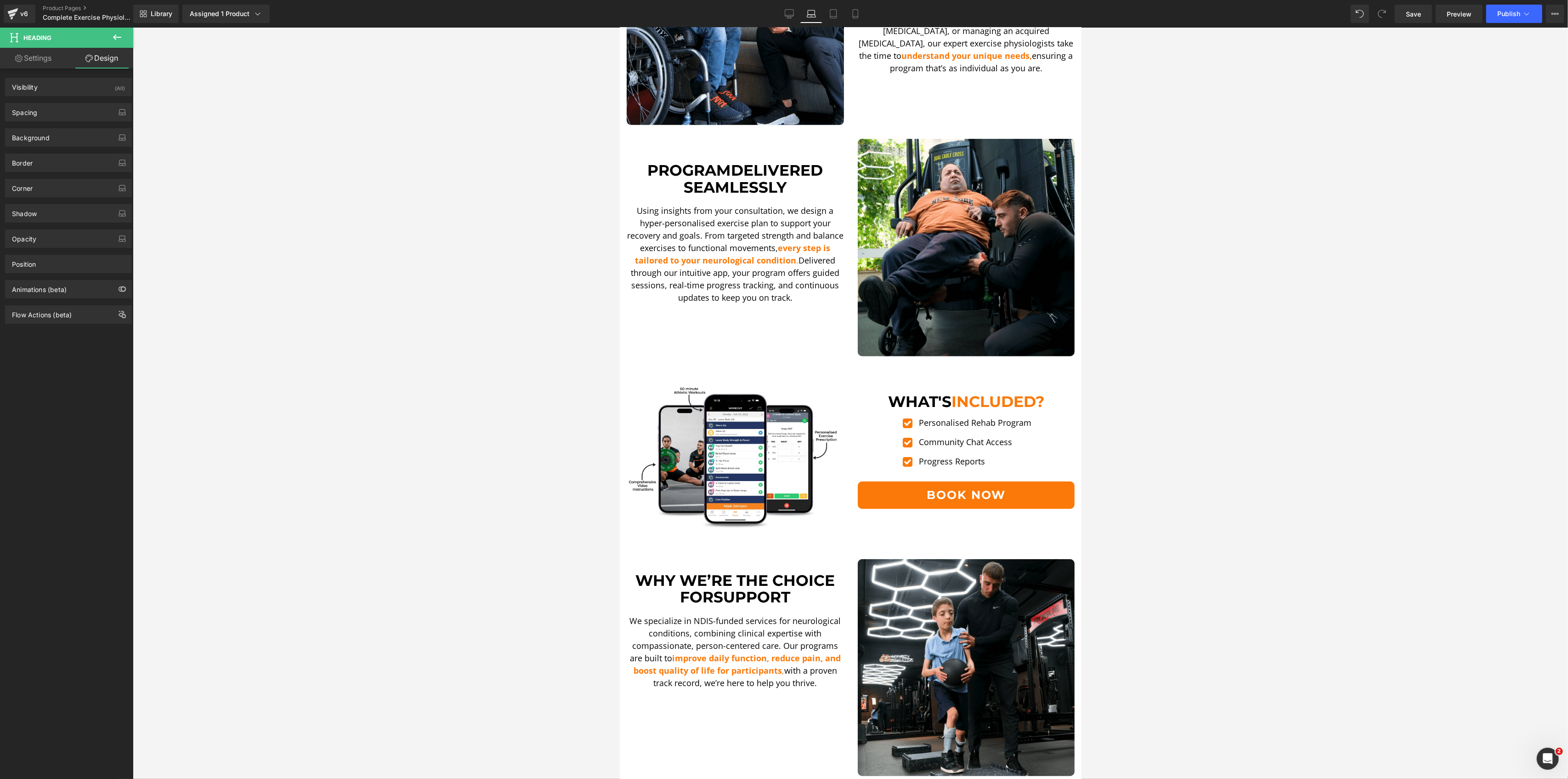
drag, startPoint x: 63, startPoint y: 122, endPoint x: 63, endPoint y: 116, distance: 6.0
click at [63, 119] on div "Visibility (All) 0|0|0|0 1 Show on Desktop 1 Show on Laptop 1 Show on Tablet 1 …" at bounding box center [69, 196] width 138 height 255
click at [63, 116] on div "Spacing" at bounding box center [68, 112] width 126 height 18
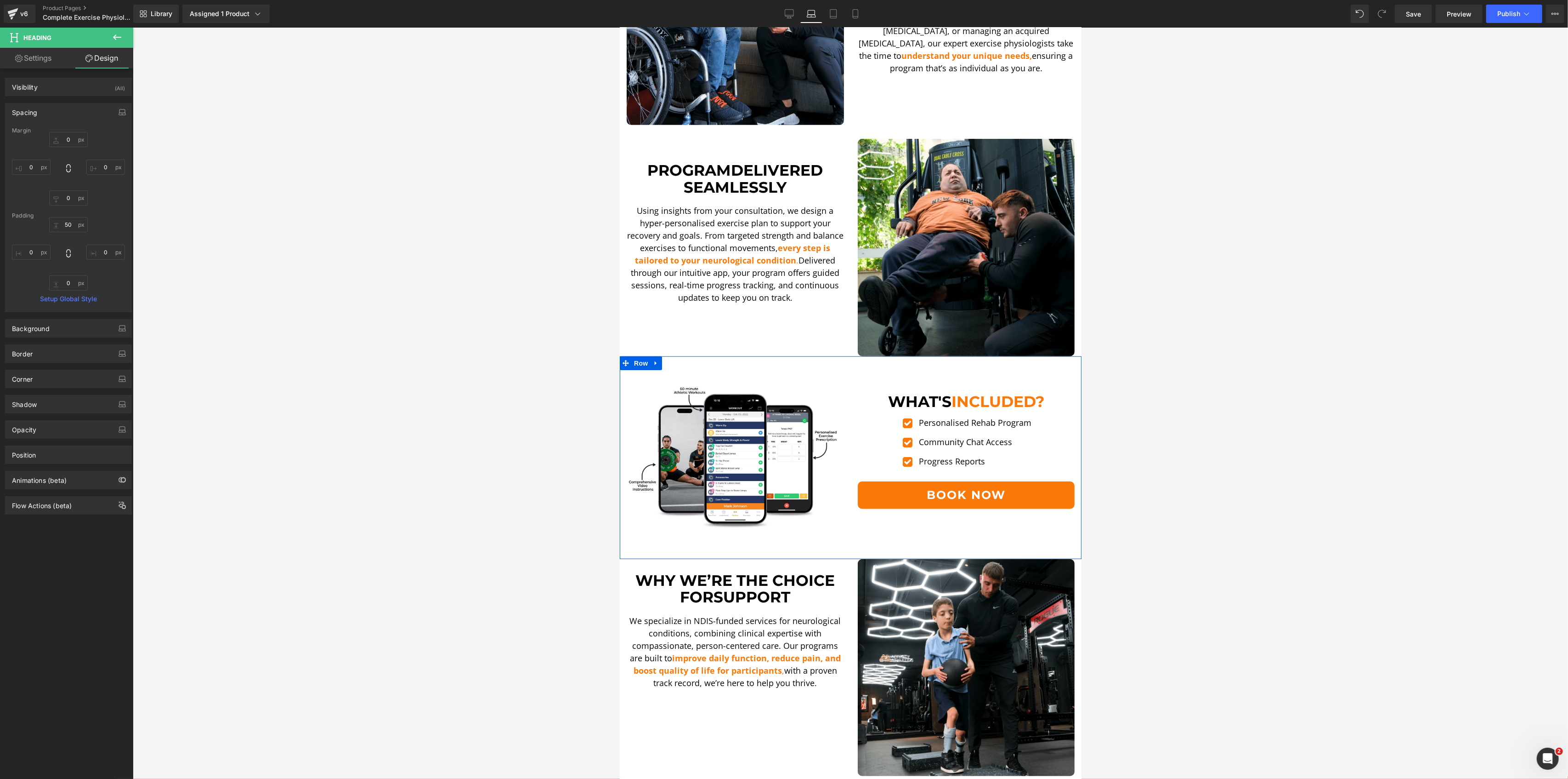
scroll to position [981, 0]
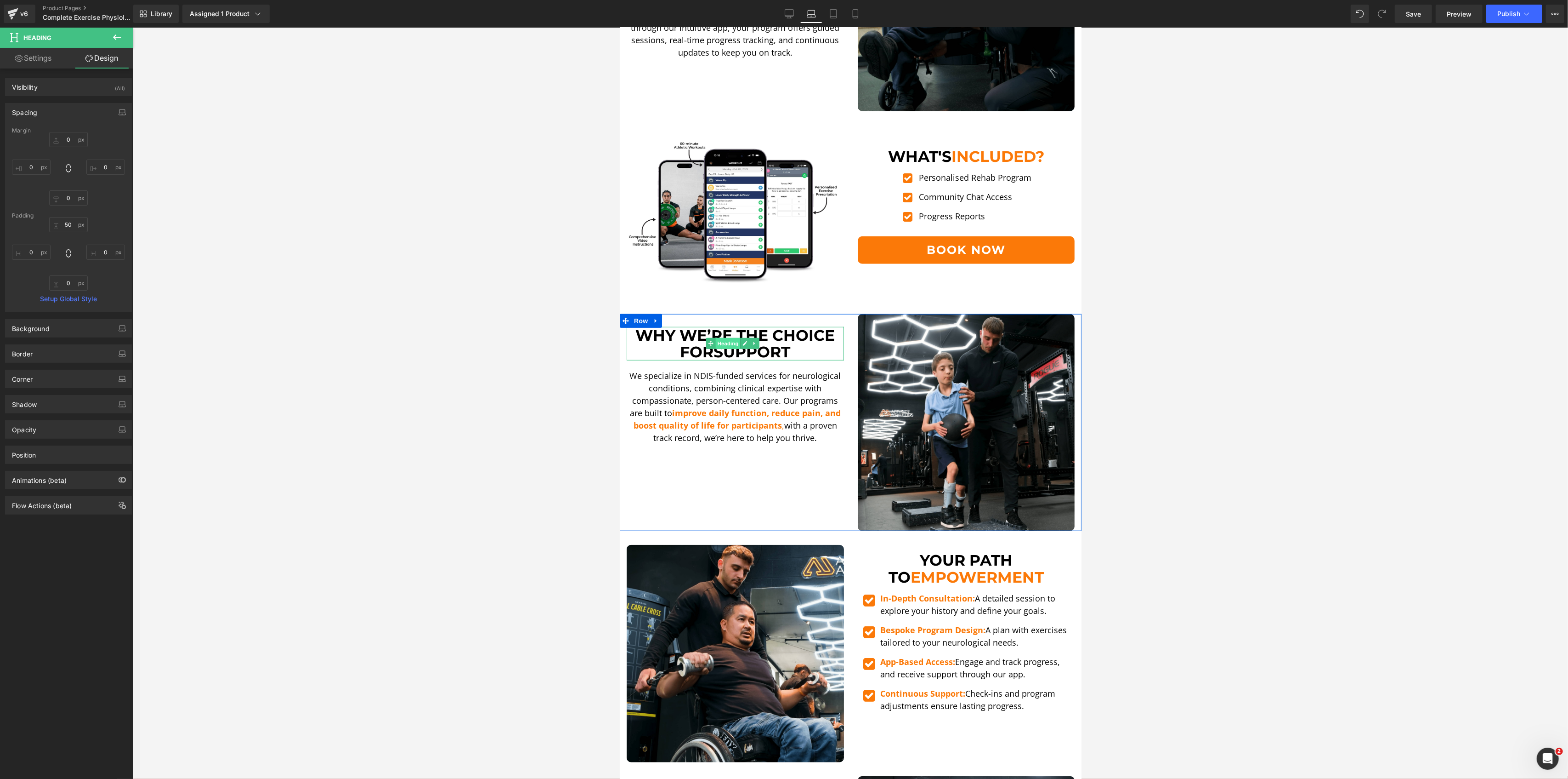
click at [716, 338] on span "Heading" at bounding box center [727, 344] width 25 height 11
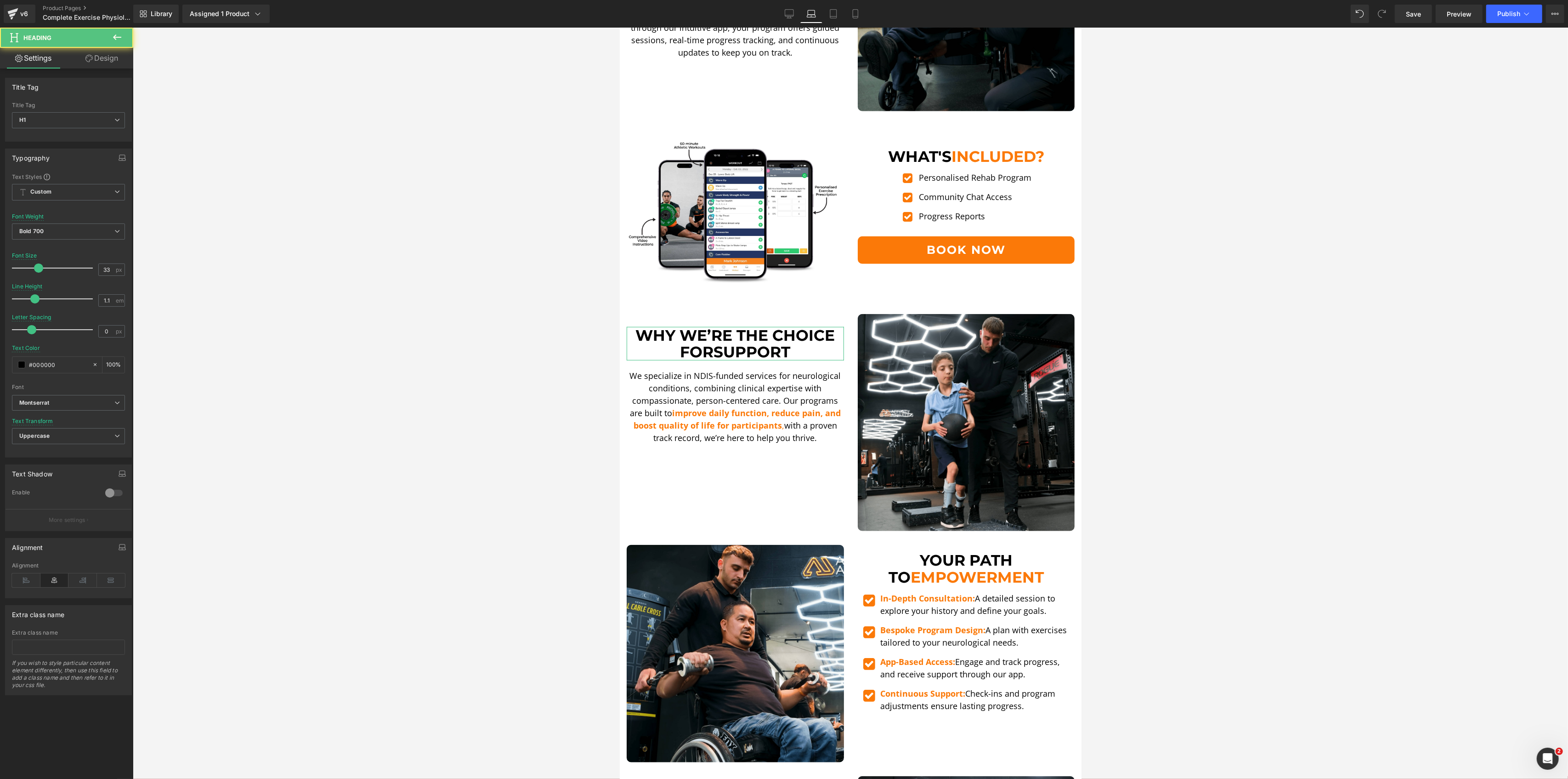
click at [93, 65] on link "Design" at bounding box center [101, 58] width 66 height 21
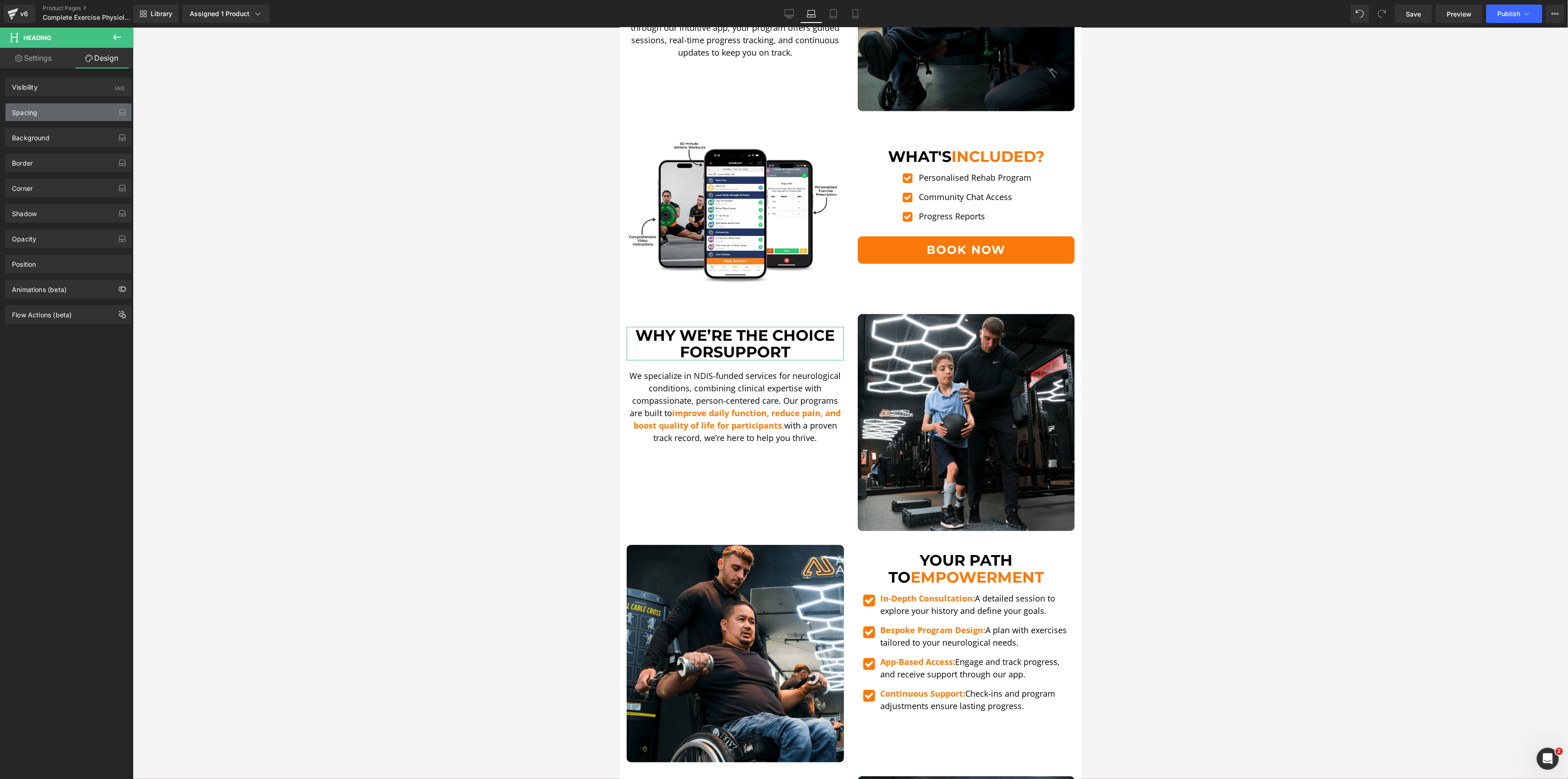
click at [72, 110] on div "Spacing" at bounding box center [68, 112] width 126 height 18
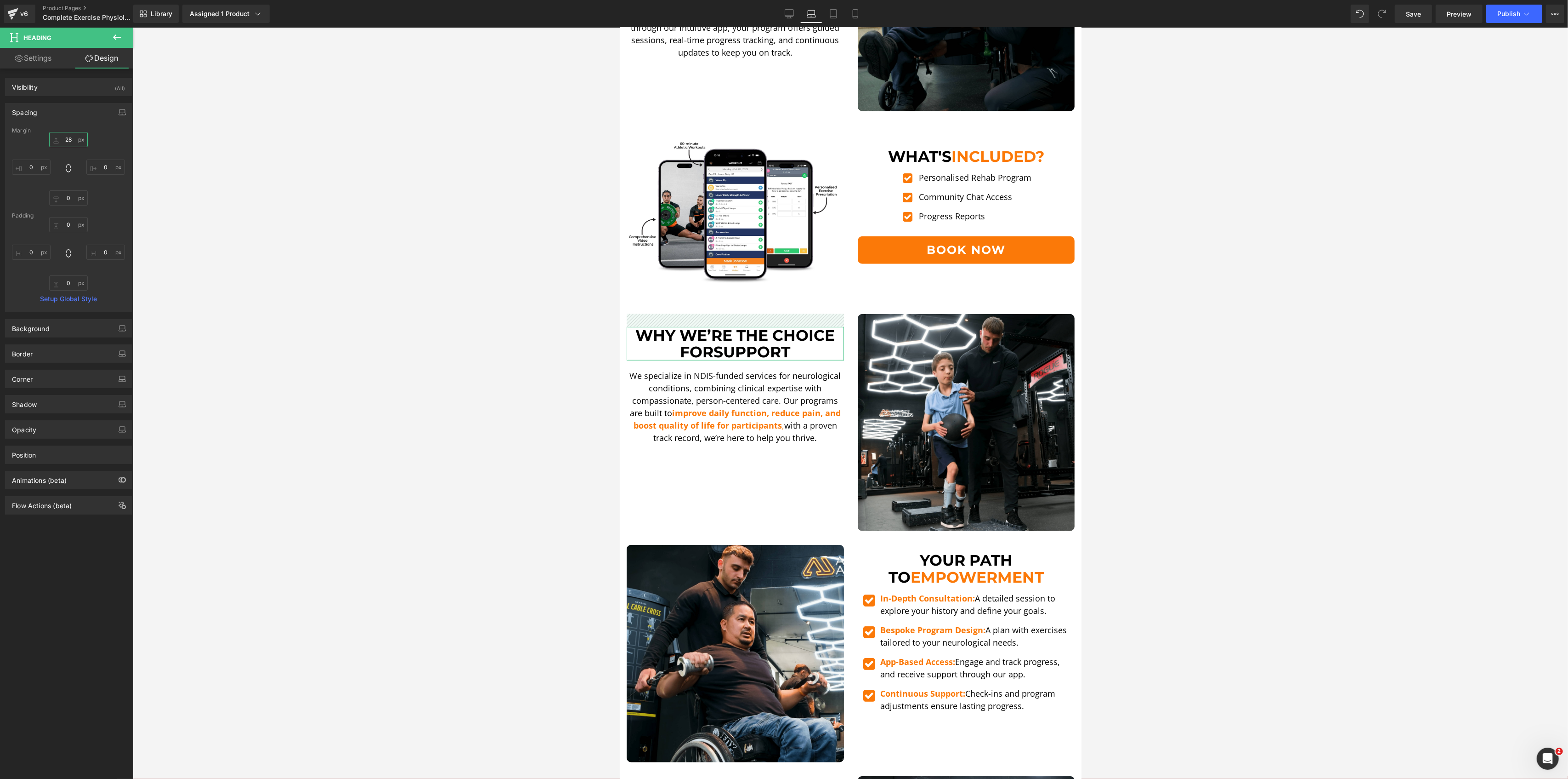
click at [79, 143] on input "28" at bounding box center [68, 139] width 38 height 15
type input "50"
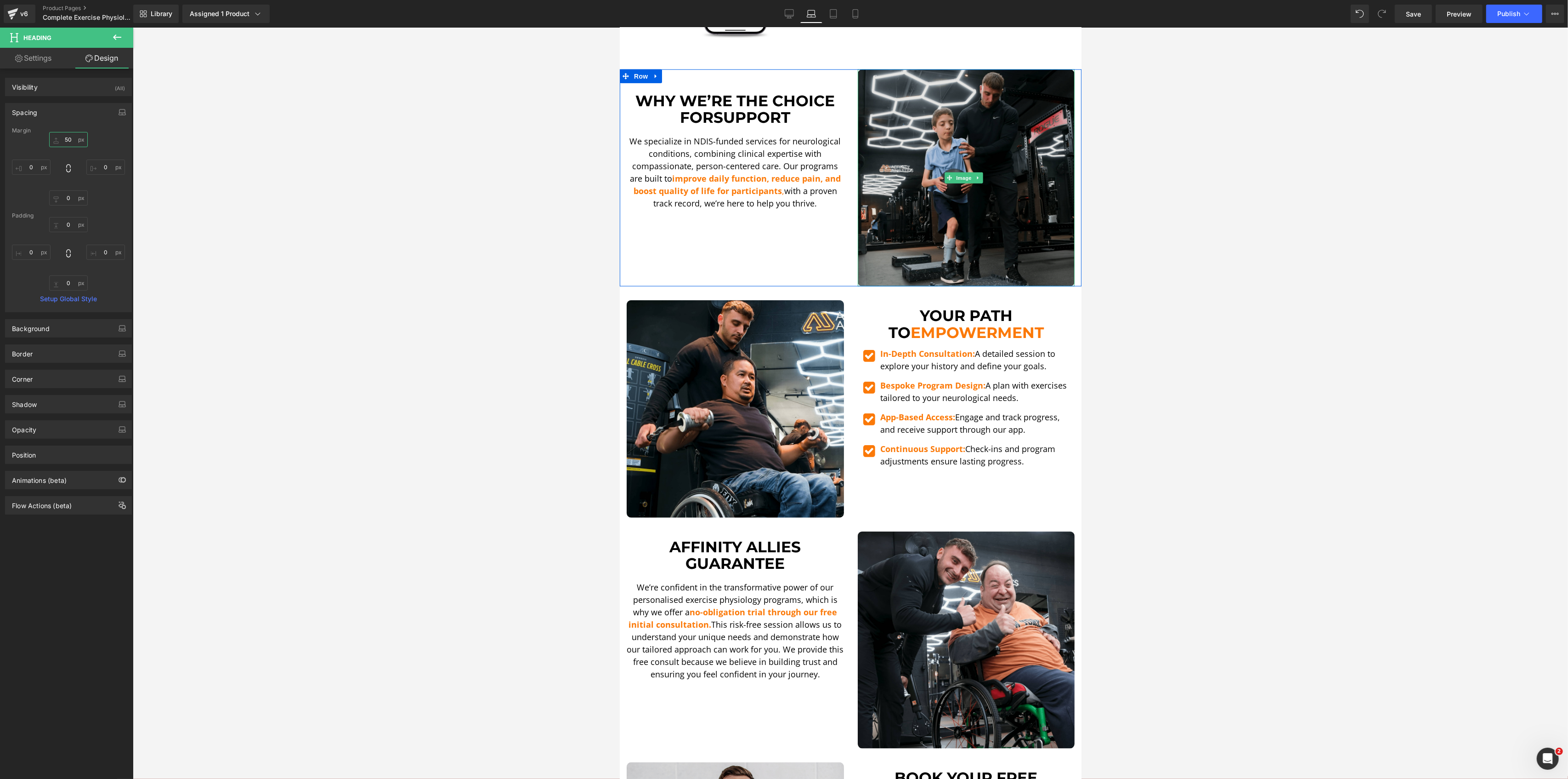
scroll to position [1225, 0]
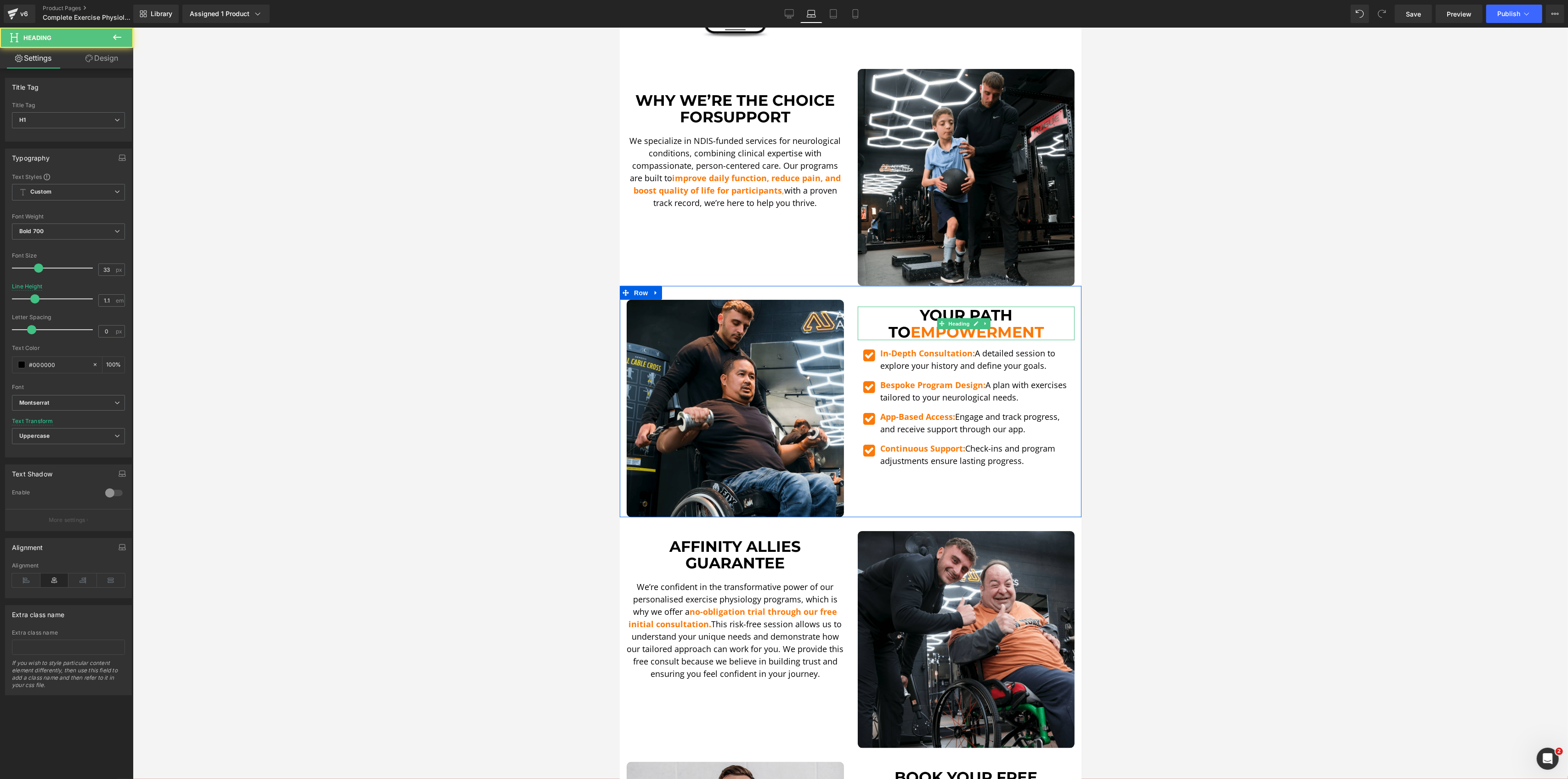
click at [961, 306] on div "Your Path To Empowerment Heading" at bounding box center [965, 323] width 217 height 33
click at [93, 68] on div "Title Tag H1 H2 H3 H4 H5 H6 Title Tag H1 H1 H2 H3 H4 H5 H6 Typography Text Styl…" at bounding box center [69, 381] width 138 height 627
click at [99, 58] on link "Design" at bounding box center [101, 58] width 66 height 21
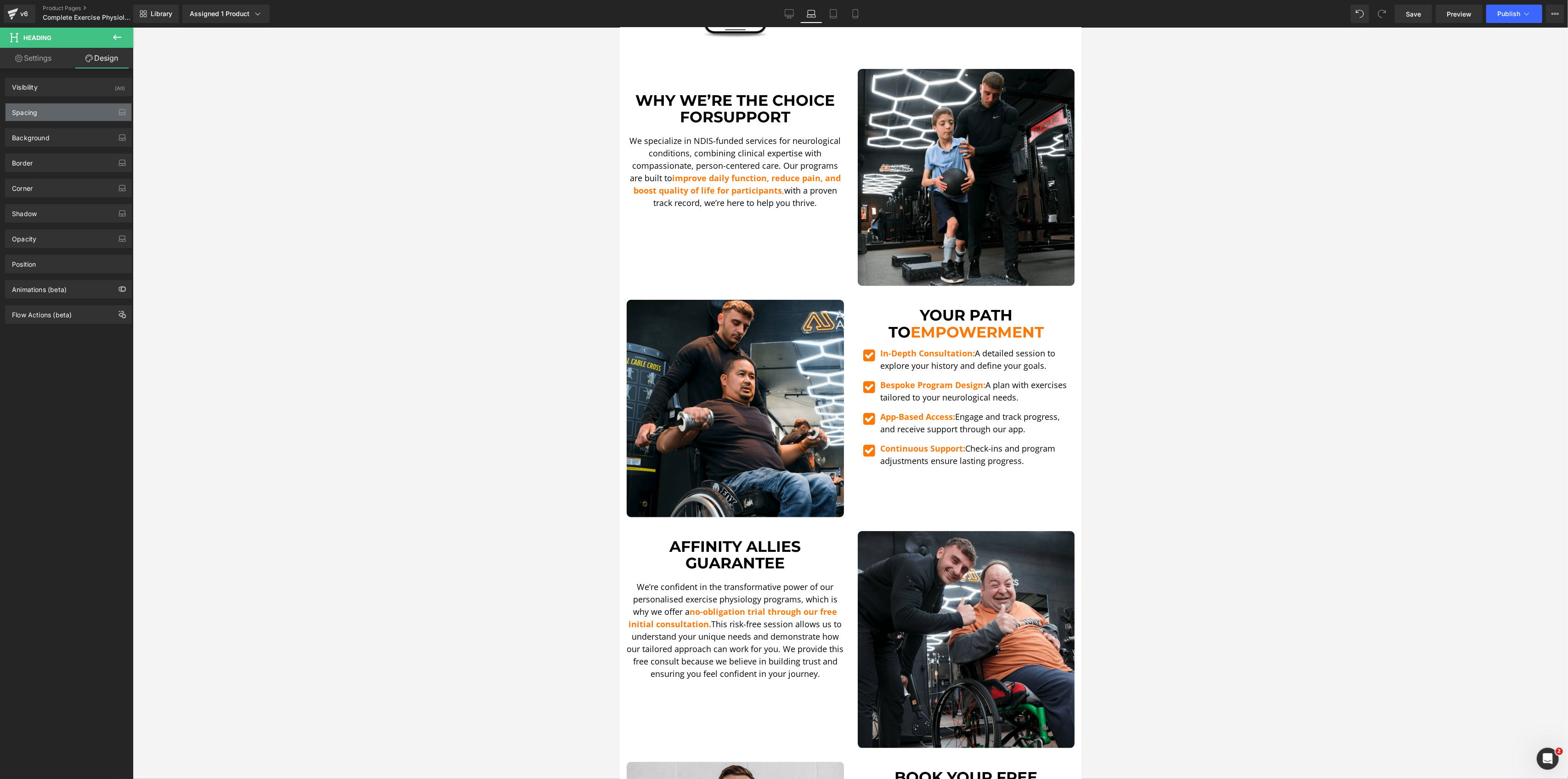
click at [65, 111] on div "Spacing" at bounding box center [68, 112] width 126 height 18
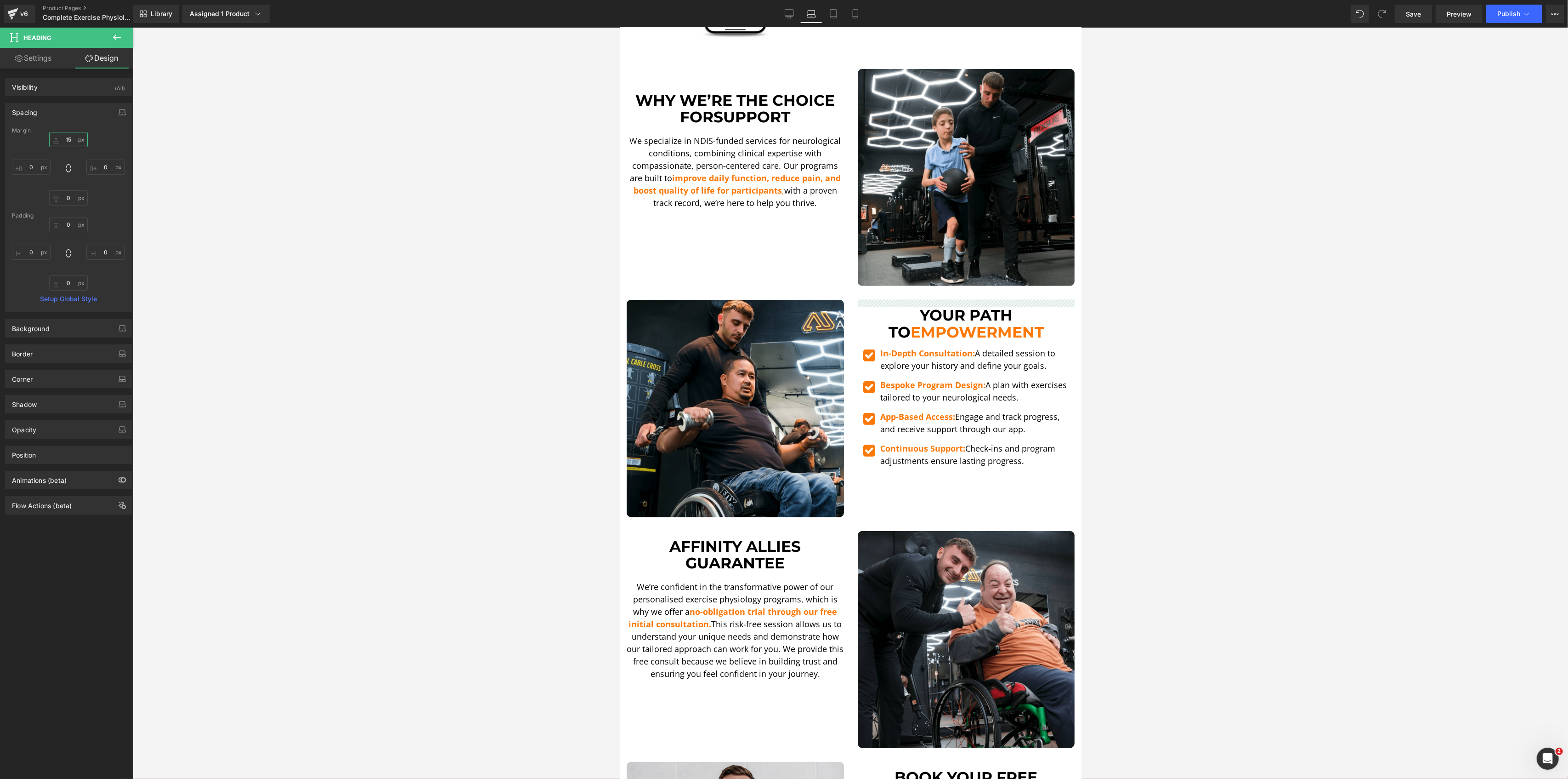
click at [74, 142] on input "15" at bounding box center [68, 139] width 38 height 15
type input "50"
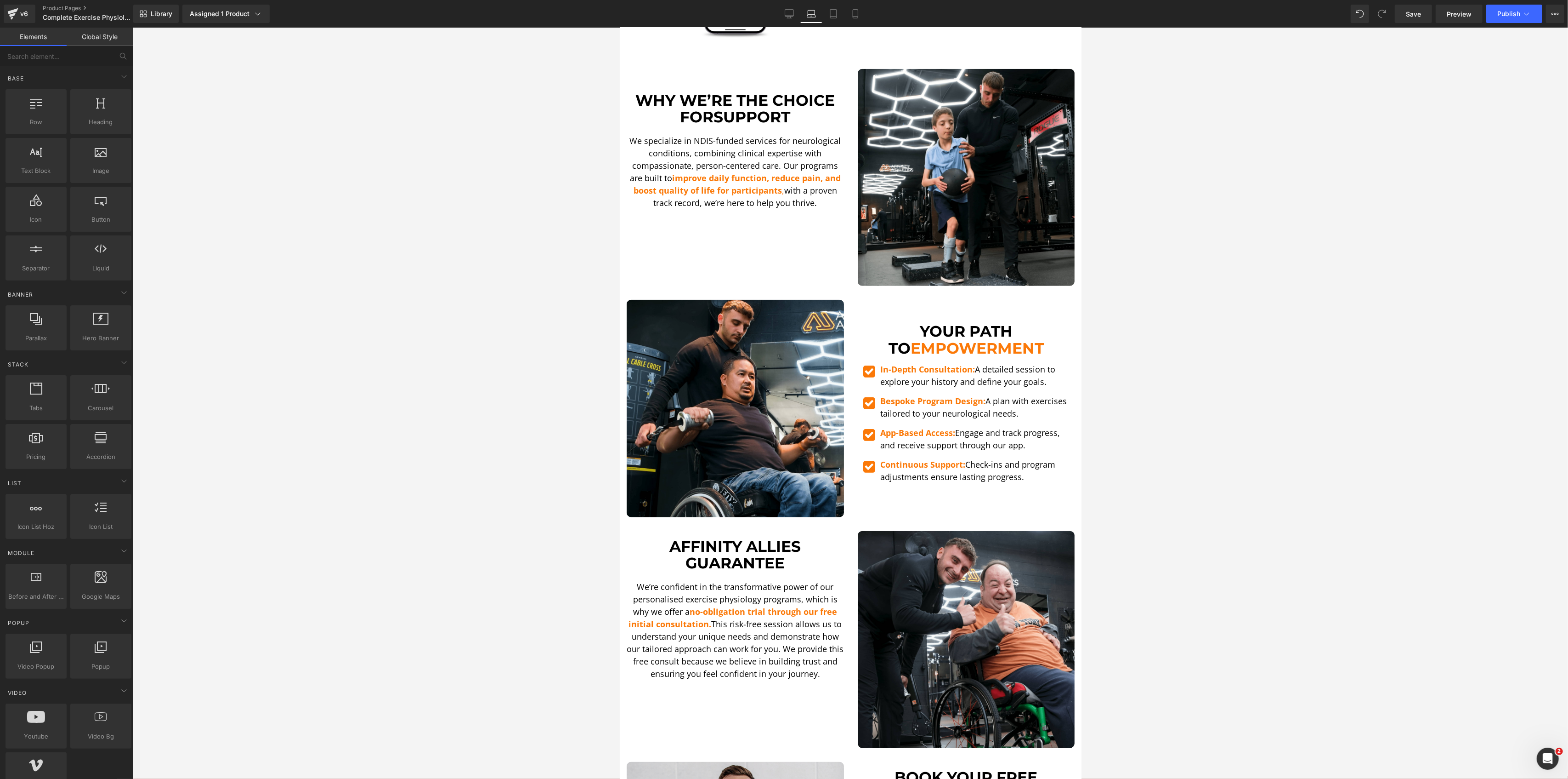
click at [522, 210] on div at bounding box center [850, 403] width 1435 height 751
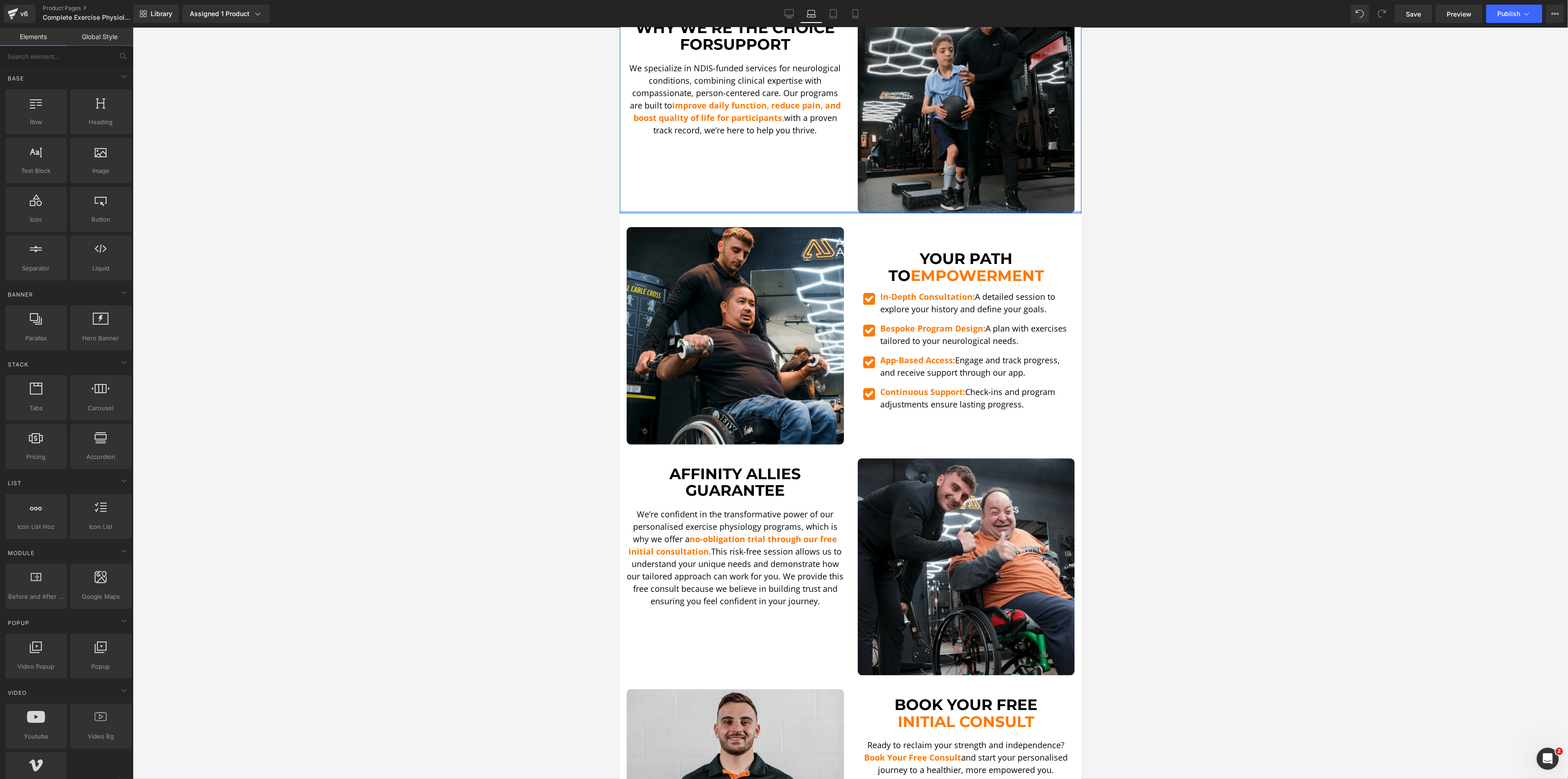
scroll to position [1471, 0]
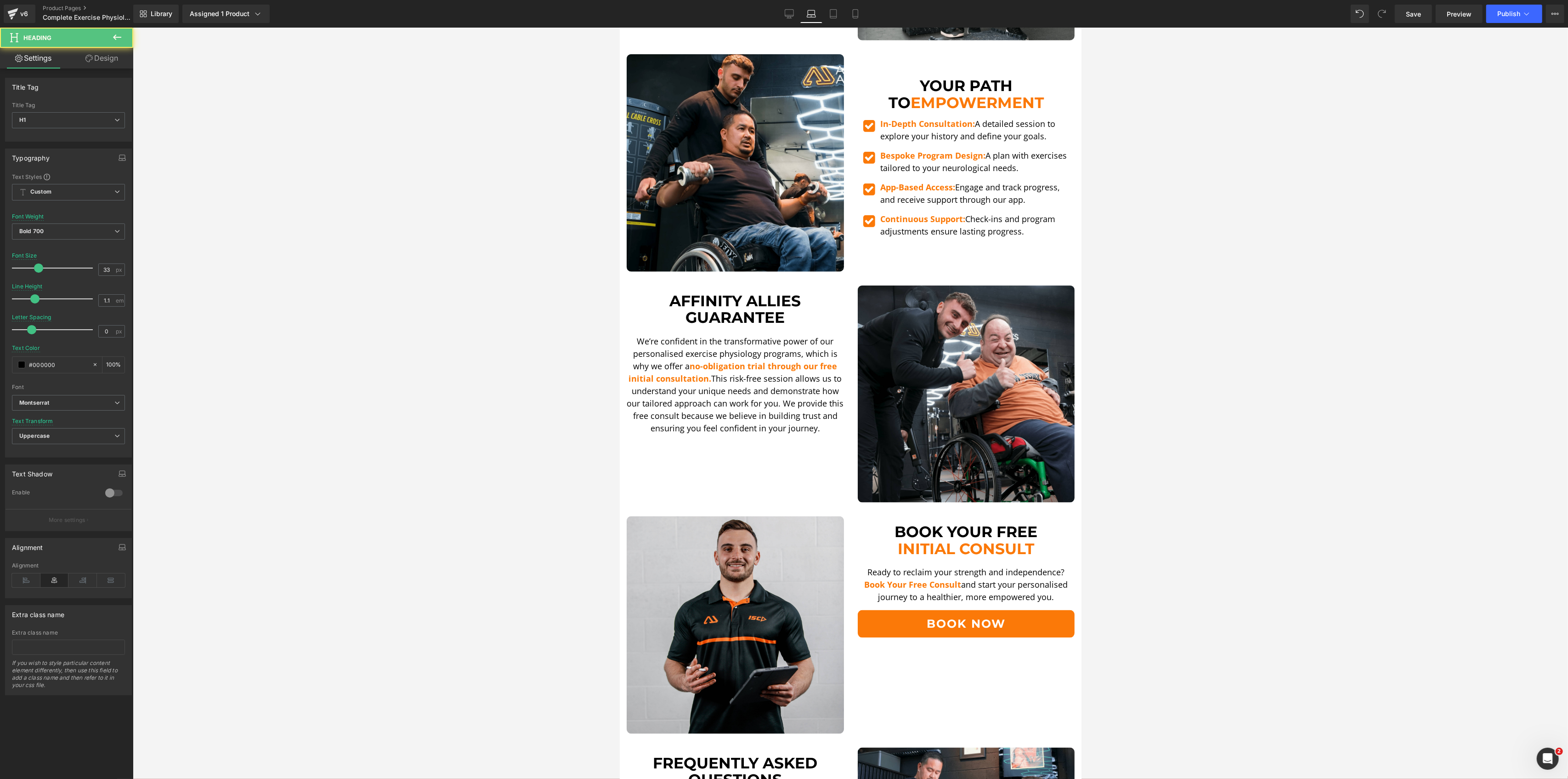
click at [619, 27] on div "100px" at bounding box center [619, 27] width 0 height 0
click at [87, 52] on link "Design" at bounding box center [101, 58] width 66 height 21
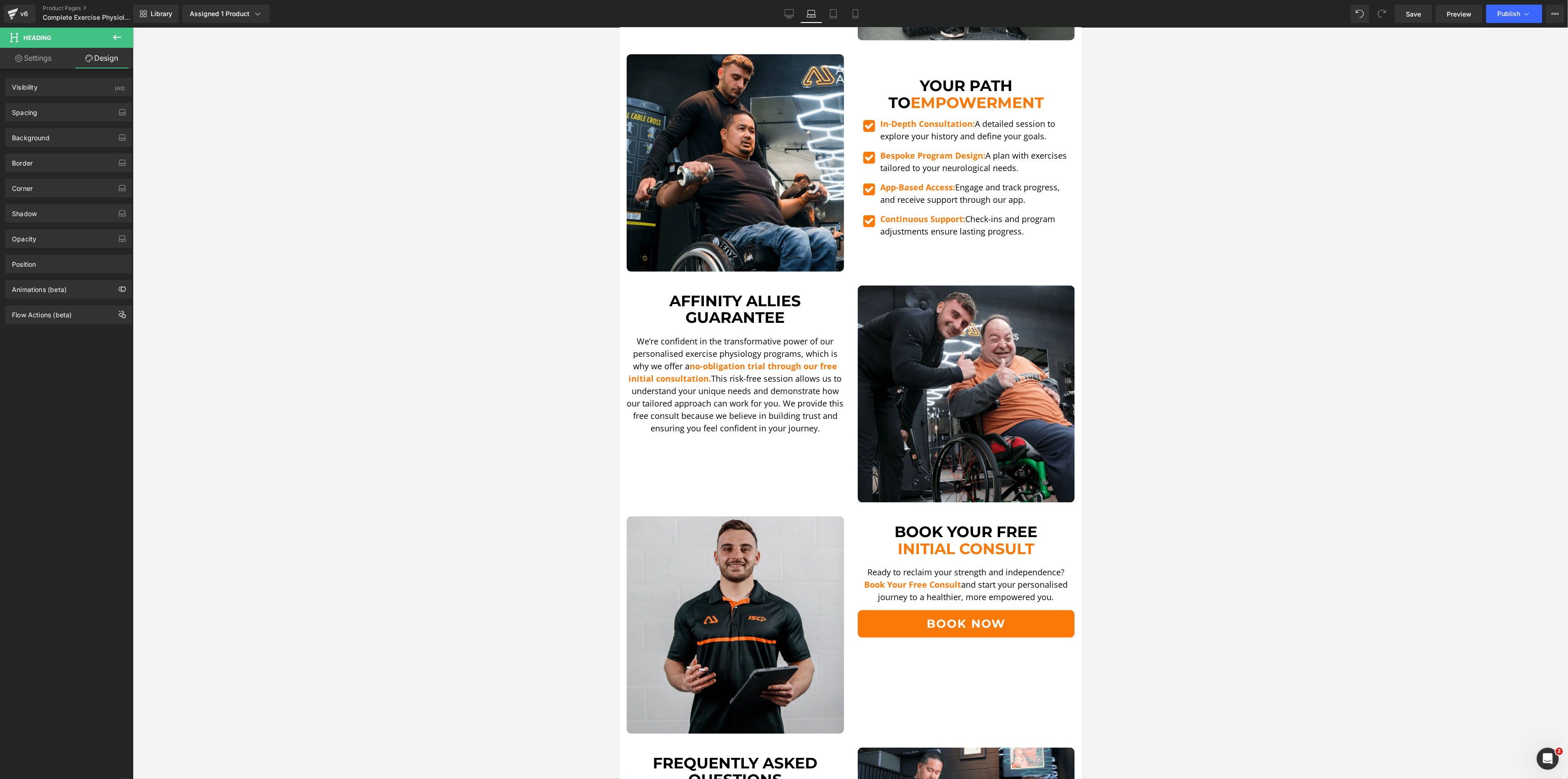
click at [77, 97] on div "Spacing [GEOGRAPHIC_DATA] 15 0 0 0 [GEOGRAPHIC_DATA] 0 0 0 0 Setup Global Style" at bounding box center [69, 109] width 138 height 26
click at [81, 105] on div "Spacing" at bounding box center [68, 112] width 126 height 18
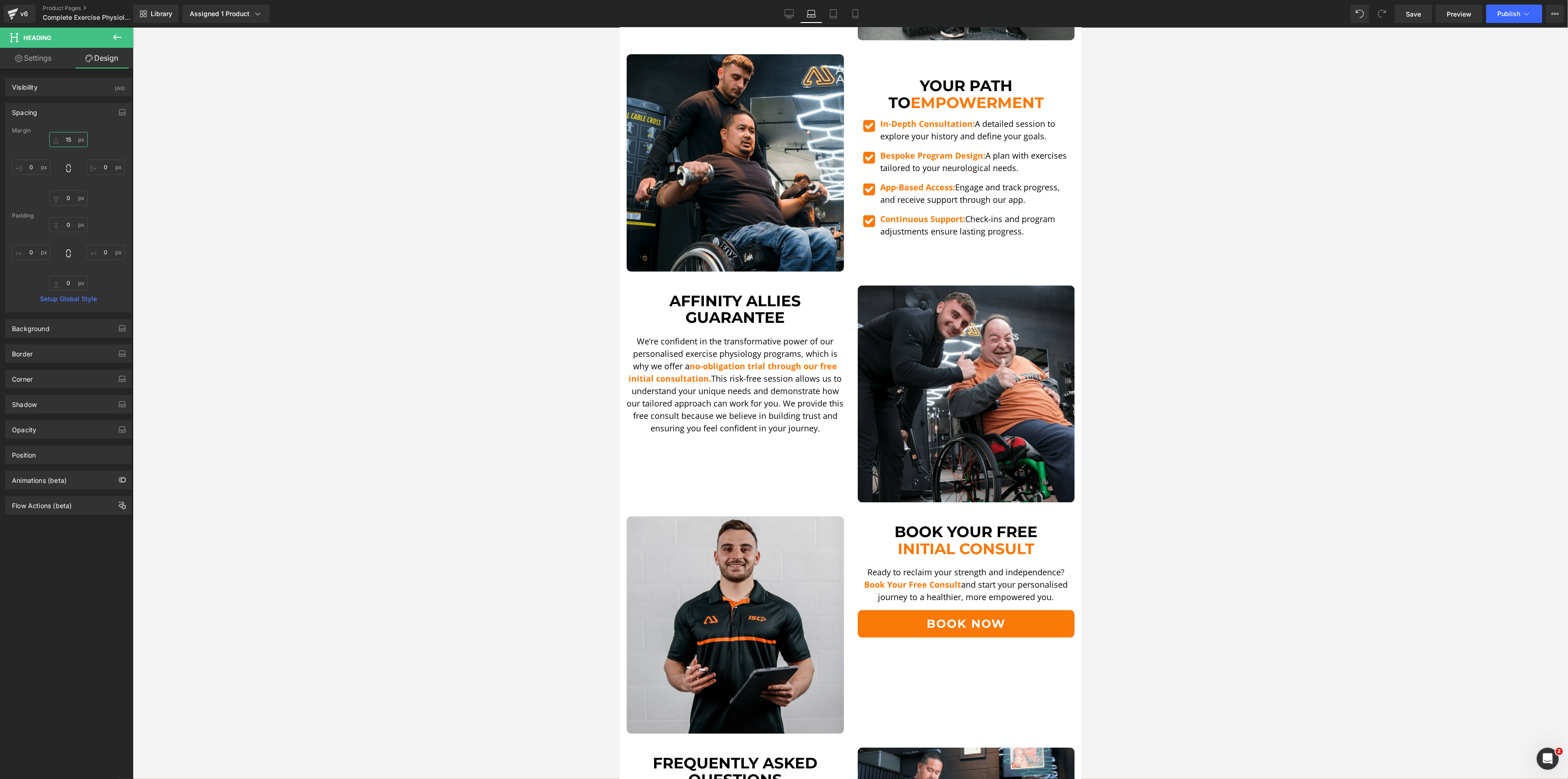
click at [69, 141] on input "15" at bounding box center [68, 139] width 38 height 15
type input "50"
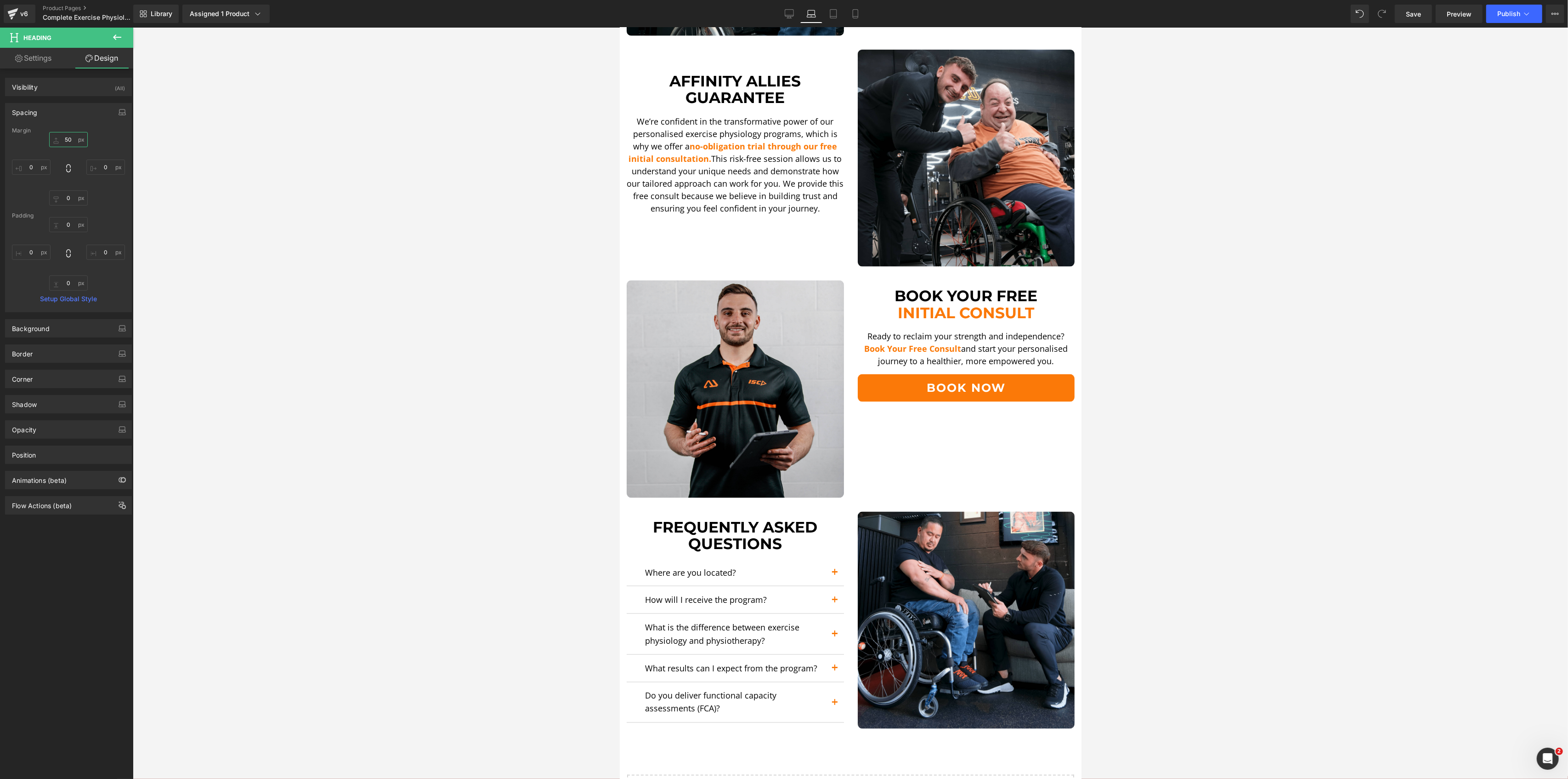
scroll to position [1716, 0]
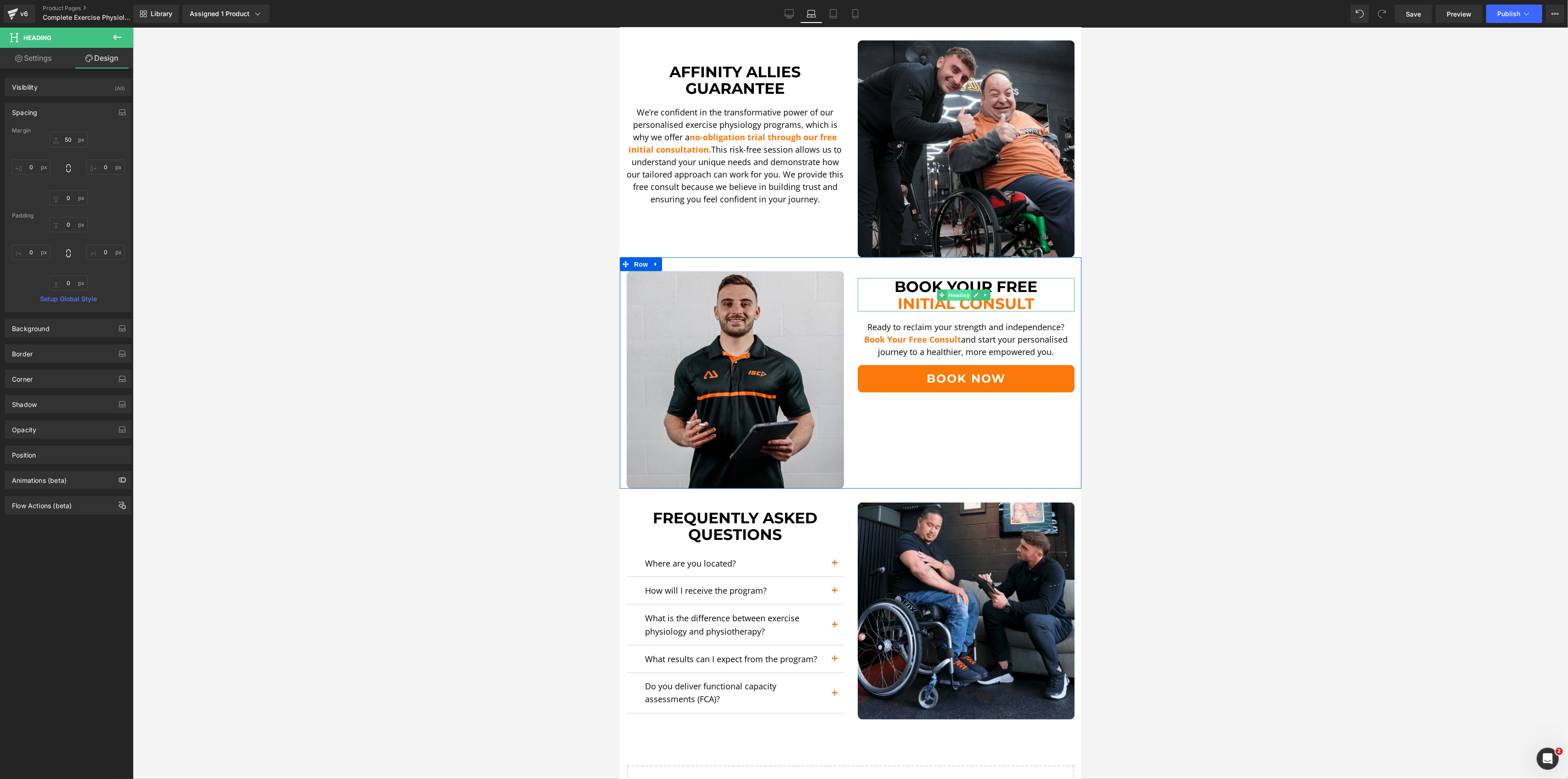
click at [961, 290] on span "Heading" at bounding box center [958, 295] width 25 height 11
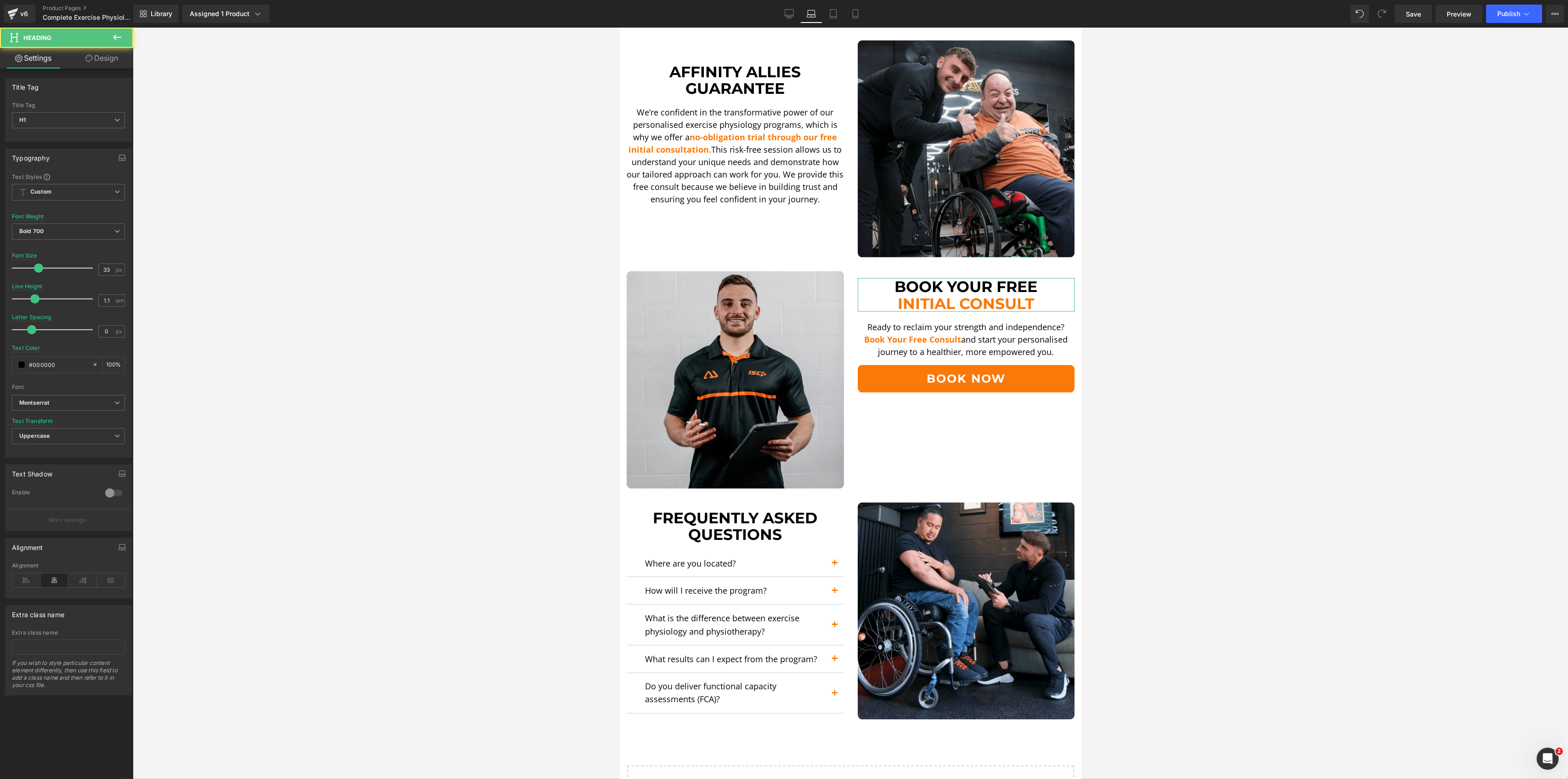
click at [96, 52] on link "Design" at bounding box center [101, 58] width 66 height 21
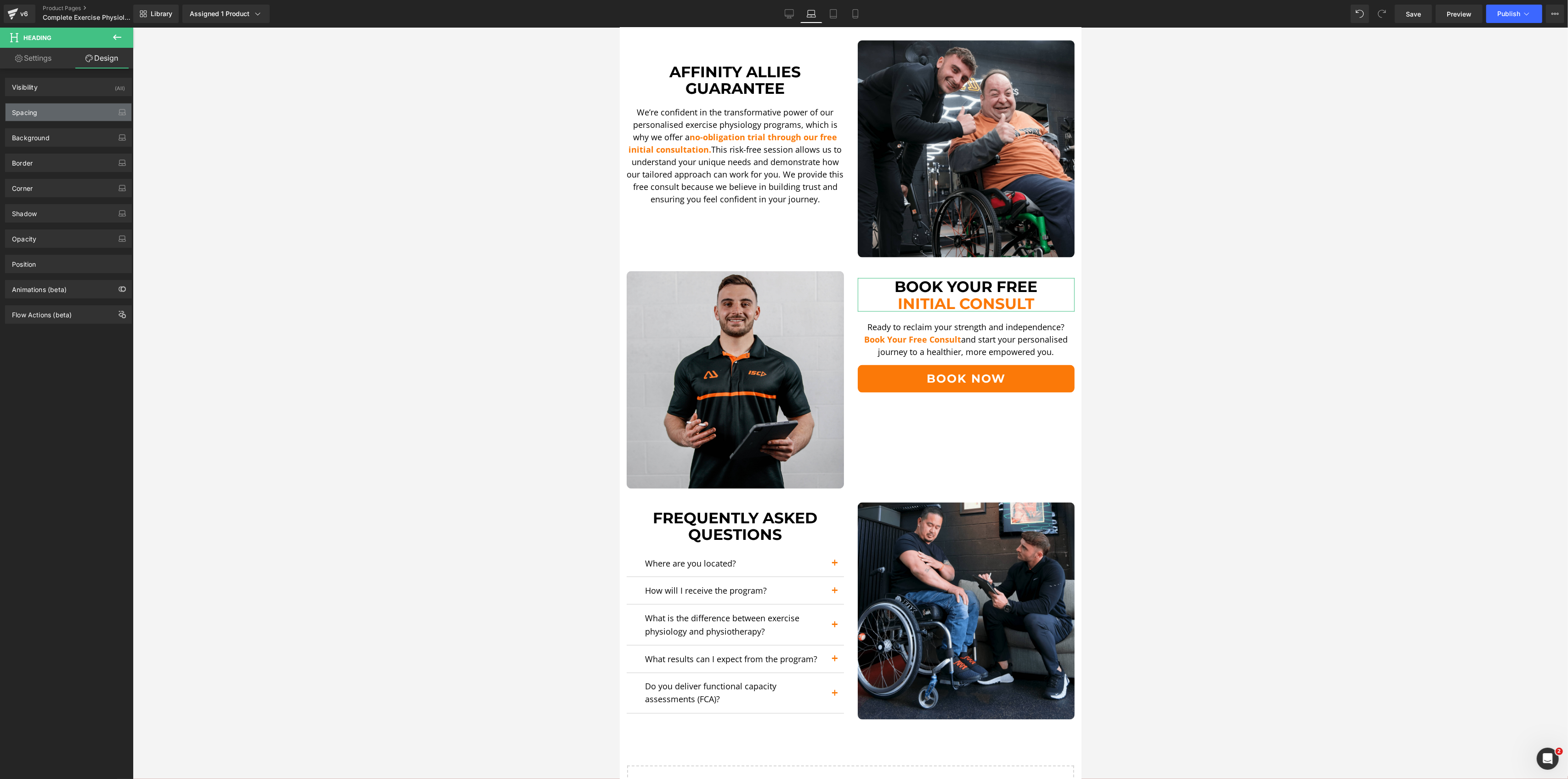
click at [68, 113] on div "Spacing" at bounding box center [68, 112] width 126 height 18
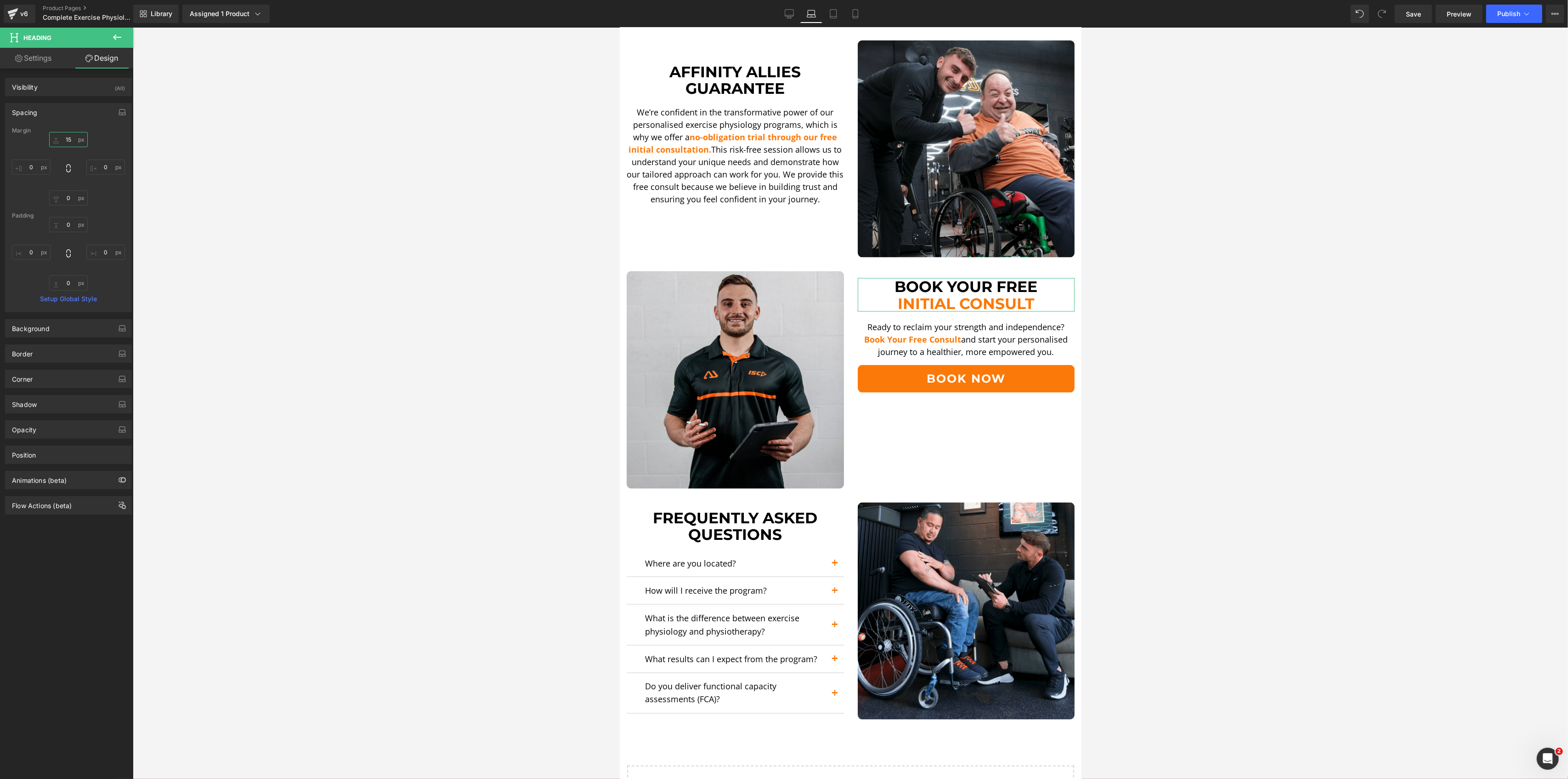
click at [68, 134] on input "15" at bounding box center [68, 139] width 38 height 15
type input "50"
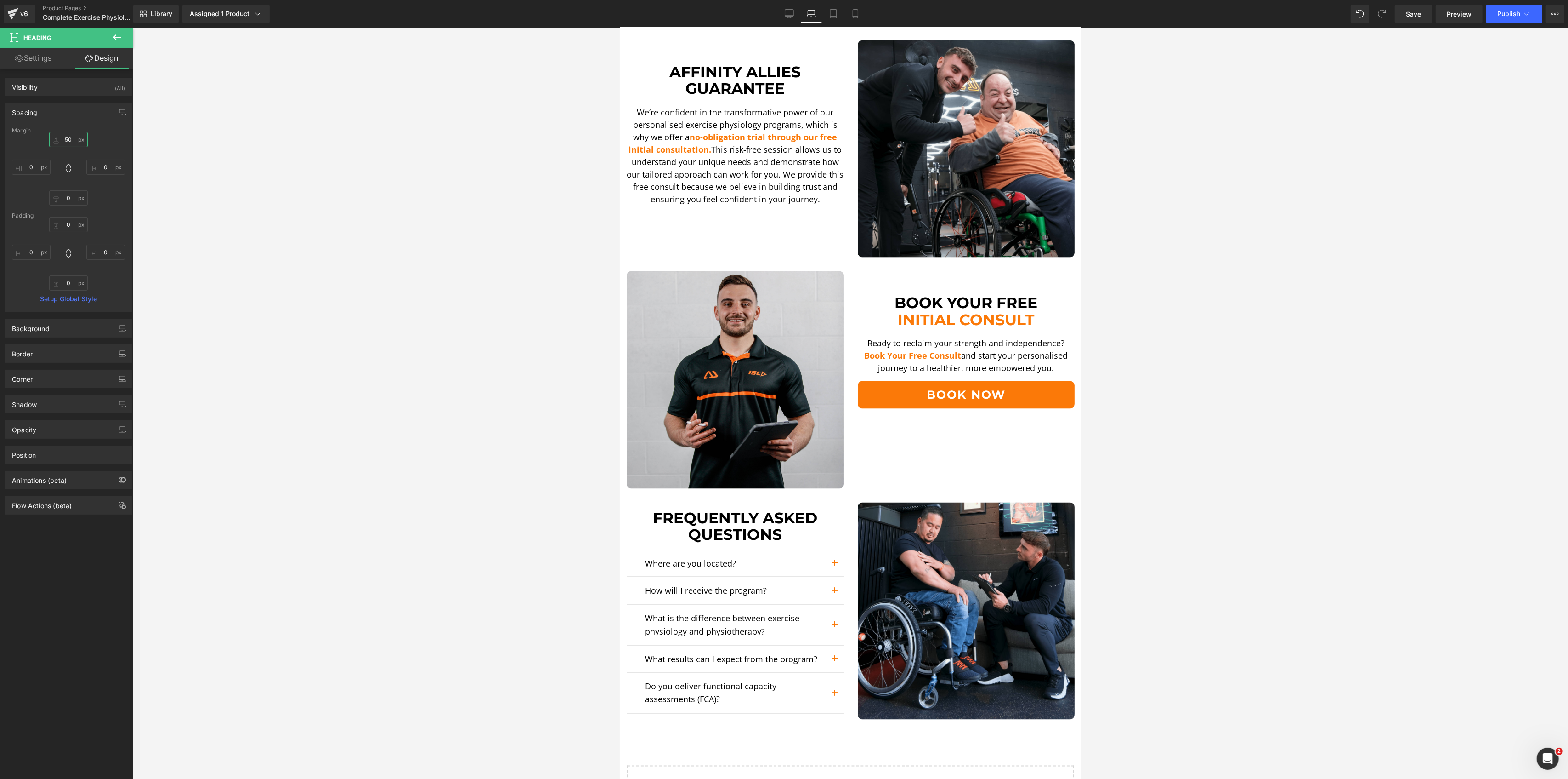
scroll to position [1839, 0]
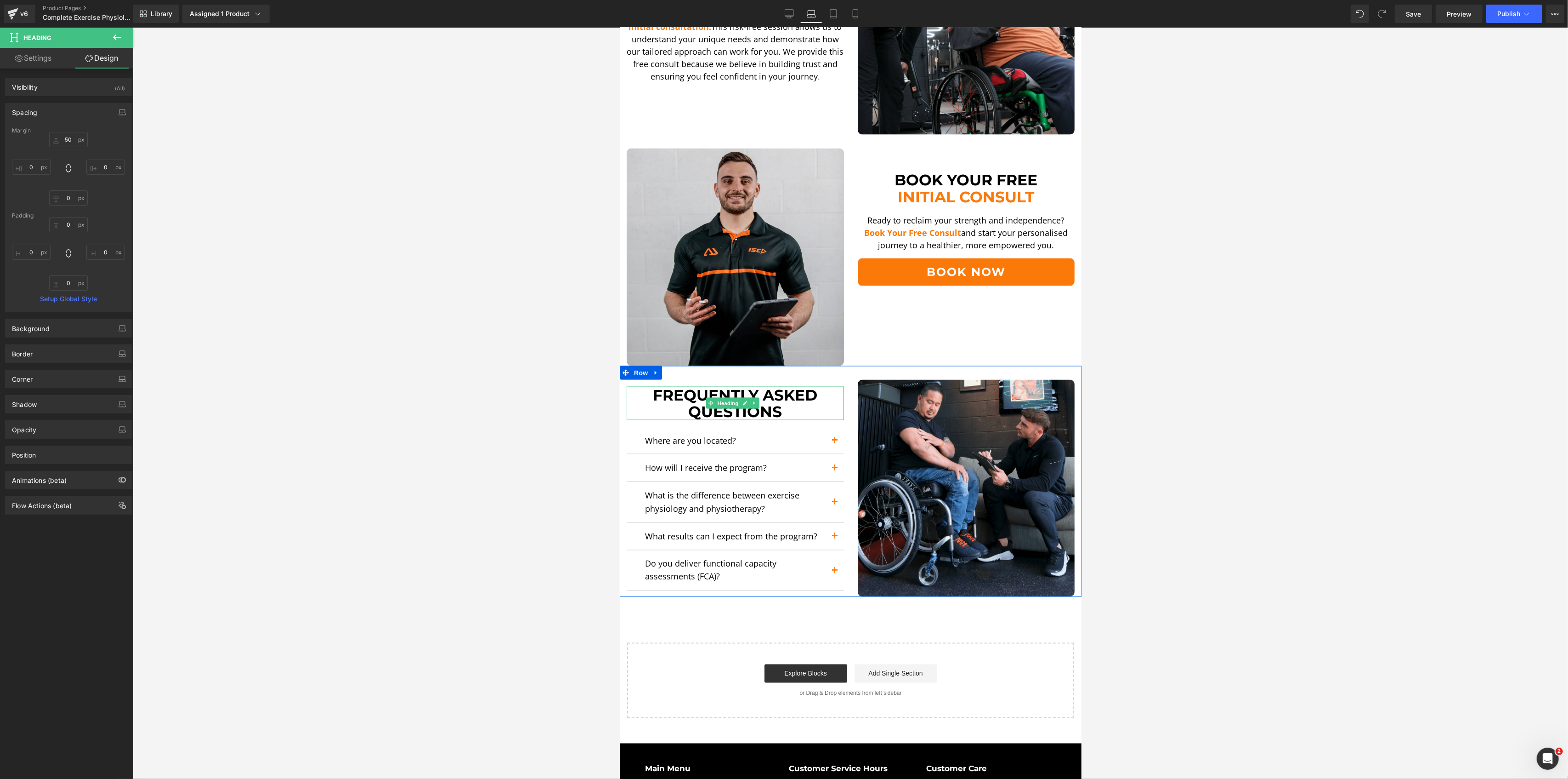
click at [732, 387] on h1 "Frequently Asked Questions" at bounding box center [735, 403] width 217 height 33
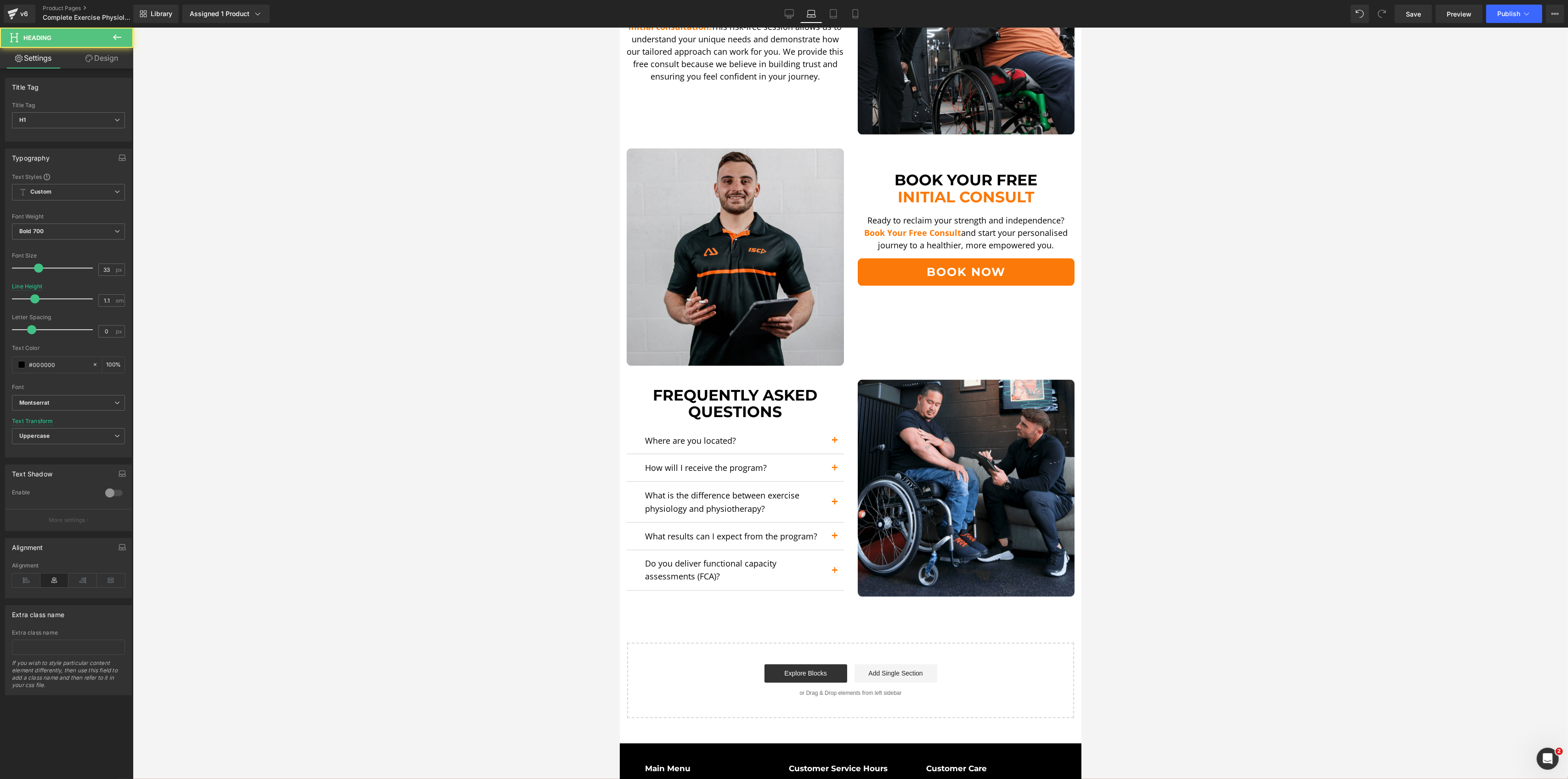
click at [116, 54] on link "Design" at bounding box center [101, 58] width 66 height 21
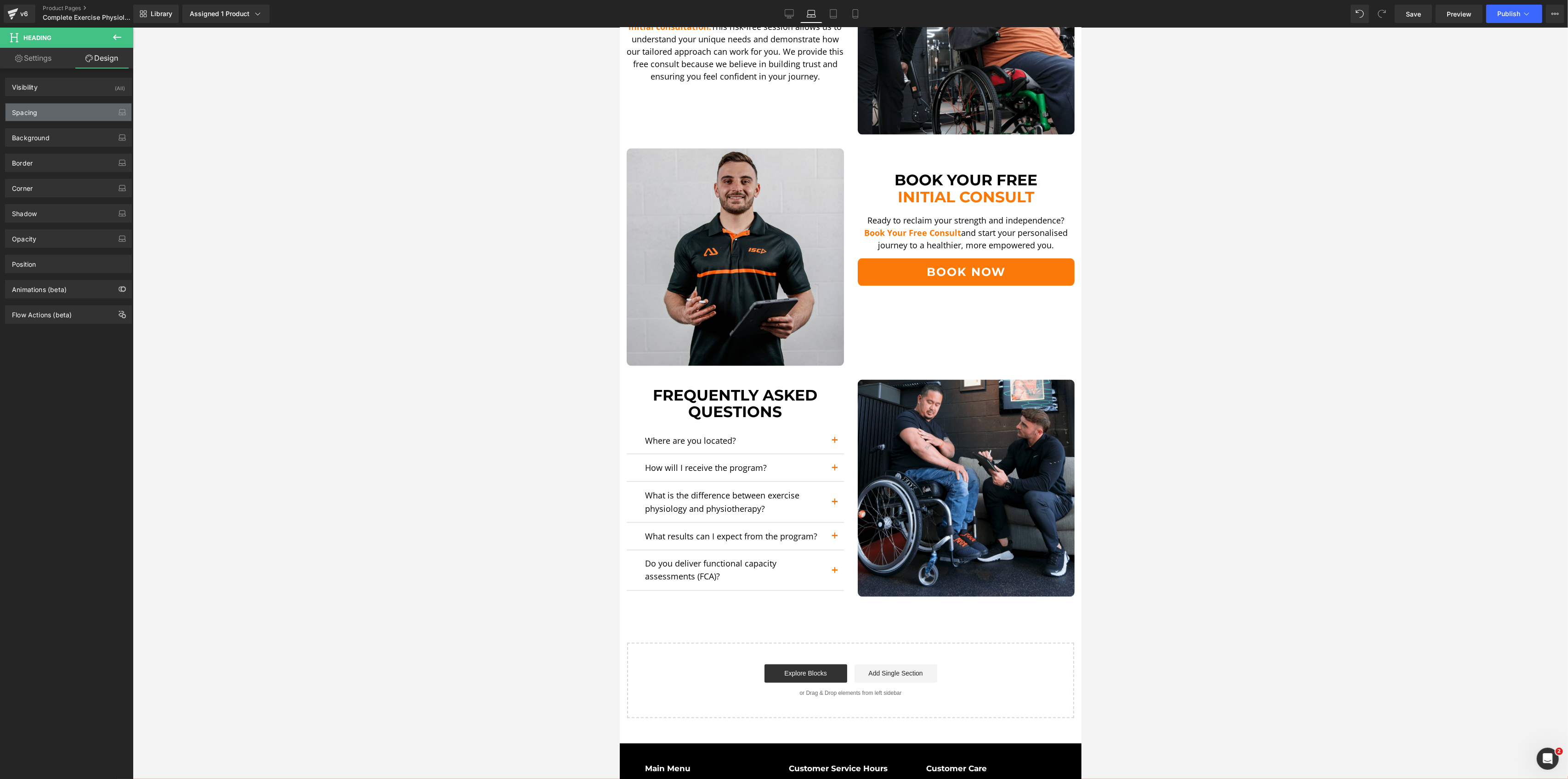
click at [49, 107] on div "Spacing" at bounding box center [68, 112] width 126 height 18
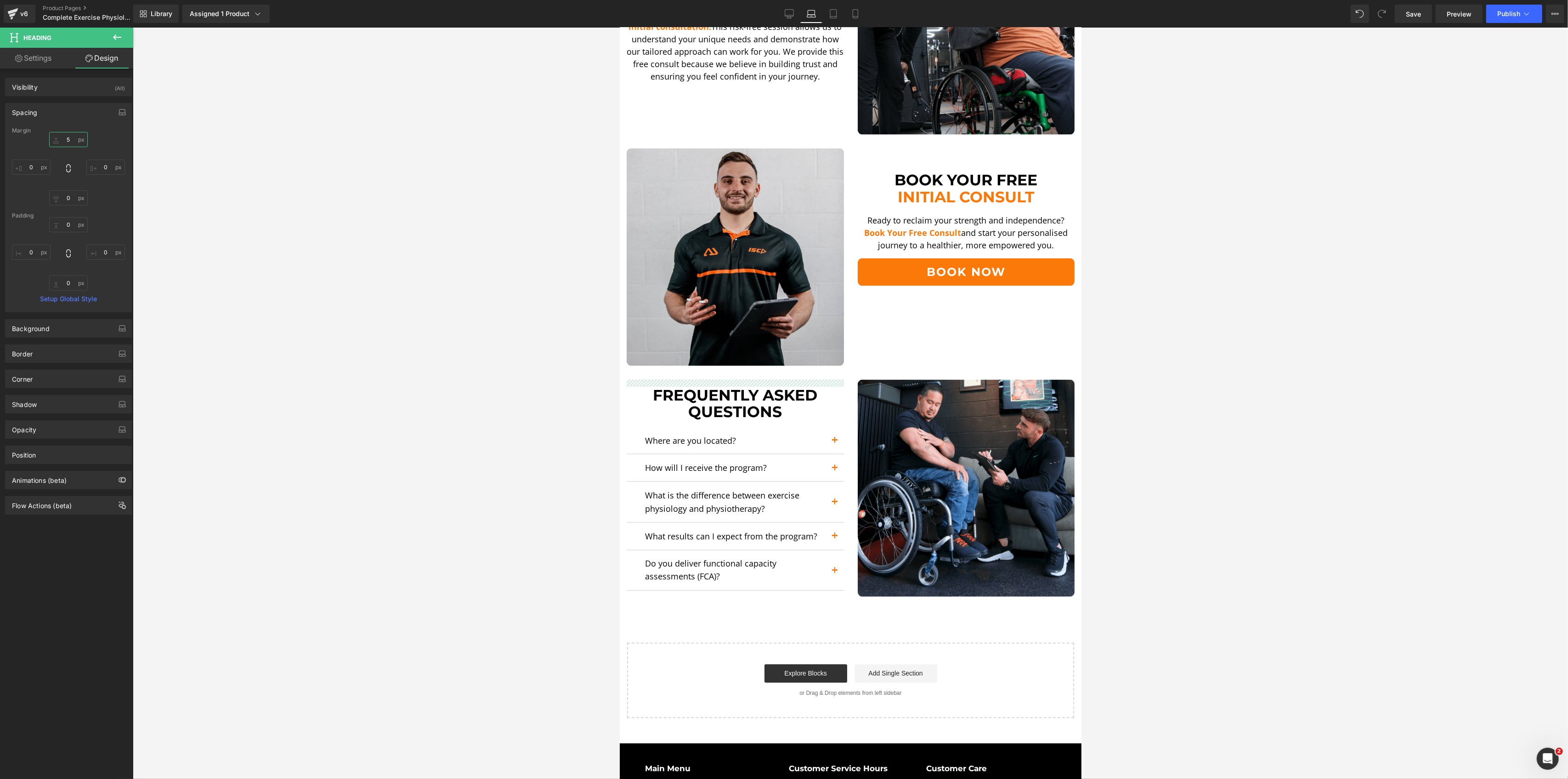
click at [63, 137] on input "5" at bounding box center [68, 139] width 38 height 15
type input "50"
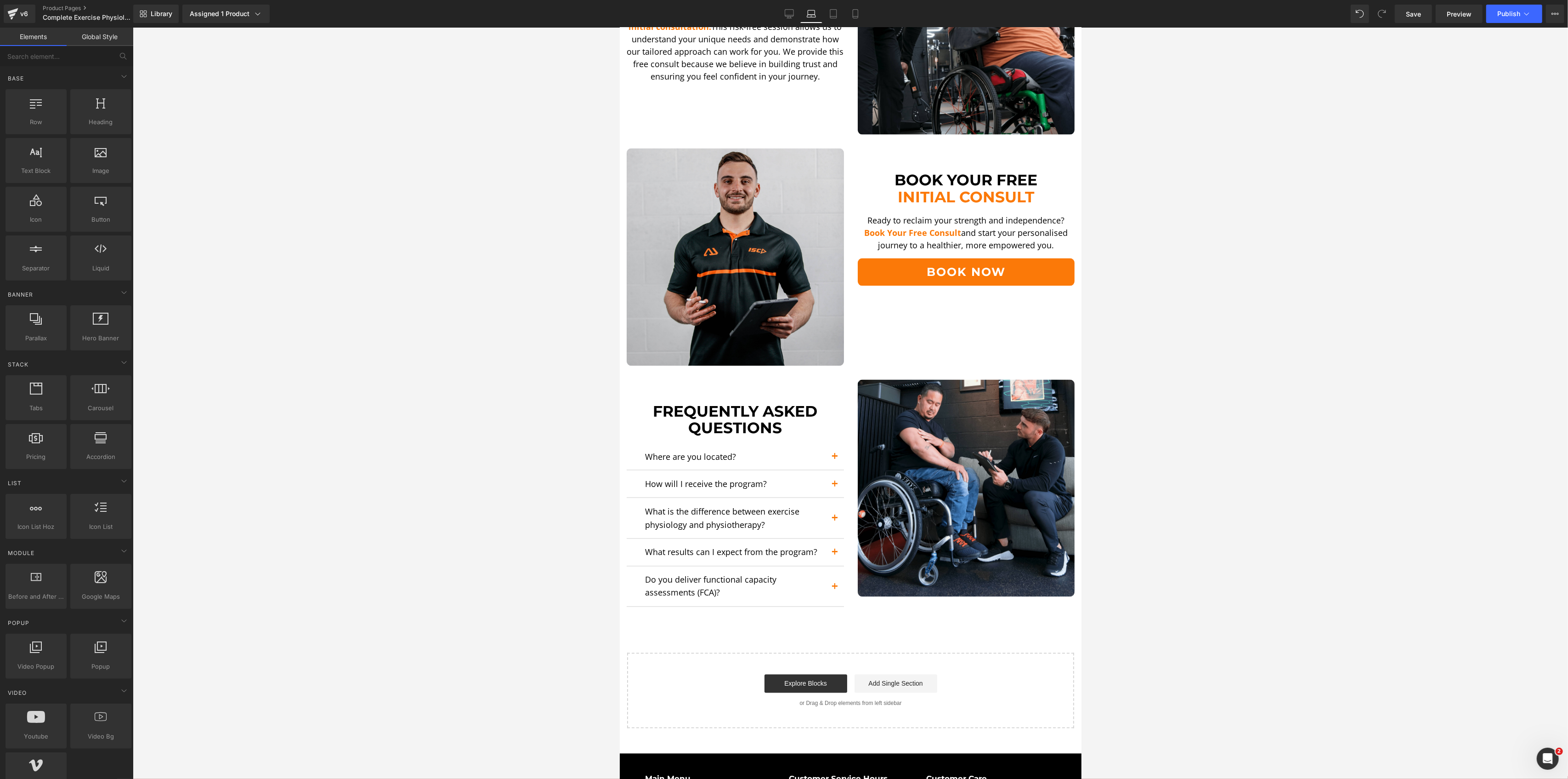
click at [503, 189] on div at bounding box center [850, 403] width 1435 height 751
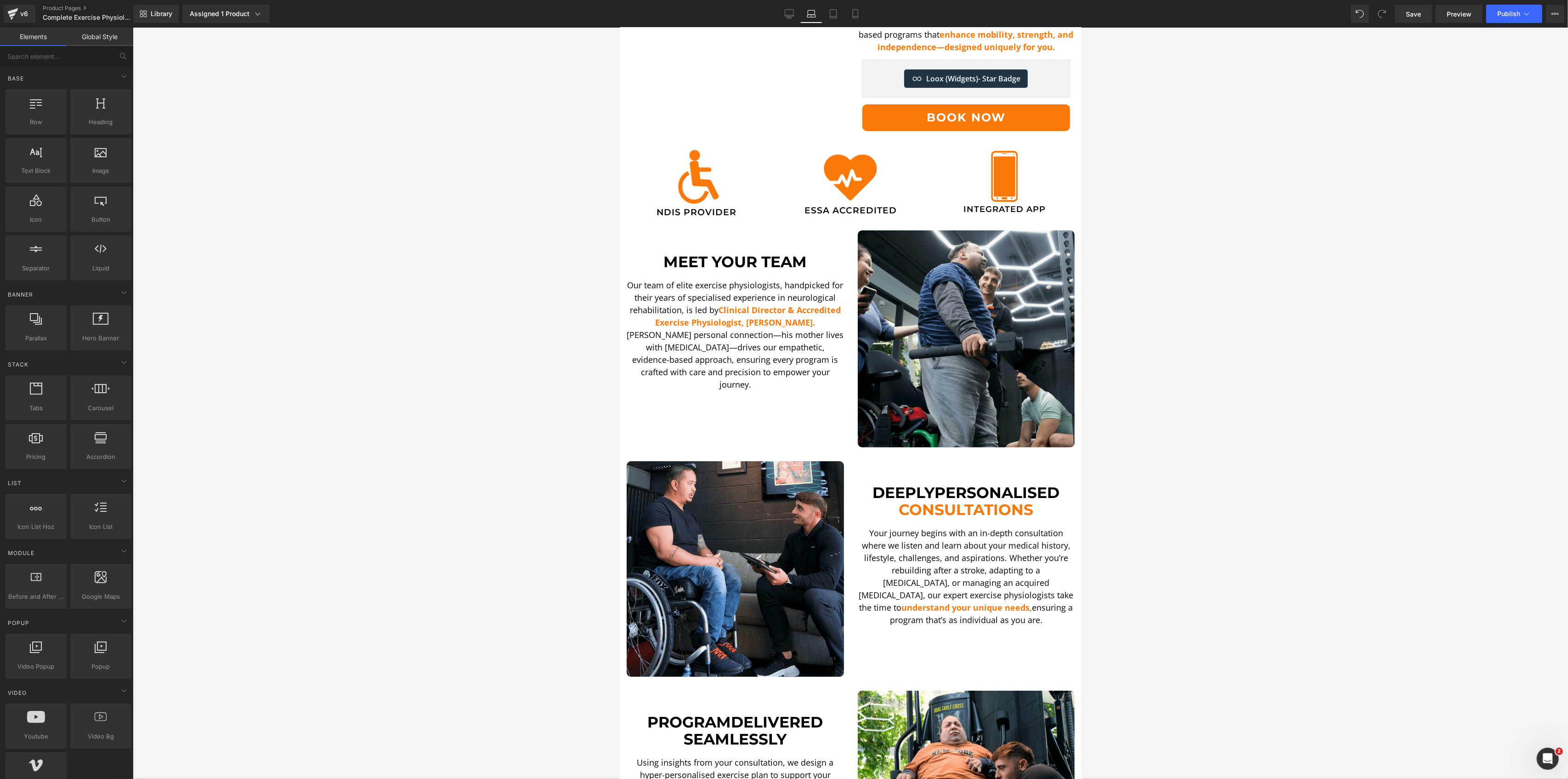
scroll to position [0, 0]
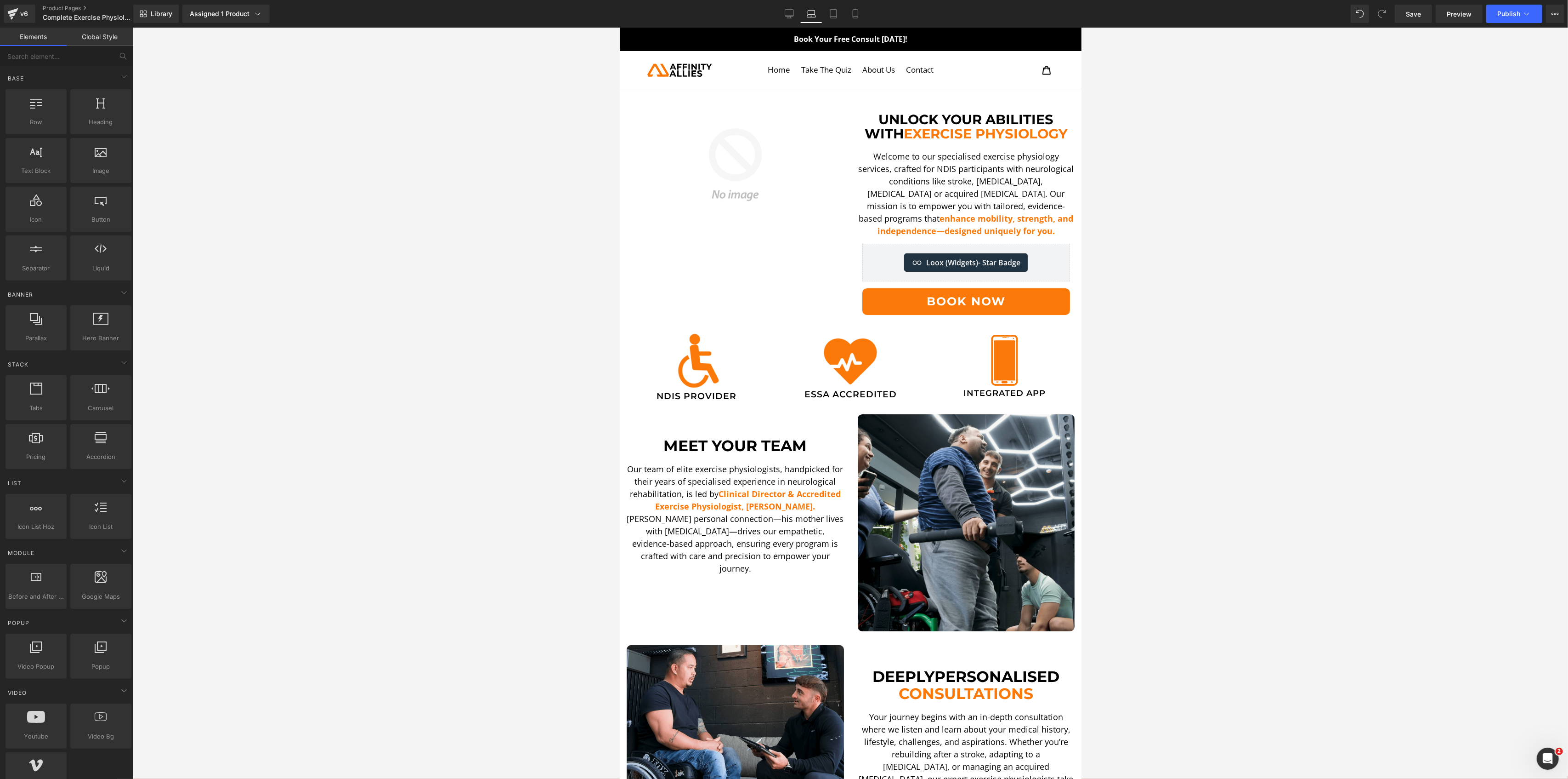
click at [817, 16] on link "Laptop" at bounding box center [811, 14] width 22 height 18
click at [829, 13] on icon at bounding box center [833, 13] width 9 height 9
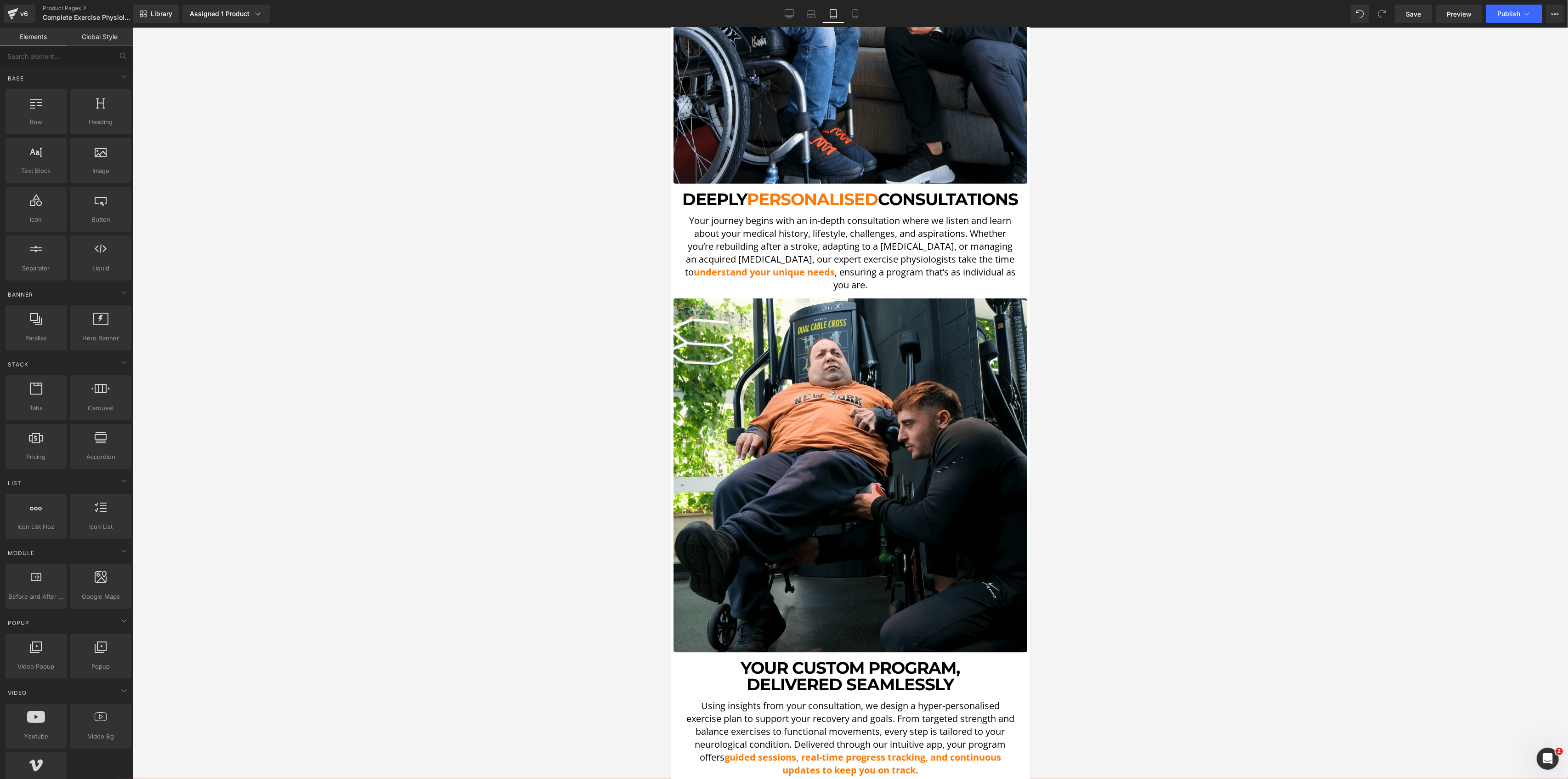
scroll to position [1450, 0]
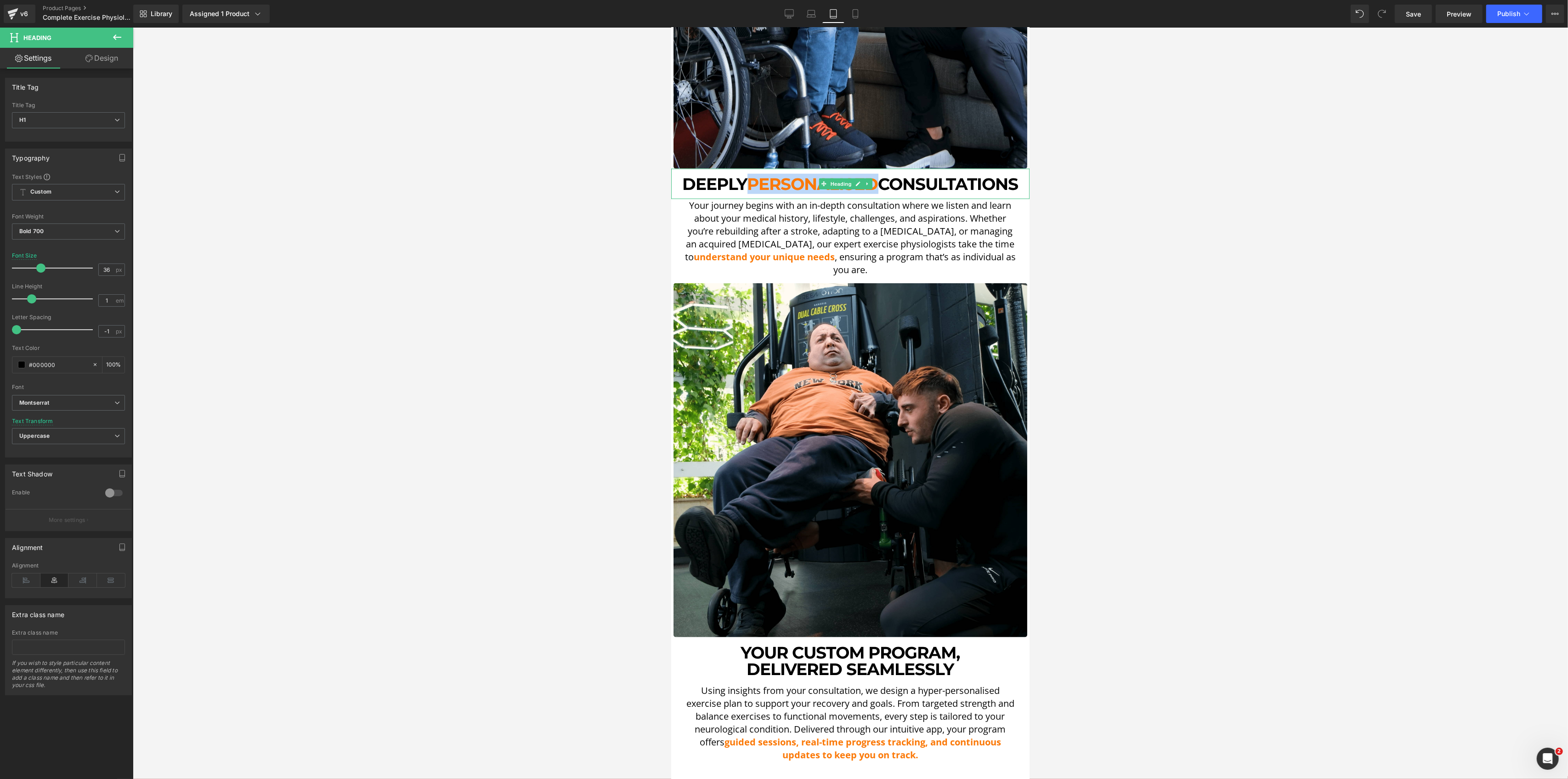
drag, startPoint x: 949, startPoint y: 153, endPoint x: 817, endPoint y: 153, distance: 132.0
click at [817, 175] on h1 "Deeply Personalised Consultations" at bounding box center [850, 183] width 349 height 16
click at [859, 132] on icon at bounding box center [855, 128] width 11 height 11
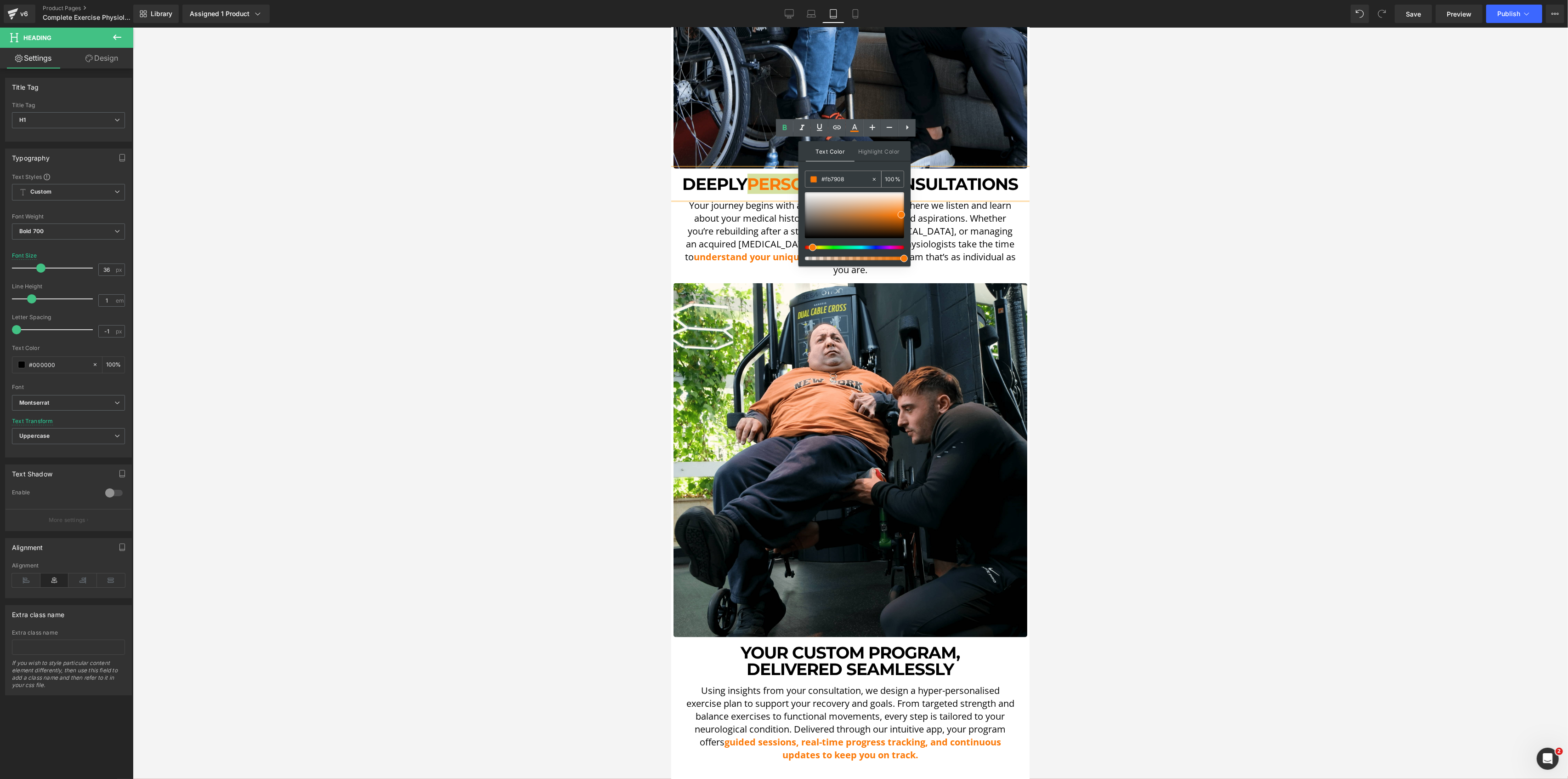
click at [833, 174] on input "#fb7908" at bounding box center [847, 179] width 50 height 10
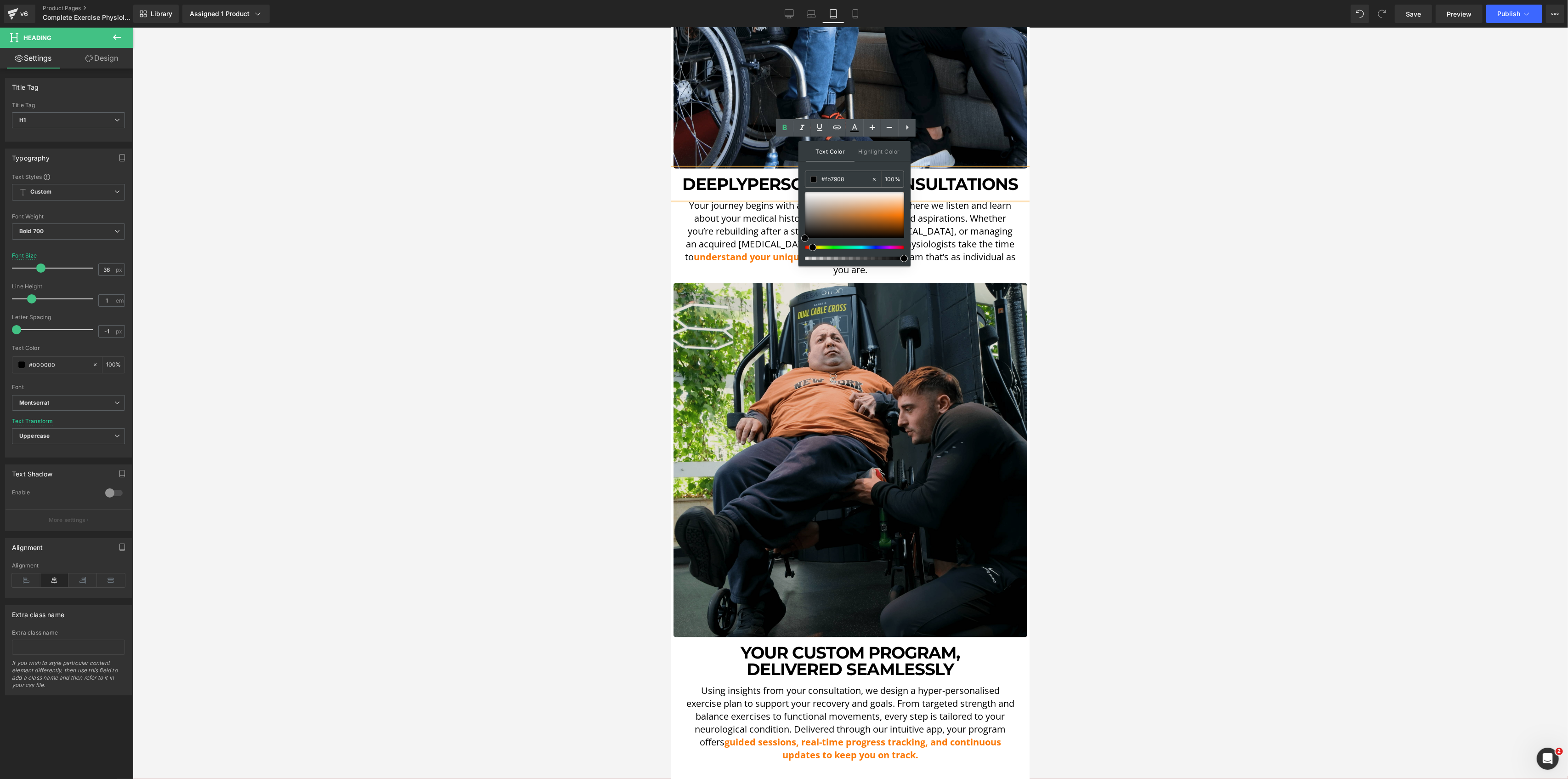
drag, startPoint x: 1535, startPoint y: 247, endPoint x: 761, endPoint y: 271, distance: 774.4
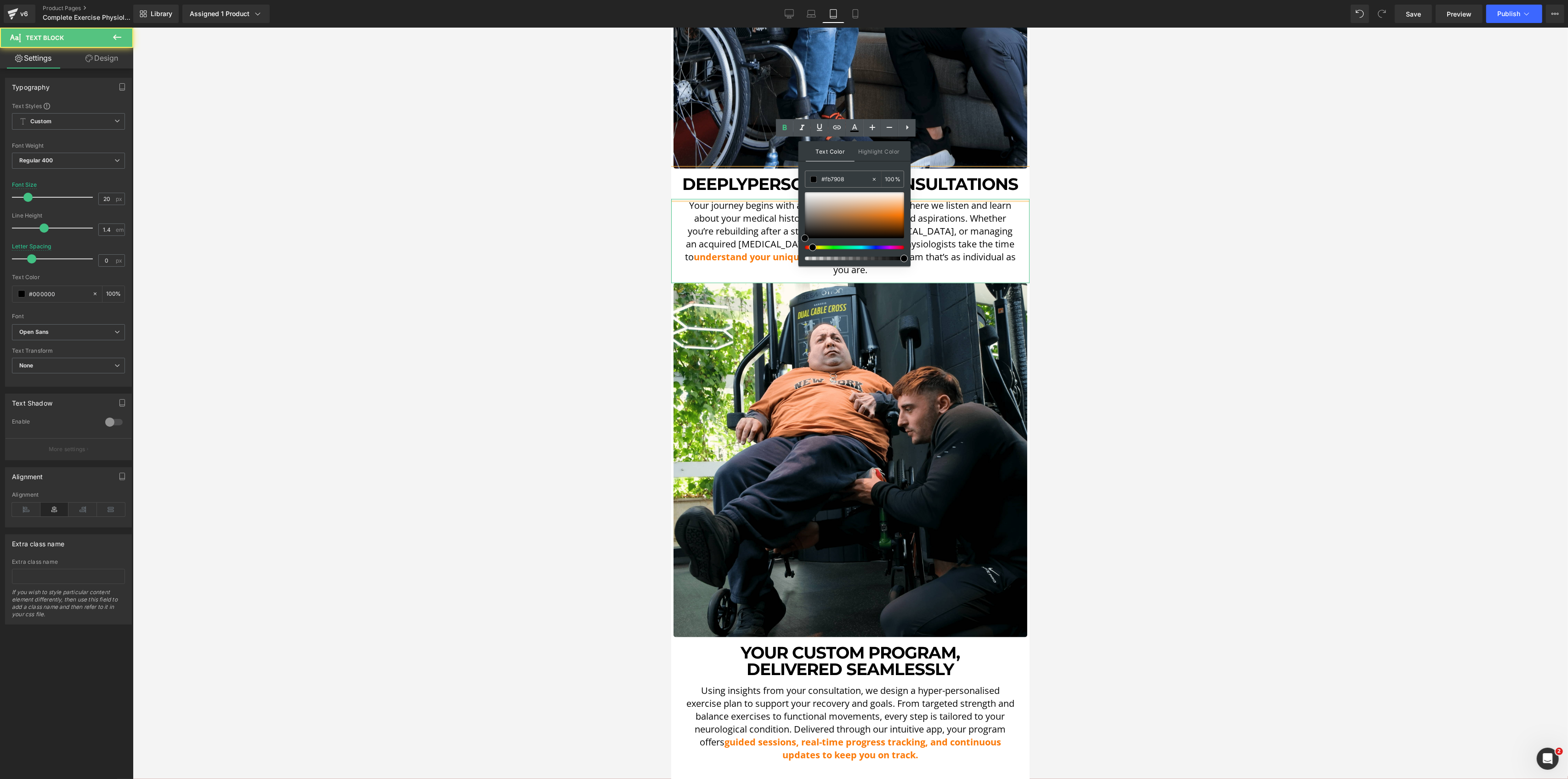
click at [720, 200] on p "Your journey begins with an in-depth consultation where we listen and learn abo…" at bounding box center [850, 238] width 331 height 77
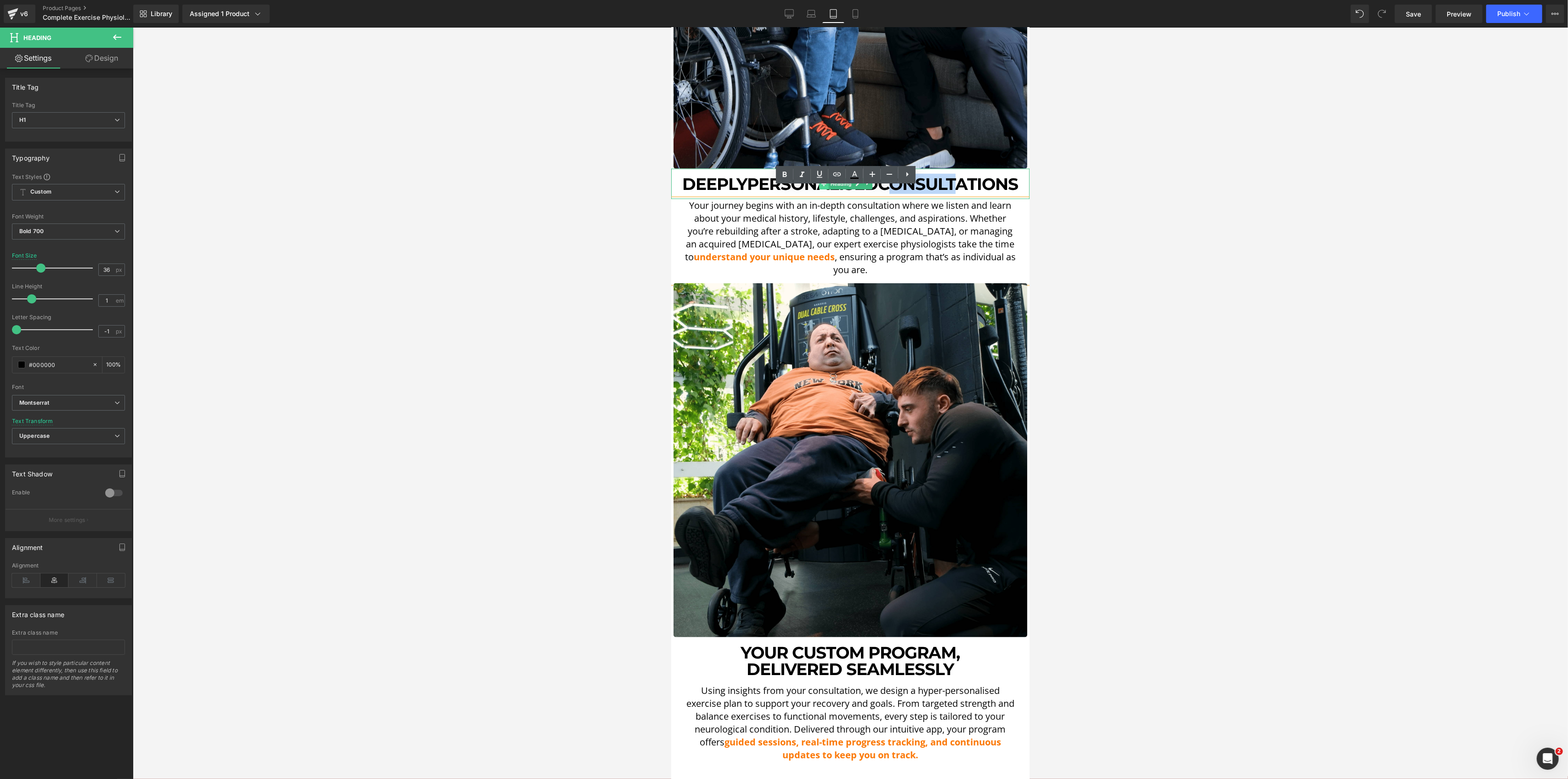
drag, startPoint x: 754, startPoint y: 167, endPoint x: 819, endPoint y: 167, distance: 65.0
click at [819, 169] on div "Deeply Personalised Consultations Heading" at bounding box center [850, 184] width 359 height 30
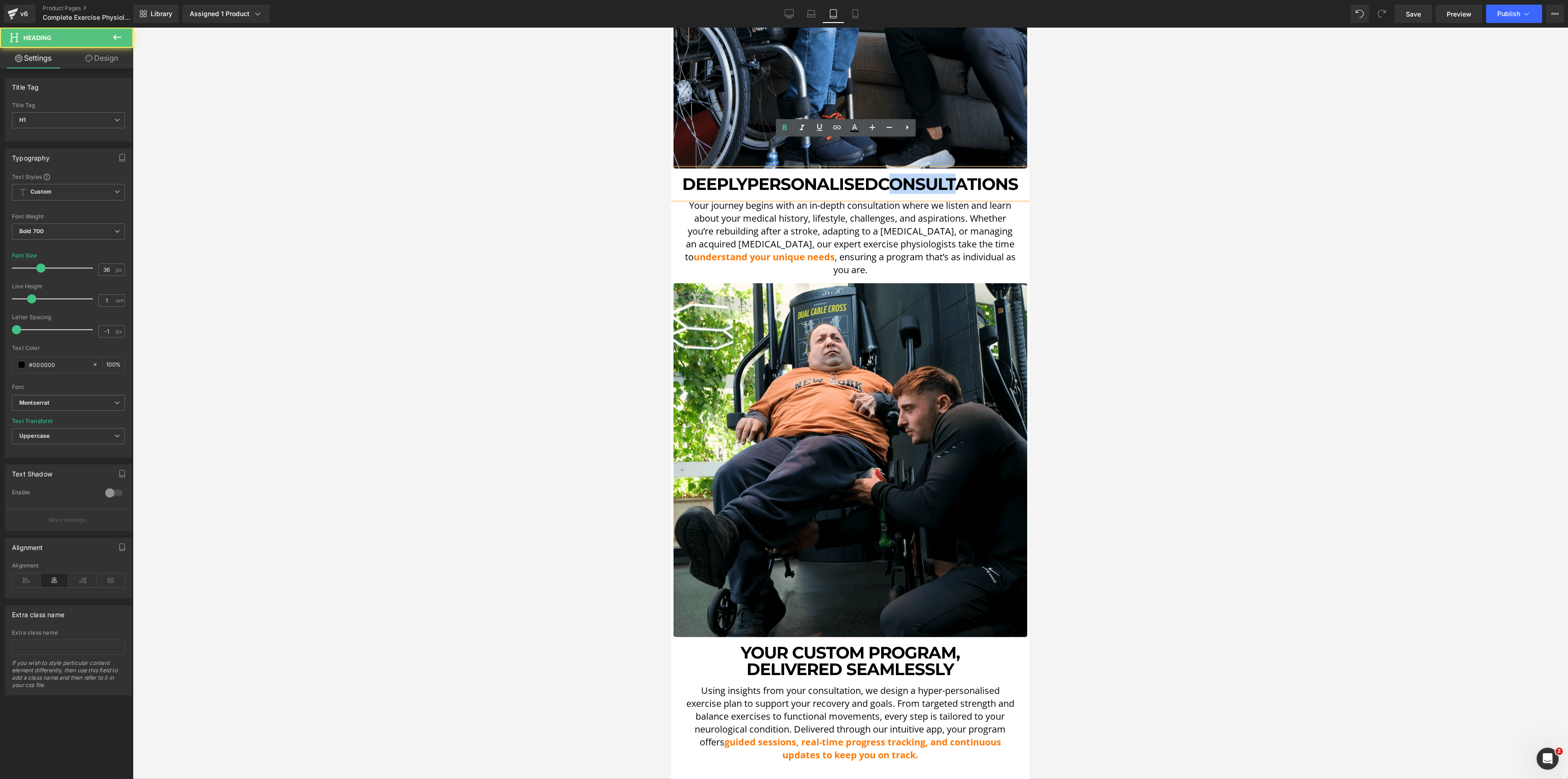
click at [819, 175] on h1 "Deeply Personalised Consultations" at bounding box center [850, 183] width 349 height 16
click at [766, 175] on h1 "Deeply Personalised Consultations" at bounding box center [850, 183] width 349 height 16
drag, startPoint x: 783, startPoint y: 174, endPoint x: 797, endPoint y: 171, distance: 14.3
click at [801, 175] on h1 "Deeply Personalised Consultations" at bounding box center [850, 183] width 349 height 16
drag, startPoint x: 775, startPoint y: 170, endPoint x: 918, endPoint y: 168, distance: 143.0
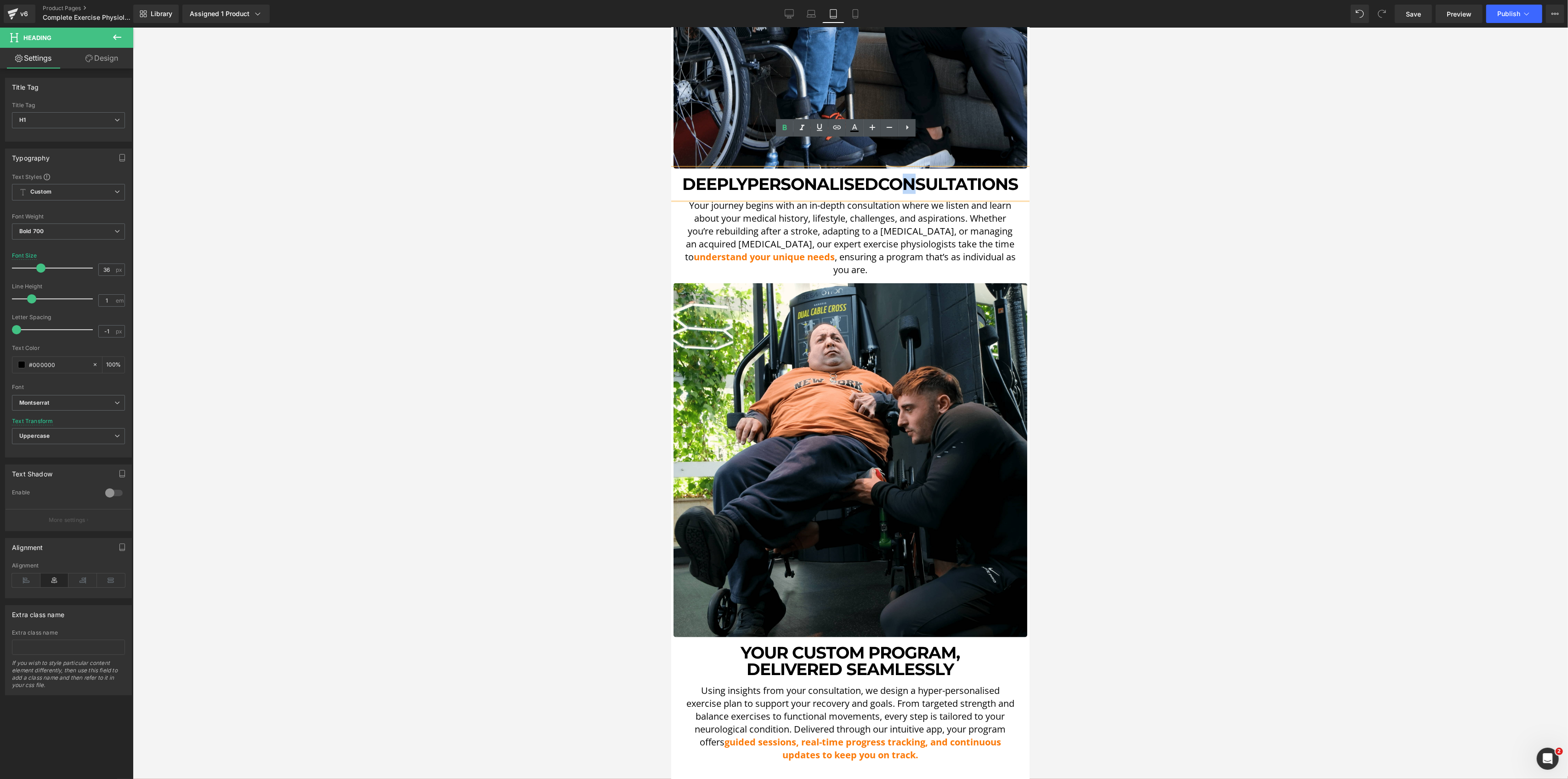
click at [918, 175] on h1 "Deeply Personalised Consultations" at bounding box center [850, 183] width 349 height 16
click at [858, 135] on link at bounding box center [855, 127] width 18 height 18
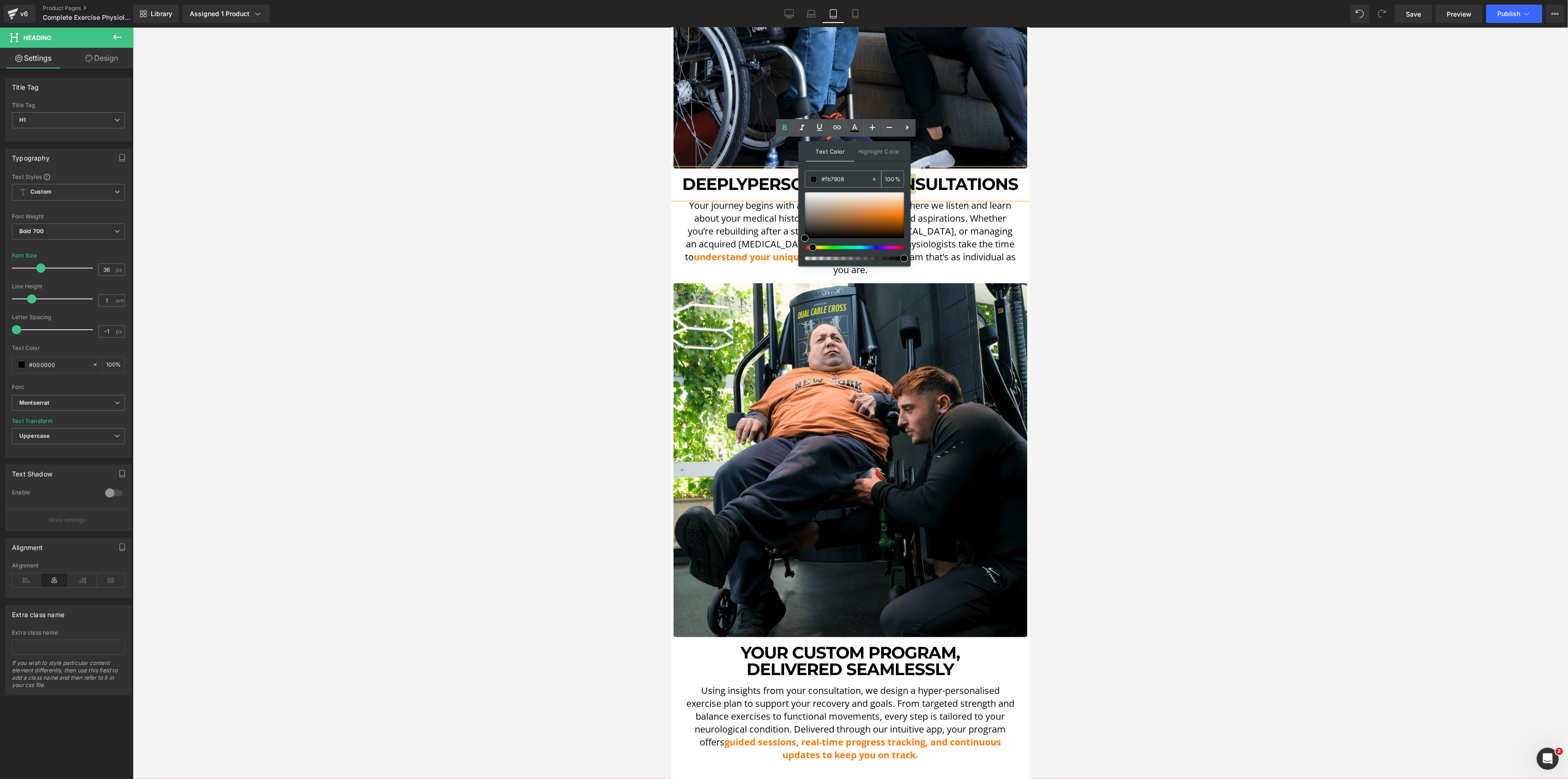
click at [844, 172] on div "#fb7908" at bounding box center [838, 179] width 66 height 16
click at [844, 179] on input "#fb7908" at bounding box center [847, 179] width 50 height 10
click at [842, 179] on input "#fb7908" at bounding box center [847, 179] width 50 height 10
paste input "fb7908"
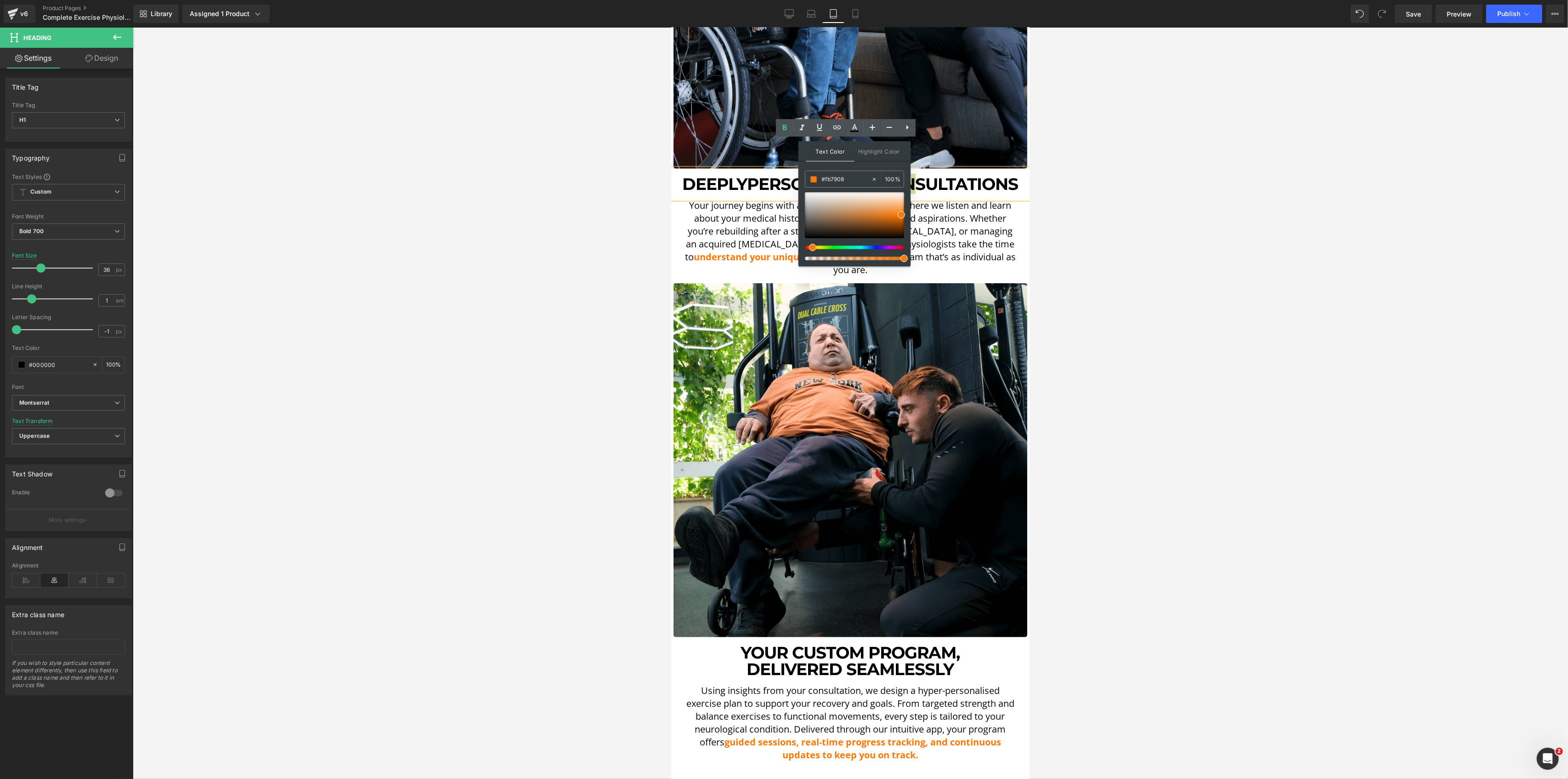
type input "#fb7908"
click at [902, 215] on span at bounding box center [901, 214] width 7 height 7
click at [942, 213] on p "Your journey begins with an in-depth consultation where we listen and learn abo…" at bounding box center [850, 238] width 331 height 77
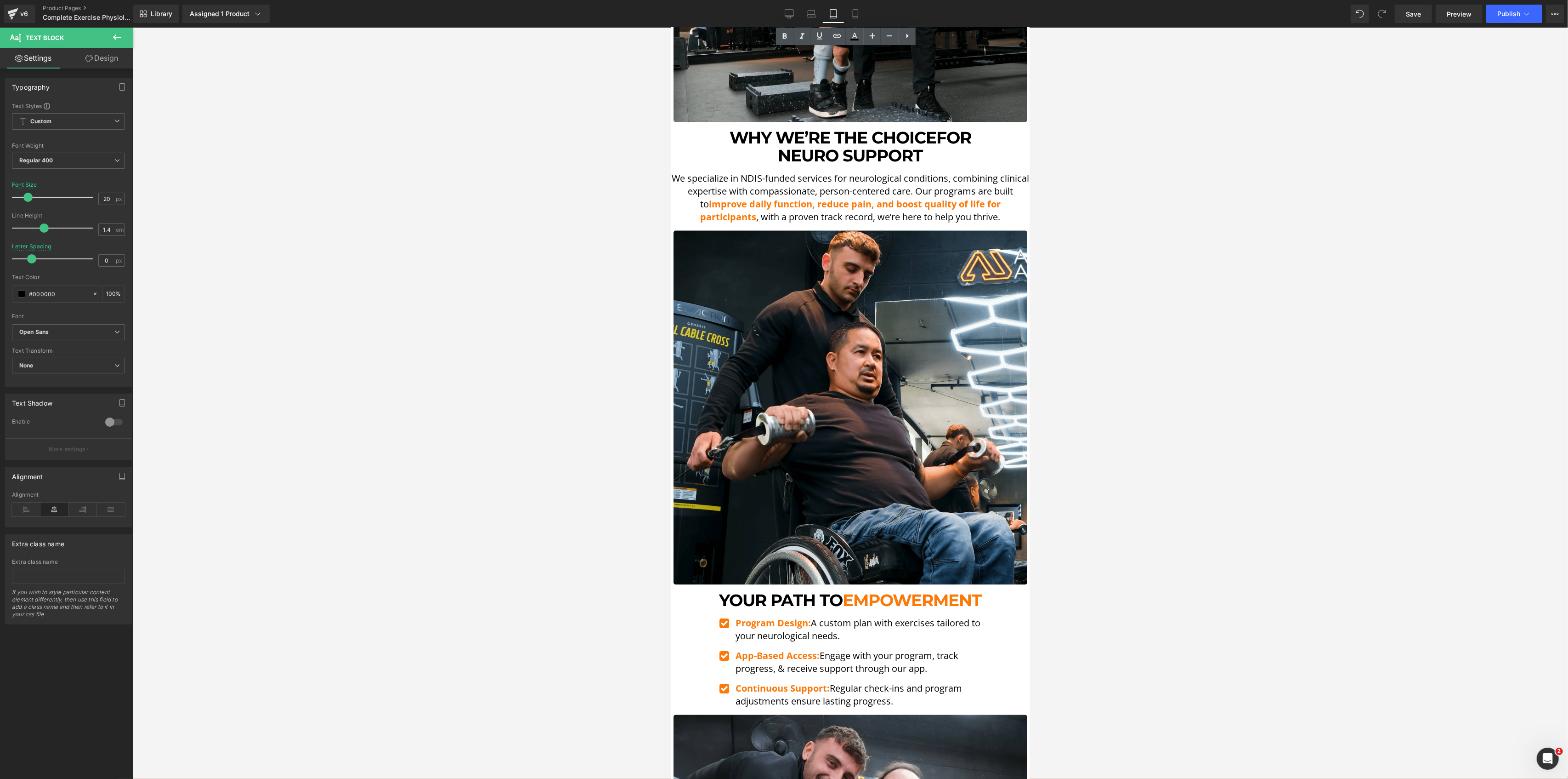
scroll to position [2124, 0]
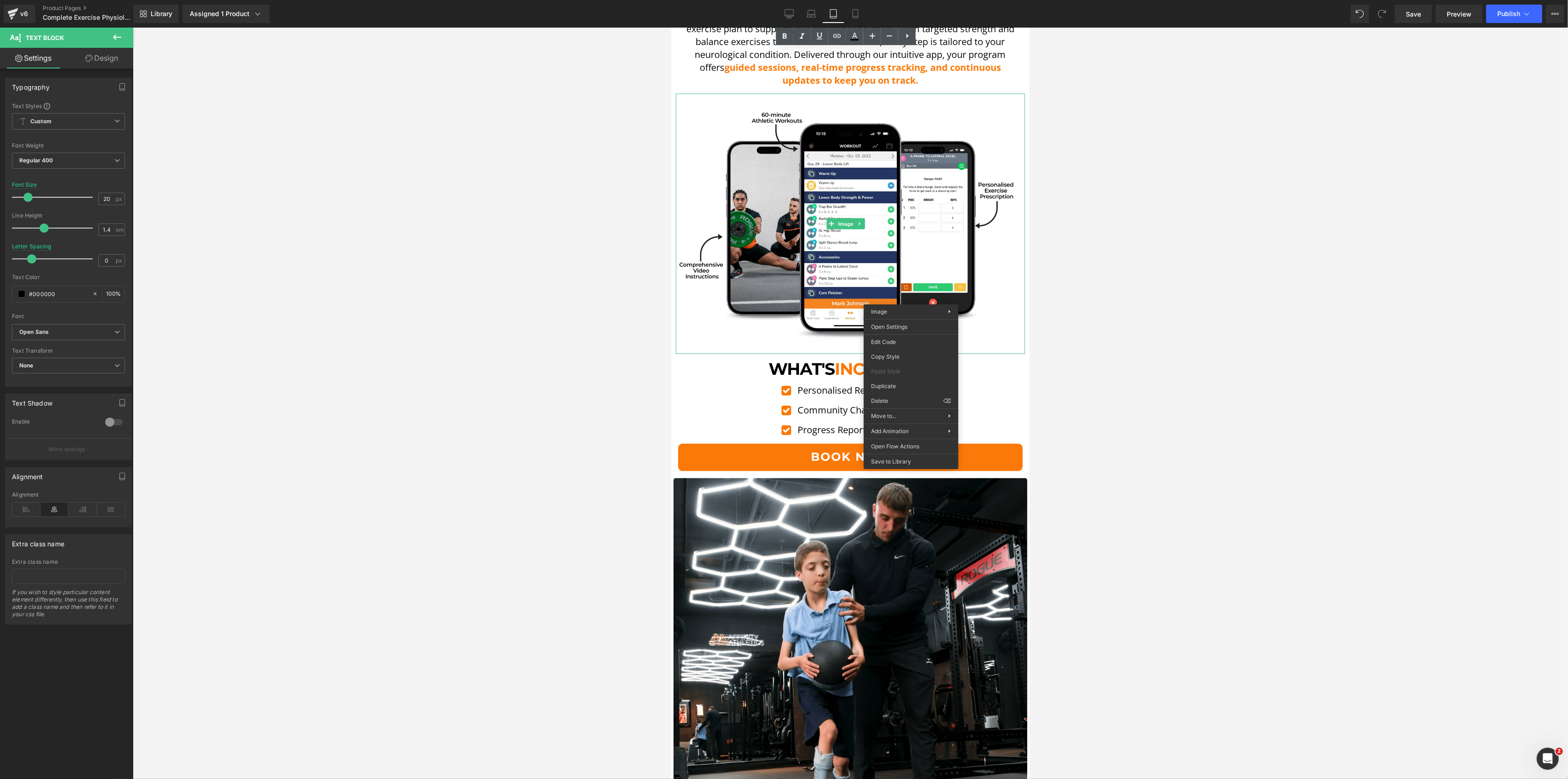
click at [494, 238] on div at bounding box center [850, 403] width 1435 height 751
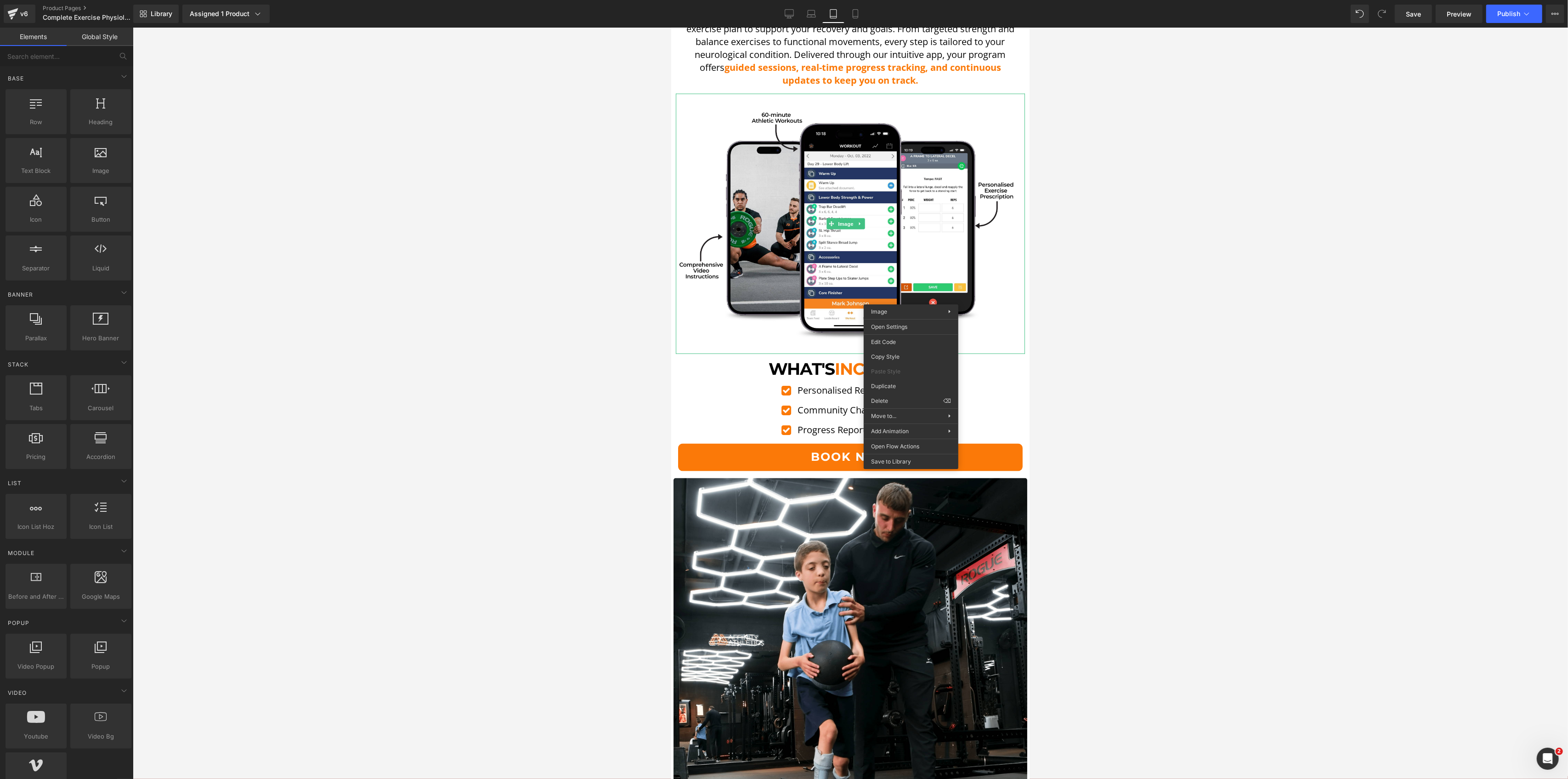
click at [499, 237] on div at bounding box center [850, 403] width 1435 height 751
click at [733, 443] on link "Book Now" at bounding box center [850, 457] width 345 height 27
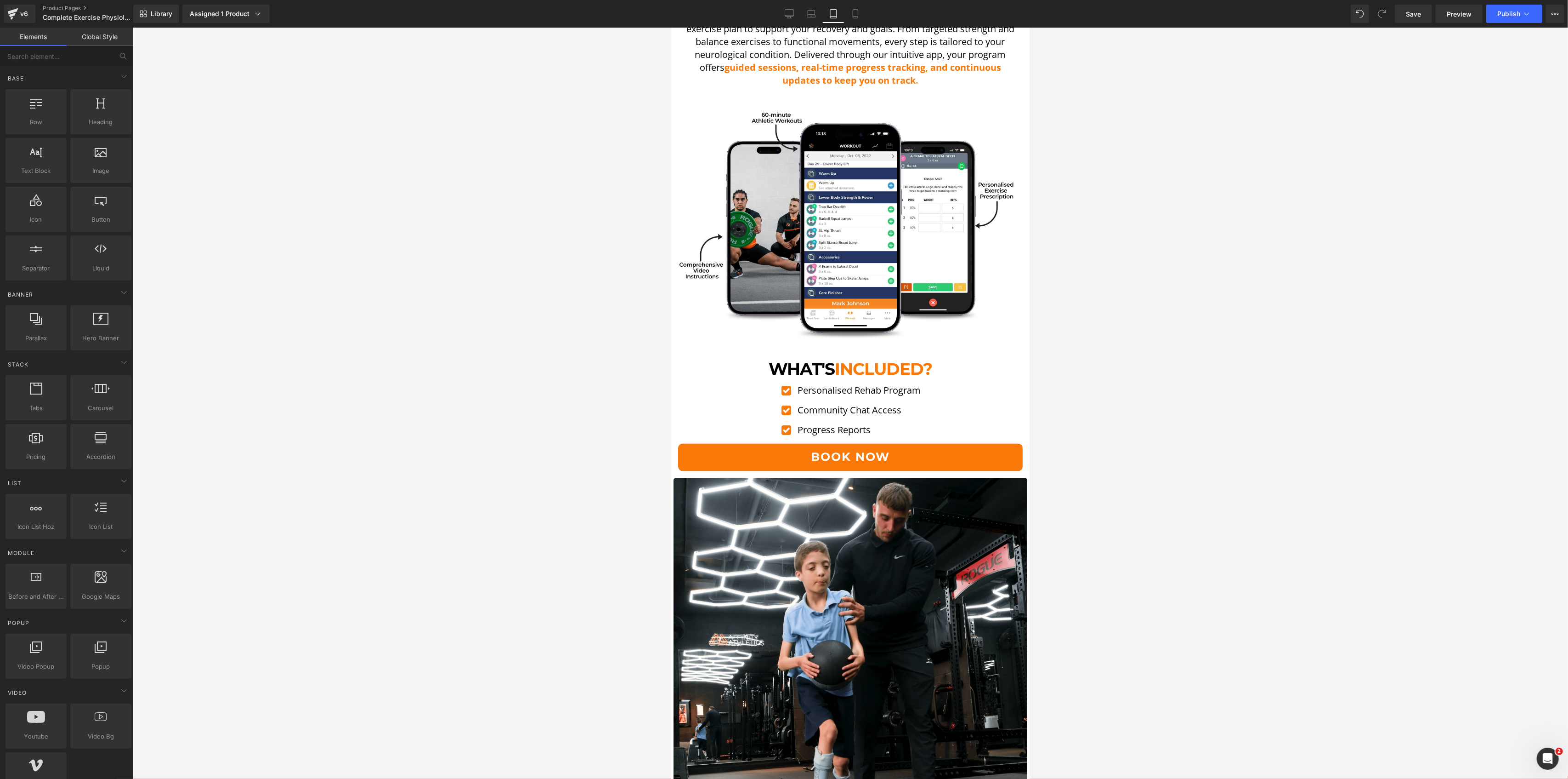
click at [631, 385] on div at bounding box center [850, 403] width 1435 height 751
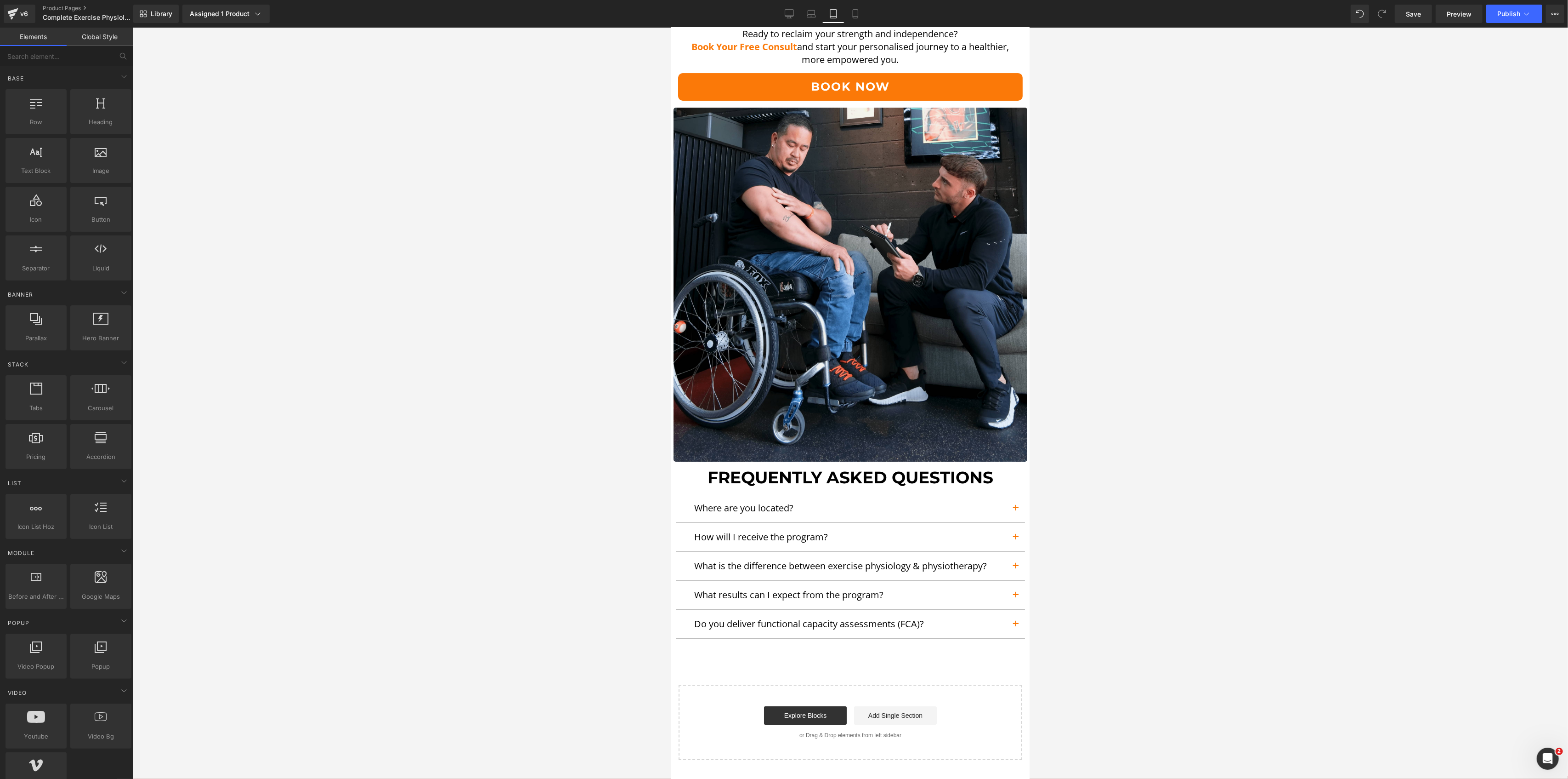
scroll to position [4528, 0]
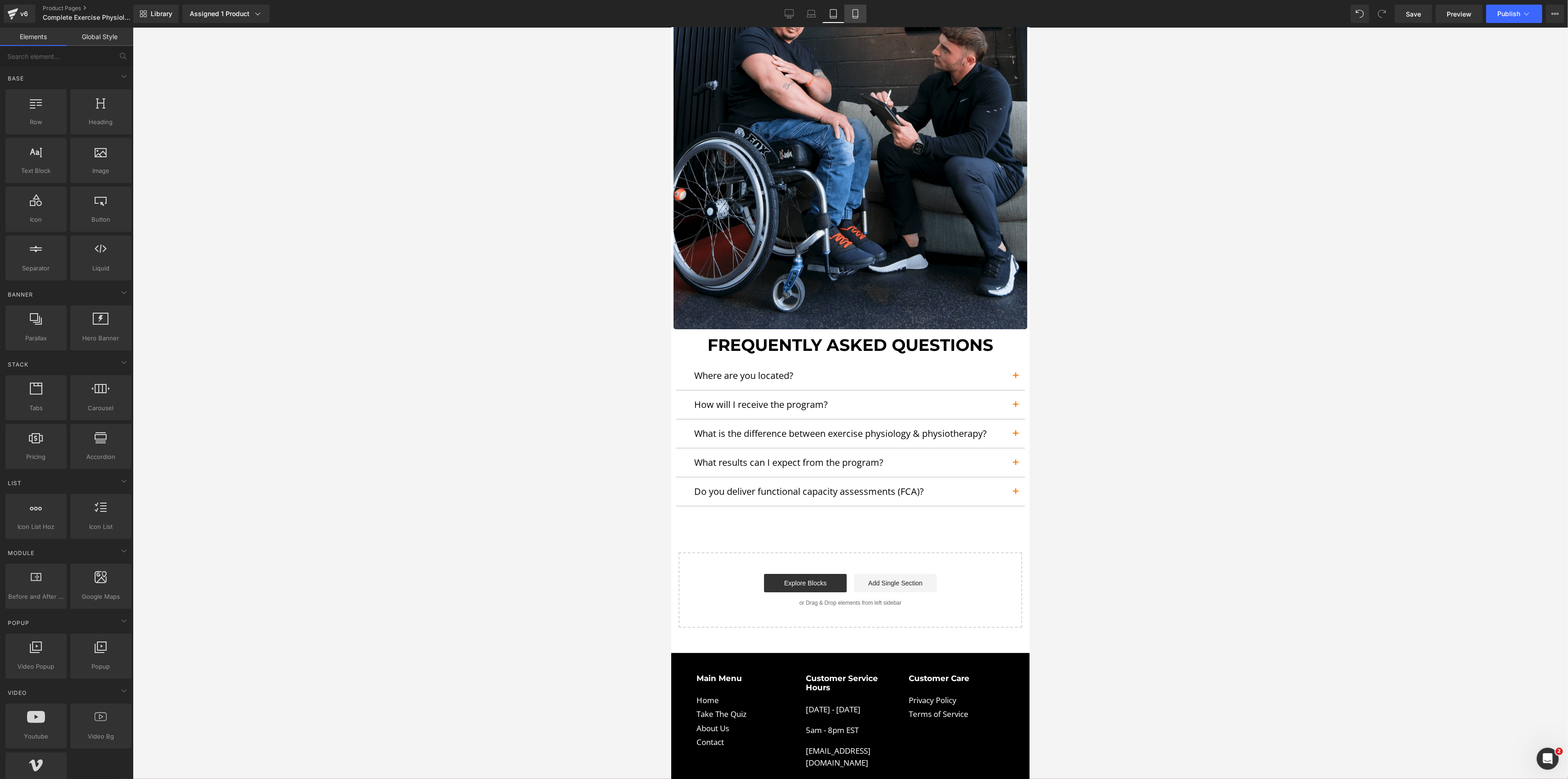
click at [851, 21] on link "Mobile" at bounding box center [855, 14] width 22 height 18
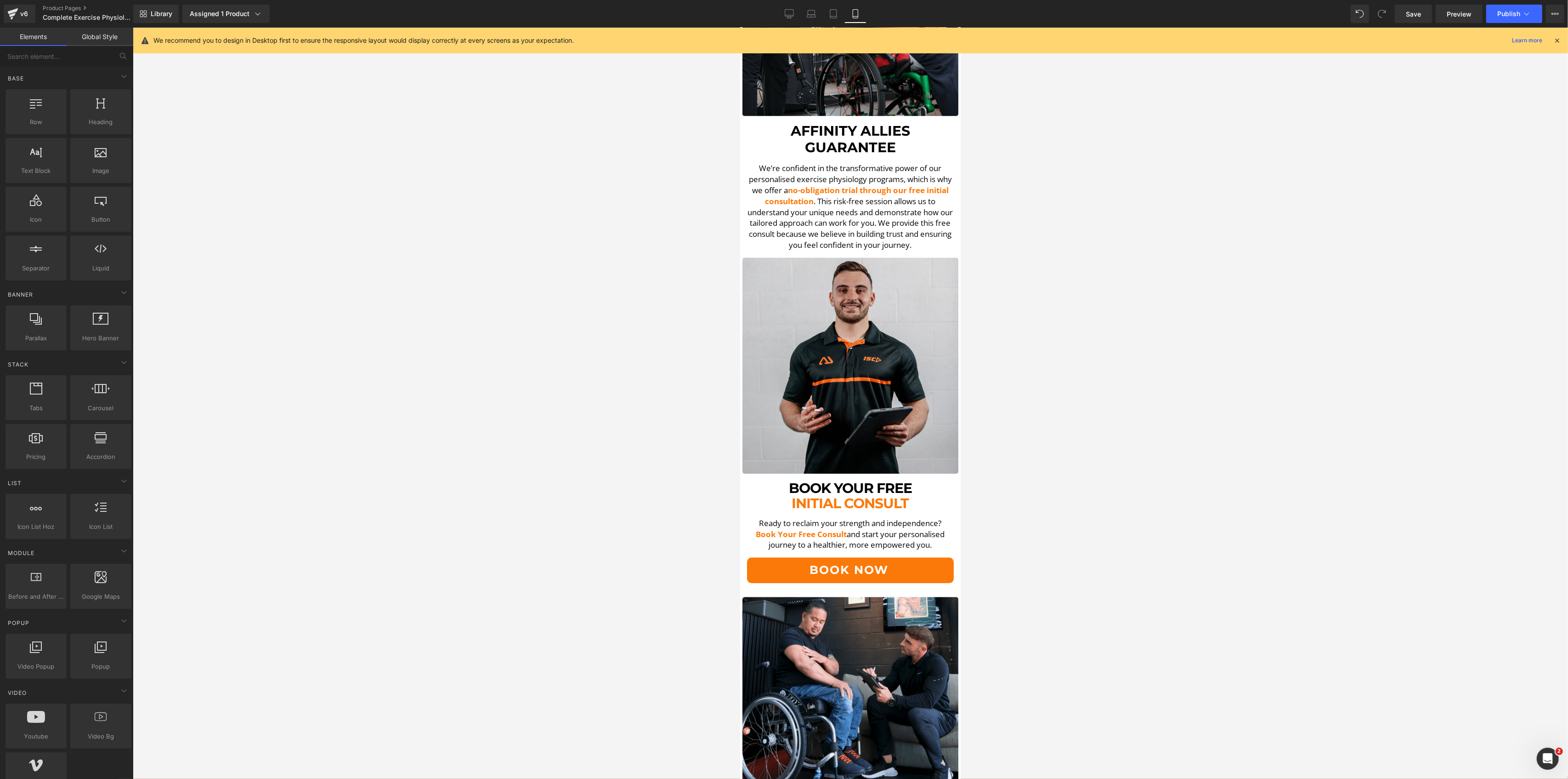
scroll to position [2736, 0]
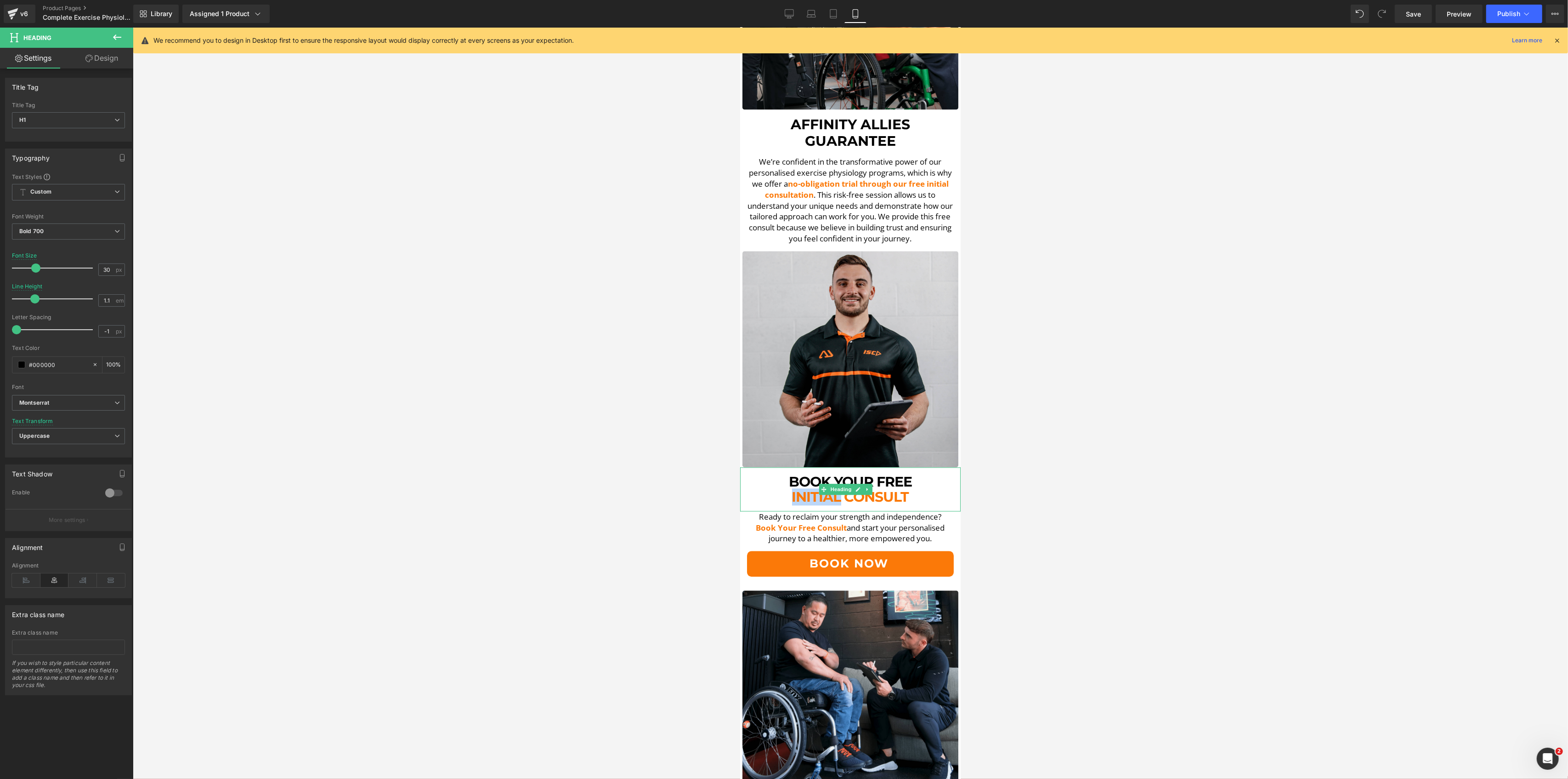
drag, startPoint x: 835, startPoint y: 454, endPoint x: 786, endPoint y: 456, distance: 49.0
click at [791, 488] on span "Initial Consult" at bounding box center [850, 497] width 117 height 17
click at [855, 414] on icon at bounding box center [855, 412] width 11 height 11
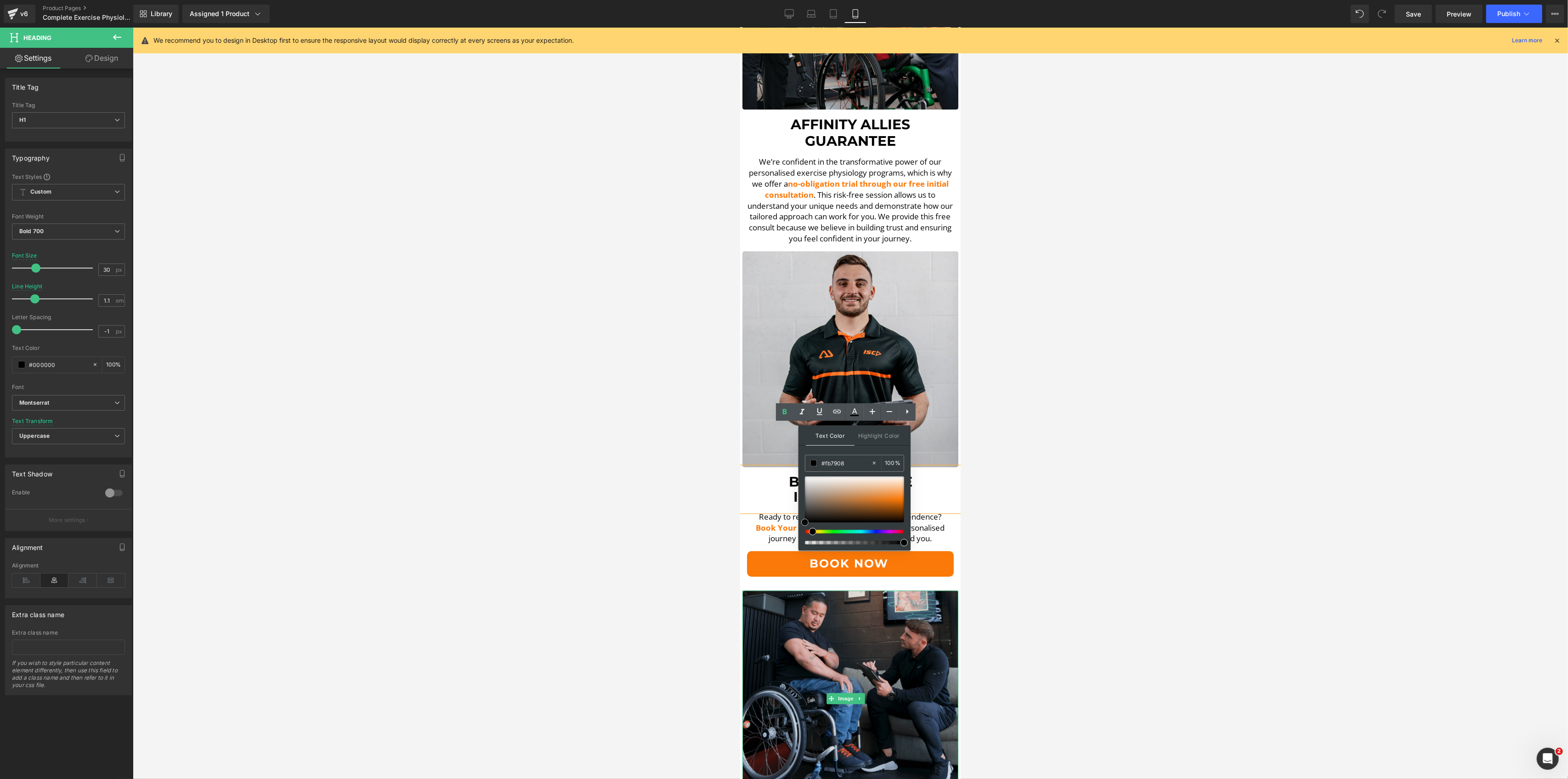
drag, startPoint x: 1584, startPoint y: 522, endPoint x: 1474, endPoint y: 545, distance: 112.4
click at [760, 489] on h1 "Initial Consult" at bounding box center [850, 496] width 211 height 15
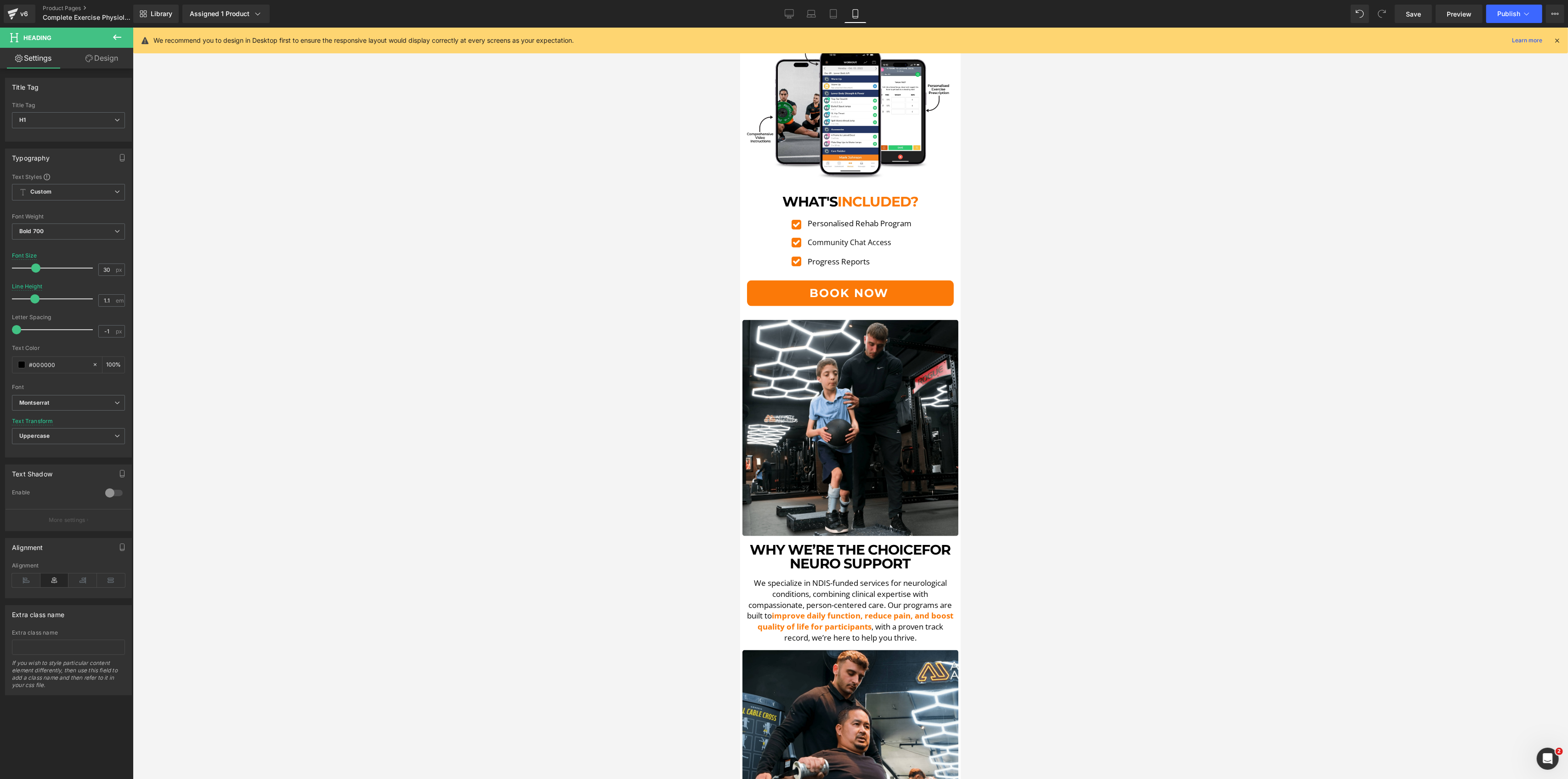
scroll to position [1694, 0]
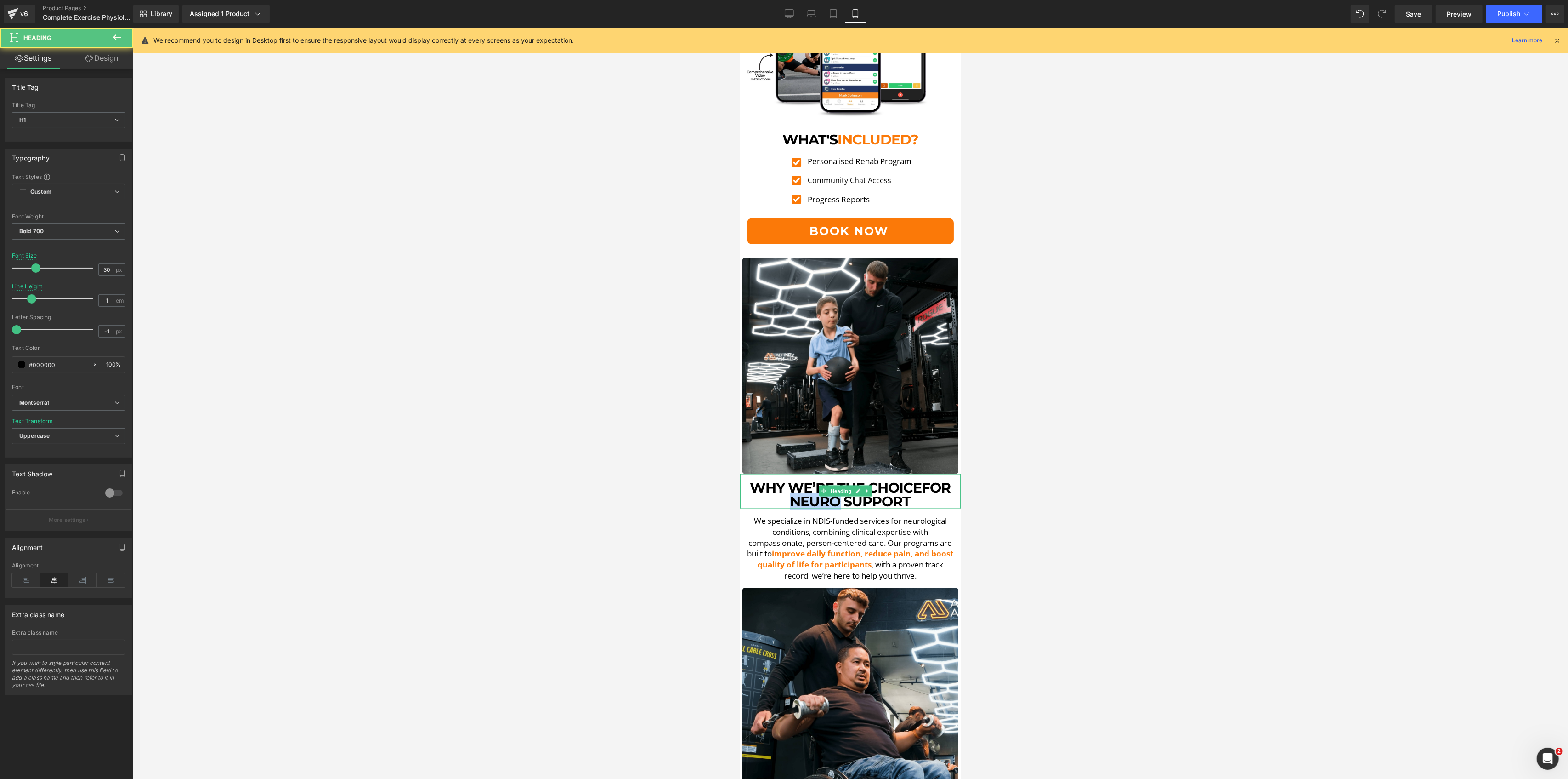
drag, startPoint x: 833, startPoint y: 464, endPoint x: 786, endPoint y: 468, distance: 47.2
click at [789, 493] on span "Neuro Support" at bounding box center [850, 501] width 121 height 17
click at [833, 493] on span "Neuro Support" at bounding box center [850, 501] width 121 height 17
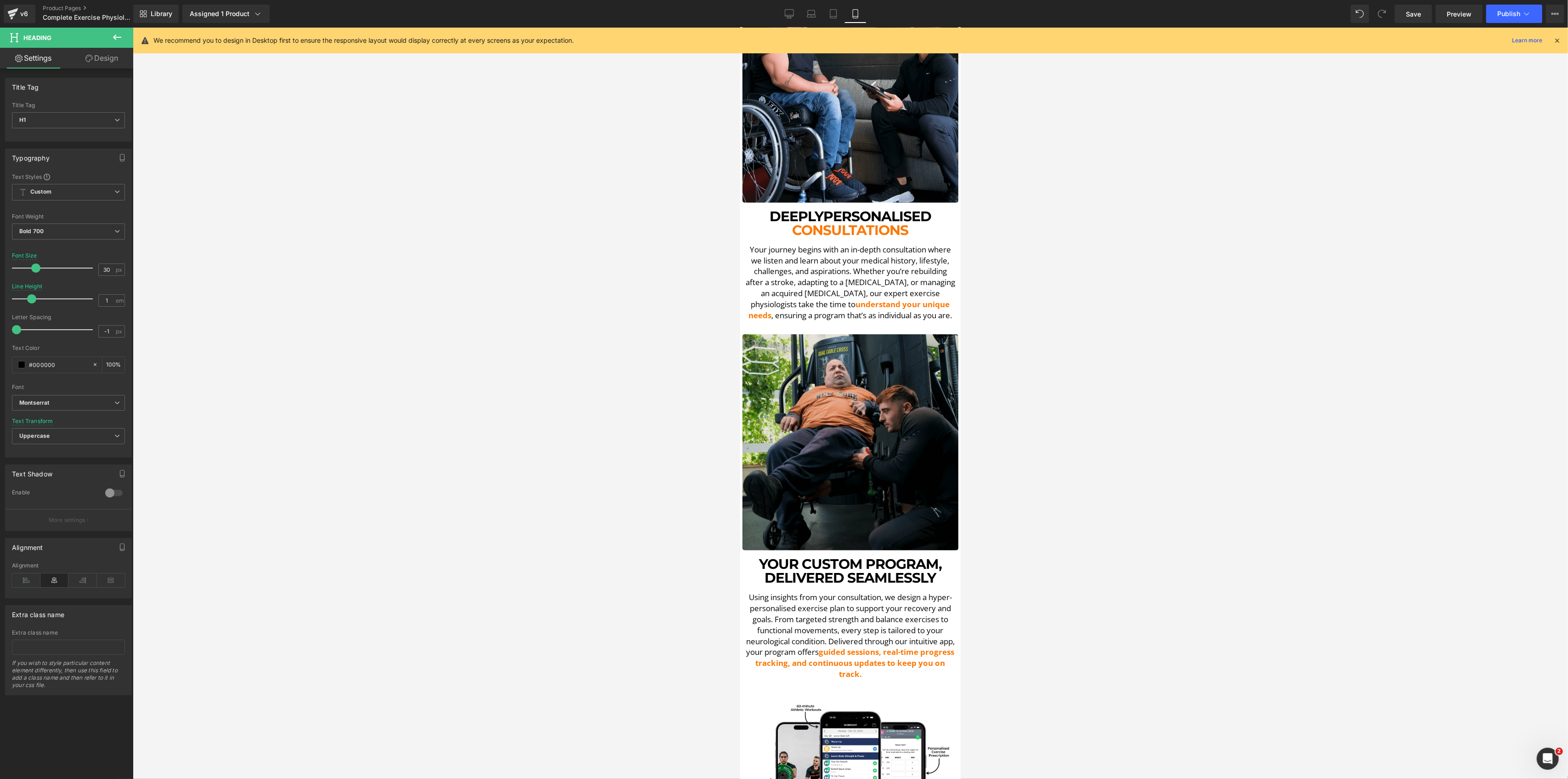
scroll to position [959, 0]
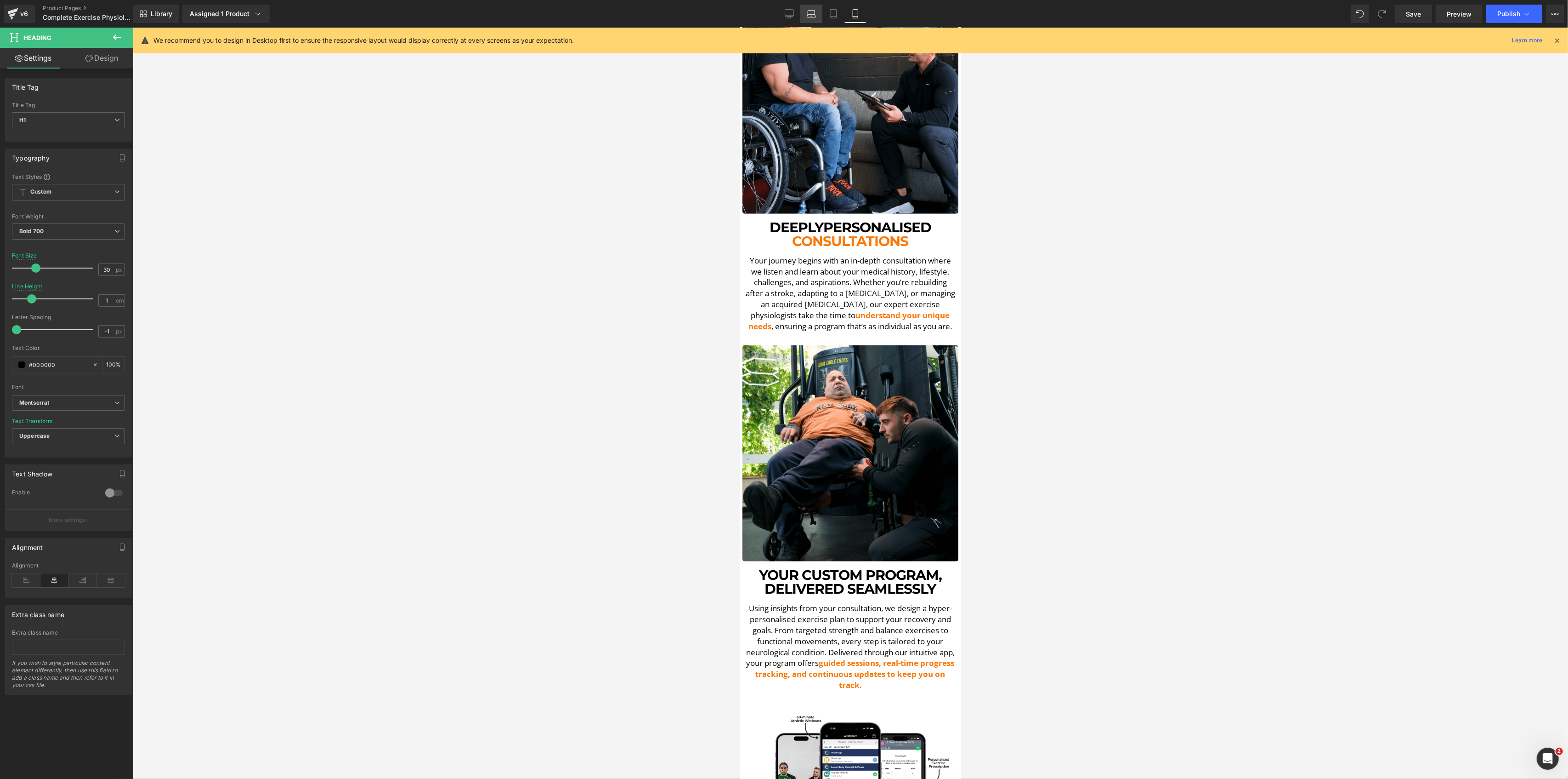
click at [814, 12] on icon at bounding box center [811, 12] width 7 height 4
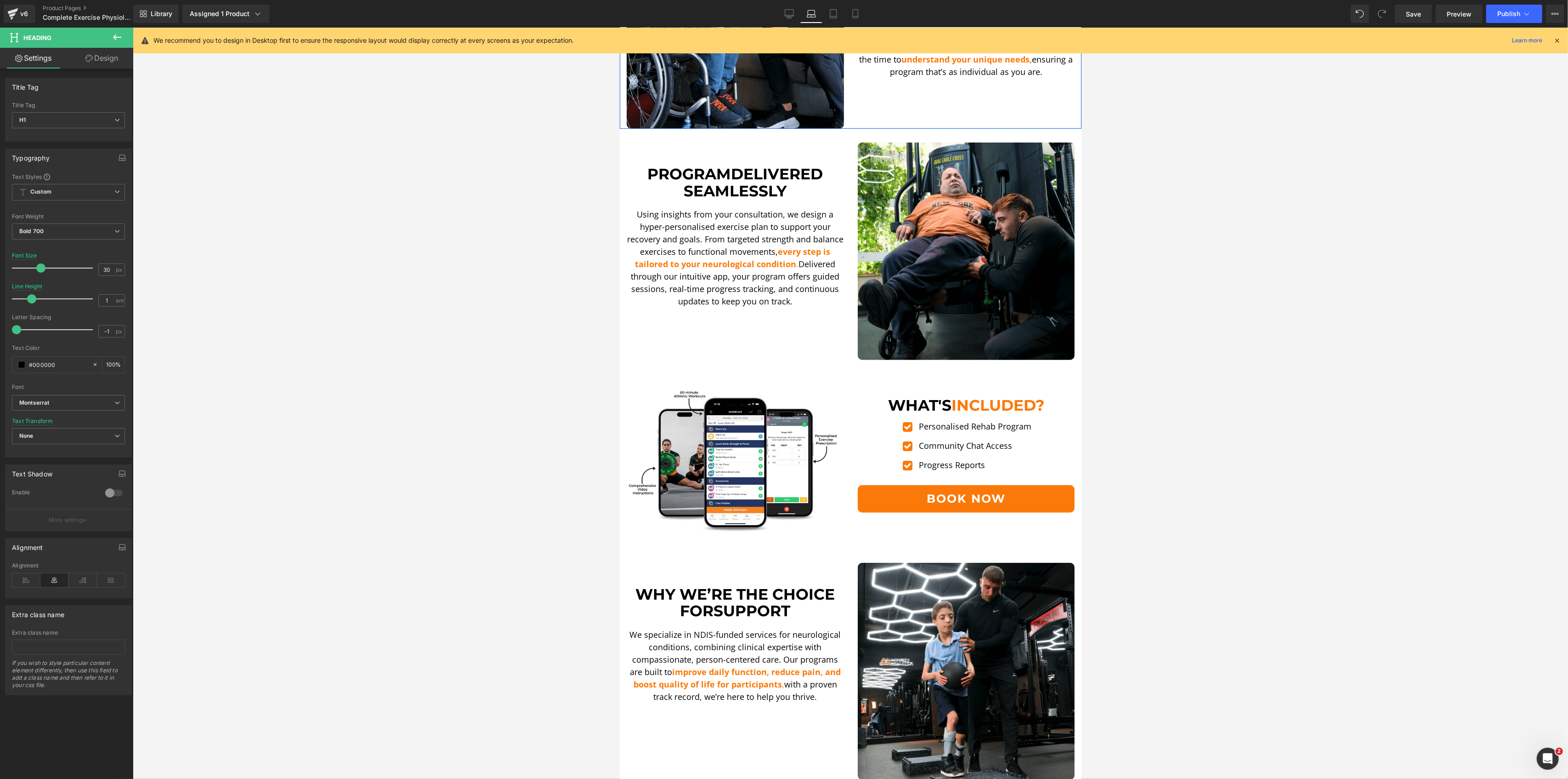
scroll to position [797, 0]
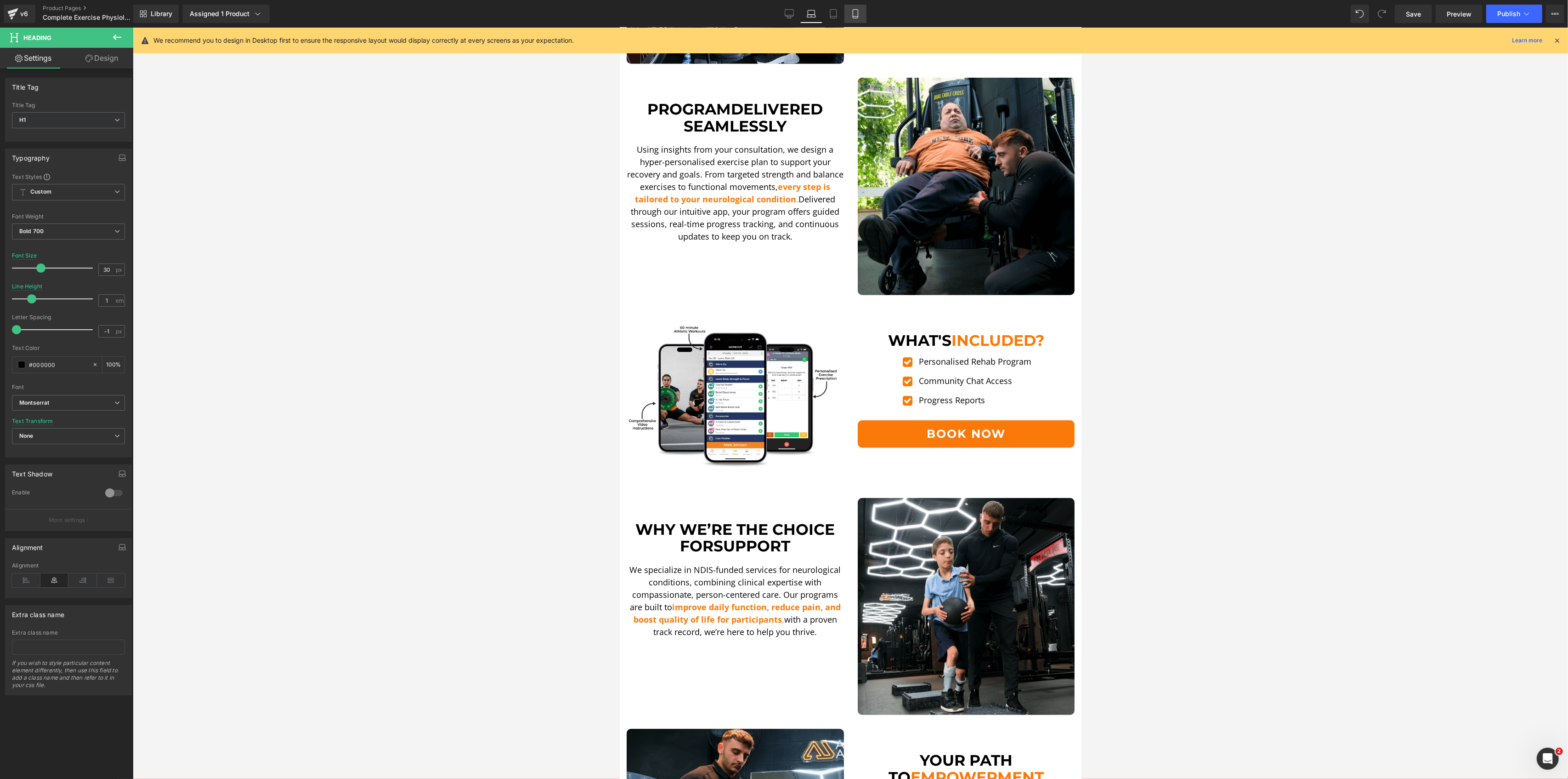
click at [857, 9] on link "Mobile" at bounding box center [855, 14] width 22 height 18
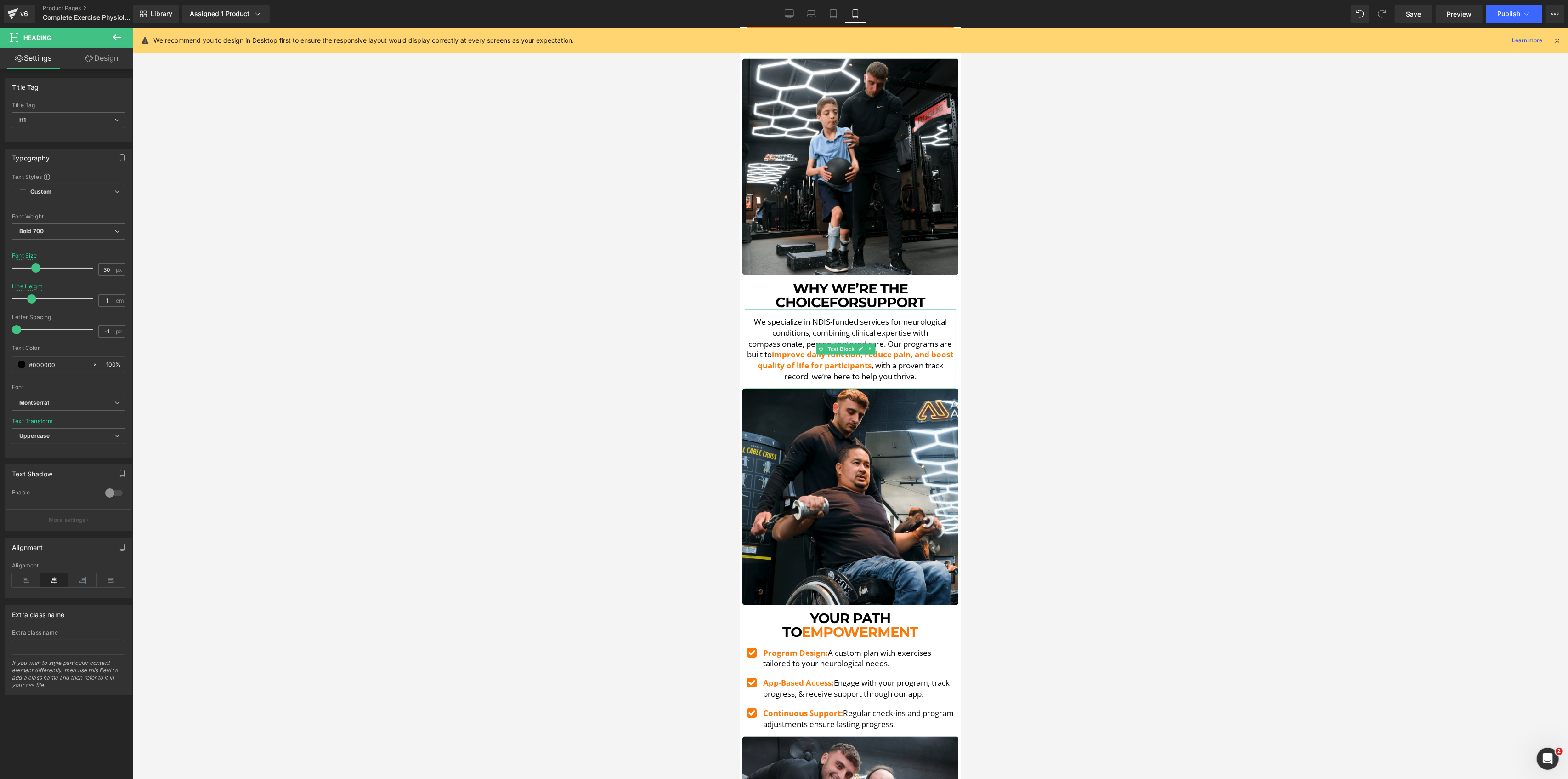
scroll to position [1912, 0]
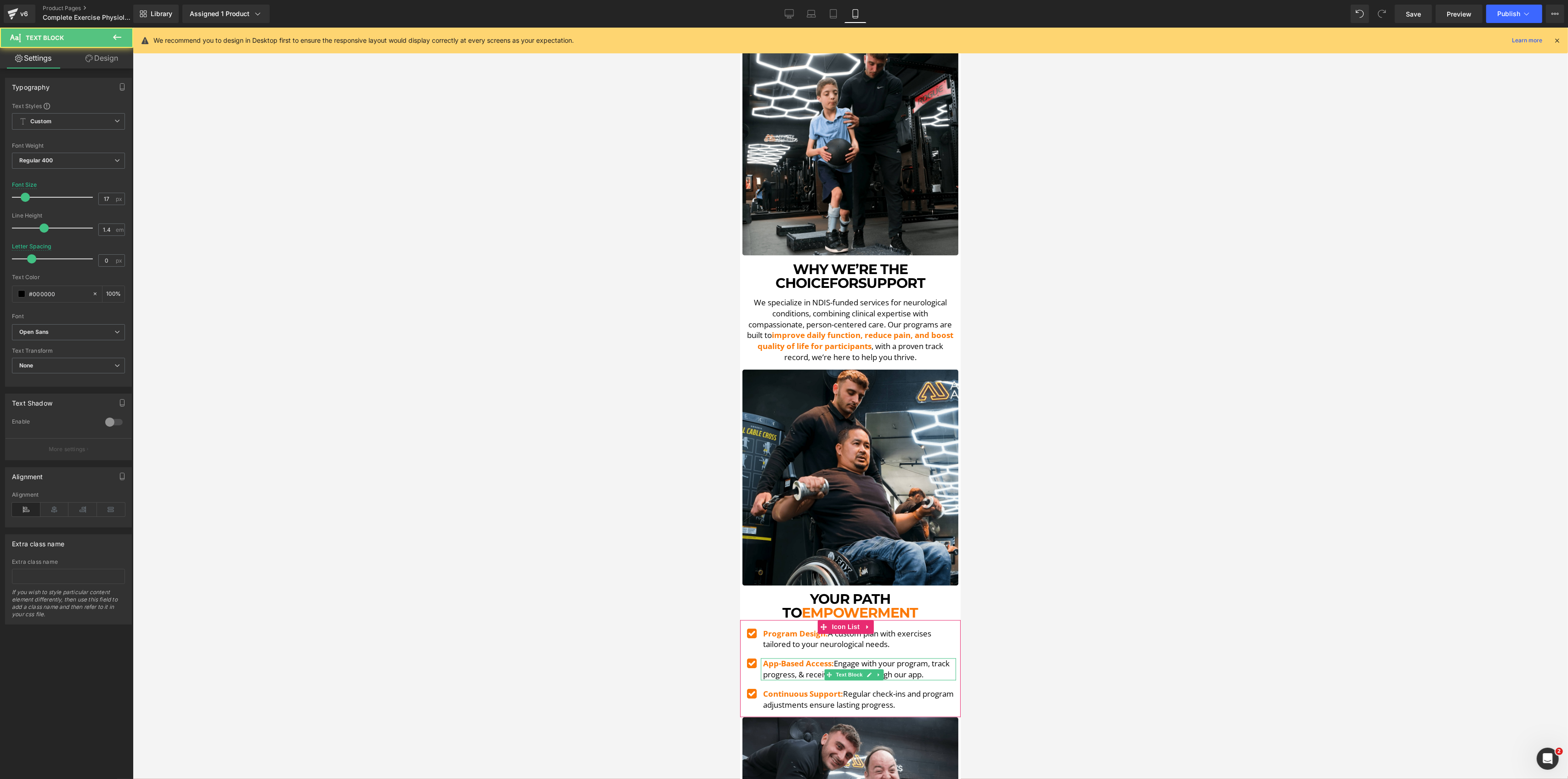
click at [800, 658] on p "App-Based Access: Engage with your program, track progress, & receive support t…" at bounding box center [859, 669] width 193 height 22
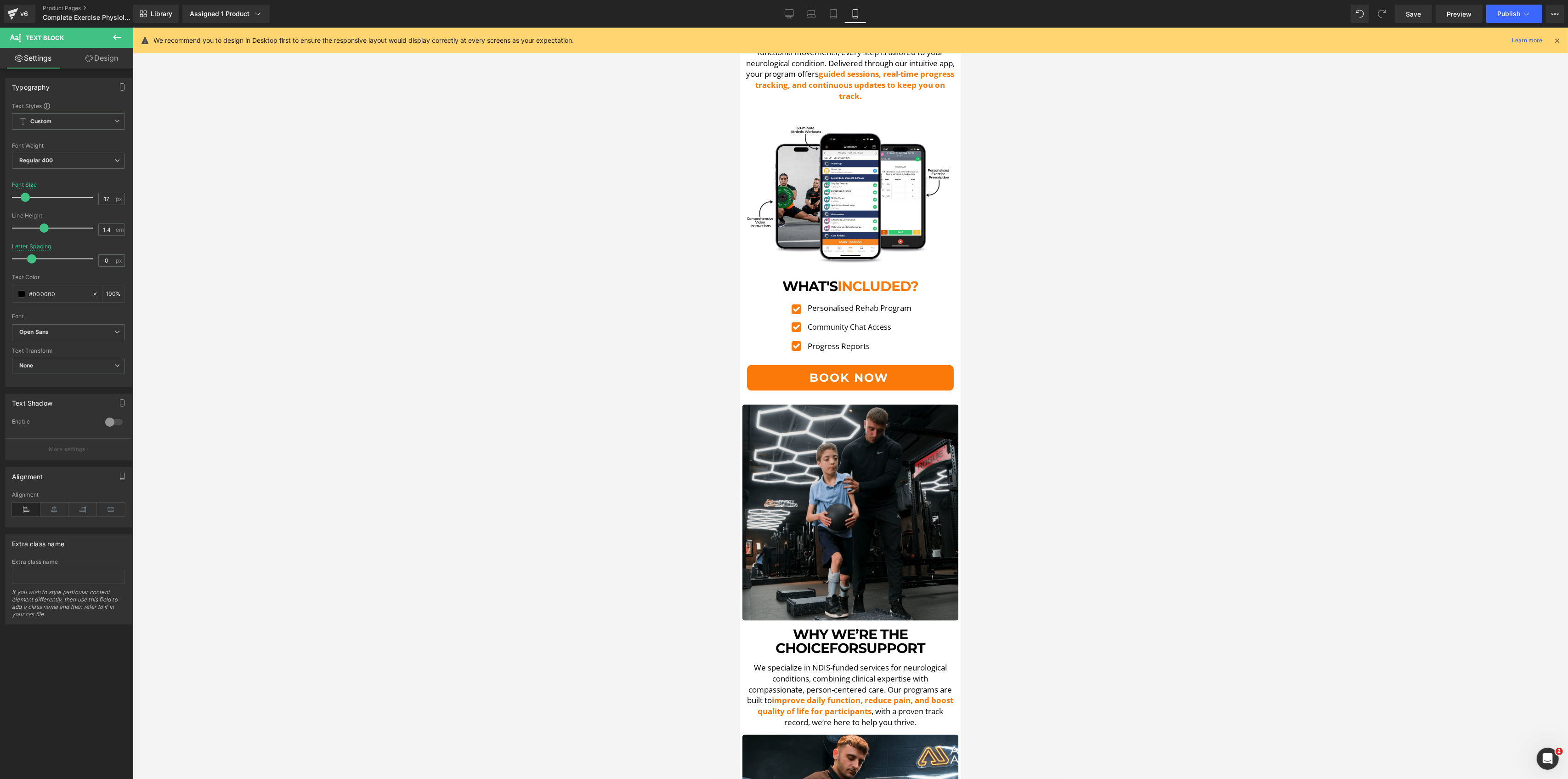
scroll to position [1545, 0]
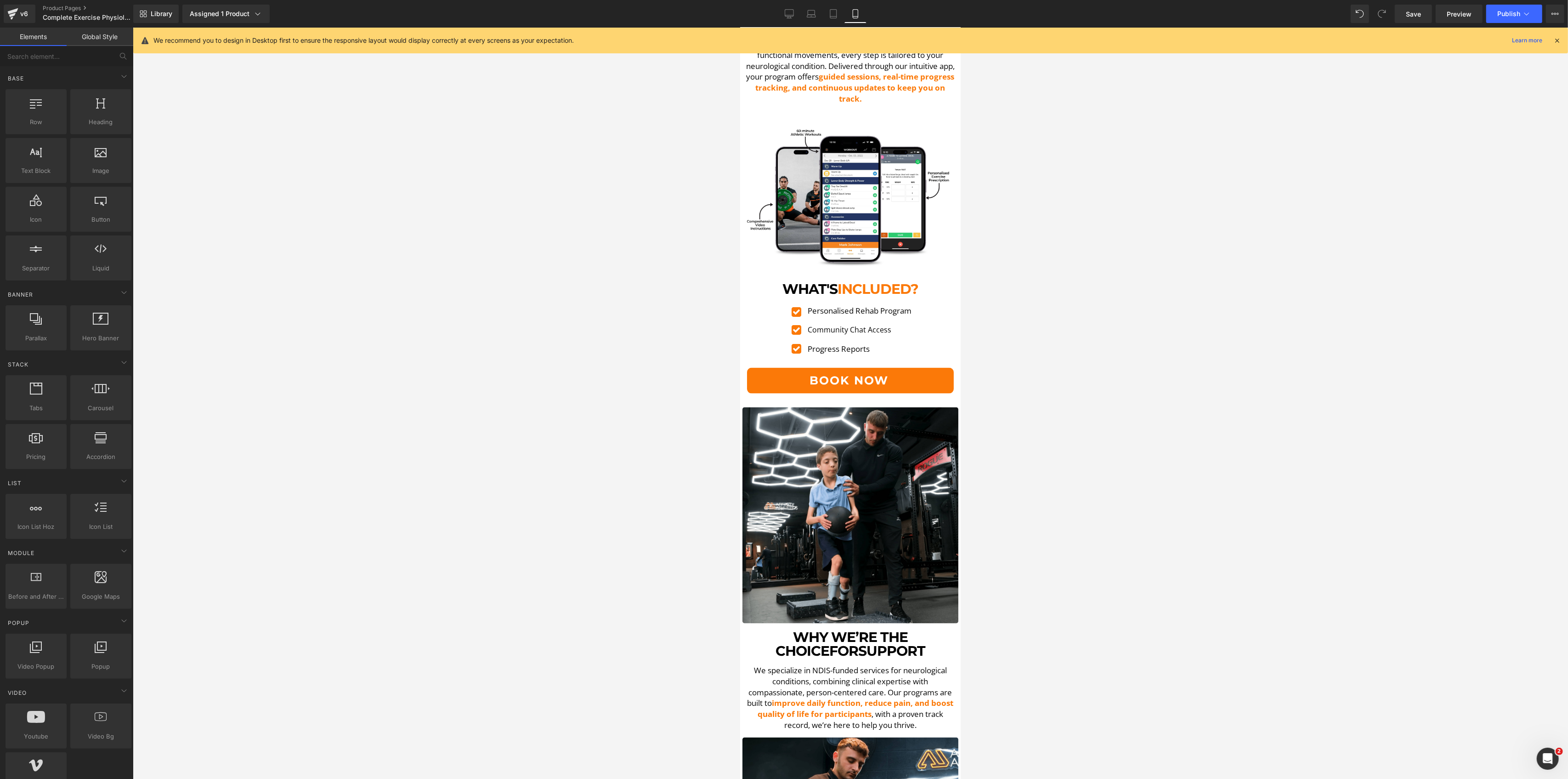
click at [838, 372] on div "Sale Off (P) Image Unlock Your Abilities With Exercise Physiology Heading Welco…" at bounding box center [850, 451] width 220 height 3794
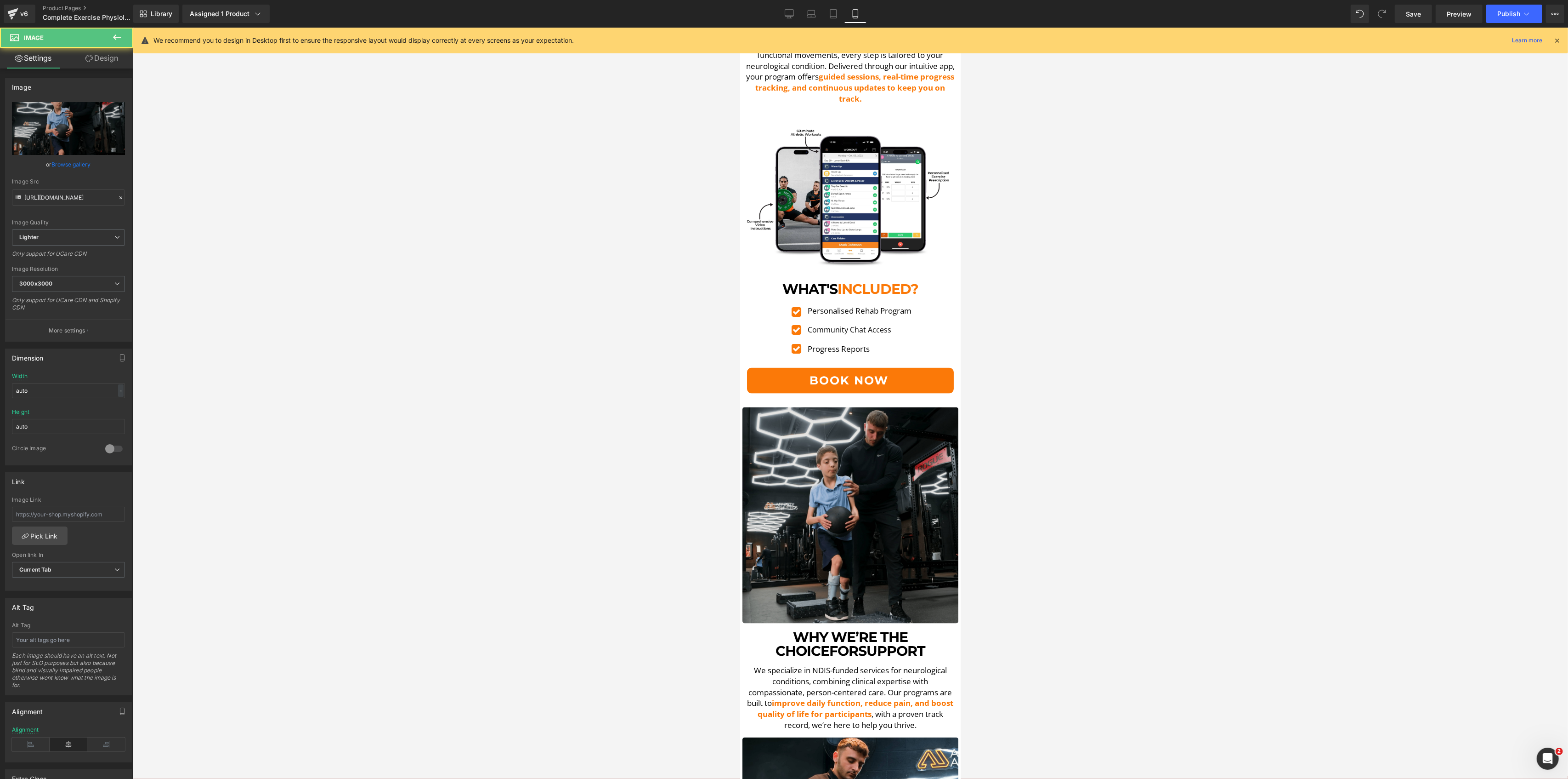
click at [831, 407] on img at bounding box center [850, 515] width 216 height 216
click at [102, 54] on link "Design" at bounding box center [101, 58] width 66 height 21
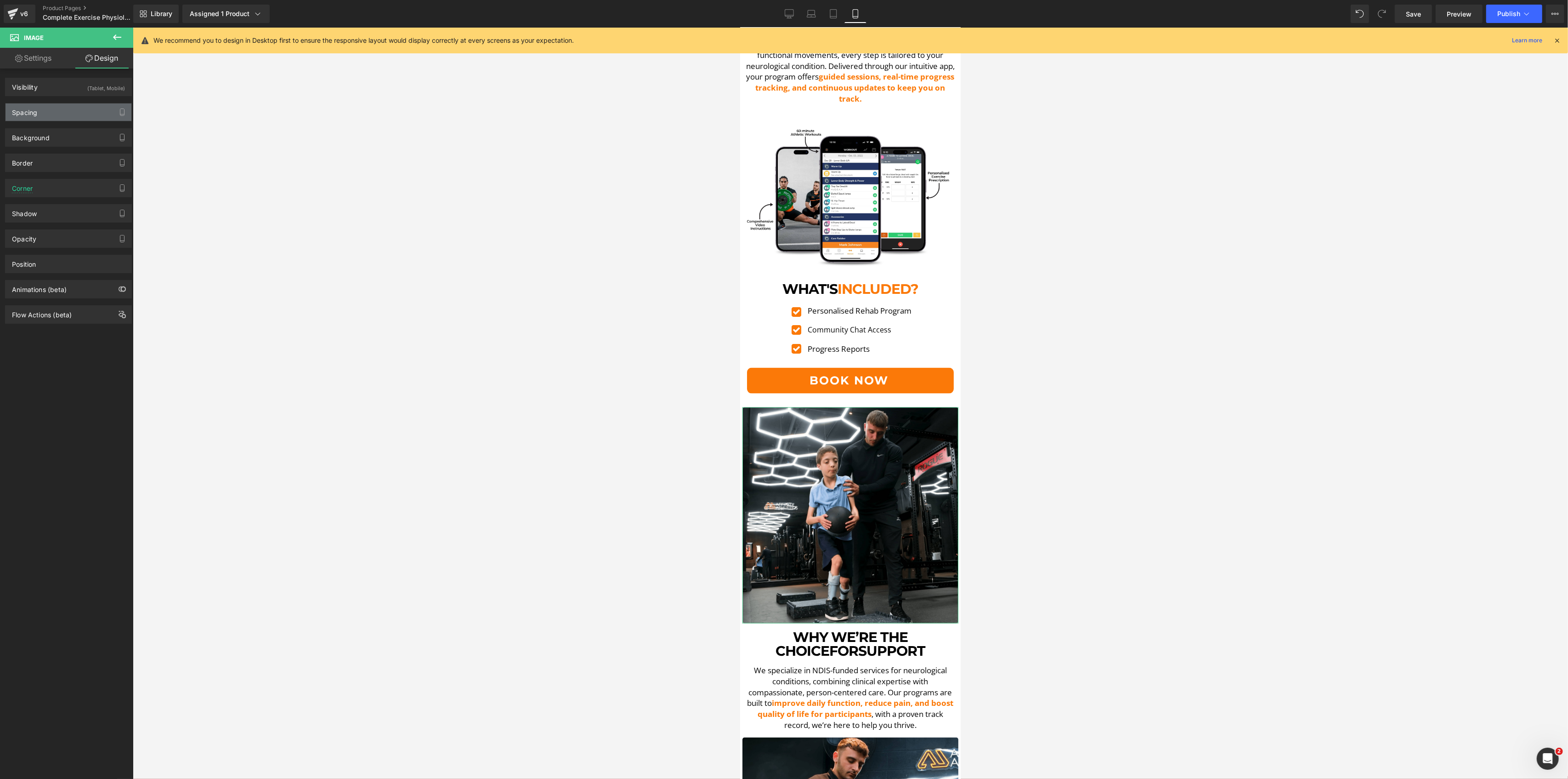
click at [91, 107] on div "Spacing" at bounding box center [68, 112] width 126 height 18
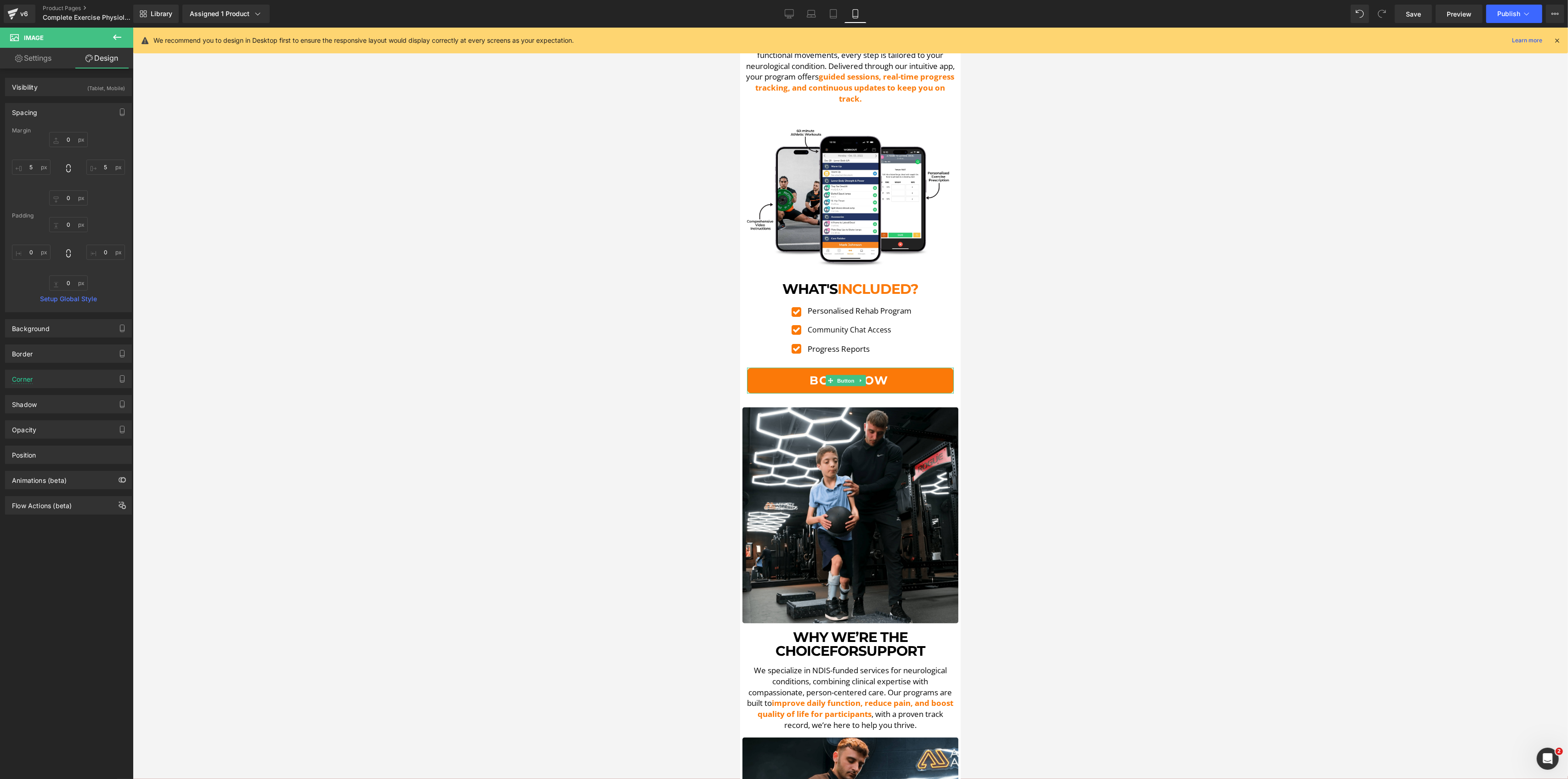
click at [842, 376] on span "Button" at bounding box center [845, 381] width 21 height 11
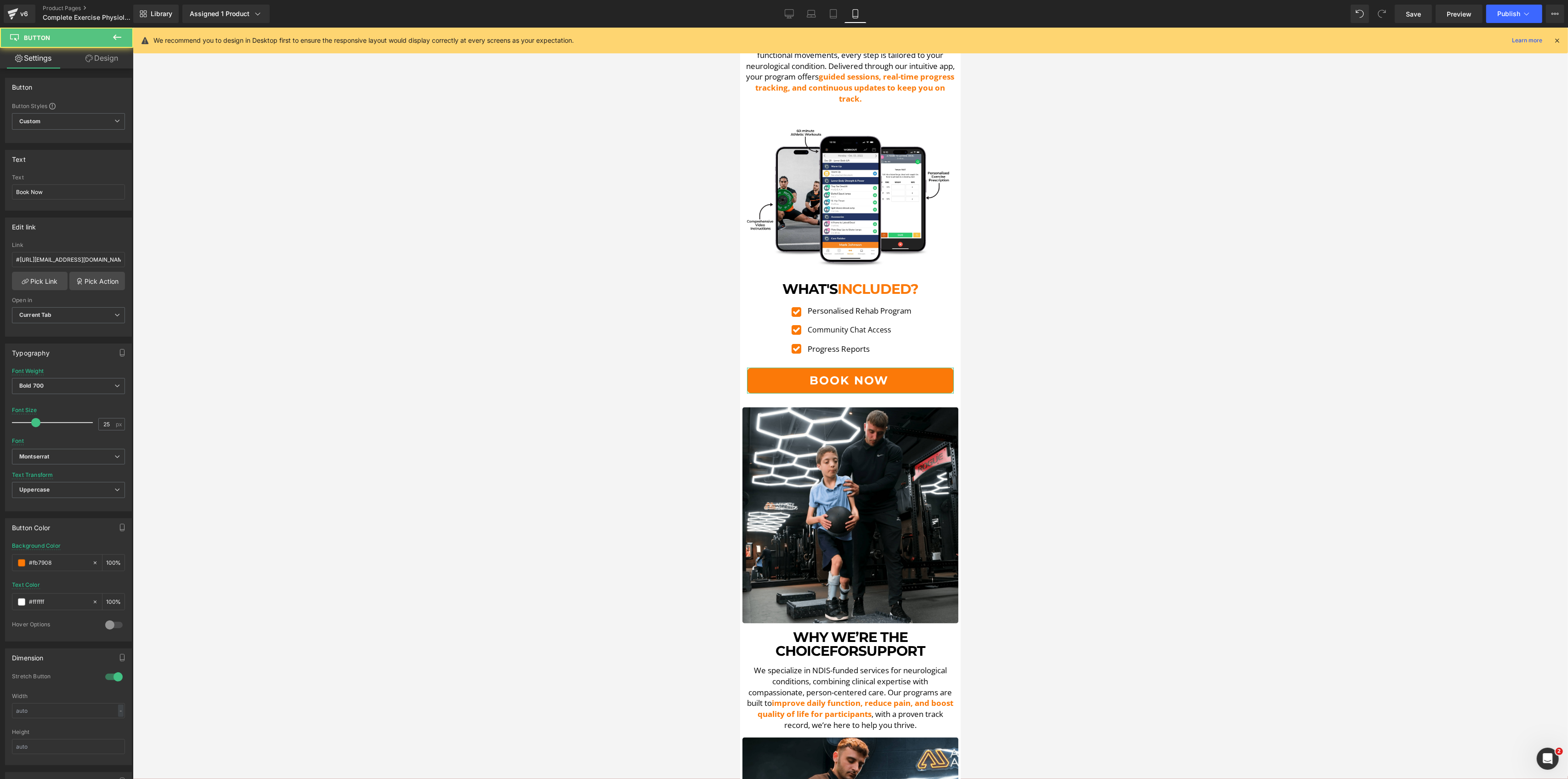
click at [124, 63] on link "Design" at bounding box center [101, 58] width 66 height 21
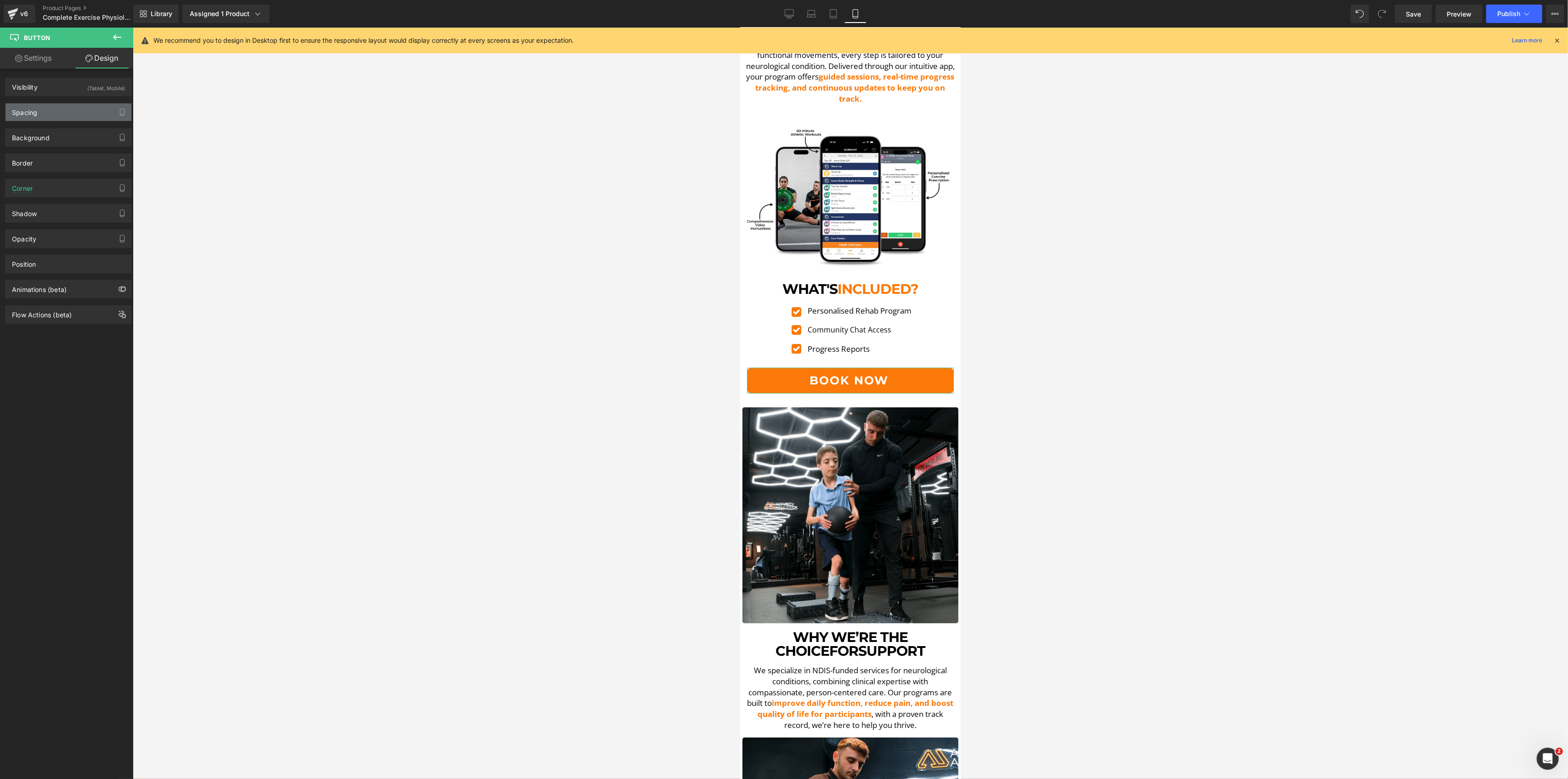
click at [79, 119] on div "Spacing" at bounding box center [68, 112] width 126 height 18
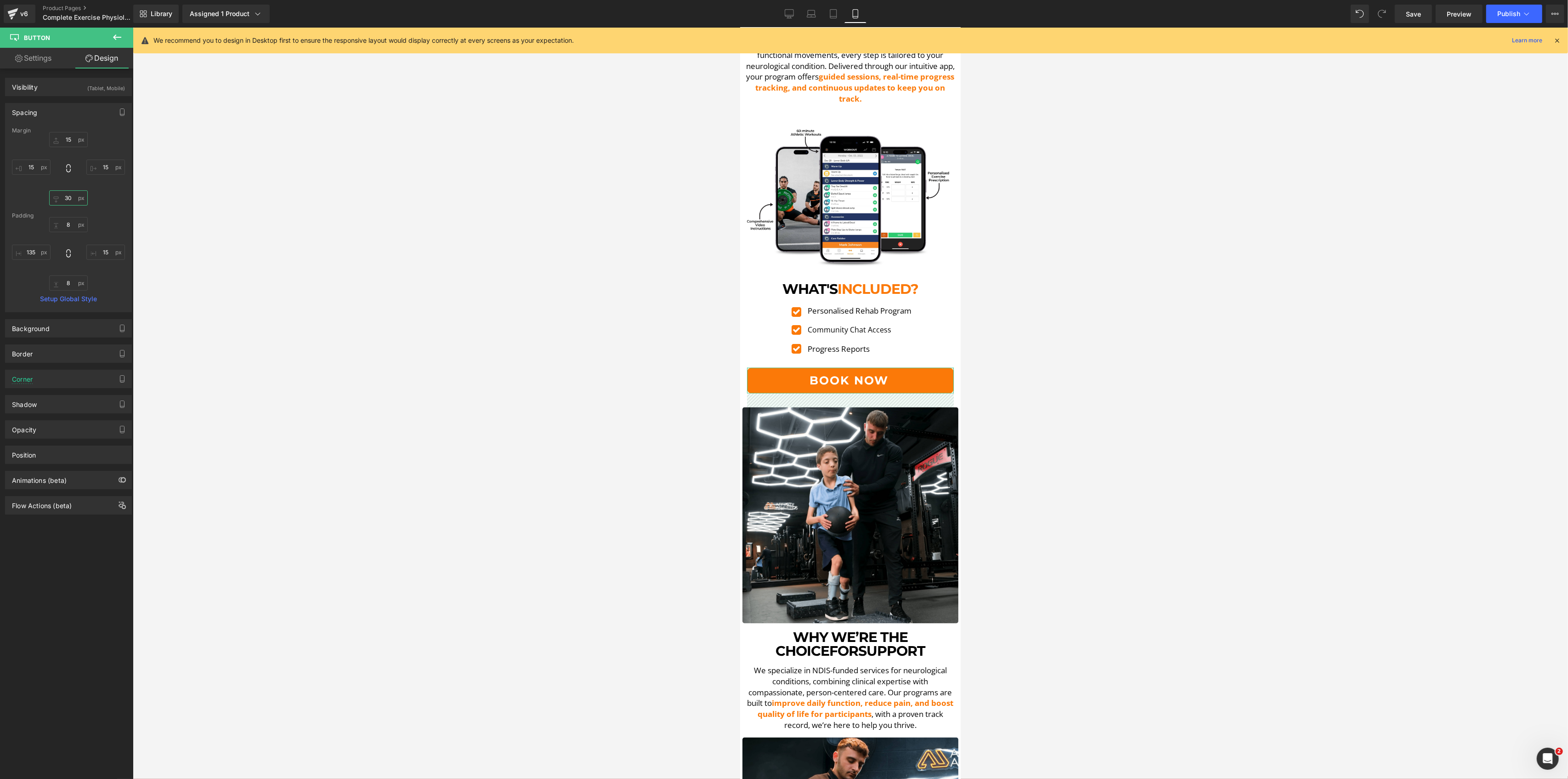
click at [69, 197] on input "30" at bounding box center [68, 197] width 38 height 15
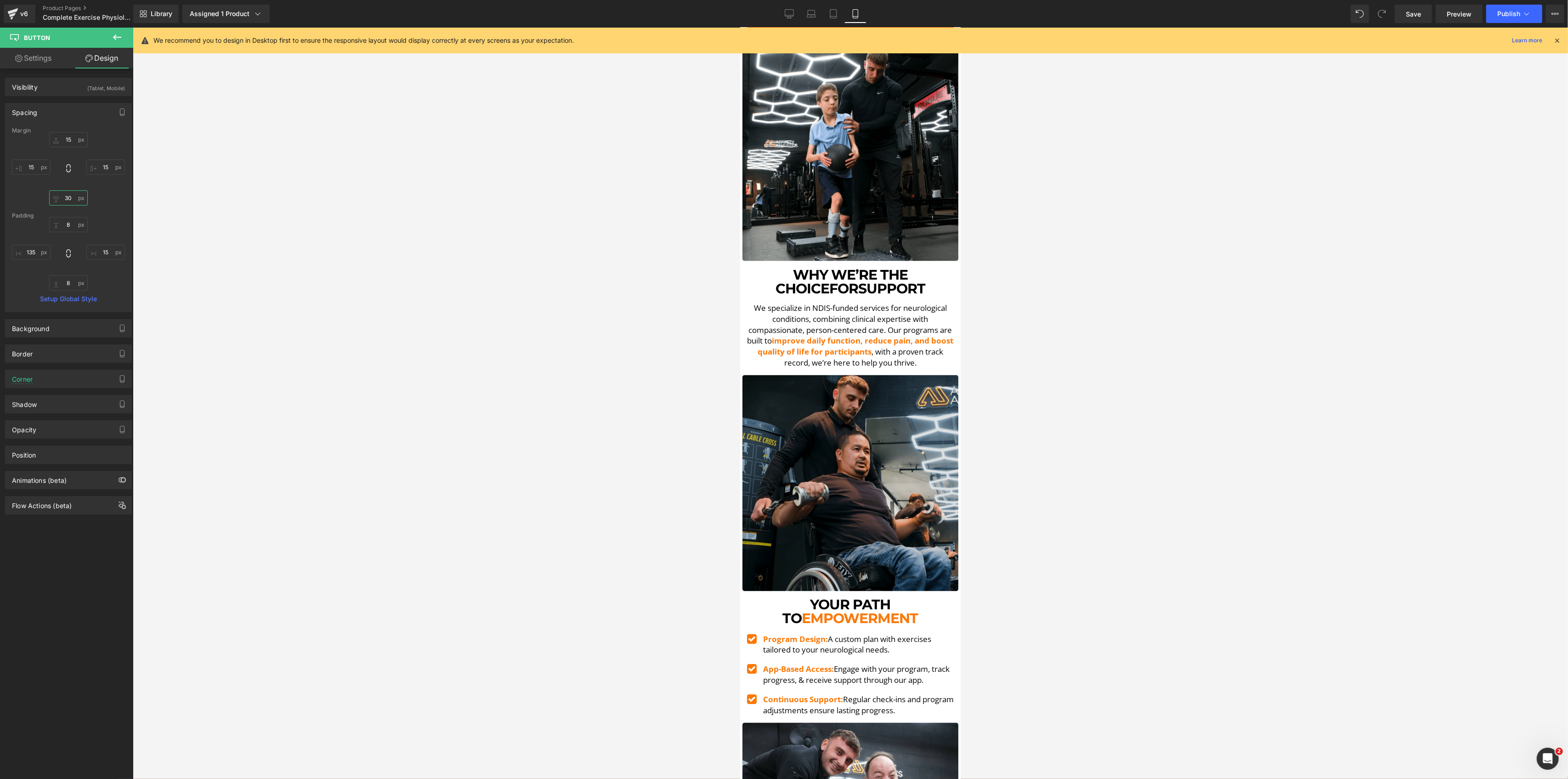
scroll to position [1912, 0]
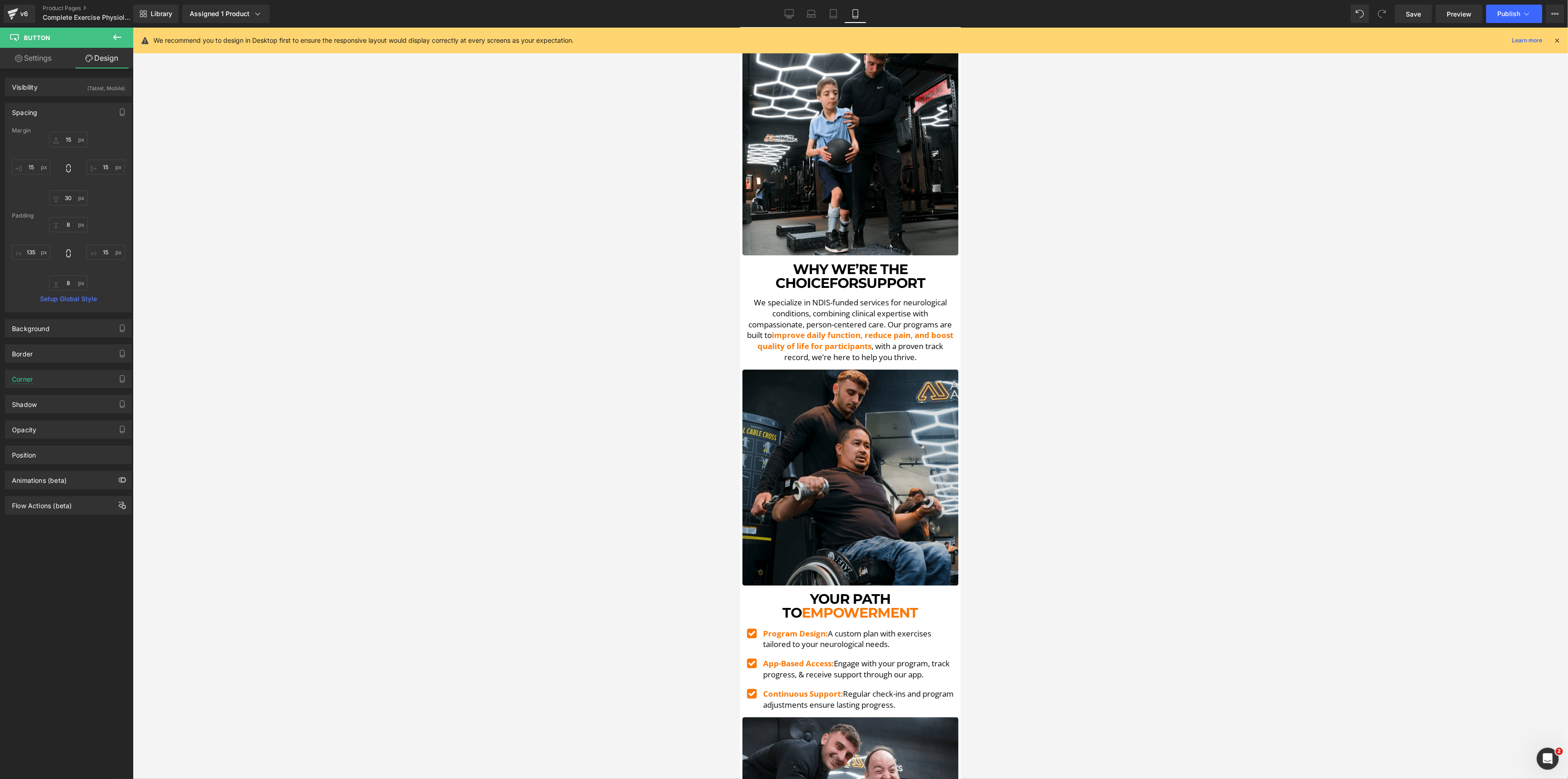
click at [830, 392] on img at bounding box center [850, 478] width 216 height 216
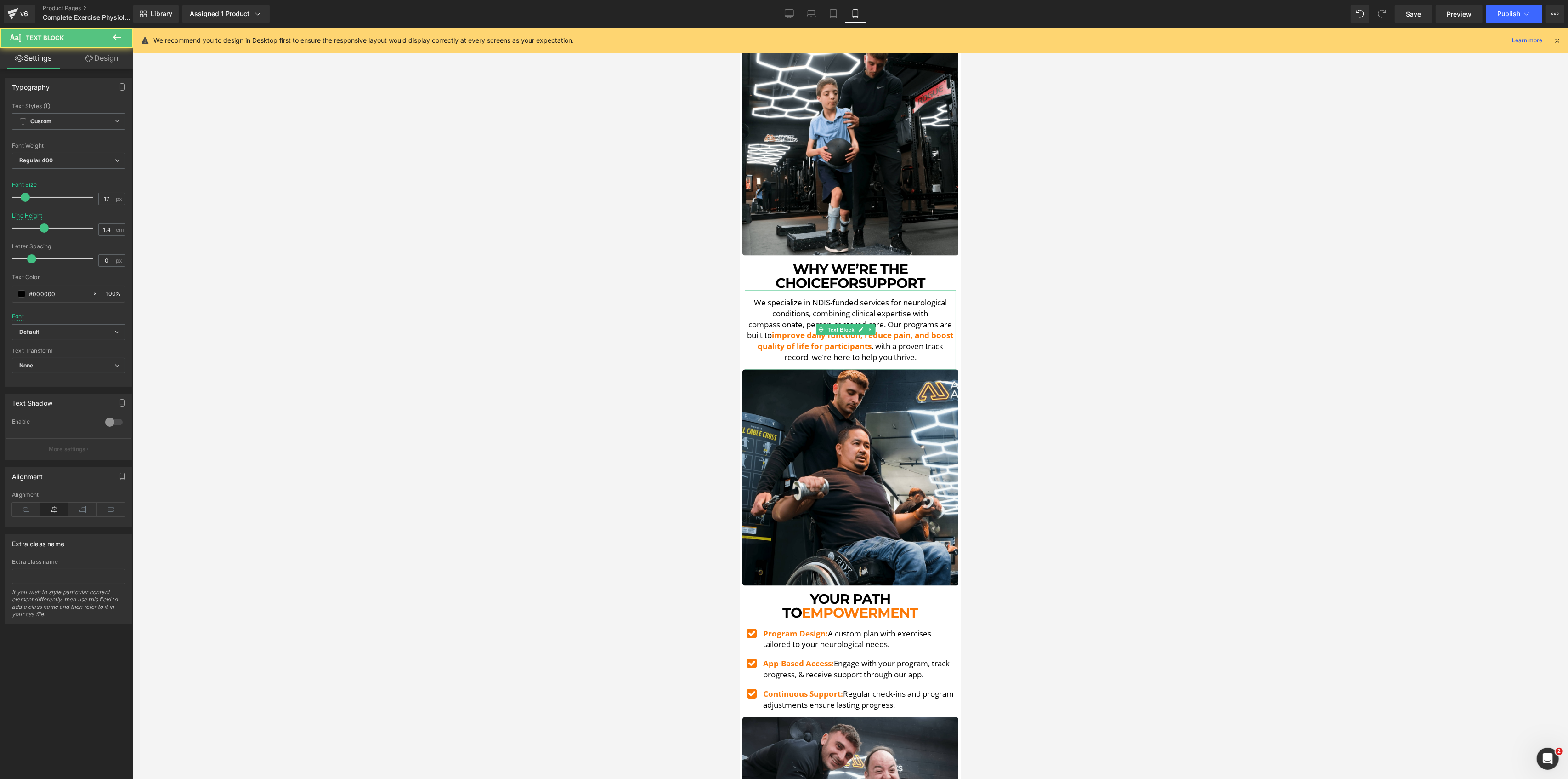
click at [833, 330] on span "improve daily function, reduce pain, and boost quality of life for participants" at bounding box center [855, 340] width 196 height 21
click at [103, 66] on link "Design" at bounding box center [101, 58] width 66 height 21
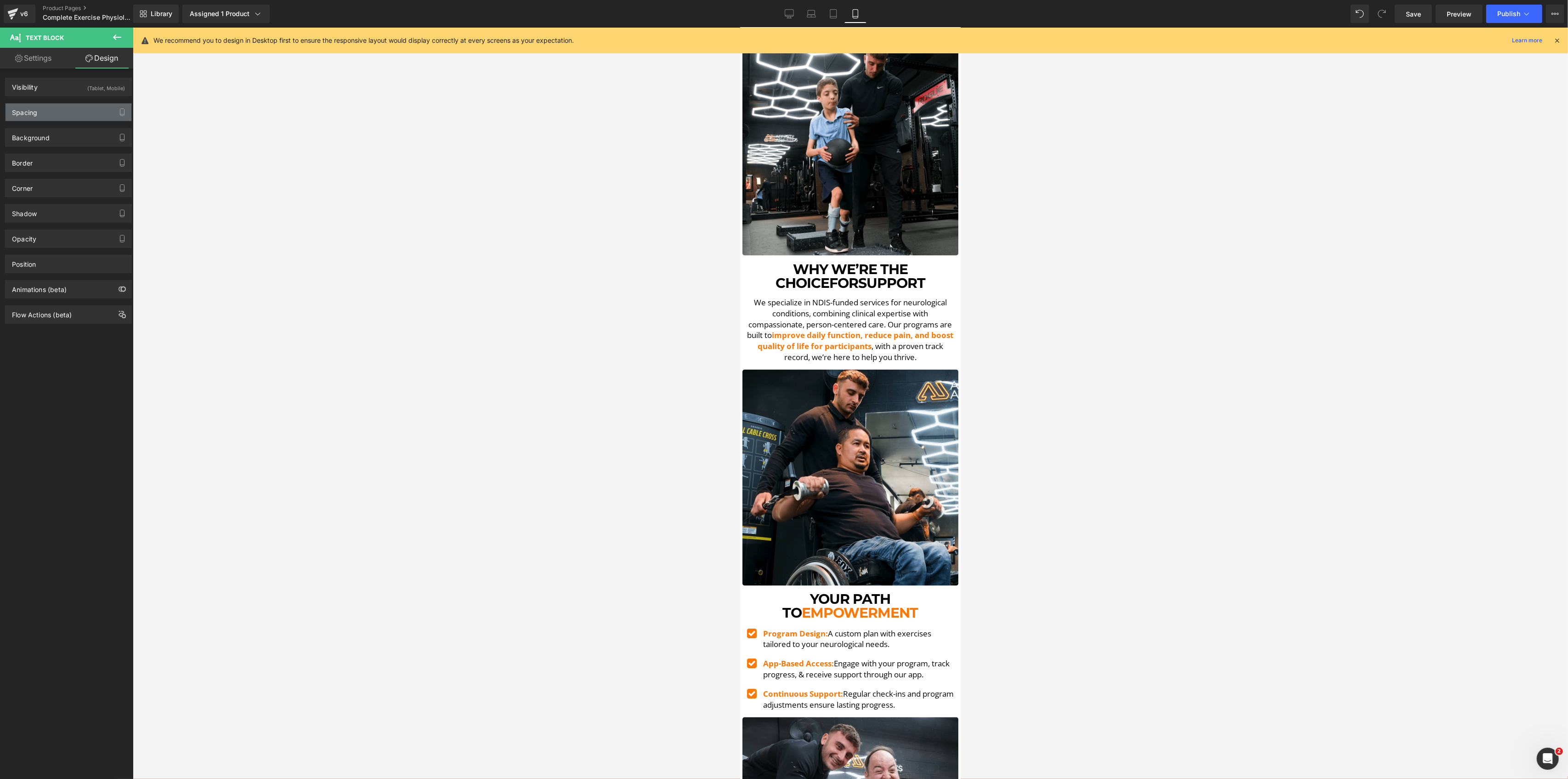
click at [63, 111] on div "Spacing" at bounding box center [68, 112] width 126 height 18
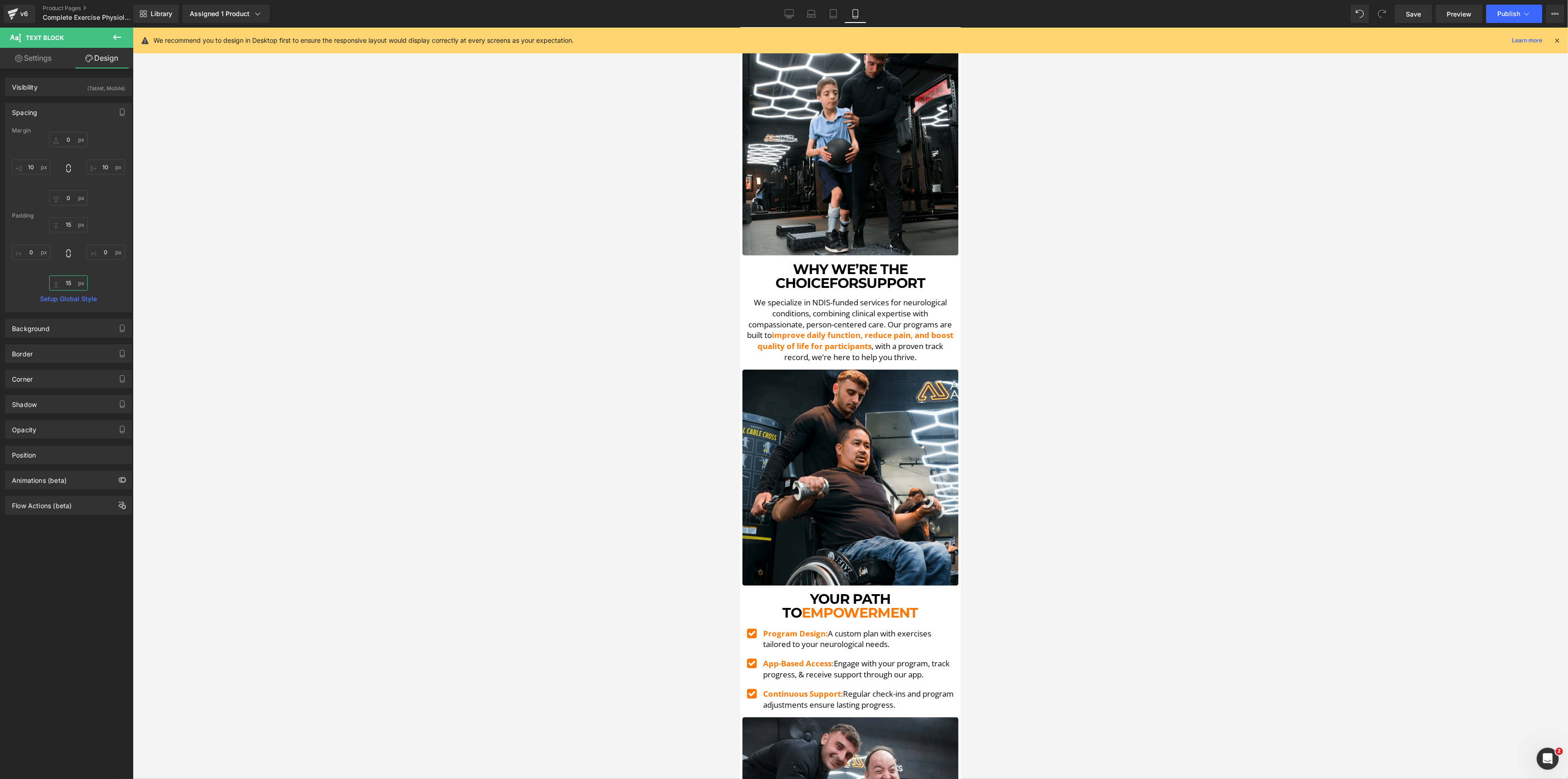
click at [72, 285] on input "15" at bounding box center [68, 283] width 38 height 15
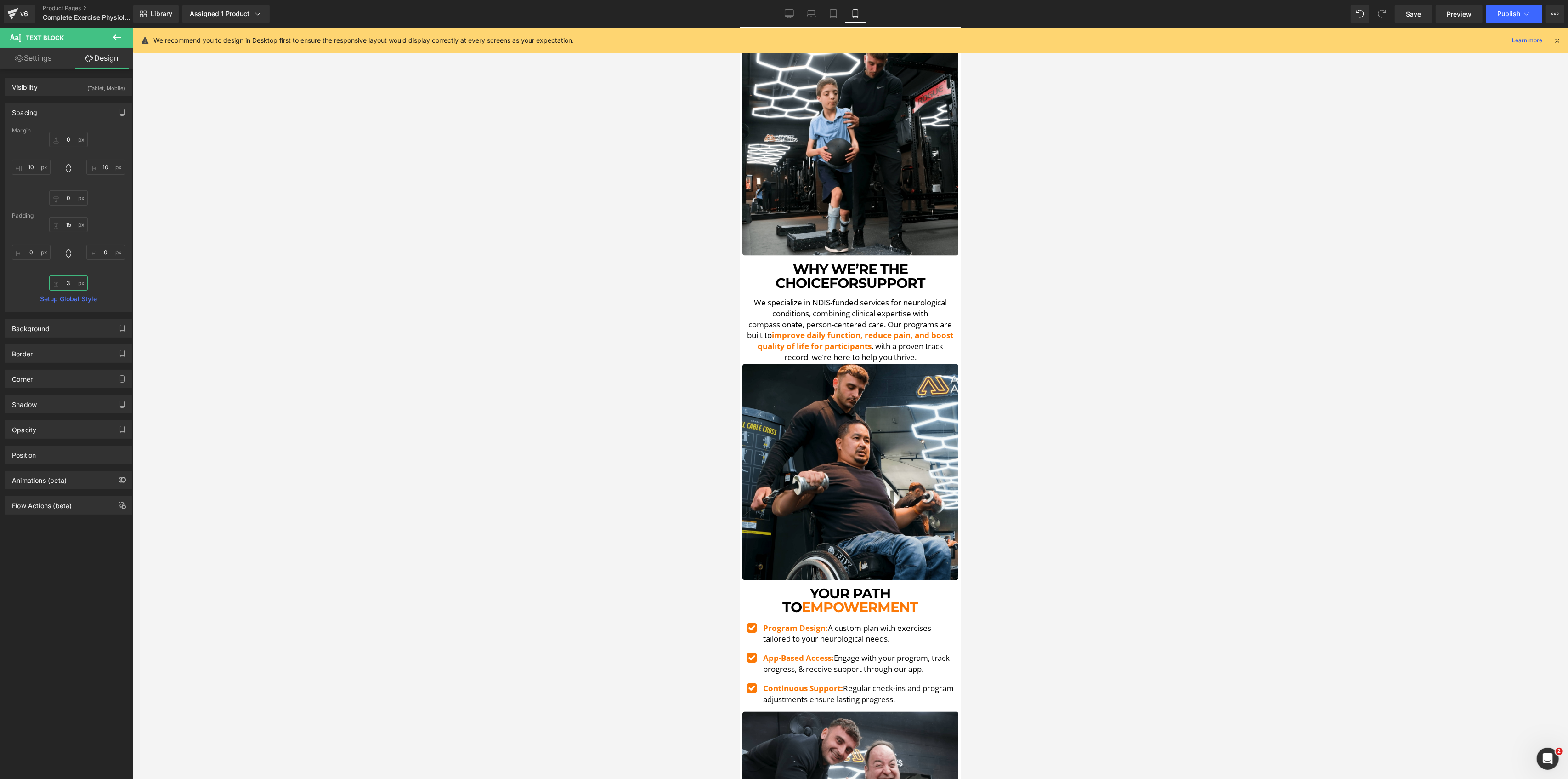
type input "30"
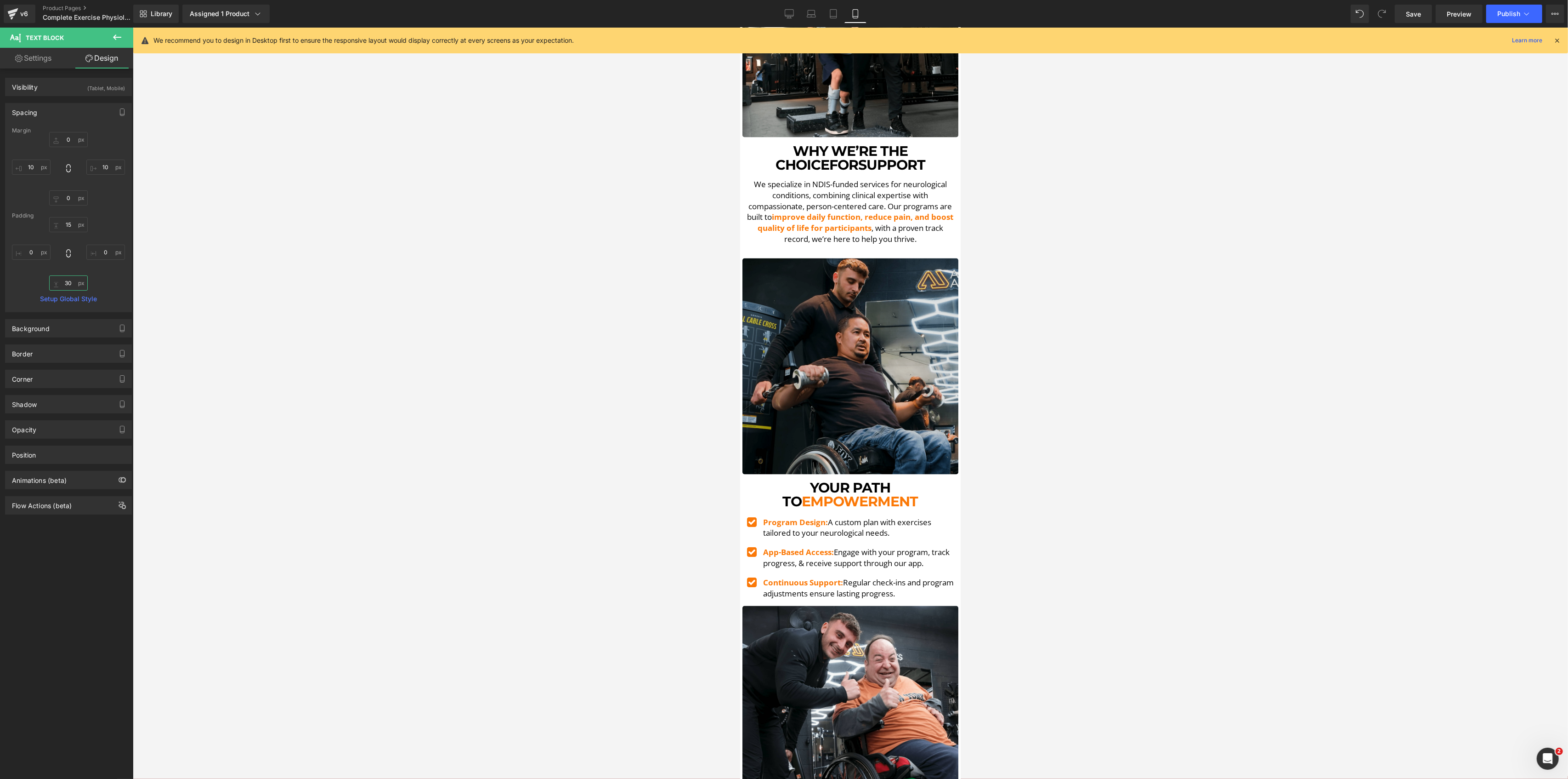
scroll to position [2096, 0]
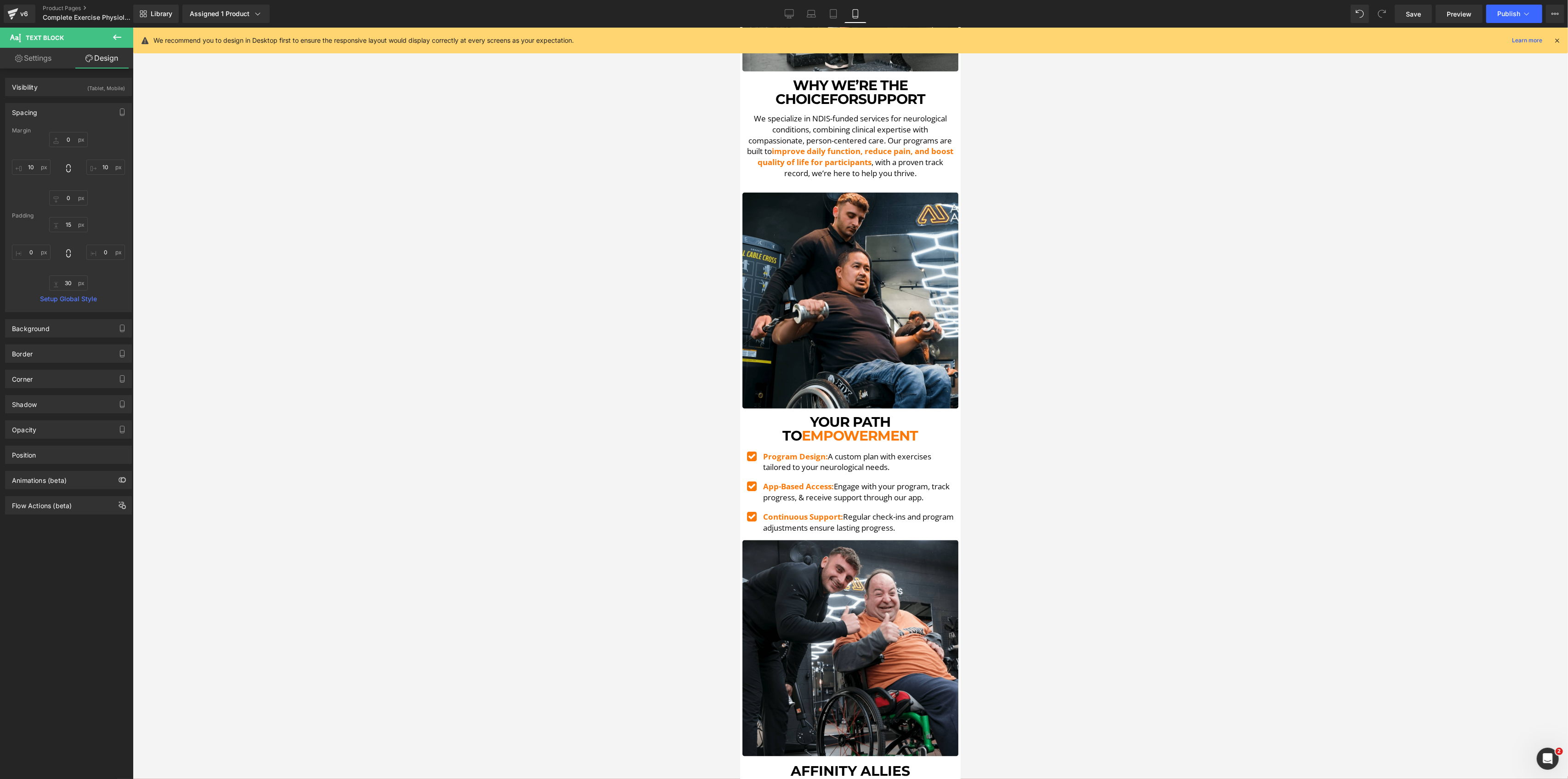
click at [849, 512] on p "Continuous Support: Regular check-ins and program adjustments ensure lasting pr…" at bounding box center [859, 523] width 193 height 22
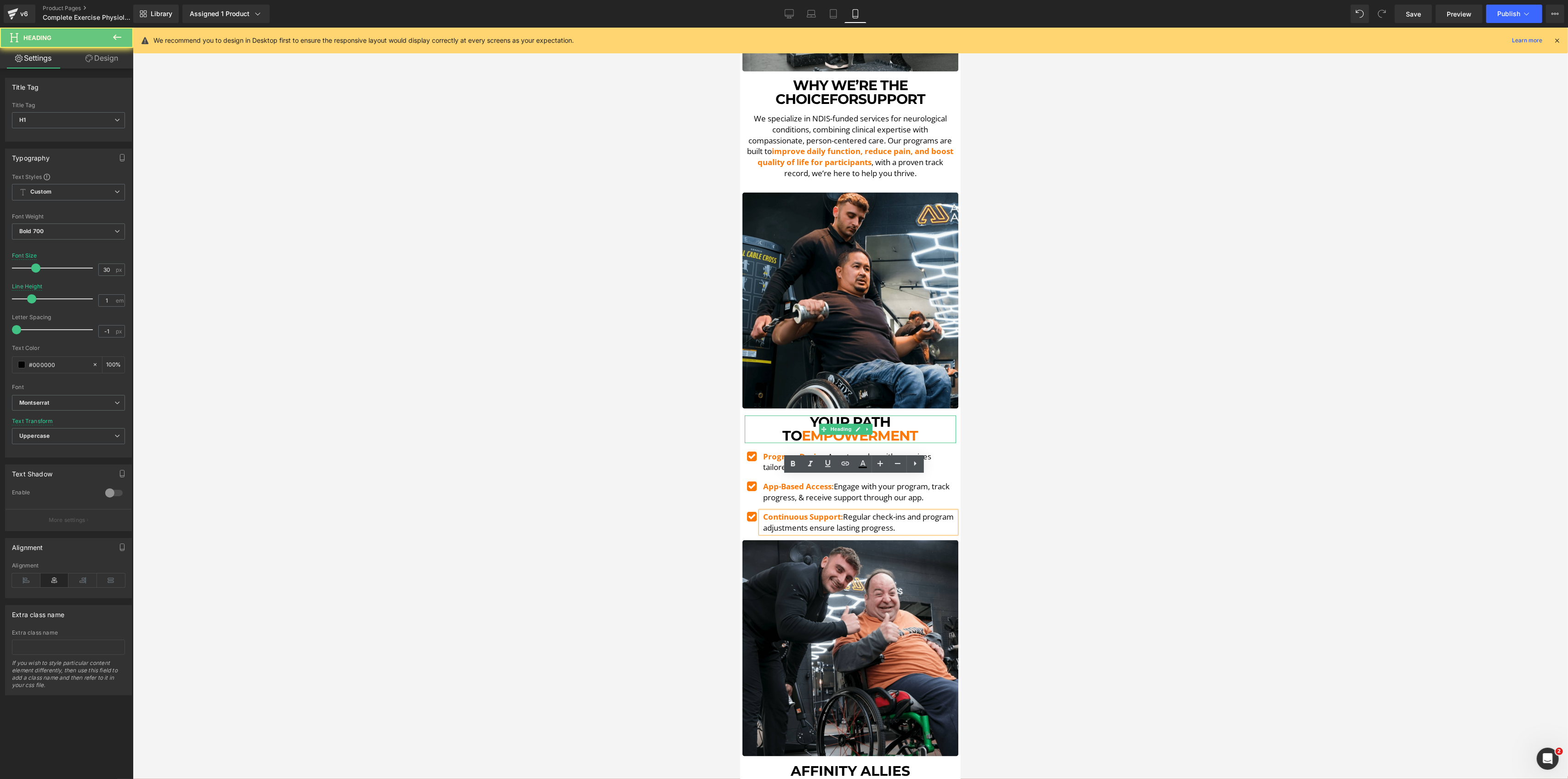
click at [833, 415] on h1 "Your Path to Empowerment" at bounding box center [850, 429] width 211 height 27
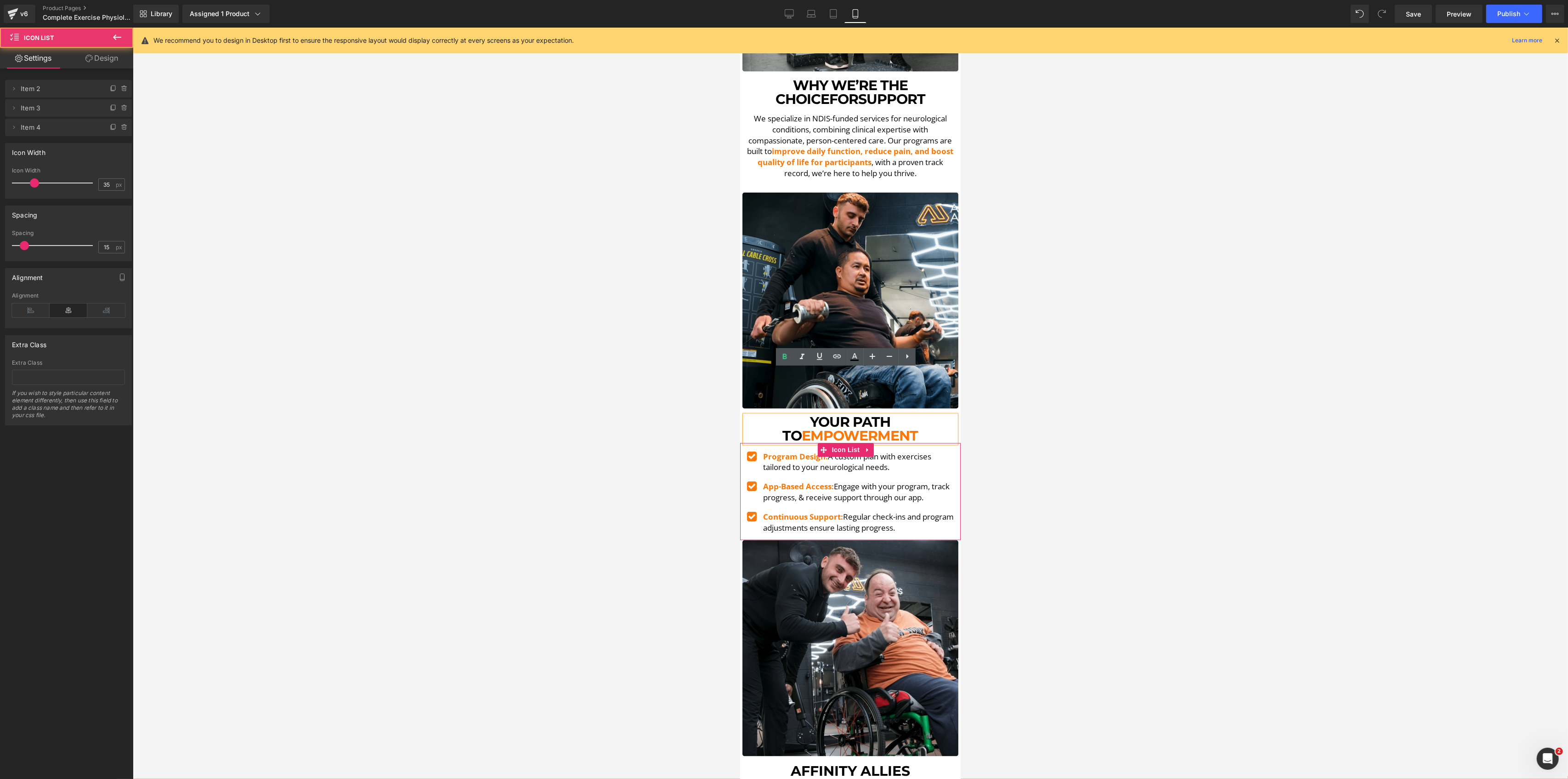
click at [828, 480] on div "App-Based Access: Engage with your program, track progress, & receive support t…" at bounding box center [850, 492] width 211 height 23
click at [840, 443] on span "Icon List" at bounding box center [845, 450] width 32 height 14
click at [75, 57] on link "Design" at bounding box center [101, 58] width 66 height 21
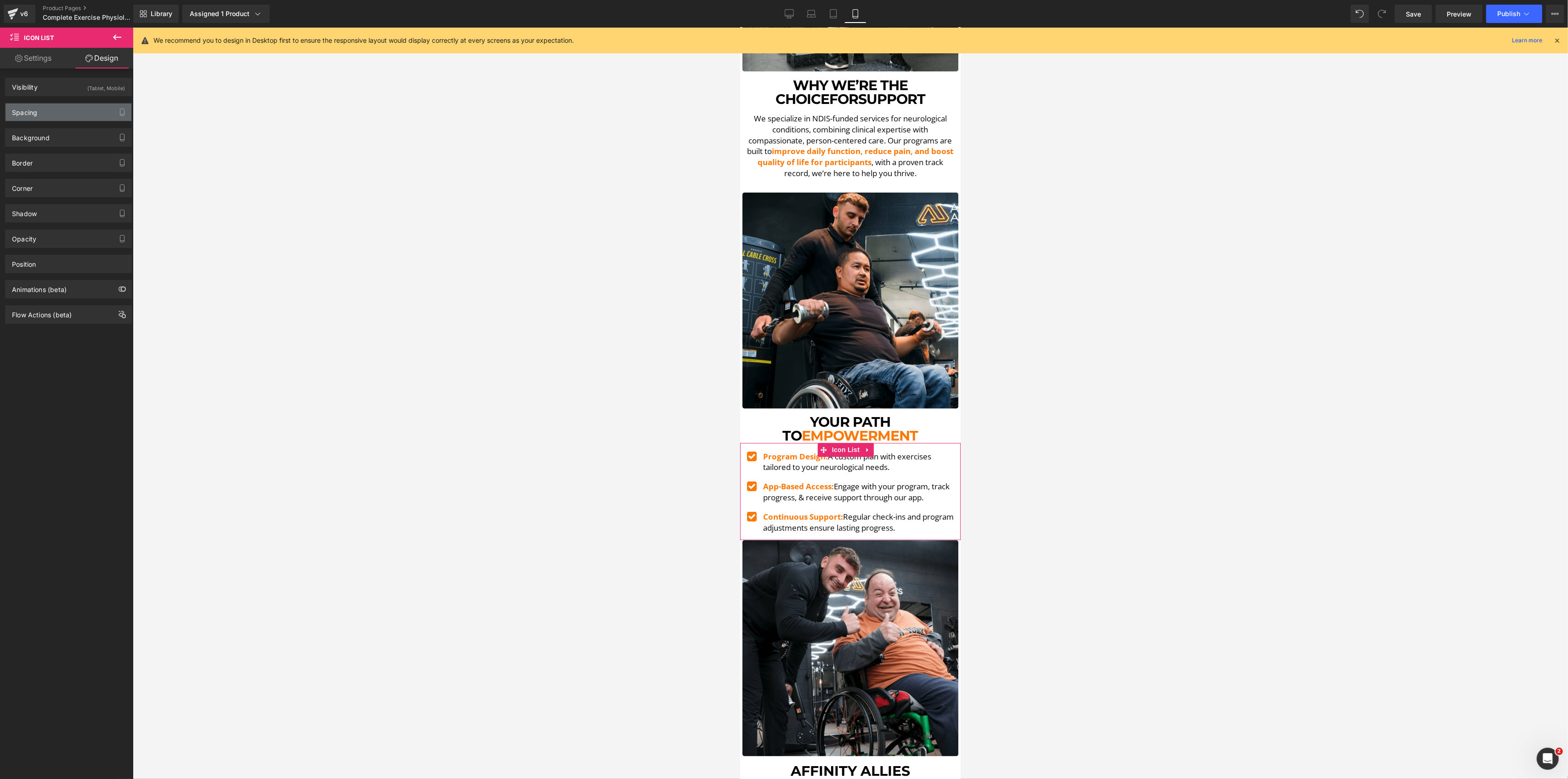
click at [75, 111] on div "Spacing" at bounding box center [68, 112] width 126 height 18
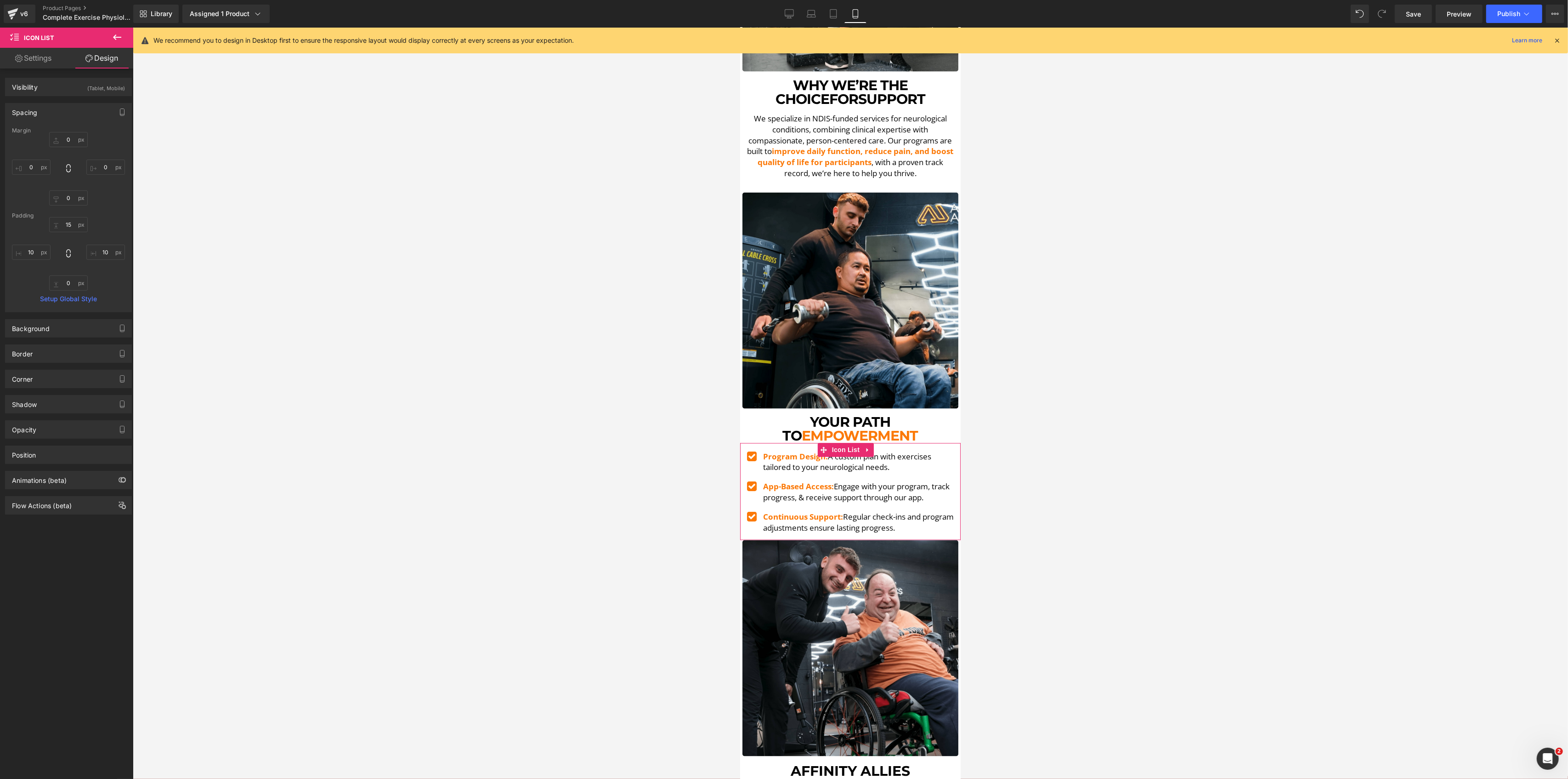
click at [65, 291] on div "Margin 0 0 0 0 [GEOGRAPHIC_DATA] 15 10 0 10 Setup Global Style" at bounding box center [68, 219] width 126 height 185
click at [65, 289] on input "0" at bounding box center [68, 283] width 38 height 15
type input "15"
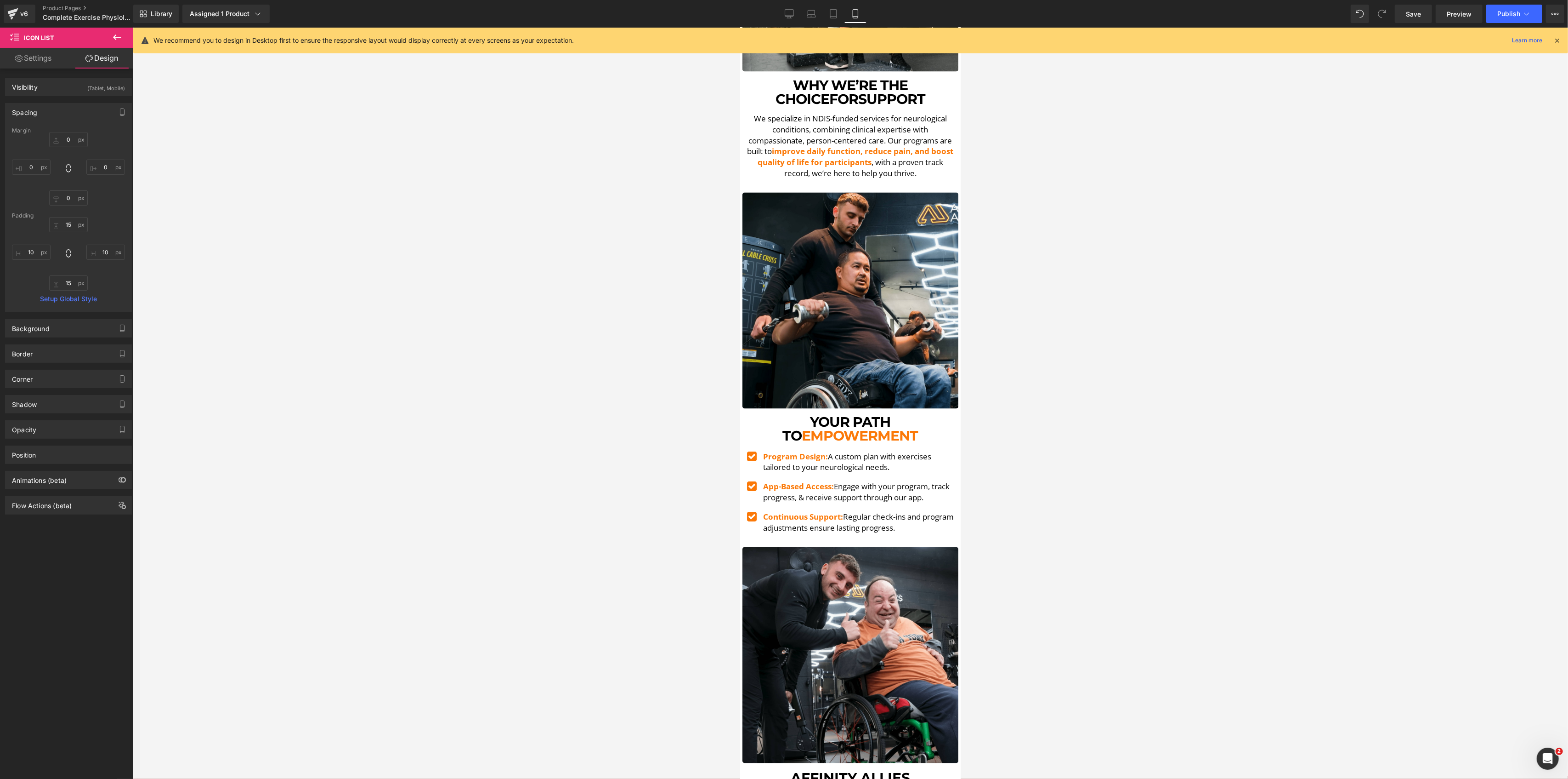
click at [526, 298] on div at bounding box center [850, 403] width 1435 height 751
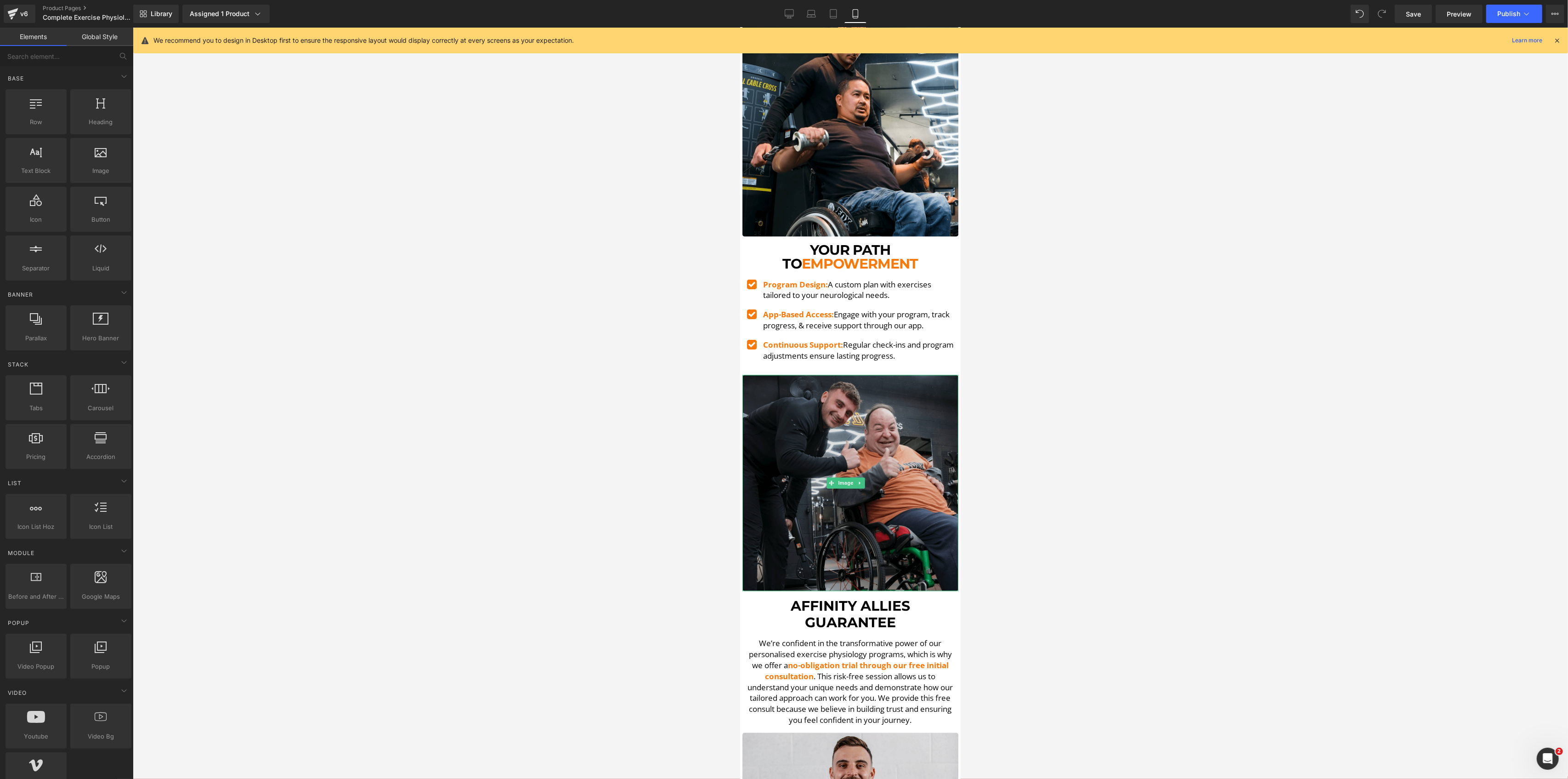
scroll to position [2402, 0]
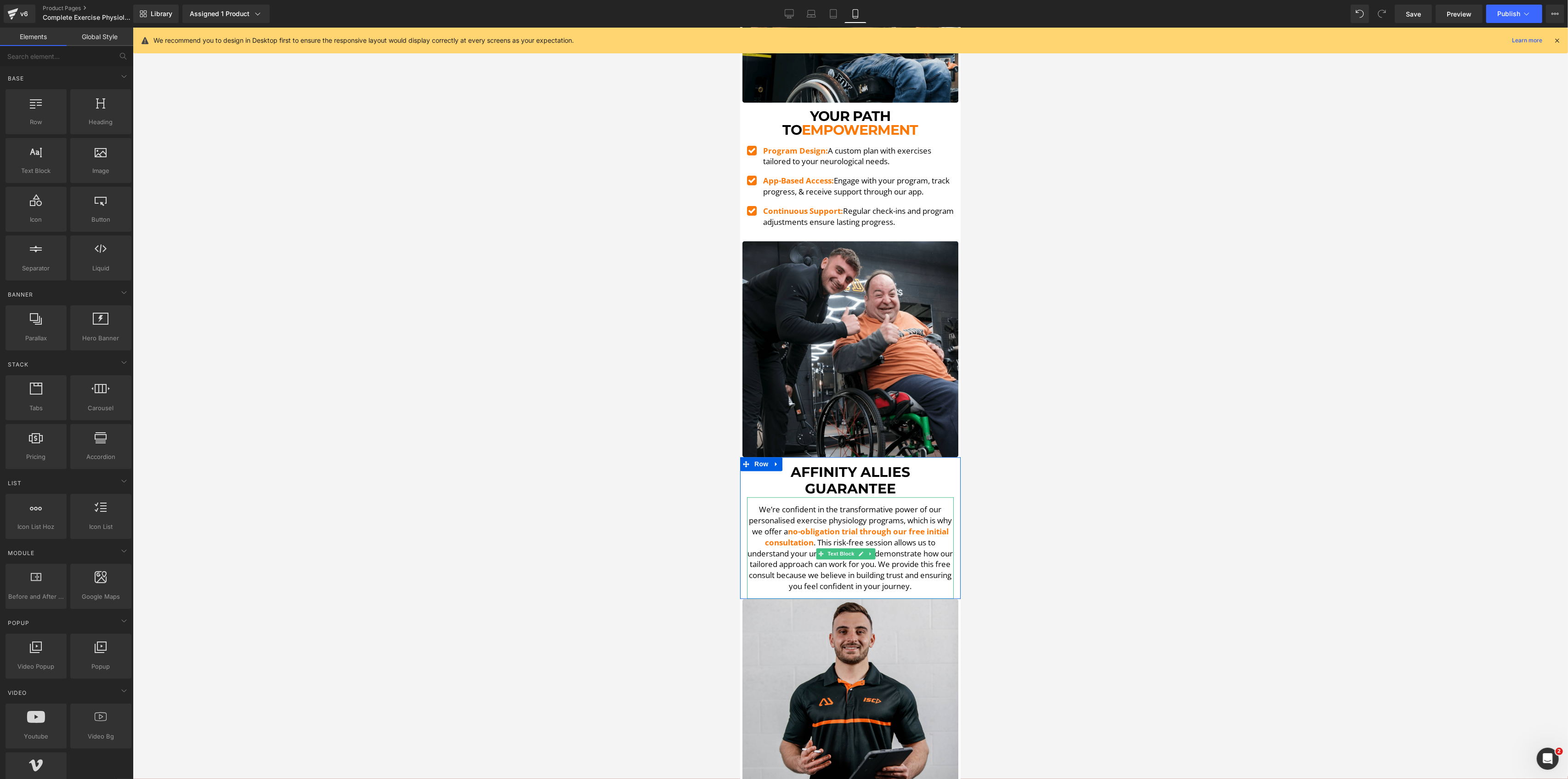
click at [852, 545] on span ". This risk-free session allows us to understand your unique needs and demonstr…" at bounding box center [850, 564] width 205 height 54
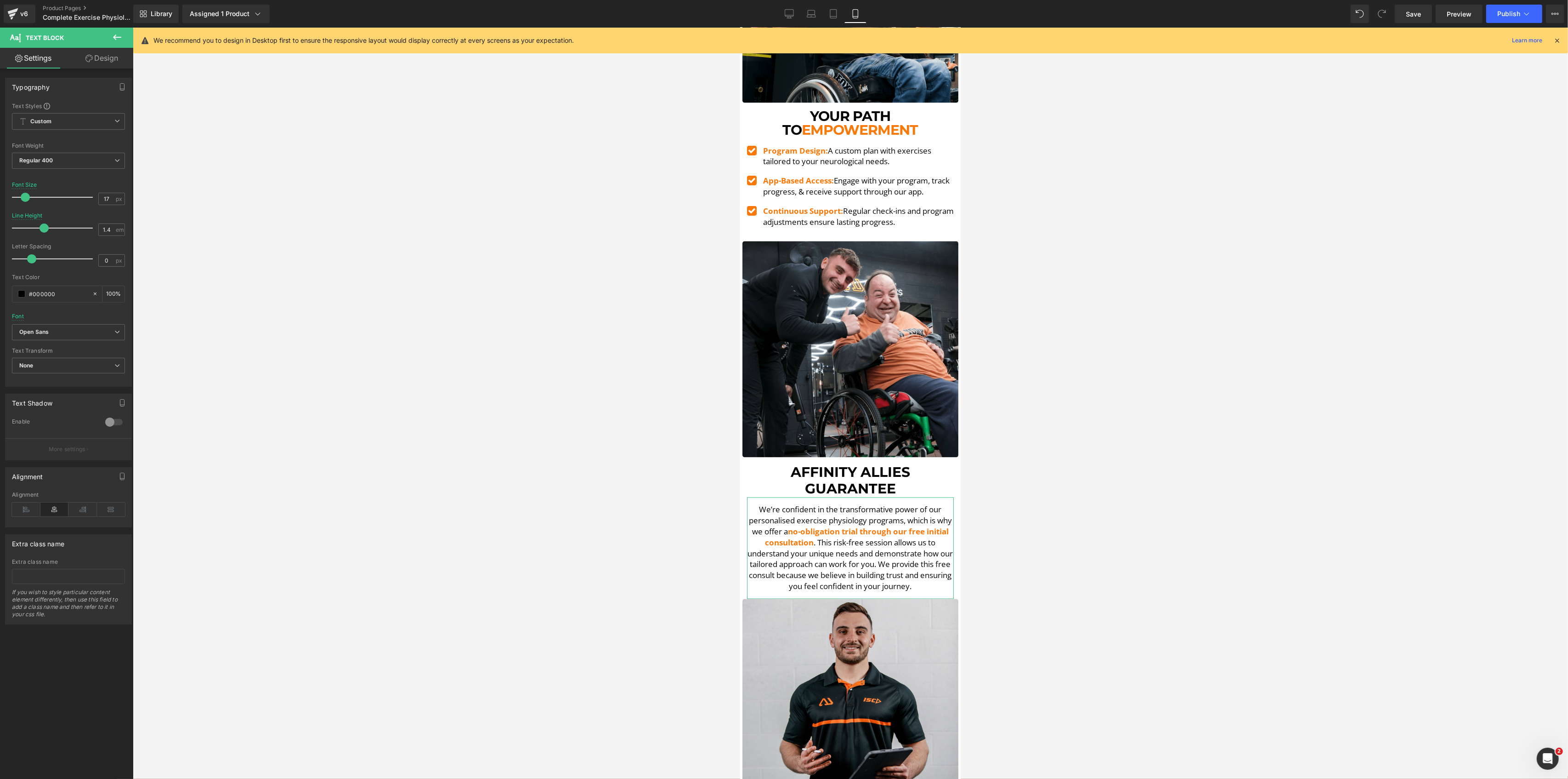
click at [110, 48] on link "Design" at bounding box center [101, 58] width 66 height 21
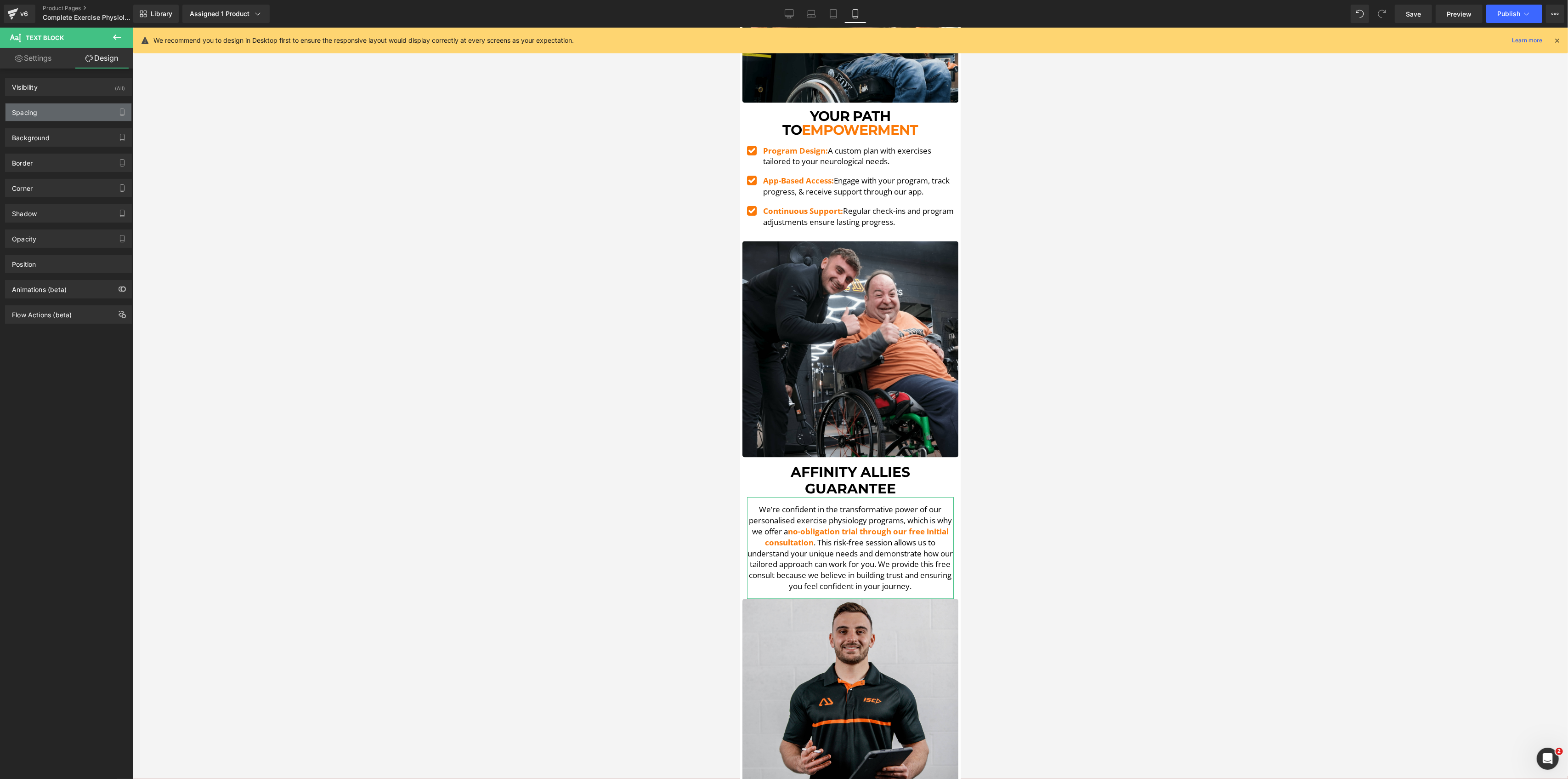
click at [52, 104] on div "Spacing" at bounding box center [68, 112] width 126 height 18
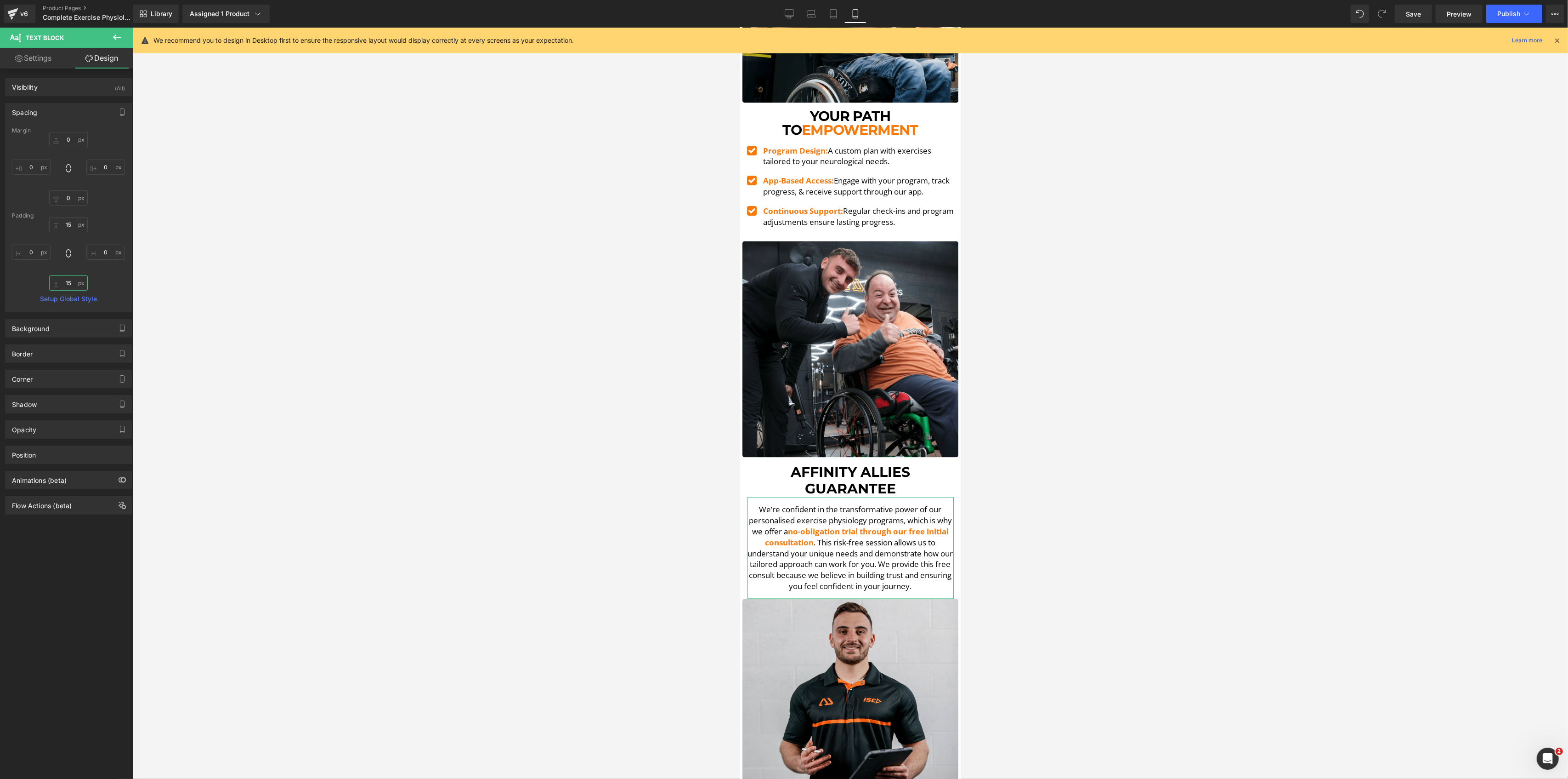
click at [66, 282] on input "15" at bounding box center [68, 283] width 38 height 15
type input "1"
type input "30"
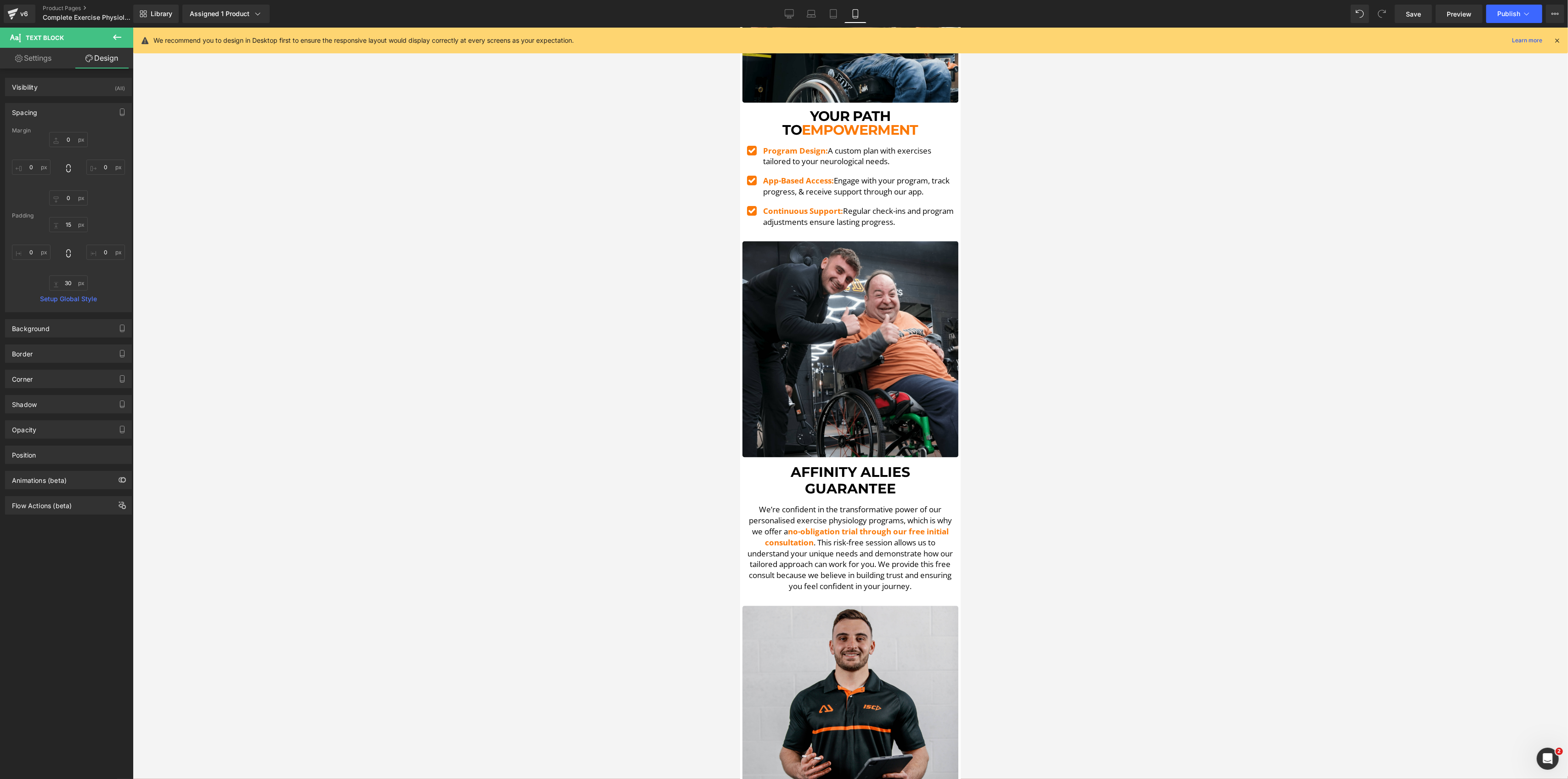
click at [469, 328] on div at bounding box center [850, 403] width 1435 height 751
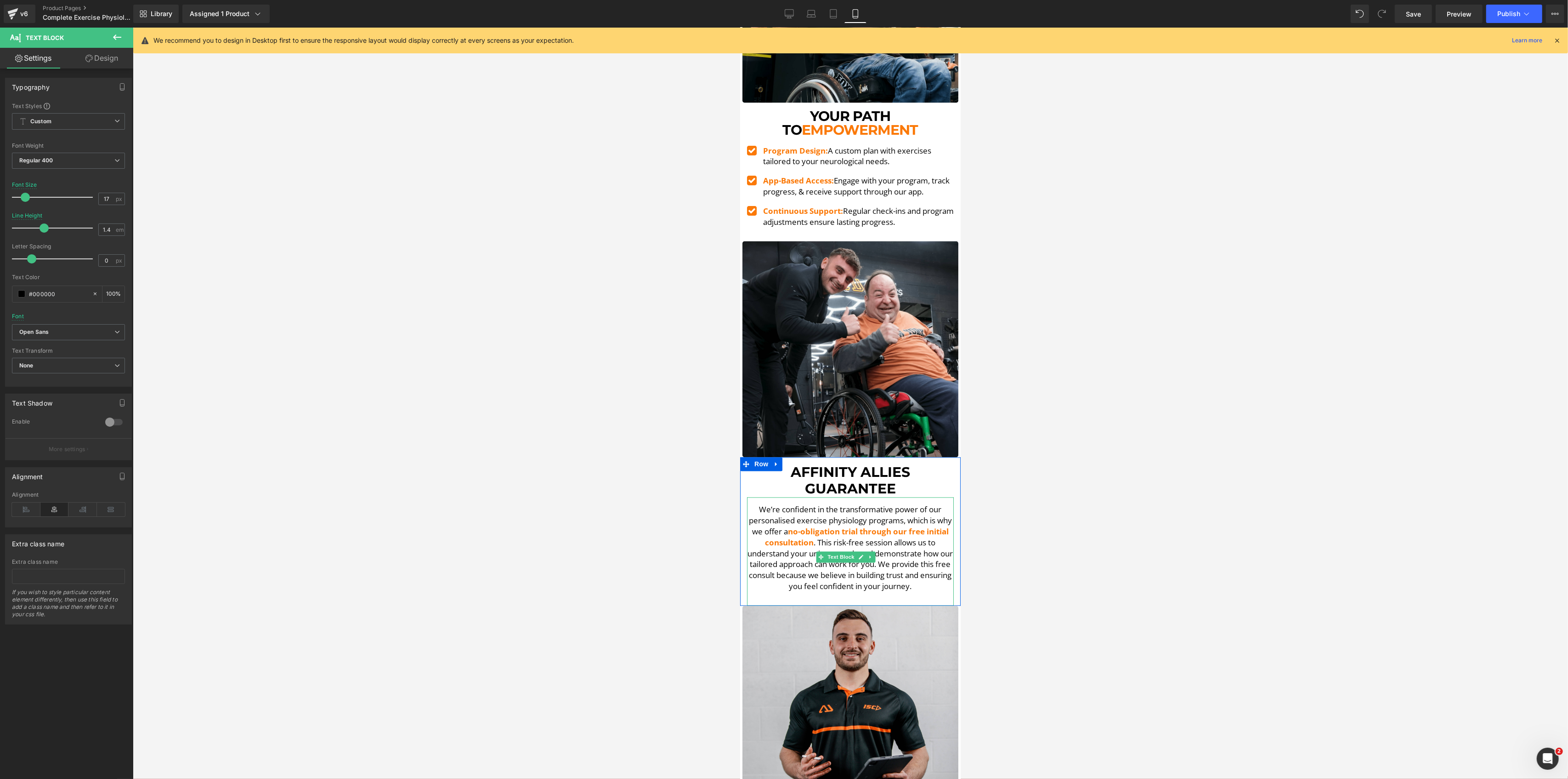
drag, startPoint x: 917, startPoint y: 554, endPoint x: 877, endPoint y: 546, distance: 40.8
click at [877, 546] on p "We’re confident in the transformative power of our personalised exercise physio…" at bounding box center [850, 547] width 207 height 87
drag, startPoint x: 890, startPoint y: 548, endPoint x: 914, endPoint y: 546, distance: 24.1
click at [914, 546] on p "We’re confident in the transformative power of our personalised exercise physio…" at bounding box center [850, 547] width 207 height 87
click at [570, 499] on div at bounding box center [850, 403] width 1435 height 751
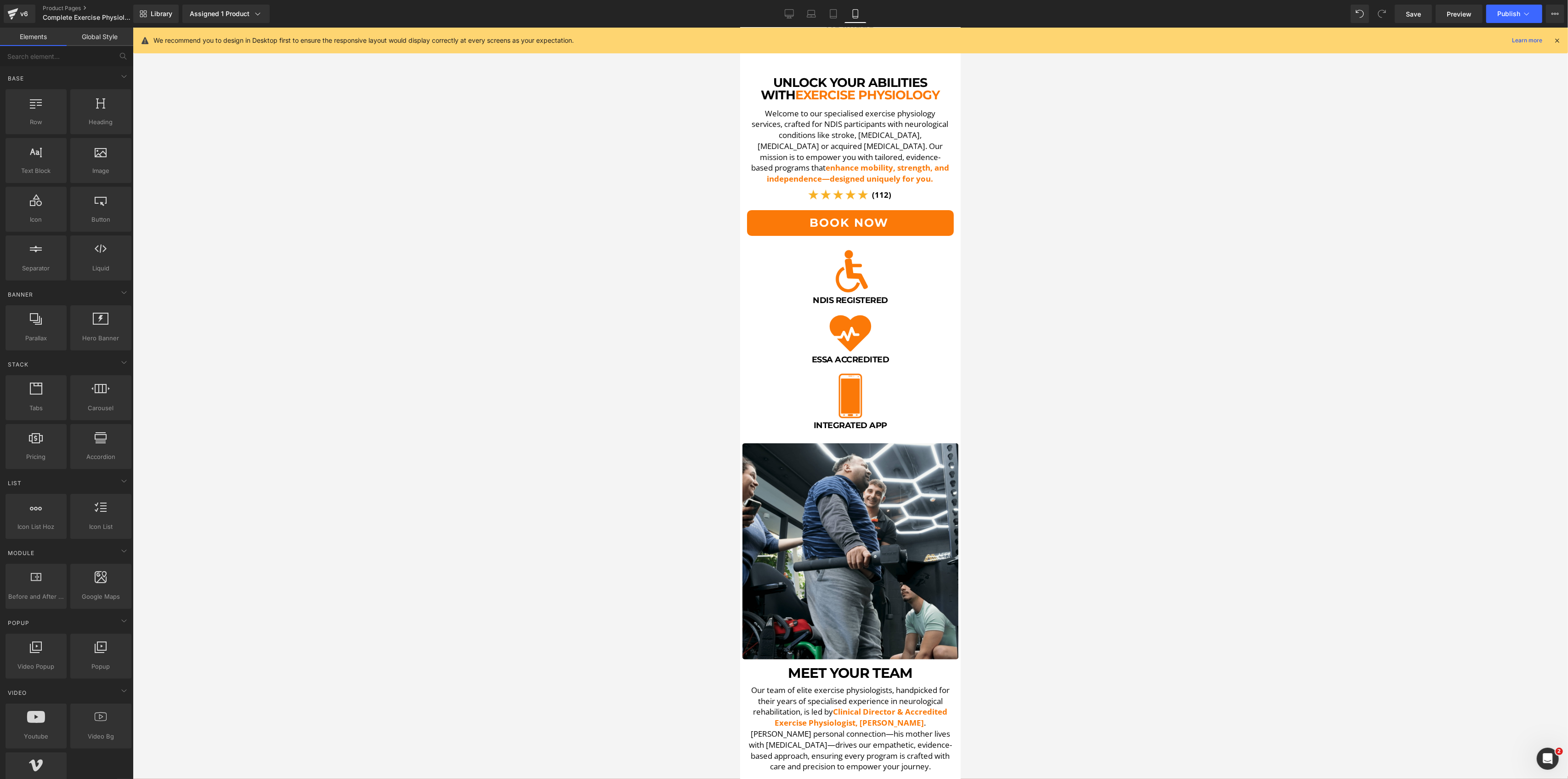
scroll to position [0, 0]
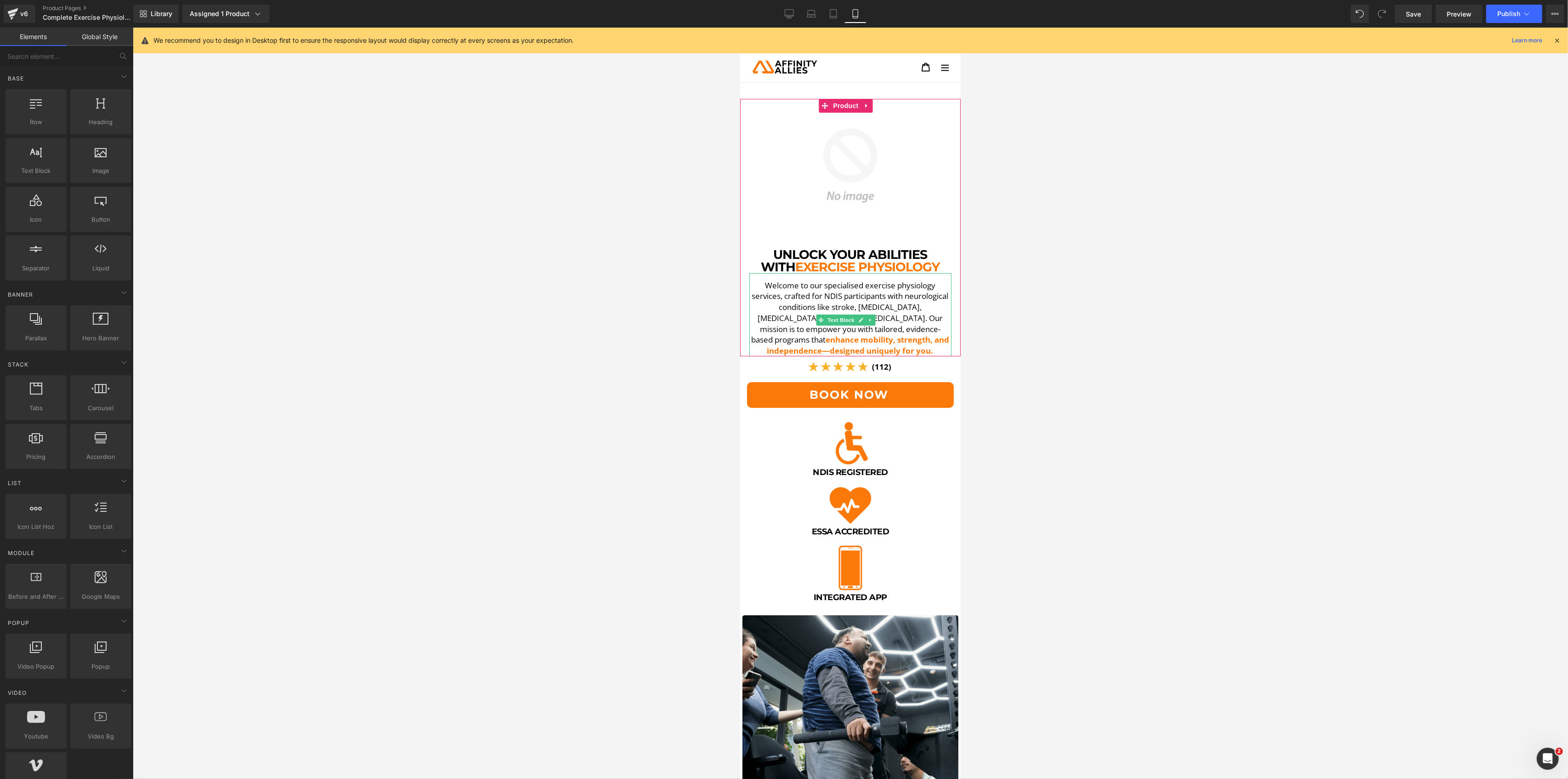
click at [914, 345] on span "enhance mobility, strength, and independence—designed uniquely for you." at bounding box center [858, 345] width 183 height 21
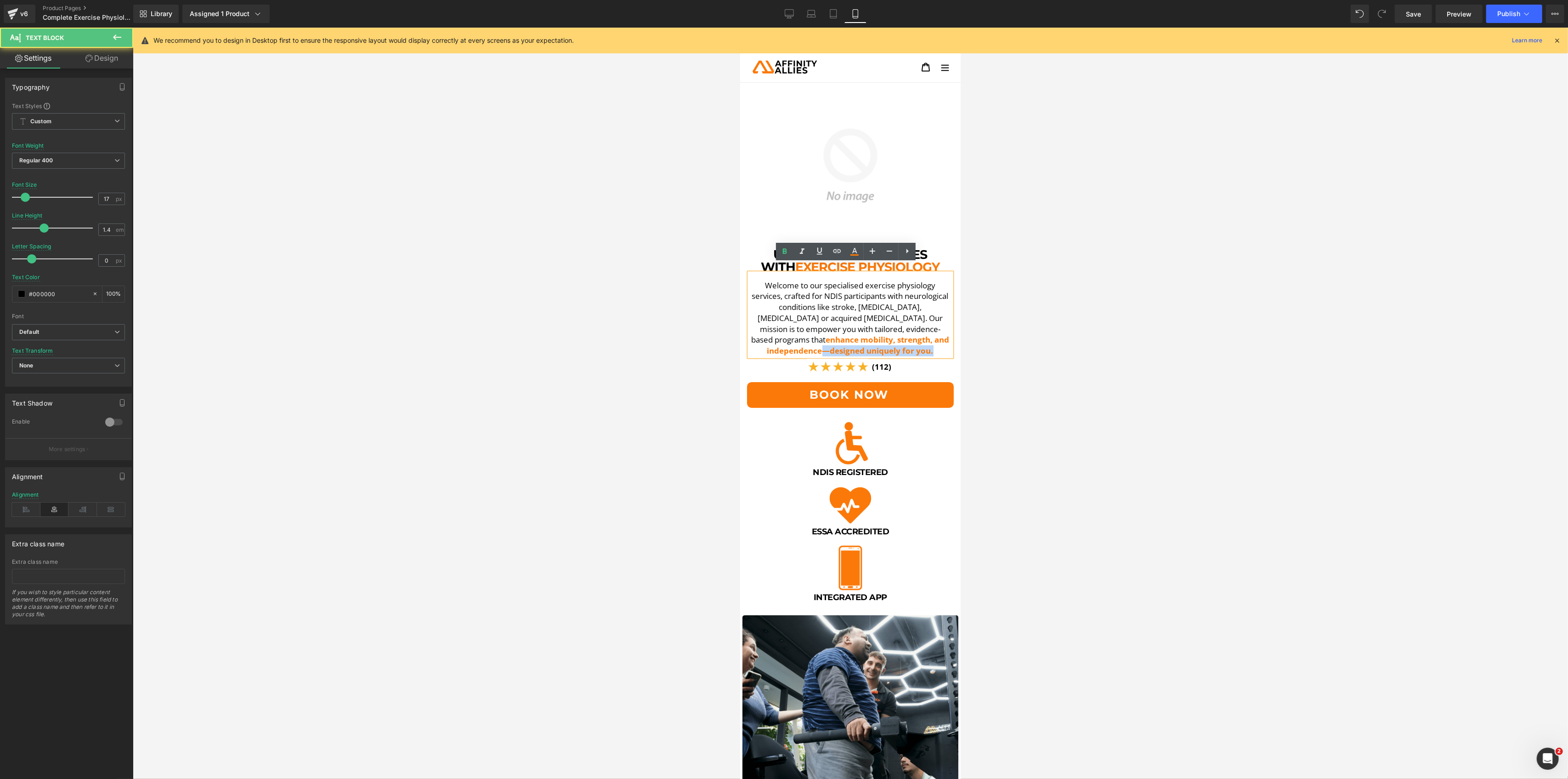
drag, startPoint x: 885, startPoint y: 348, endPoint x: 863, endPoint y: 345, distance: 22.2
click at [863, 345] on p "Welcome to our specialised exercise physiology services, crafted for NDIS parti…" at bounding box center [849, 319] width 201 height 77
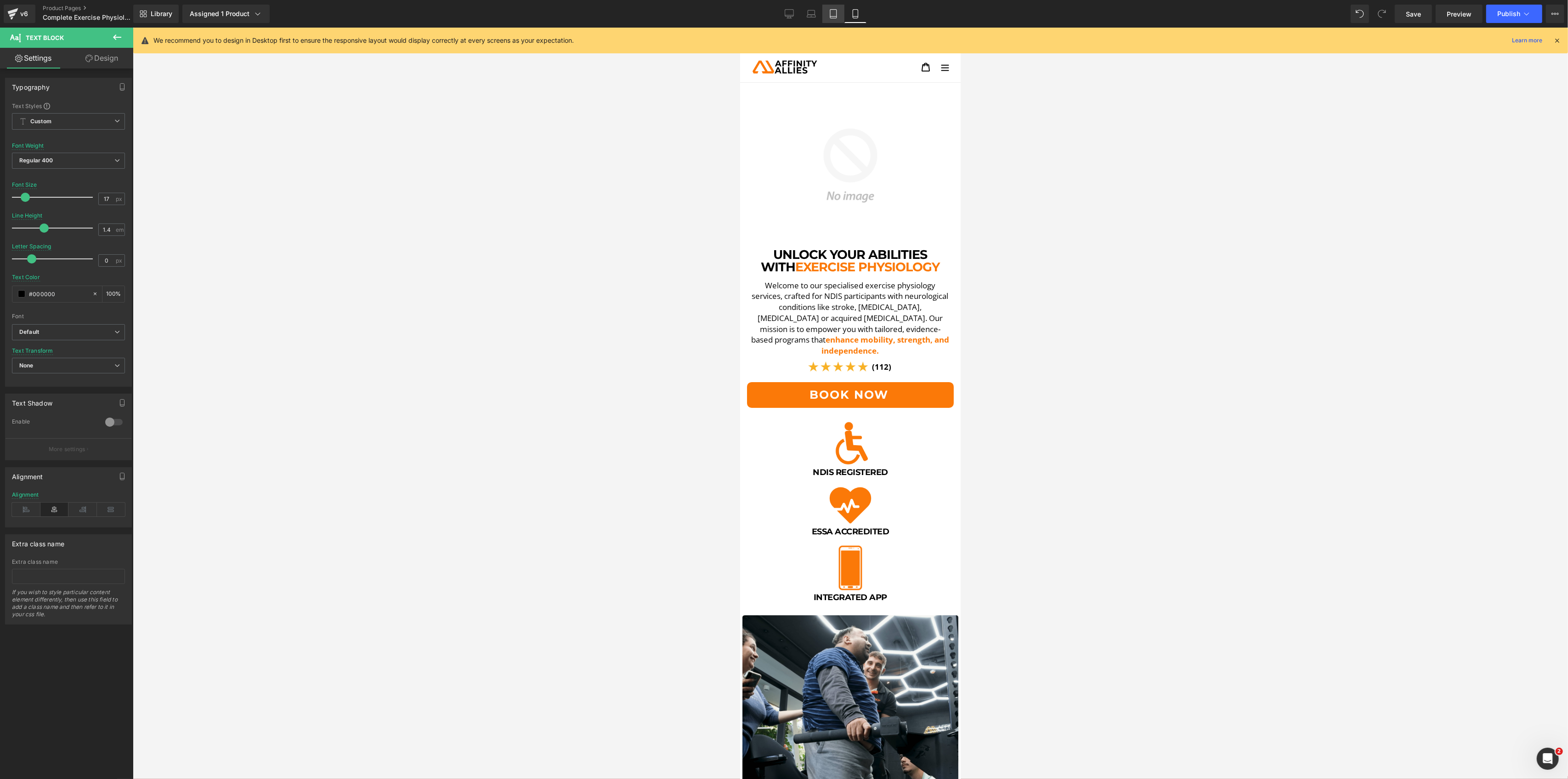
click at [835, 8] on link "Tablet" at bounding box center [833, 14] width 22 height 18
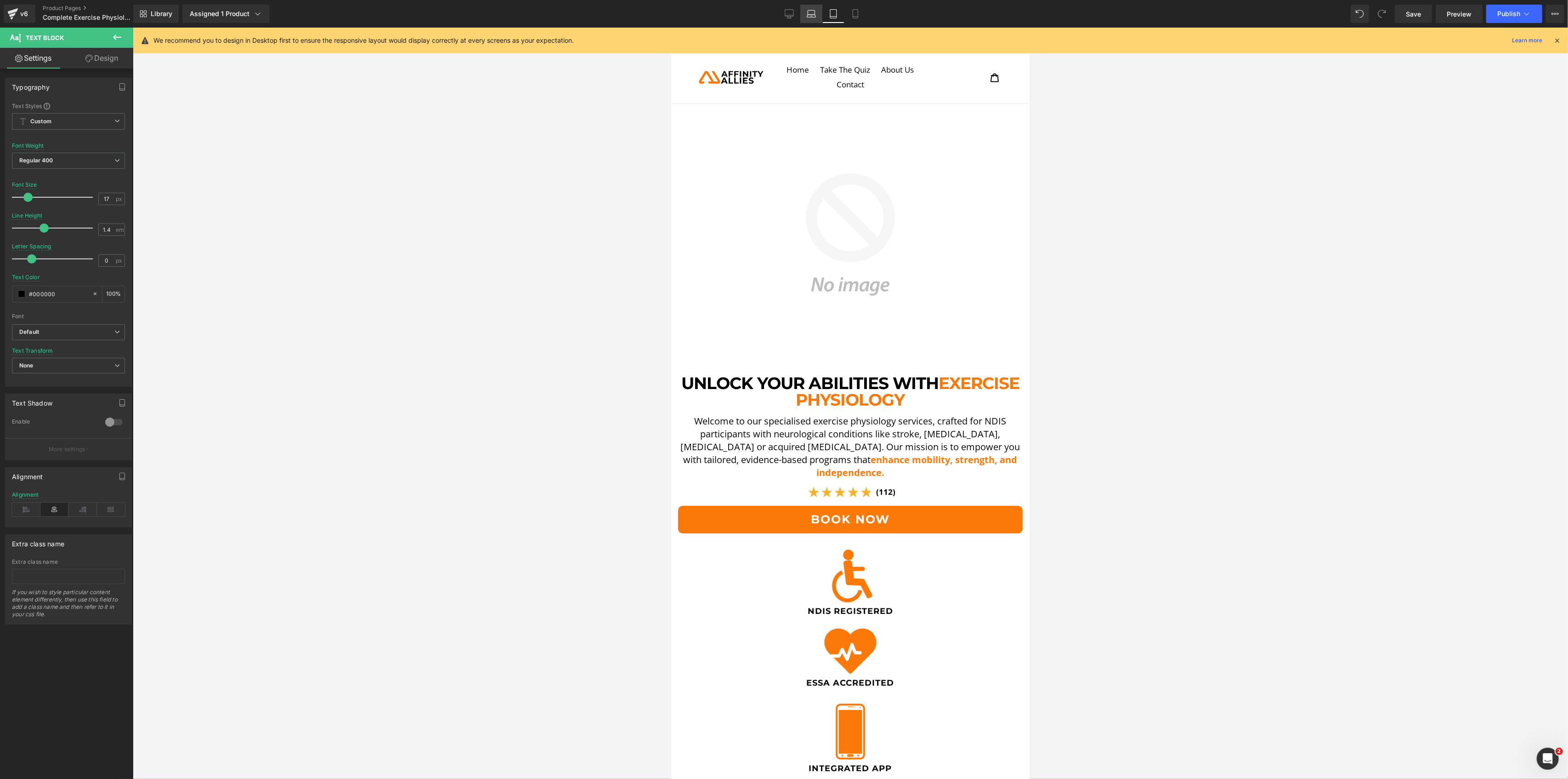
scroll to position [135, 0]
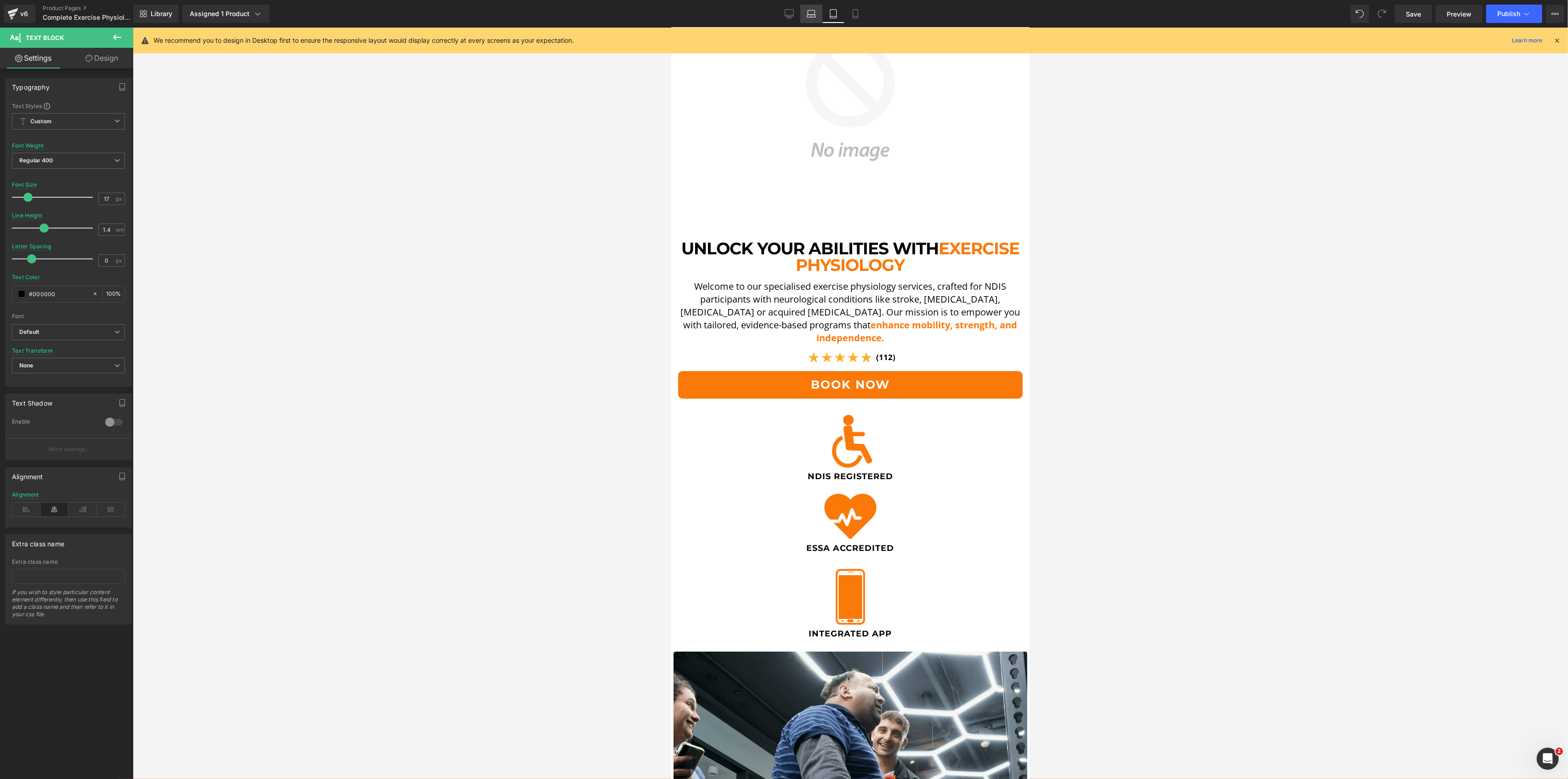
click at [816, 12] on link "Laptop" at bounding box center [811, 14] width 22 height 18
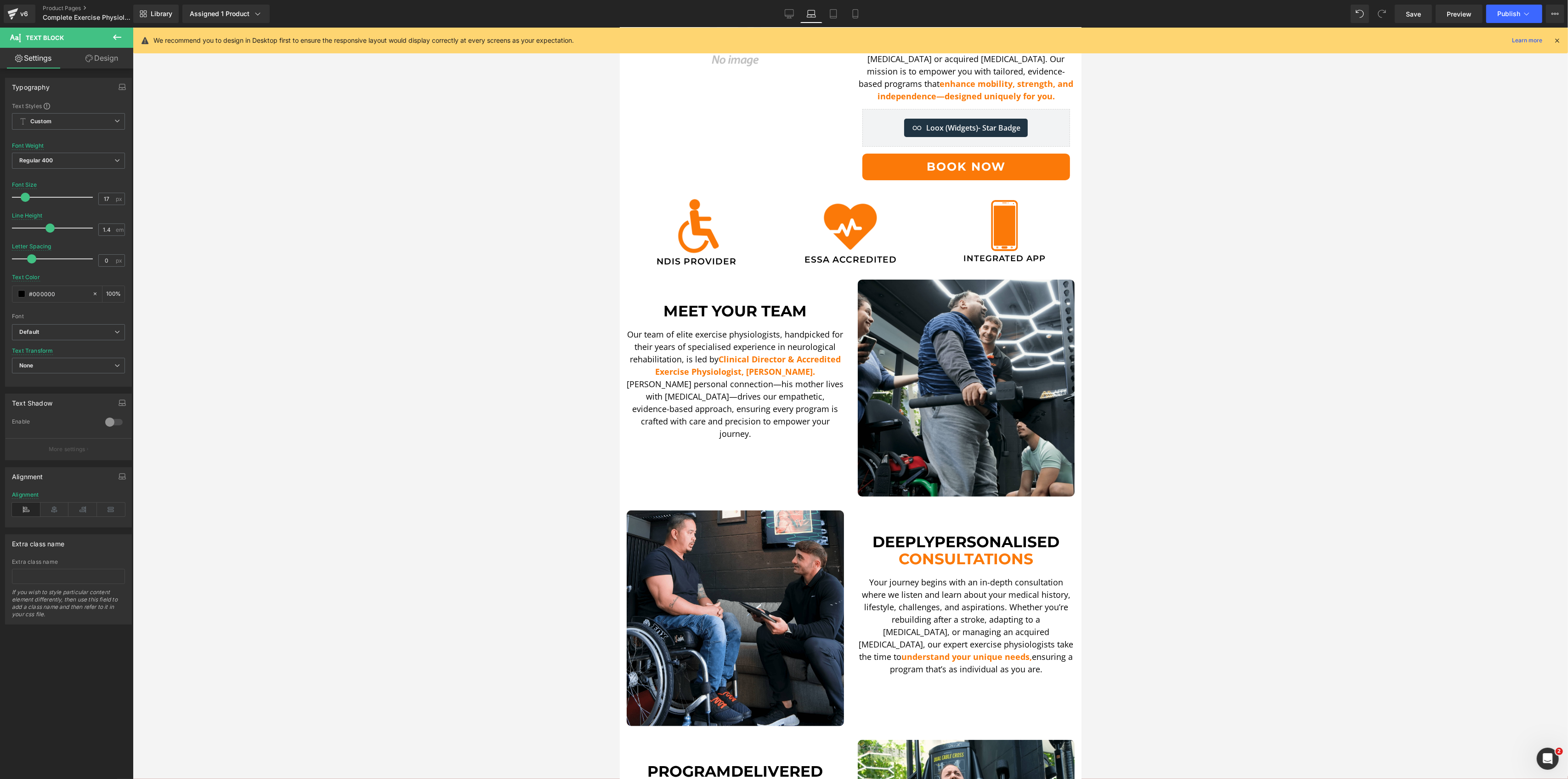
scroll to position [0, 0]
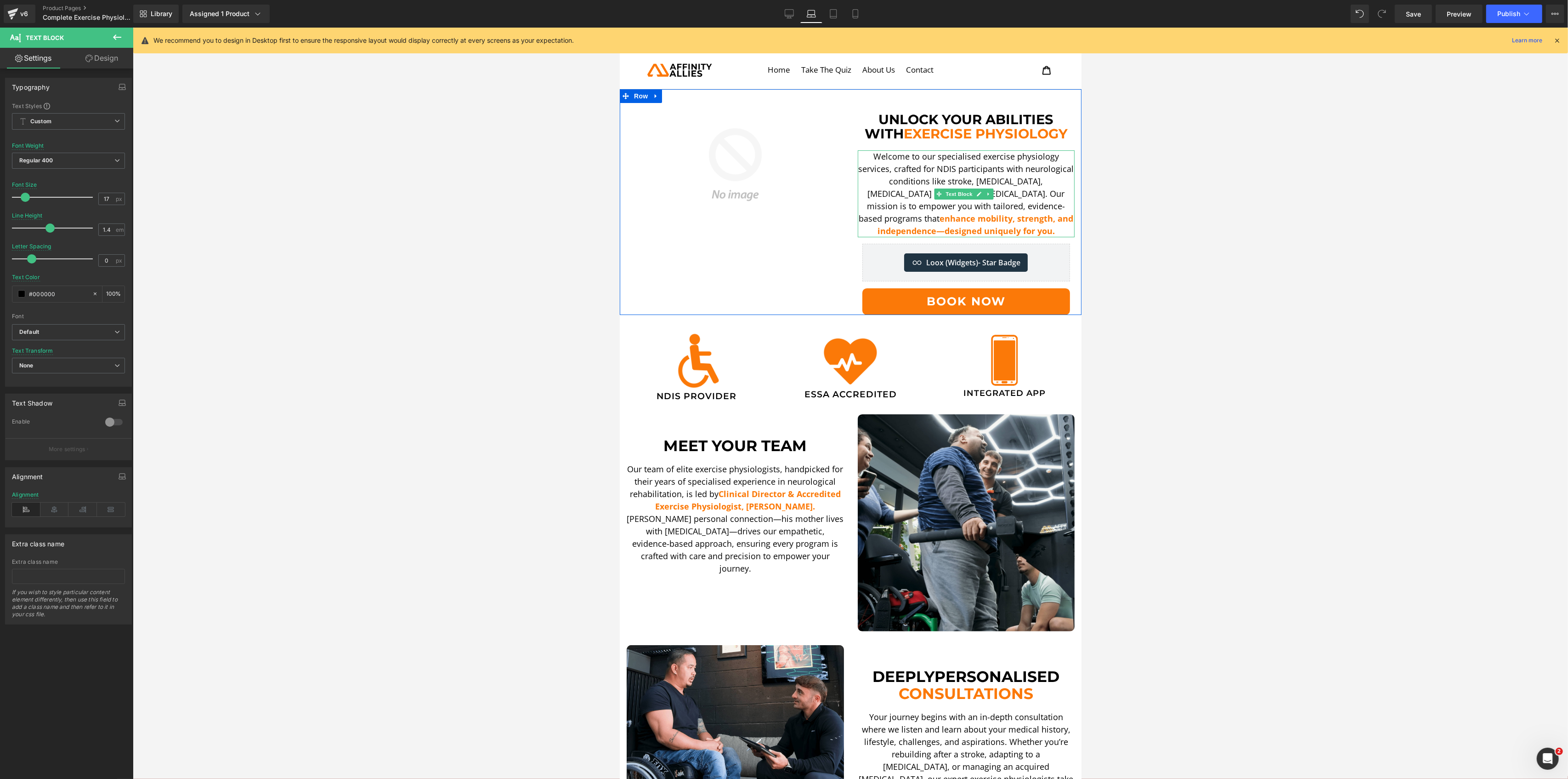
click at [1048, 231] on p "Welcome to our specialised exercise physiology services, crafted for NDIS parti…" at bounding box center [965, 194] width 217 height 87
drag, startPoint x: 1046, startPoint y: 230, endPoint x: 928, endPoint y: 236, distance: 118.2
click at [928, 236] on p "Welcome to our specialised exercise physiology services, crafted for NDIS parti…" at bounding box center [965, 194] width 217 height 87
click at [788, 12] on icon at bounding box center [789, 13] width 9 height 9
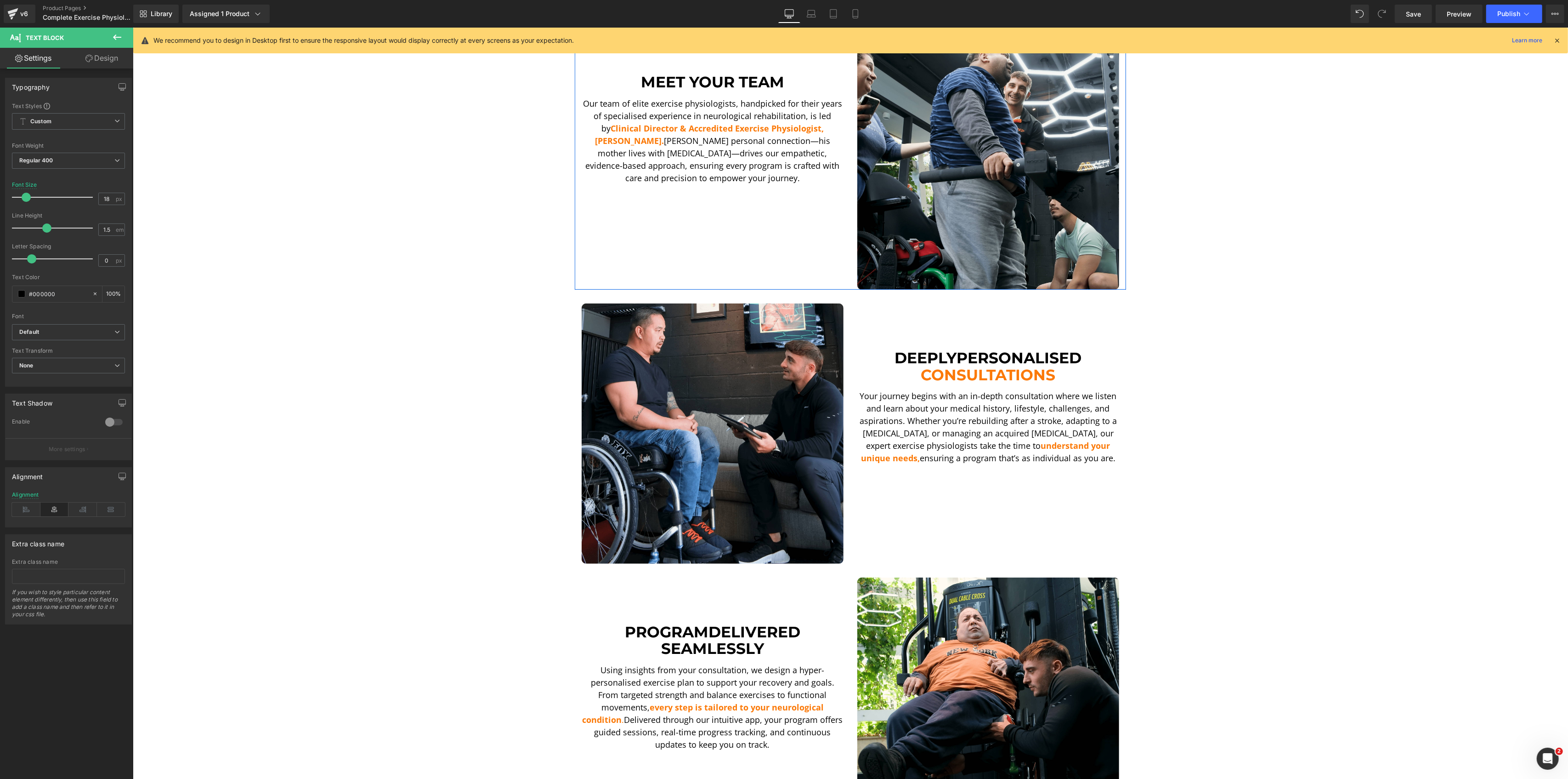
scroll to position [317, 0]
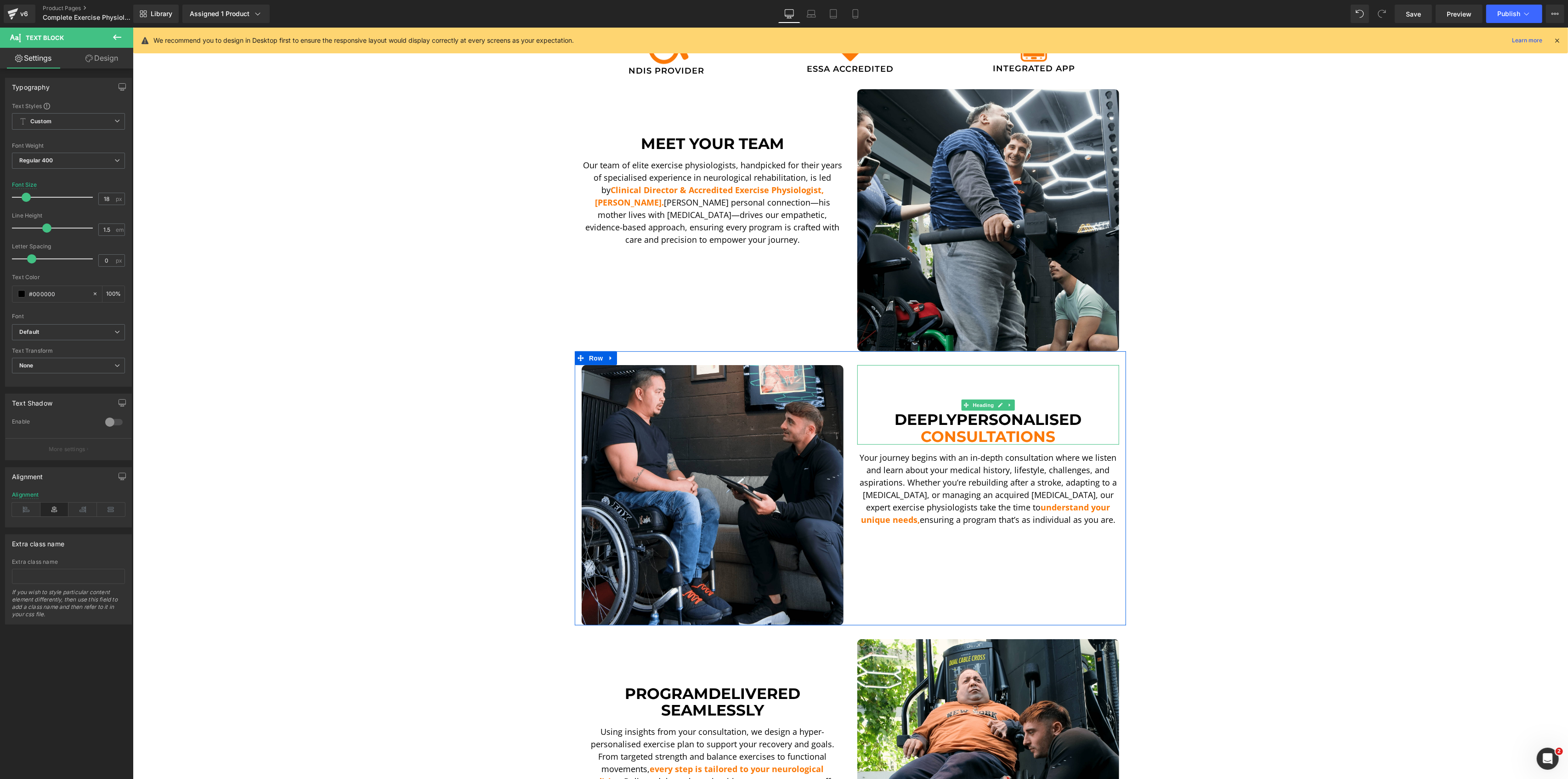
click at [975, 397] on div "Deeply Personalised Consultations" at bounding box center [988, 404] width 262 height 80
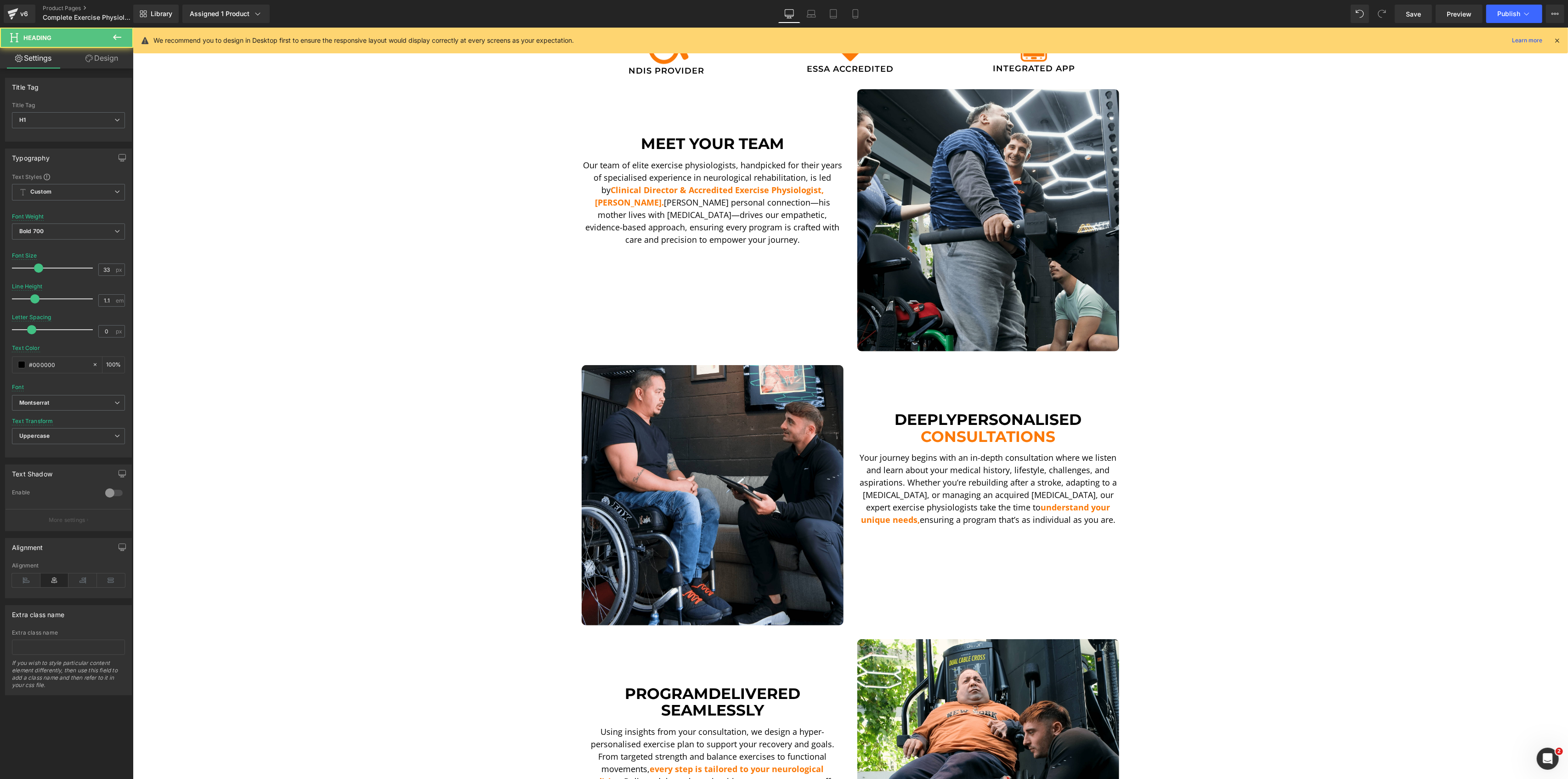
click at [91, 54] on link "Design" at bounding box center [101, 58] width 66 height 21
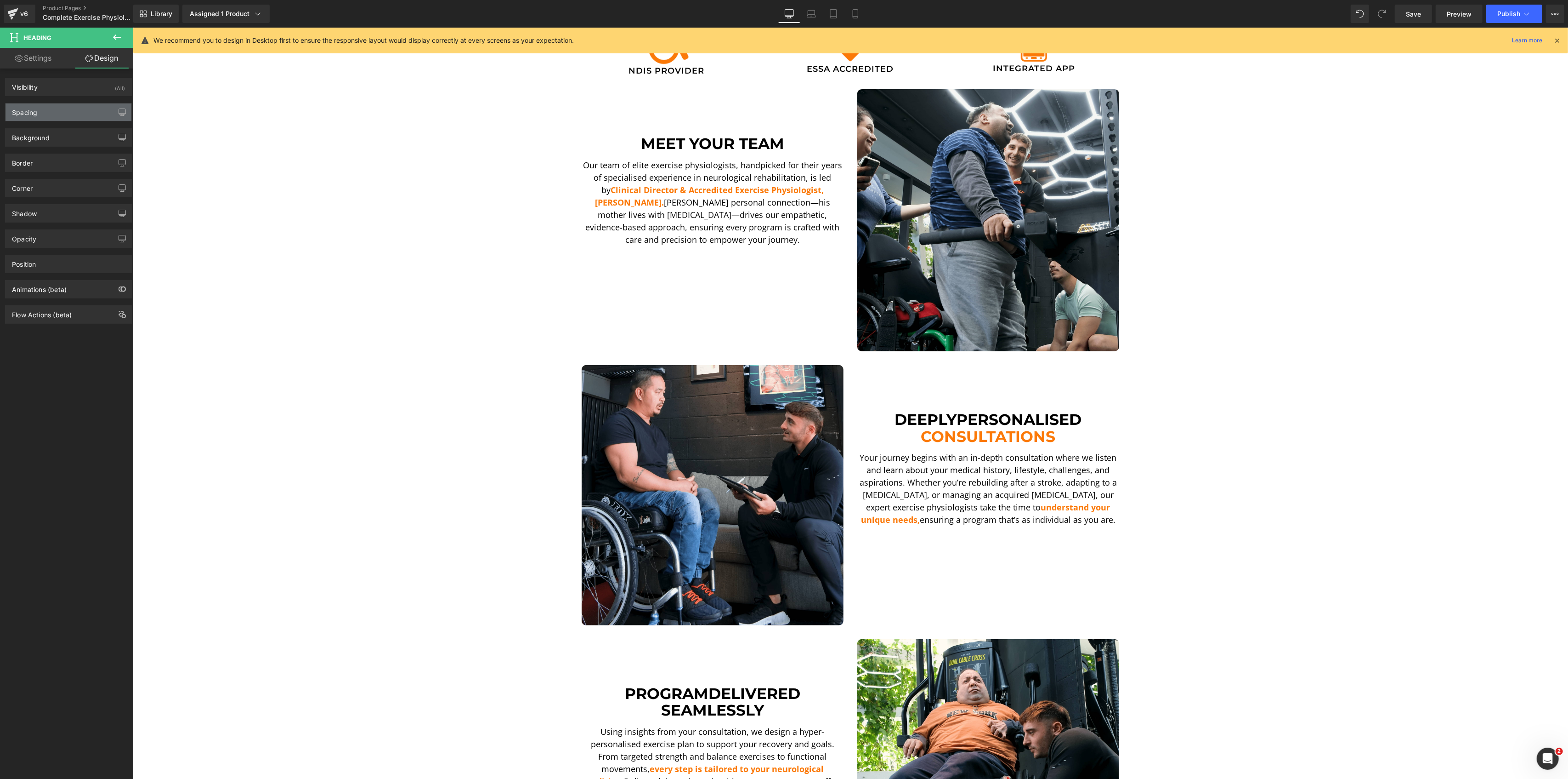
click at [81, 114] on div "Spacing" at bounding box center [68, 112] width 126 height 18
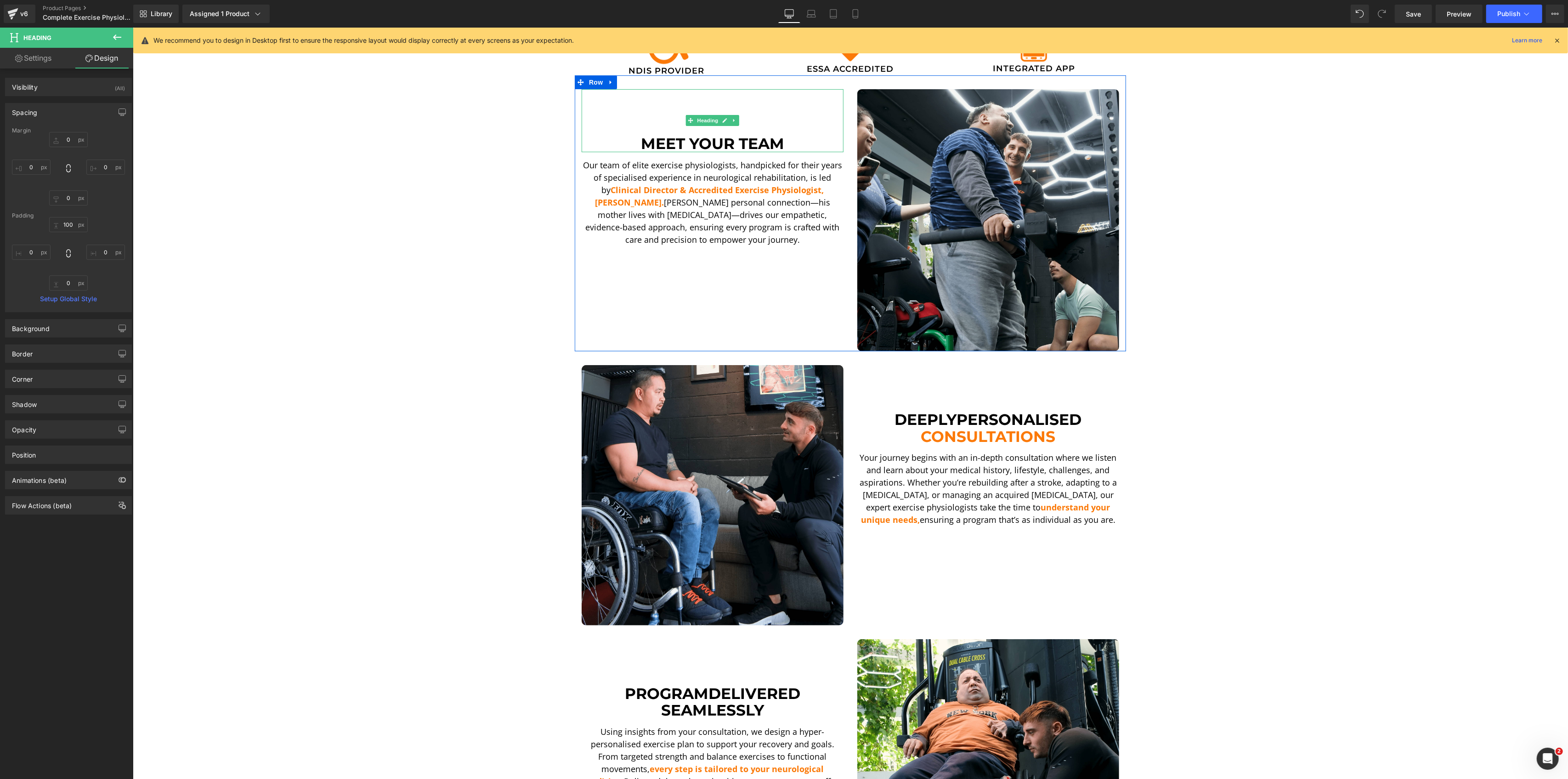
click at [710, 135] on h1 "Meet Your Team" at bounding box center [712, 143] width 262 height 16
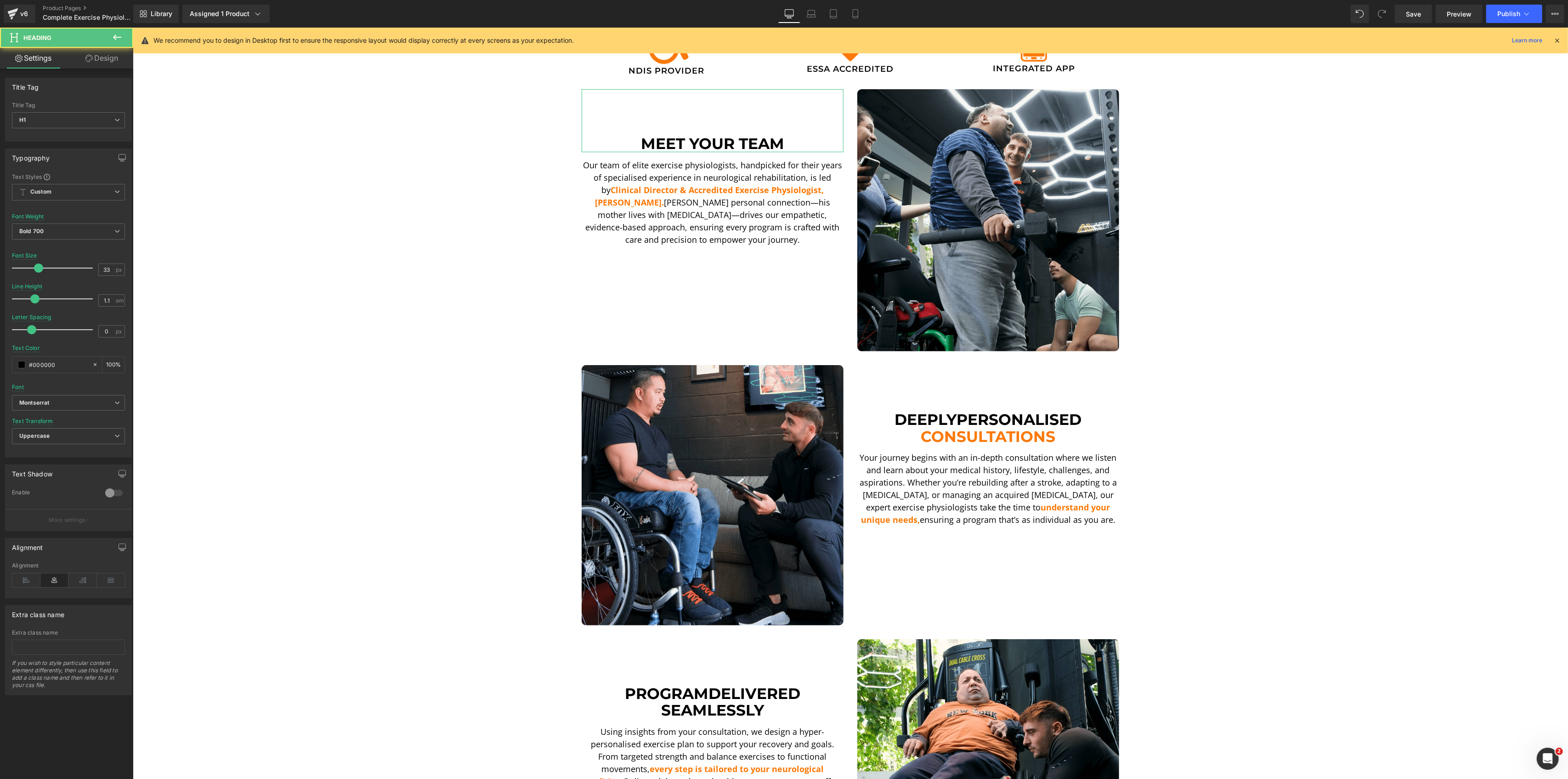
click at [126, 66] on link "Design" at bounding box center [101, 58] width 66 height 21
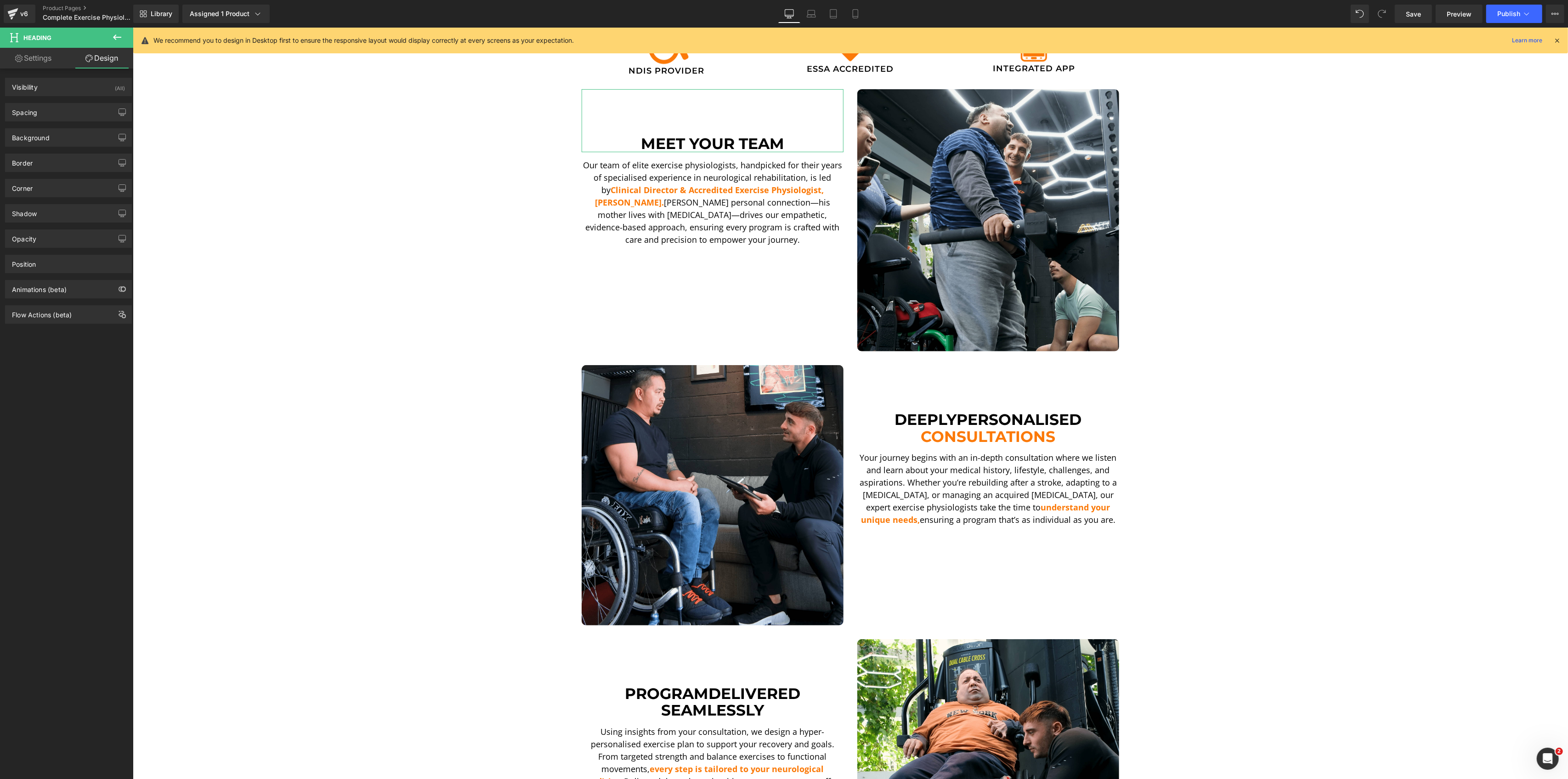
click at [50, 122] on div "Background Color & Image color Color transparent 0 % Image Replace Image Upload…" at bounding box center [69, 134] width 138 height 26
click at [57, 112] on div "Spacing" at bounding box center [68, 112] width 126 height 18
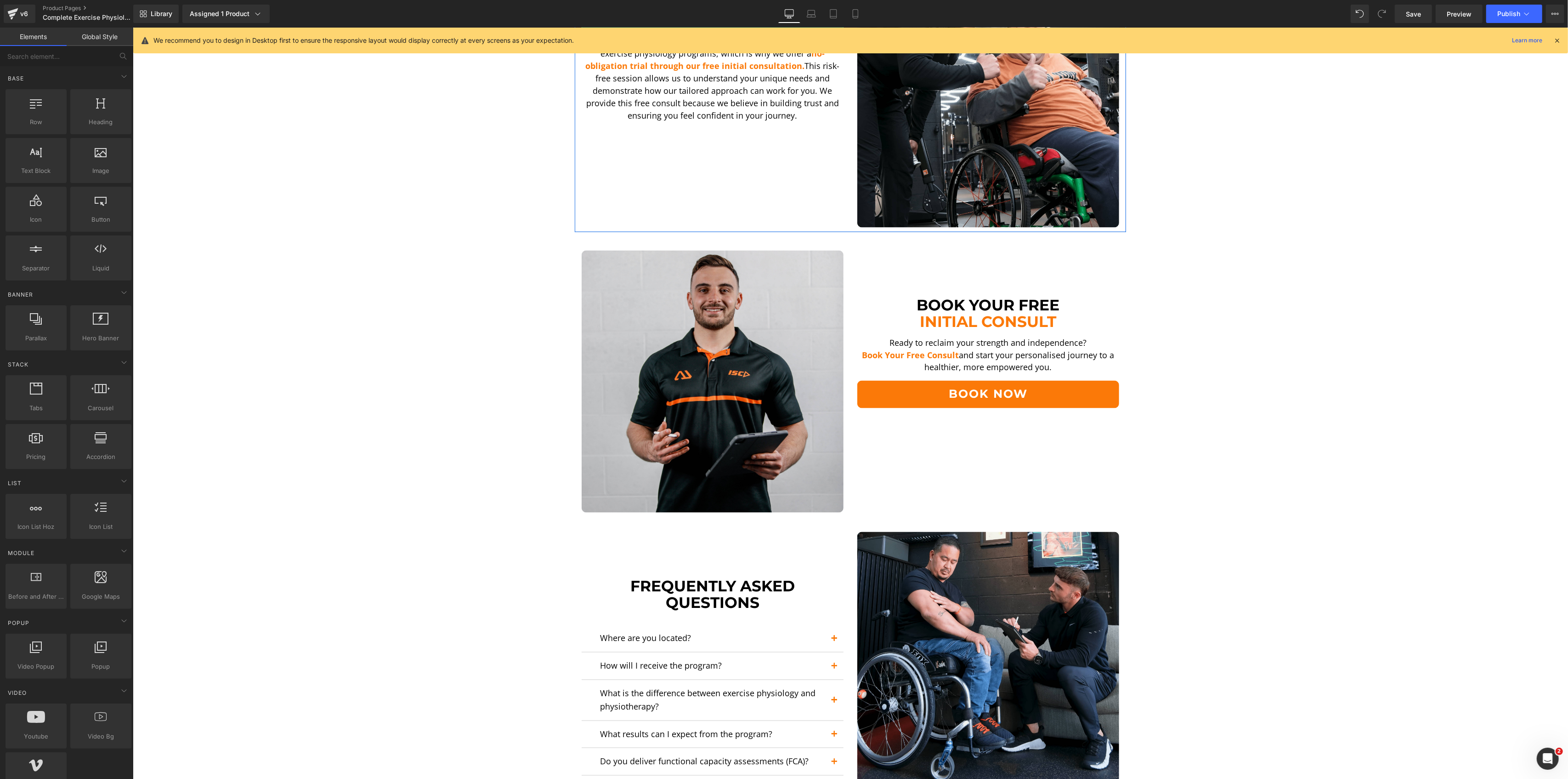
scroll to position [2034, 0]
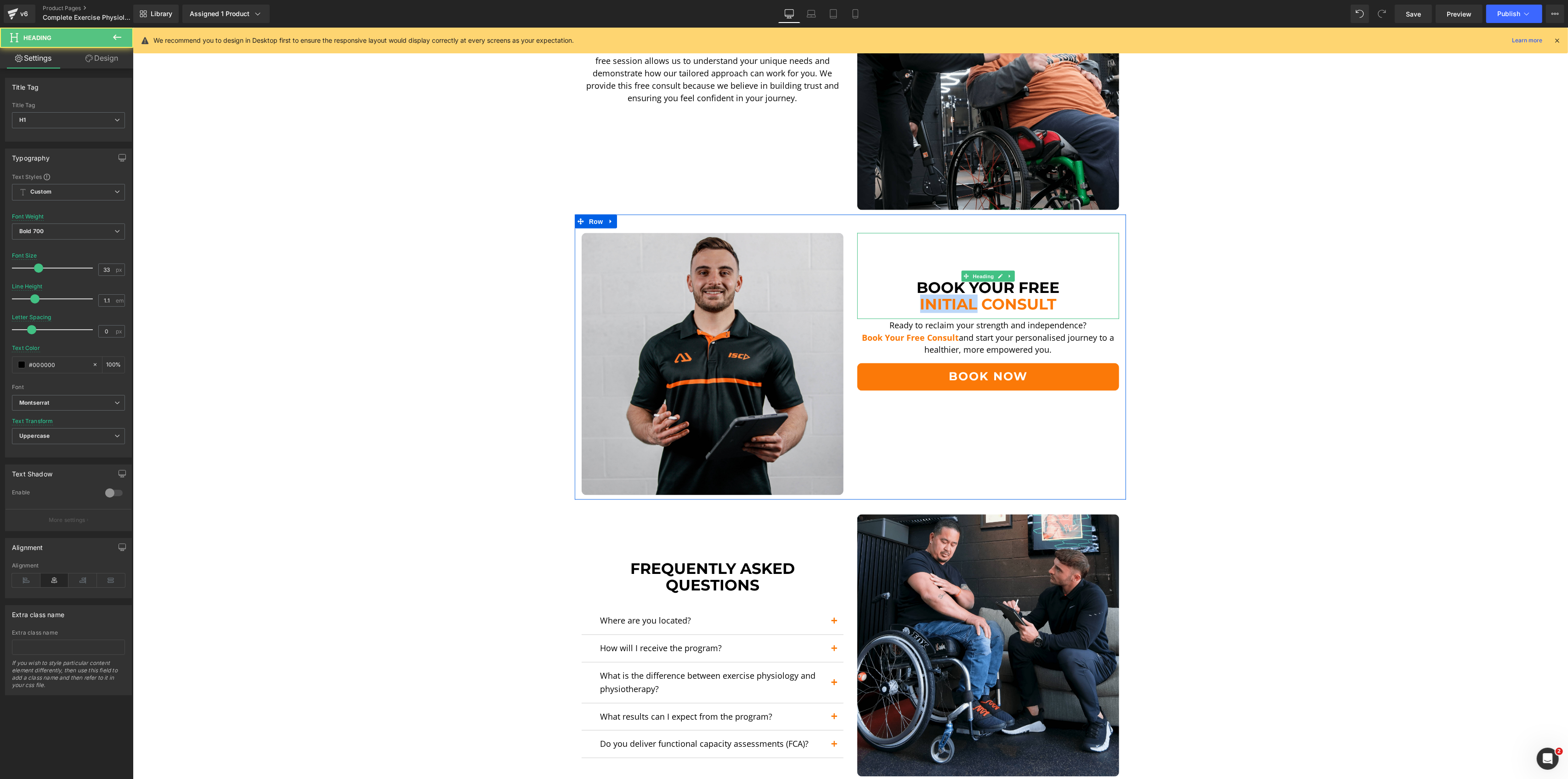
drag, startPoint x: 973, startPoint y: 306, endPoint x: 914, endPoint y: 305, distance: 59.0
click at [914, 305] on h1 "Initial Consult" at bounding box center [988, 303] width 262 height 16
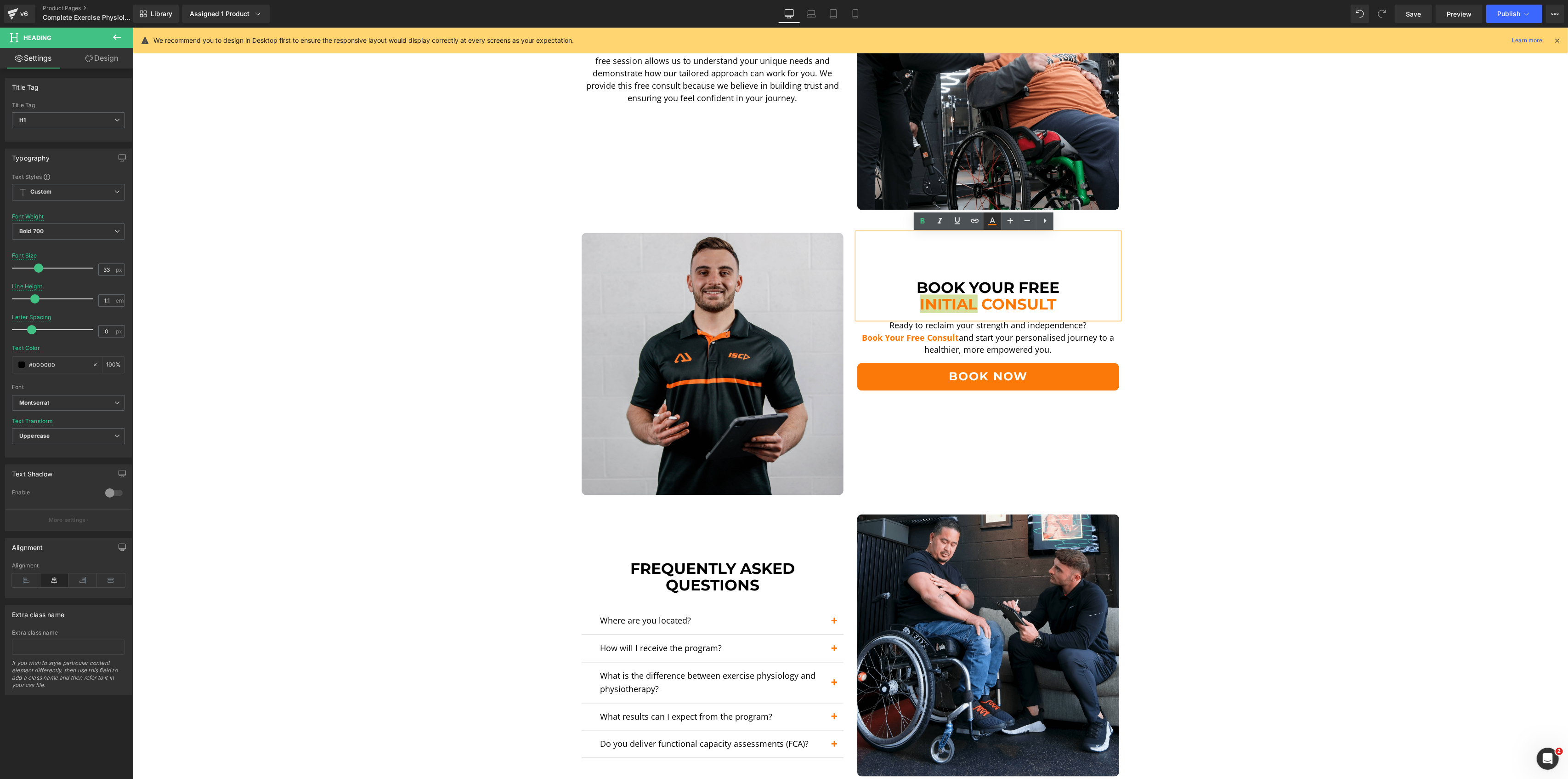
click at [989, 222] on icon at bounding box center [992, 221] width 11 height 11
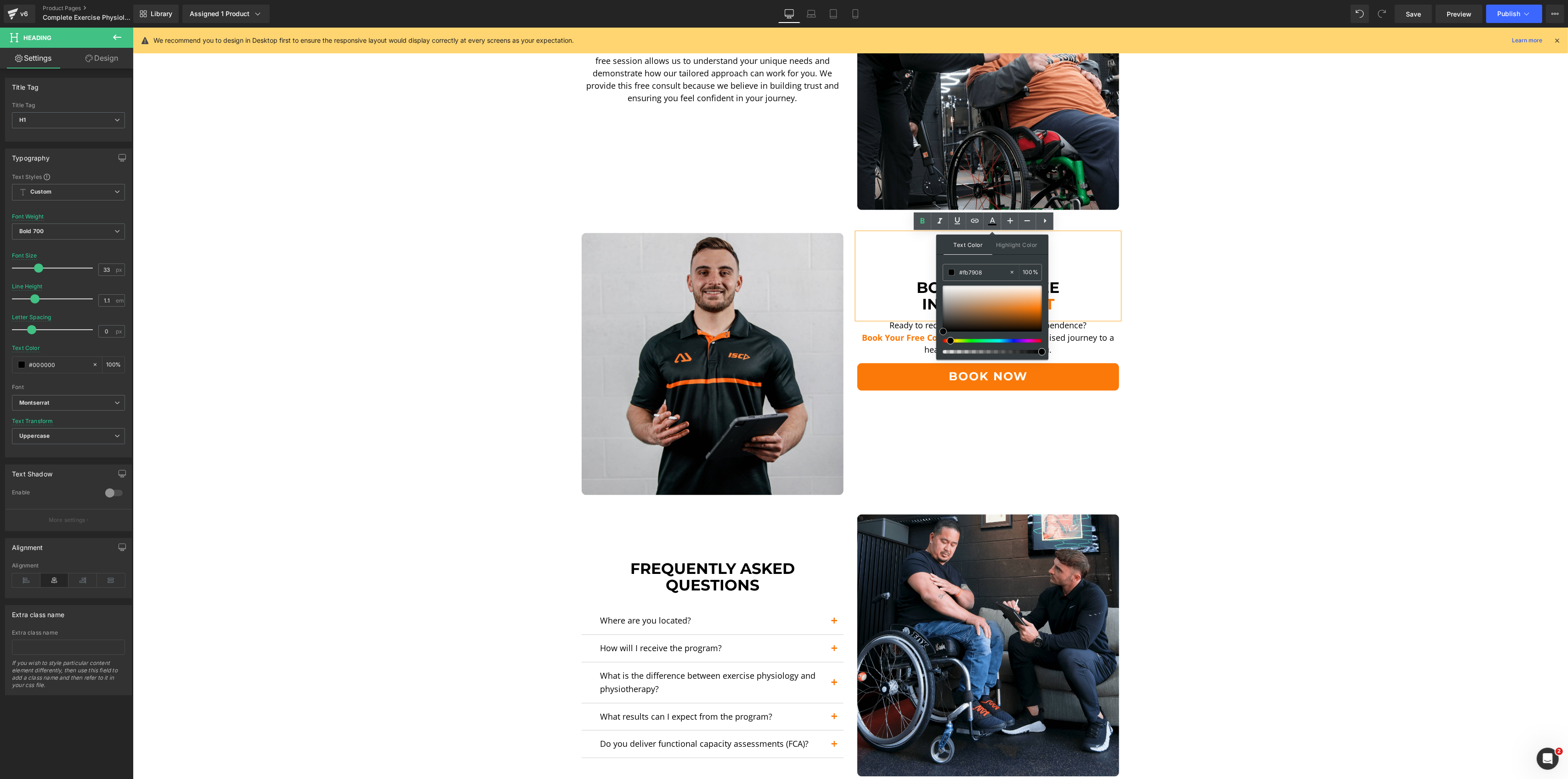
drag, startPoint x: 1113, startPoint y: 333, endPoint x: 933, endPoint y: 362, distance: 182.3
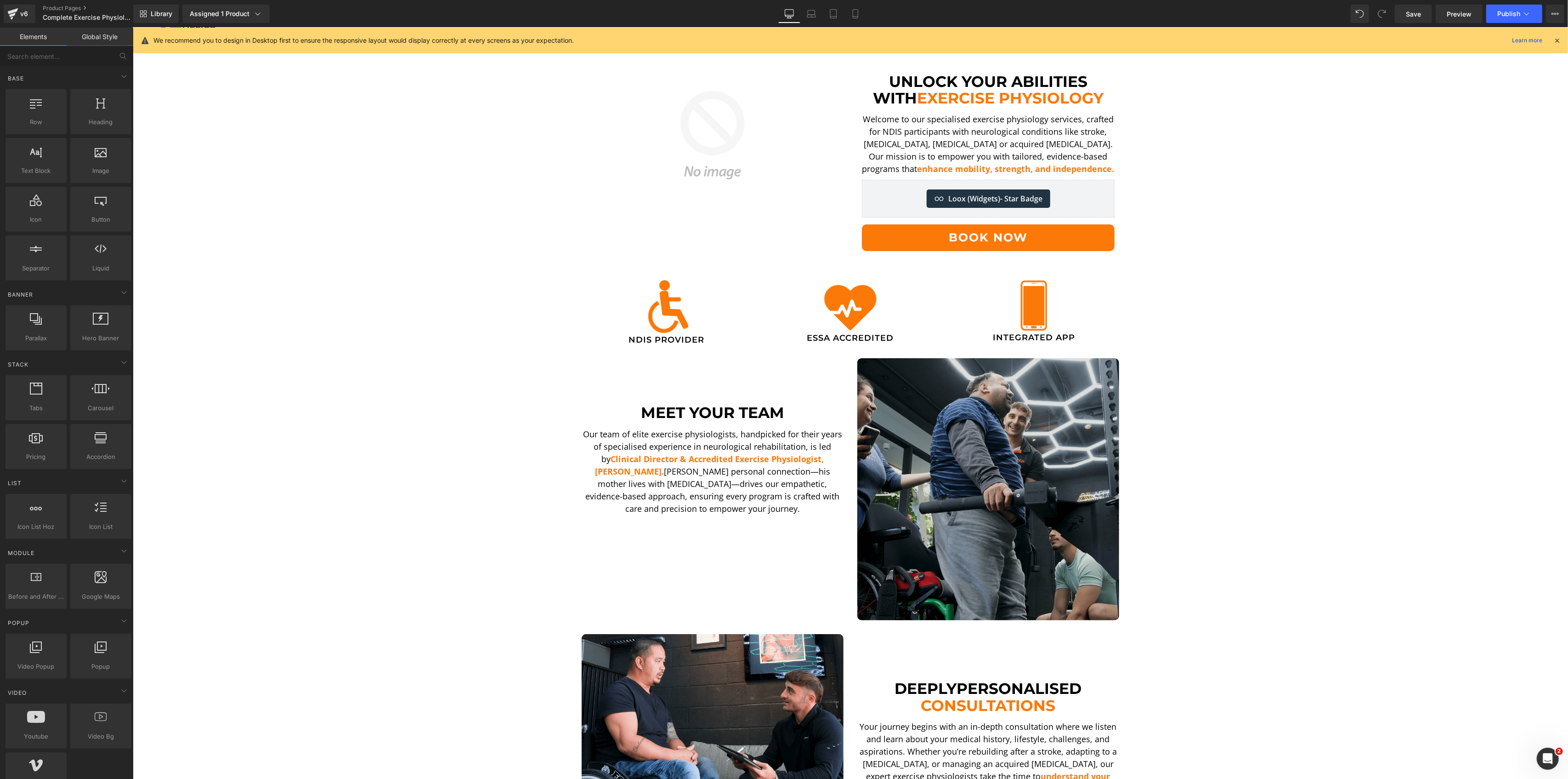
scroll to position [0, 0]
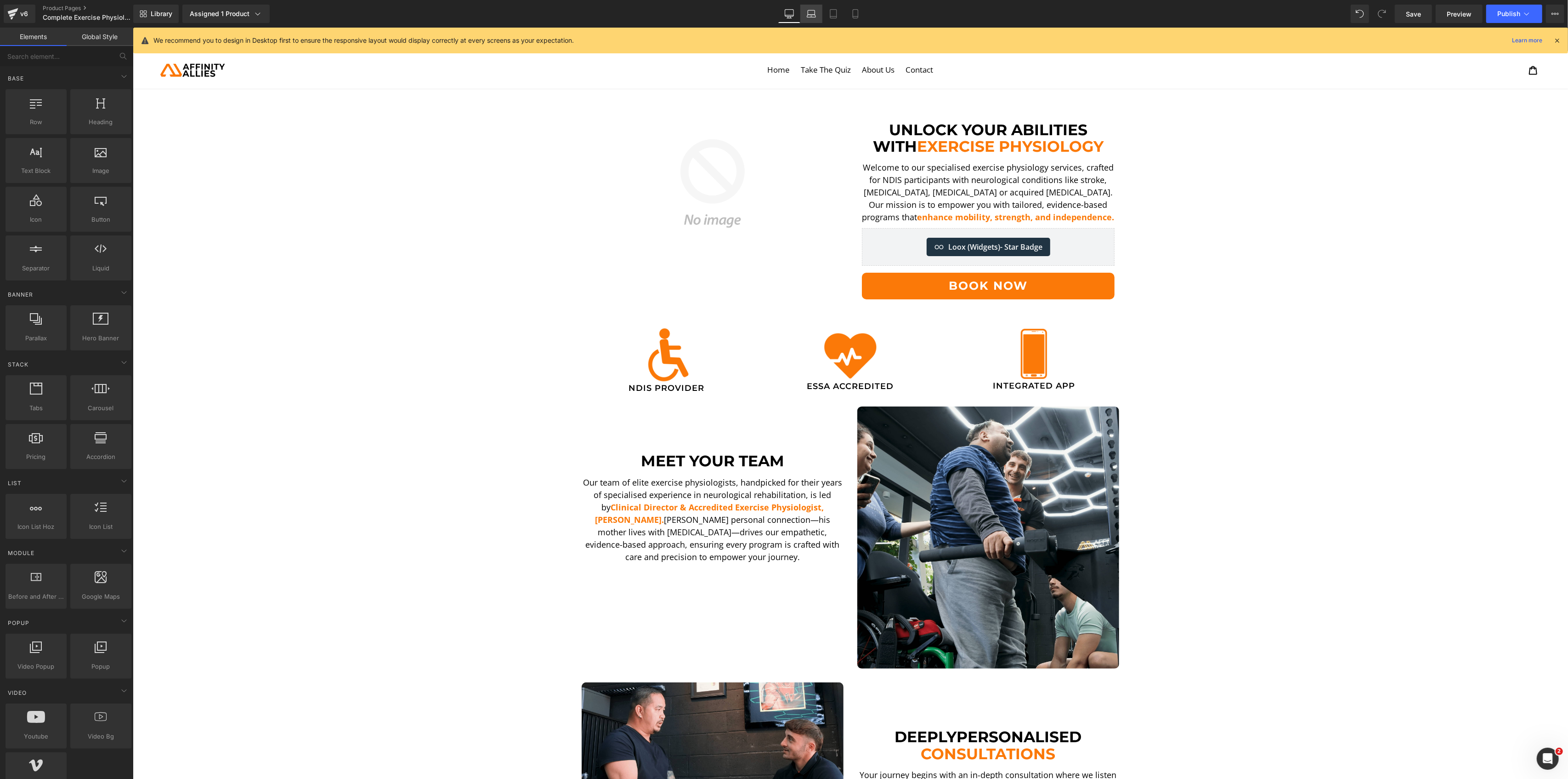
click at [816, 19] on link "Laptop" at bounding box center [811, 14] width 22 height 18
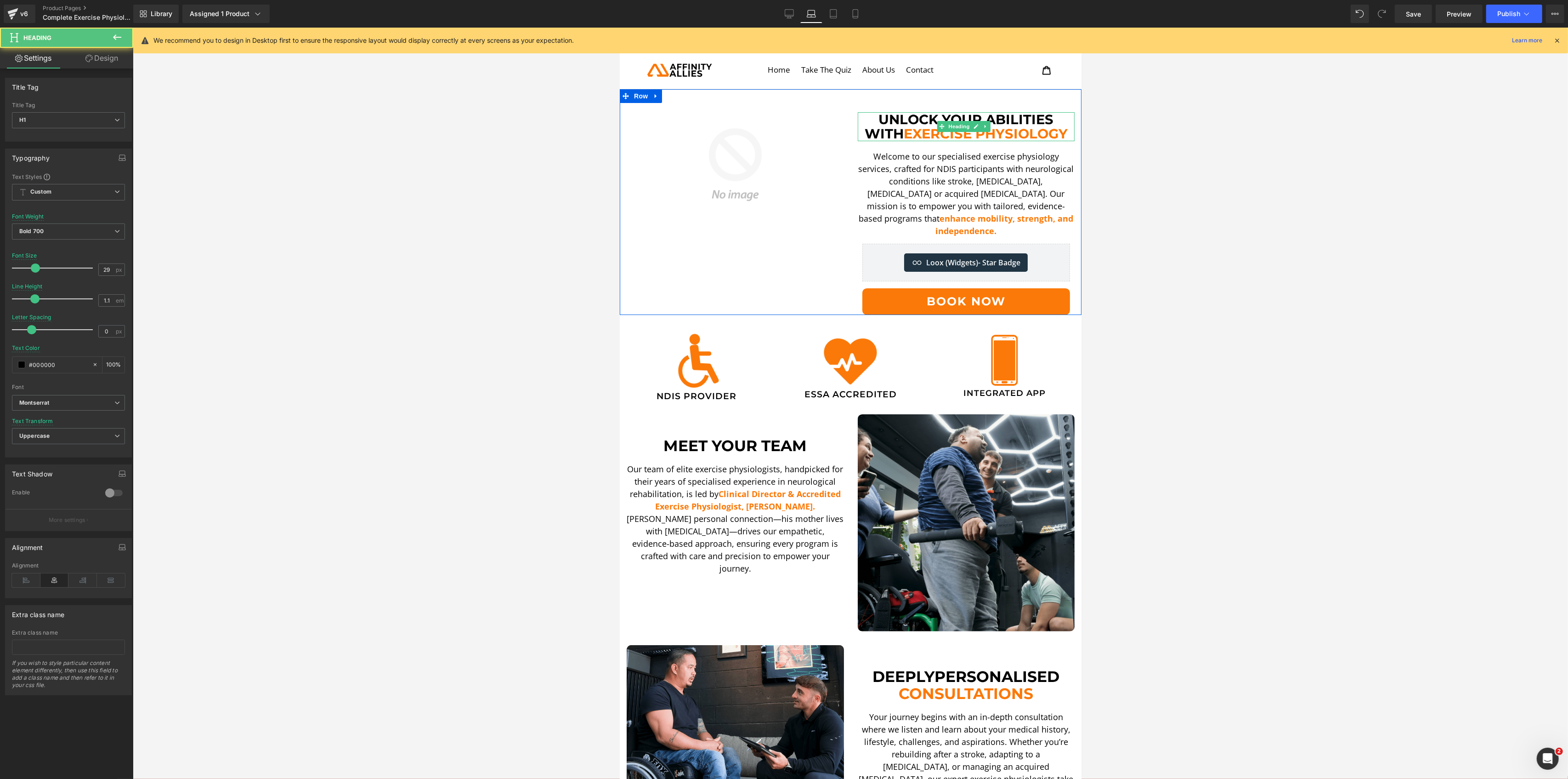
click at [898, 125] on h1 "Unlock Your Abilities with Exercise Physiology" at bounding box center [965, 127] width 217 height 29
click at [743, 449] on h1 "Meet Your Team" at bounding box center [735, 445] width 217 height 16
click at [946, 122] on span "Heading" at bounding box center [958, 127] width 25 height 11
click at [99, 275] on input "29" at bounding box center [107, 269] width 16 height 12
type input "33"
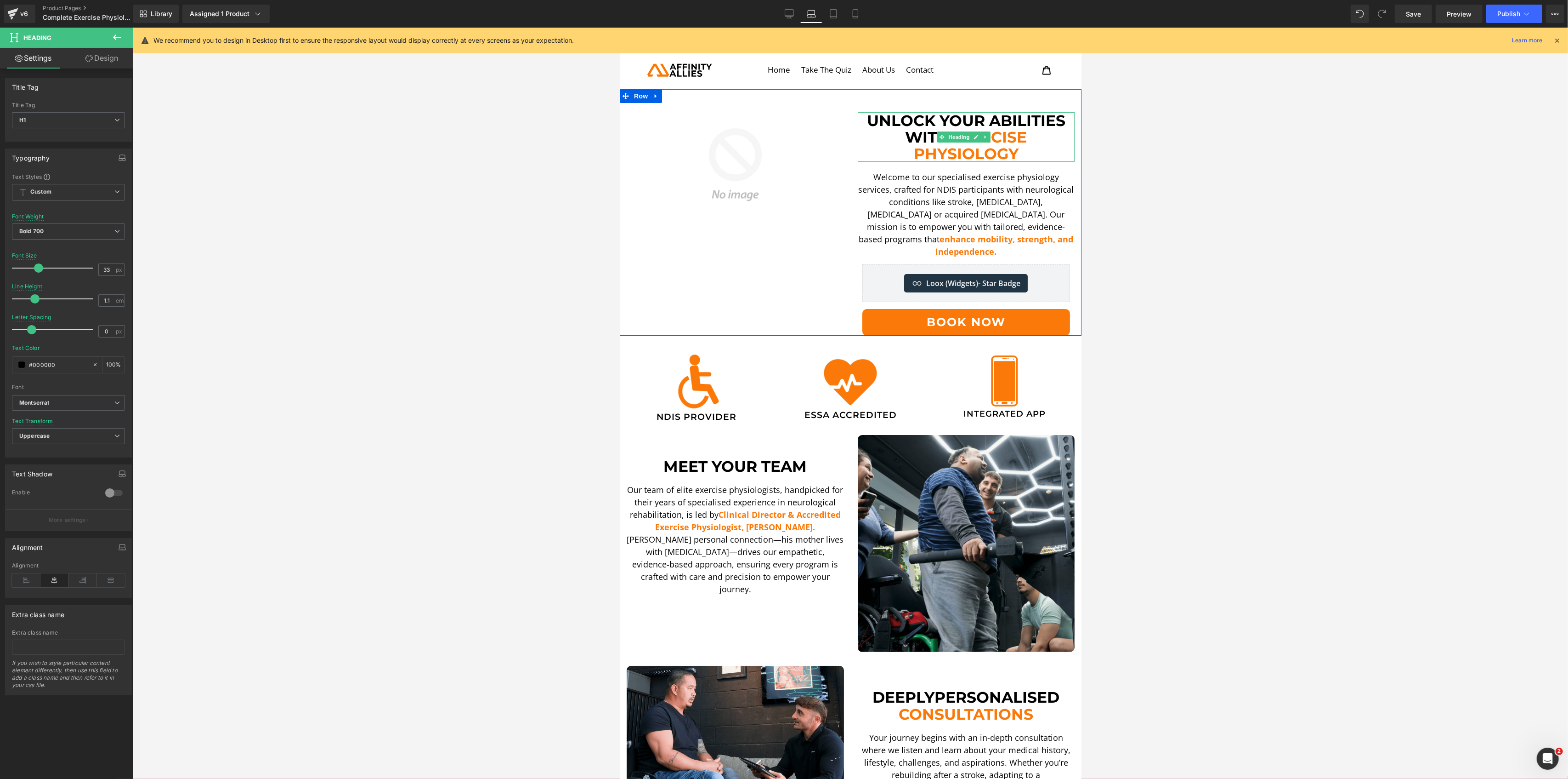
click at [921, 133] on h1 "Unlock Your Abilities with Exercise Physiology" at bounding box center [965, 137] width 217 height 50
drag, startPoint x: 947, startPoint y: 136, endPoint x: 864, endPoint y: 118, distance: 84.9
click at [864, 118] on h1 "Unlock Your Abilities with Exercise Physiology" at bounding box center [965, 137] width 217 height 50
click at [788, 12] on icon at bounding box center [789, 13] width 9 height 9
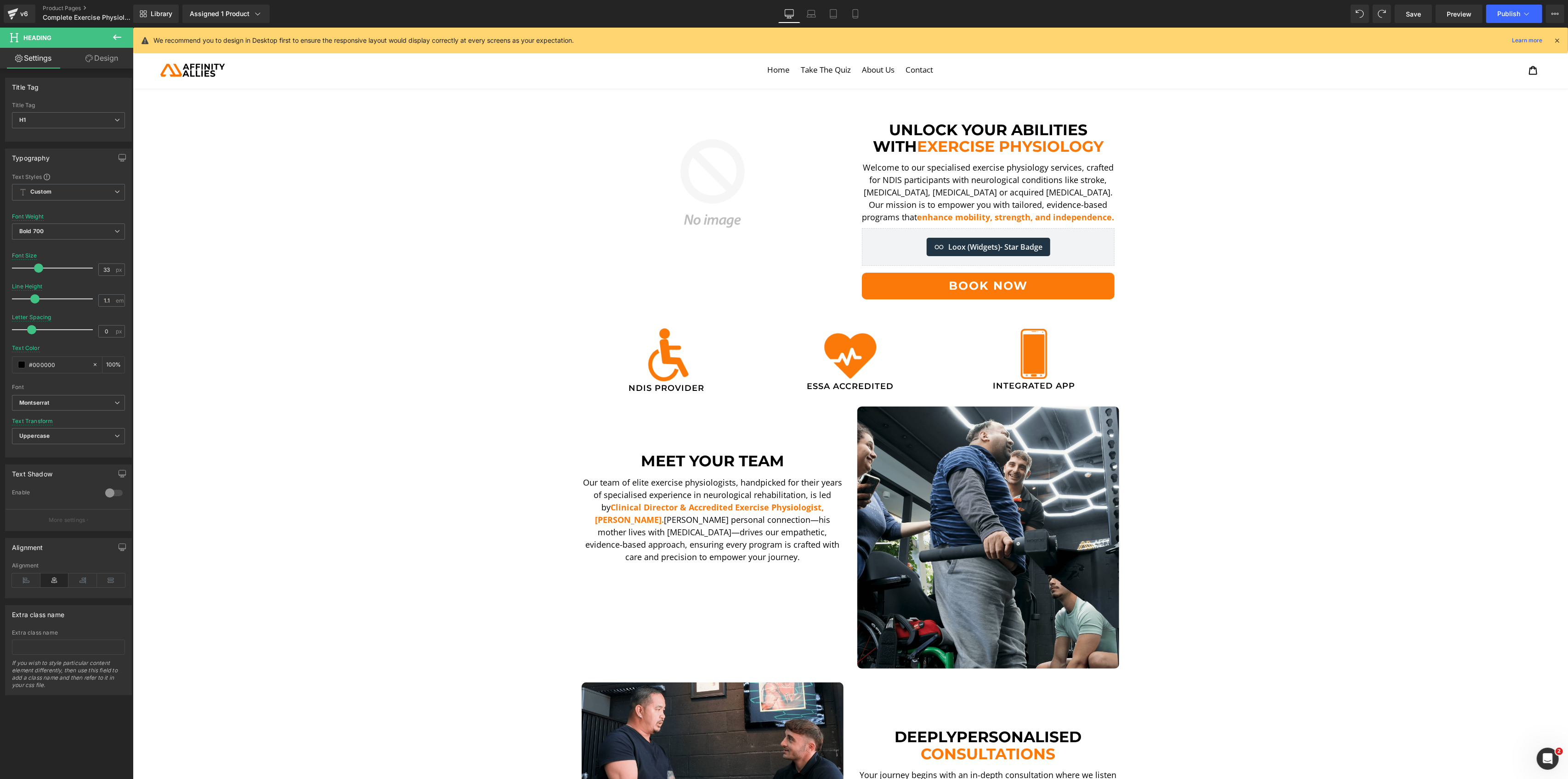
scroll to position [9, 0]
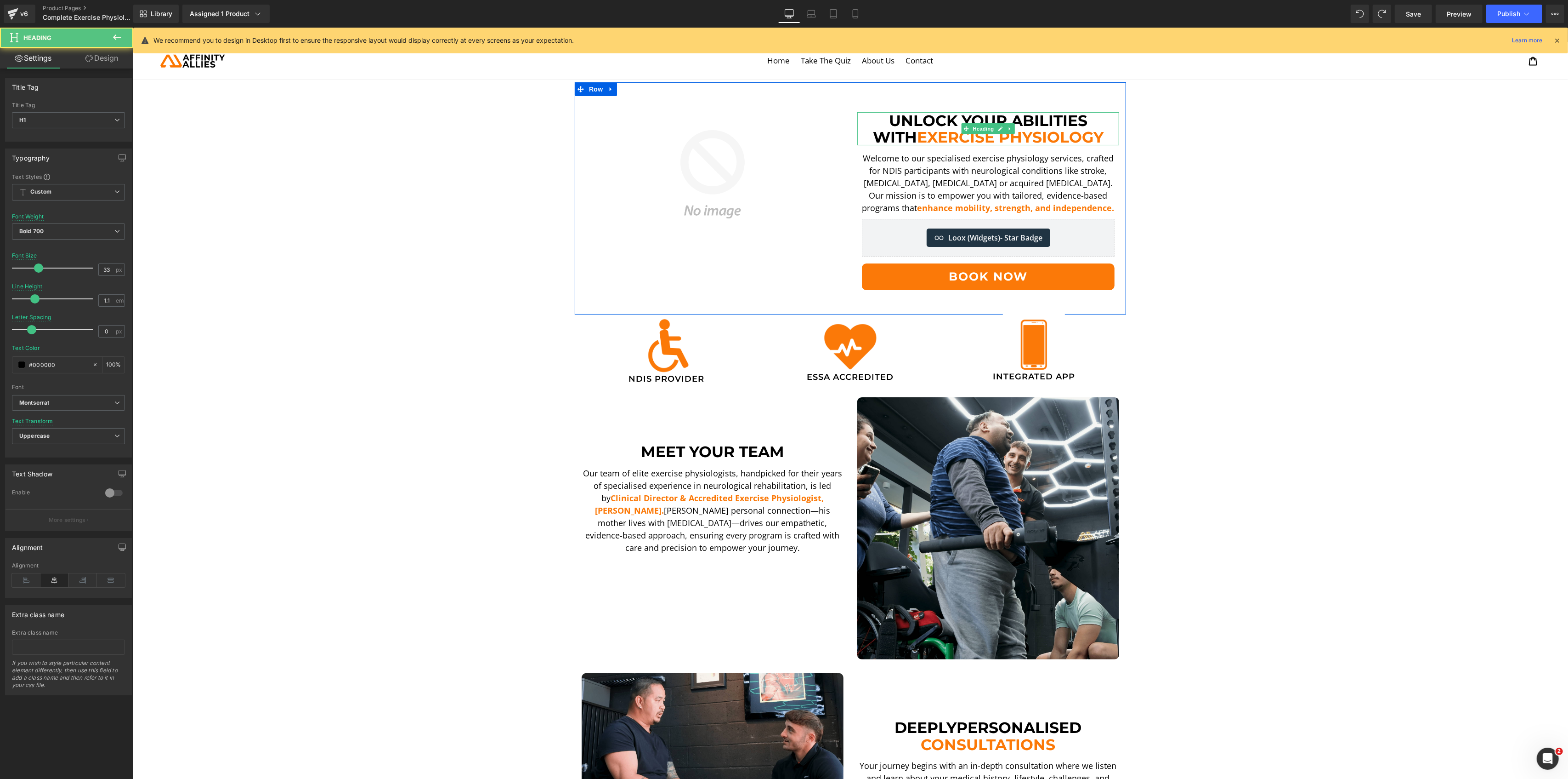
click at [923, 125] on h1 "Unlock Your Abilities with Exercise Physiology" at bounding box center [988, 129] width 262 height 33
click at [678, 447] on h1 "Meet Your Team" at bounding box center [712, 451] width 262 height 16
click at [814, 11] on icon at bounding box center [811, 12] width 7 height 4
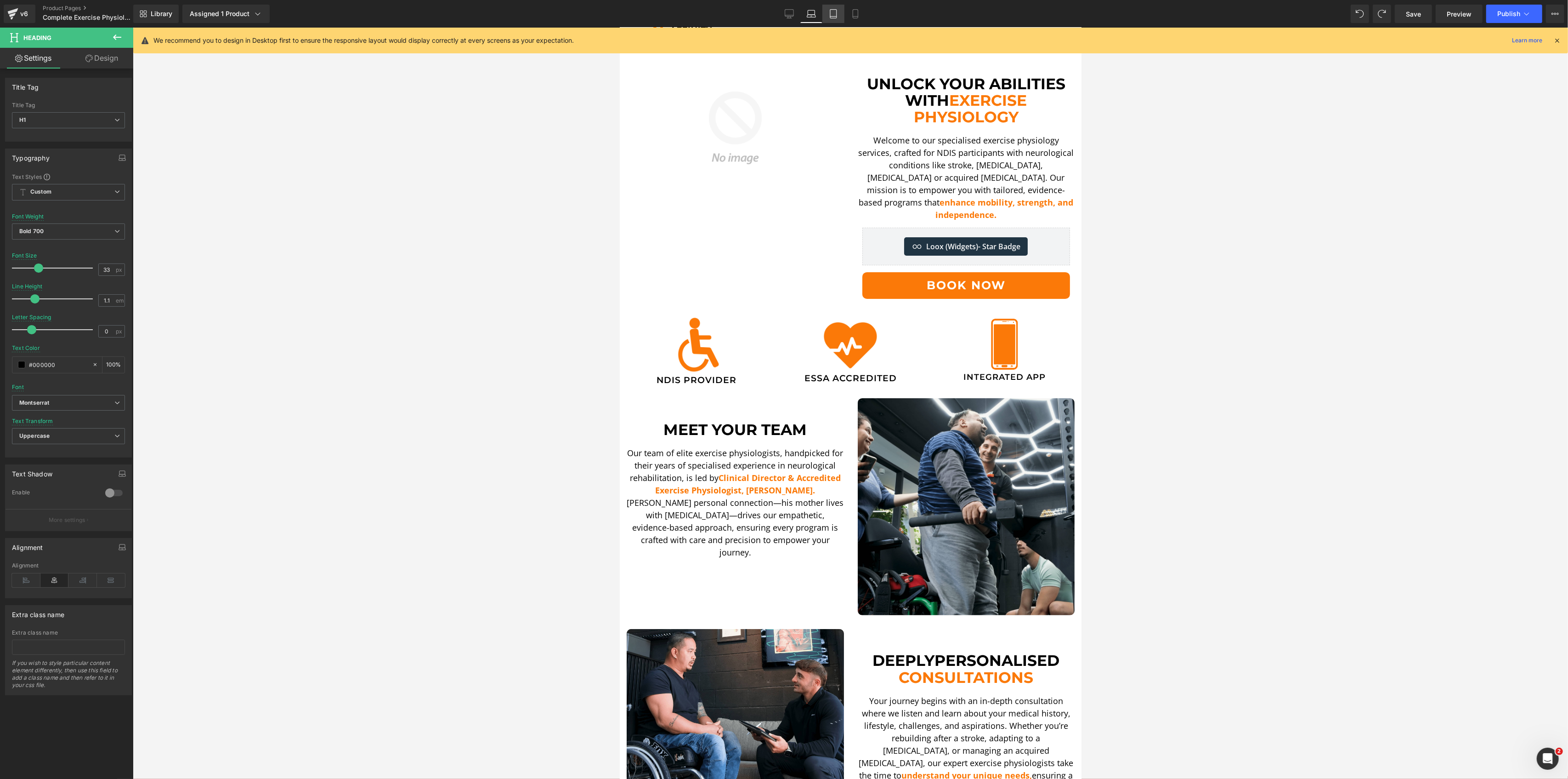
click at [835, 10] on icon at bounding box center [833, 13] width 9 height 9
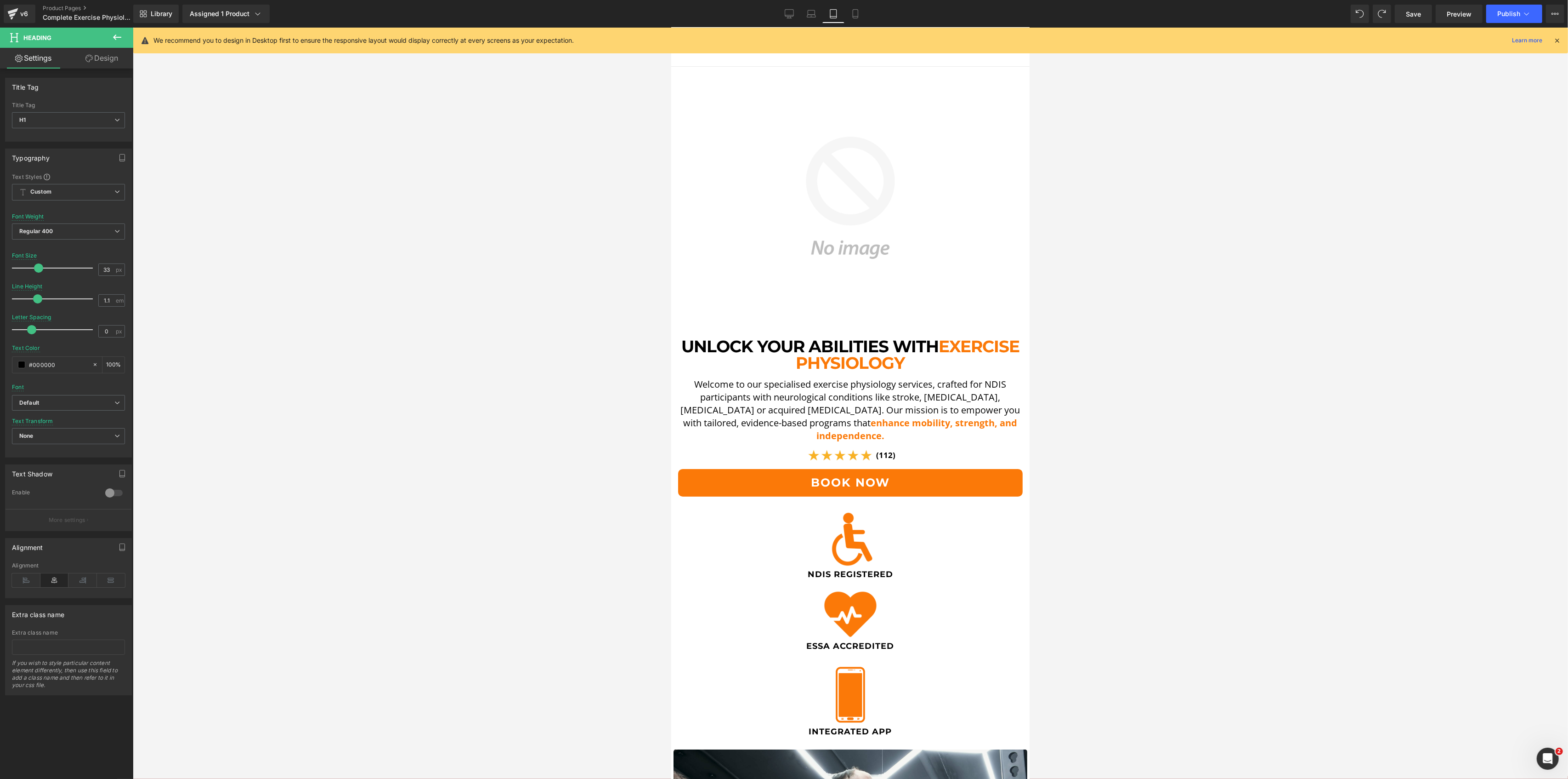
scroll to position [0, 0]
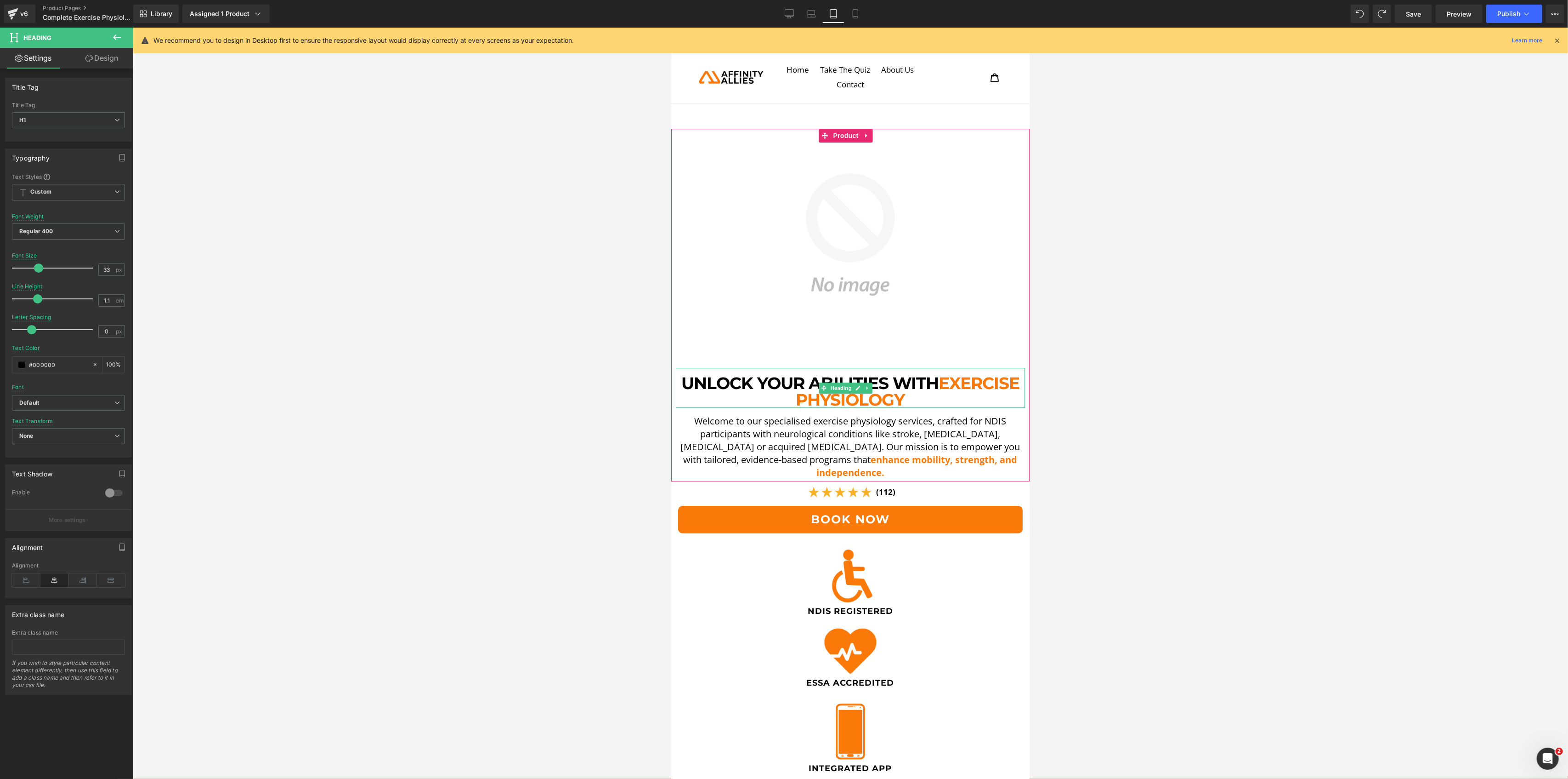
click at [923, 379] on h1 "Unlock Your Abilities With Exercise Physiology" at bounding box center [850, 391] width 349 height 33
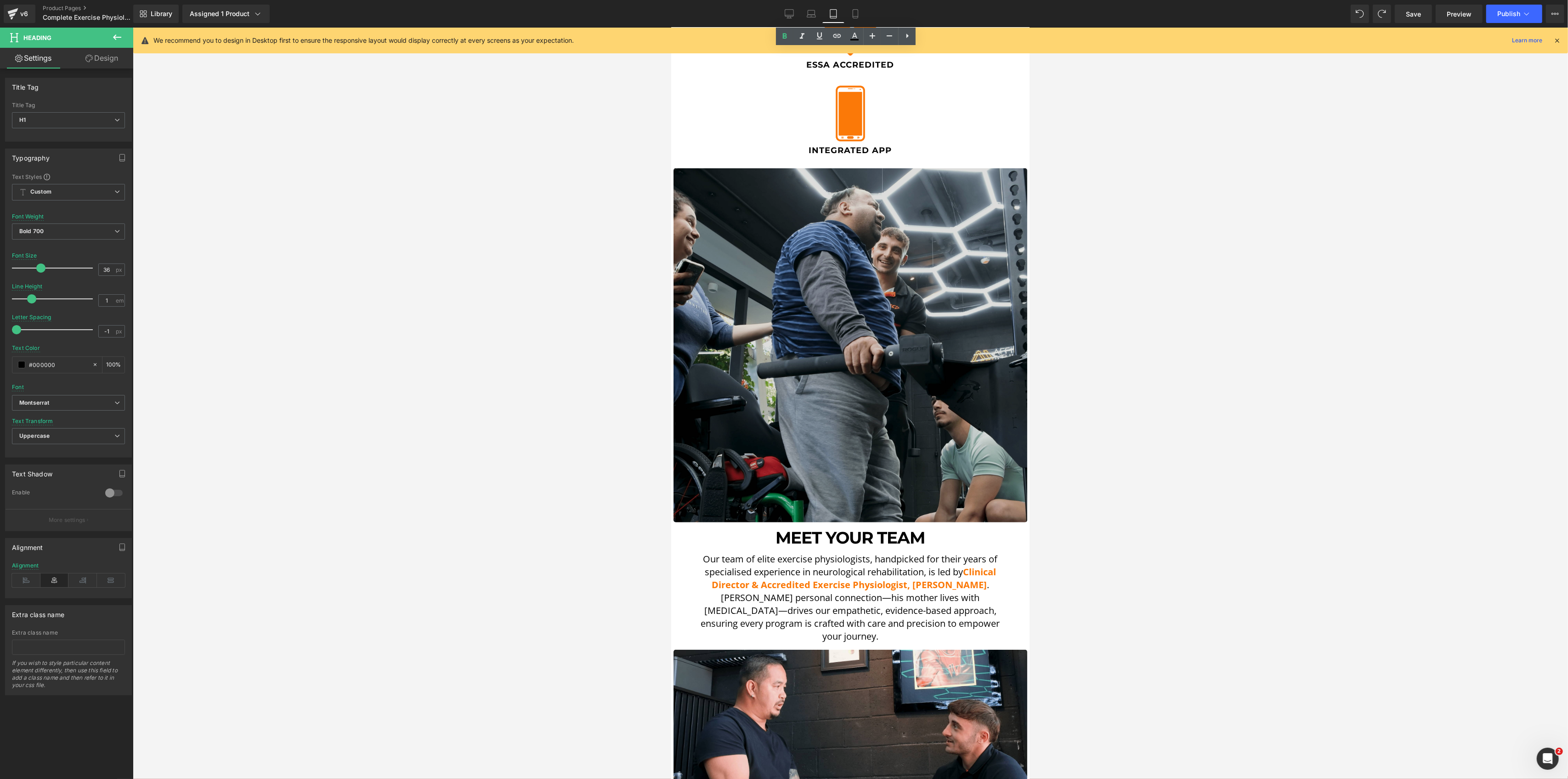
scroll to position [674, 0]
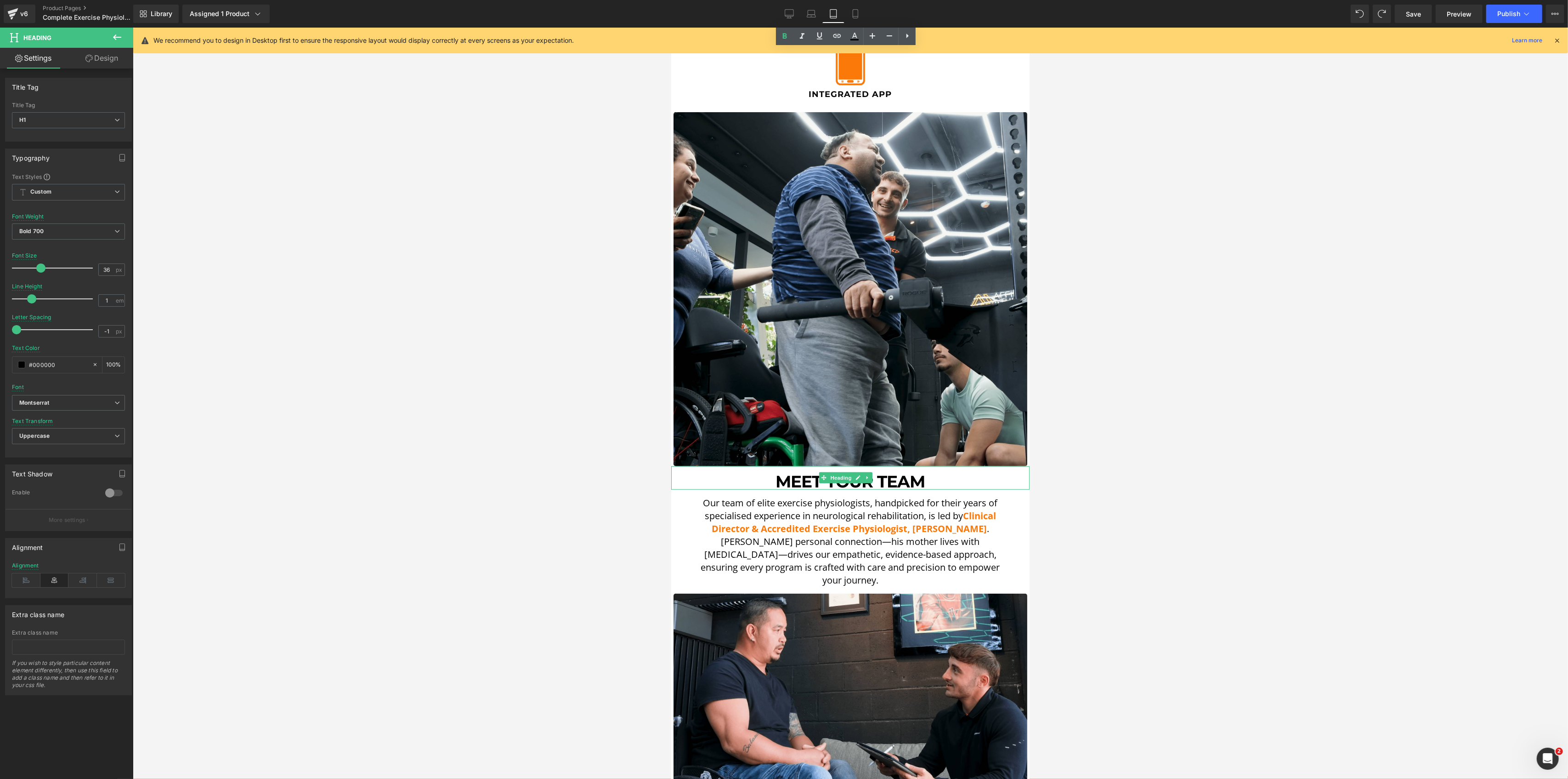
click at [830, 472] on span "Heading" at bounding box center [841, 478] width 25 height 11
click at [859, 15] on link "Mobile" at bounding box center [855, 14] width 22 height 18
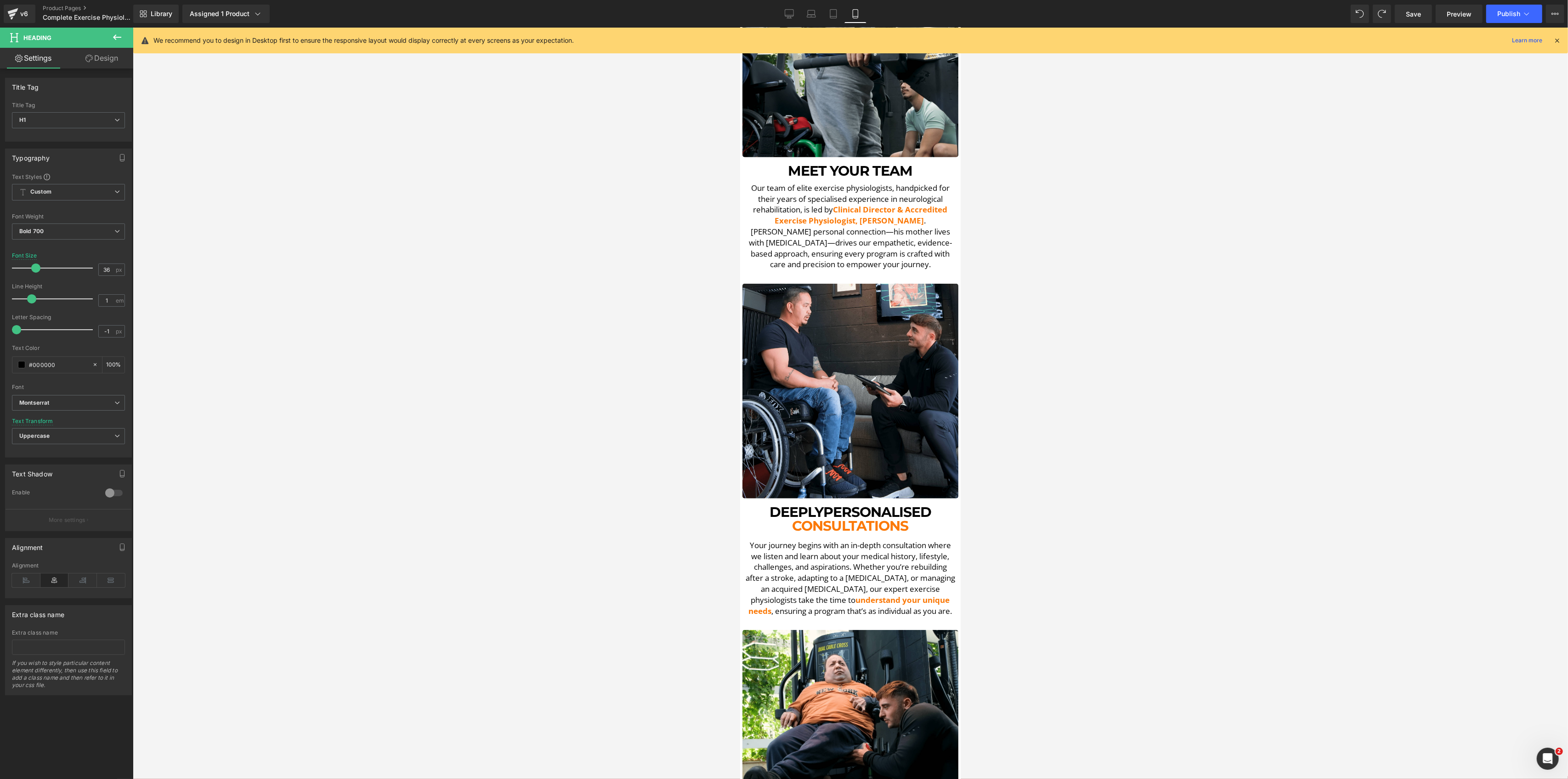
scroll to position [440, 0]
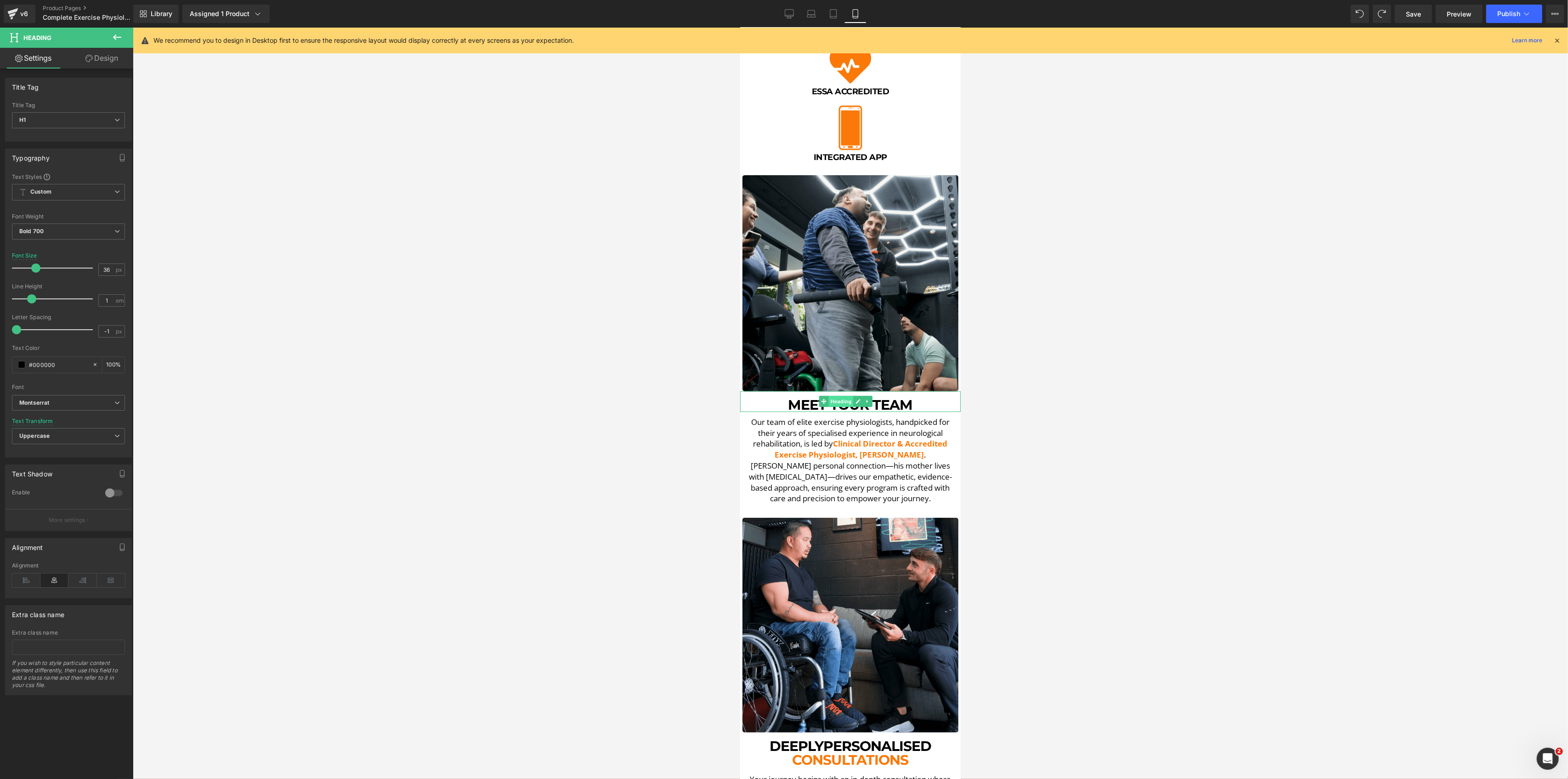
click at [838, 396] on span "Heading" at bounding box center [841, 401] width 25 height 11
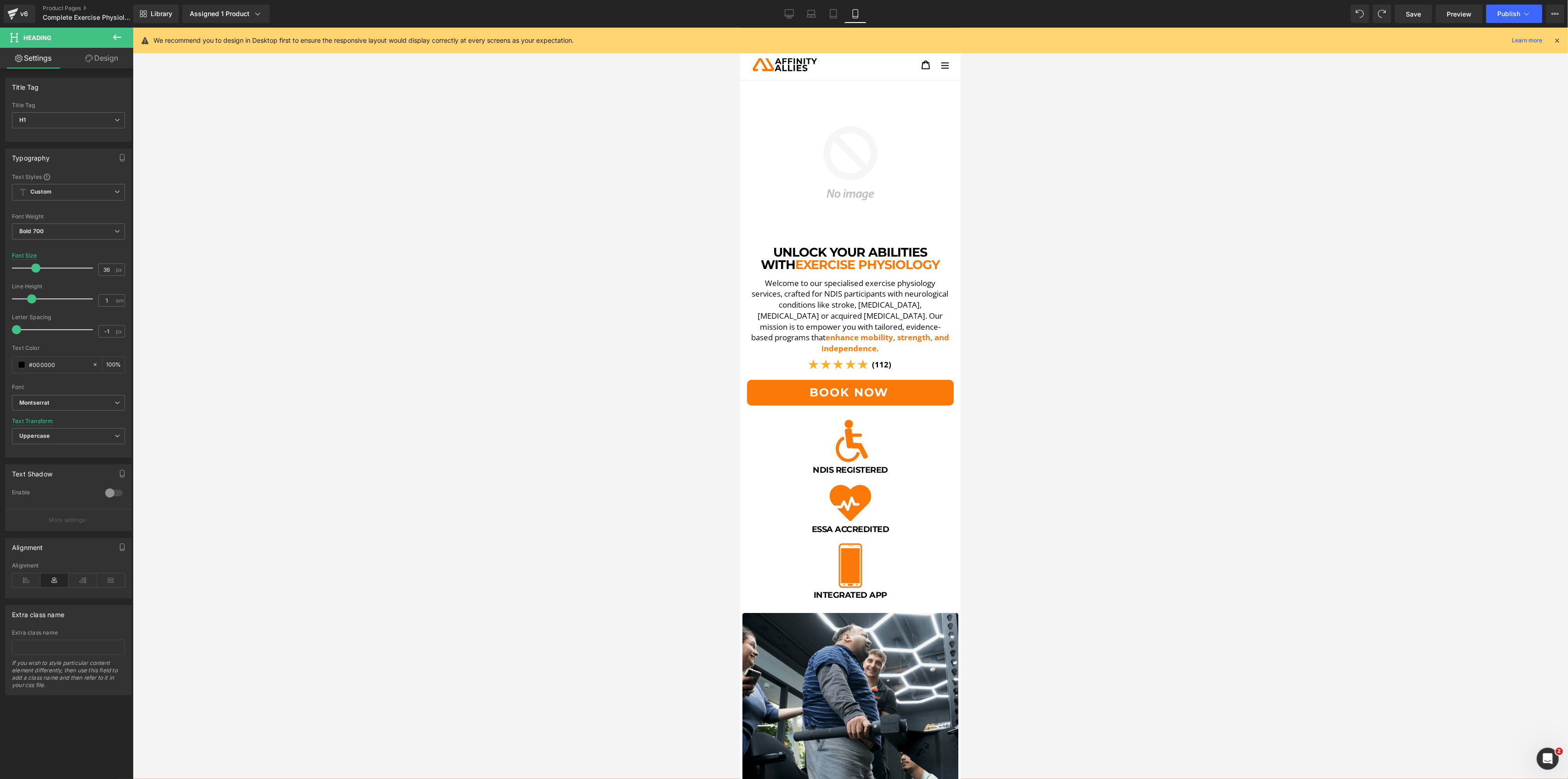
scroll to position [0, 0]
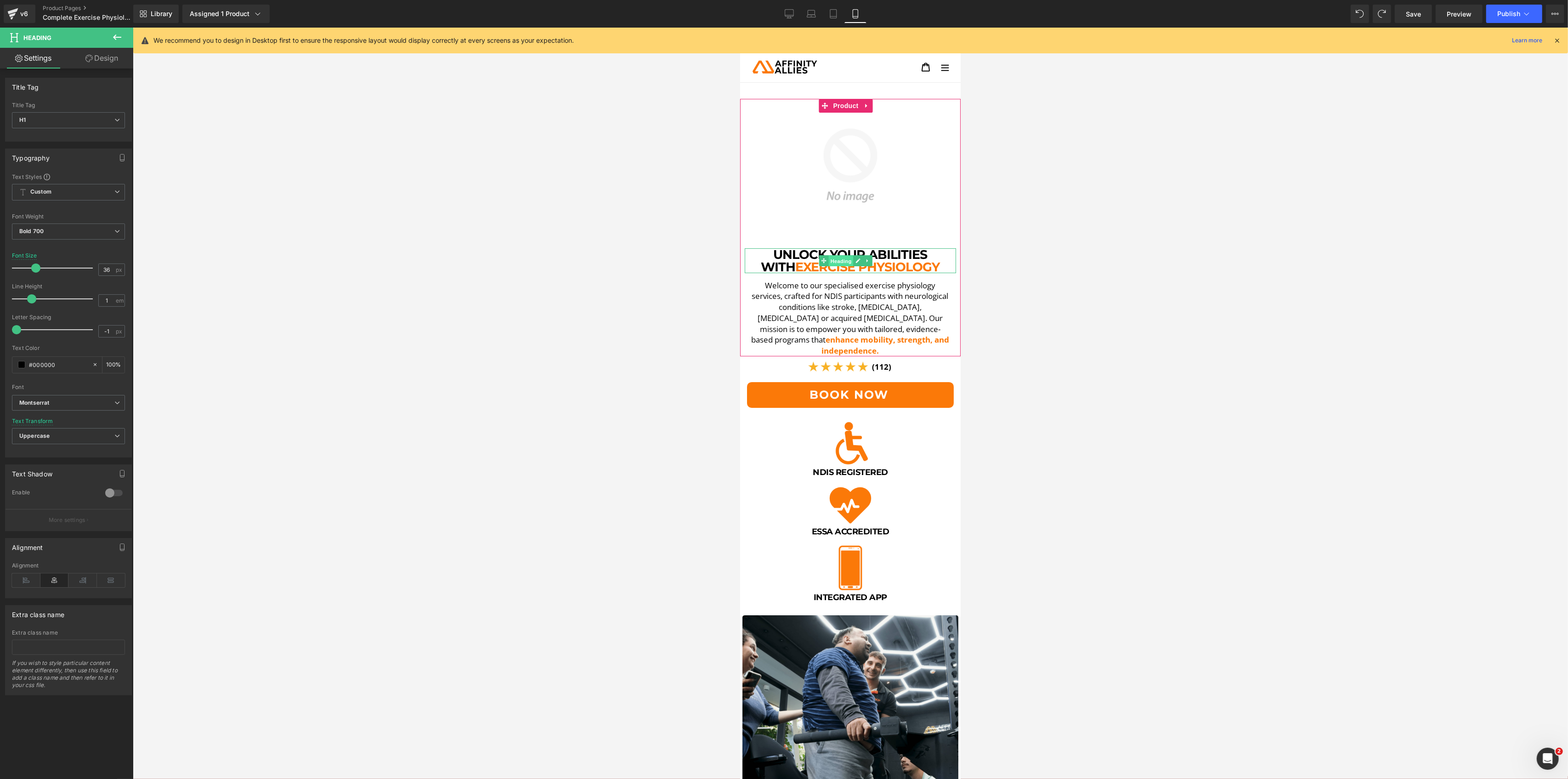
click at [842, 255] on span "Heading" at bounding box center [841, 261] width 25 height 11
click at [99, 271] on input "27" at bounding box center [107, 269] width 16 height 12
type input "30"
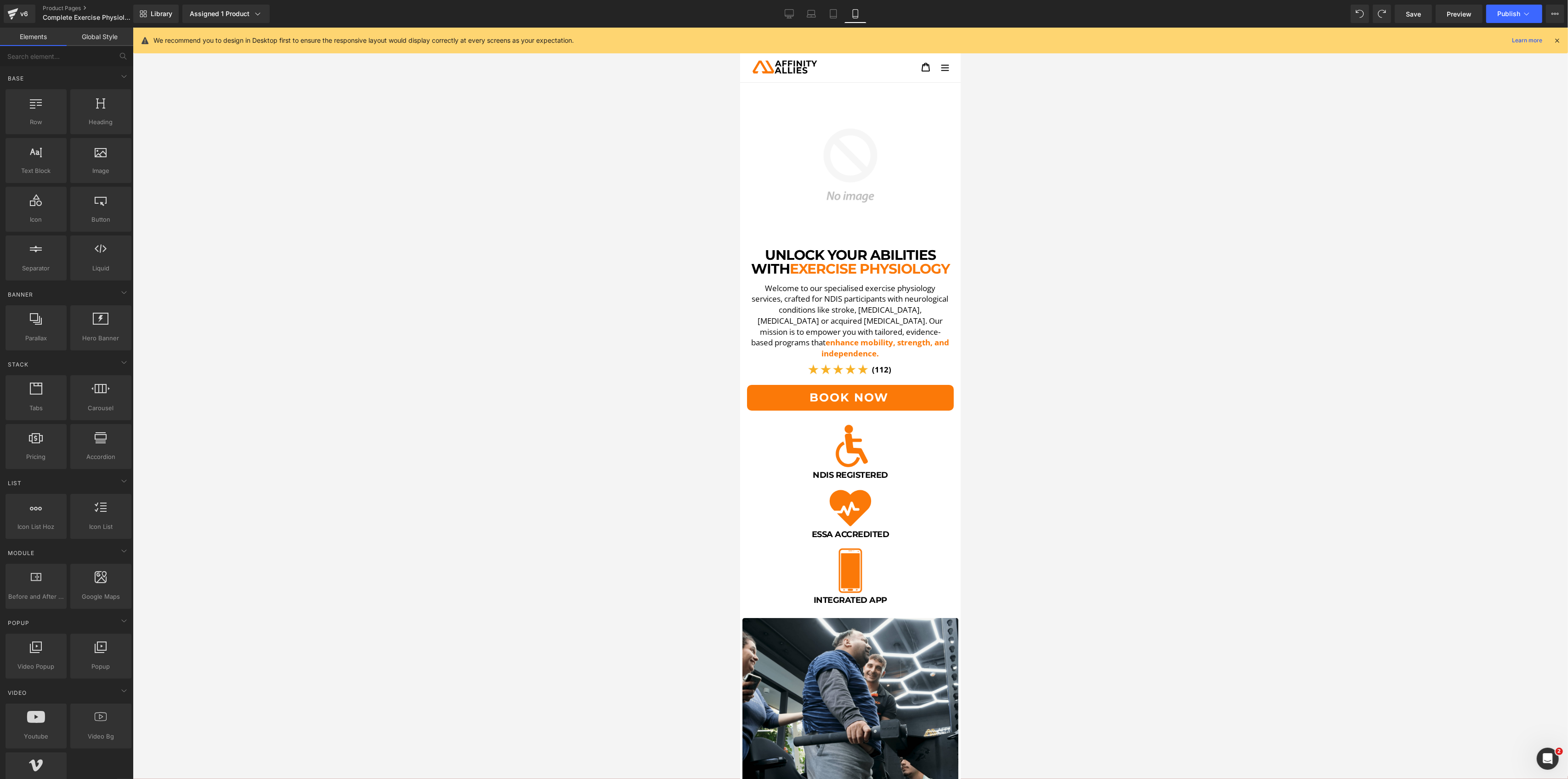
click at [586, 216] on div at bounding box center [850, 403] width 1435 height 751
click at [811, 250] on h1 "Unlock Your Abilities With Exercise Physiology" at bounding box center [850, 262] width 211 height 27
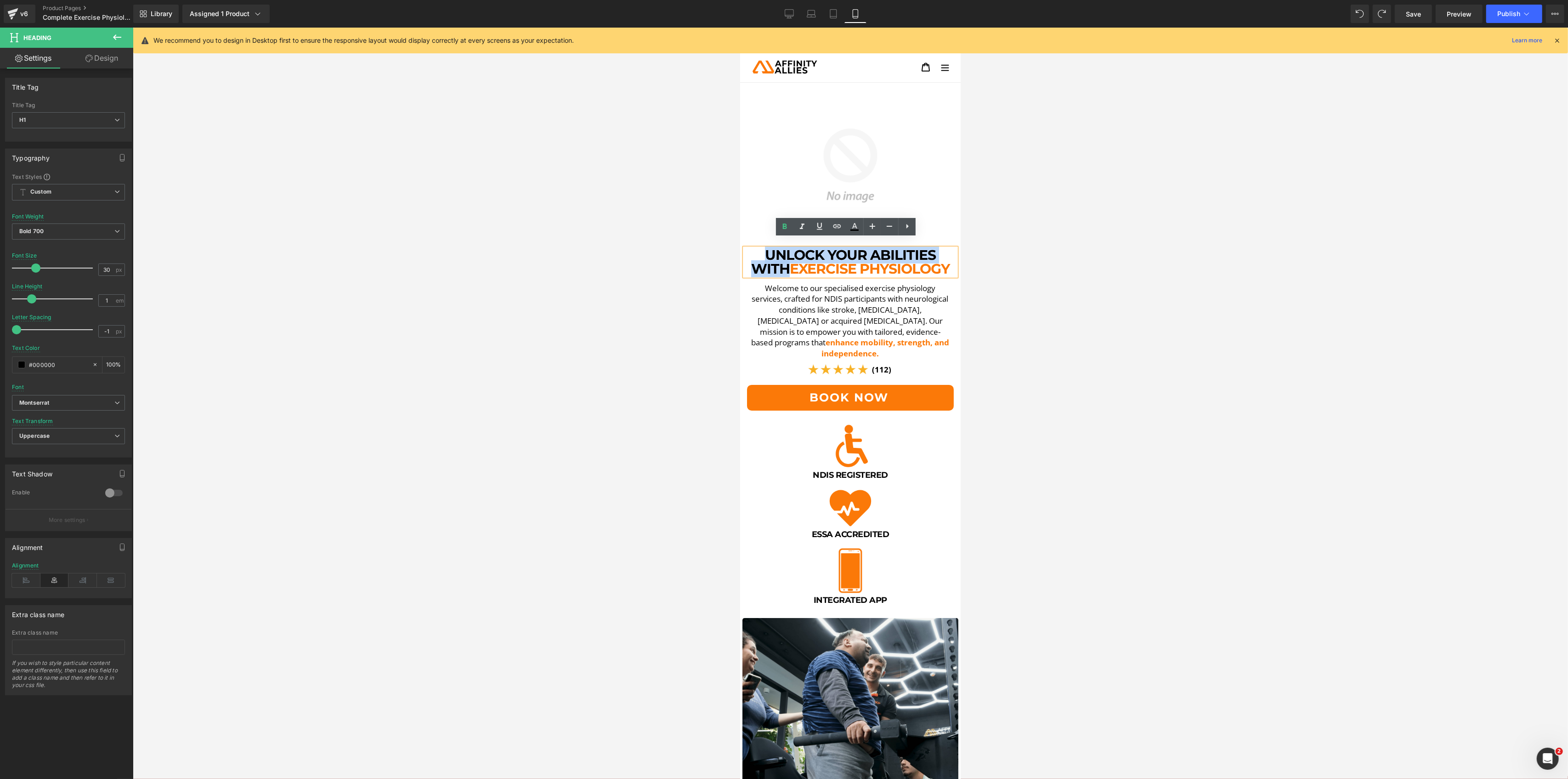
drag, startPoint x: 829, startPoint y: 259, endPoint x: 763, endPoint y: 243, distance: 67.9
click at [763, 249] on h1 "Unlock Your Abilities With Exercise Physiology" at bounding box center [850, 262] width 211 height 27
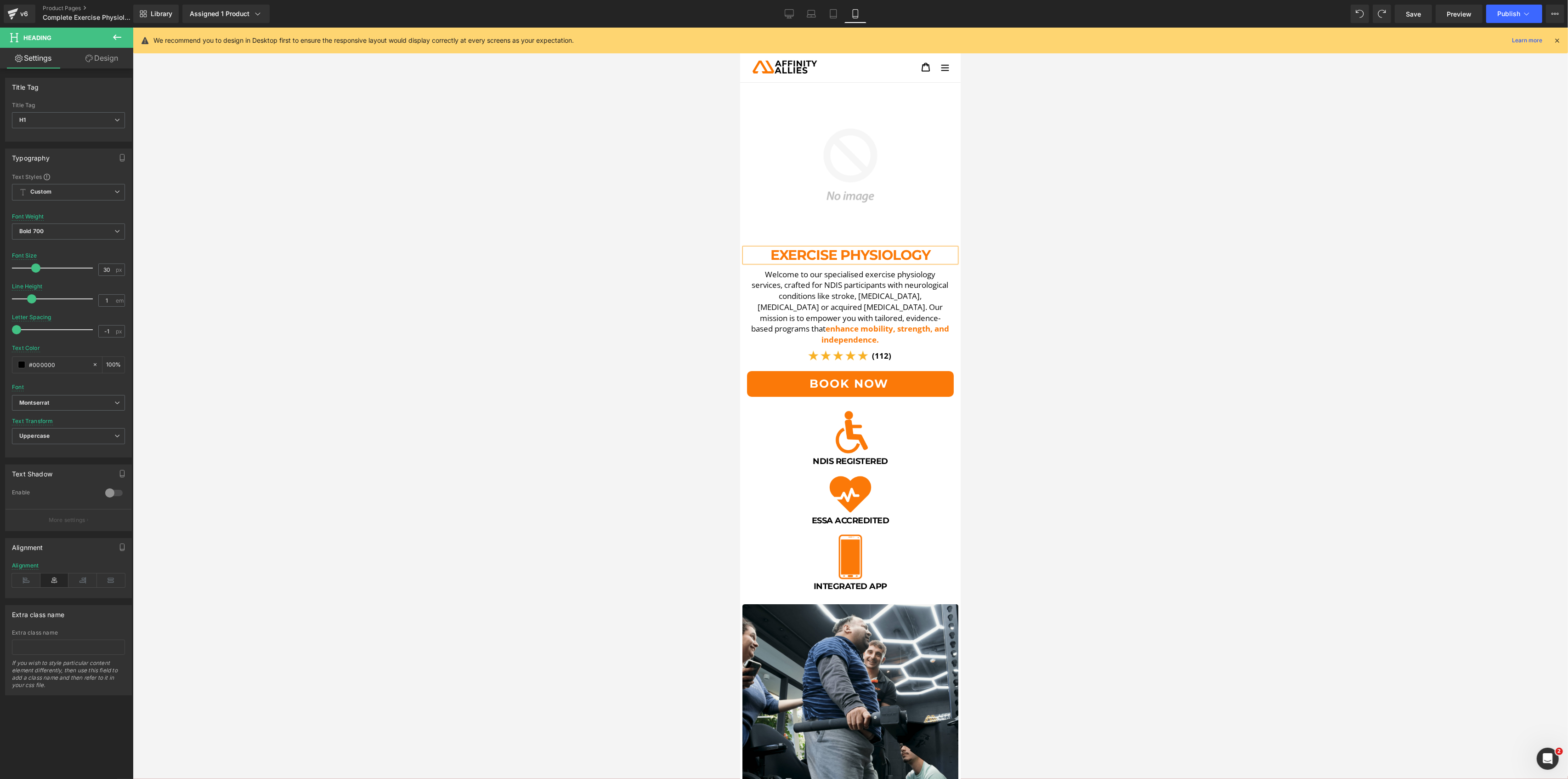
click at [845, 247] on span "Exercise Physiology" at bounding box center [850, 255] width 160 height 17
click at [857, 230] on icon at bounding box center [855, 230] width 9 height 1
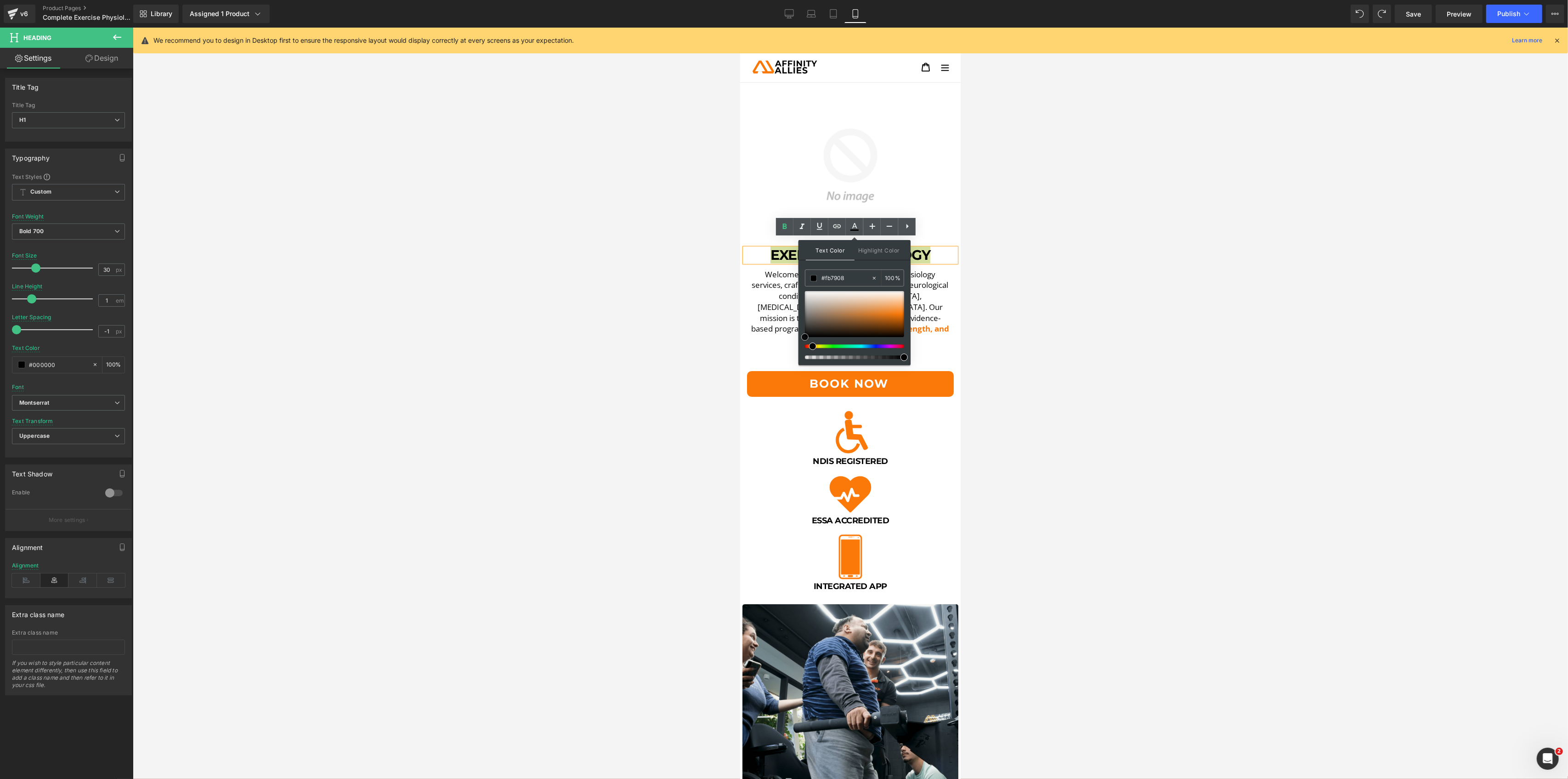
drag, startPoint x: 1540, startPoint y: 379, endPoint x: 765, endPoint y: 385, distance: 775.0
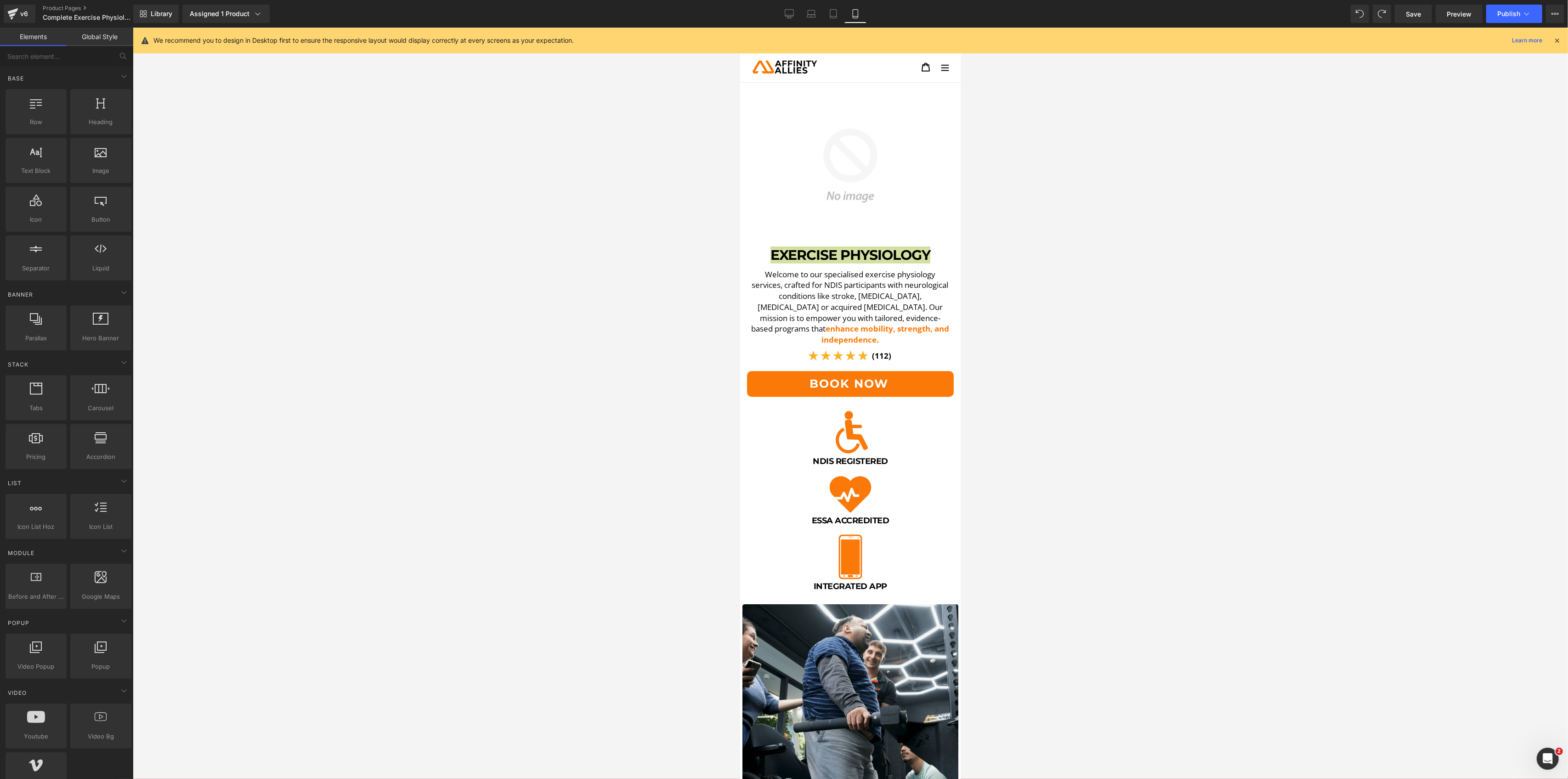
click at [600, 307] on div at bounding box center [850, 403] width 1435 height 751
click at [1083, 280] on div at bounding box center [850, 403] width 1435 height 751
click at [599, 197] on div at bounding box center [850, 403] width 1435 height 751
click at [831, 7] on link "Tablet" at bounding box center [833, 14] width 22 height 18
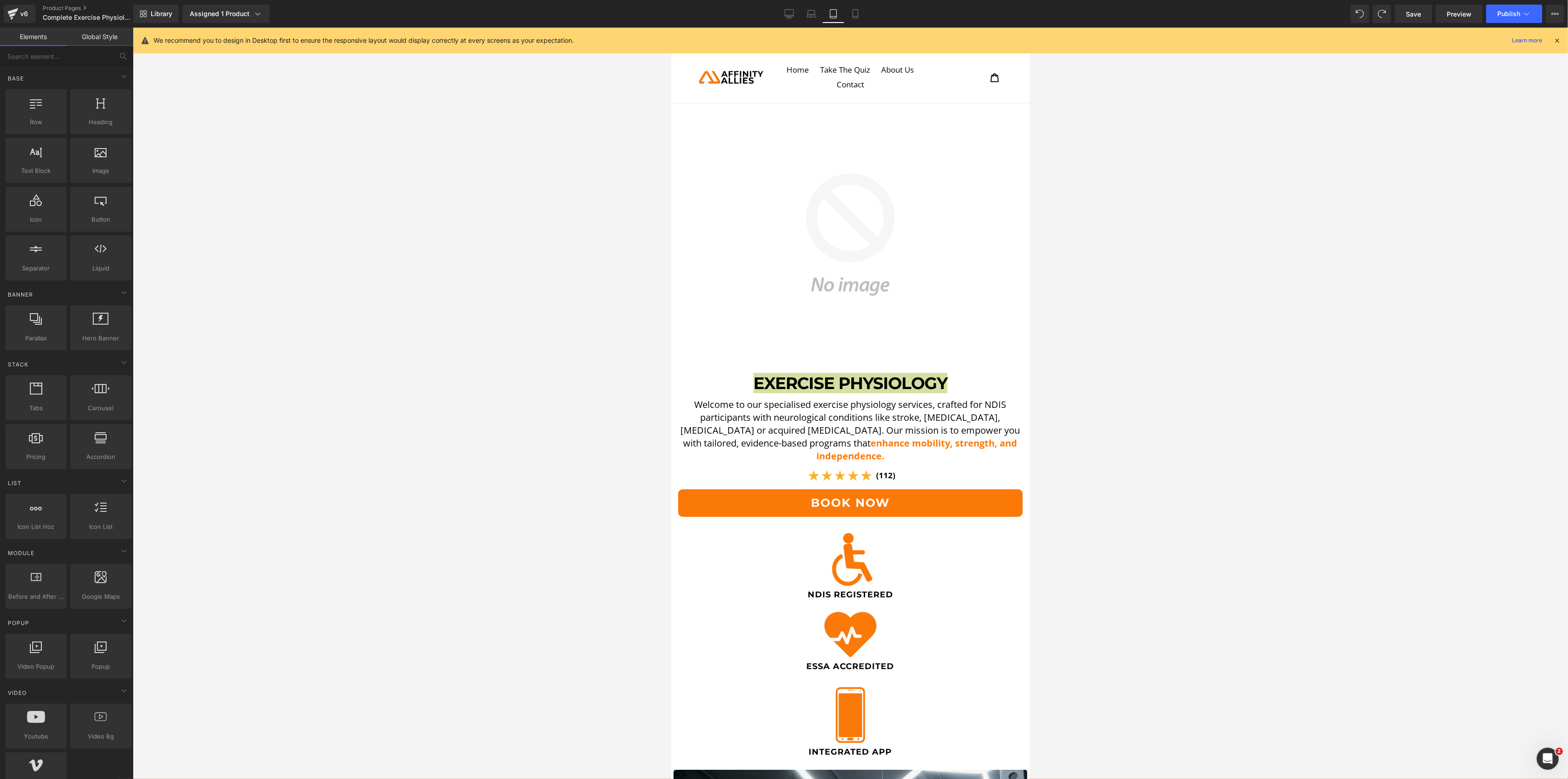
scroll to position [102, 0]
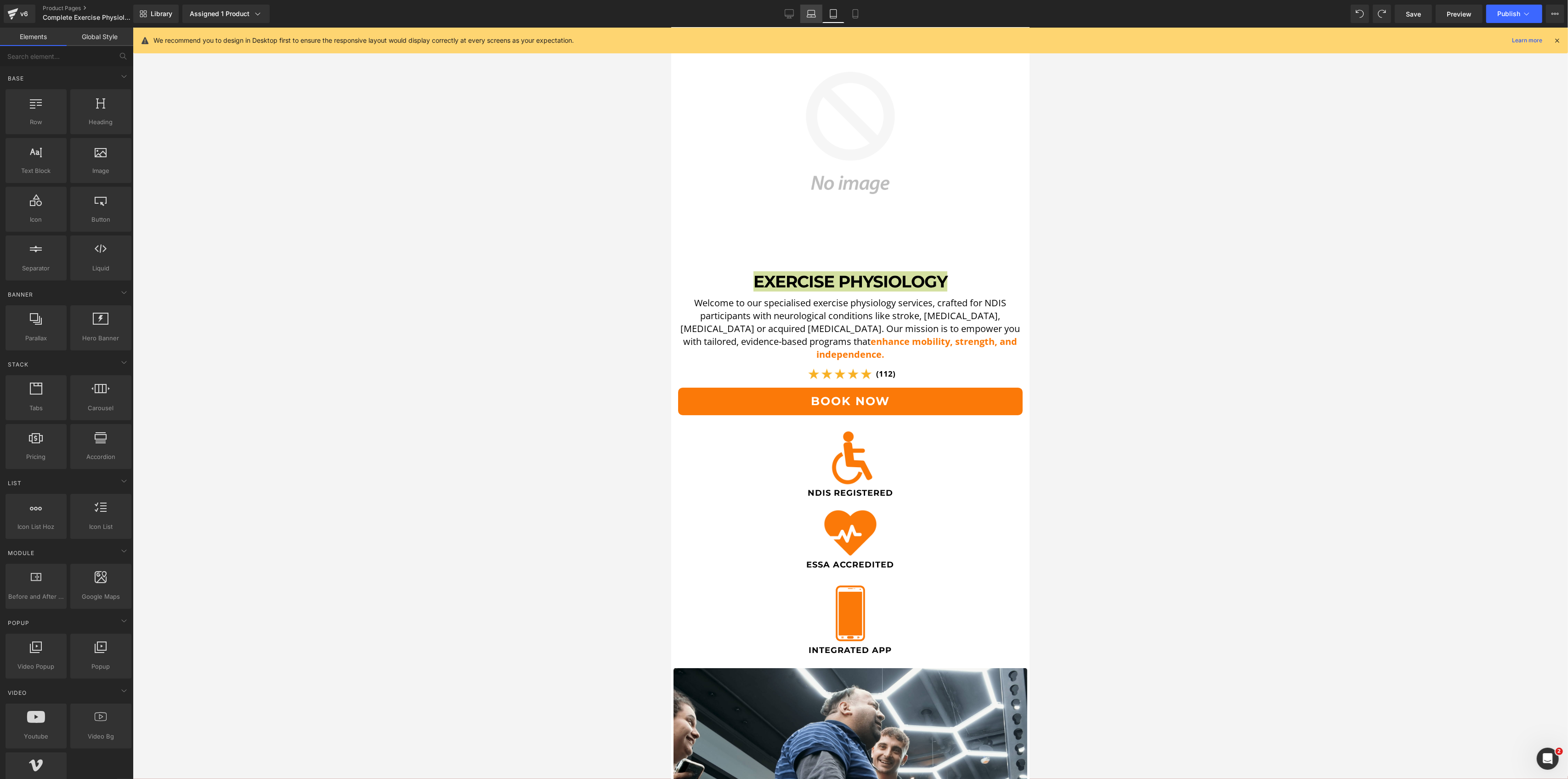
click at [810, 5] on link "Laptop" at bounding box center [811, 14] width 22 height 18
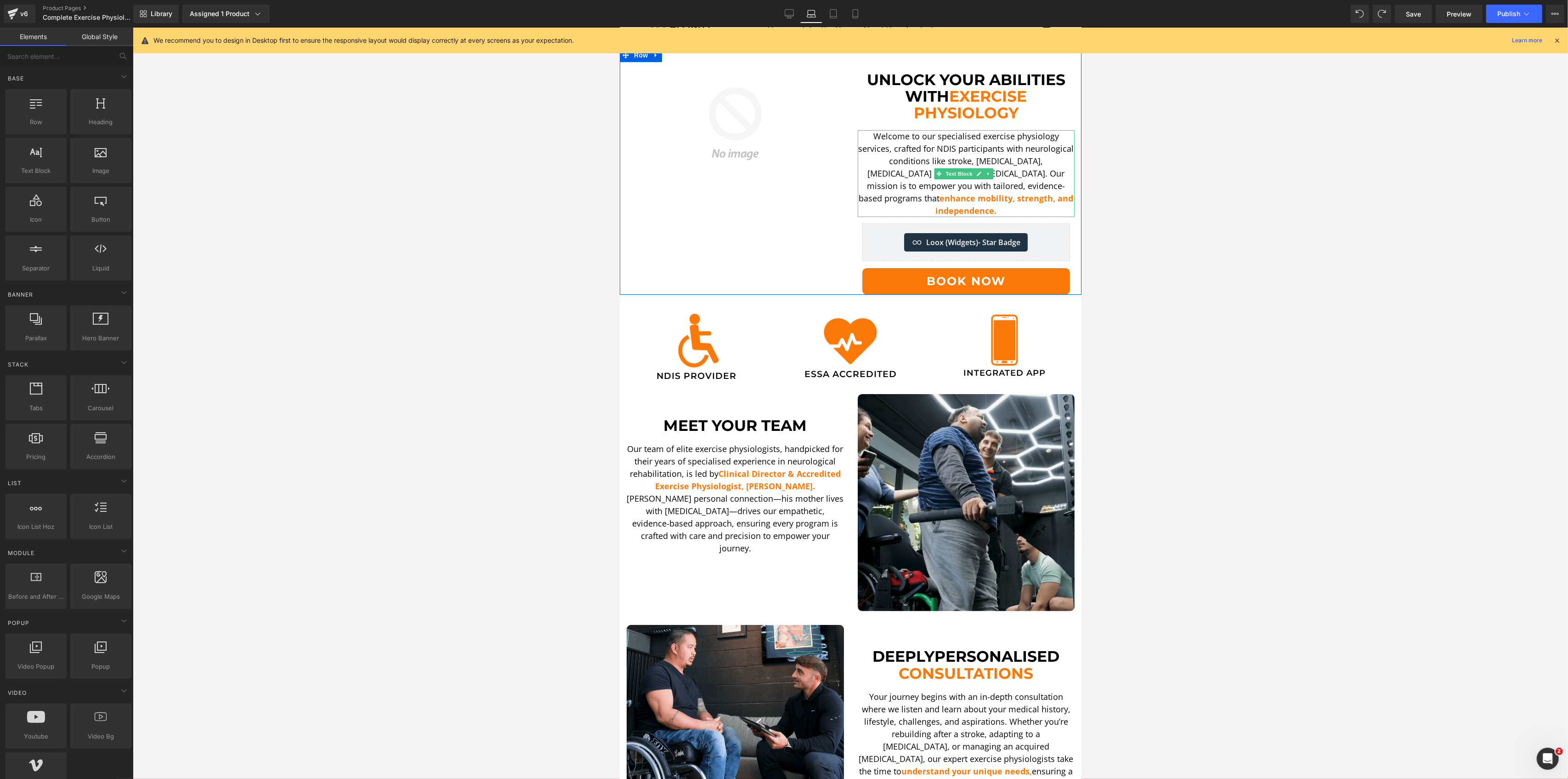
scroll to position [0, 0]
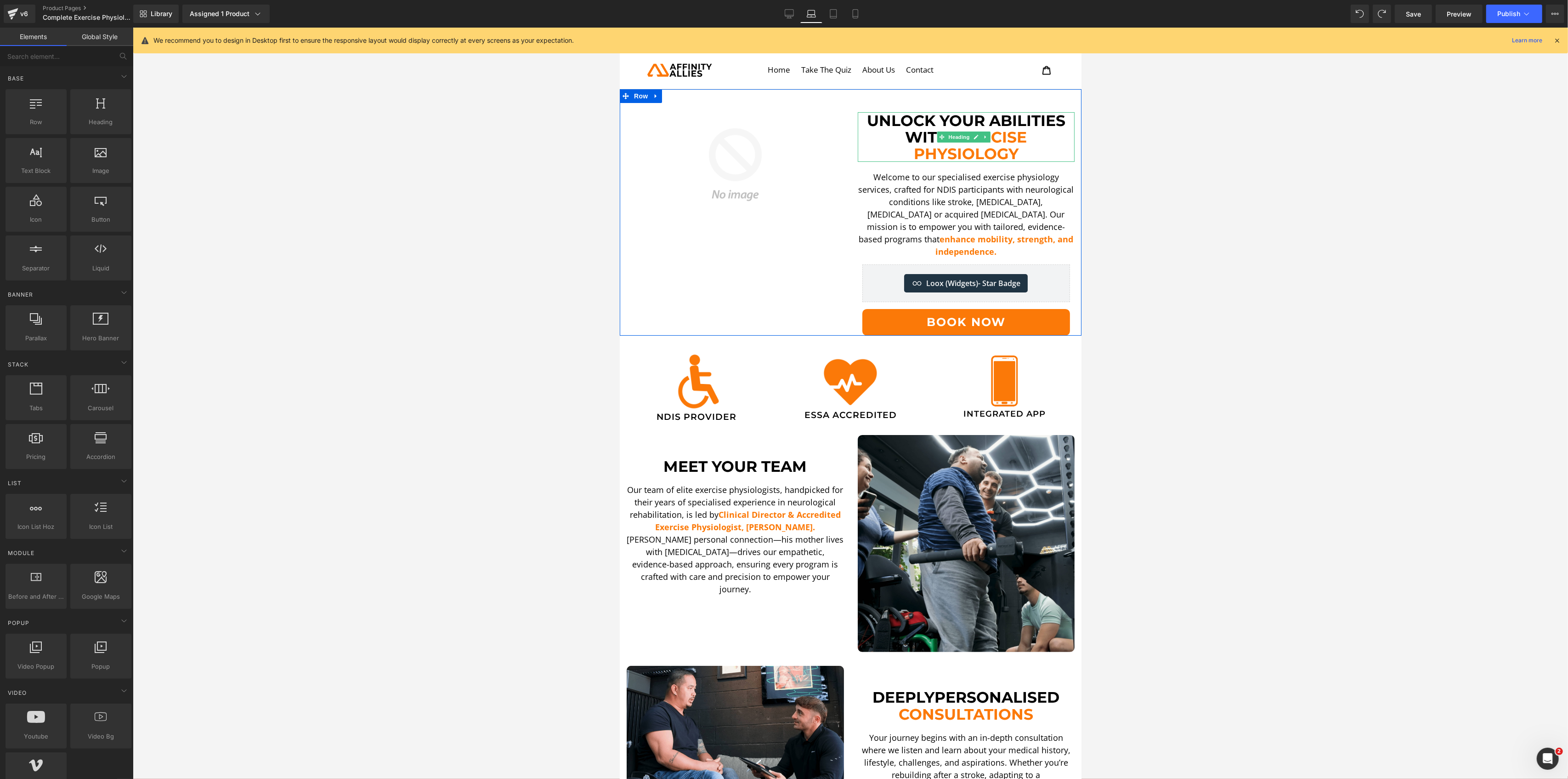
click at [910, 128] on h1 "Unlock Your Abilities with Exercise Physiology" at bounding box center [965, 137] width 217 height 50
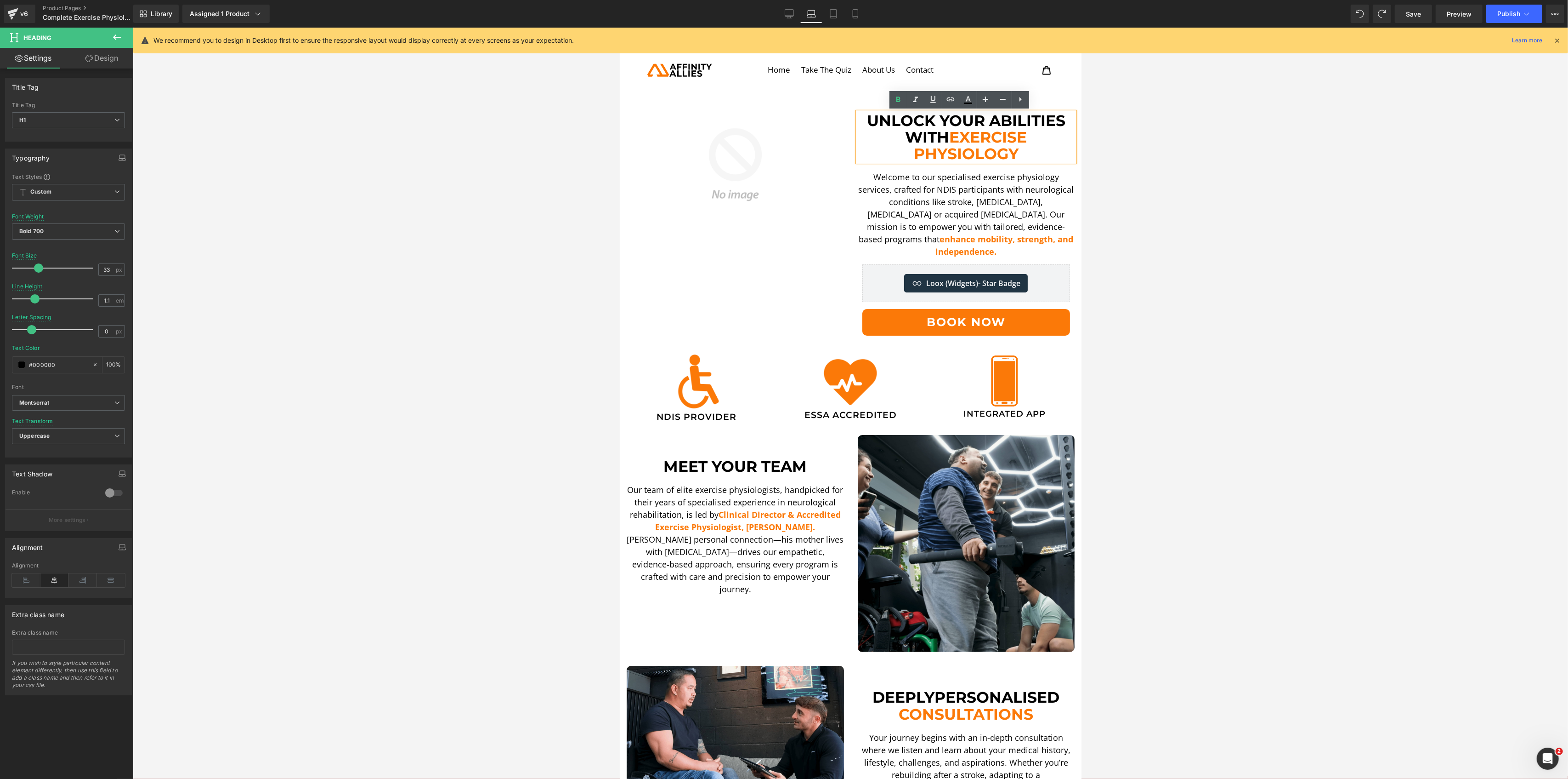
drag, startPoint x: 945, startPoint y: 138, endPoint x: 862, endPoint y: 122, distance: 84.5
click at [862, 122] on h1 "Unlock Your Abilities with Exercise Physiology" at bounding box center [965, 137] width 217 height 50
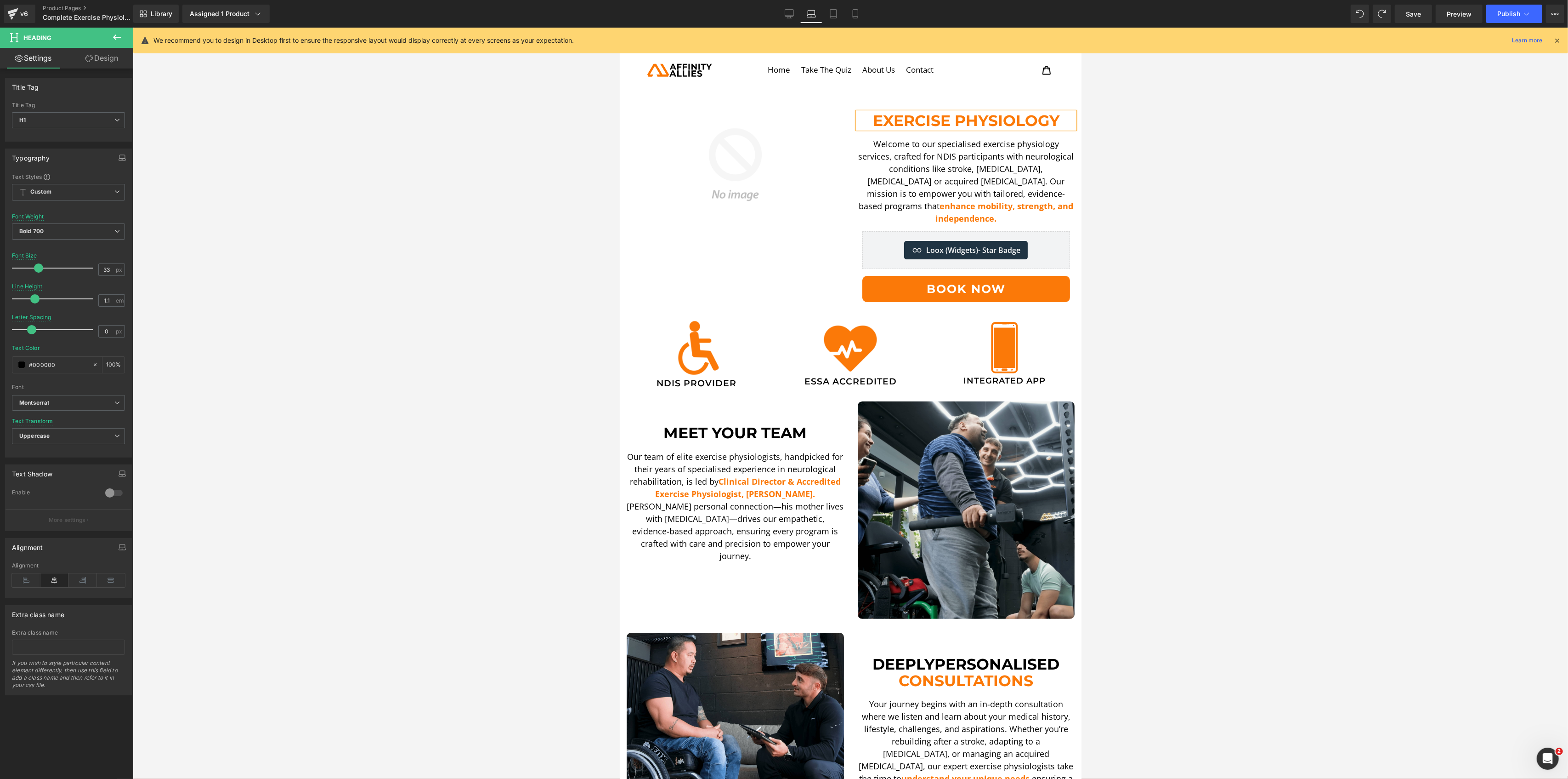
click at [909, 119] on span "Exercise Physiology" at bounding box center [965, 121] width 186 height 18
click at [971, 102] on icon at bounding box center [968, 100] width 11 height 11
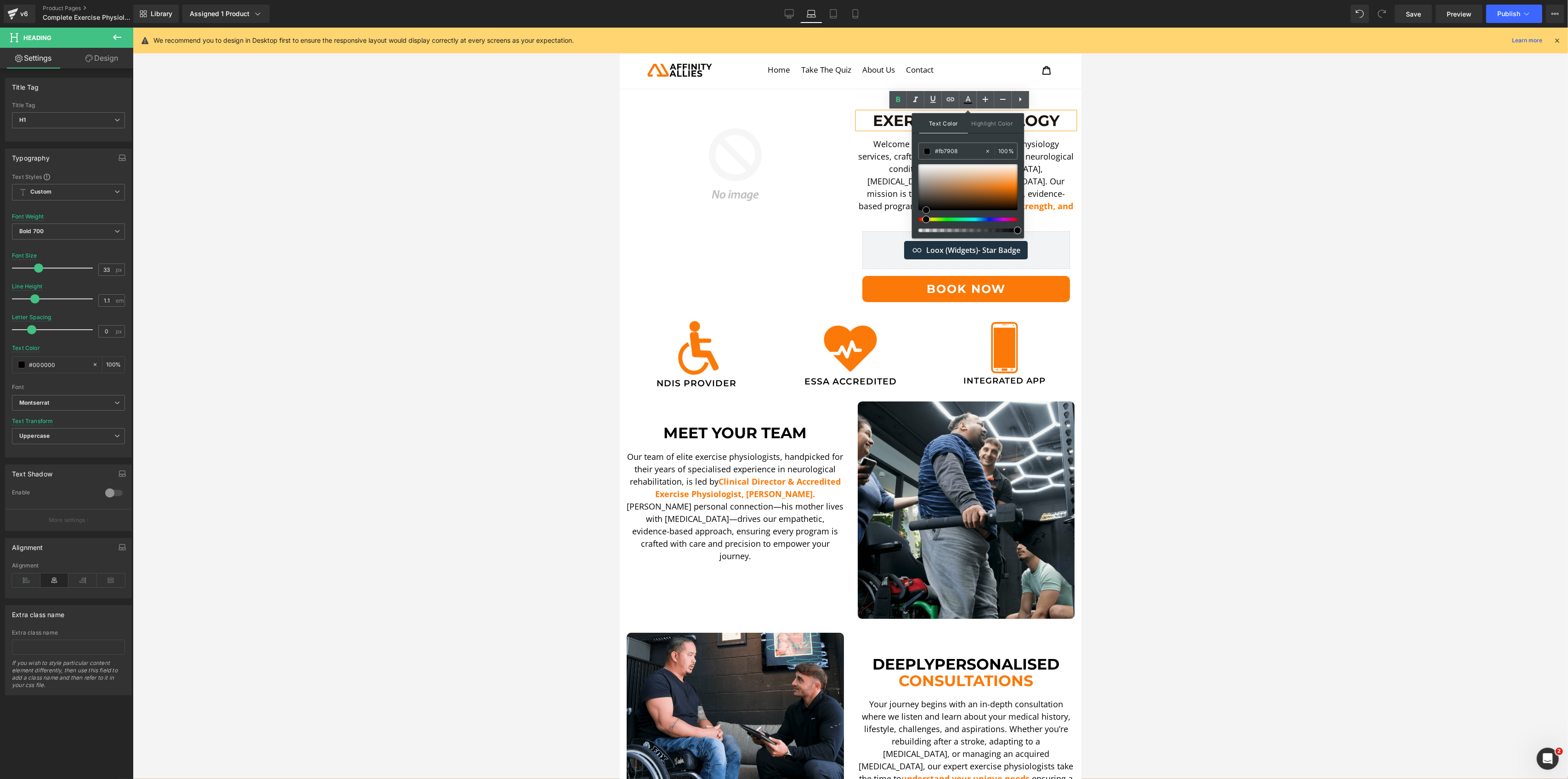
drag, startPoint x: 1583, startPoint y: 225, endPoint x: 878, endPoint y: 262, distance: 706.0
drag, startPoint x: 1573, startPoint y: 224, endPoint x: 870, endPoint y: 221, distance: 703.0
drag, startPoint x: 1566, startPoint y: 226, endPoint x: 888, endPoint y: 226, distance: 678.0
click at [483, 200] on div at bounding box center [850, 403] width 1435 height 751
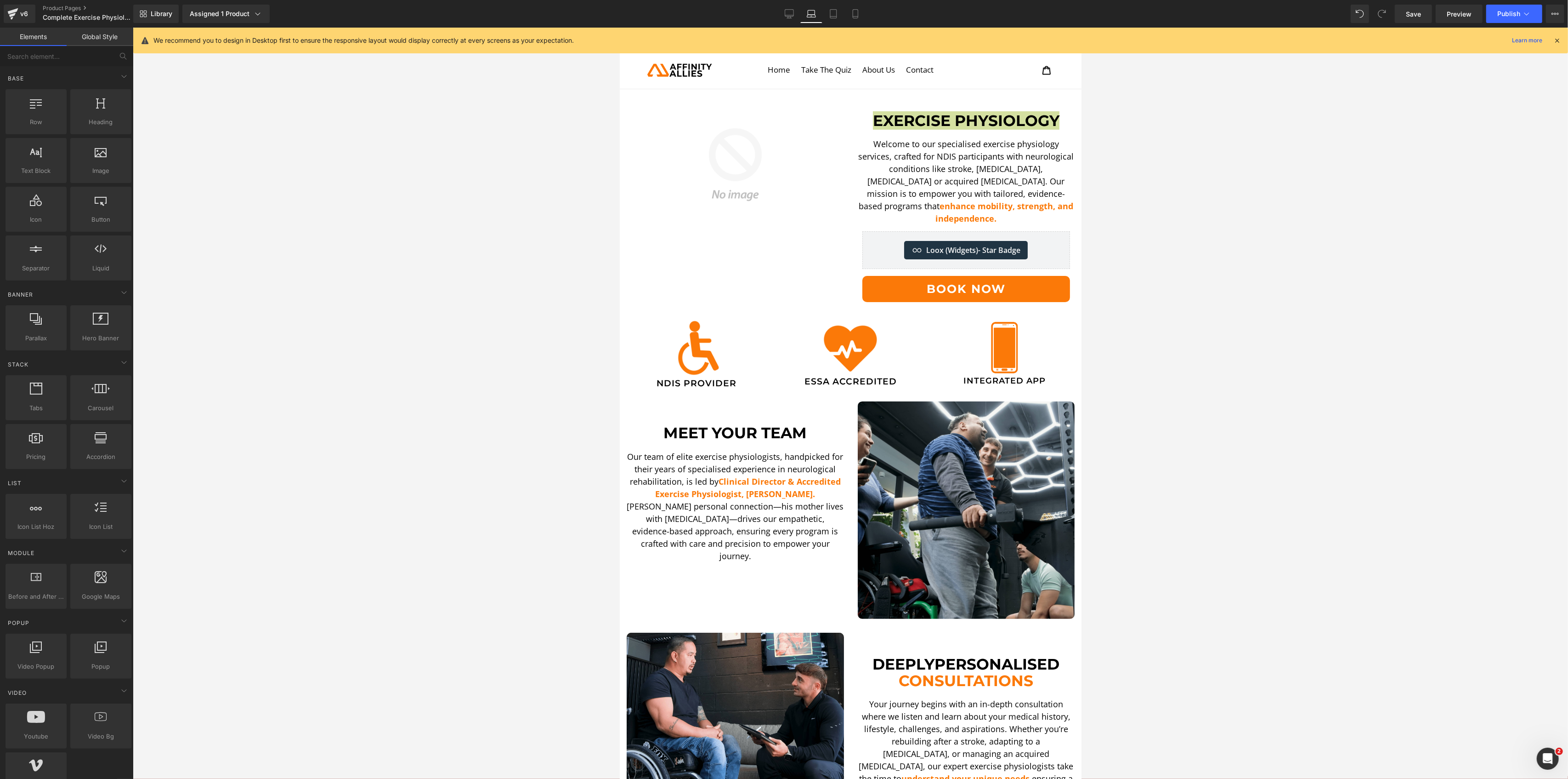
click at [483, 198] on div at bounding box center [850, 403] width 1435 height 751
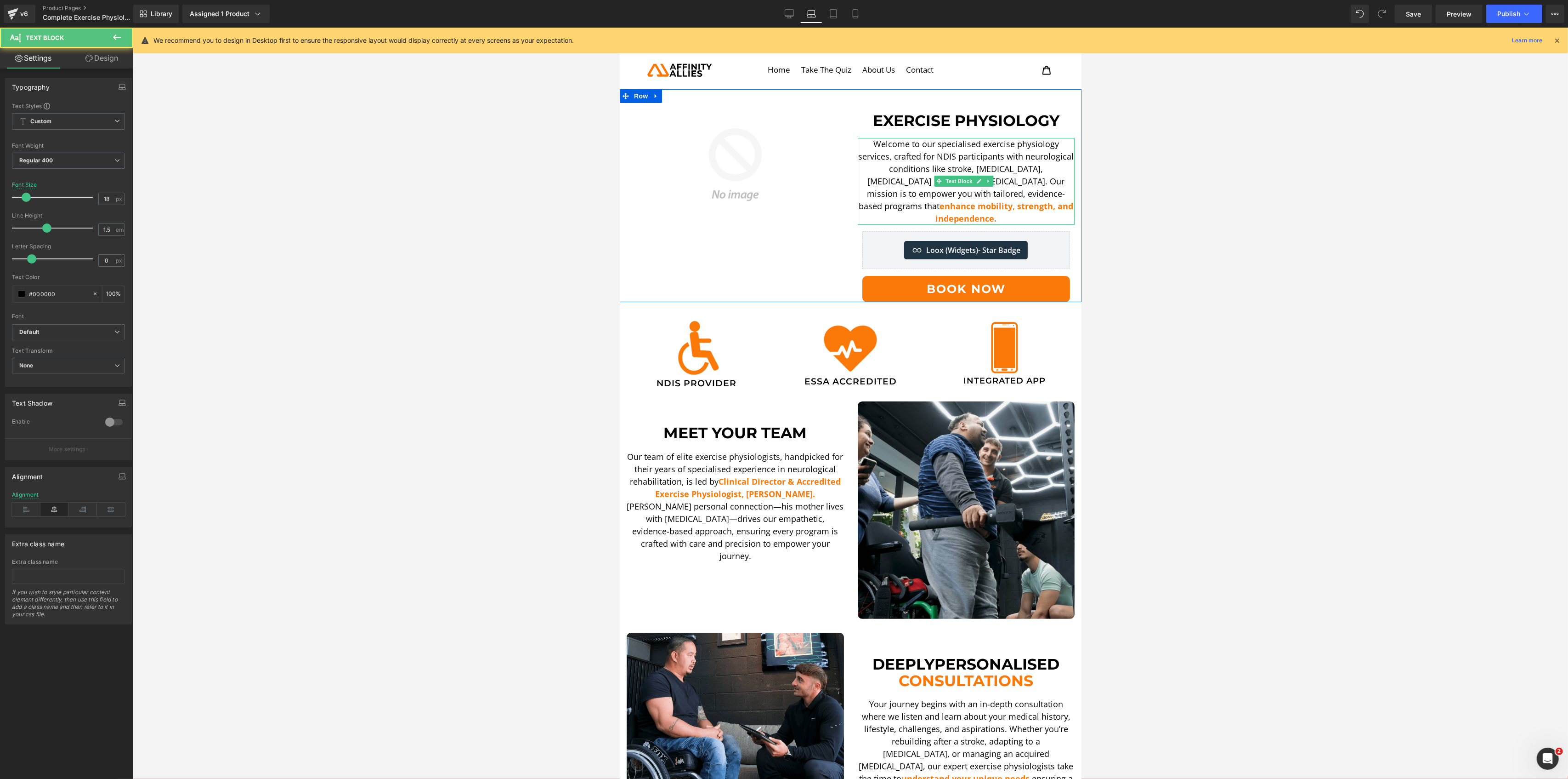
click at [955, 148] on p "Welcome to our specialised exercise physiology services, crafted for NDIS parti…" at bounding box center [965, 181] width 217 height 87
click at [796, 13] on link "Desktop" at bounding box center [789, 14] width 22 height 18
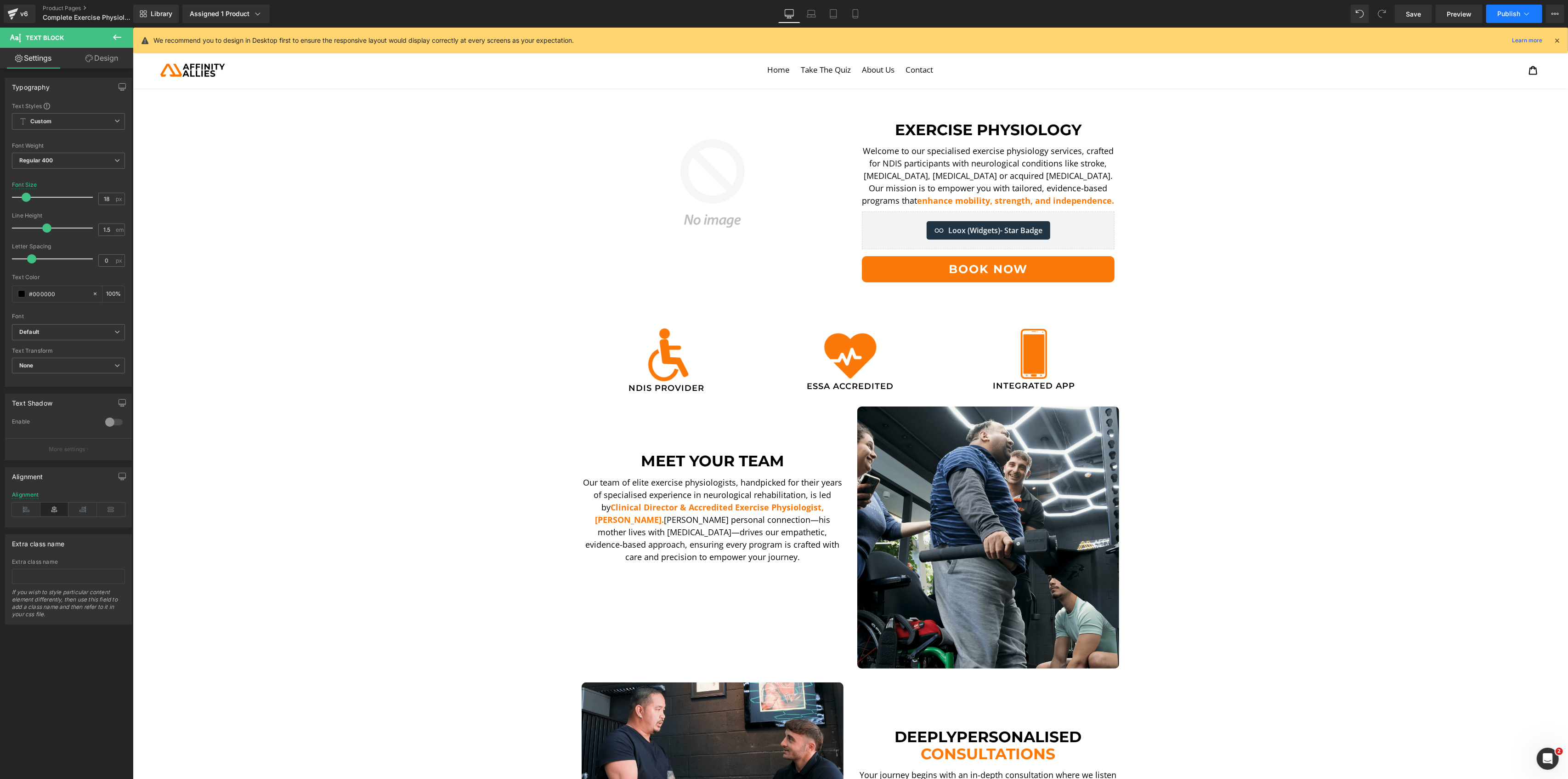
click at [1494, 13] on button "Publish" at bounding box center [1514, 14] width 56 height 18
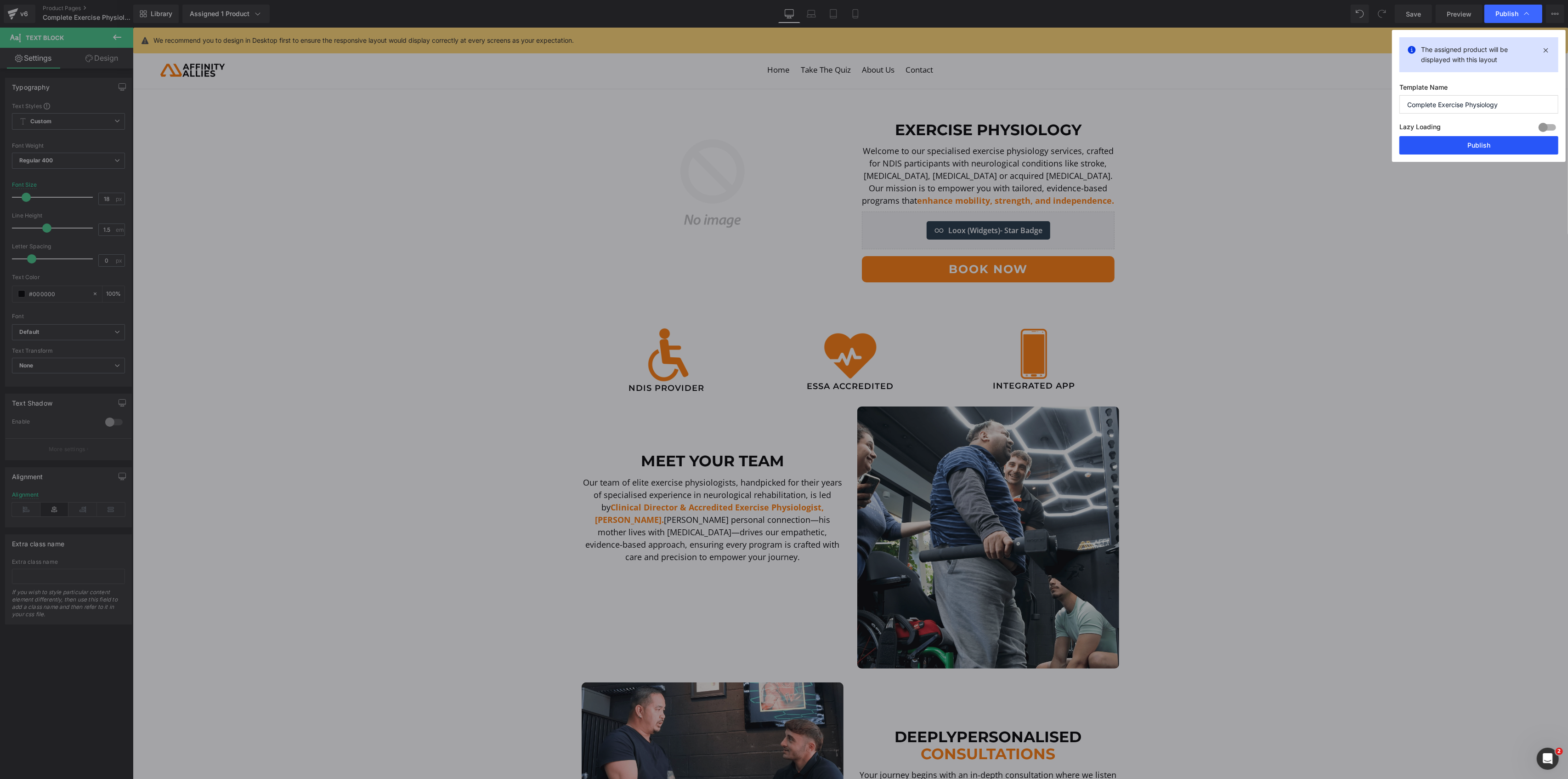
click at [1477, 147] on button "Publish" at bounding box center [1479, 145] width 159 height 18
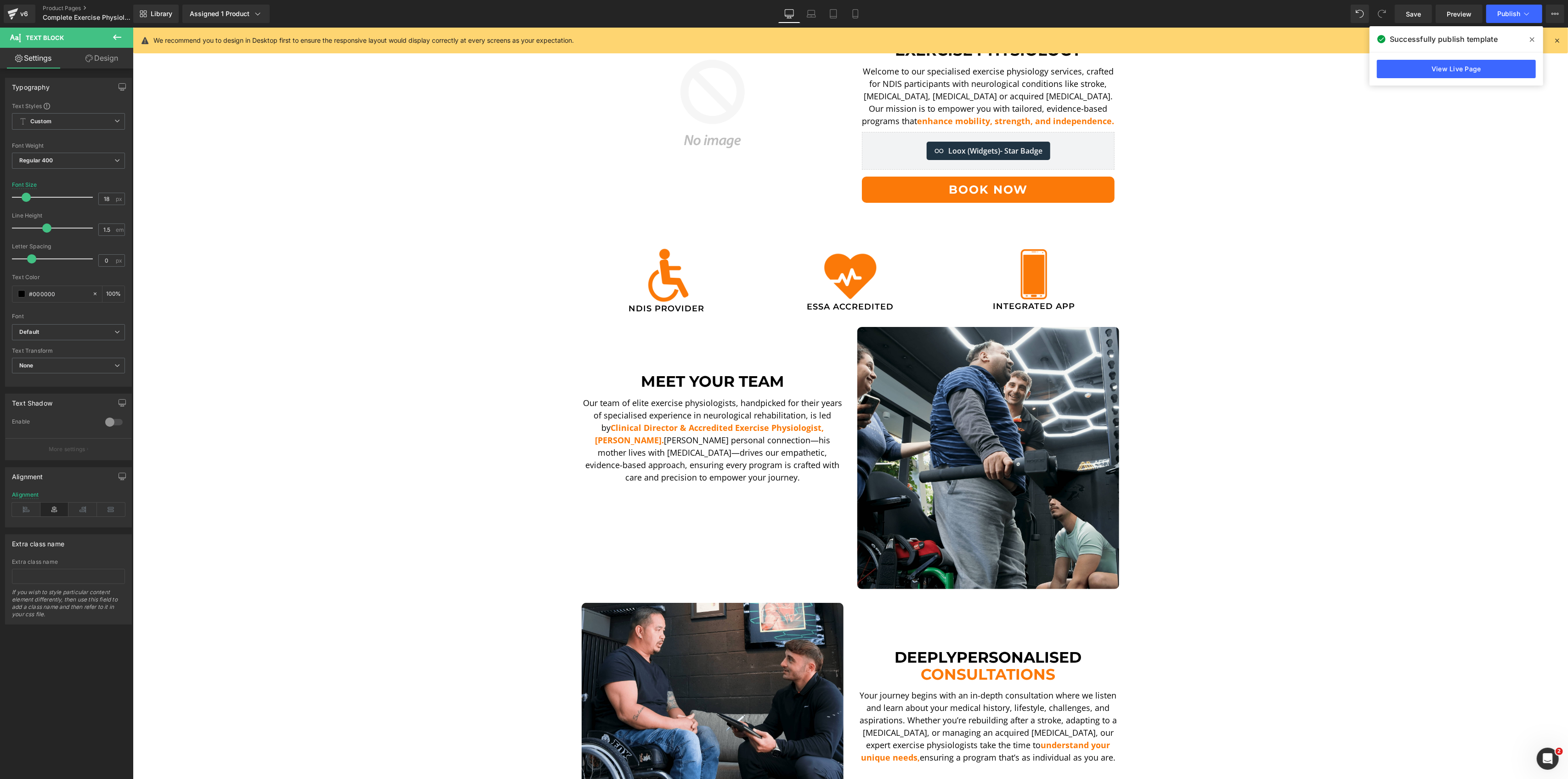
scroll to position [245, 0]
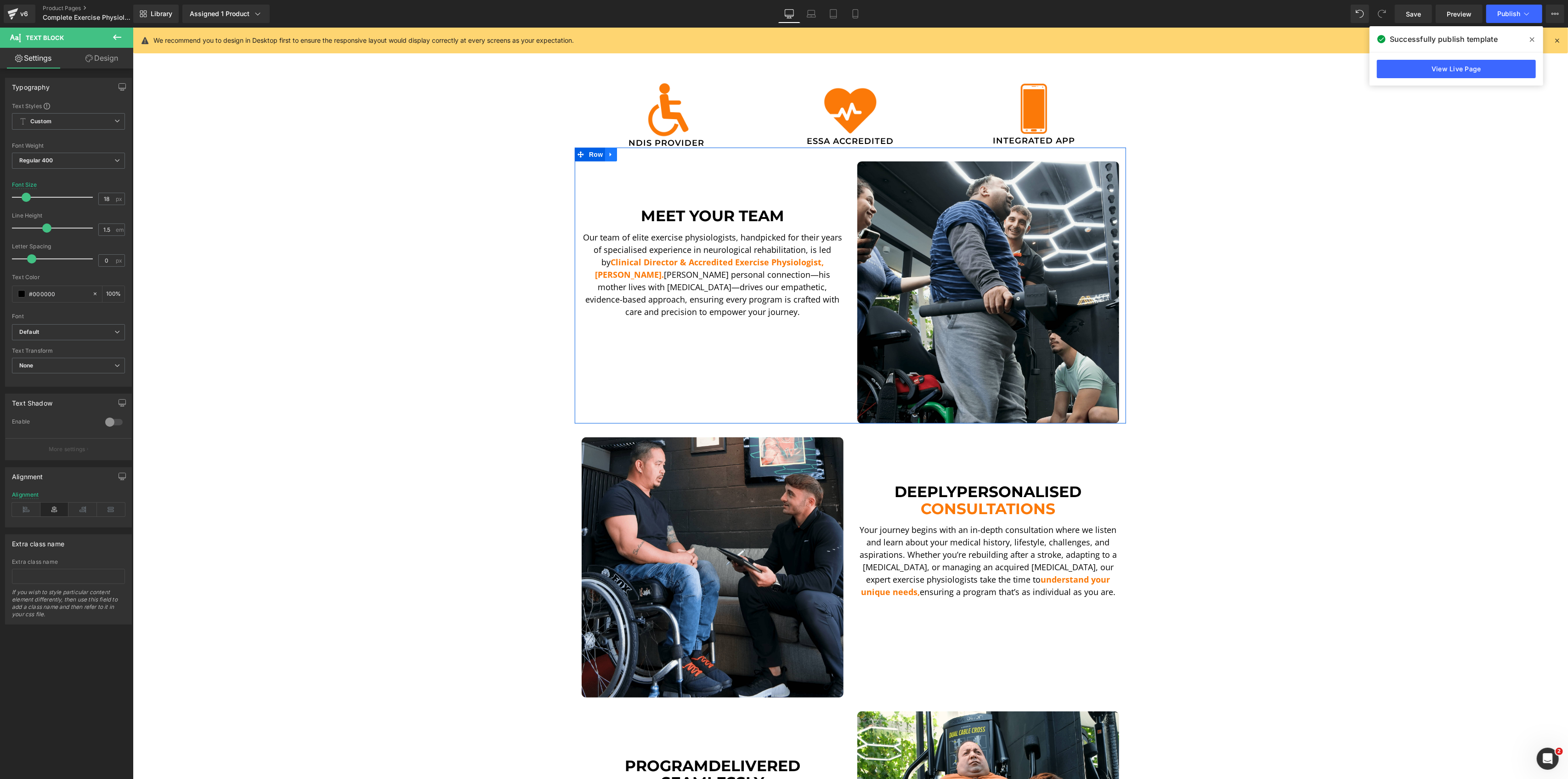
click at [609, 155] on icon at bounding box center [610, 155] width 2 height 4
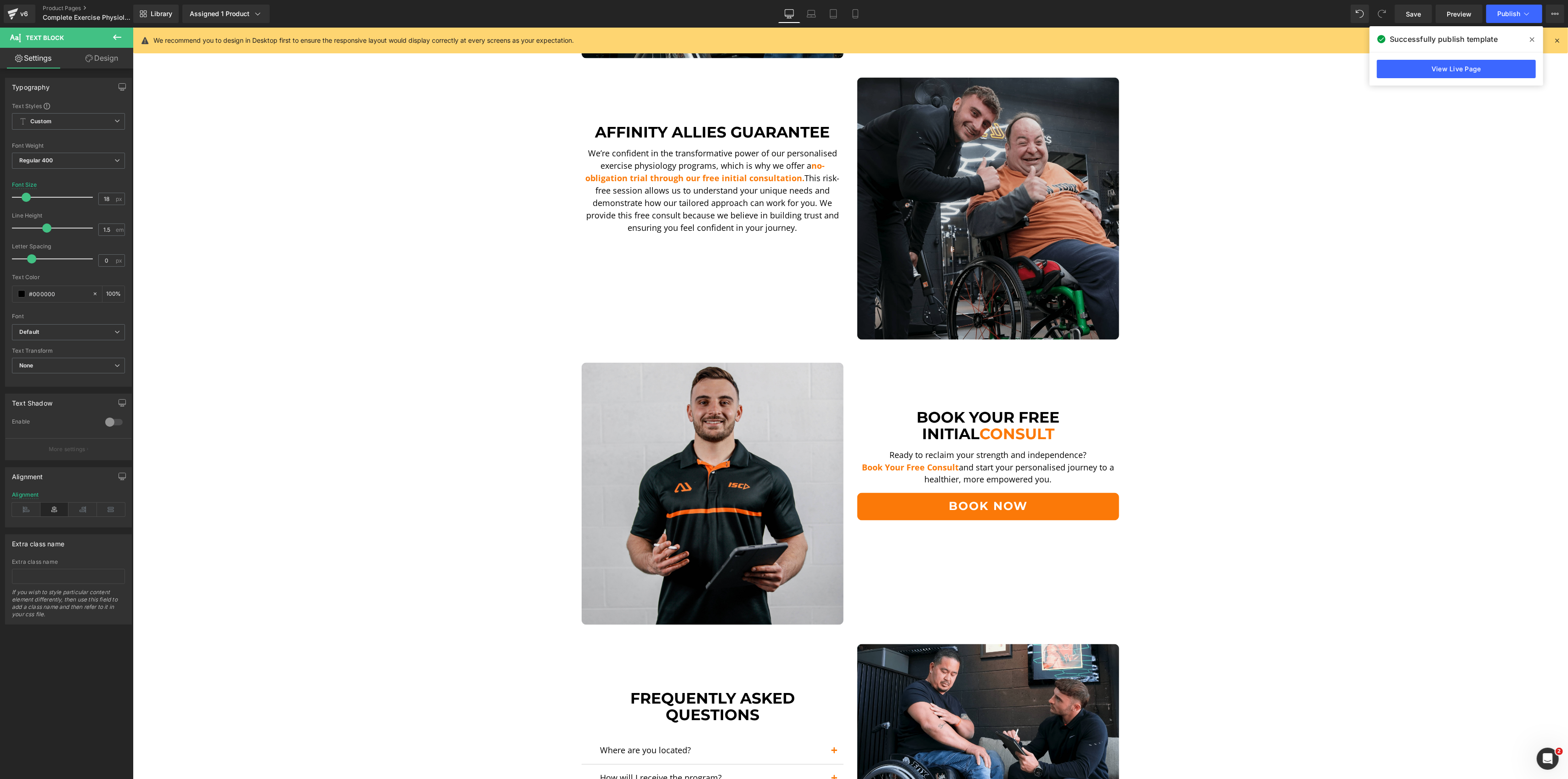
scroll to position [0, 0]
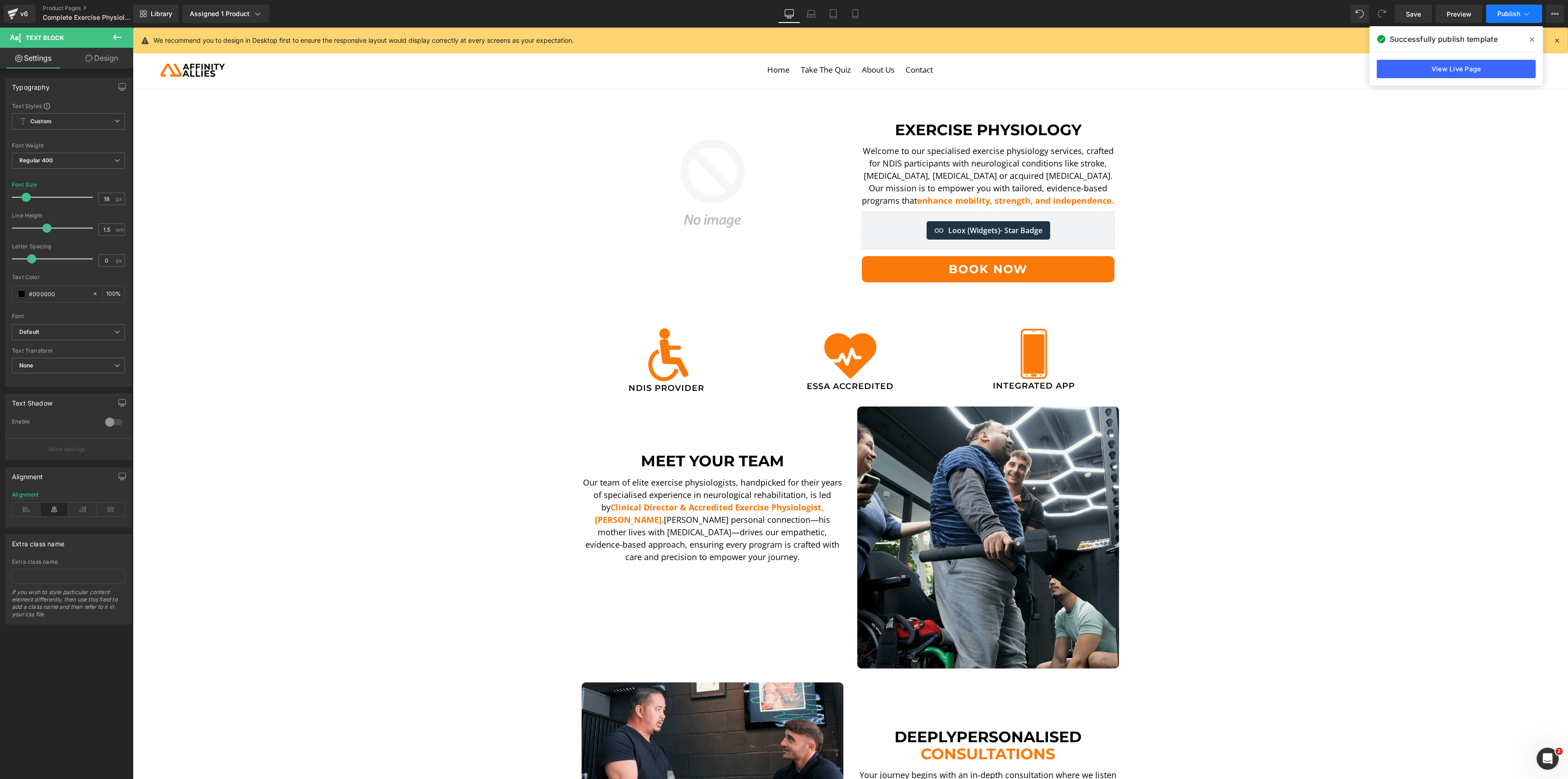
click at [1513, 18] on button "Publish" at bounding box center [1514, 14] width 56 height 18
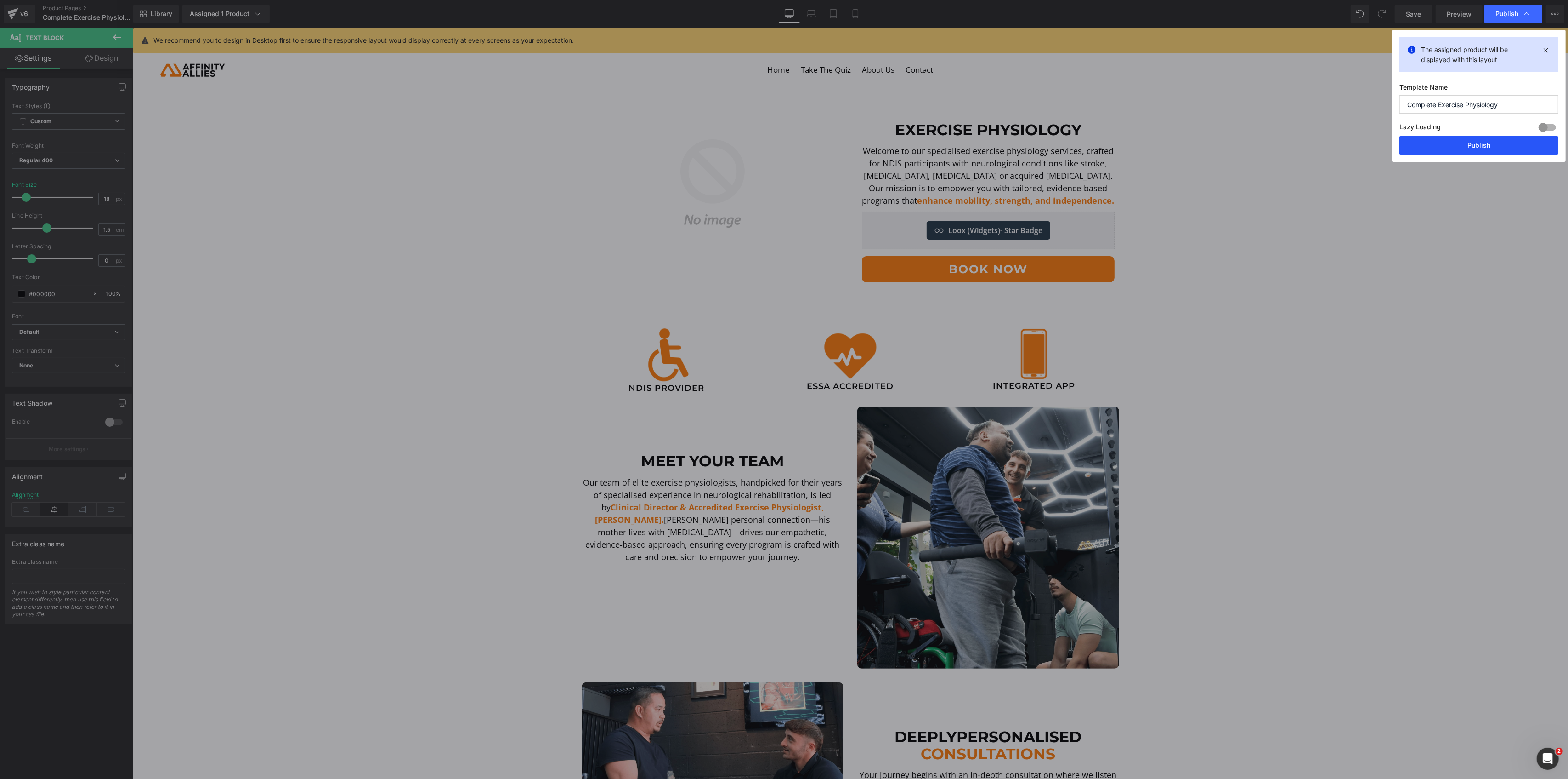
click at [1436, 140] on button "Publish" at bounding box center [1479, 145] width 159 height 18
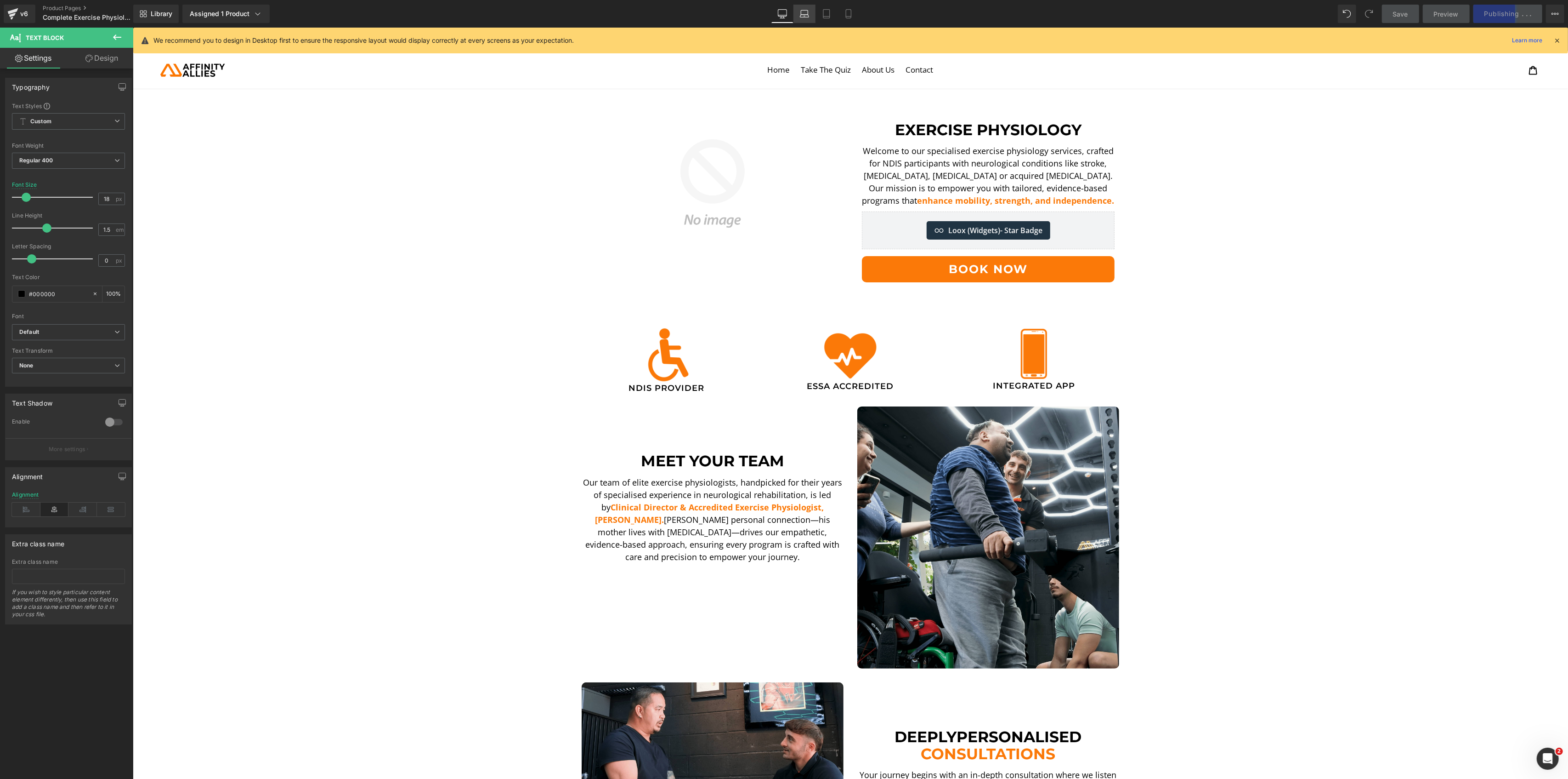
click at [808, 6] on link "Laptop" at bounding box center [804, 14] width 22 height 18
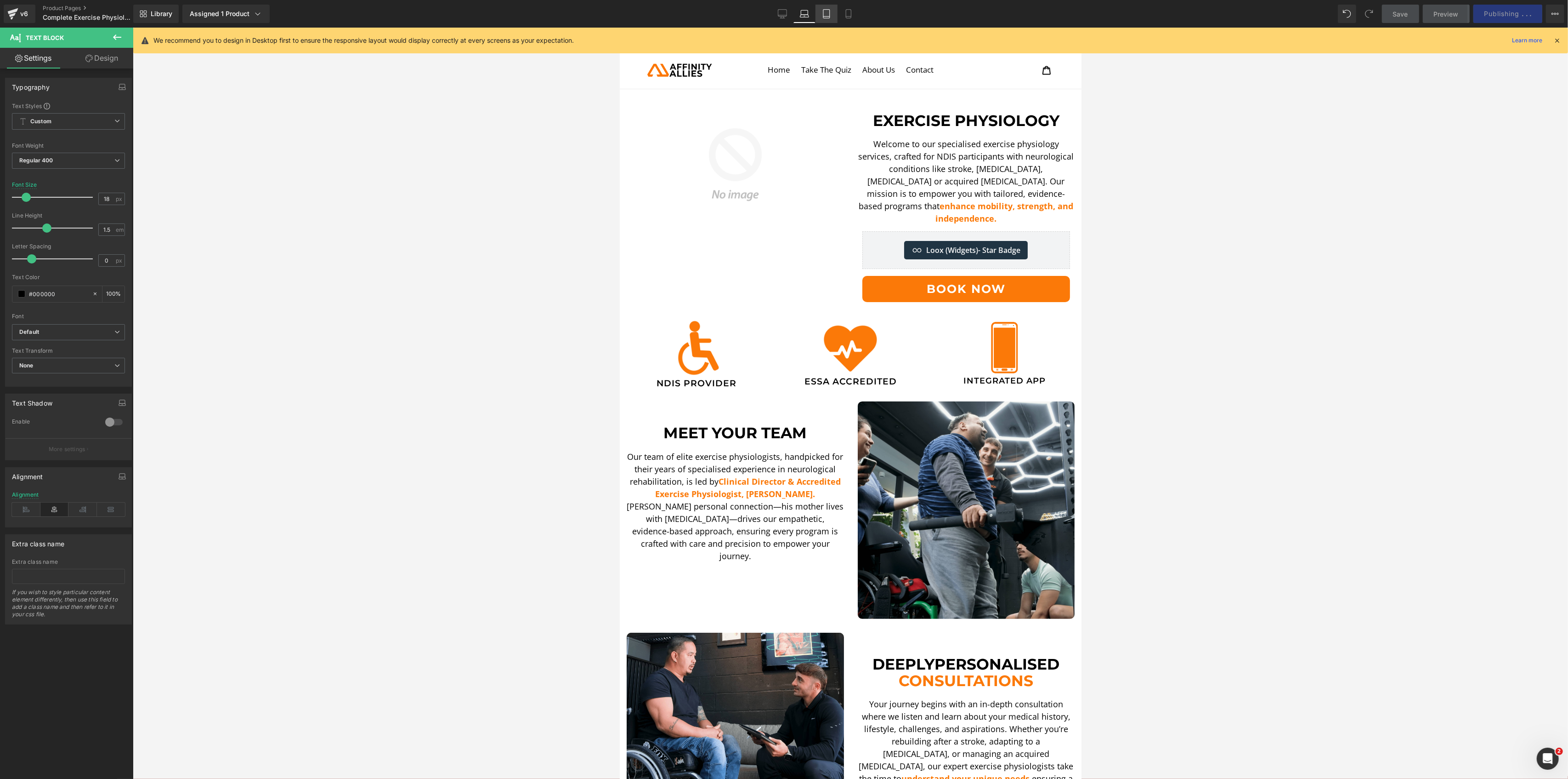
click at [819, 9] on link "Tablet" at bounding box center [827, 14] width 22 height 18
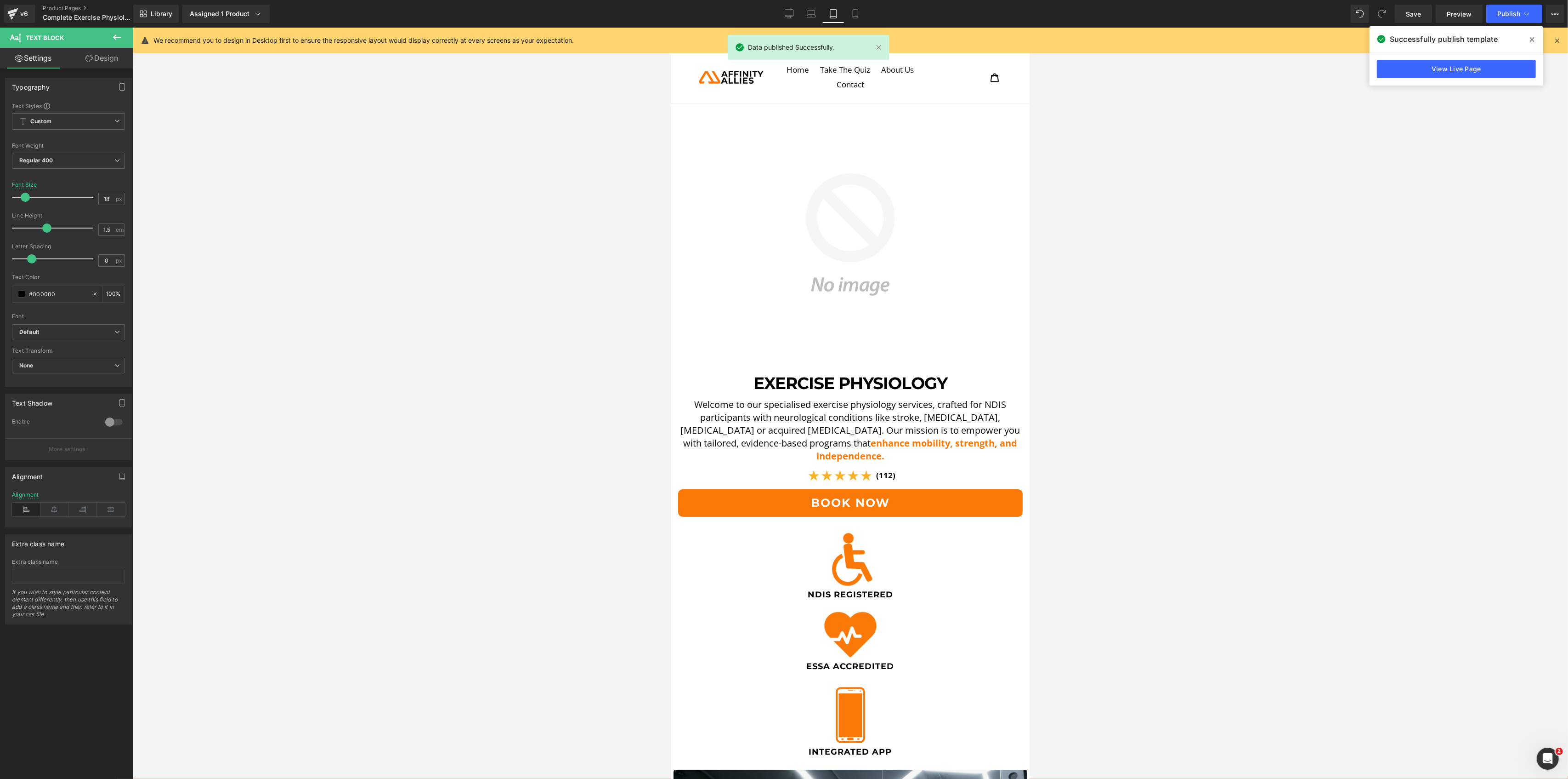
click at [833, 7] on link "Tablet" at bounding box center [833, 14] width 22 height 18
click at [852, 8] on link "Mobile" at bounding box center [855, 14] width 22 height 18
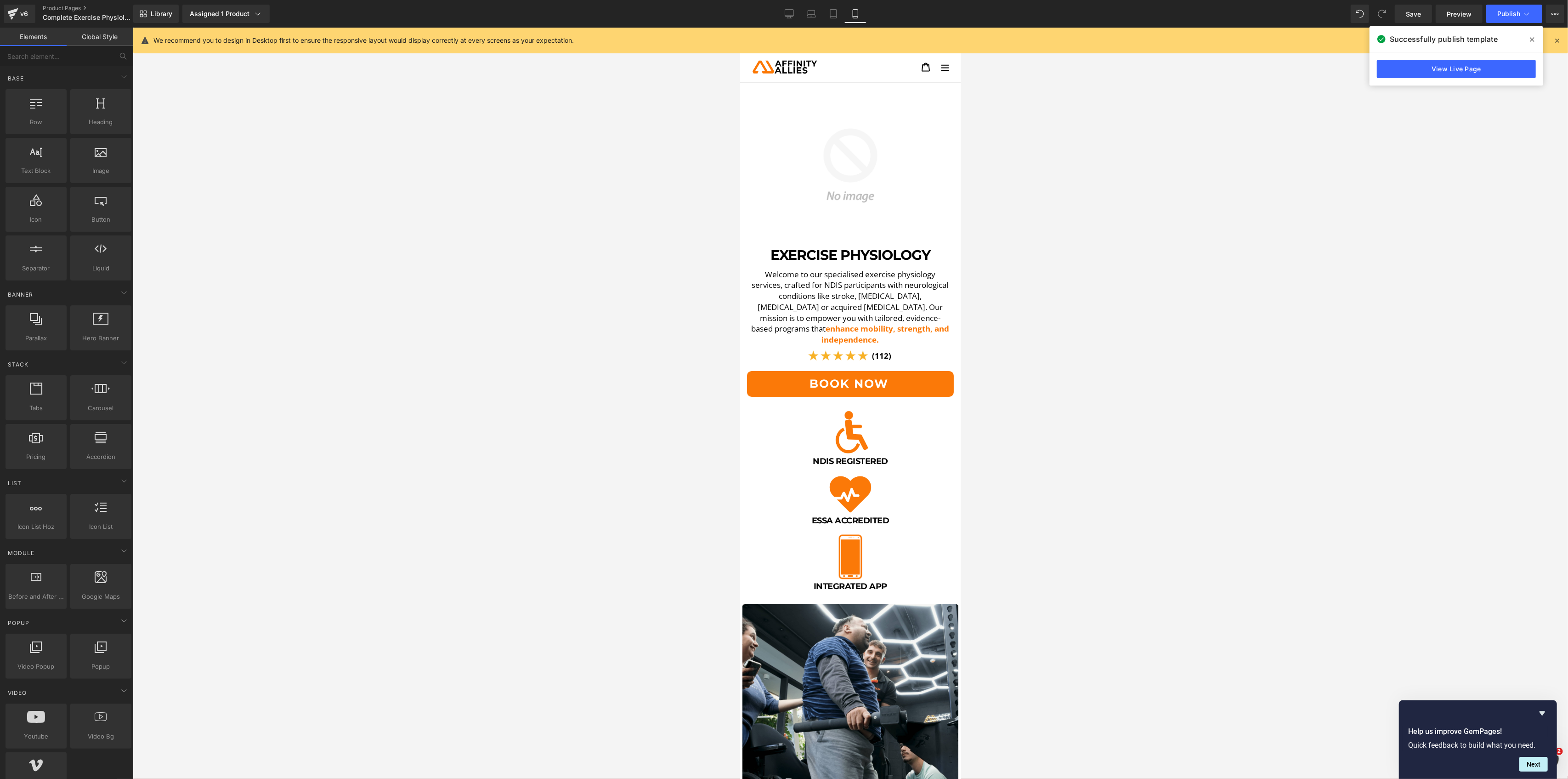
click at [1265, 294] on div at bounding box center [850, 403] width 1435 height 751
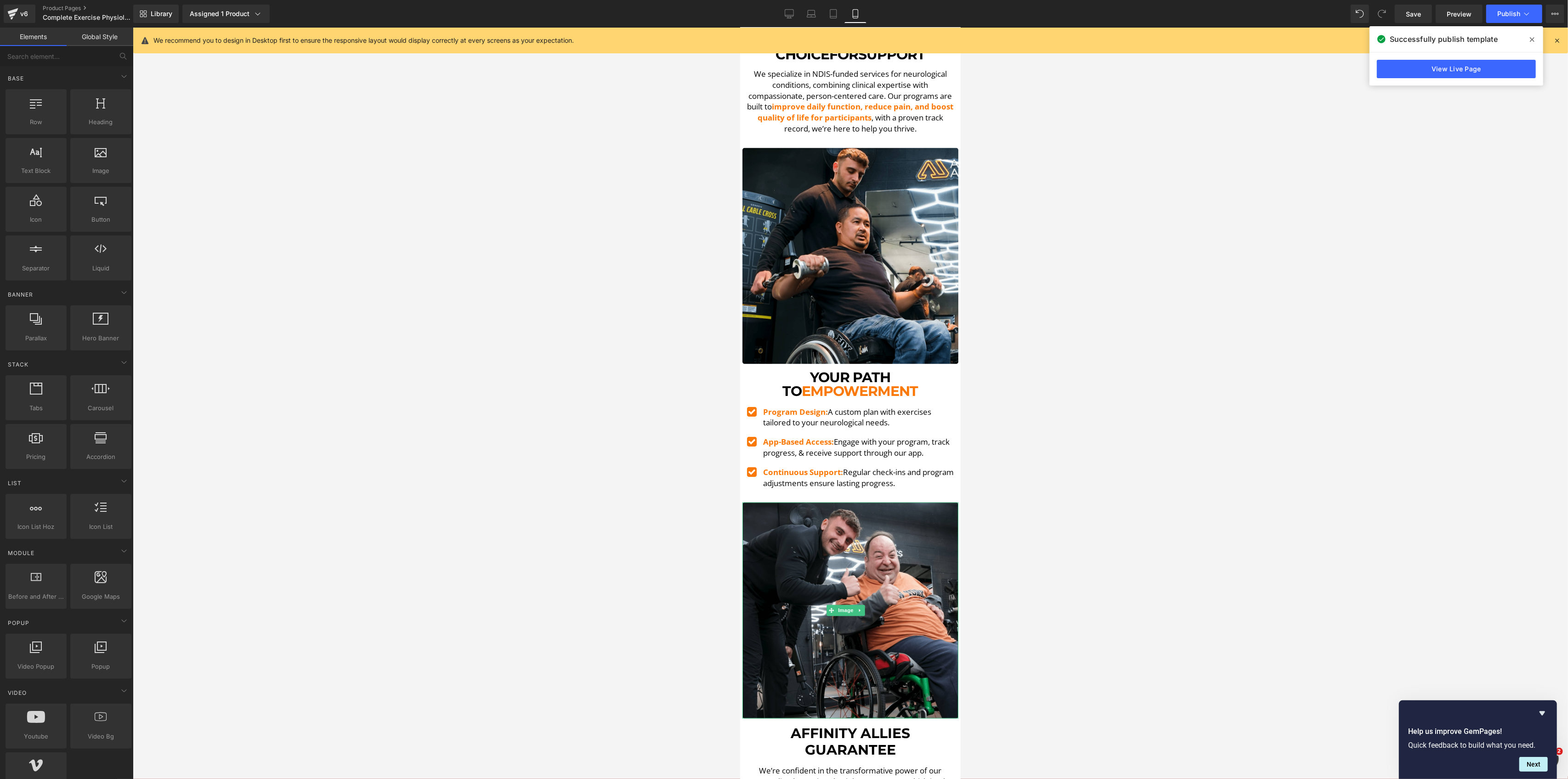
scroll to position [2084, 0]
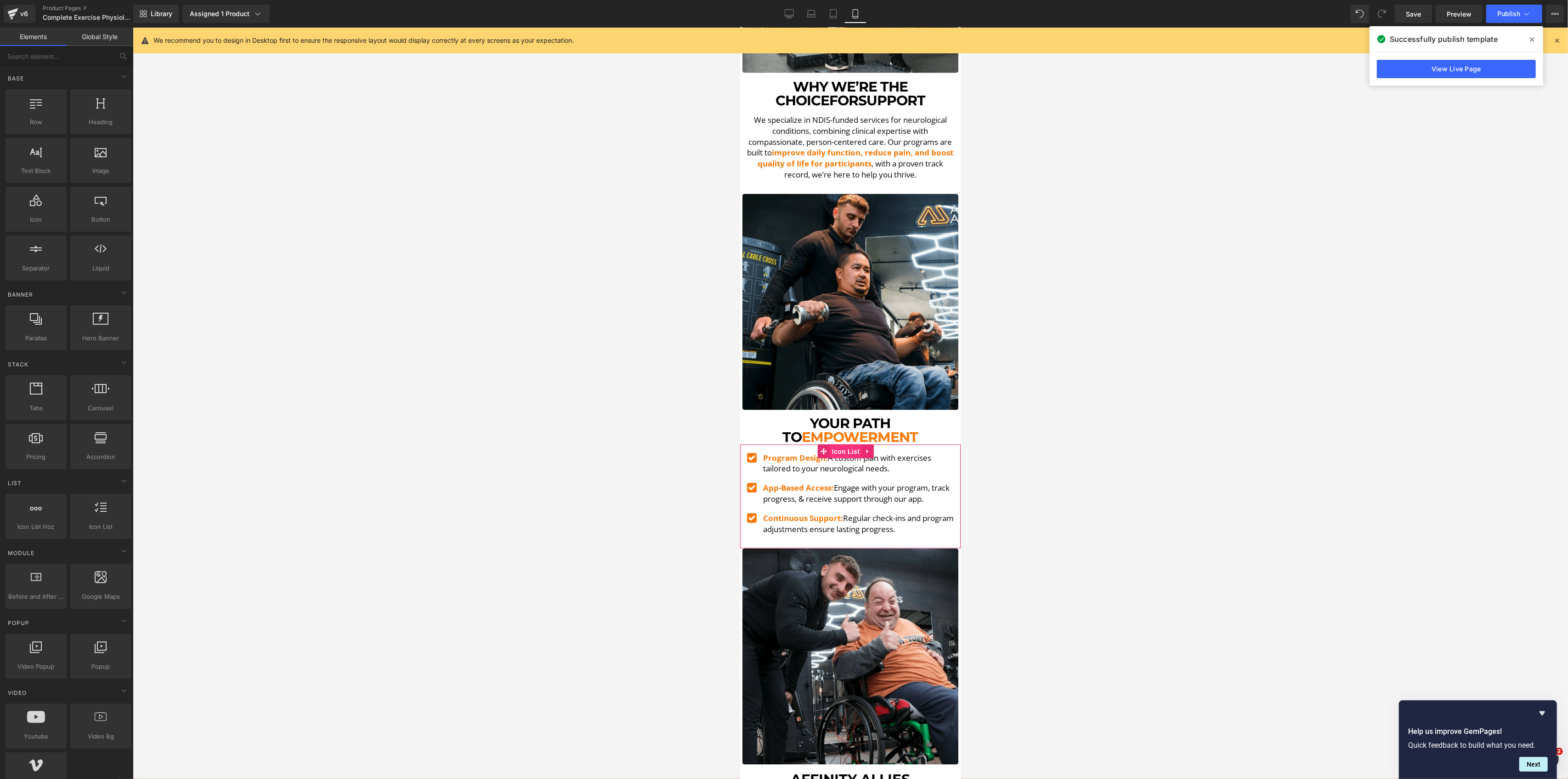
click at [850, 445] on span "Icon List" at bounding box center [845, 452] width 32 height 14
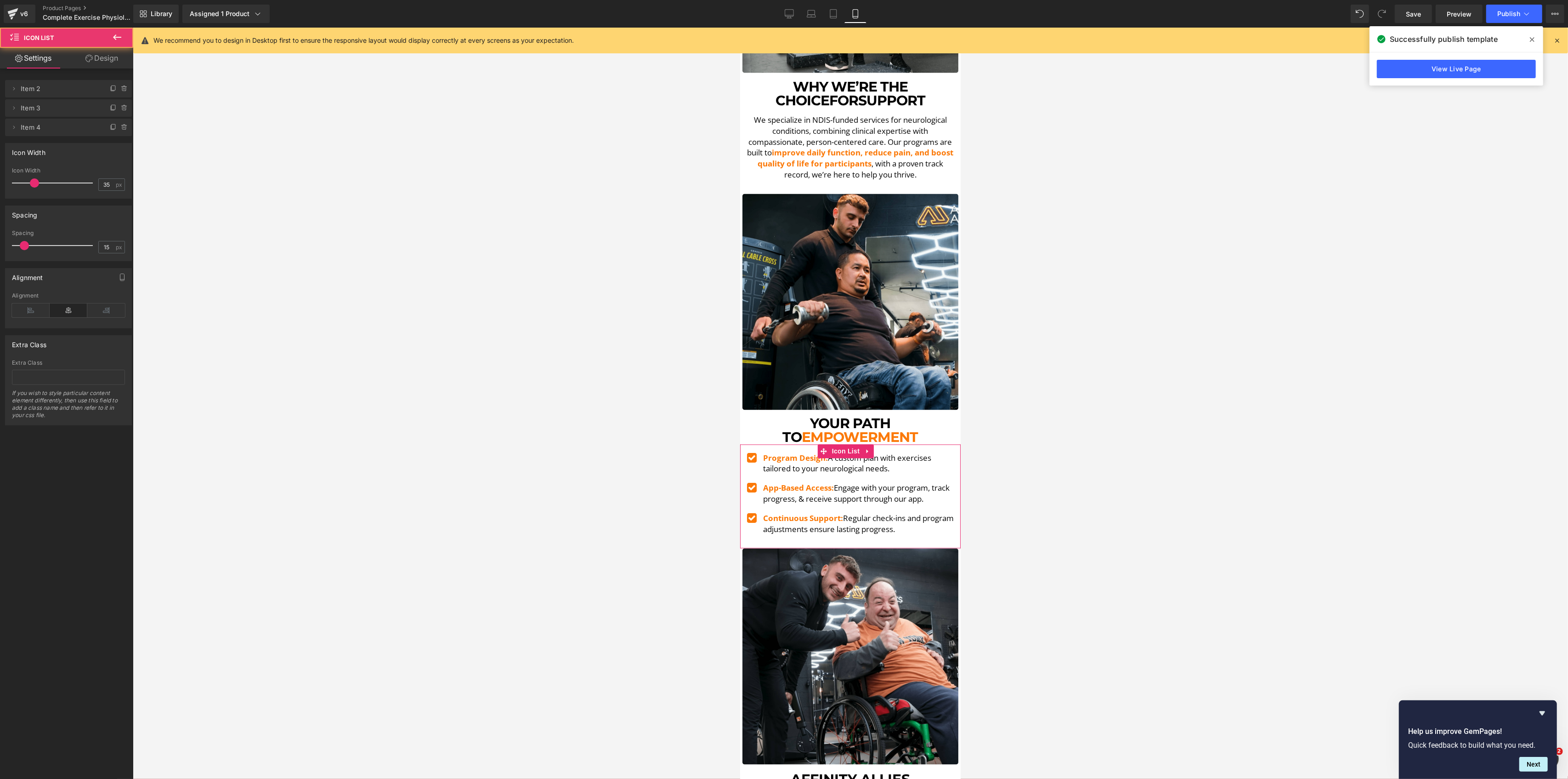
drag, startPoint x: 96, startPoint y: 54, endPoint x: 78, endPoint y: 85, distance: 35.8
click at [96, 54] on link "Design" at bounding box center [101, 58] width 66 height 21
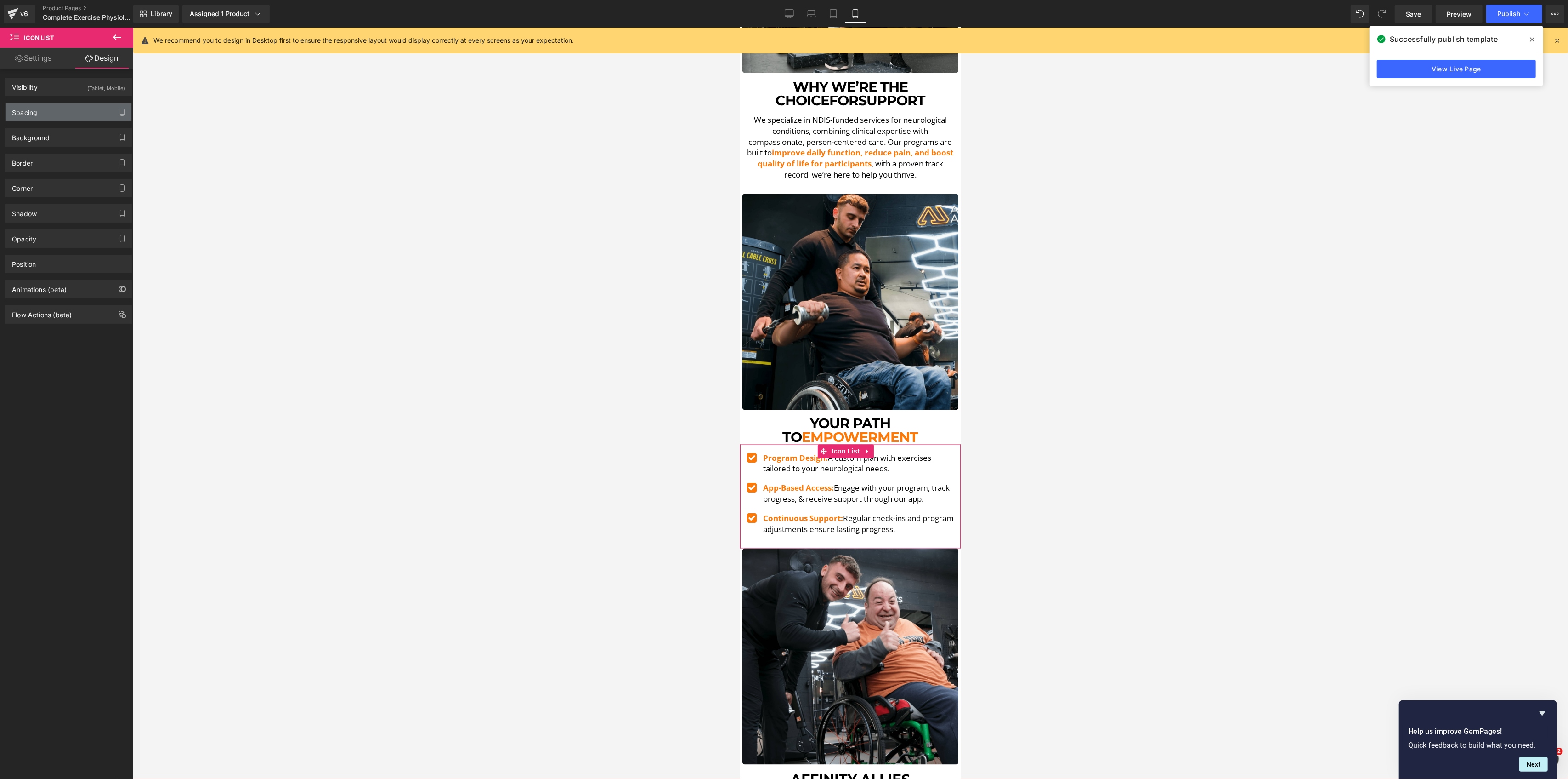
click at [63, 109] on div "Spacing" at bounding box center [68, 112] width 126 height 18
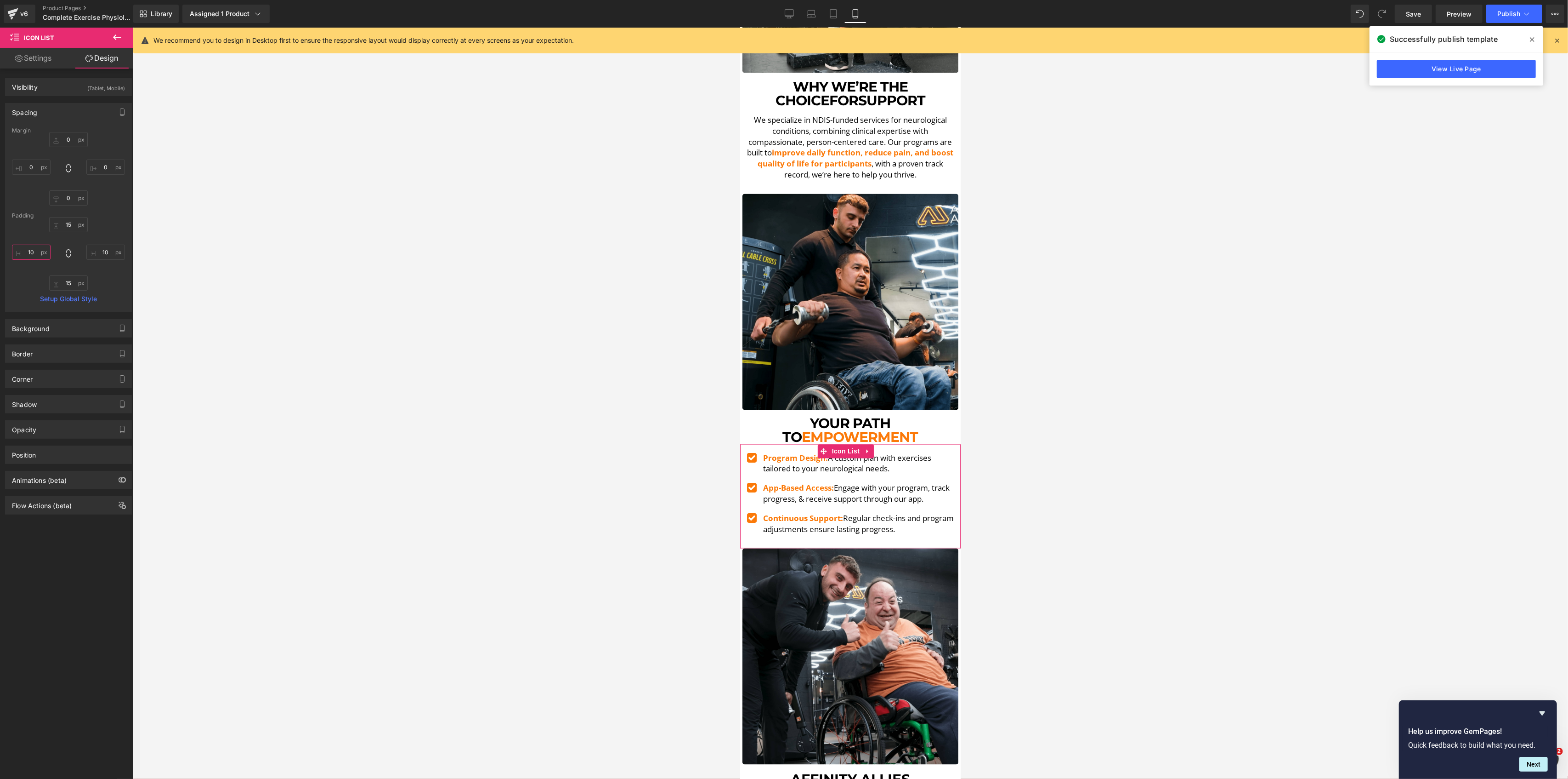
click at [35, 254] on input "10" at bounding box center [31, 252] width 38 height 15
type input "15"
click at [100, 250] on input "10" at bounding box center [105, 252] width 38 height 15
type input "15"
click at [1365, 12] on span at bounding box center [1360, 14] width 18 height 18
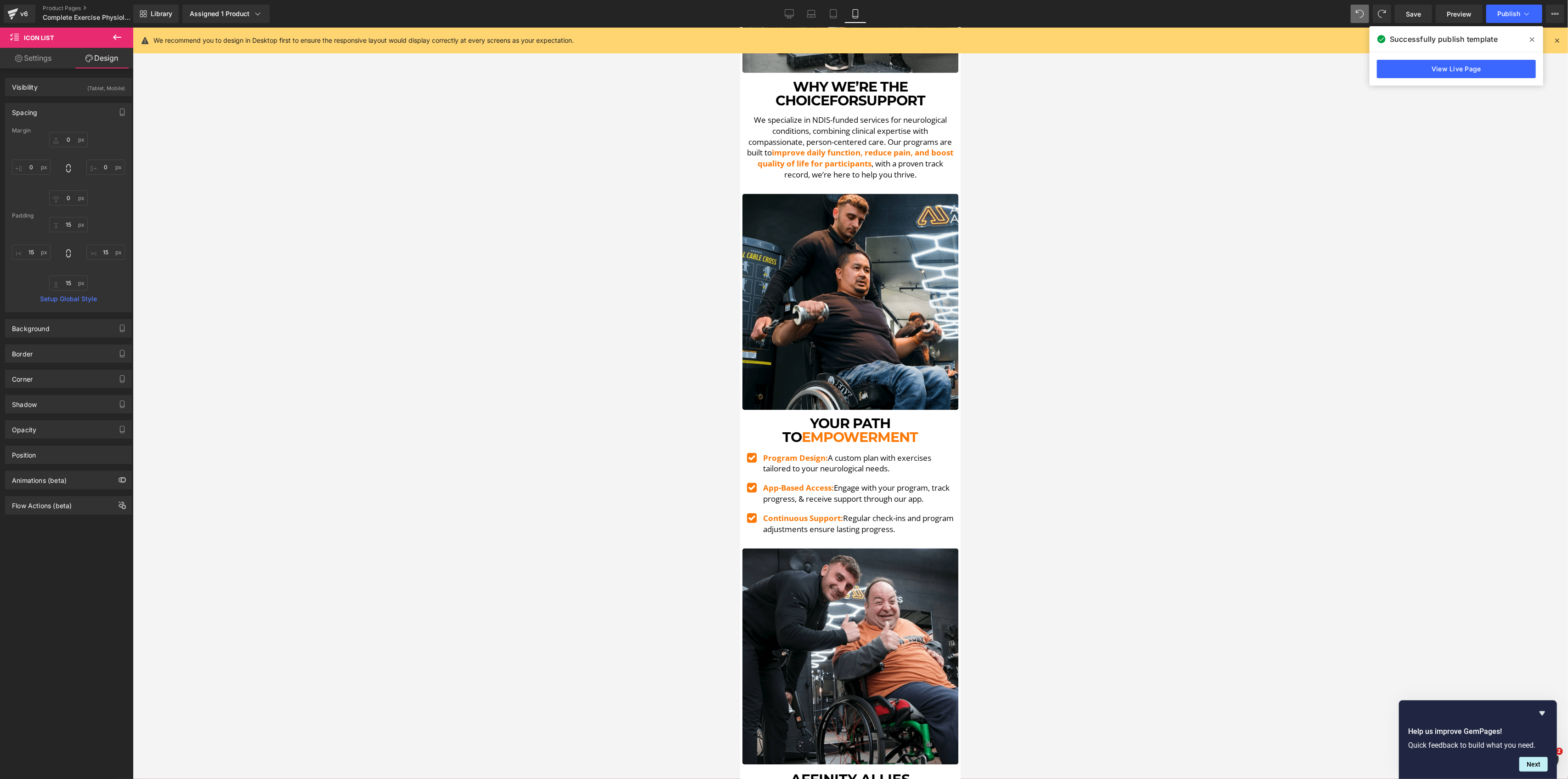
click at [1215, 141] on div at bounding box center [850, 403] width 1435 height 751
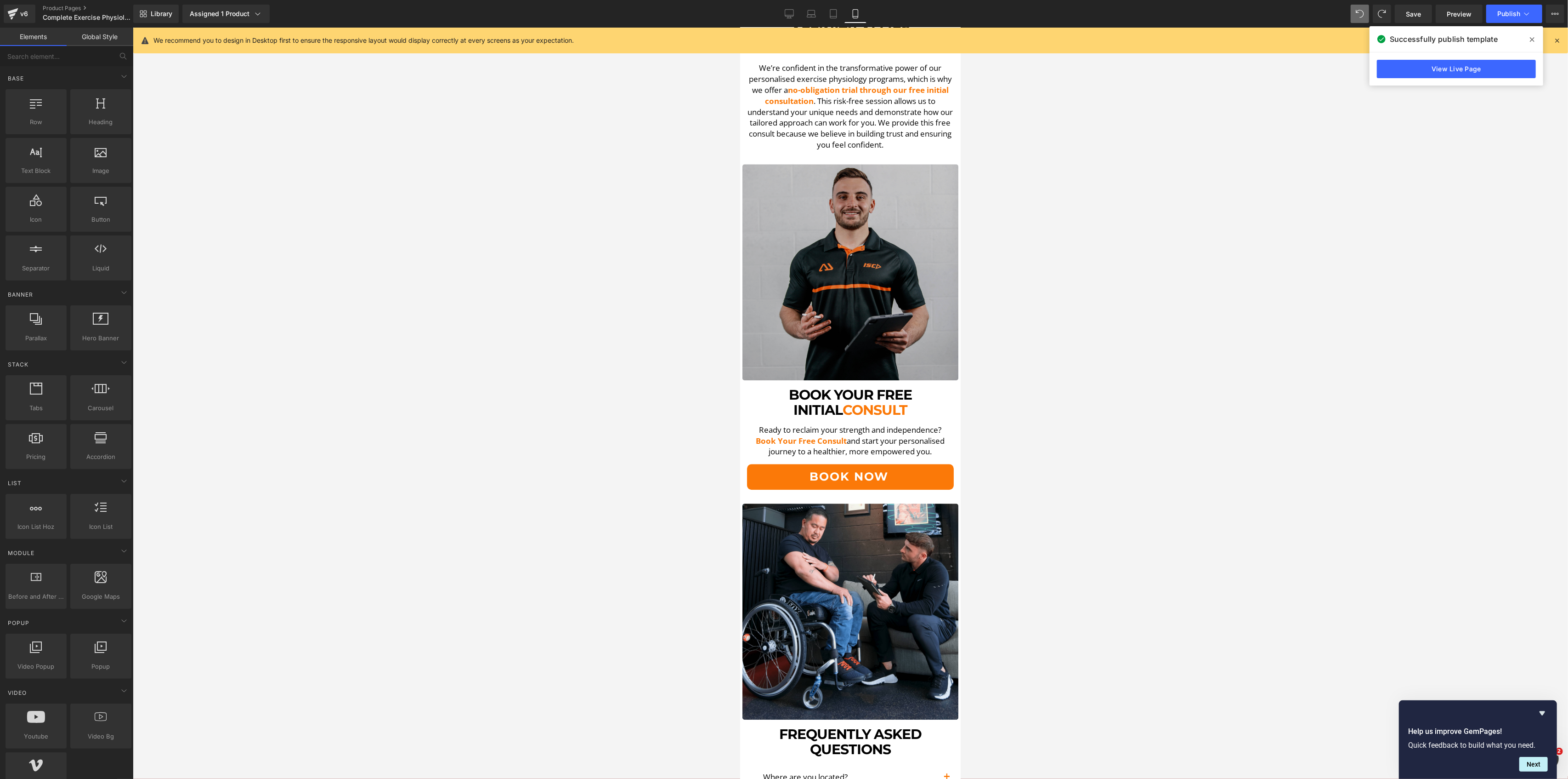
scroll to position [2880, 0]
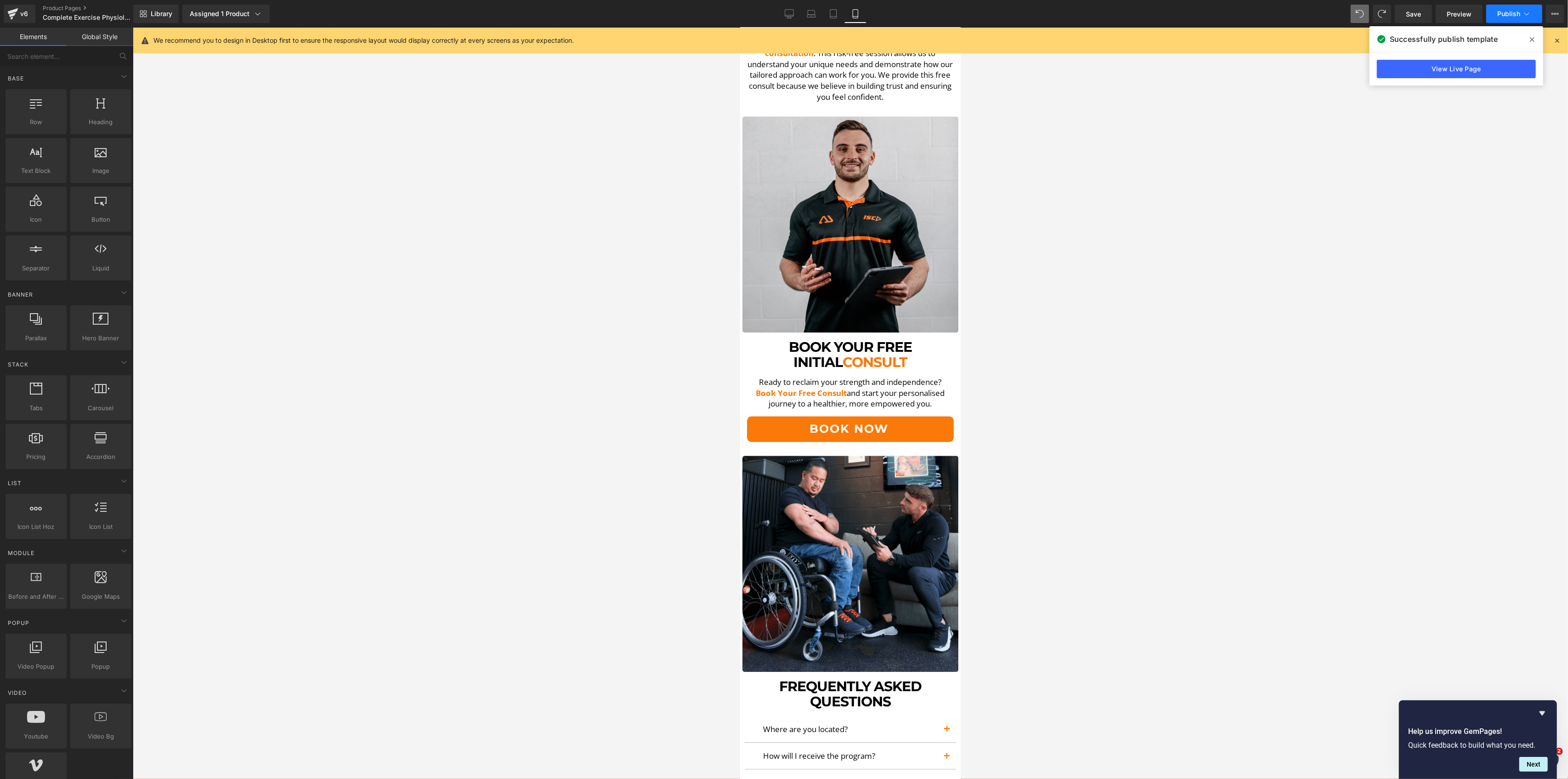
click at [1500, 16] on span "Publish" at bounding box center [1509, 14] width 23 height 7
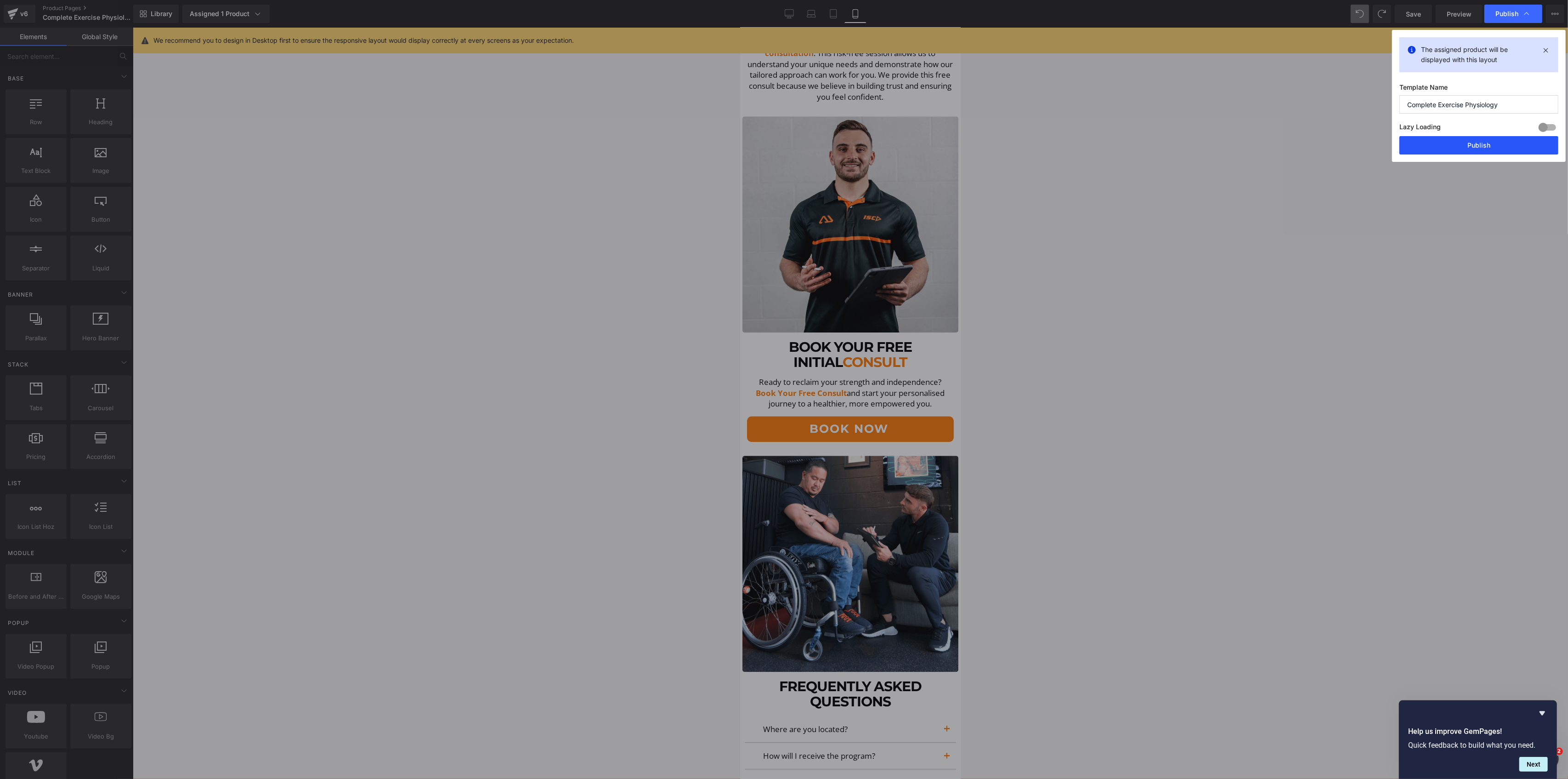
click at [1447, 148] on button "Publish" at bounding box center [1479, 145] width 159 height 18
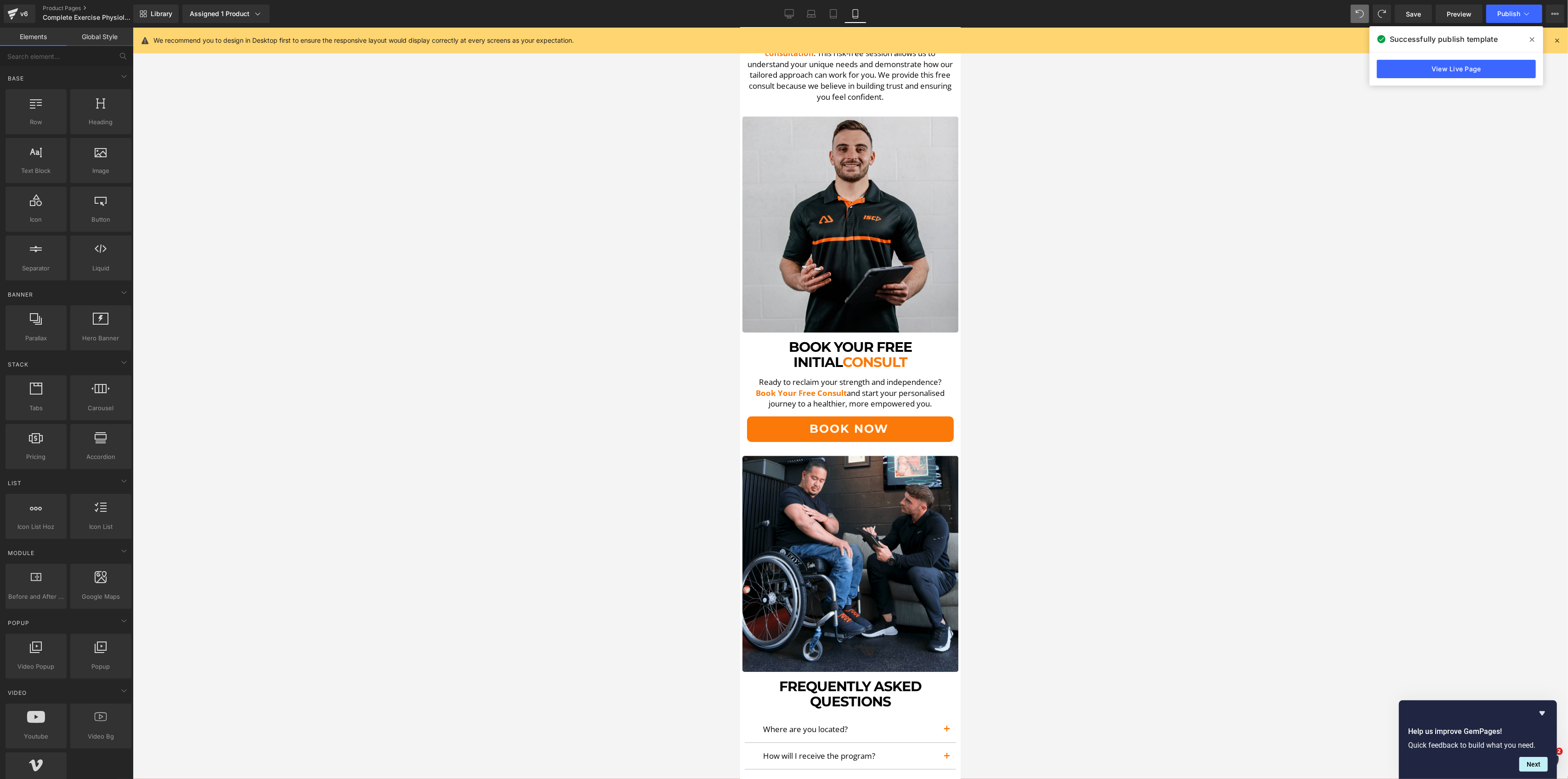
click at [864, 423] on link at bounding box center [866, 429] width 10 height 11
click at [835, 423] on span "Button" at bounding box center [831, 429] width 21 height 11
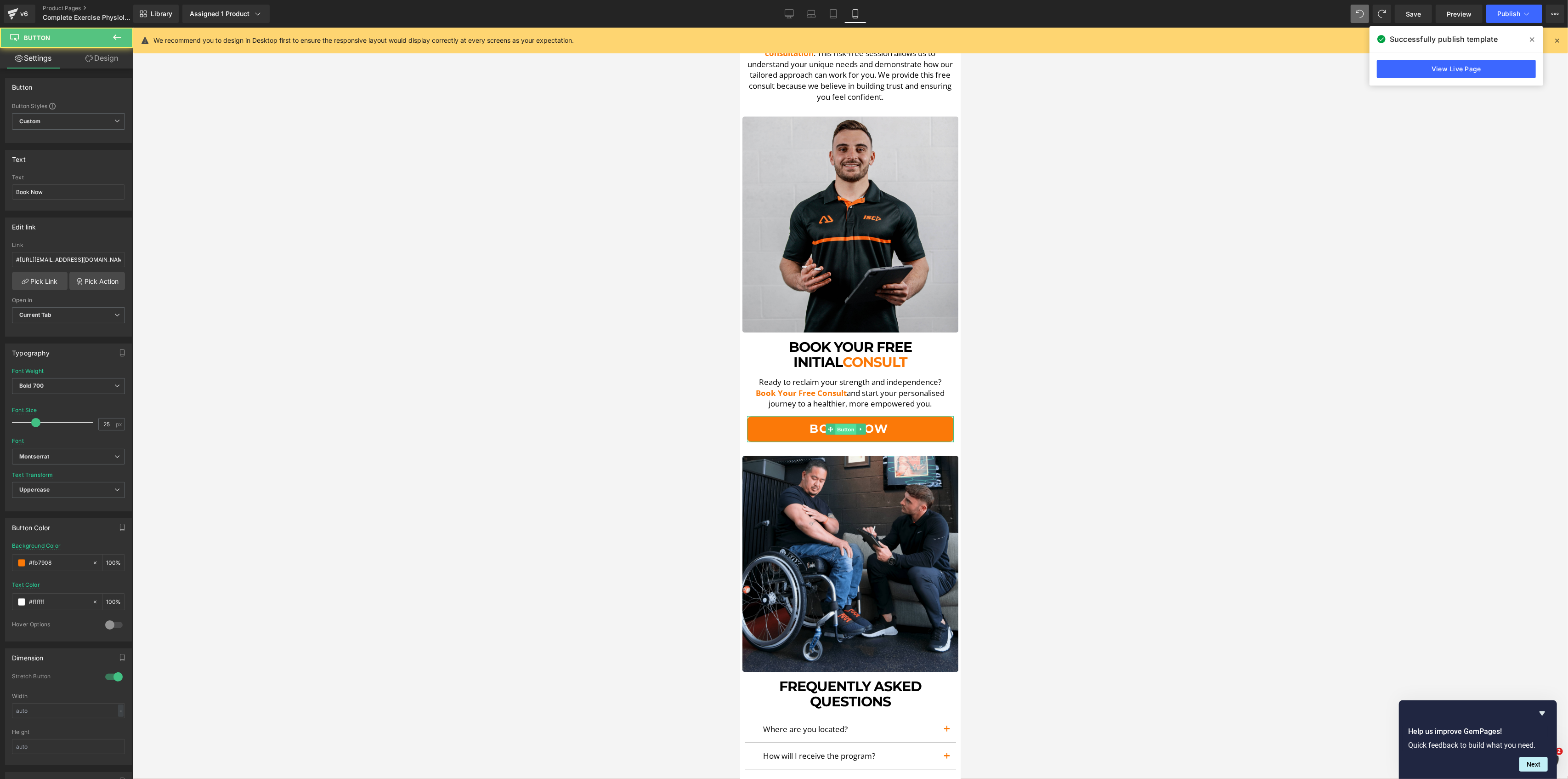
click at [835, 424] on span "Button" at bounding box center [845, 429] width 21 height 11
click at [49, 280] on link "Pick Link" at bounding box center [40, 281] width 55 height 18
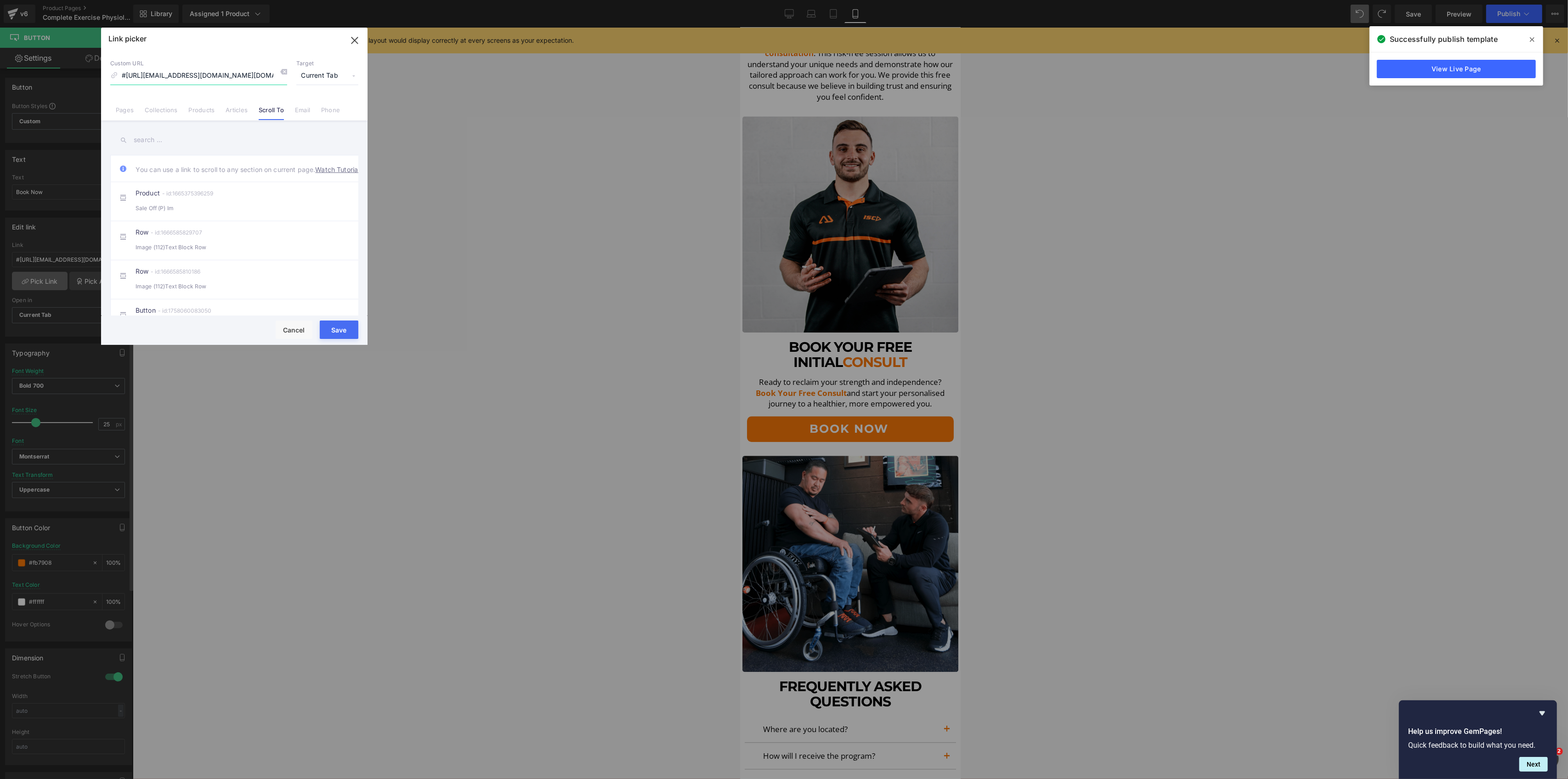
scroll to position [0, 113]
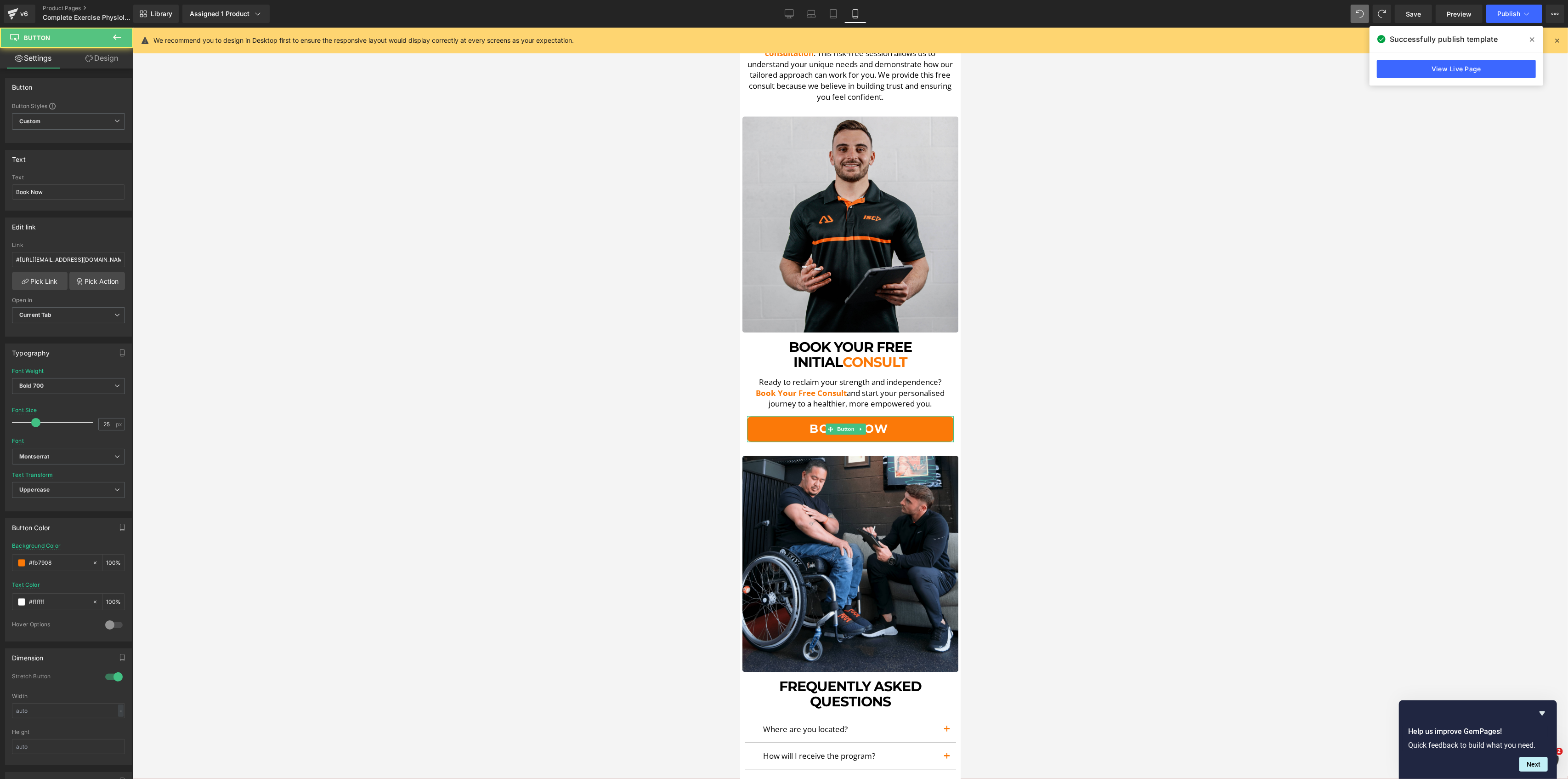
click at [848, 420] on span "Book Now" at bounding box center [849, 429] width 79 height 18
click at [847, 424] on span "Button" at bounding box center [845, 429] width 21 height 11
click at [1518, 4] on div "Library Assigned 1 Product Product Preview Exercise Physiology Manage assigned …" at bounding box center [850, 13] width 1435 height 27
click at [1520, 9] on button "Publish" at bounding box center [1514, 14] width 56 height 18
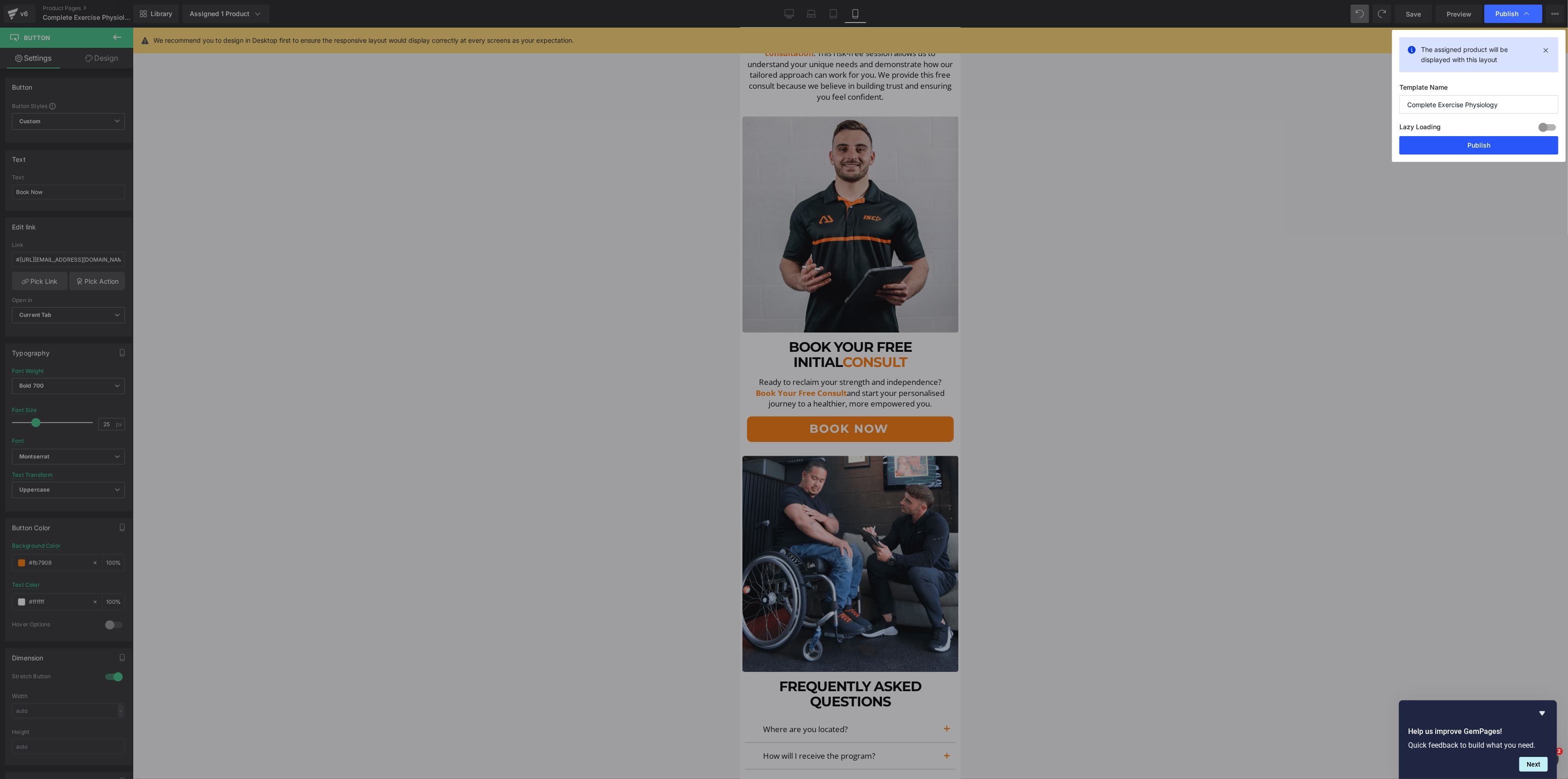
click at [1457, 141] on button "Publish" at bounding box center [1479, 145] width 159 height 18
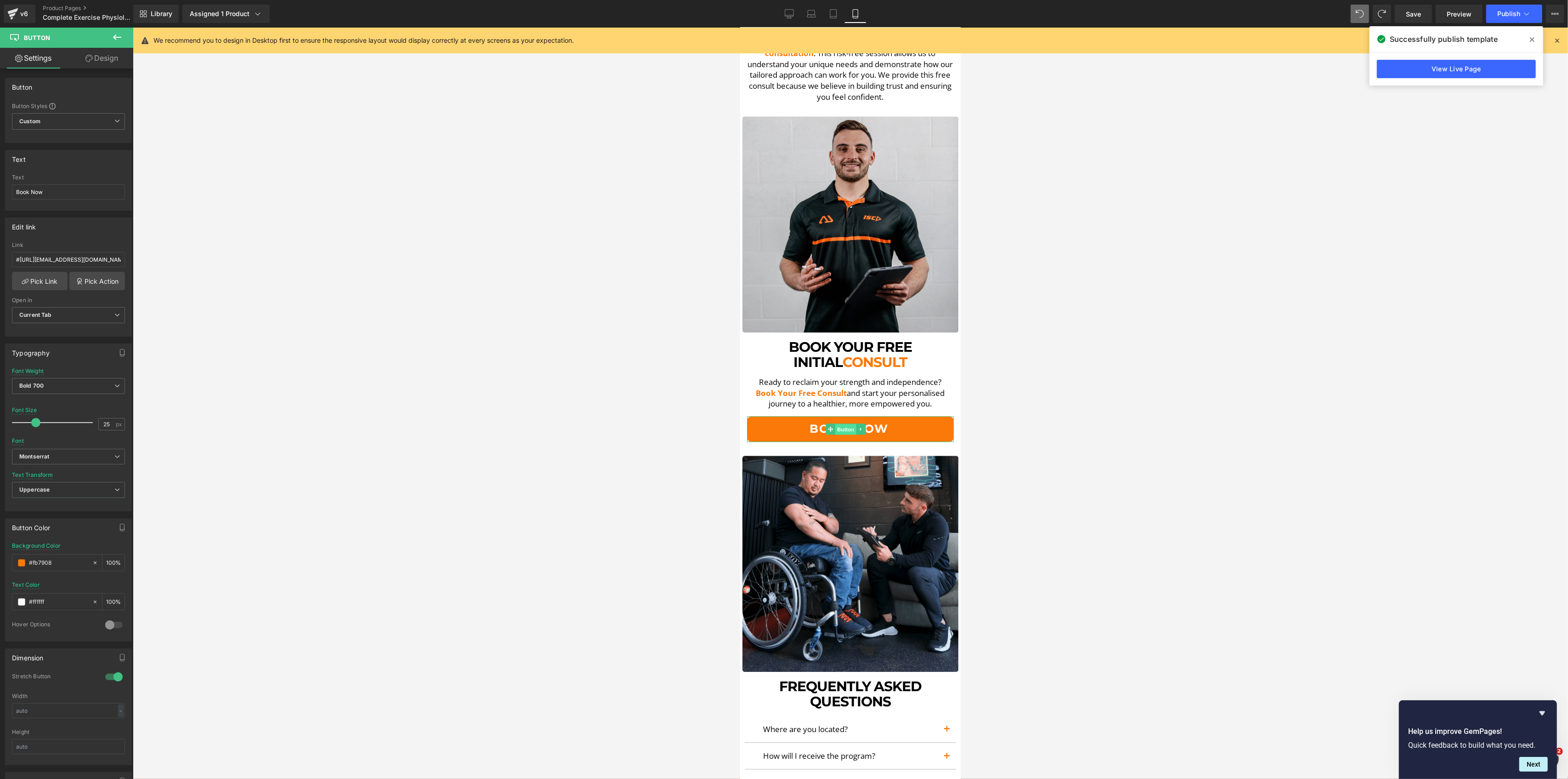
click at [842, 424] on span "Button" at bounding box center [845, 429] width 21 height 11
click at [43, 252] on input "#[URL][EMAIL_ADDRESS][DOMAIN_NAME][DOMAIN_NAME]" at bounding box center [69, 259] width 113 height 15
click at [20, 258] on input "#[URL][EMAIL_ADDRESS][DOMAIN_NAME][DOMAIN_NAME]" at bounding box center [69, 259] width 113 height 15
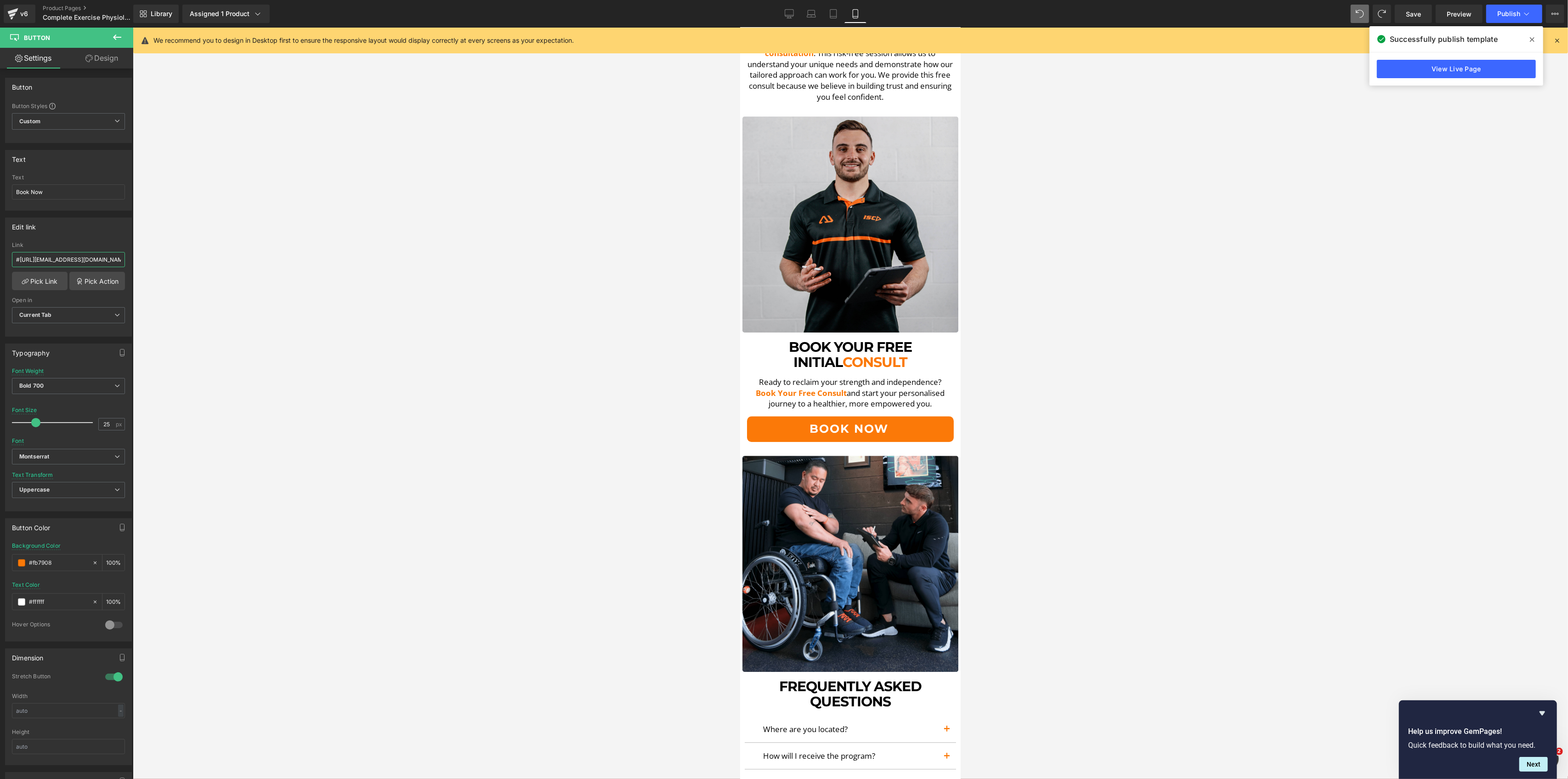
type input "[URL][EMAIL_ADDRESS][DOMAIN_NAME][DOMAIN_NAME]"
click at [292, 301] on div at bounding box center [850, 403] width 1435 height 751
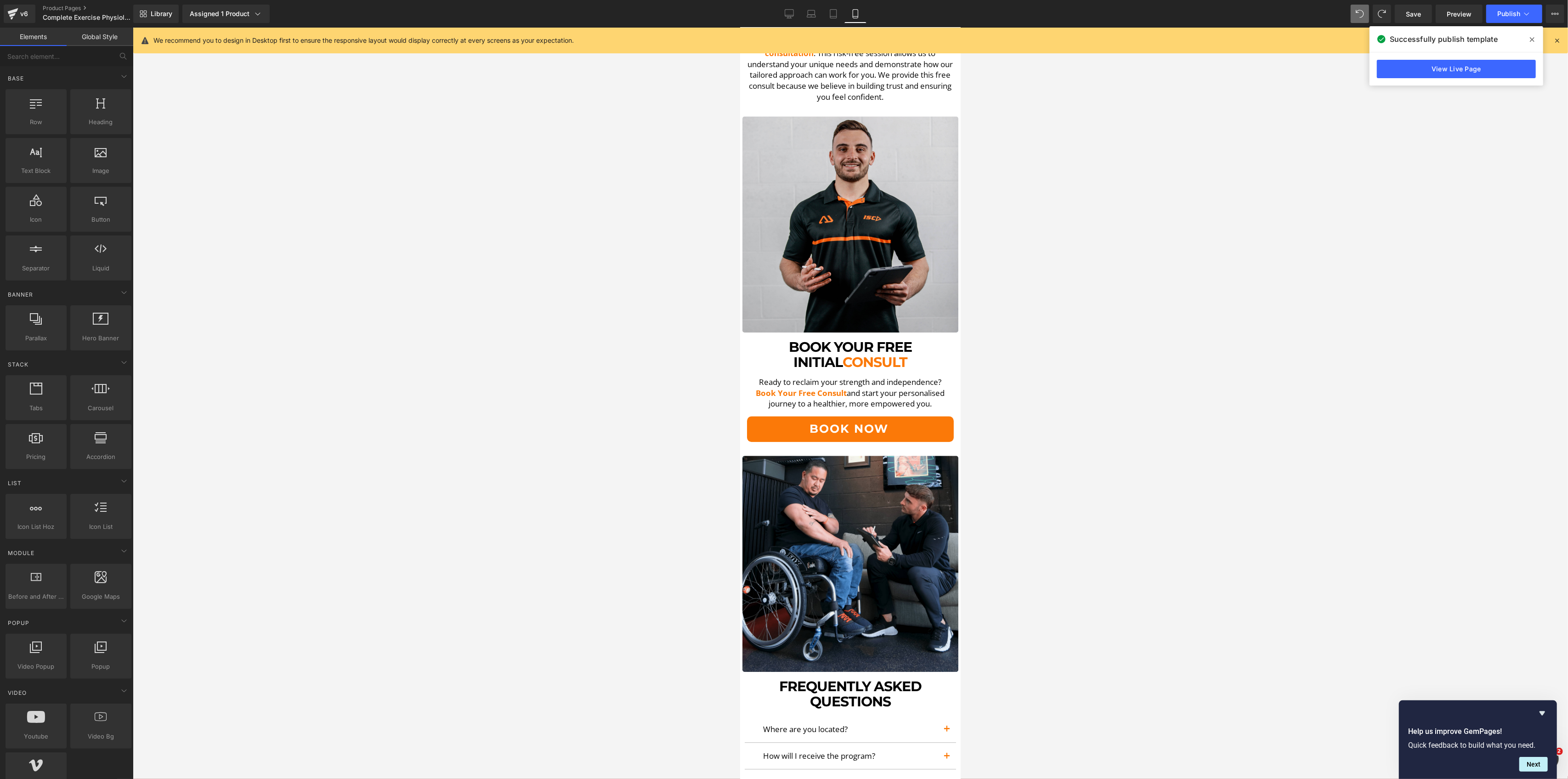
click at [839, 420] on span "Book Now" at bounding box center [849, 429] width 79 height 18
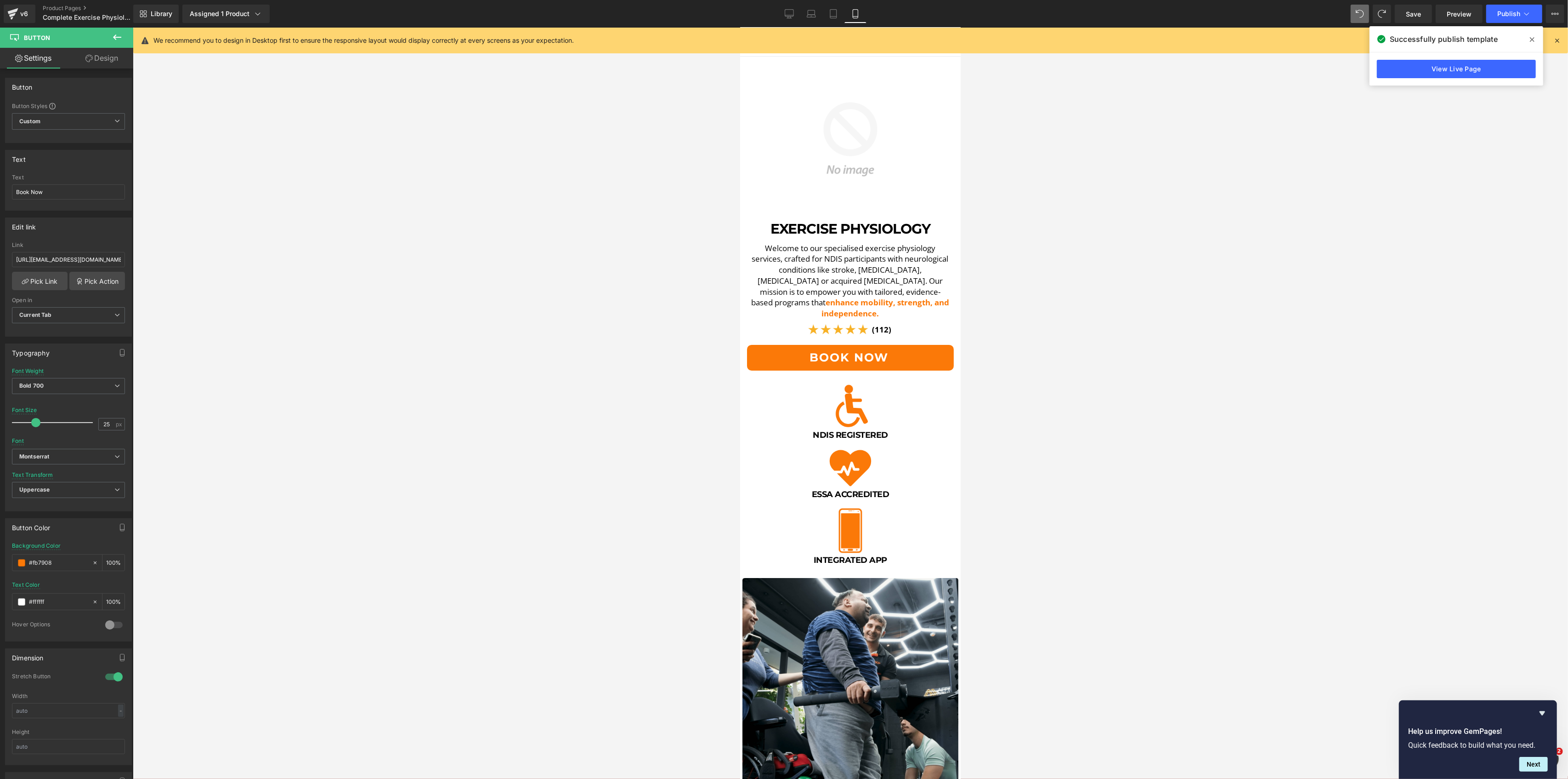
scroll to position [0, 0]
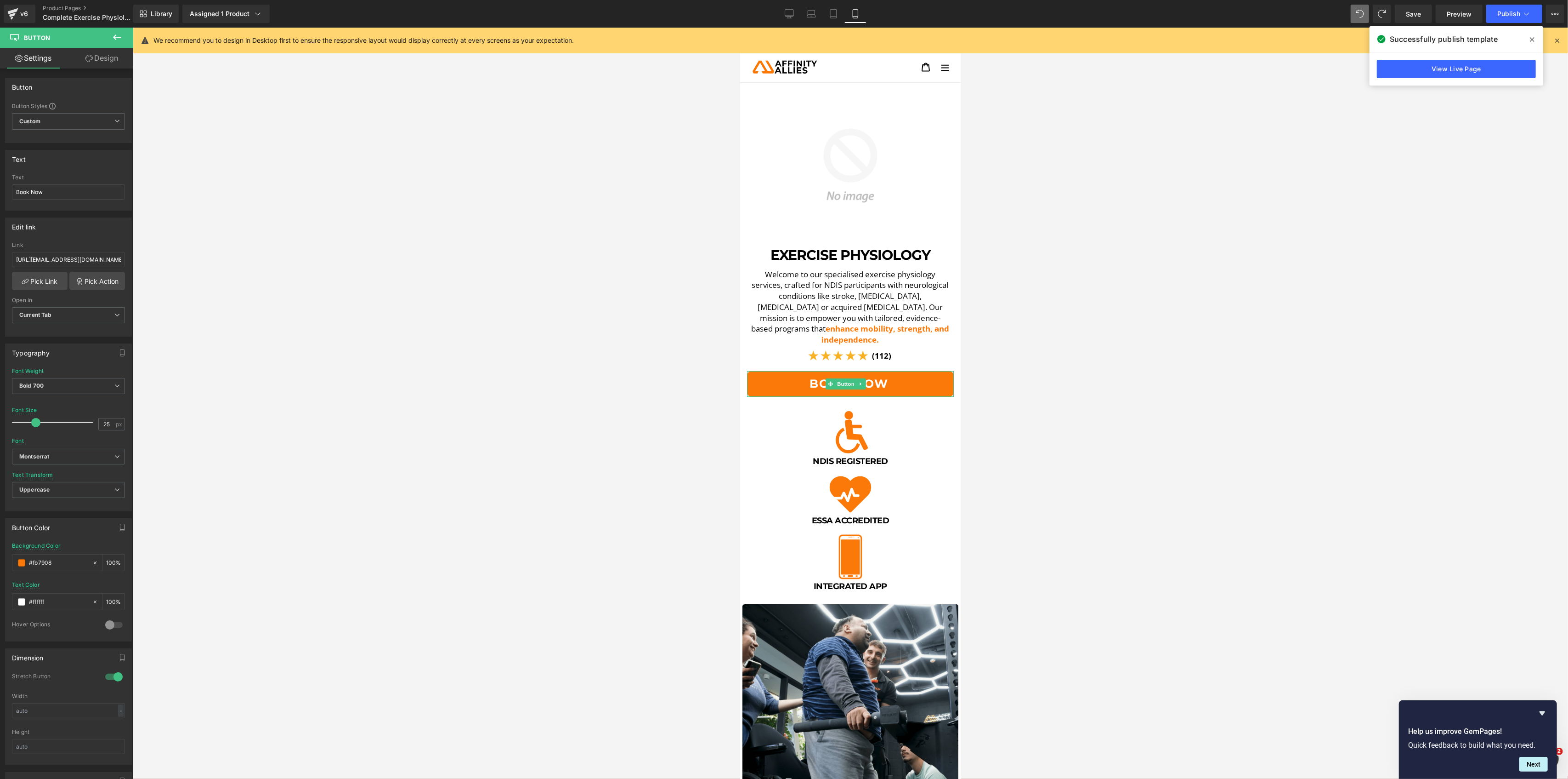
click at [838, 375] on span "Book Now" at bounding box center [849, 384] width 79 height 18
click at [23, 258] on input "#[URL][EMAIL_ADDRESS][DOMAIN_NAME][DOMAIN_NAME]" at bounding box center [69, 259] width 113 height 15
click at [18, 258] on input "#[URL][EMAIL_ADDRESS][DOMAIN_NAME][DOMAIN_NAME]" at bounding box center [69, 259] width 113 height 15
type input "[URL][EMAIL_ADDRESS][DOMAIN_NAME][DOMAIN_NAME]"
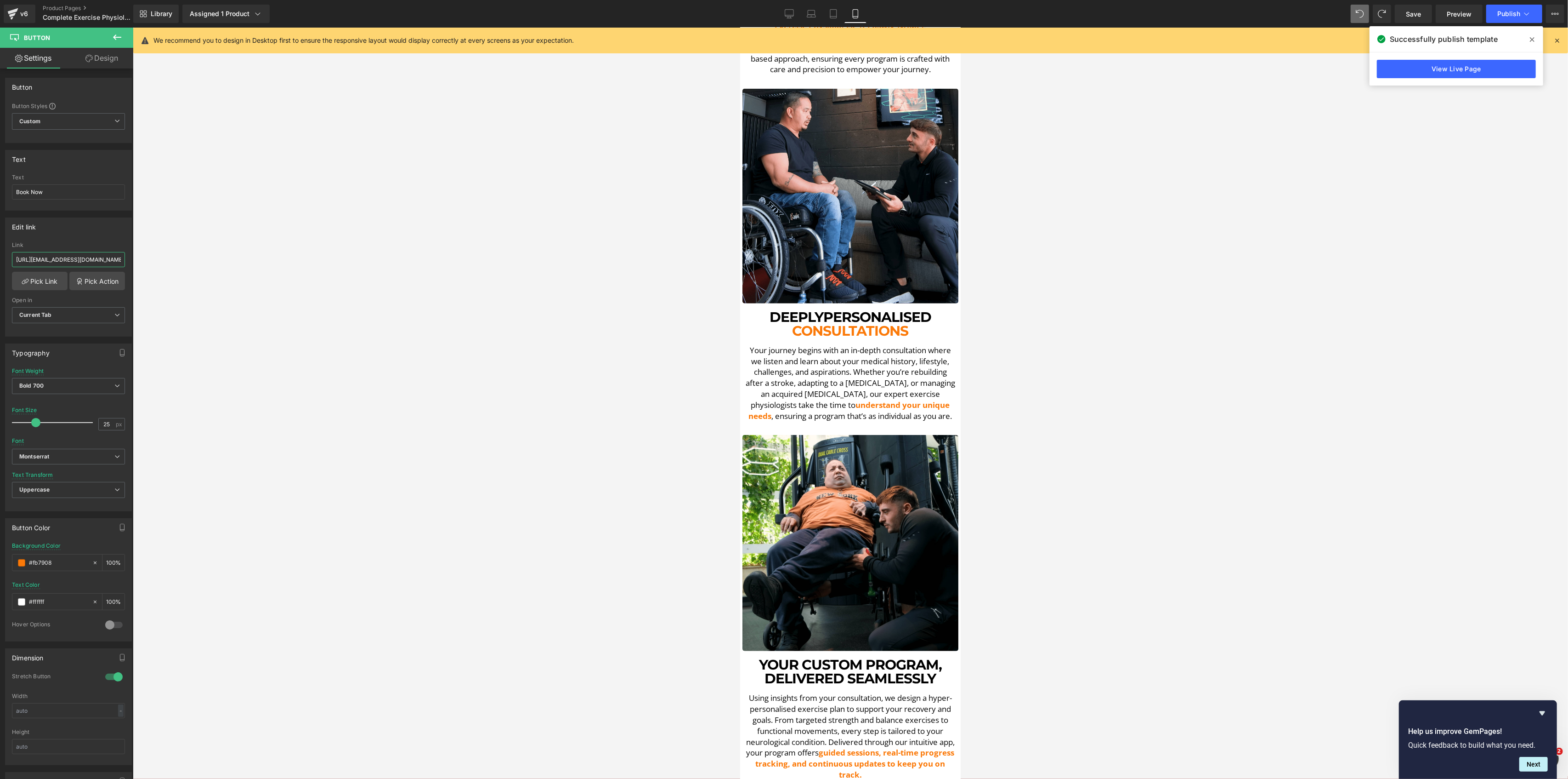
scroll to position [1225, 0]
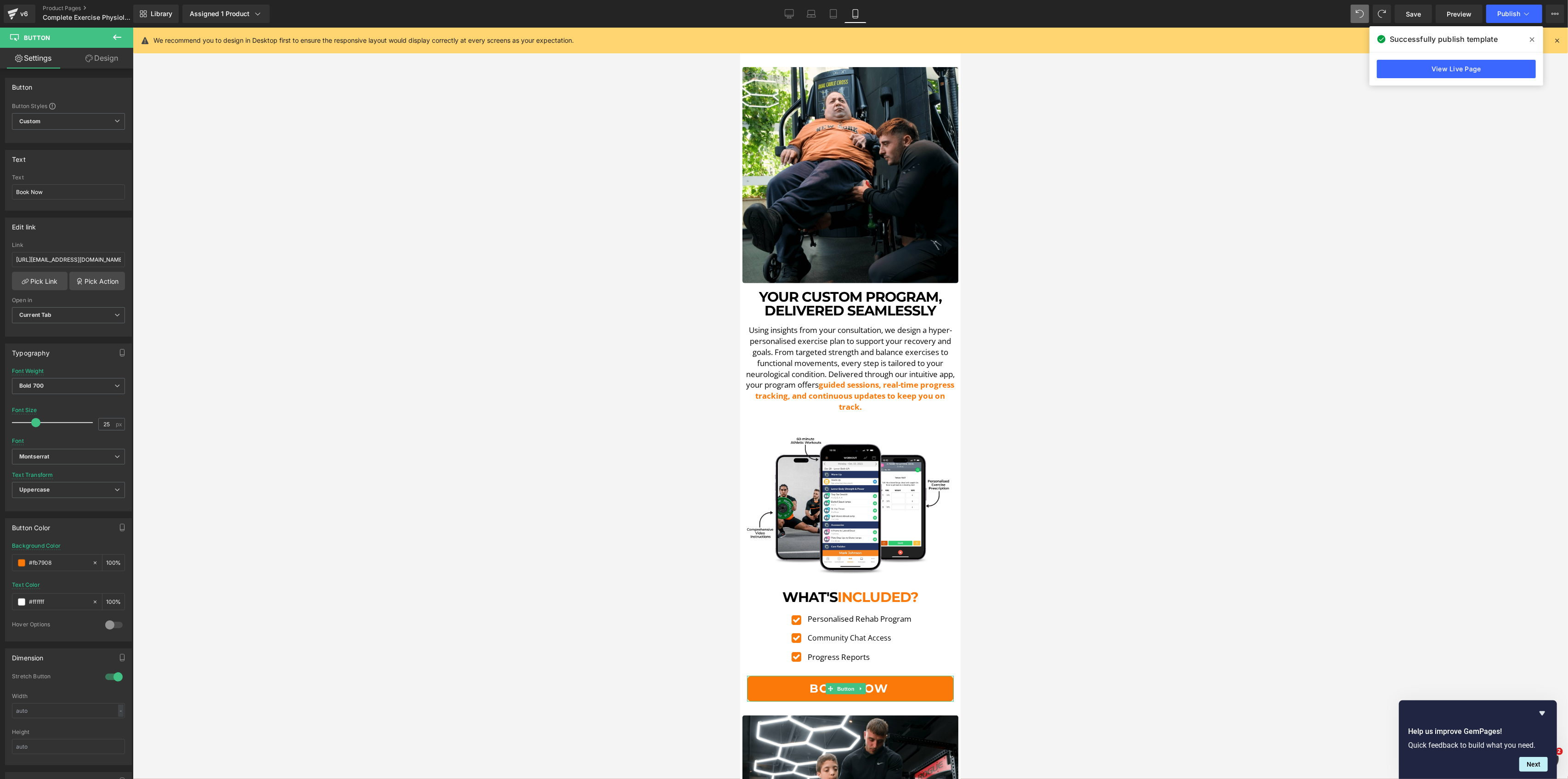
click at [850, 683] on span "Button" at bounding box center [845, 689] width 21 height 11
drag, startPoint x: 19, startPoint y: 261, endPoint x: 2, endPoint y: 256, distance: 17.7
click at [2, 256] on div "Edit link #[URL][EMAIL_ADDRESS][DOMAIN_NAME][DOMAIN_NAME] Link #[URL][EMAIL_ADD…" at bounding box center [69, 273] width 138 height 126
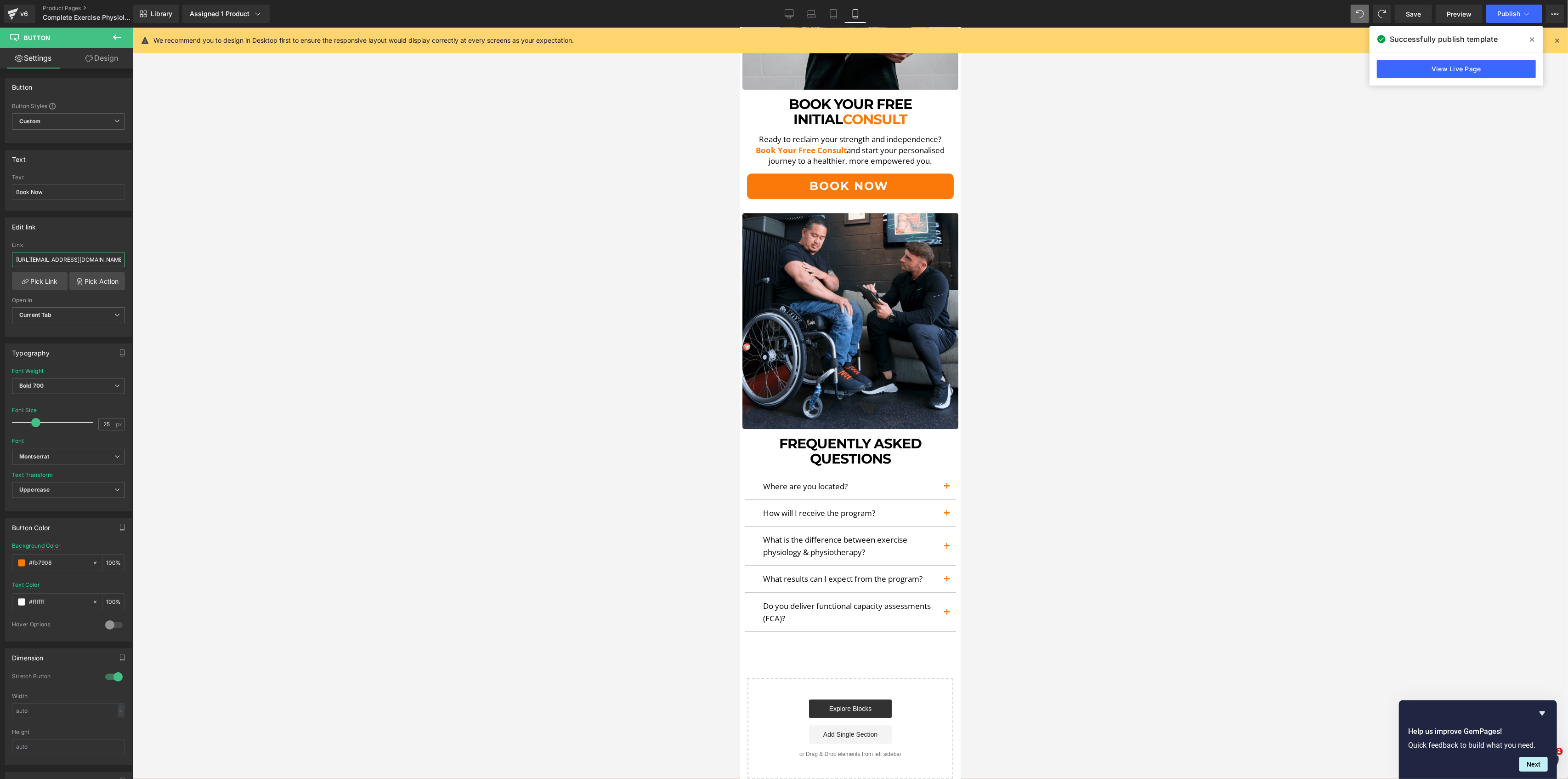
scroll to position [3248, 0]
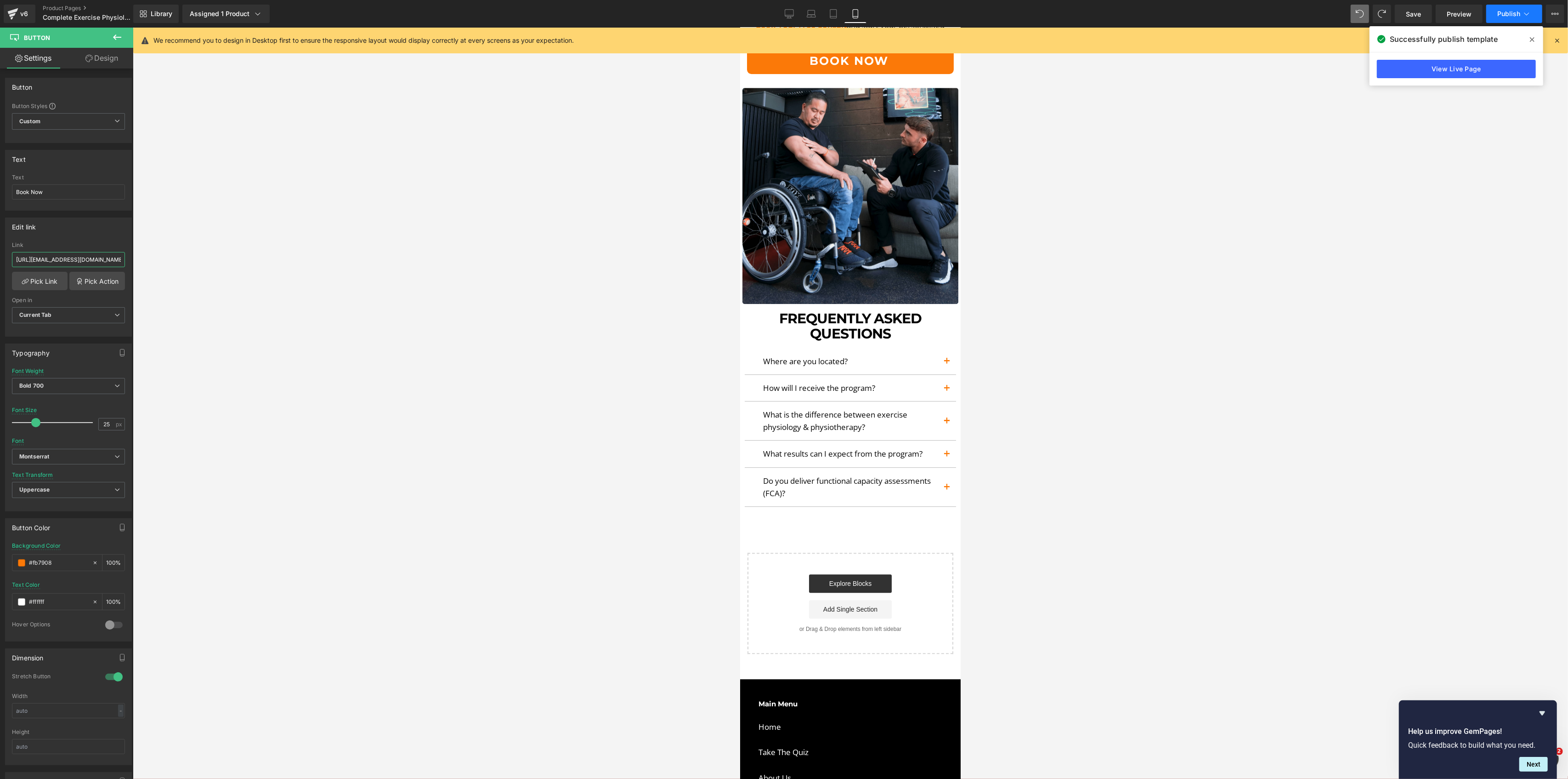
type input "[URL][EMAIL_ADDRESS][DOMAIN_NAME][DOMAIN_NAME]"
click at [1527, 15] on icon at bounding box center [1527, 13] width 9 height 9
click at [836, 13] on icon at bounding box center [833, 14] width 7 height 9
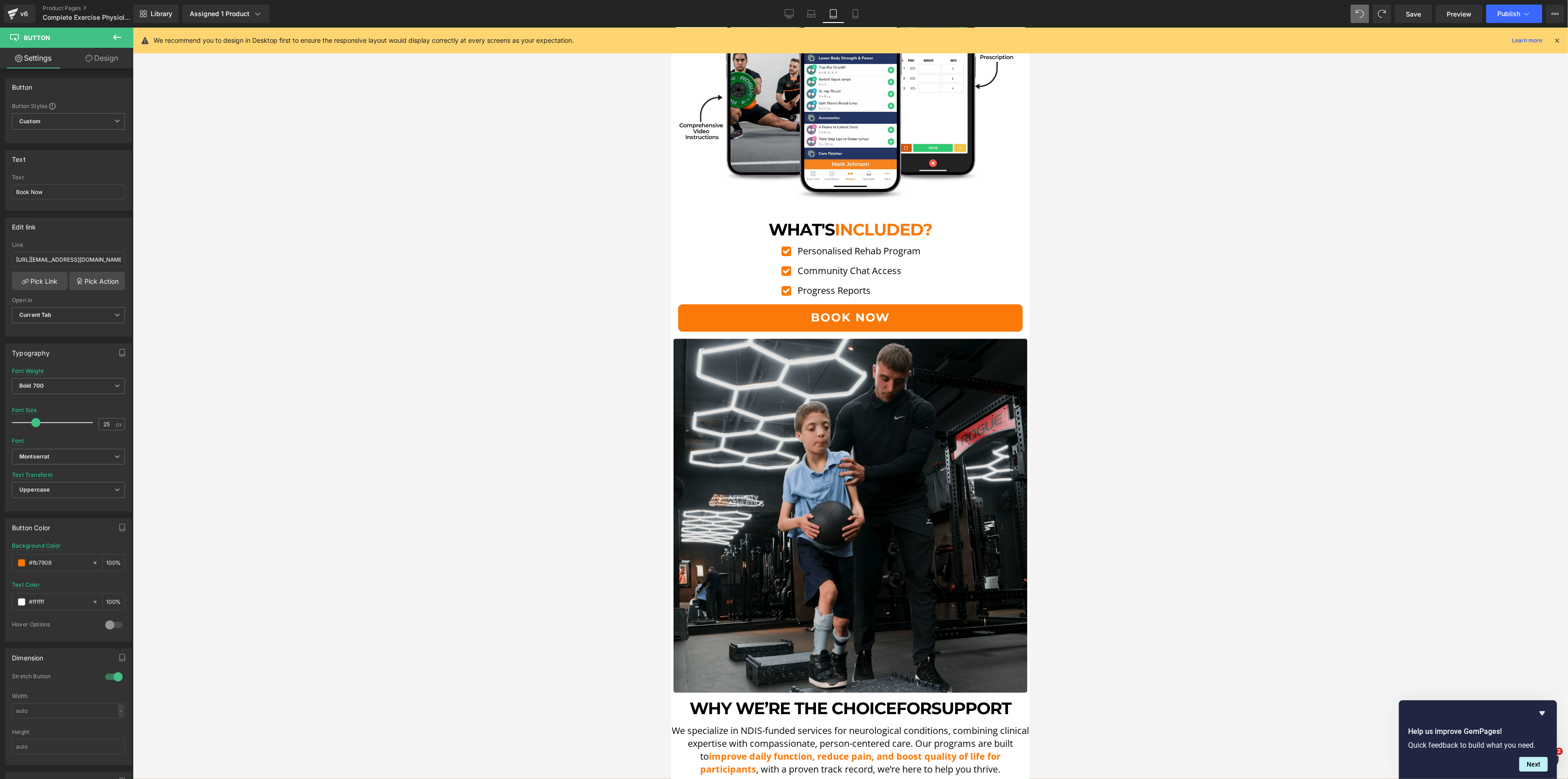
scroll to position [2246, 0]
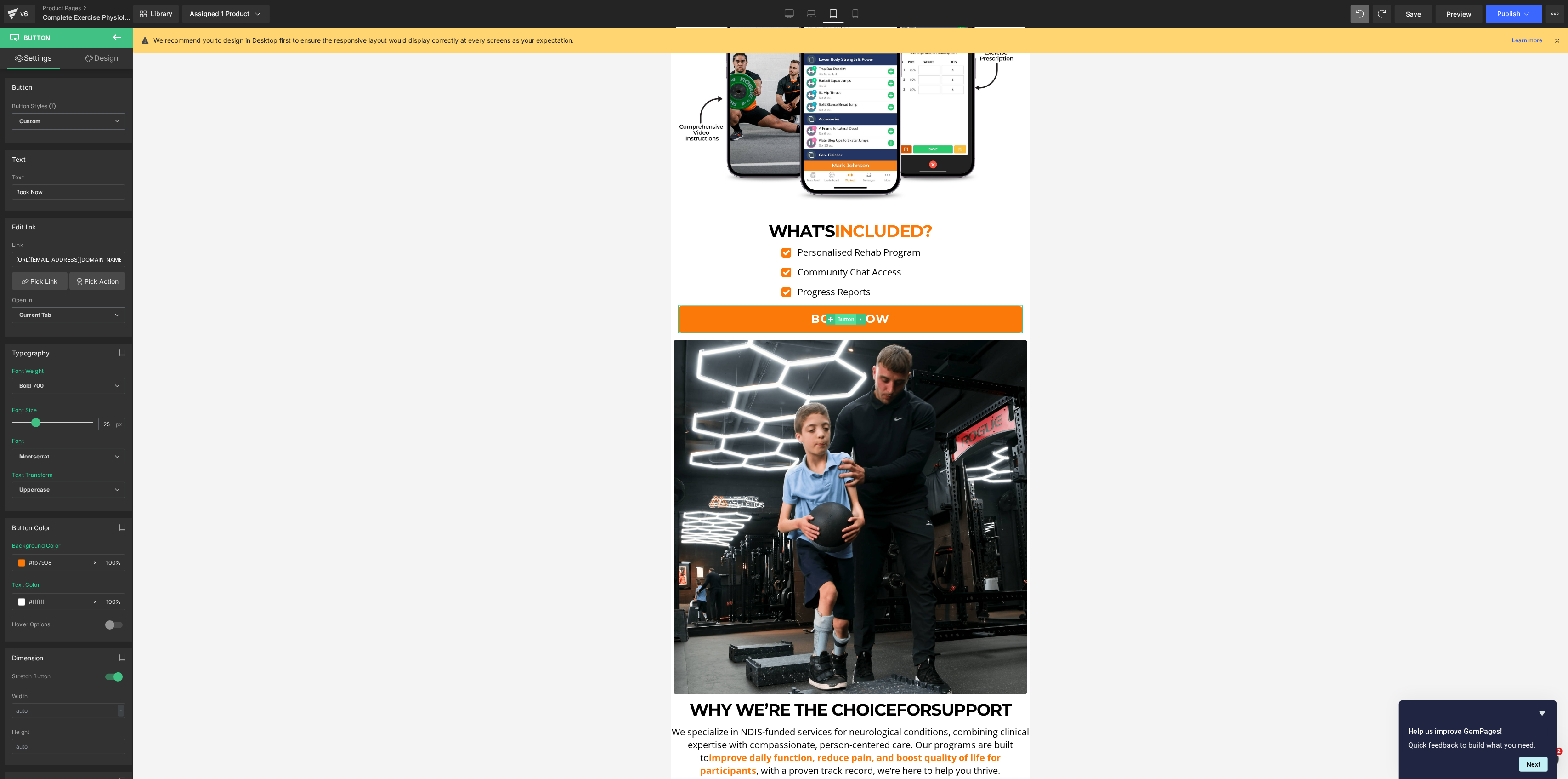
click at [836, 314] on span "Button" at bounding box center [845, 320] width 21 height 11
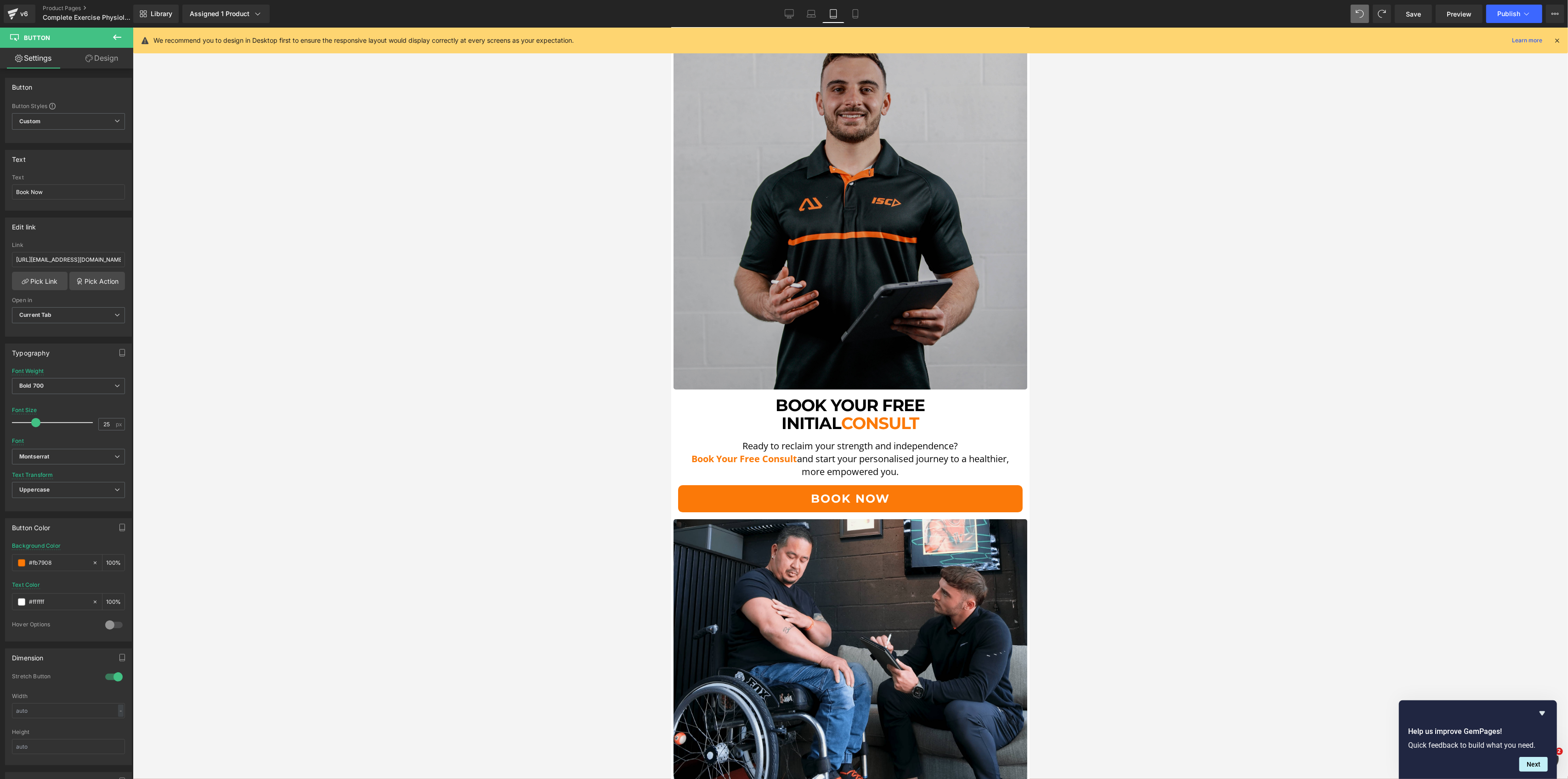
scroll to position [4084, 0]
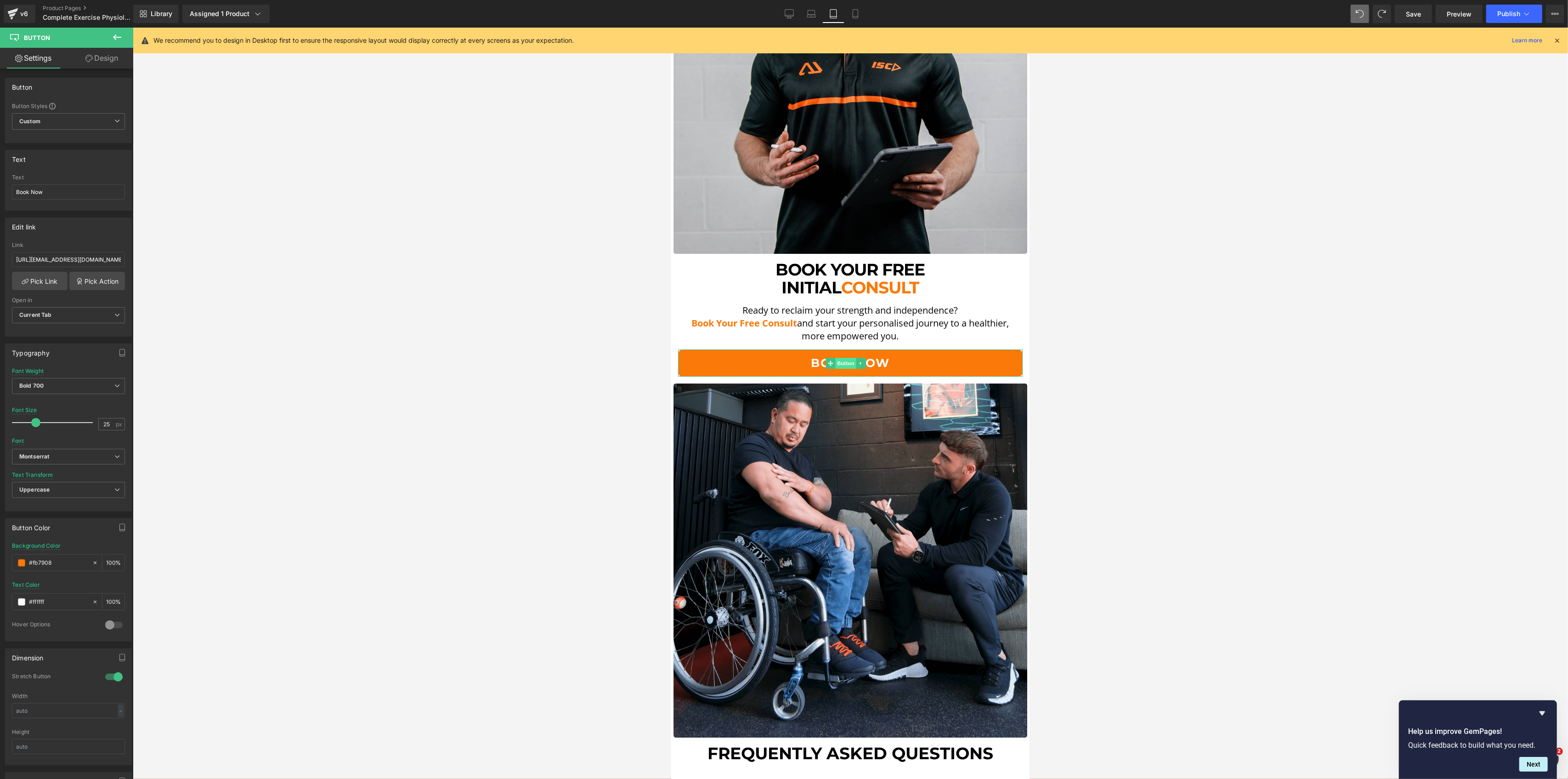
click at [844, 358] on span "Button" at bounding box center [845, 363] width 21 height 11
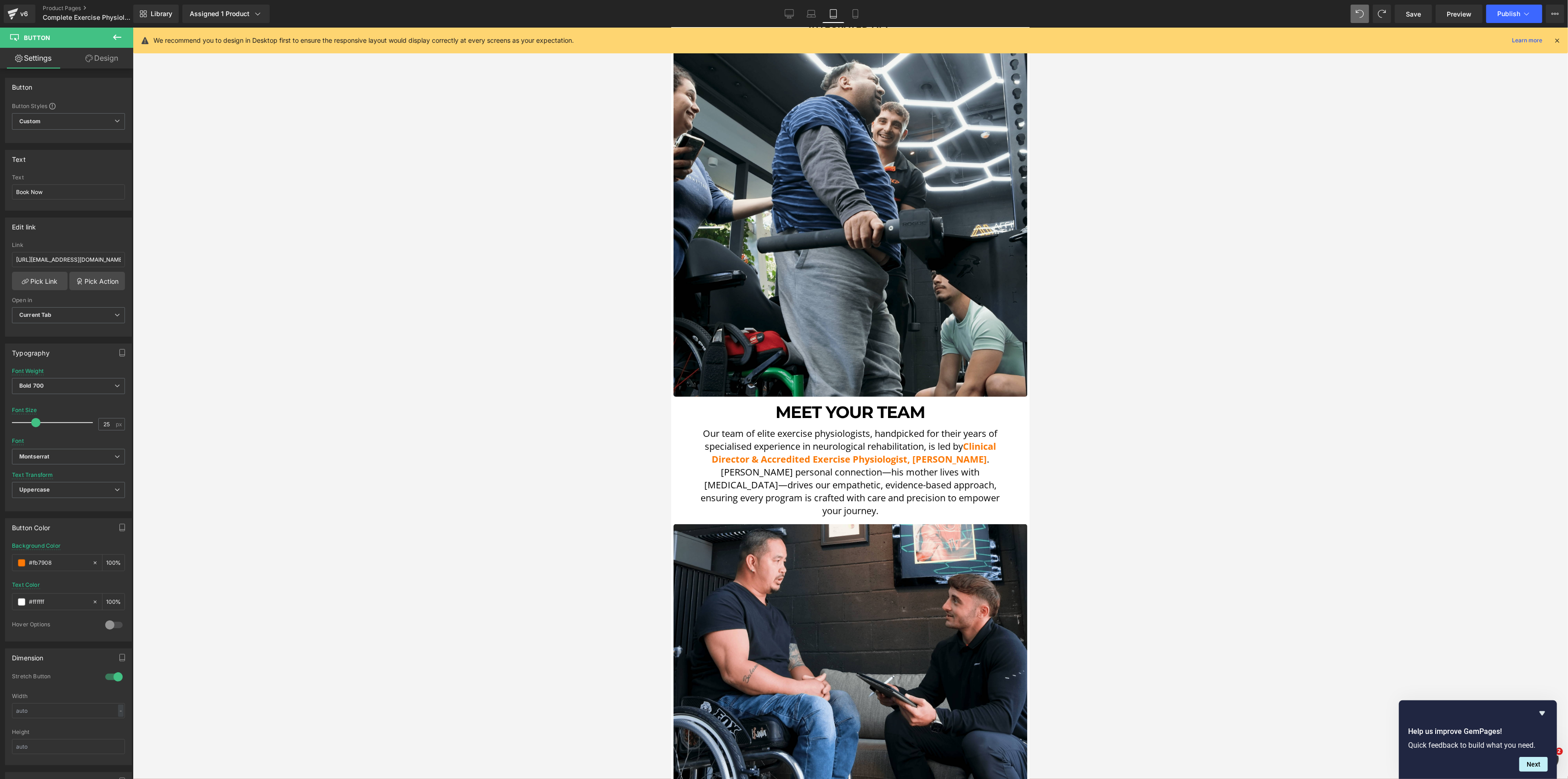
scroll to position [0, 0]
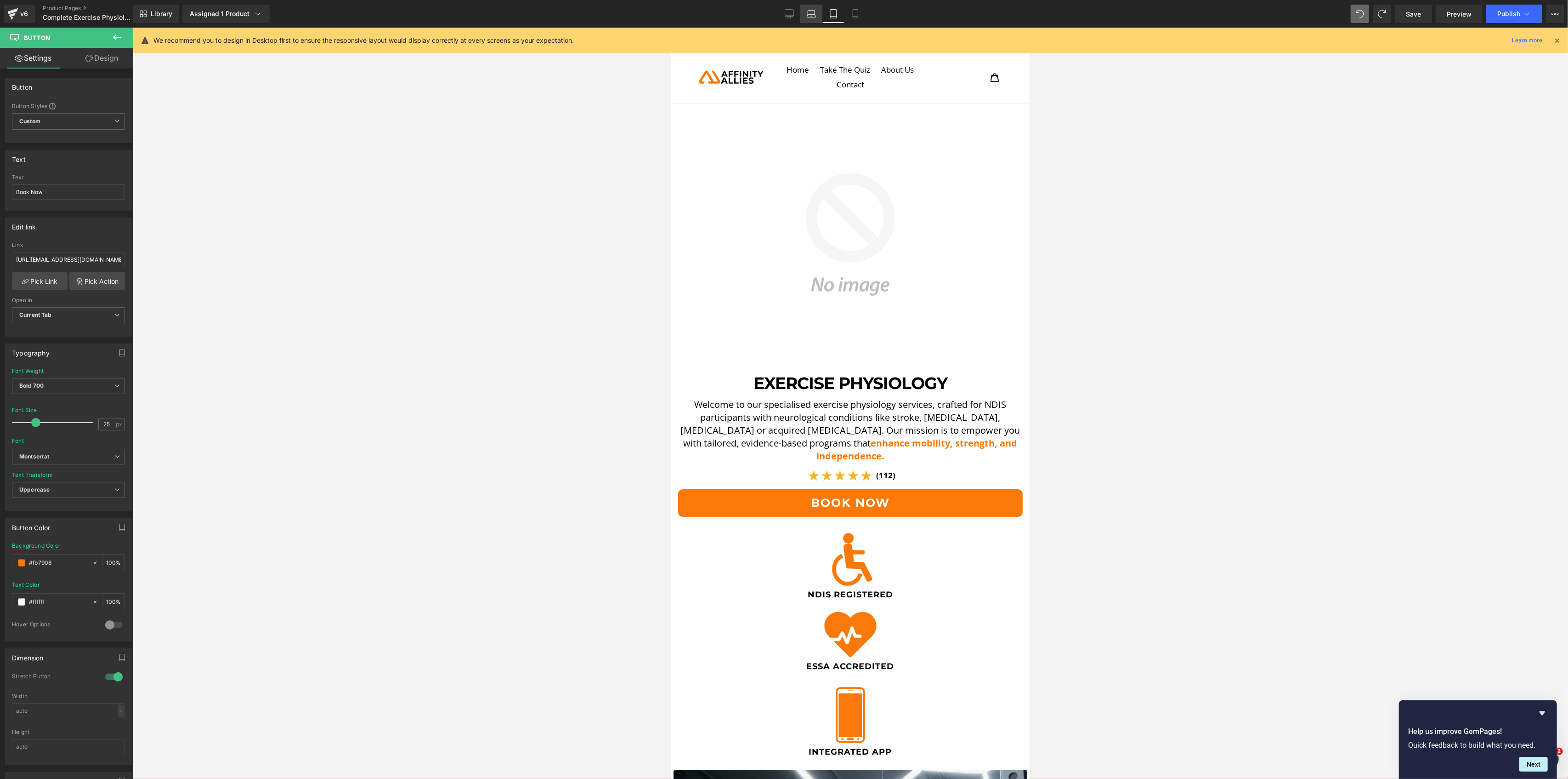
click at [801, 14] on link "Laptop" at bounding box center [811, 14] width 22 height 18
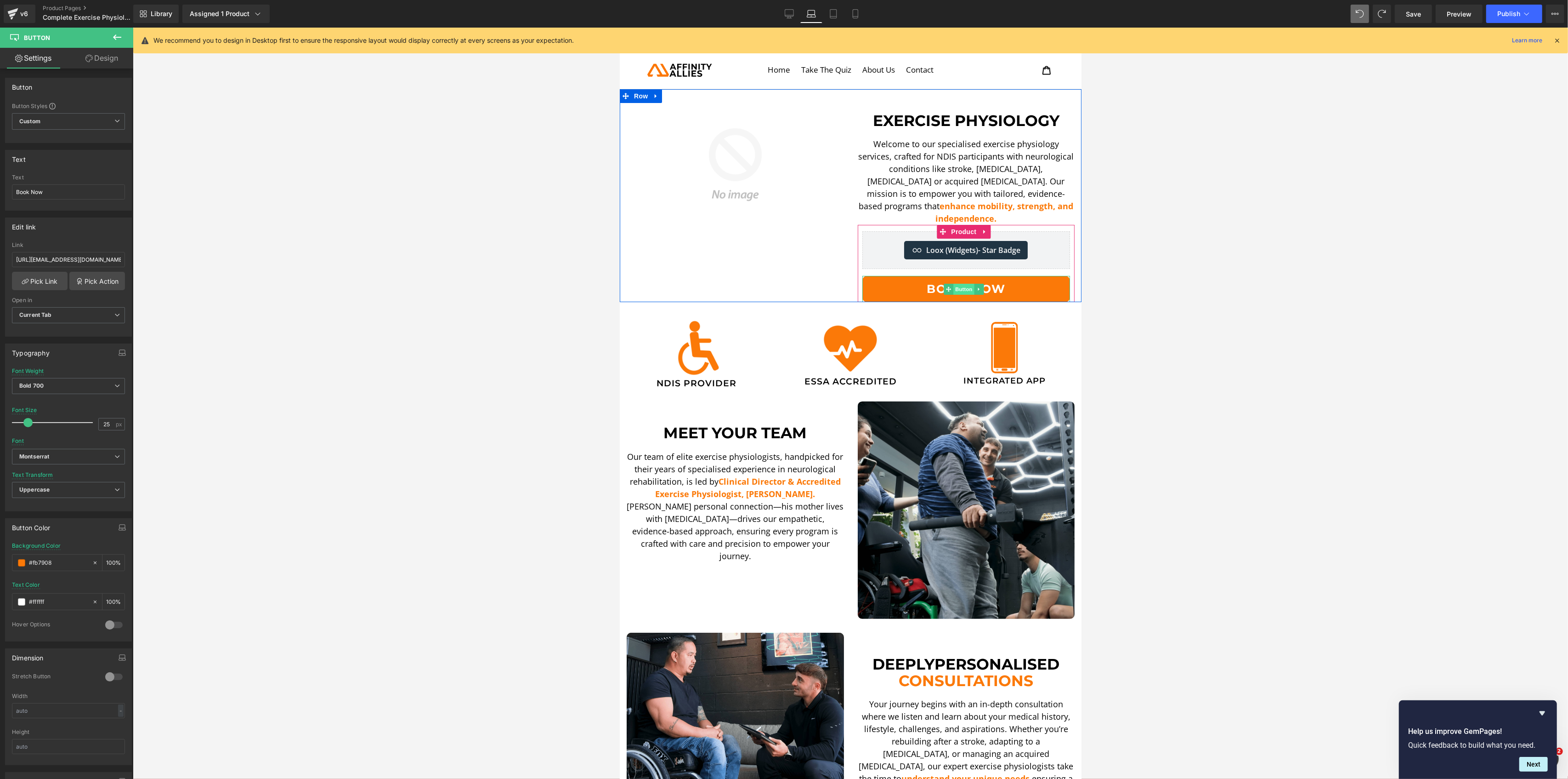
click at [954, 289] on span "Button" at bounding box center [963, 289] width 21 height 11
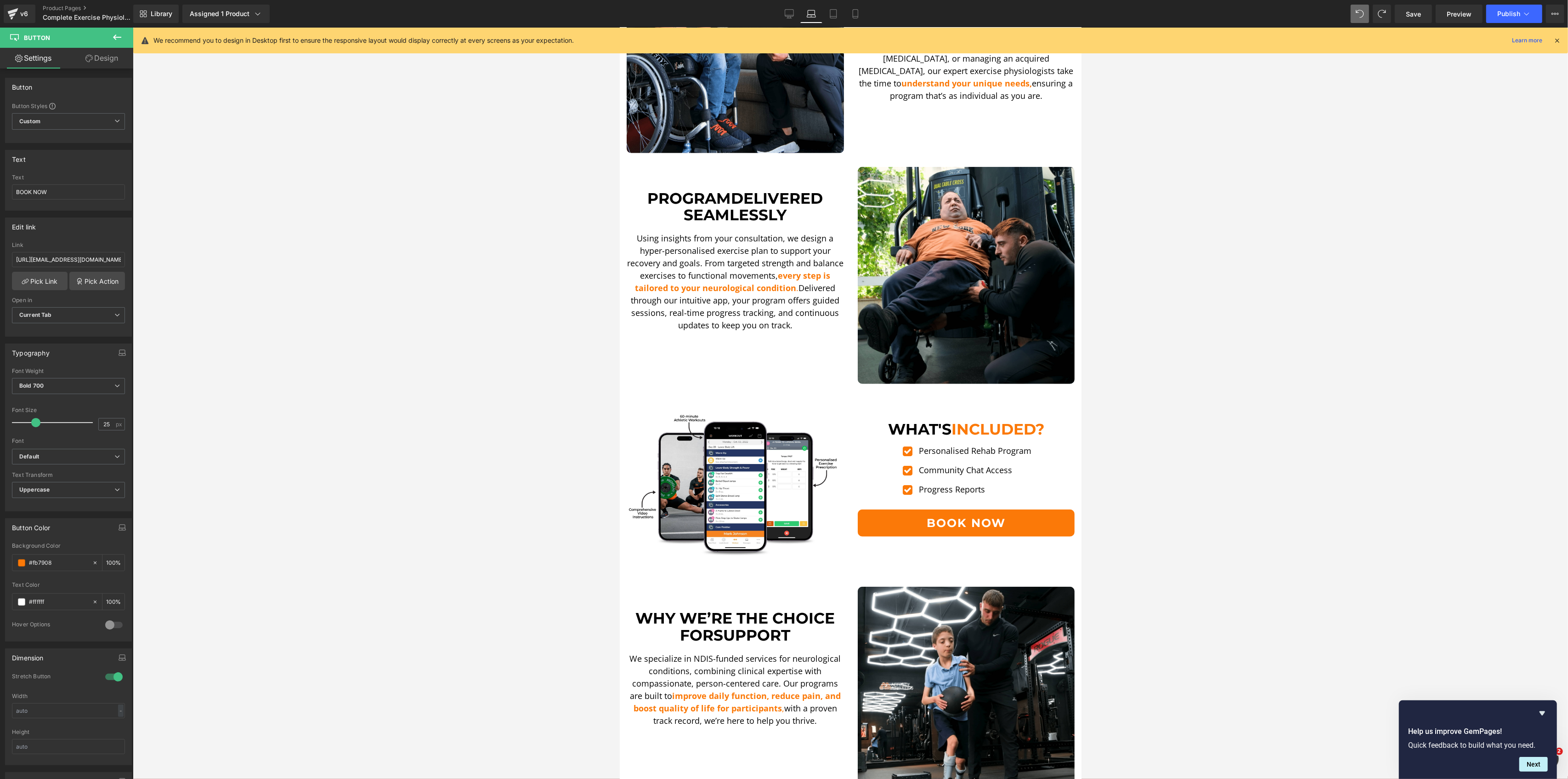
scroll to position [797, 0]
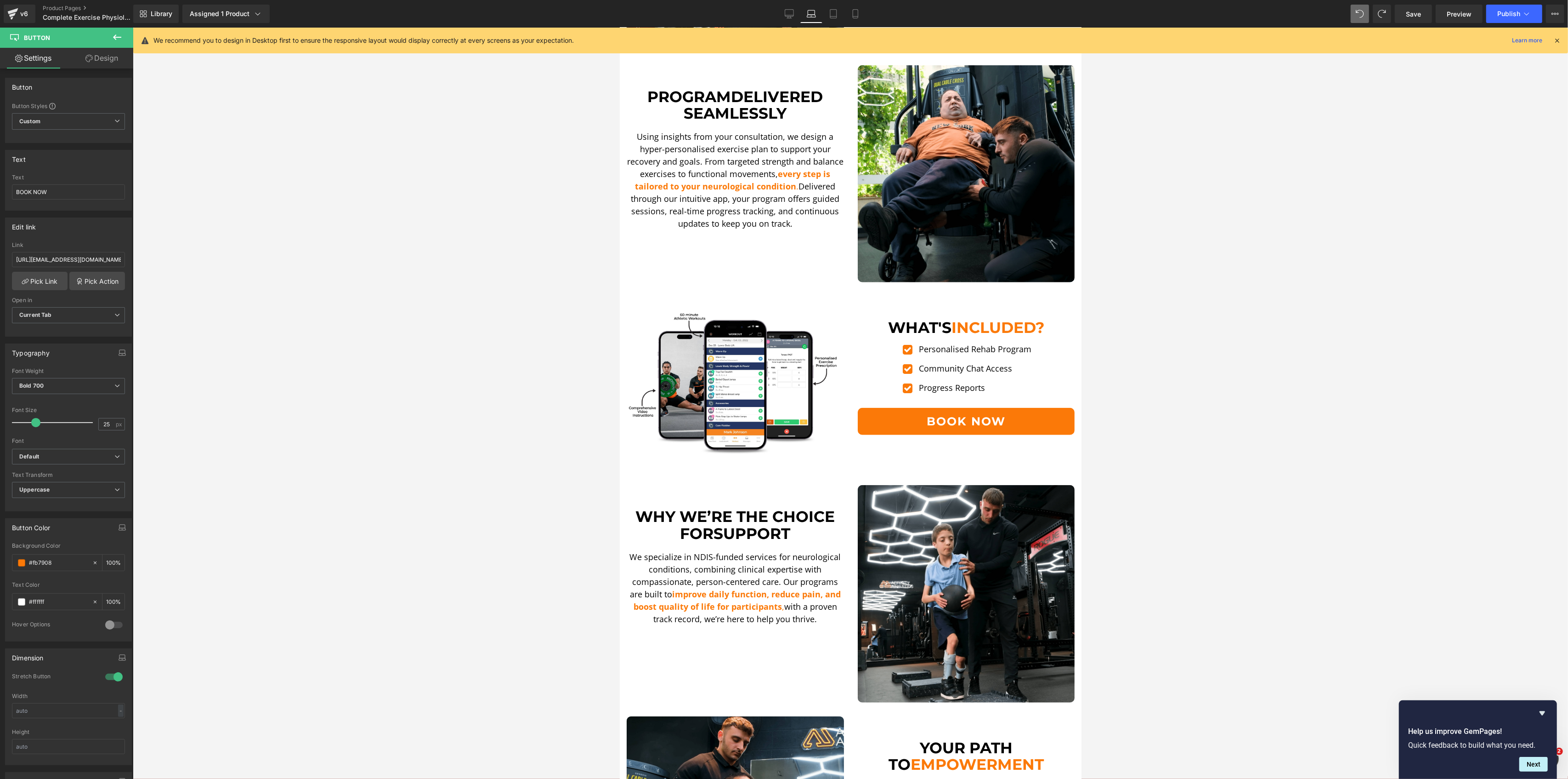
click at [957, 407] on div "BOOK NOW Button" at bounding box center [965, 421] width 217 height 27
click at [960, 415] on span "Button" at bounding box center [963, 421] width 21 height 11
click at [1498, 21] on button "Publish" at bounding box center [1514, 14] width 56 height 18
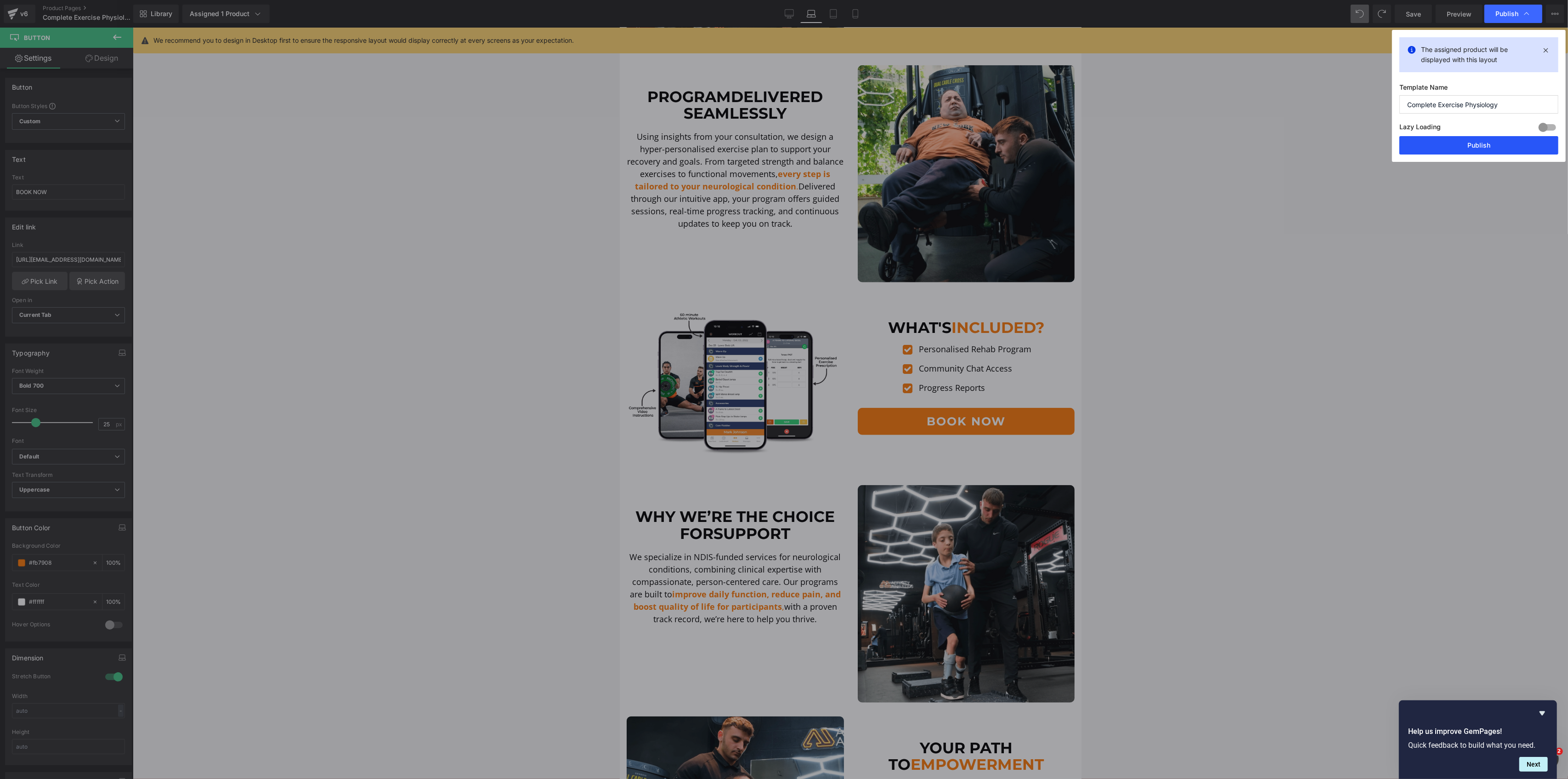
click at [1465, 143] on button "Publish" at bounding box center [1479, 145] width 159 height 18
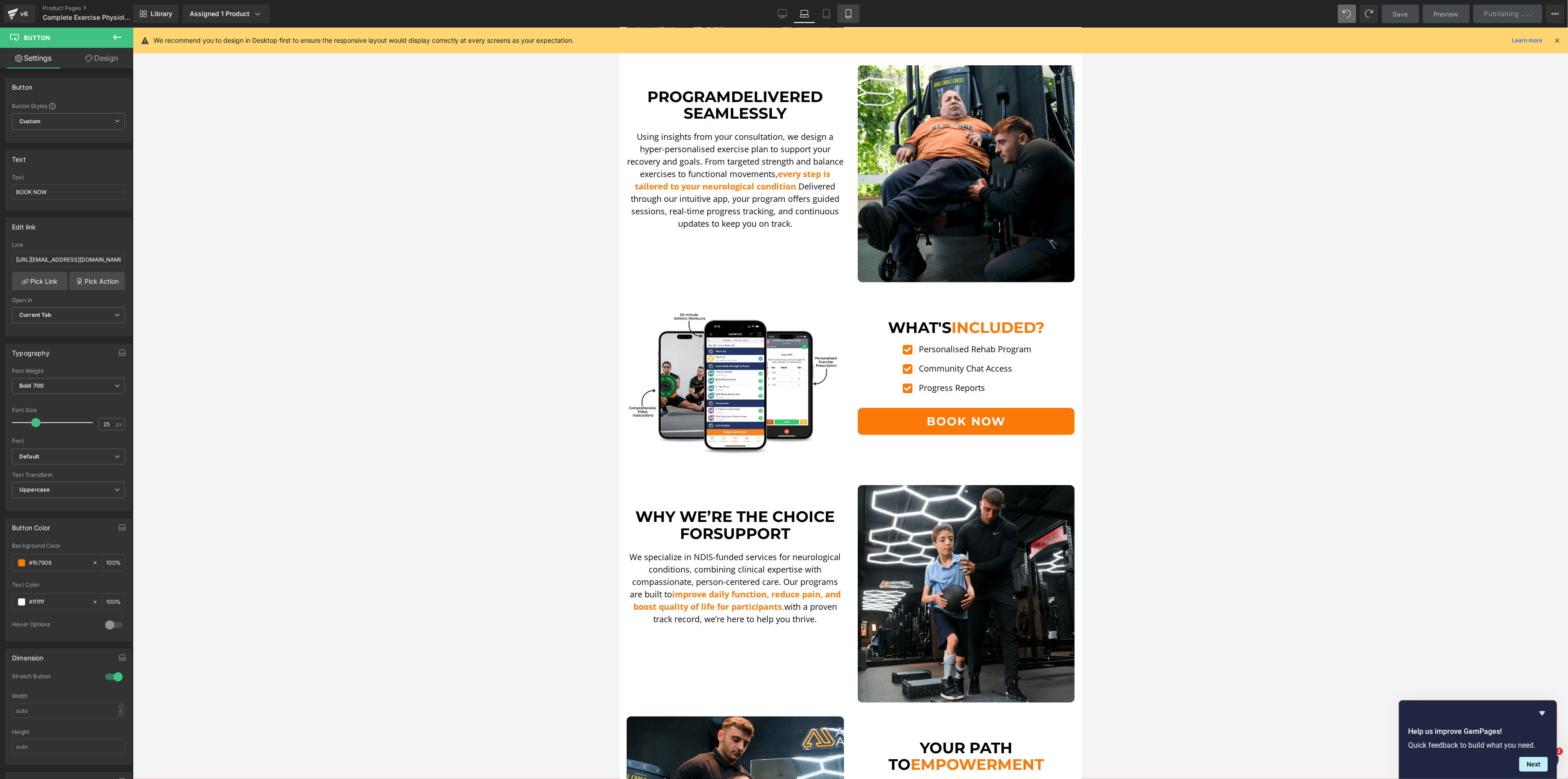
click at [844, 19] on link "Mobile" at bounding box center [849, 14] width 22 height 18
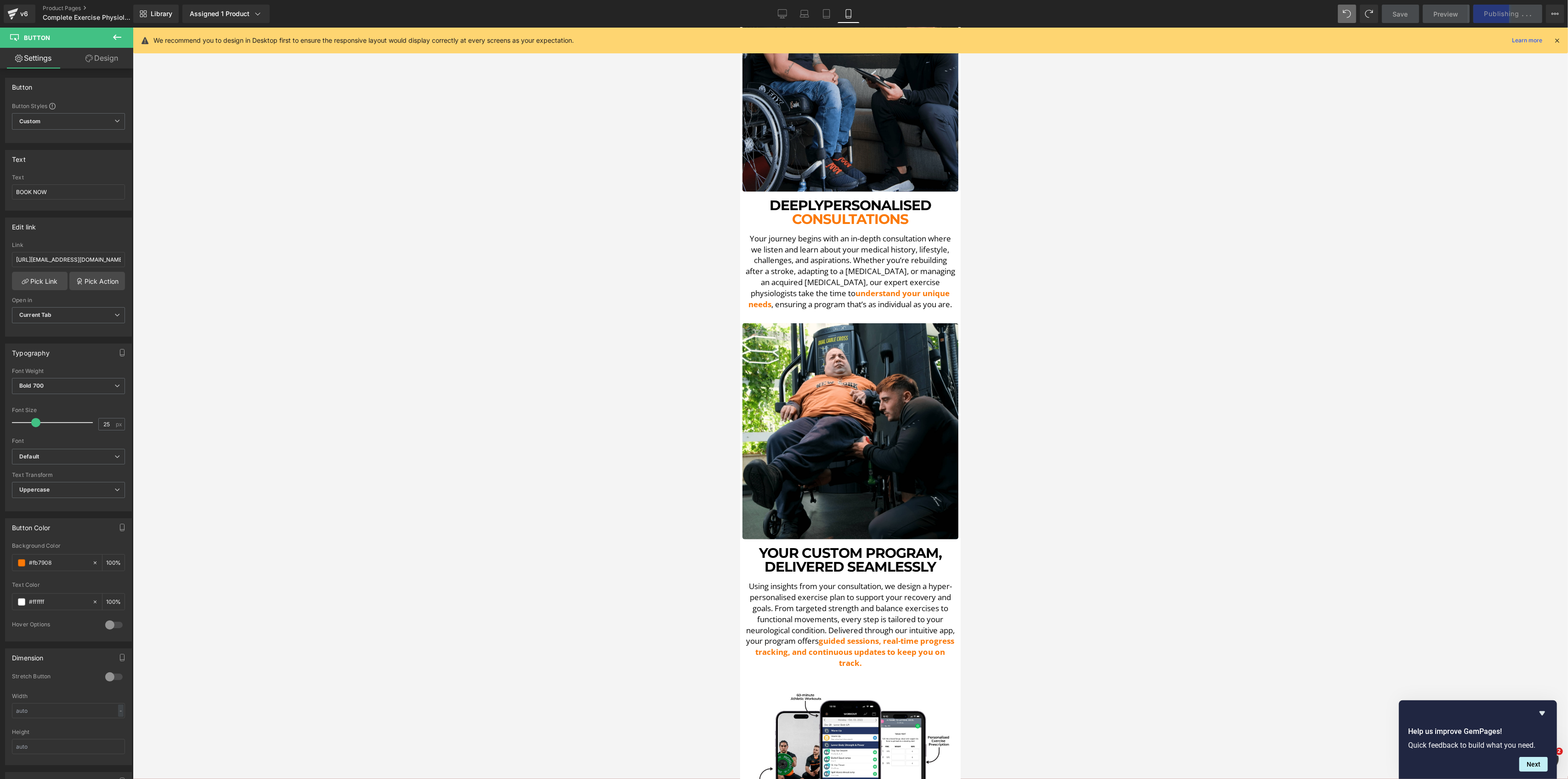
scroll to position [981, 0]
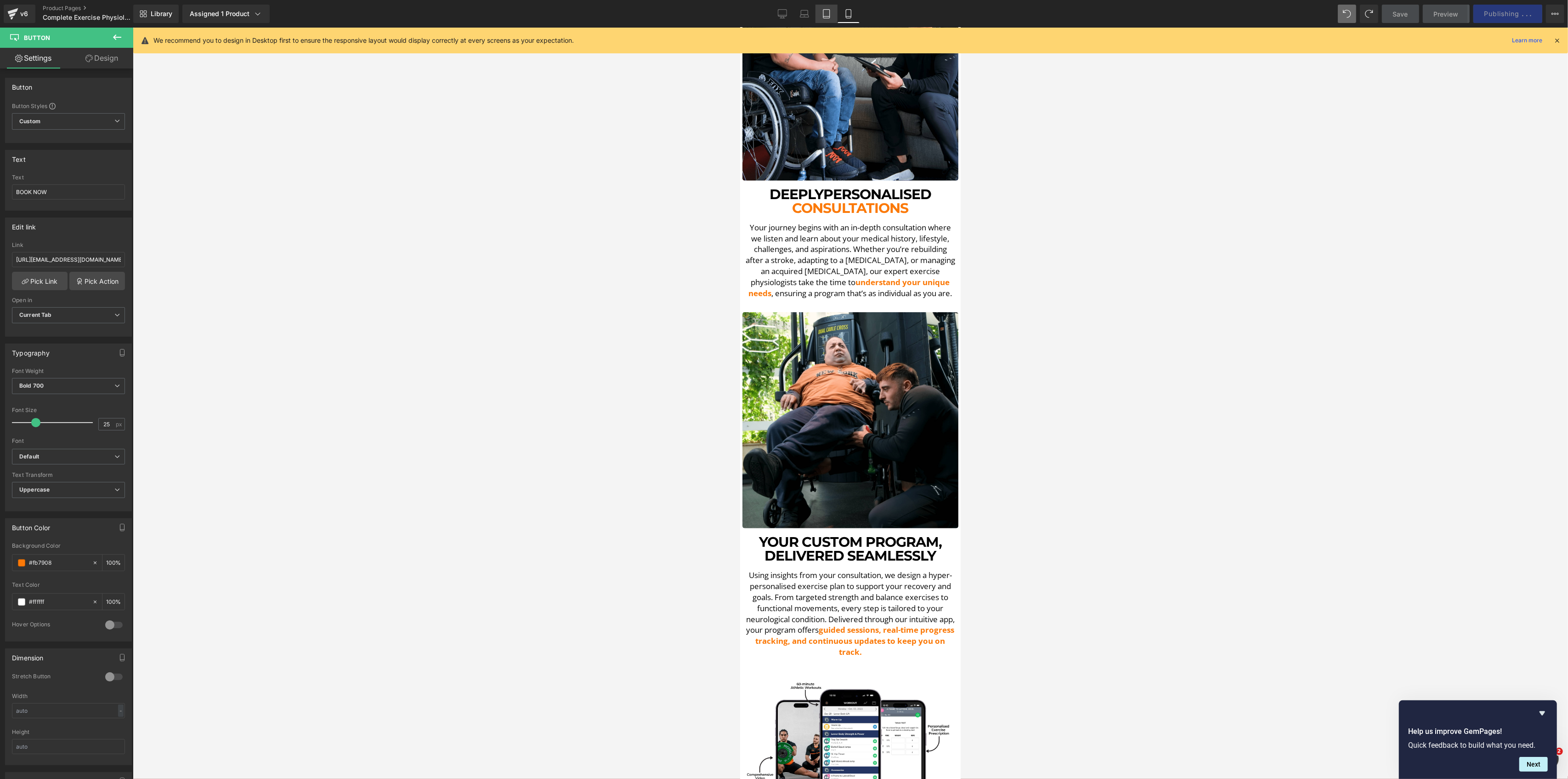
click at [829, 15] on icon at bounding box center [827, 14] width 7 height 9
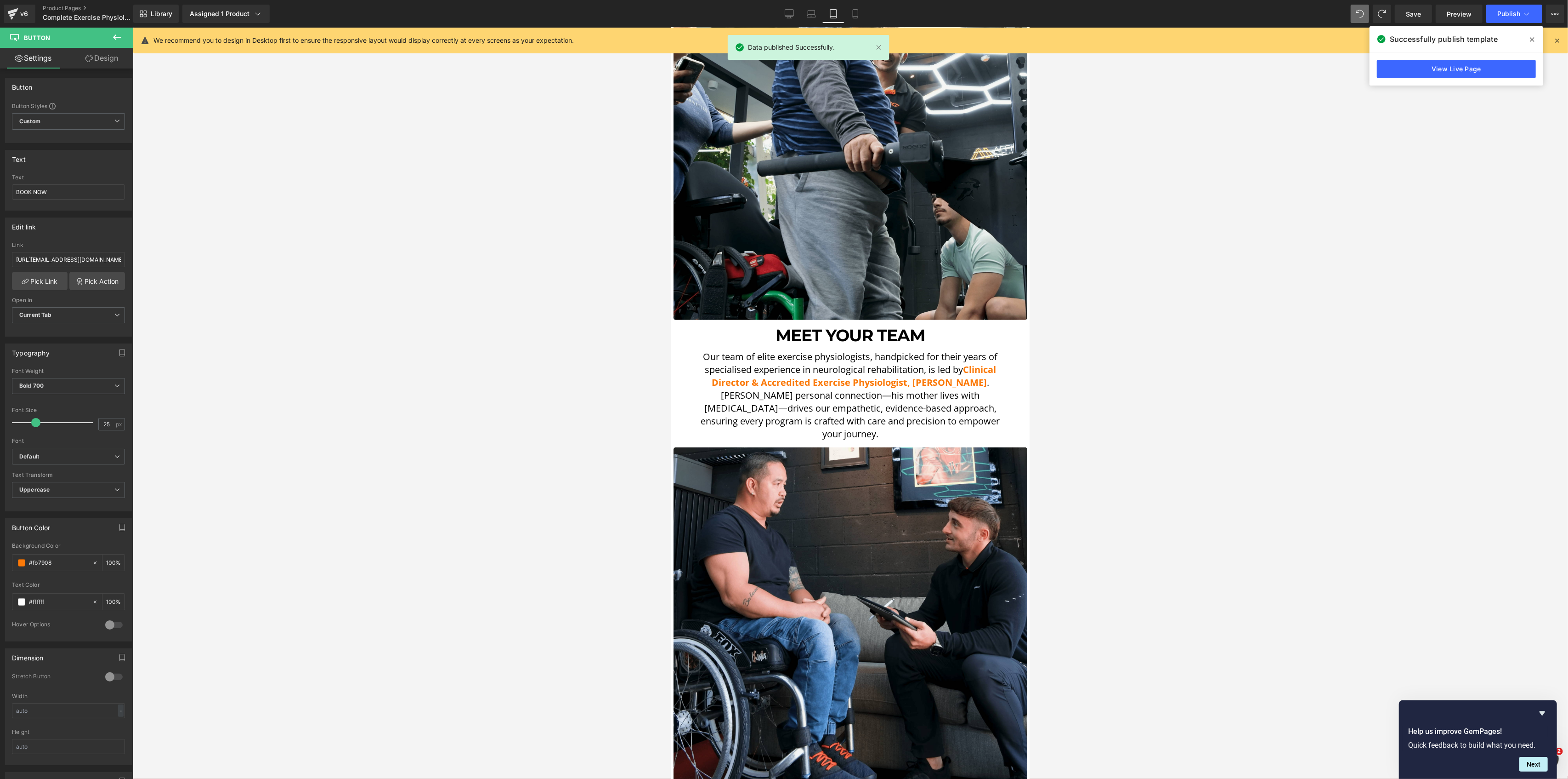
scroll to position [797, 0]
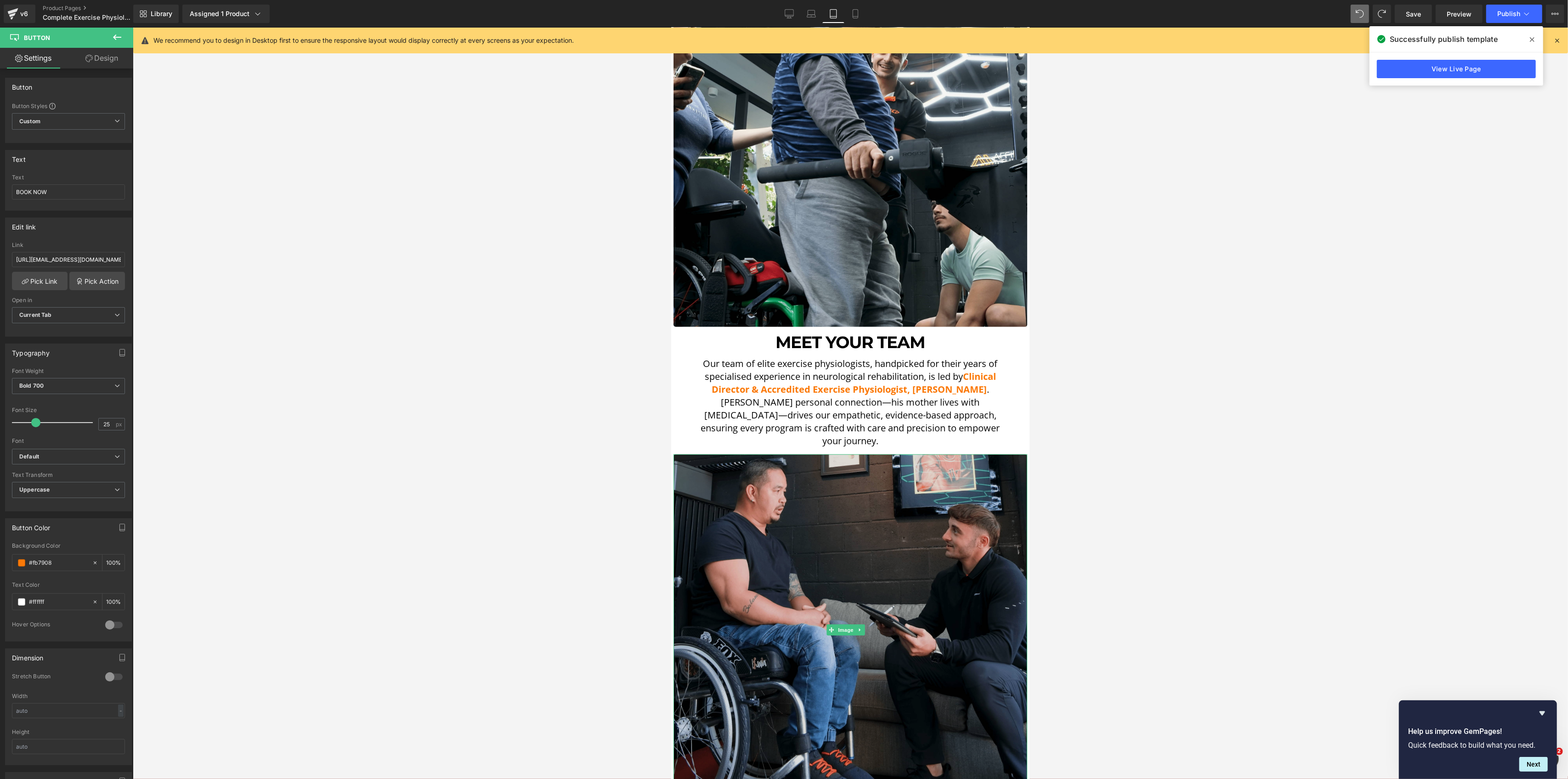
click at [835, 475] on img at bounding box center [850, 630] width 354 height 351
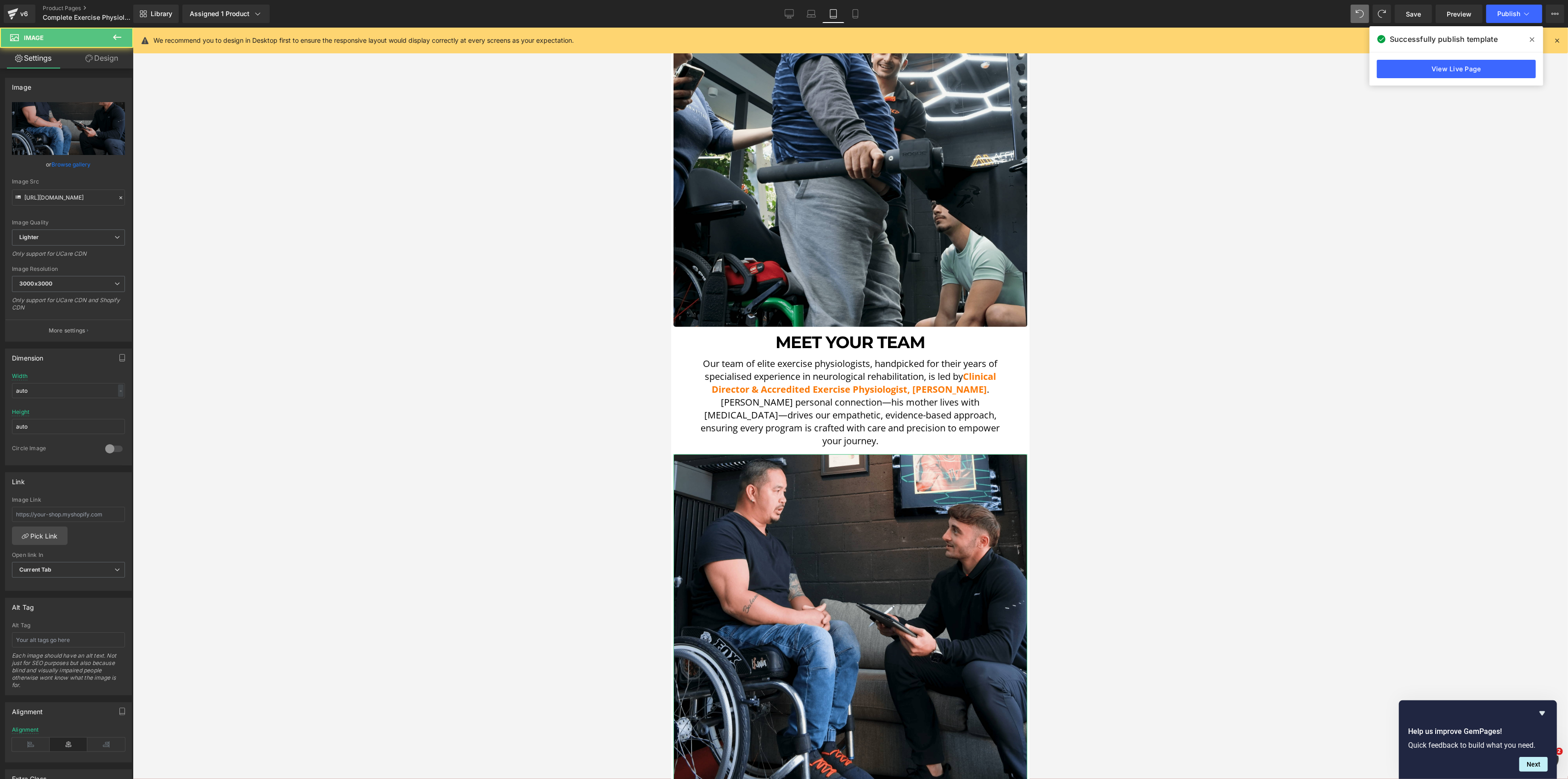
click at [103, 58] on link "Design" at bounding box center [101, 58] width 66 height 21
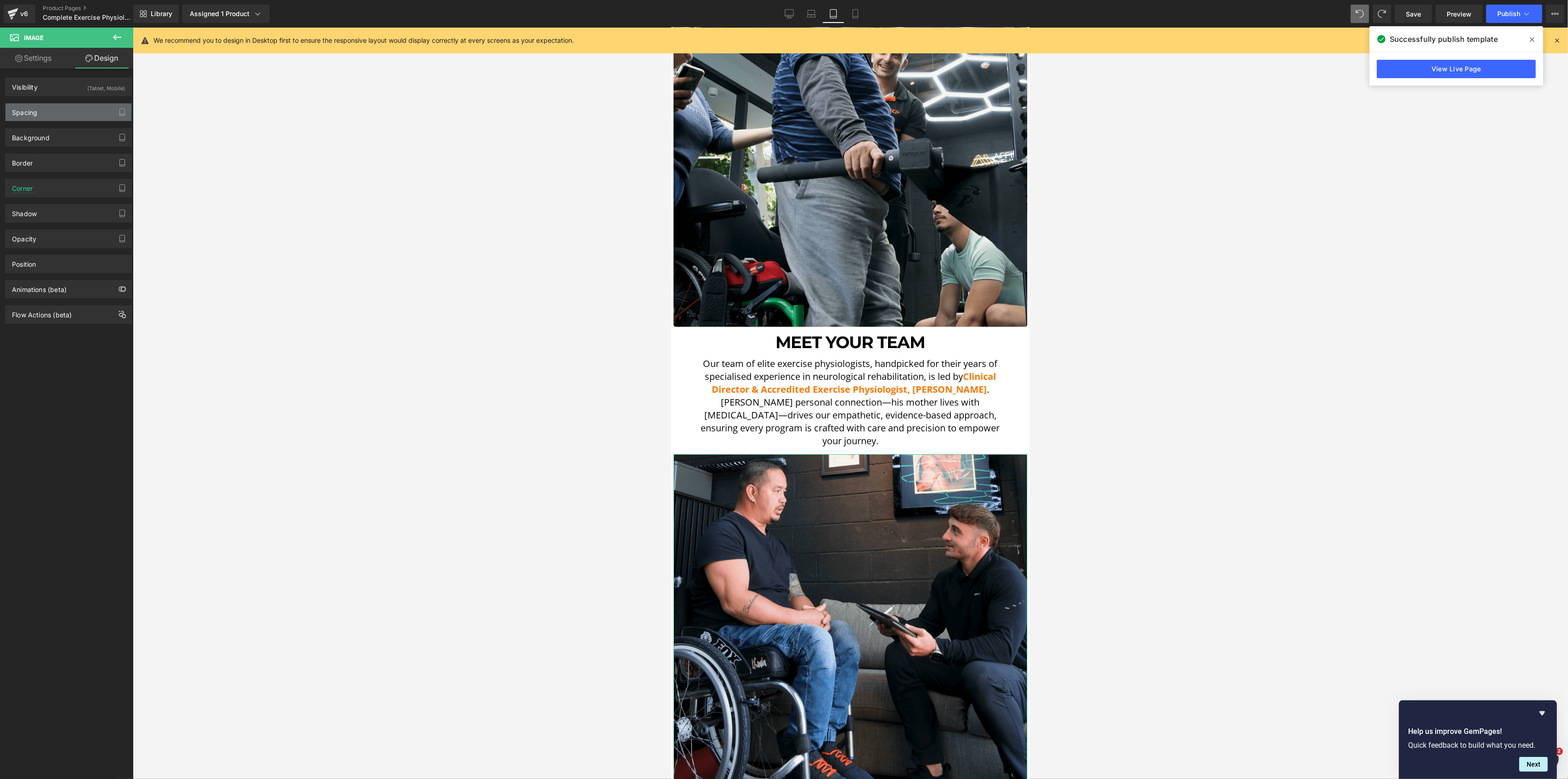
click at [61, 113] on div "Spacing" at bounding box center [68, 112] width 126 height 18
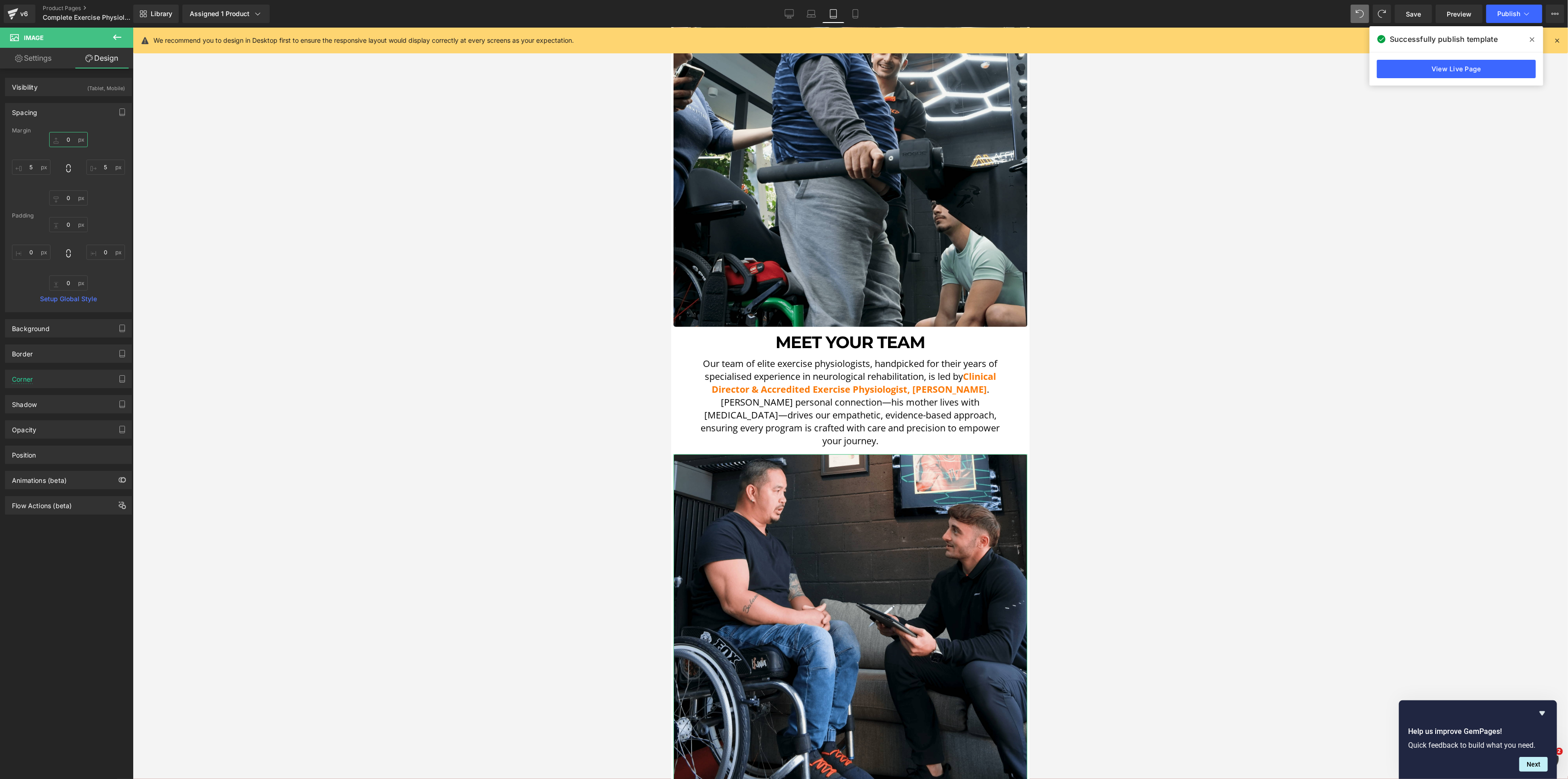
click at [70, 141] on input "text" at bounding box center [68, 139] width 38 height 15
type input "15"
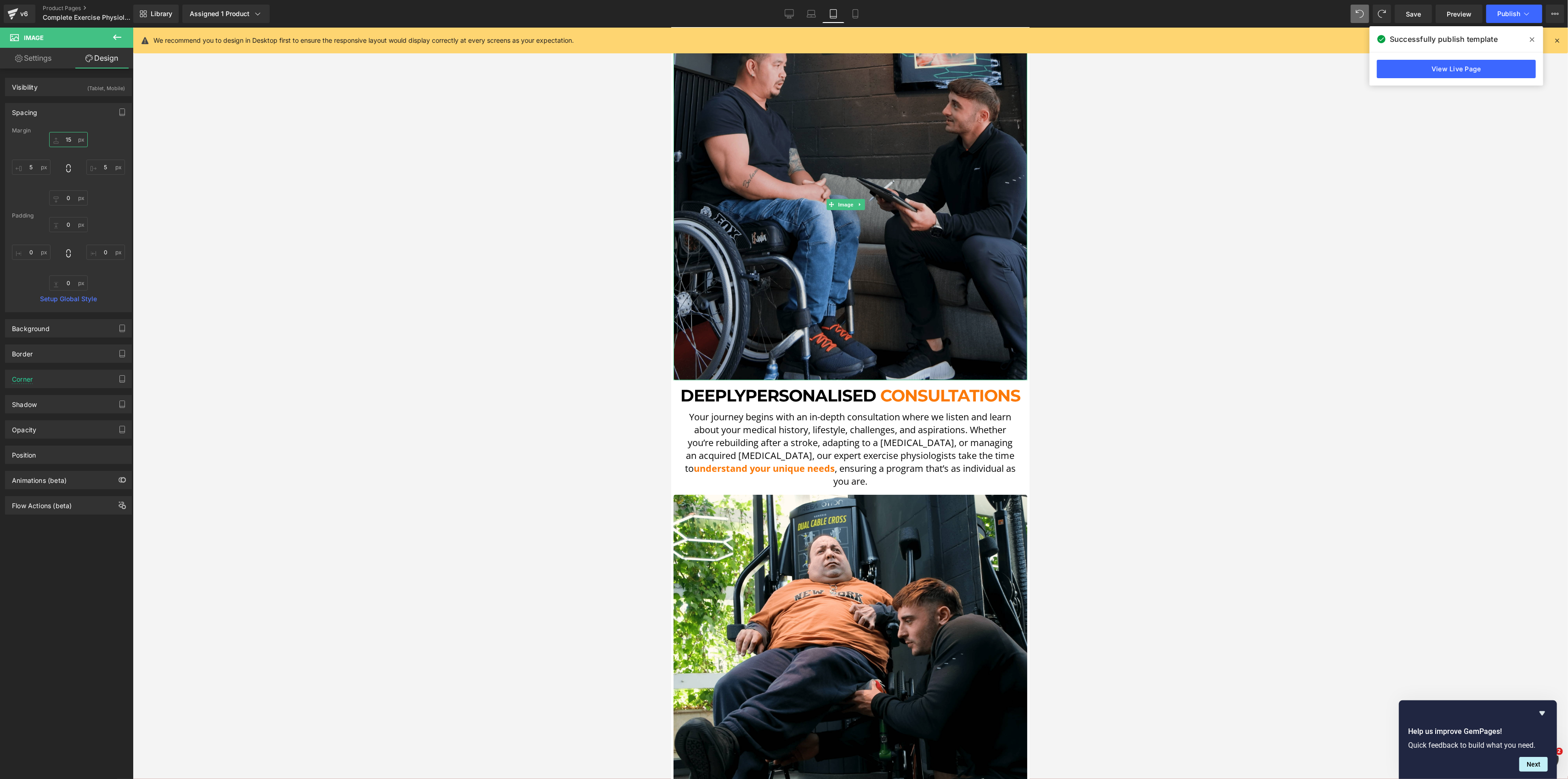
scroll to position [1287, 0]
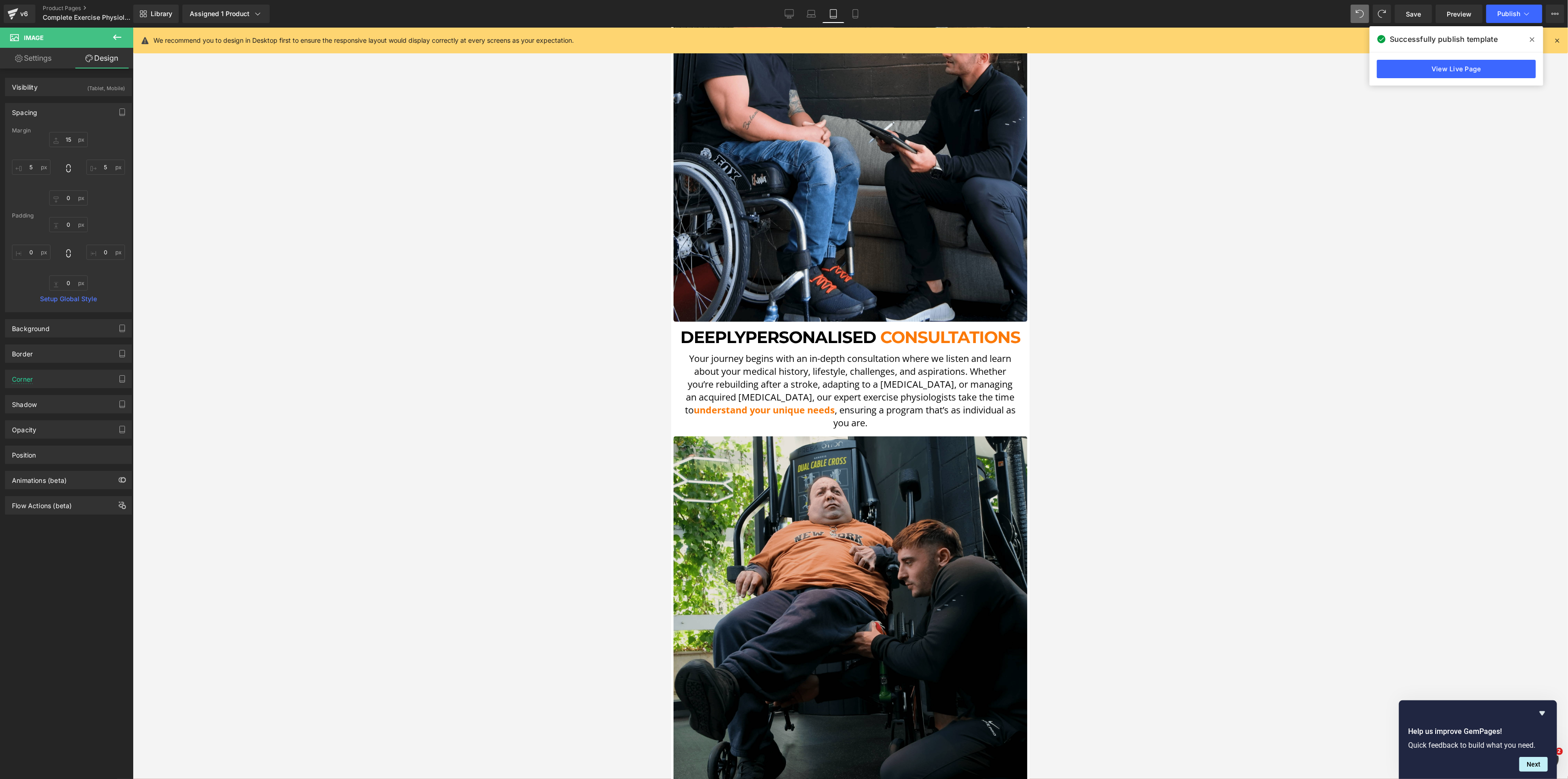
click at [864, 470] on img at bounding box center [850, 613] width 354 height 354
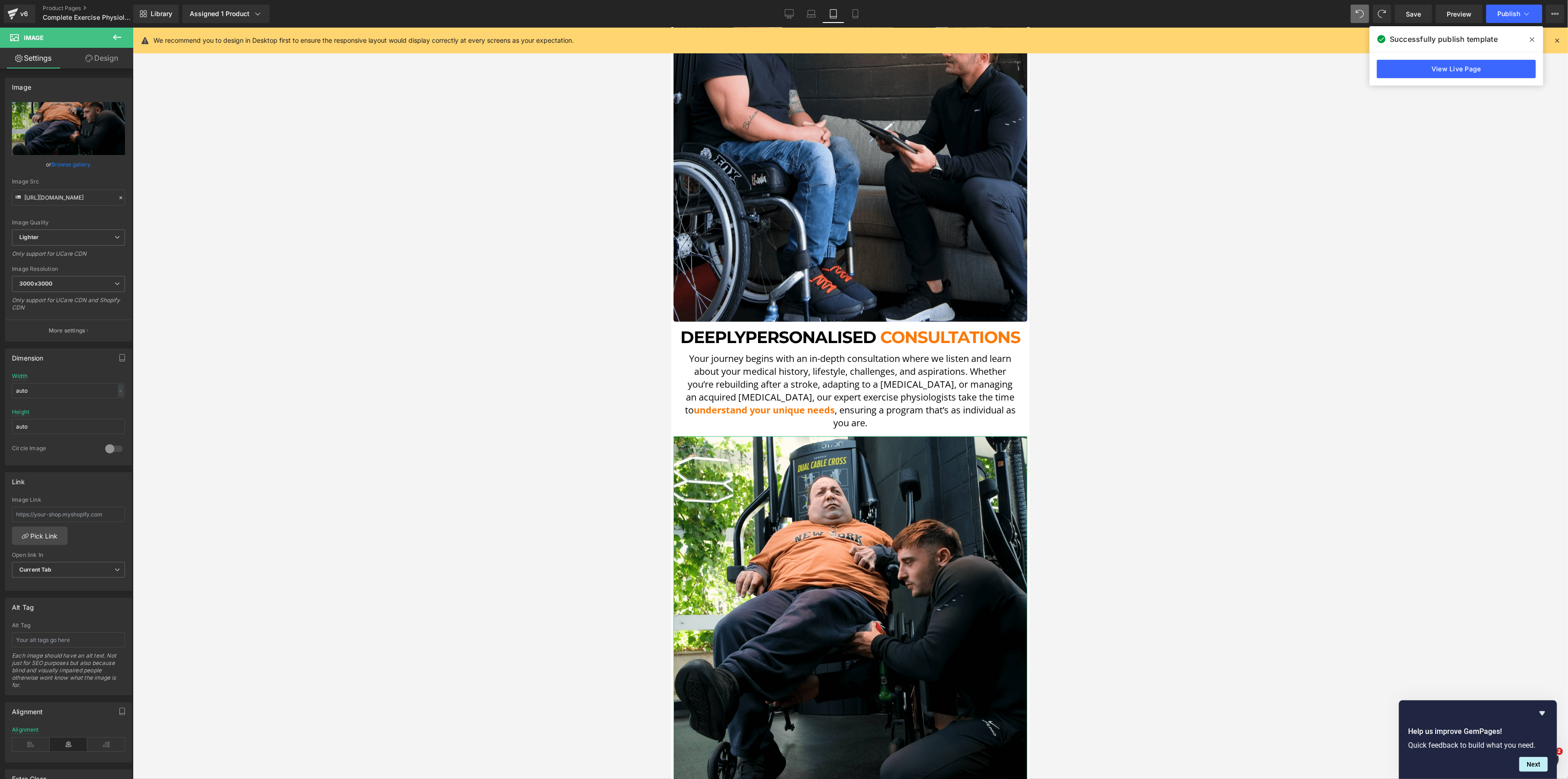
click at [113, 57] on link "Design" at bounding box center [101, 58] width 66 height 21
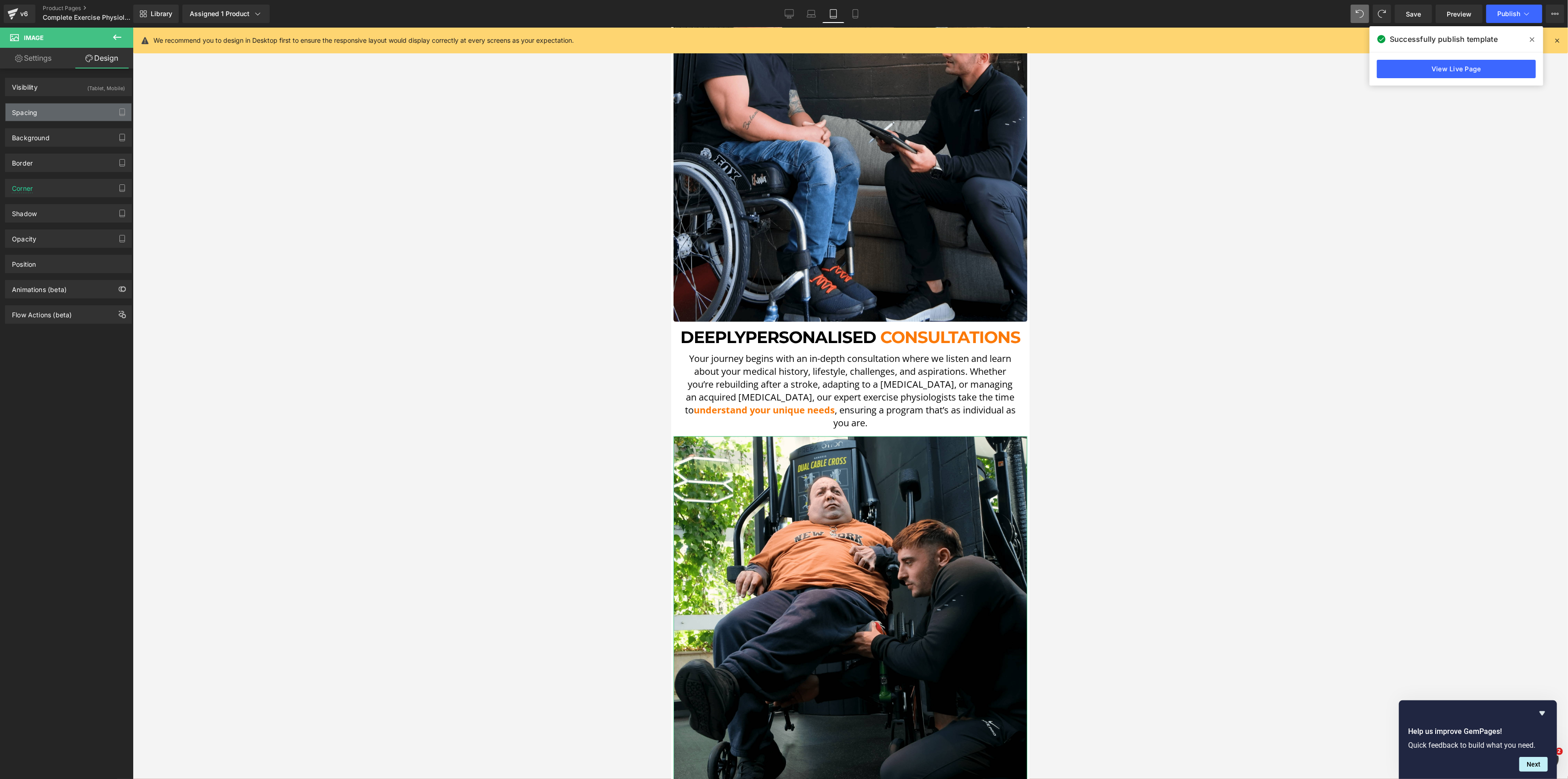
drag, startPoint x: 52, startPoint y: 115, endPoint x: 93, endPoint y: 140, distance: 48.0
click at [54, 115] on div "Spacing" at bounding box center [68, 112] width 126 height 18
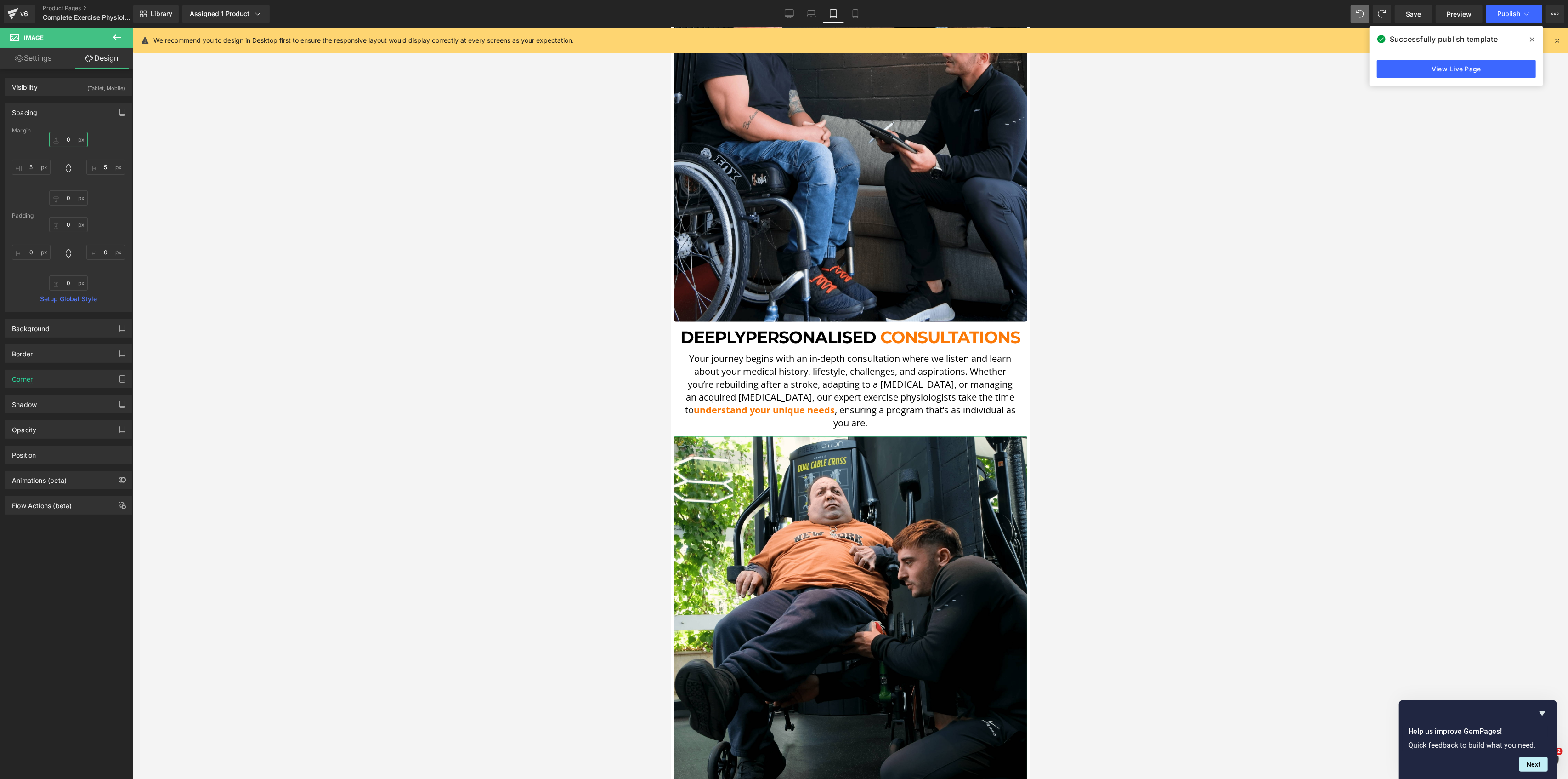
click at [68, 137] on input "0" at bounding box center [68, 139] width 38 height 15
type input "15"
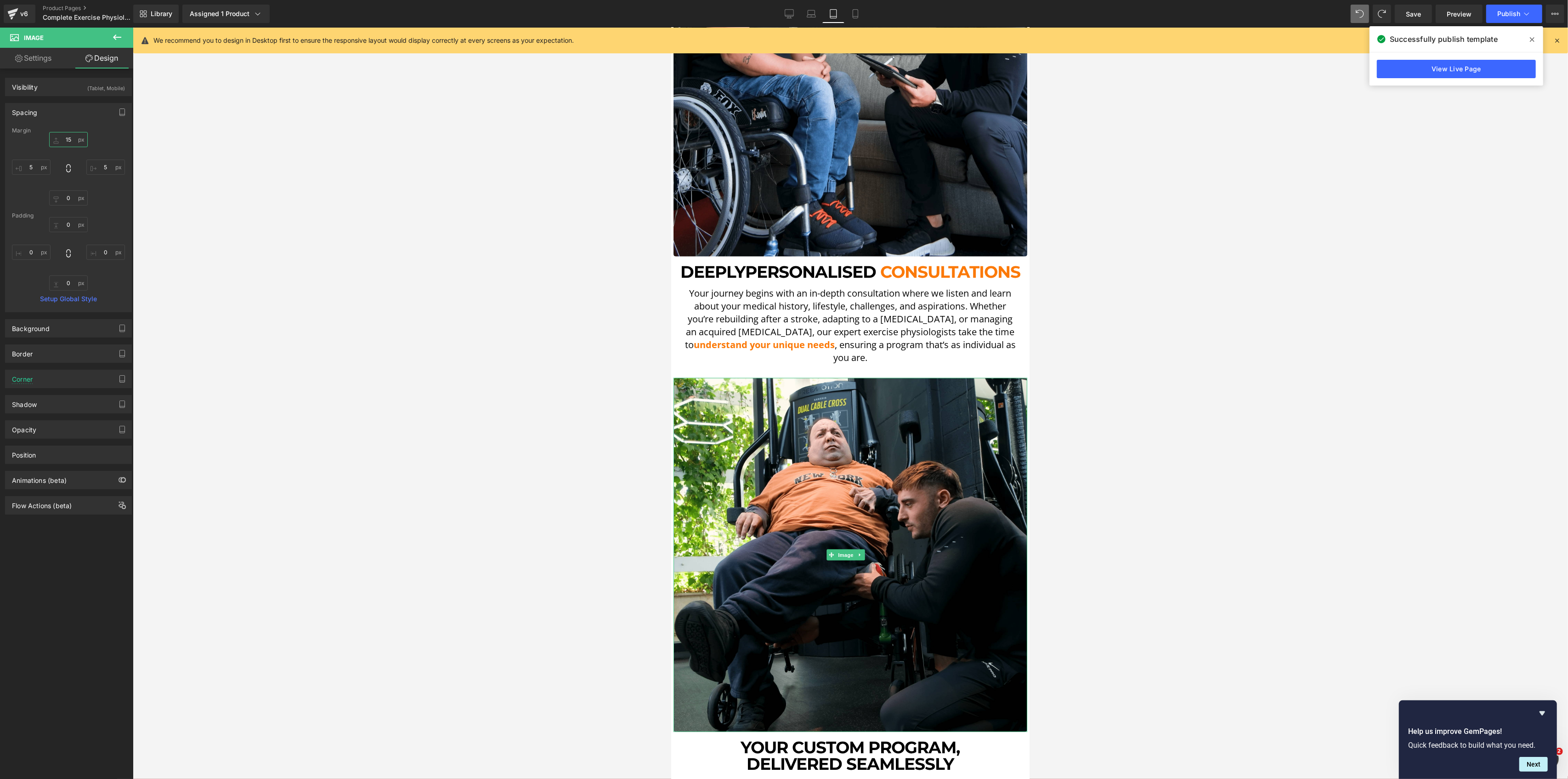
scroll to position [1716, 0]
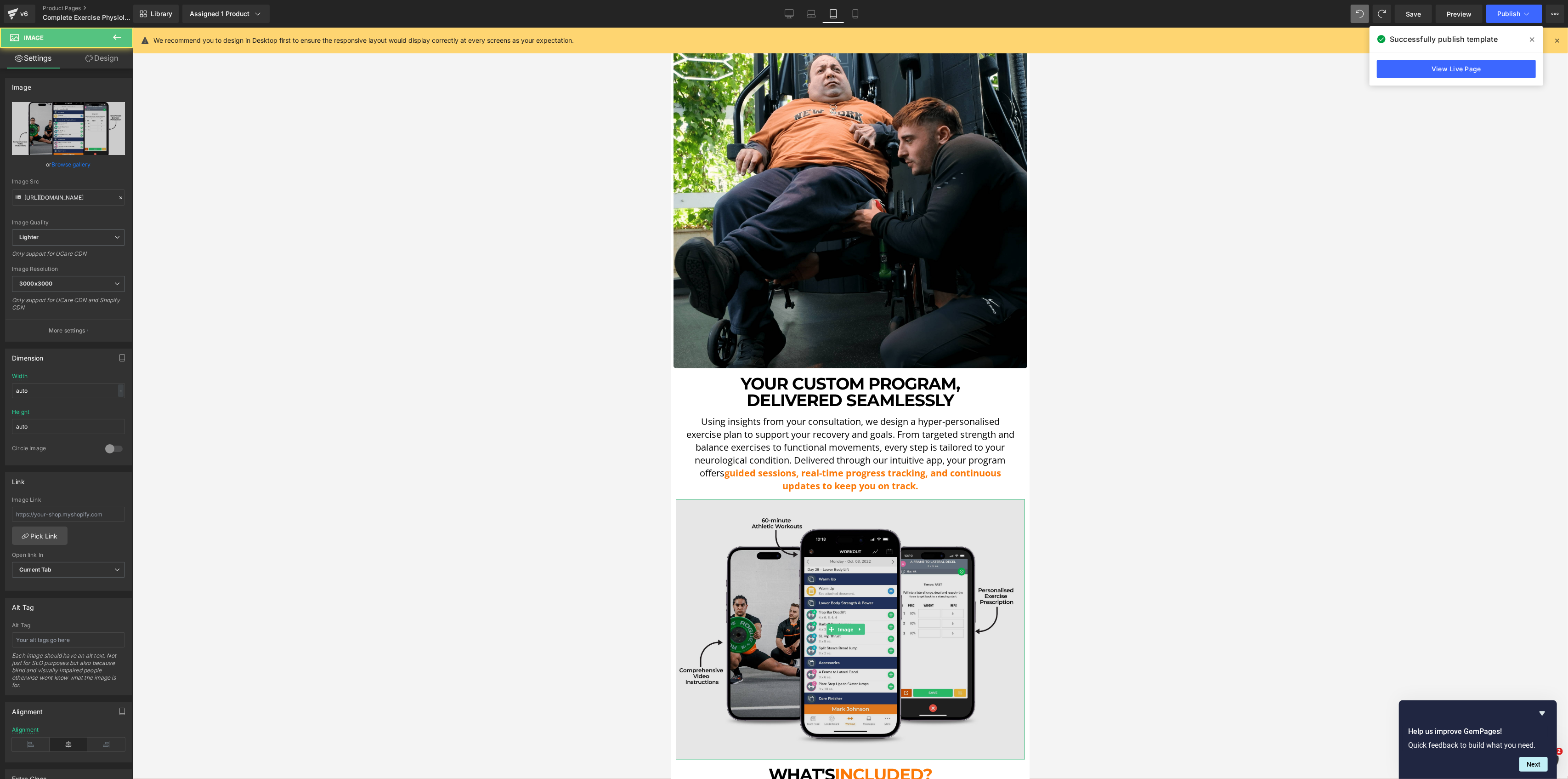
click at [857, 556] on img at bounding box center [850, 629] width 349 height 260
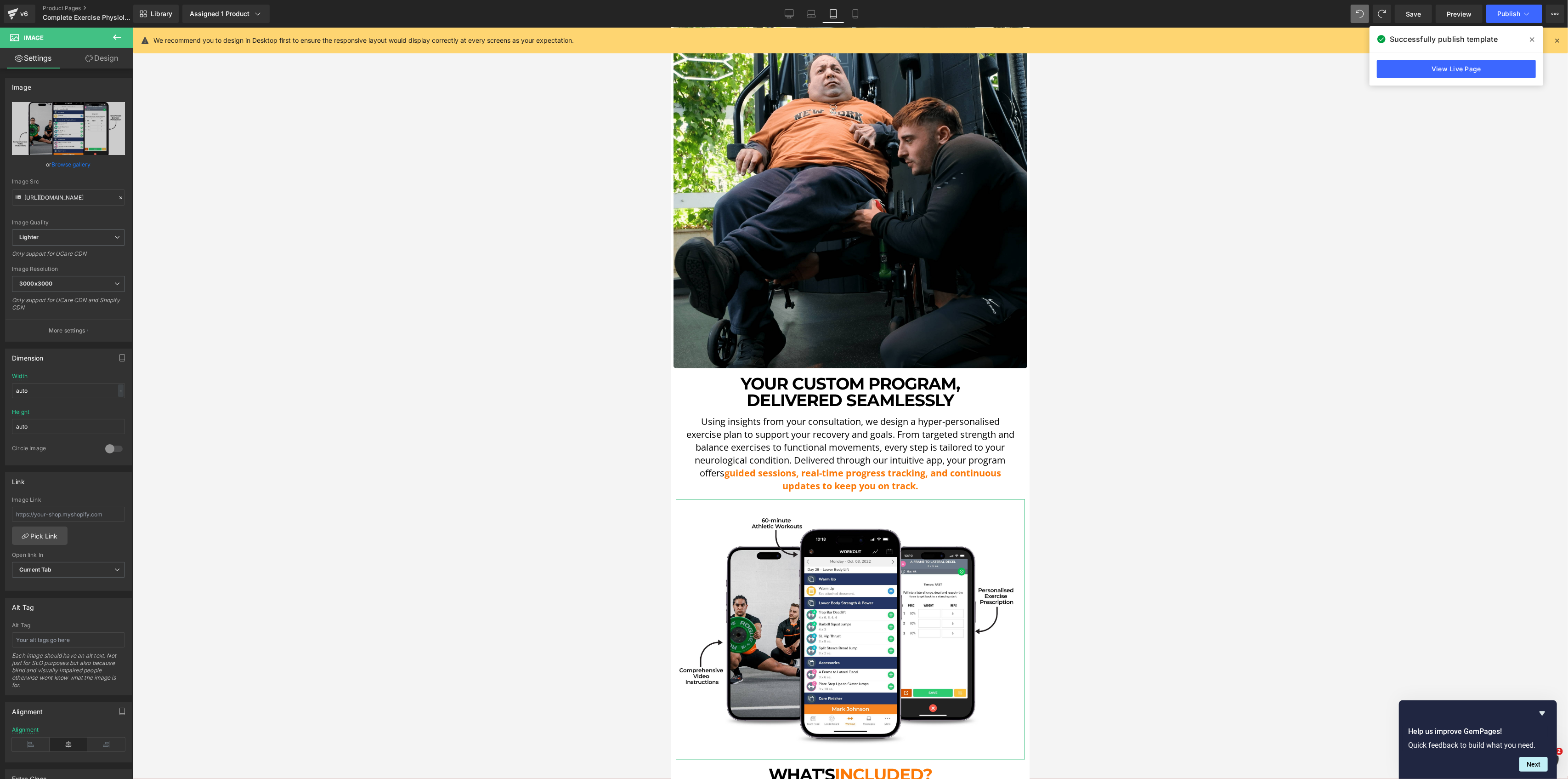
click at [94, 58] on link "Design" at bounding box center [101, 58] width 66 height 21
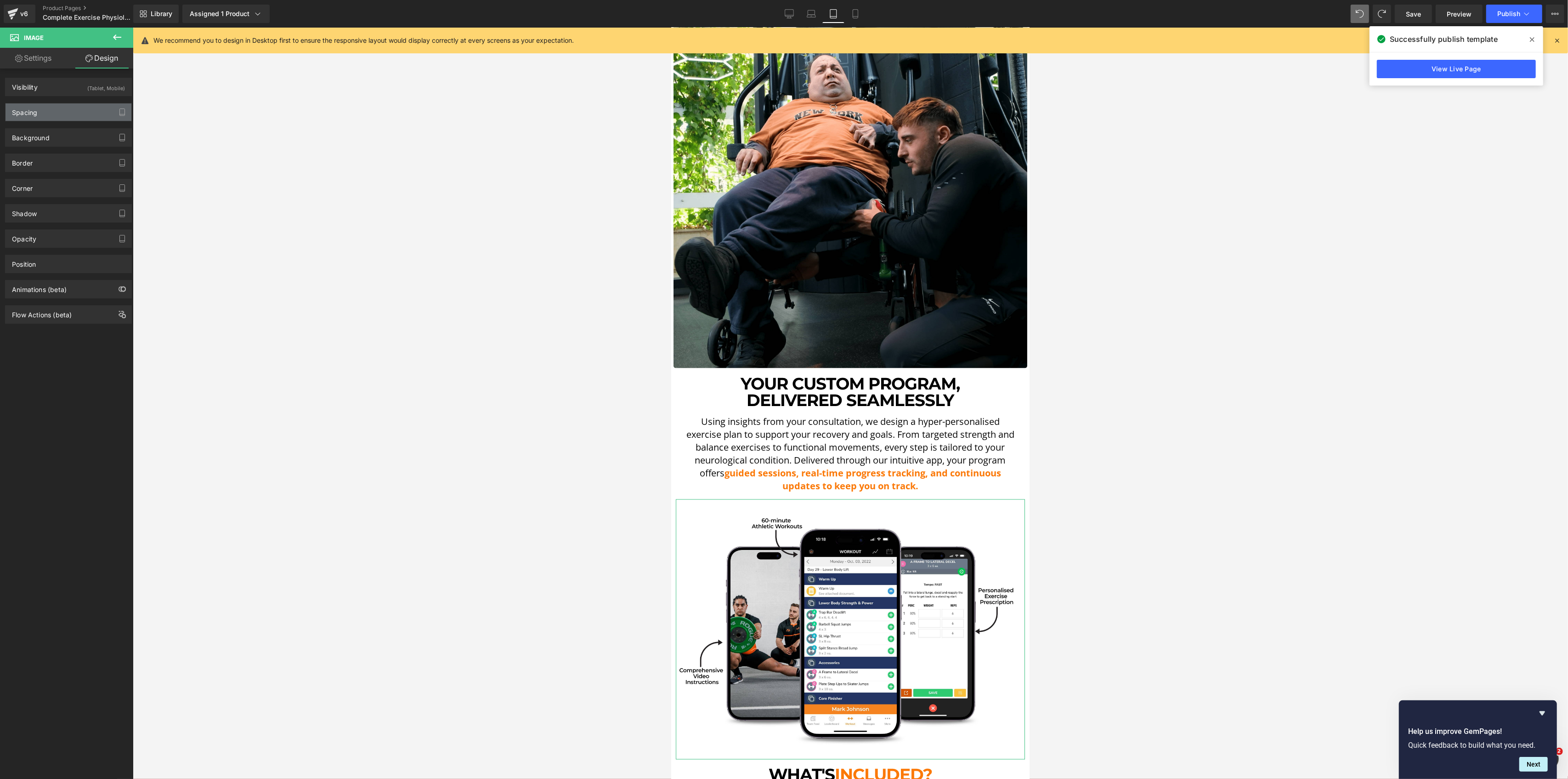
click at [40, 112] on div "Spacing" at bounding box center [68, 112] width 126 height 18
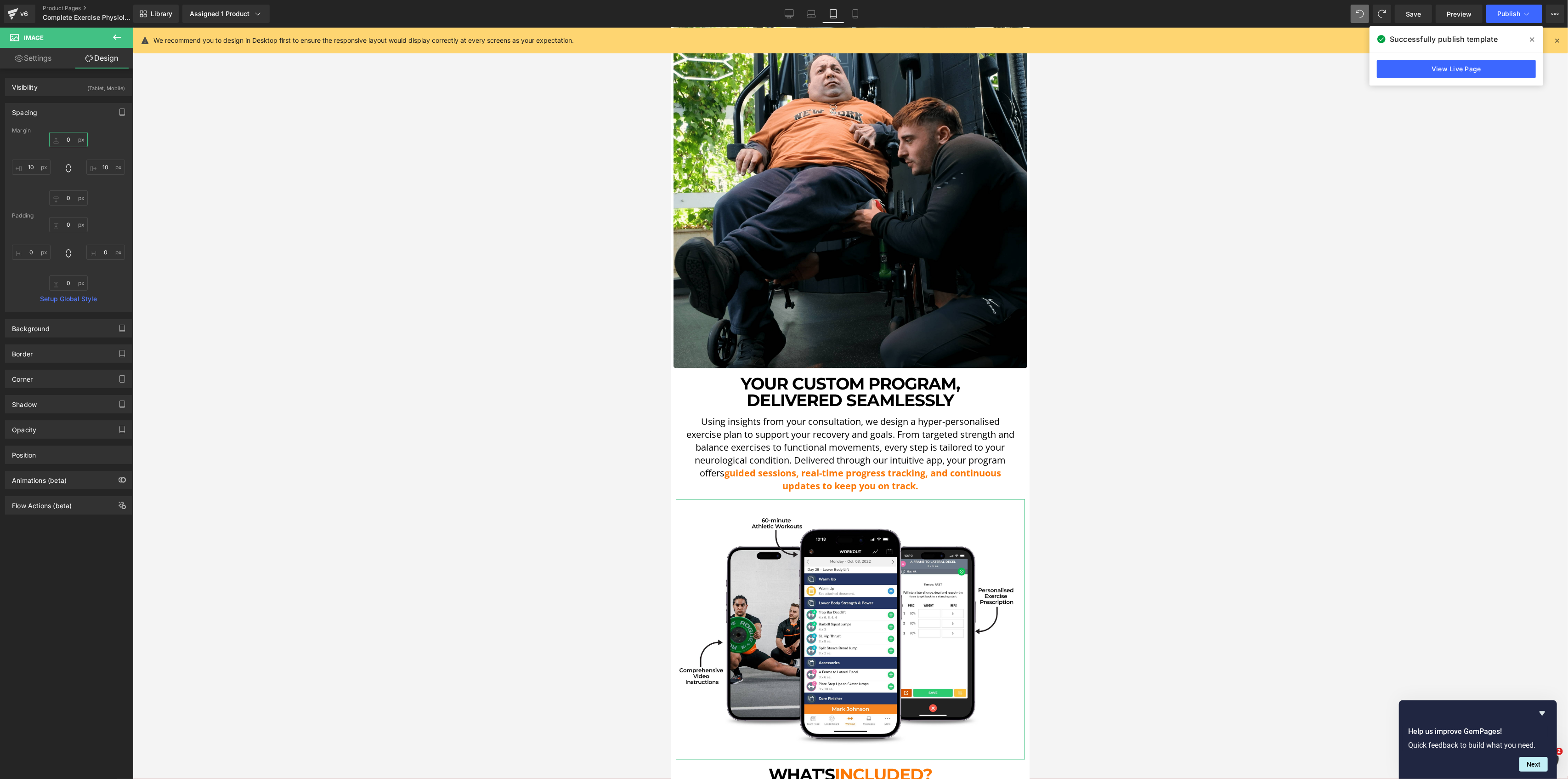
click at [76, 141] on input "0" at bounding box center [68, 139] width 38 height 15
type input "15"
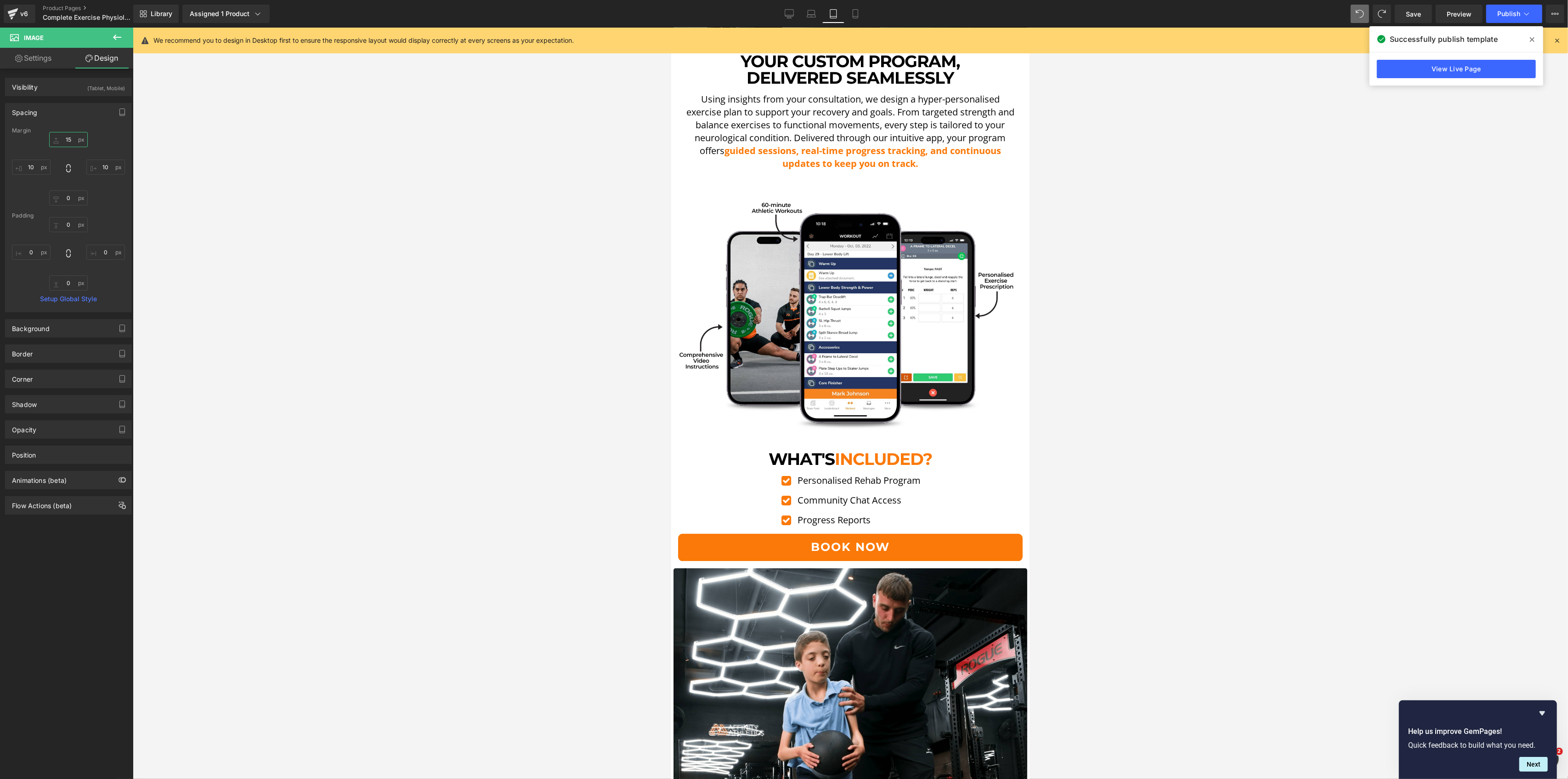
scroll to position [2084, 0]
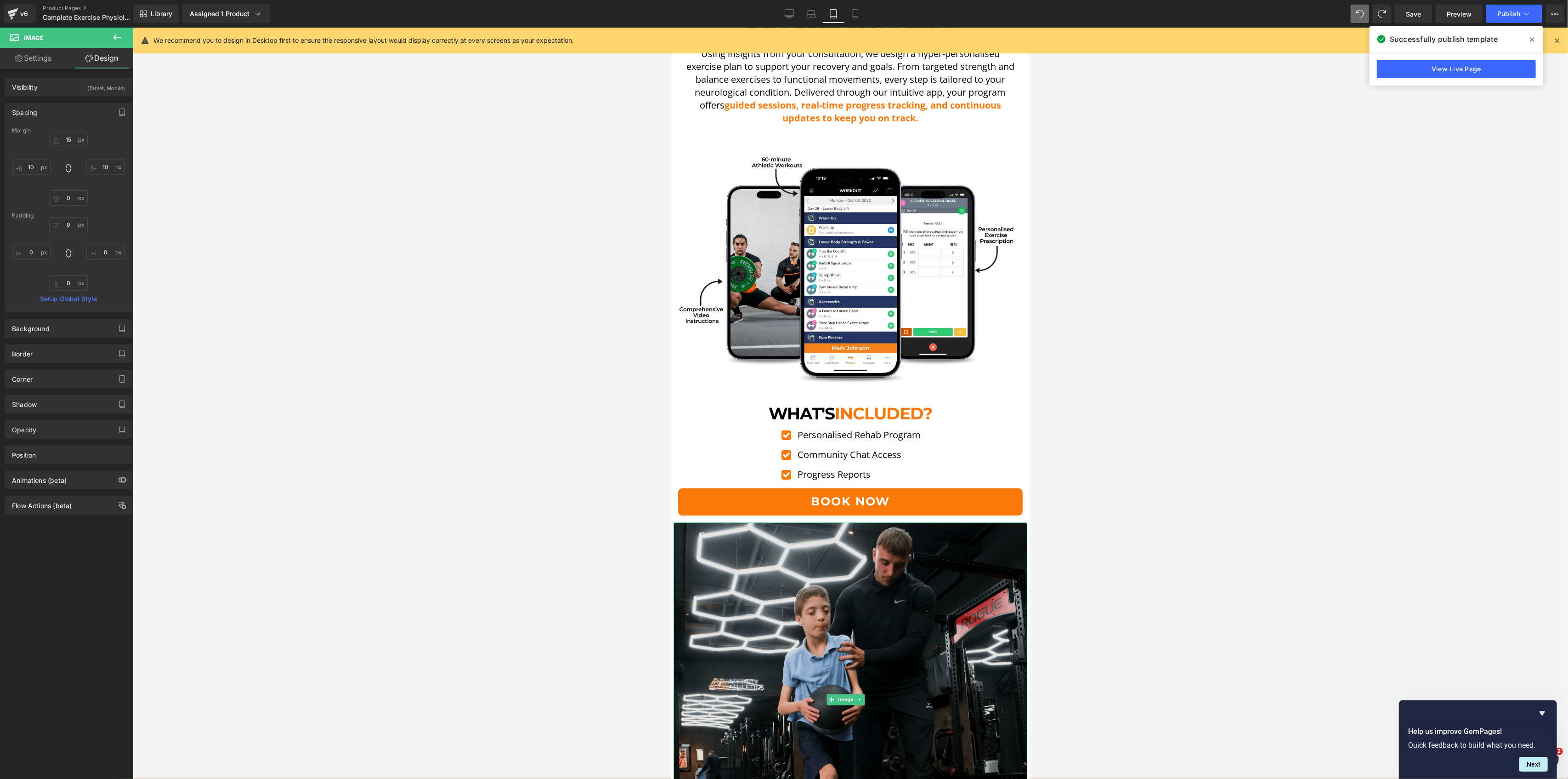
click at [844, 541] on img at bounding box center [850, 699] width 354 height 354
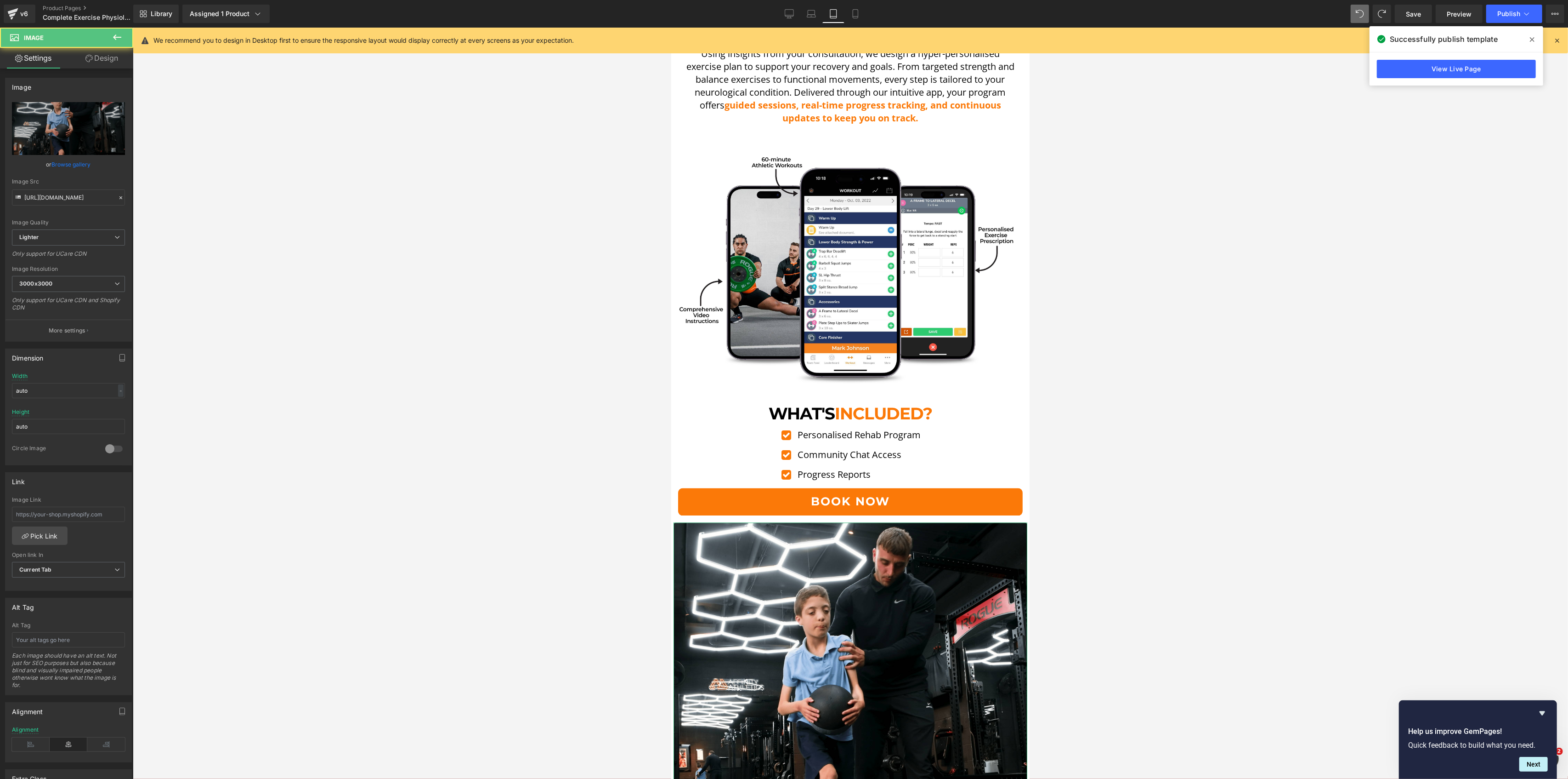
click at [108, 62] on link "Design" at bounding box center [101, 58] width 66 height 21
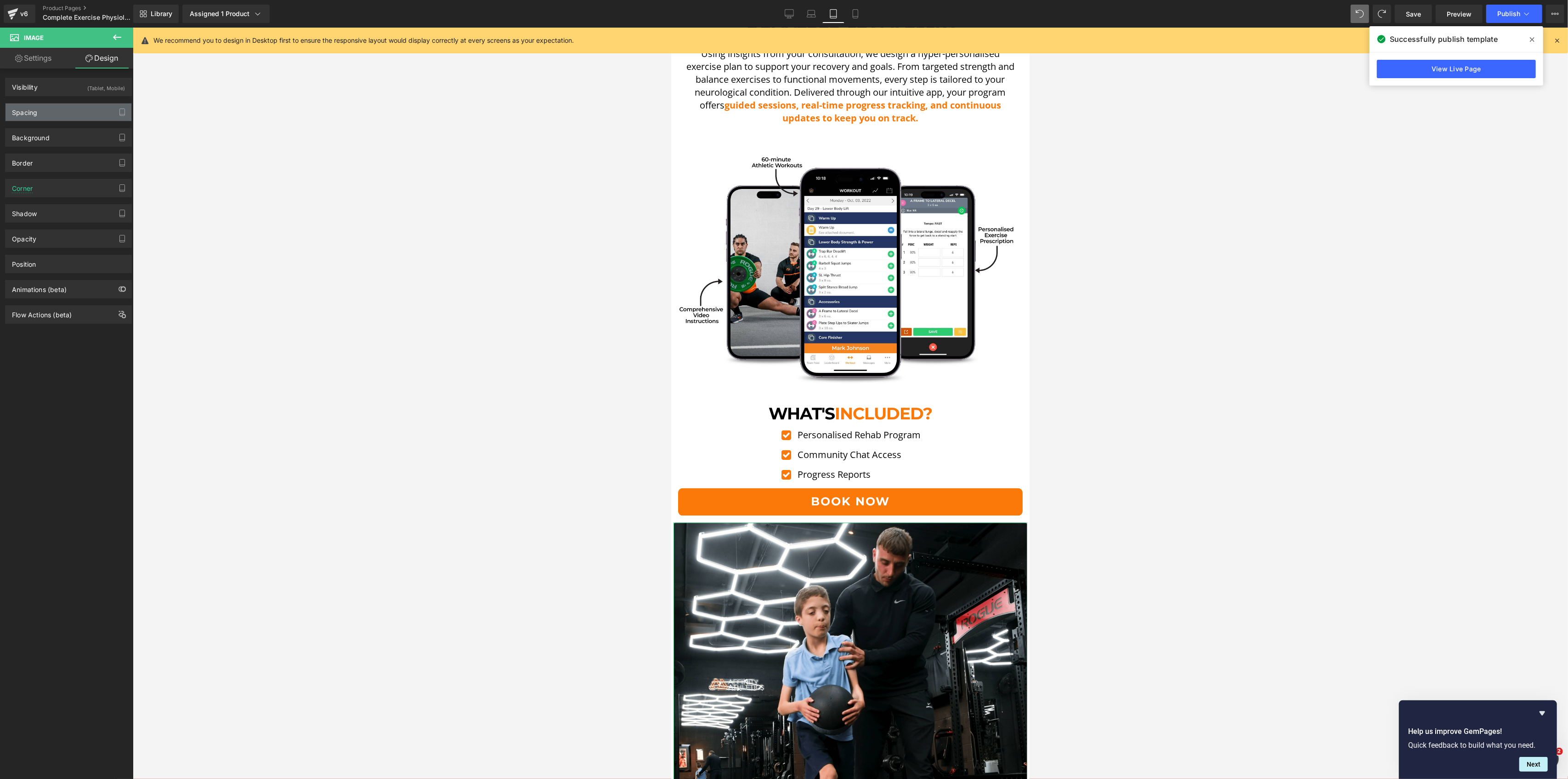
click at [63, 119] on div "Spacing" at bounding box center [68, 112] width 126 height 18
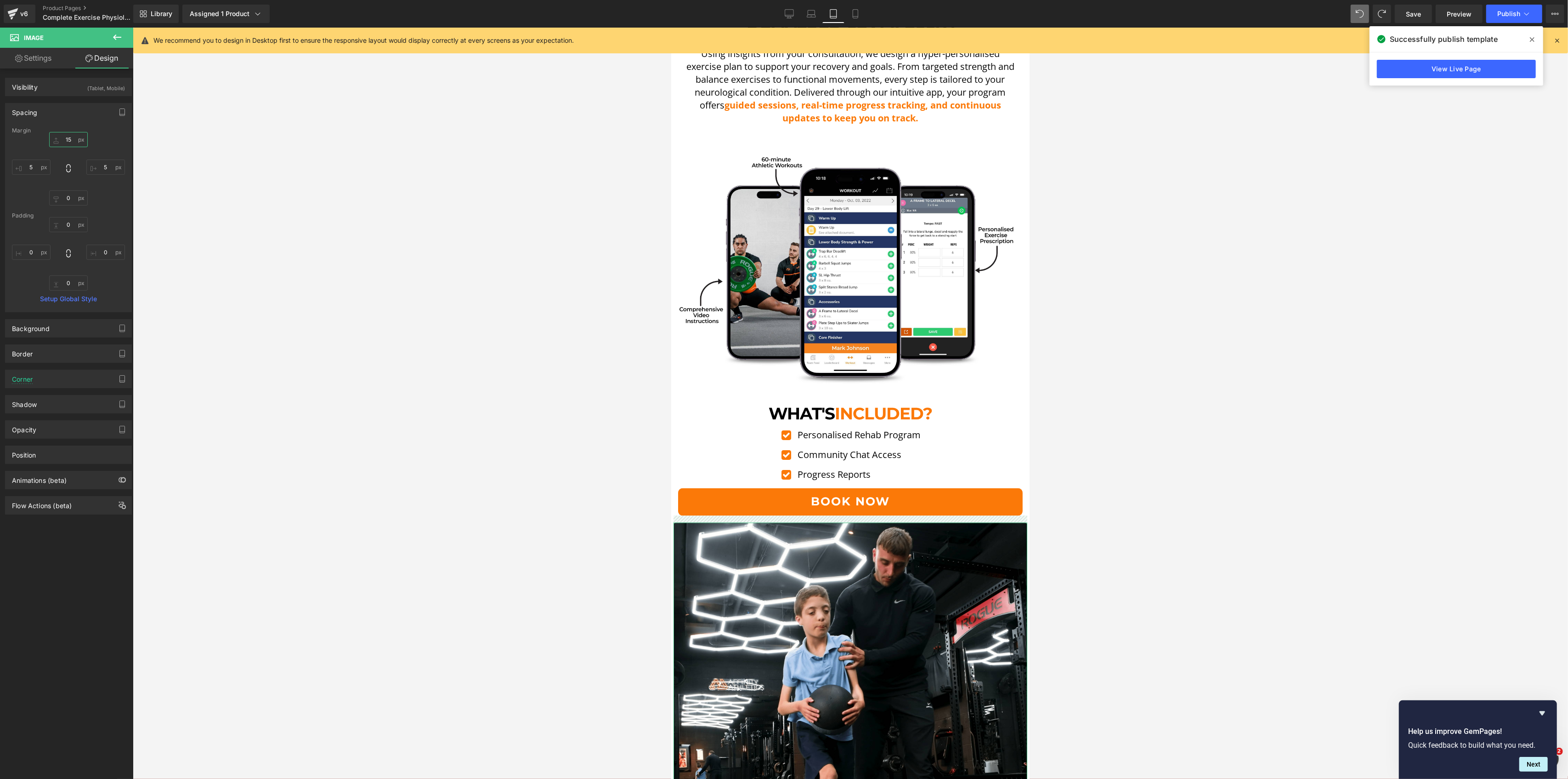
click at [68, 141] on input "15" at bounding box center [68, 139] width 38 height 15
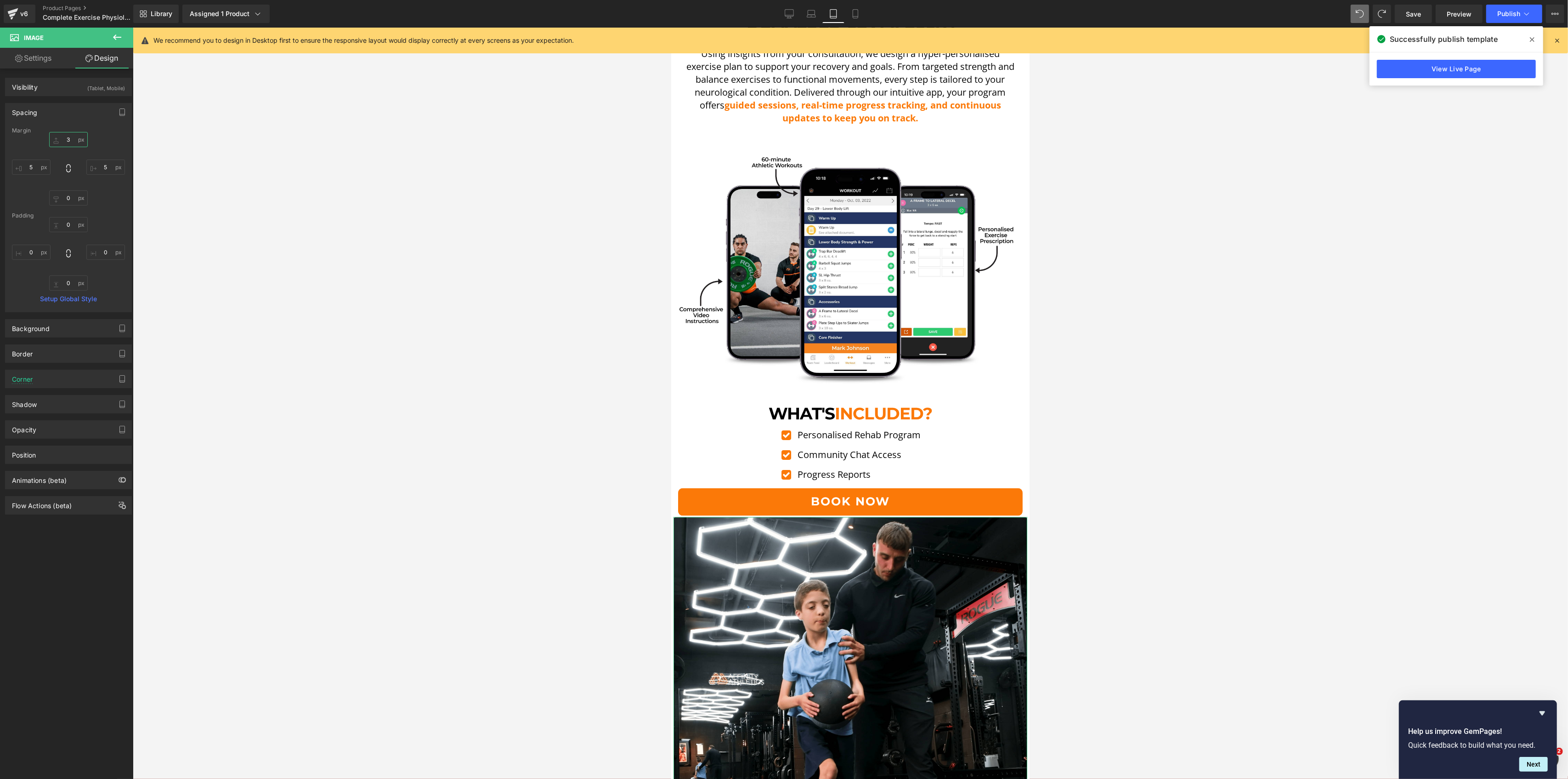
type input "30"
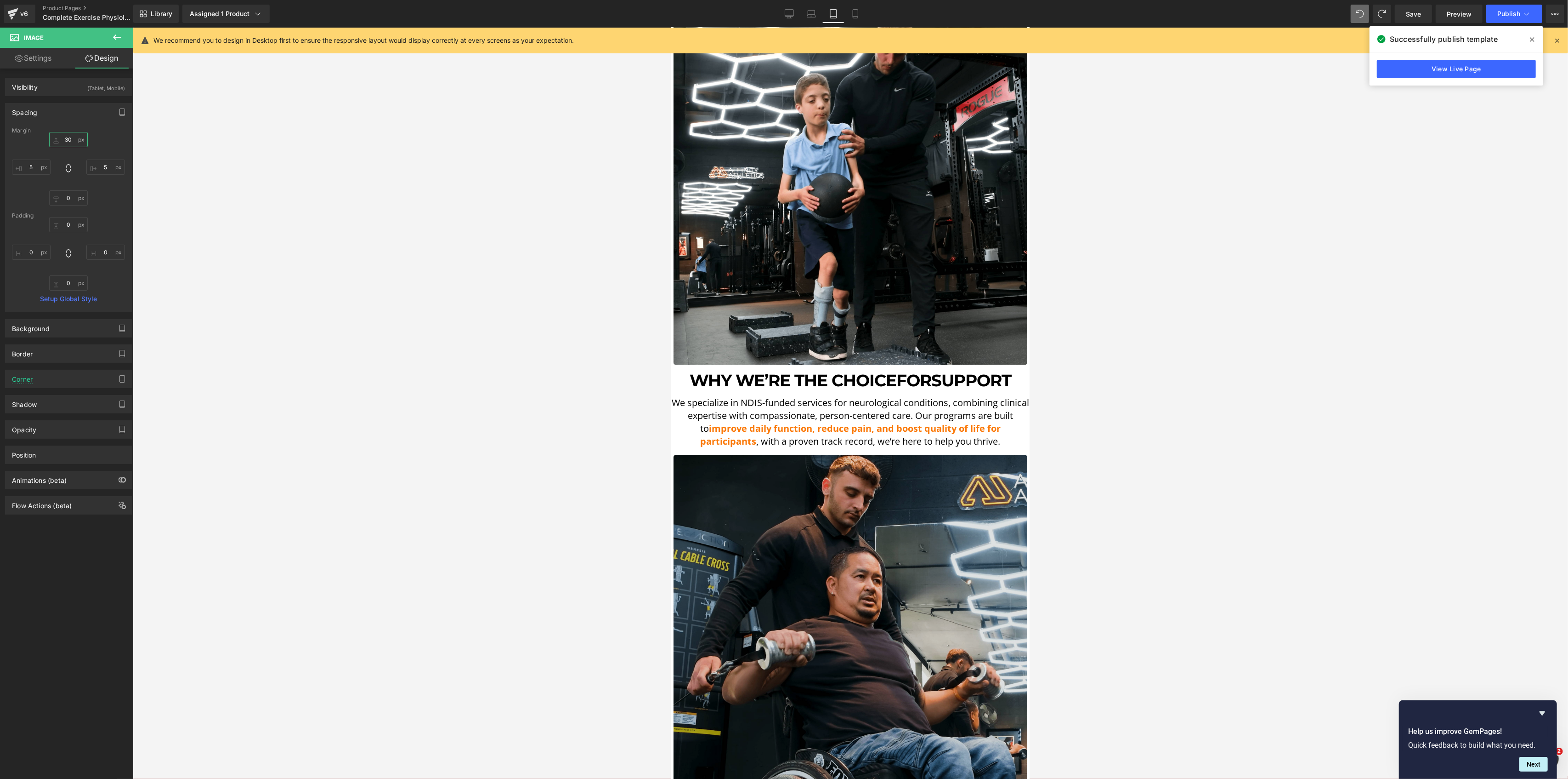
scroll to position [2635, 0]
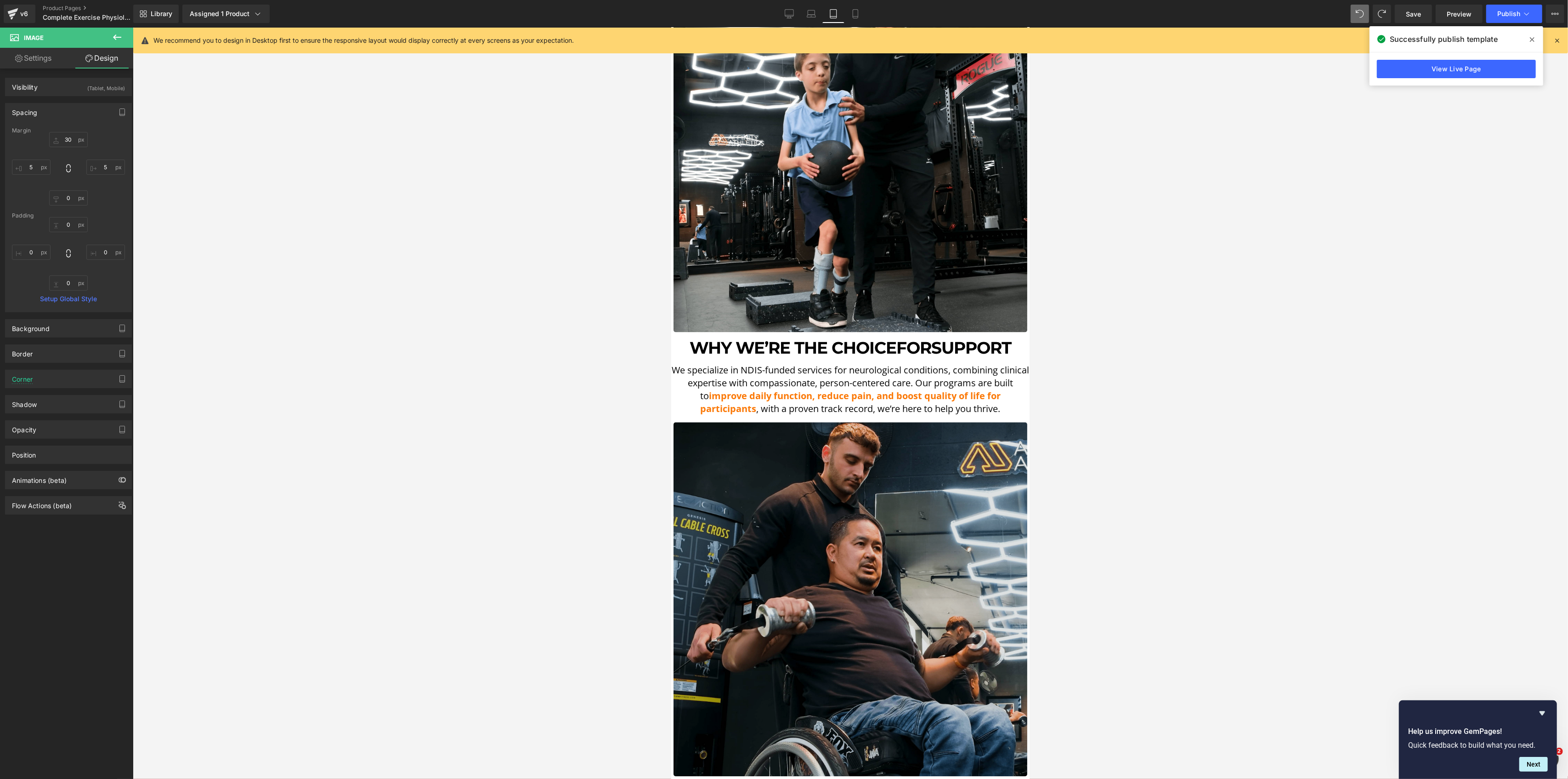
click at [846, 455] on img at bounding box center [850, 599] width 354 height 354
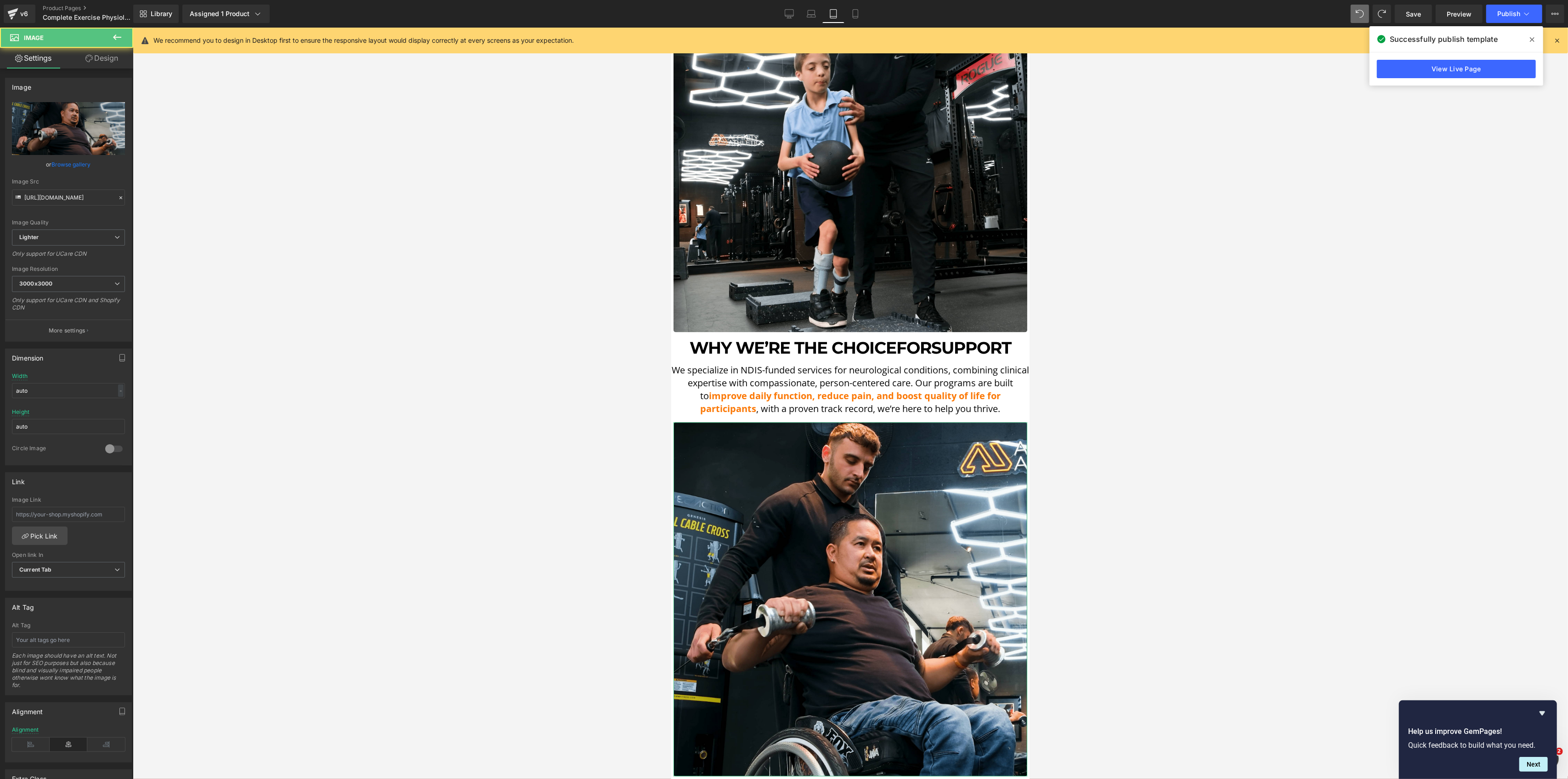
click at [92, 51] on link "Design" at bounding box center [101, 58] width 66 height 21
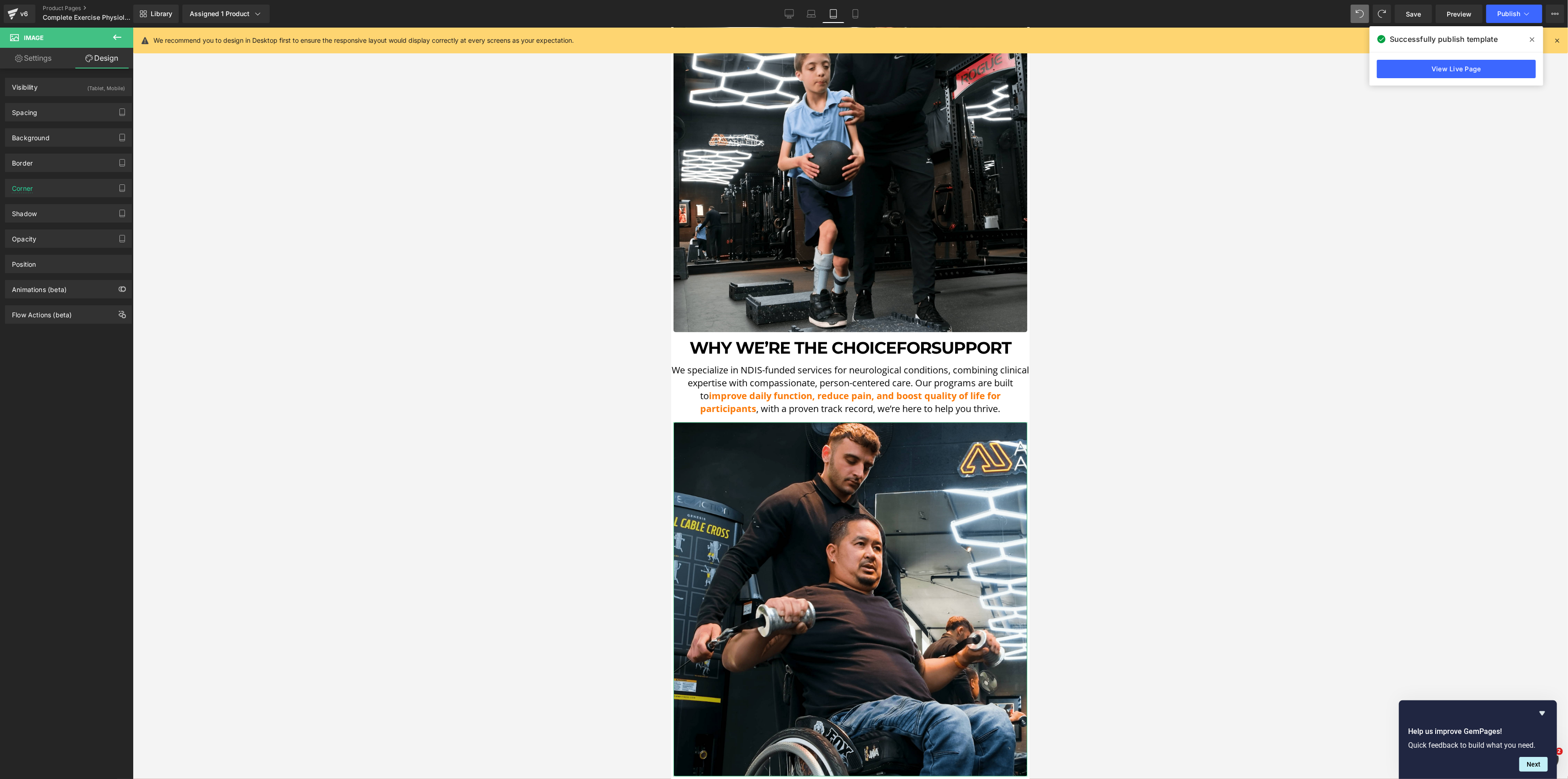
click at [63, 103] on div "Spacing [GEOGRAPHIC_DATA] 0 5 0 5 [GEOGRAPHIC_DATA] 0 0 0 0 Setup Global Style" at bounding box center [68, 112] width 127 height 18
click at [65, 110] on div "Spacing" at bounding box center [68, 112] width 126 height 18
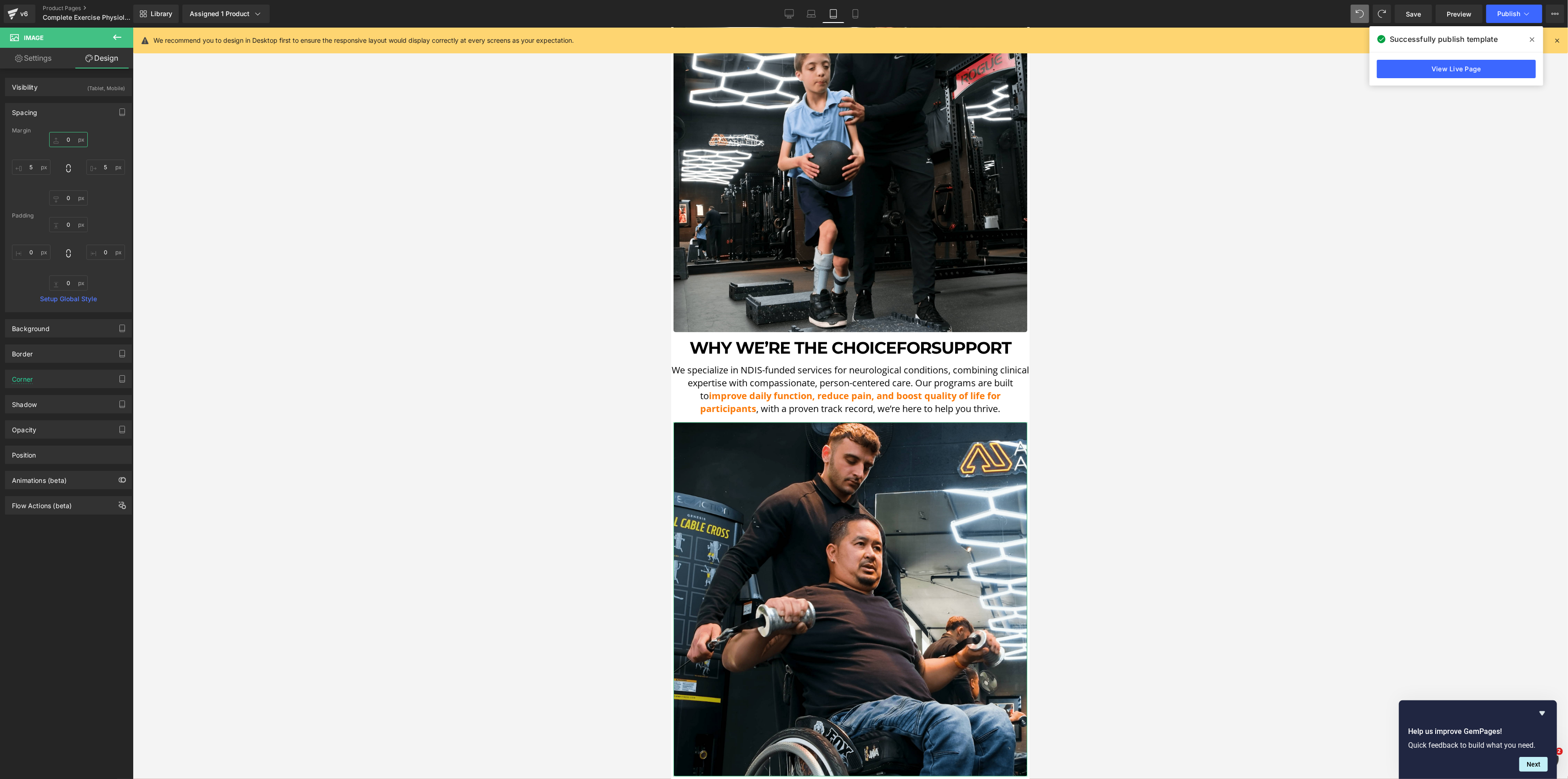
click at [69, 135] on input "0" at bounding box center [68, 139] width 38 height 15
type input "15"
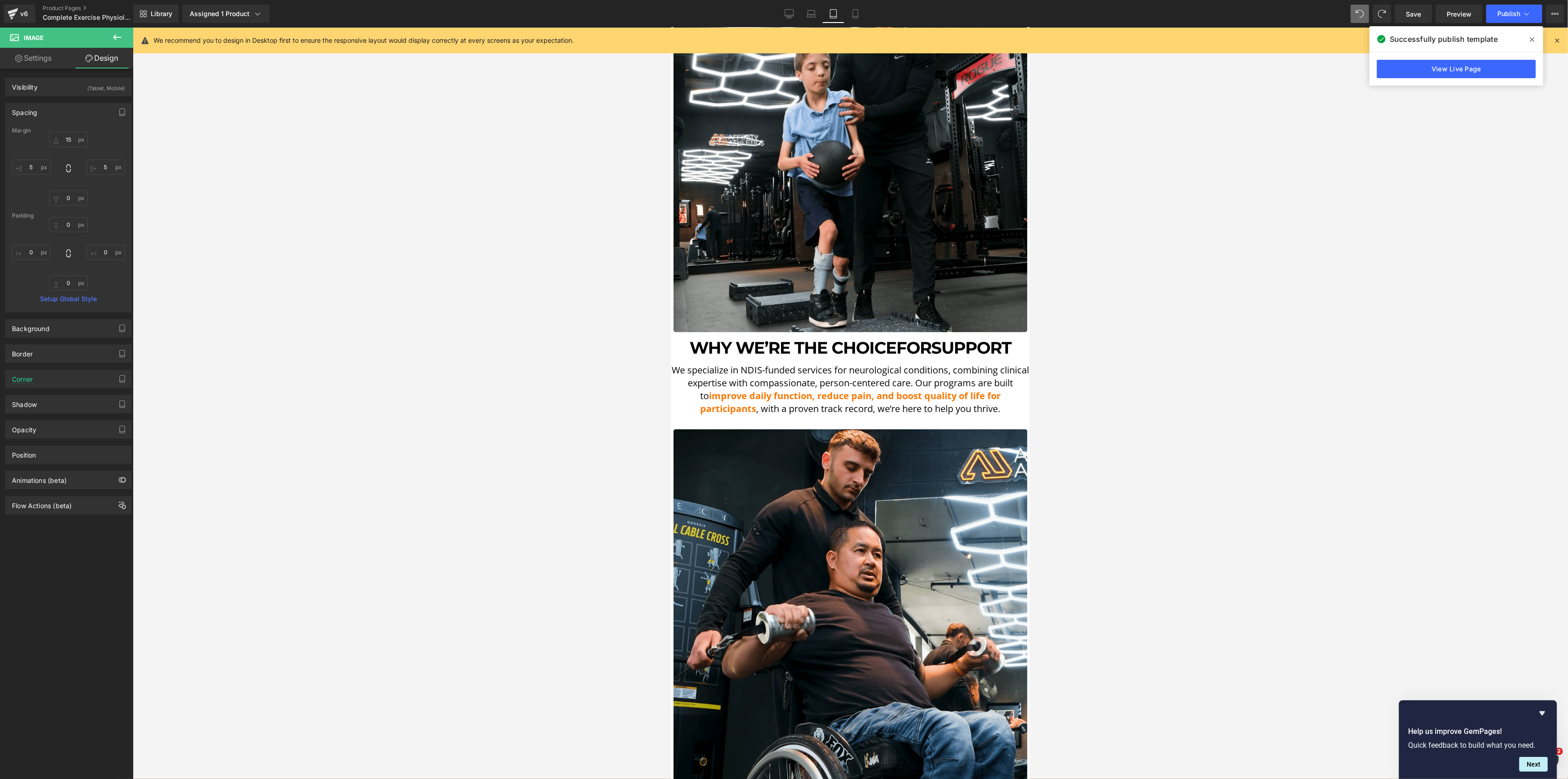
click at [302, 186] on div at bounding box center [850, 403] width 1435 height 751
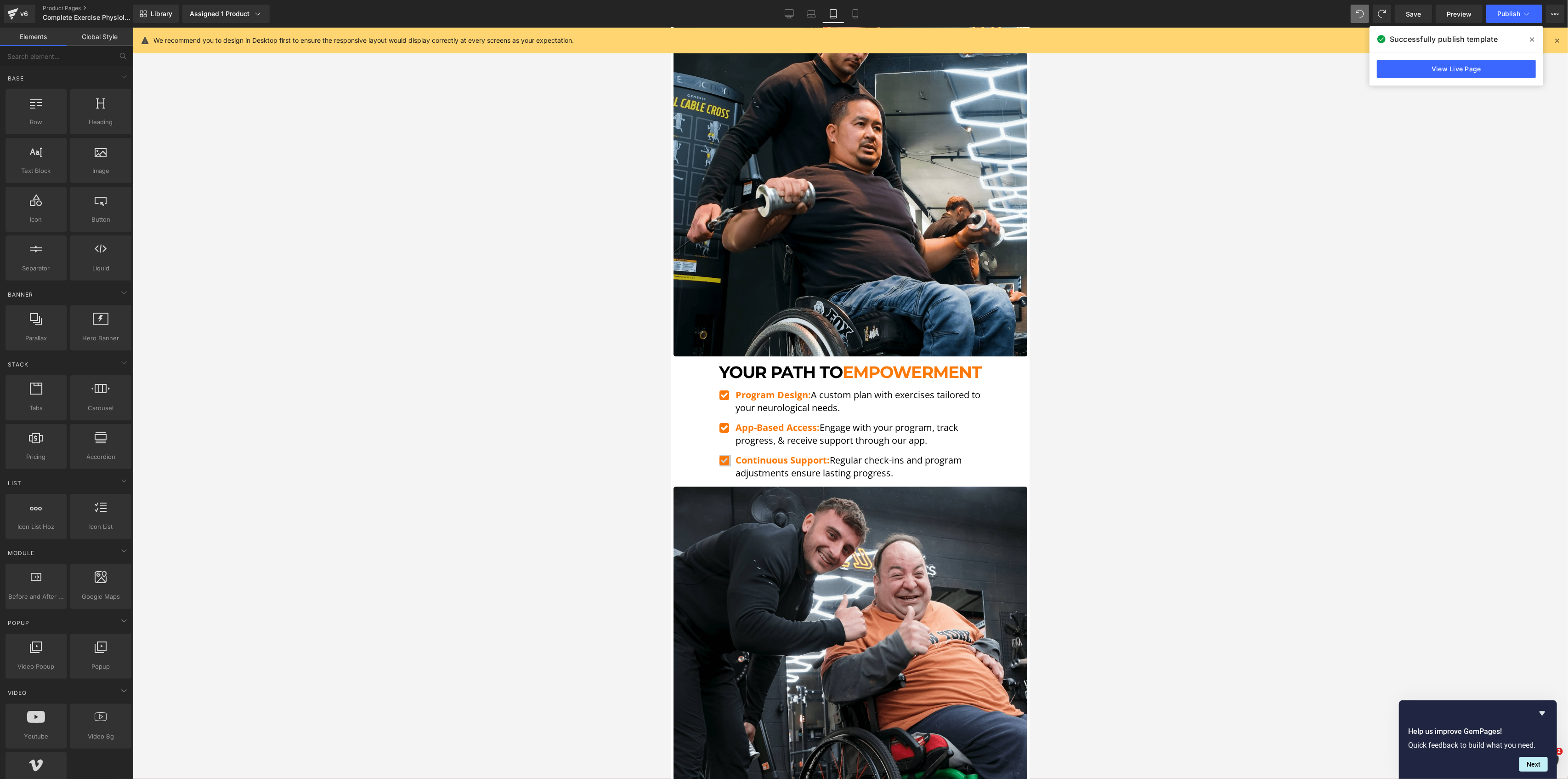
scroll to position [3064, 0]
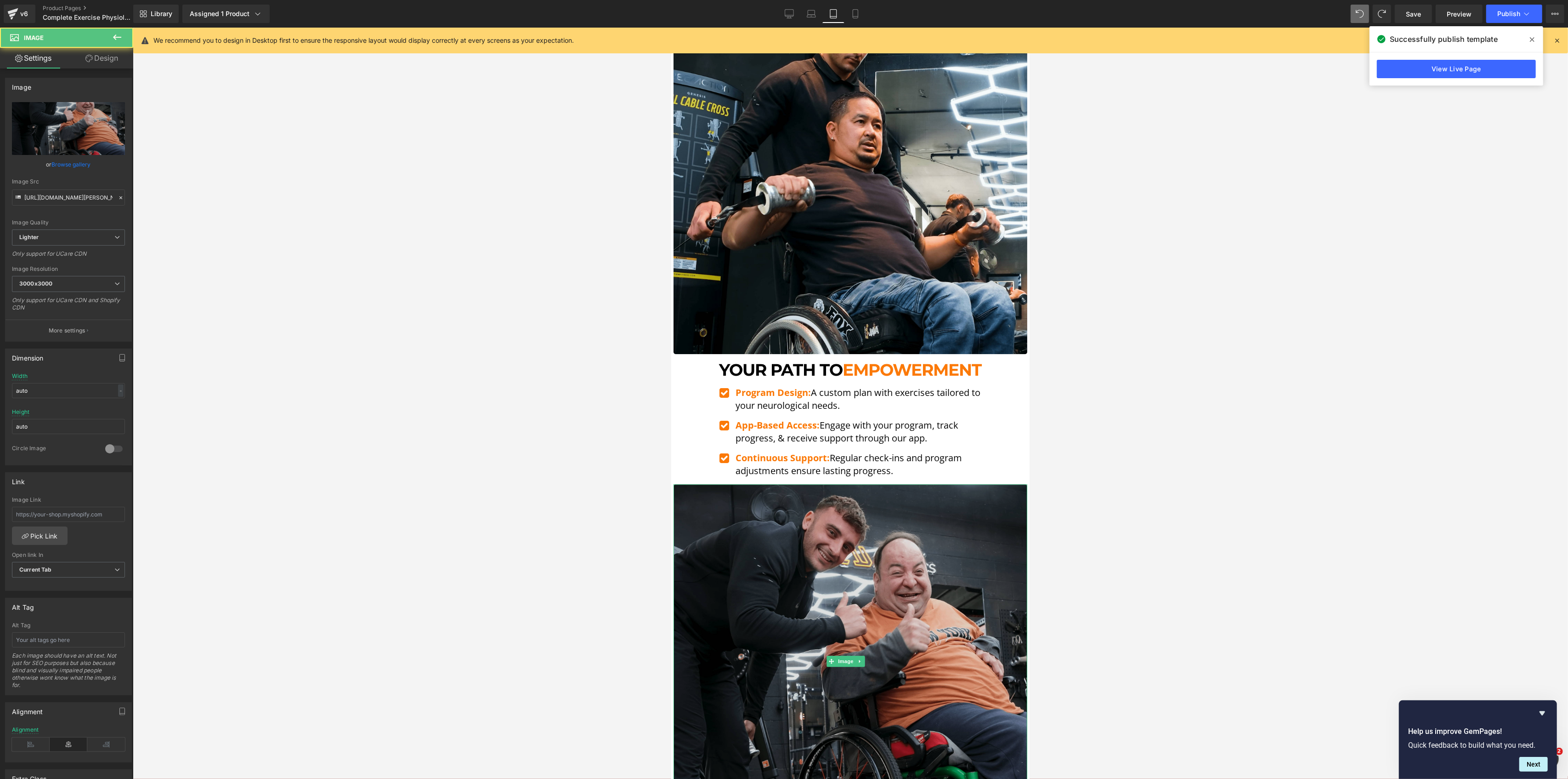
drag, startPoint x: 824, startPoint y: 500, endPoint x: 1168, endPoint y: 361, distance: 371.0
click at [824, 500] on img at bounding box center [850, 661] width 354 height 354
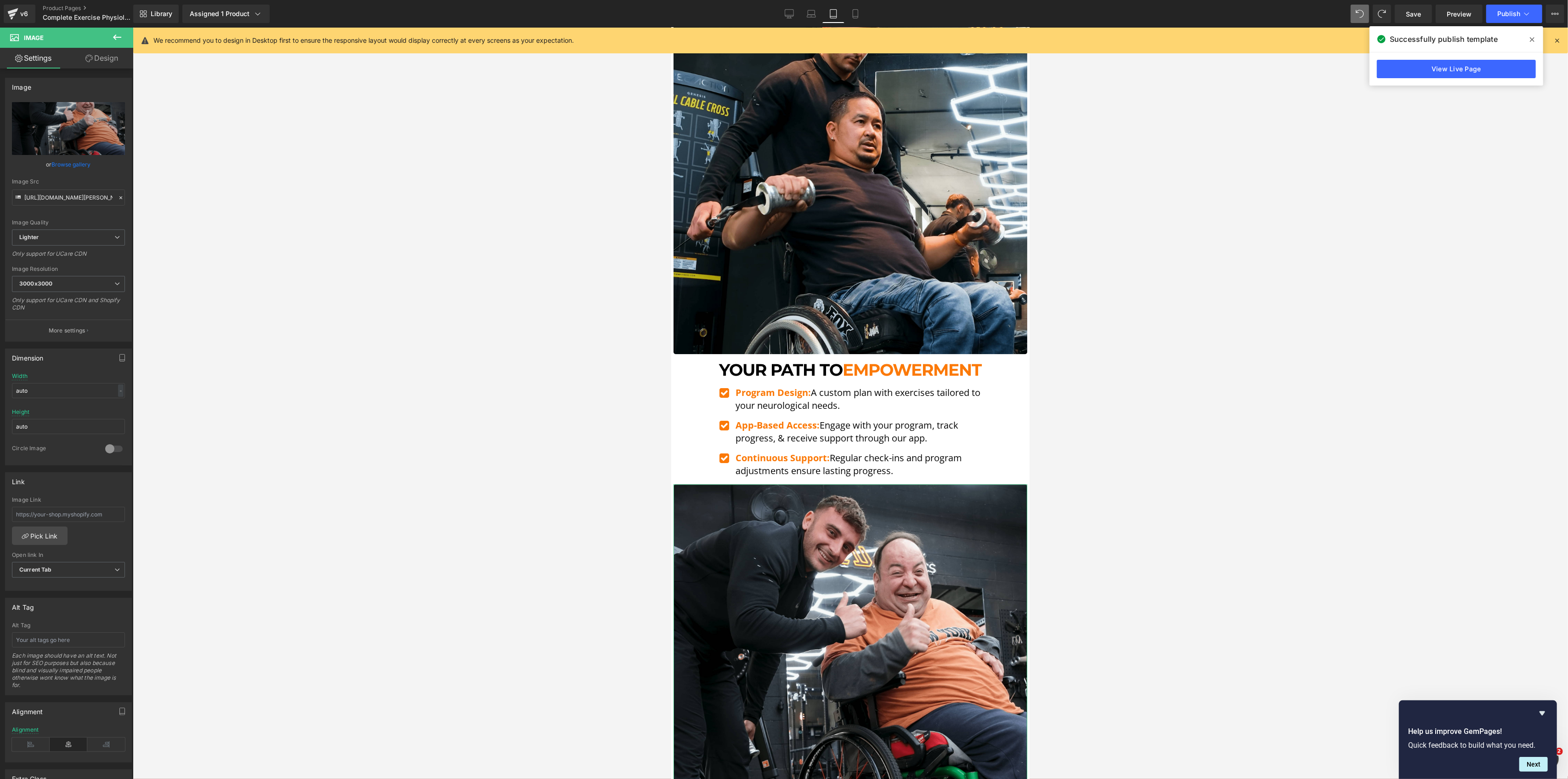
click at [107, 54] on link "Design" at bounding box center [101, 58] width 66 height 21
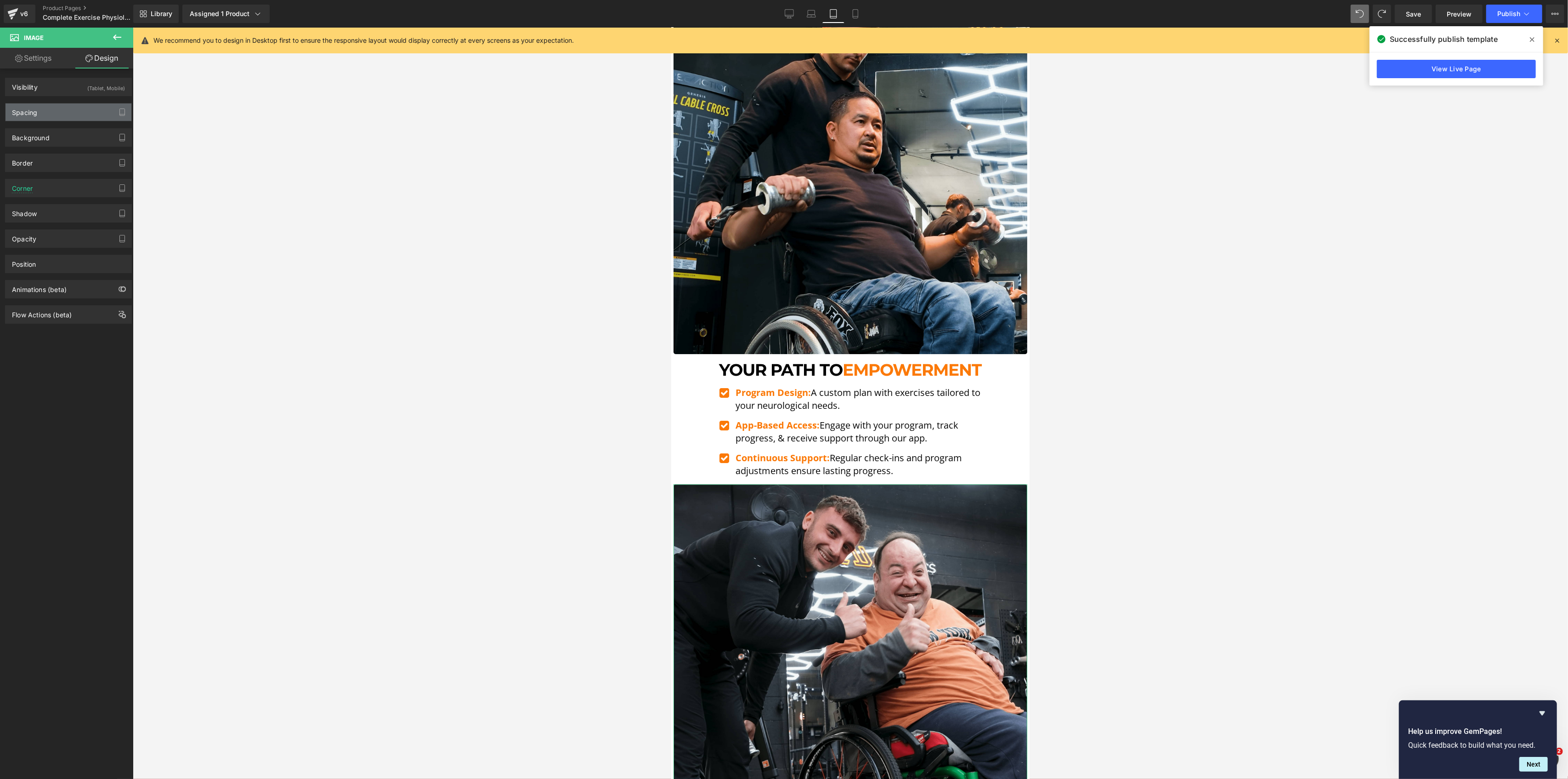
click at [48, 105] on div "Spacing" at bounding box center [68, 112] width 126 height 18
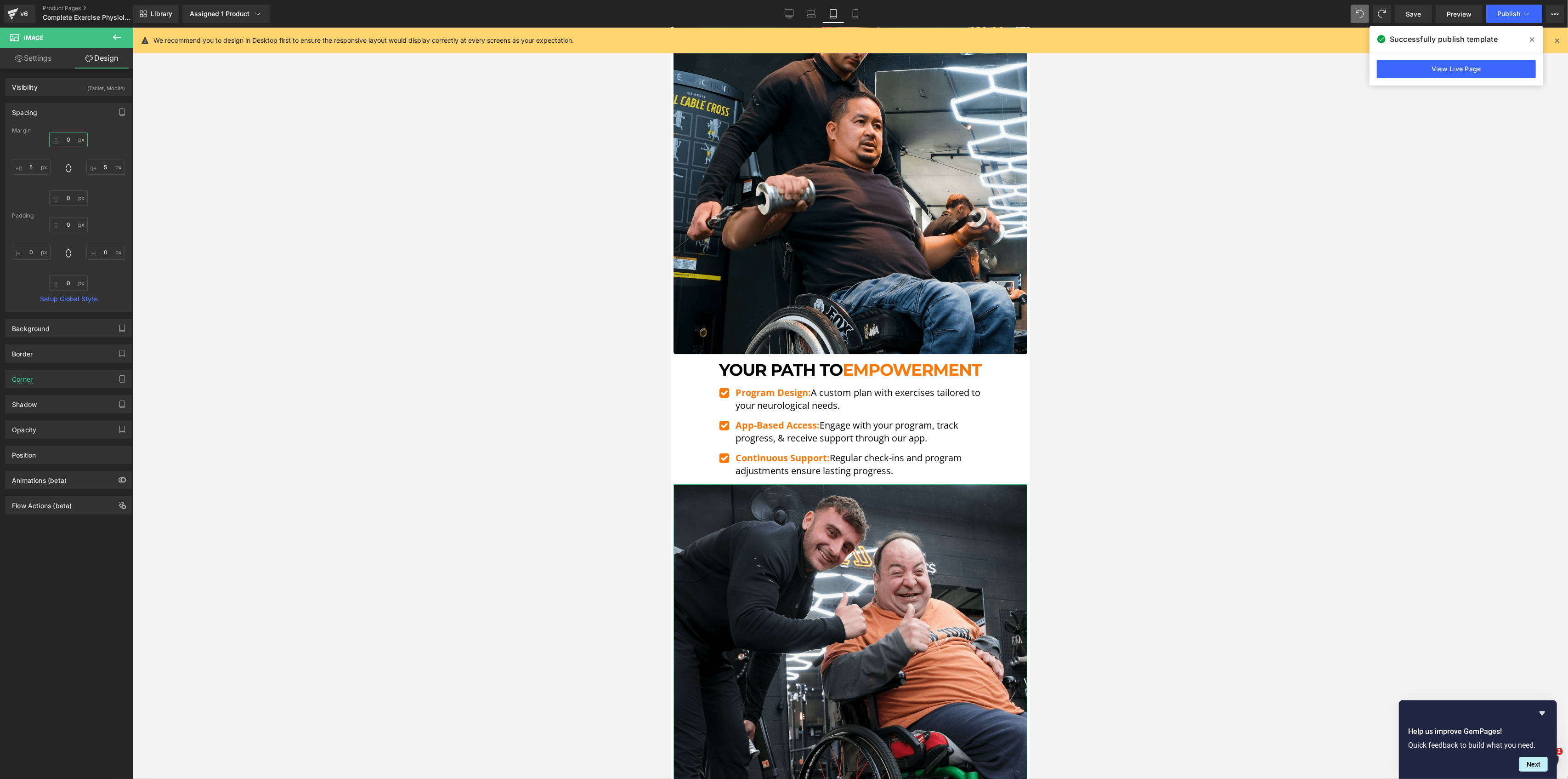
click at [65, 139] on input "0" at bounding box center [68, 139] width 38 height 15
type input "15"
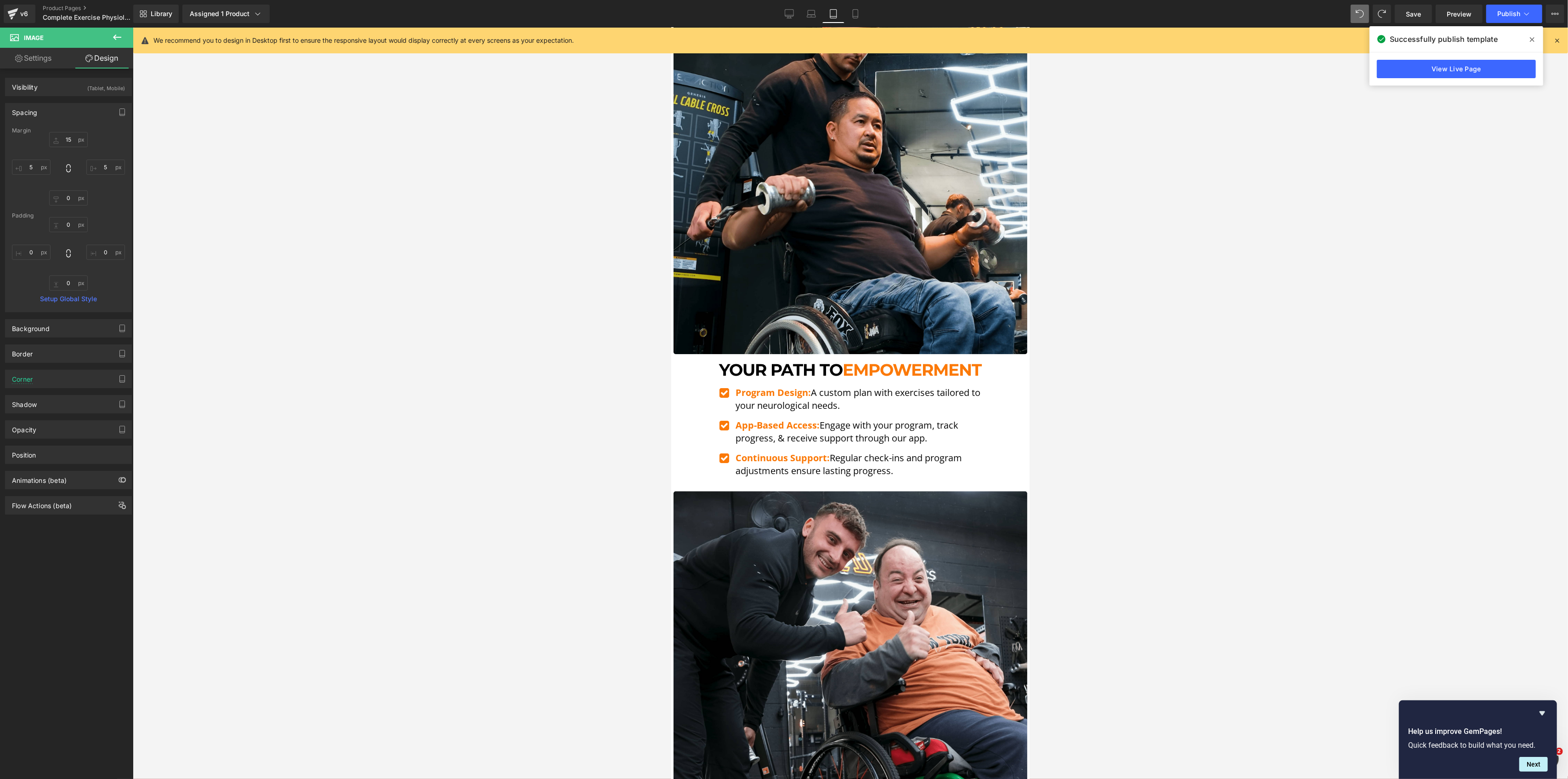
click at [546, 234] on div at bounding box center [850, 403] width 1435 height 751
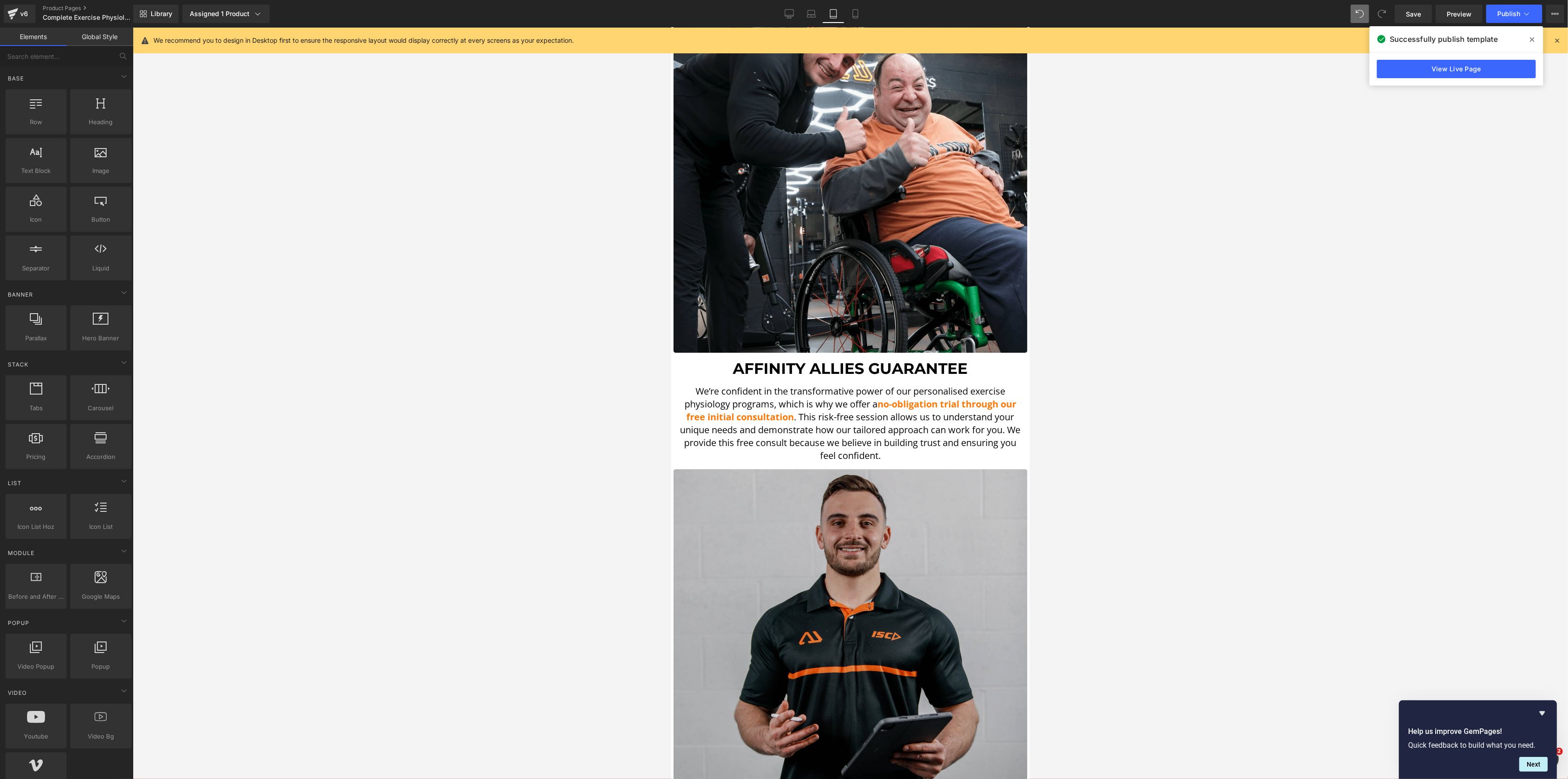
scroll to position [3616, 0]
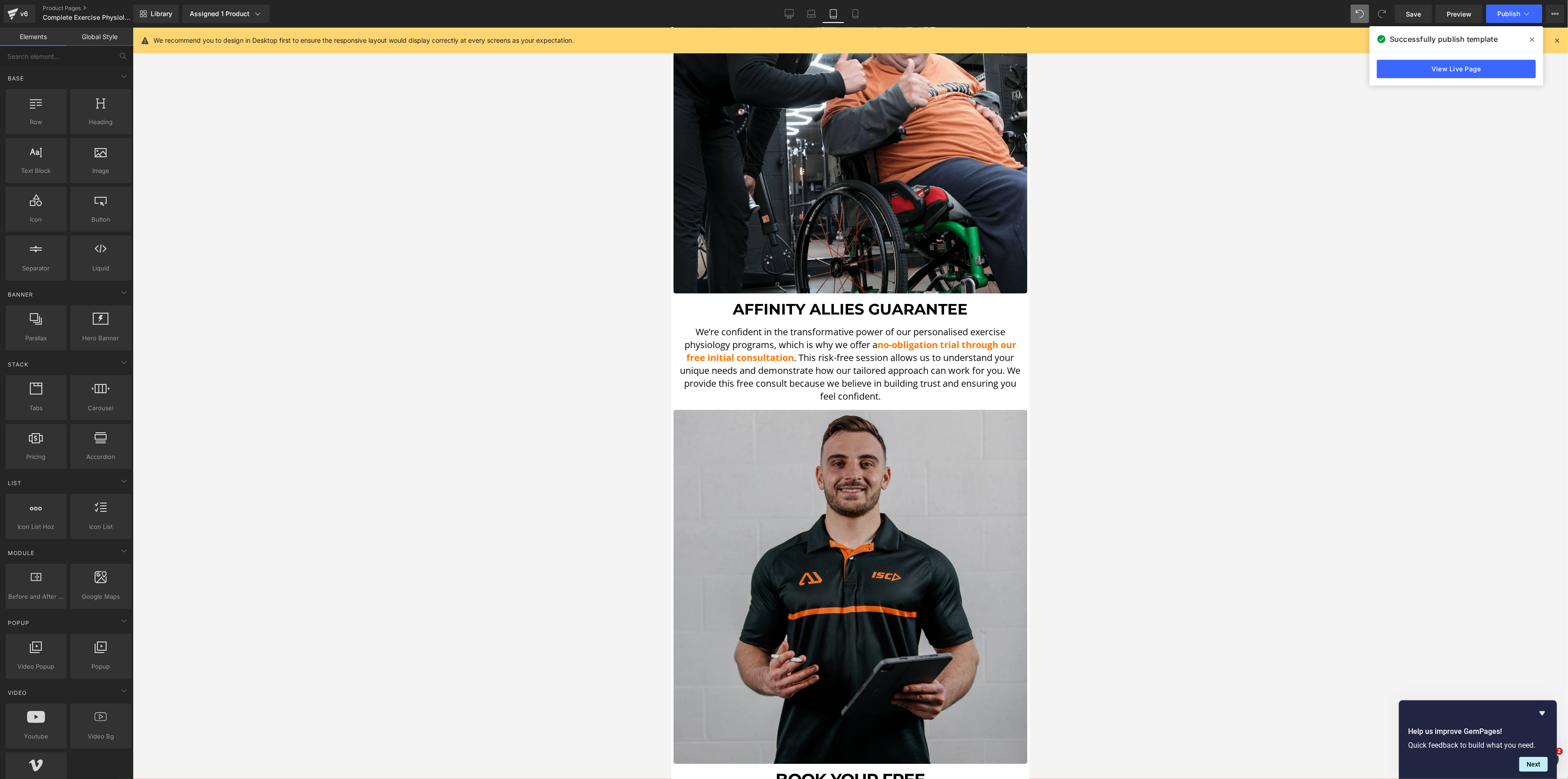
click at [885, 543] on img at bounding box center [850, 586] width 354 height 354
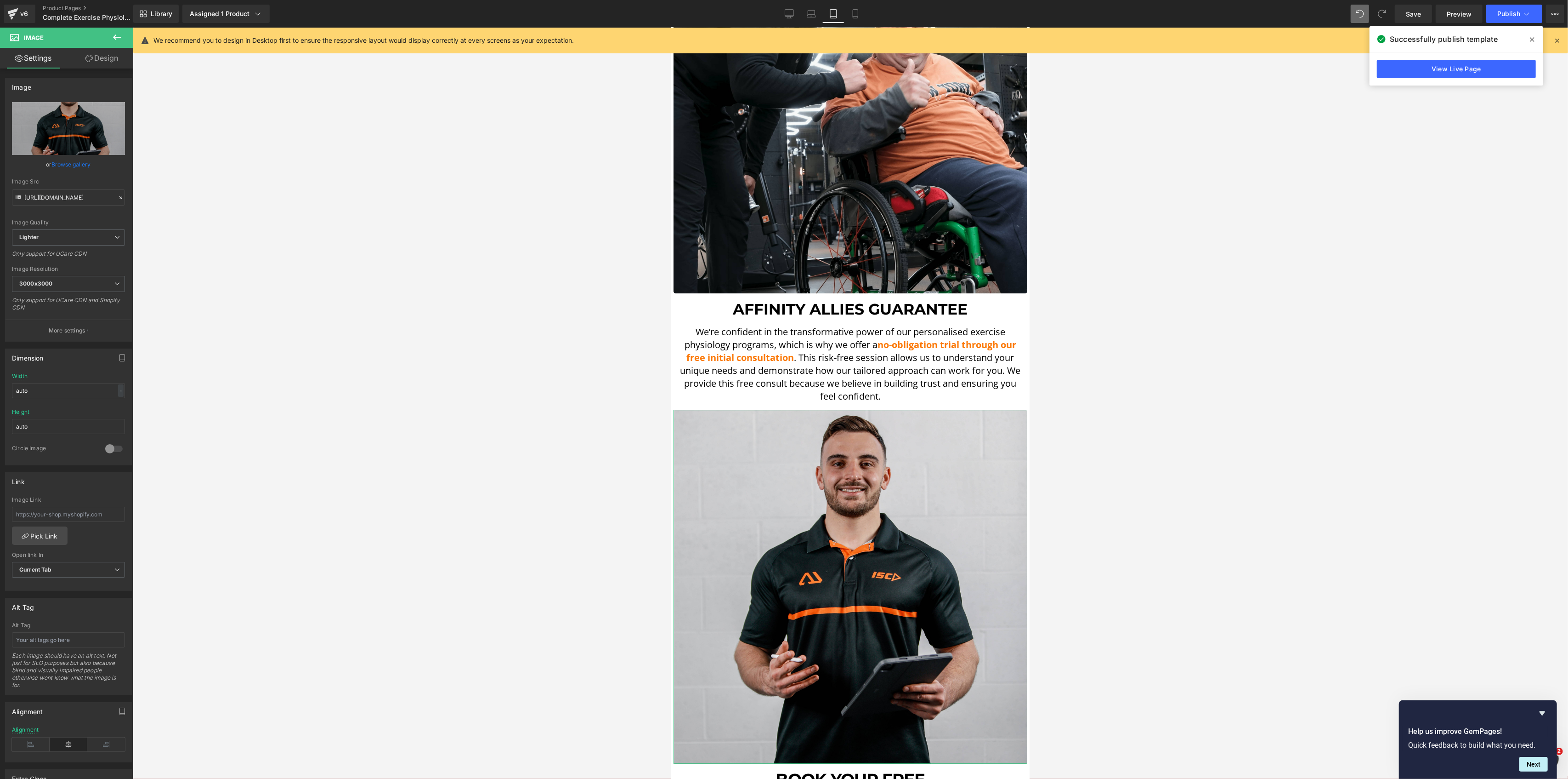
click at [108, 50] on link "Design" at bounding box center [101, 58] width 66 height 21
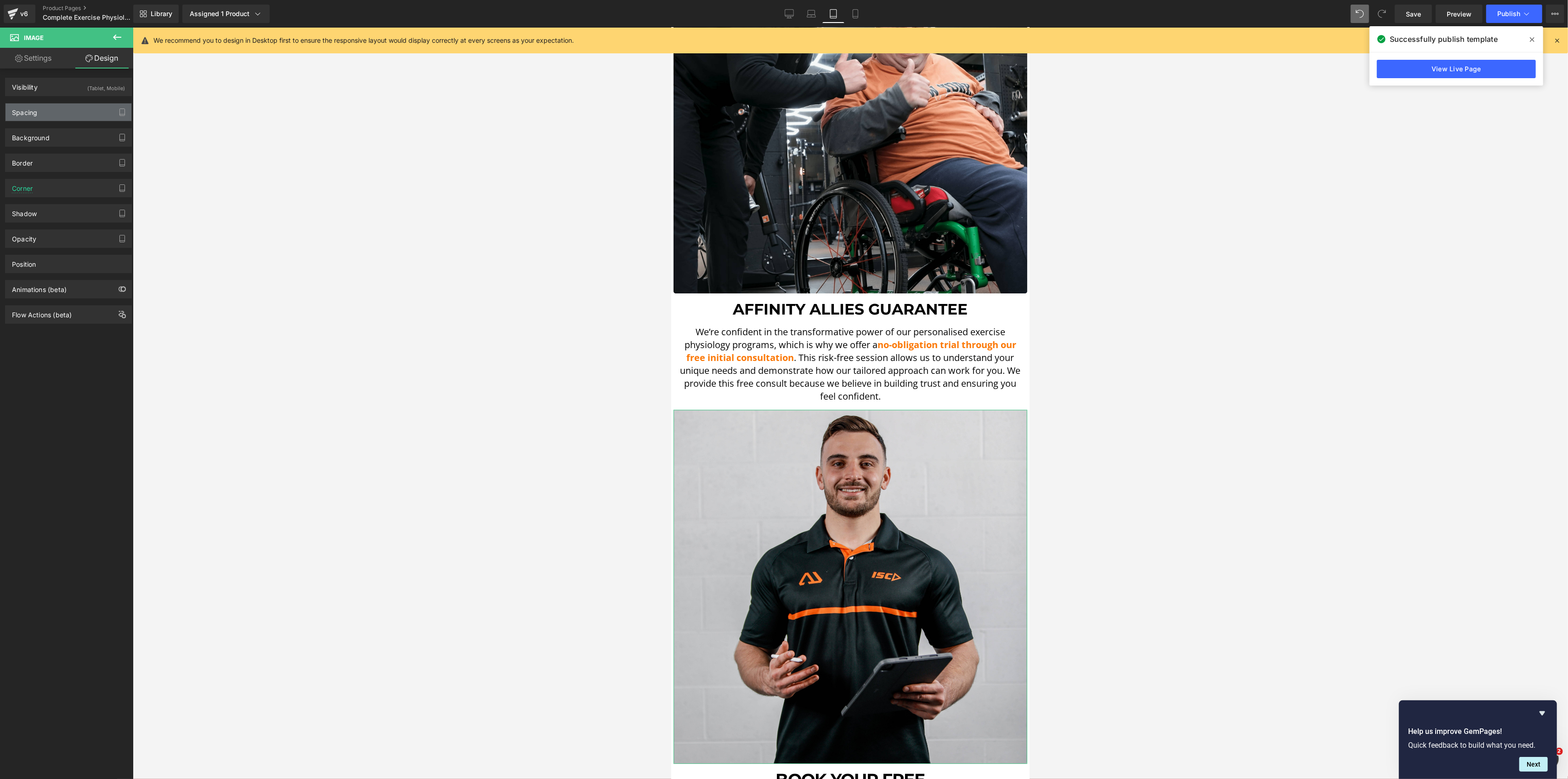
click at [54, 111] on div "Spacing" at bounding box center [68, 112] width 126 height 18
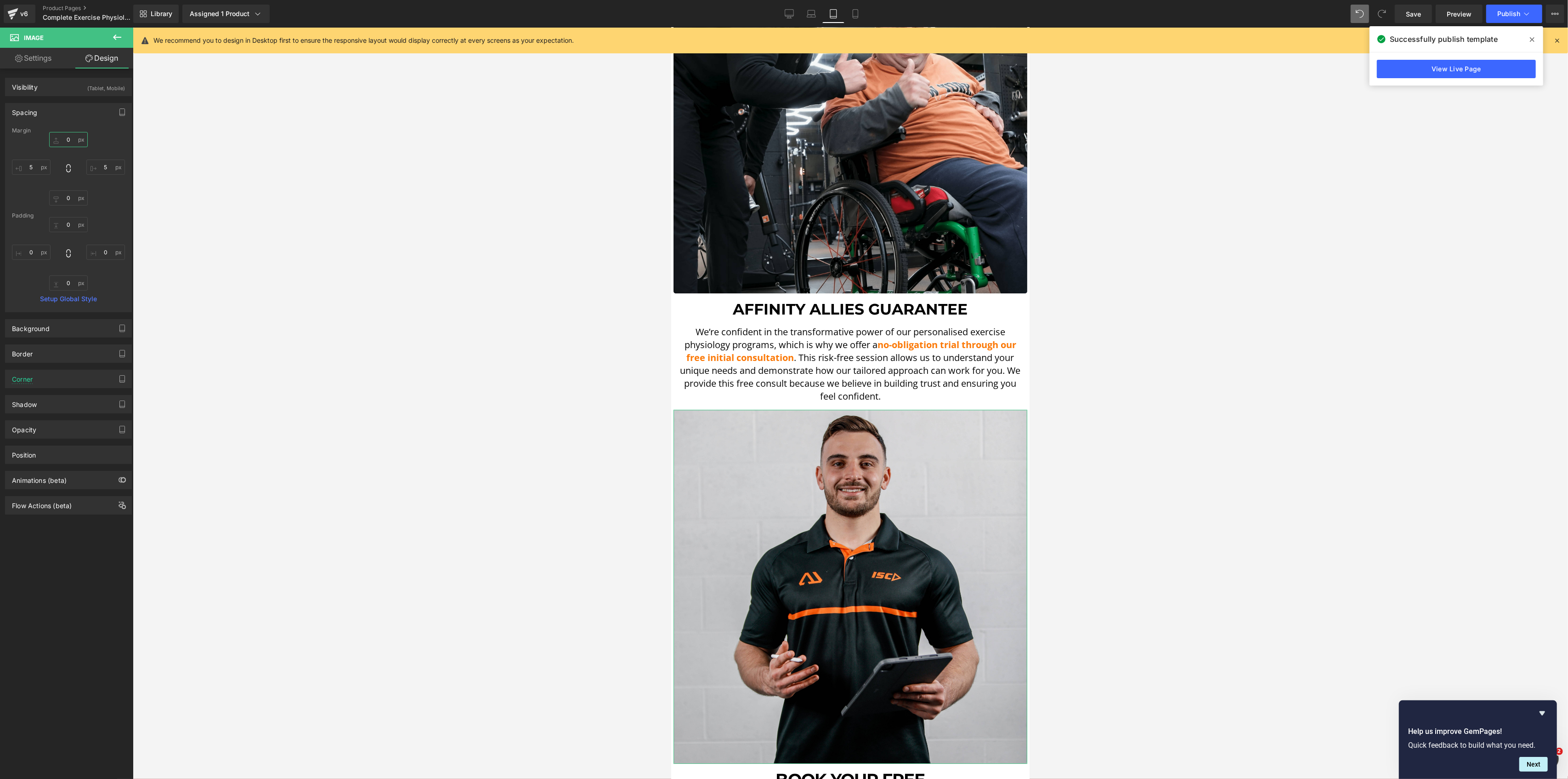
click at [70, 144] on input "text" at bounding box center [68, 139] width 38 height 15
type input "15"
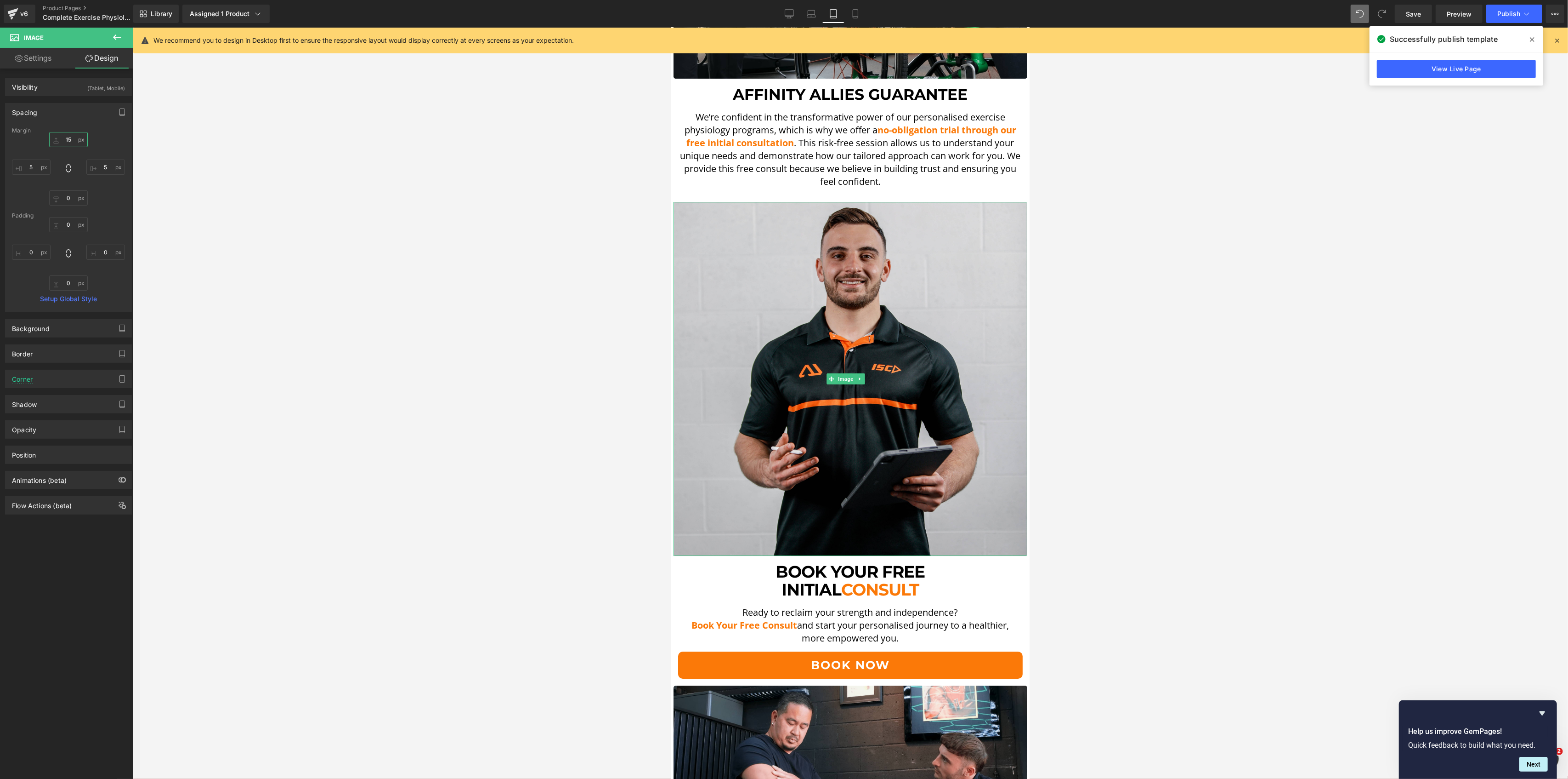
scroll to position [3922, 0]
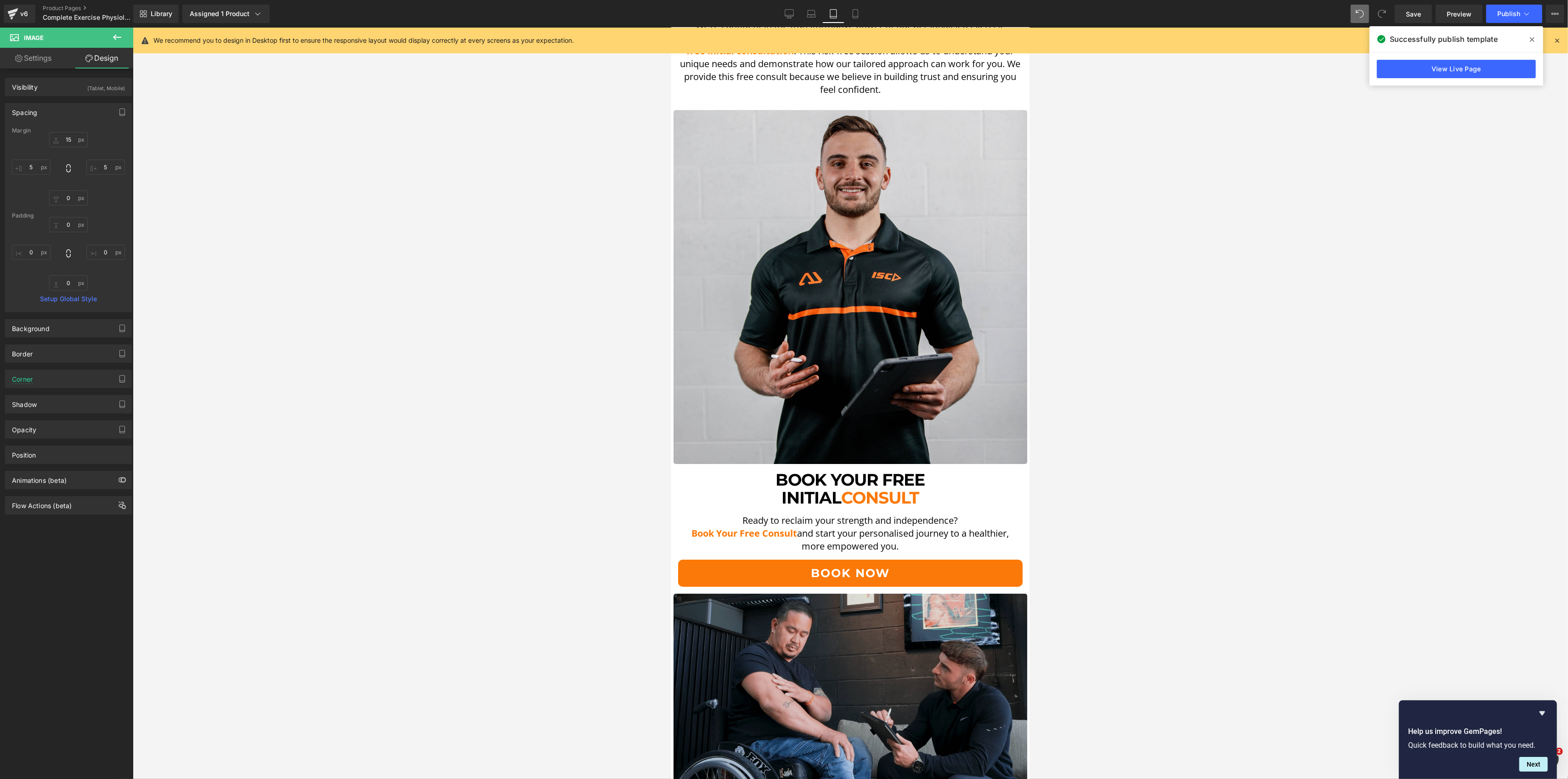
click at [872, 603] on img at bounding box center [850, 770] width 354 height 354
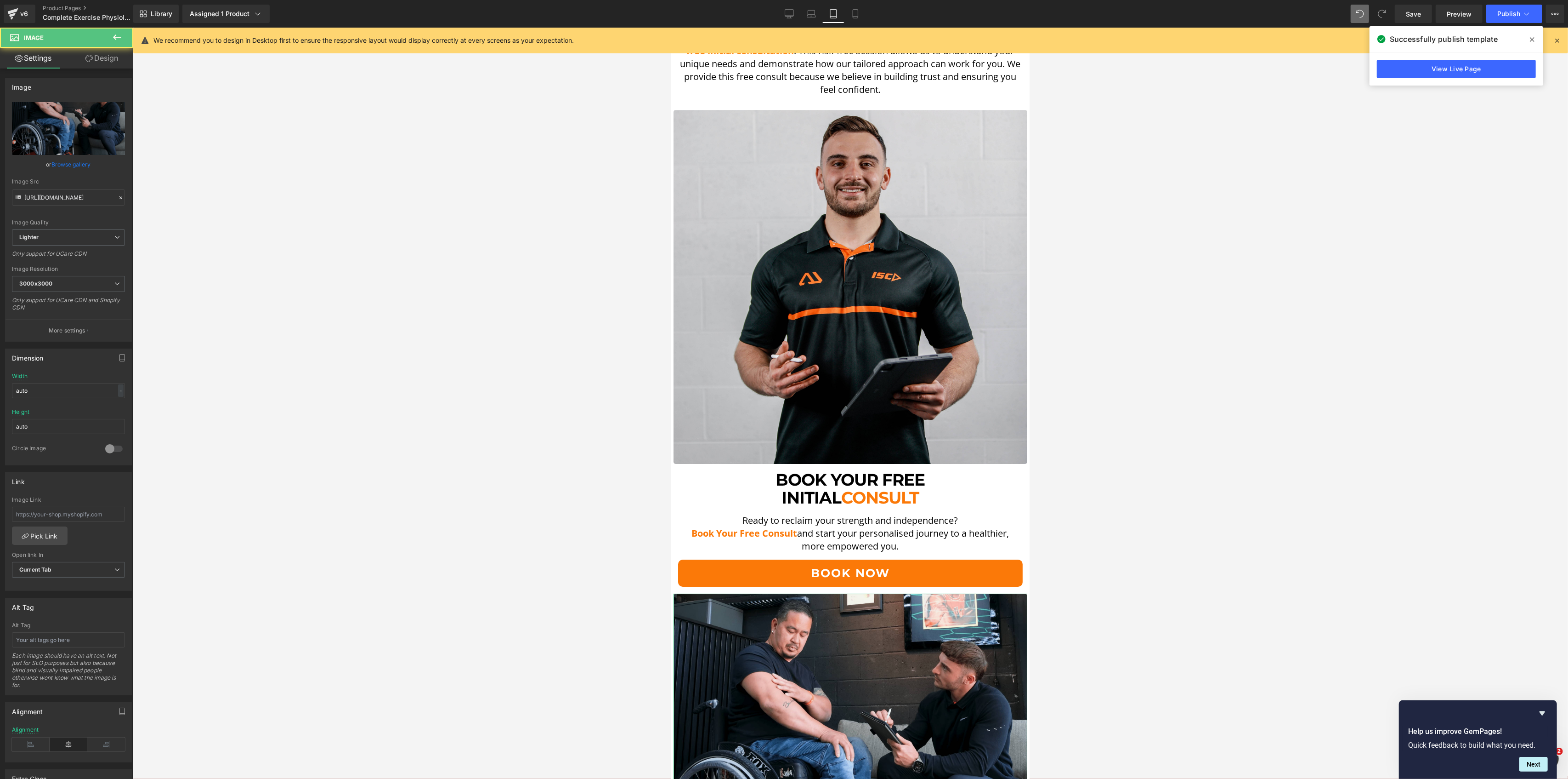
click at [89, 59] on icon at bounding box center [89, 58] width 7 height 7
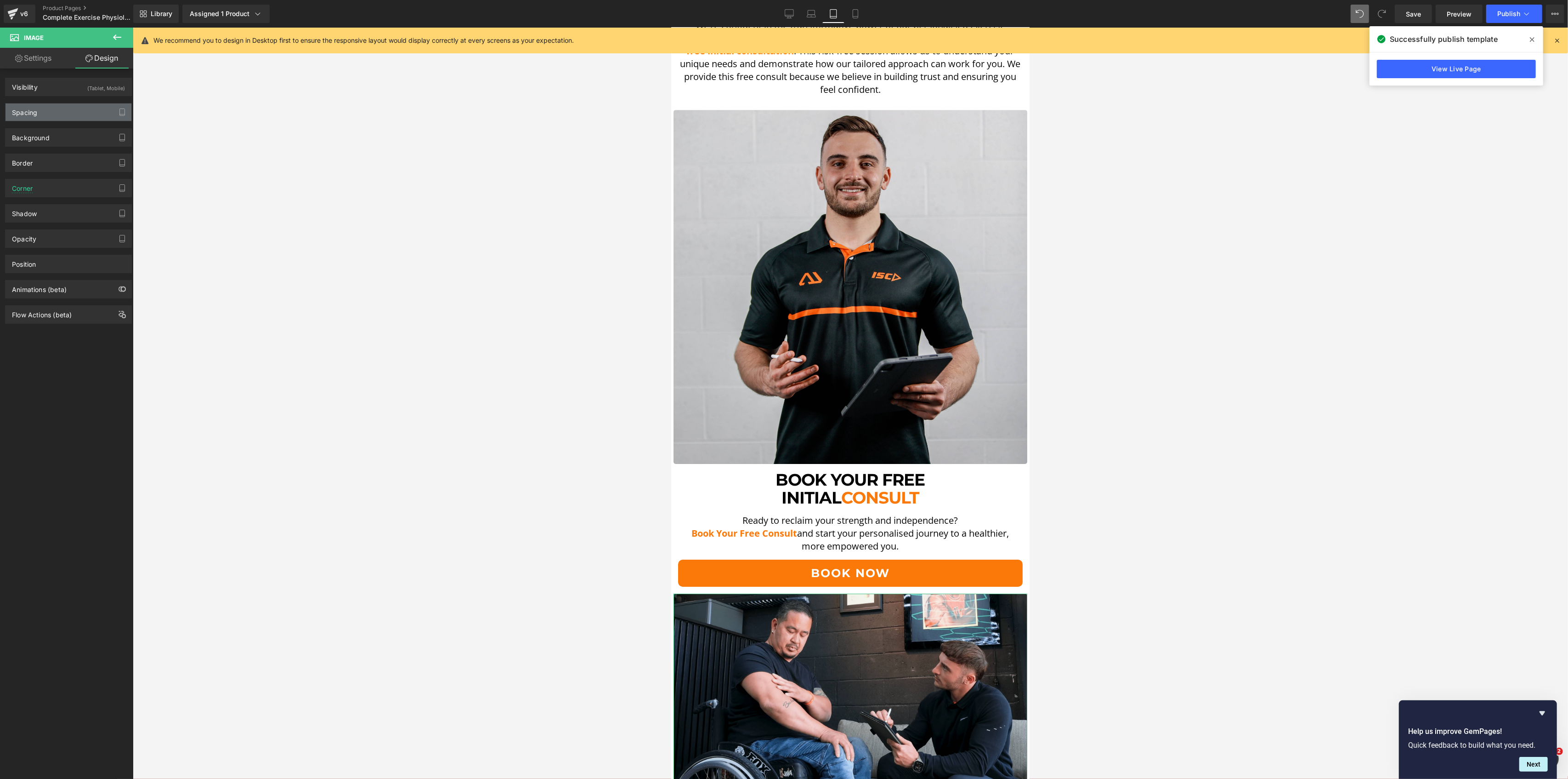
click at [61, 108] on div "Spacing" at bounding box center [68, 112] width 126 height 18
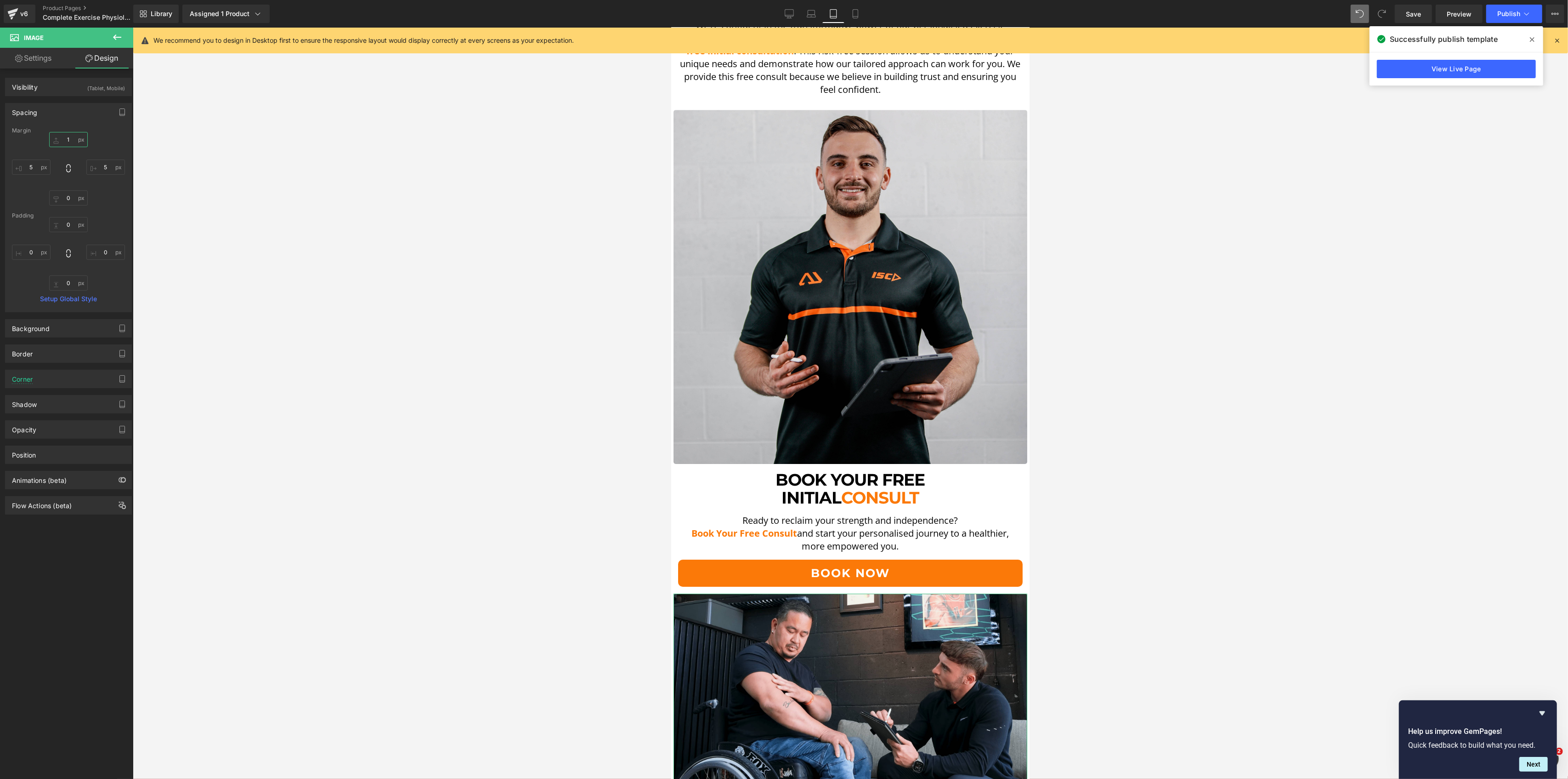
click at [67, 138] on input "1" at bounding box center [68, 139] width 38 height 15
type input "15"
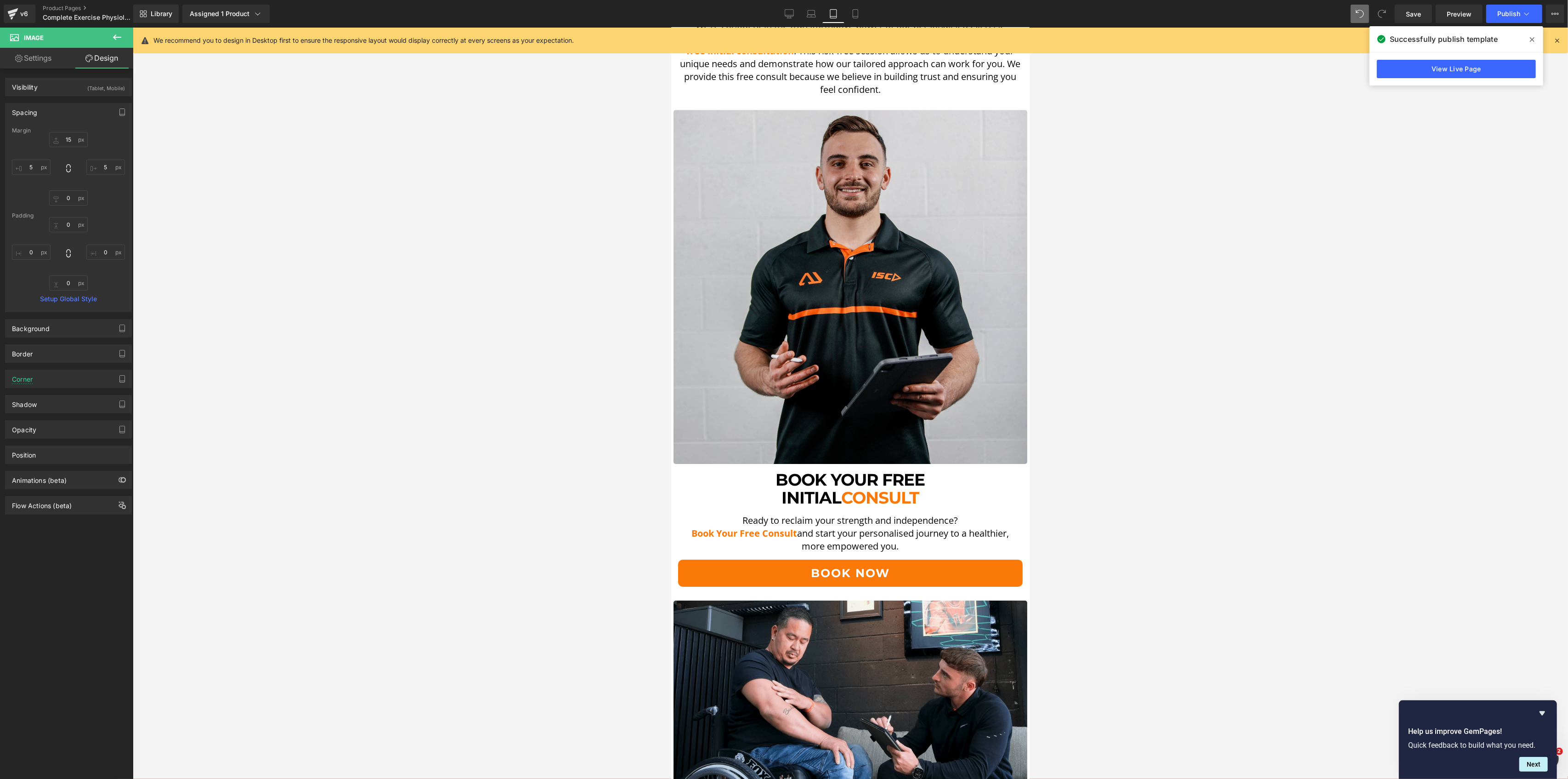
click at [331, 217] on div at bounding box center [850, 403] width 1435 height 751
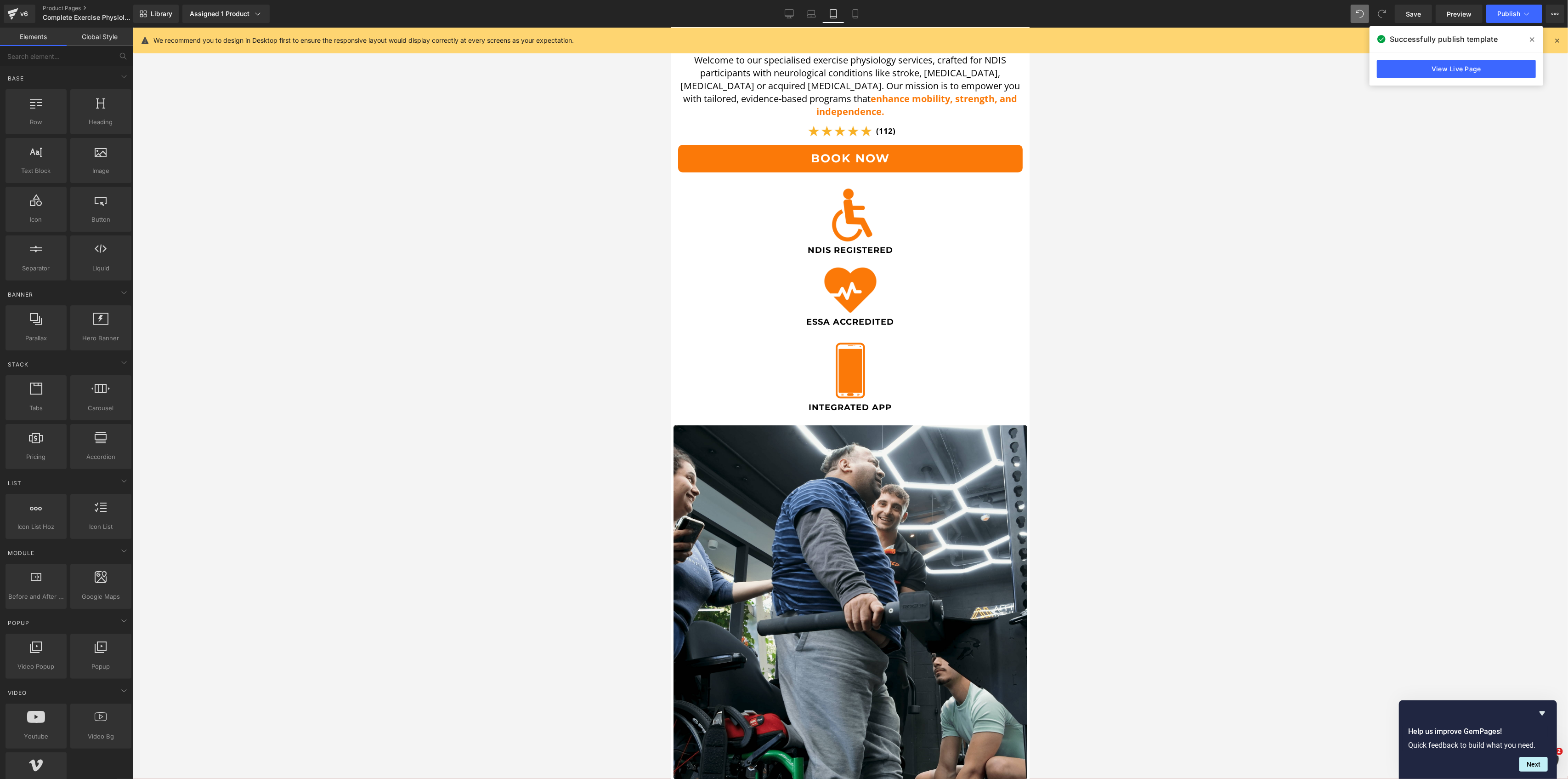
scroll to position [0, 0]
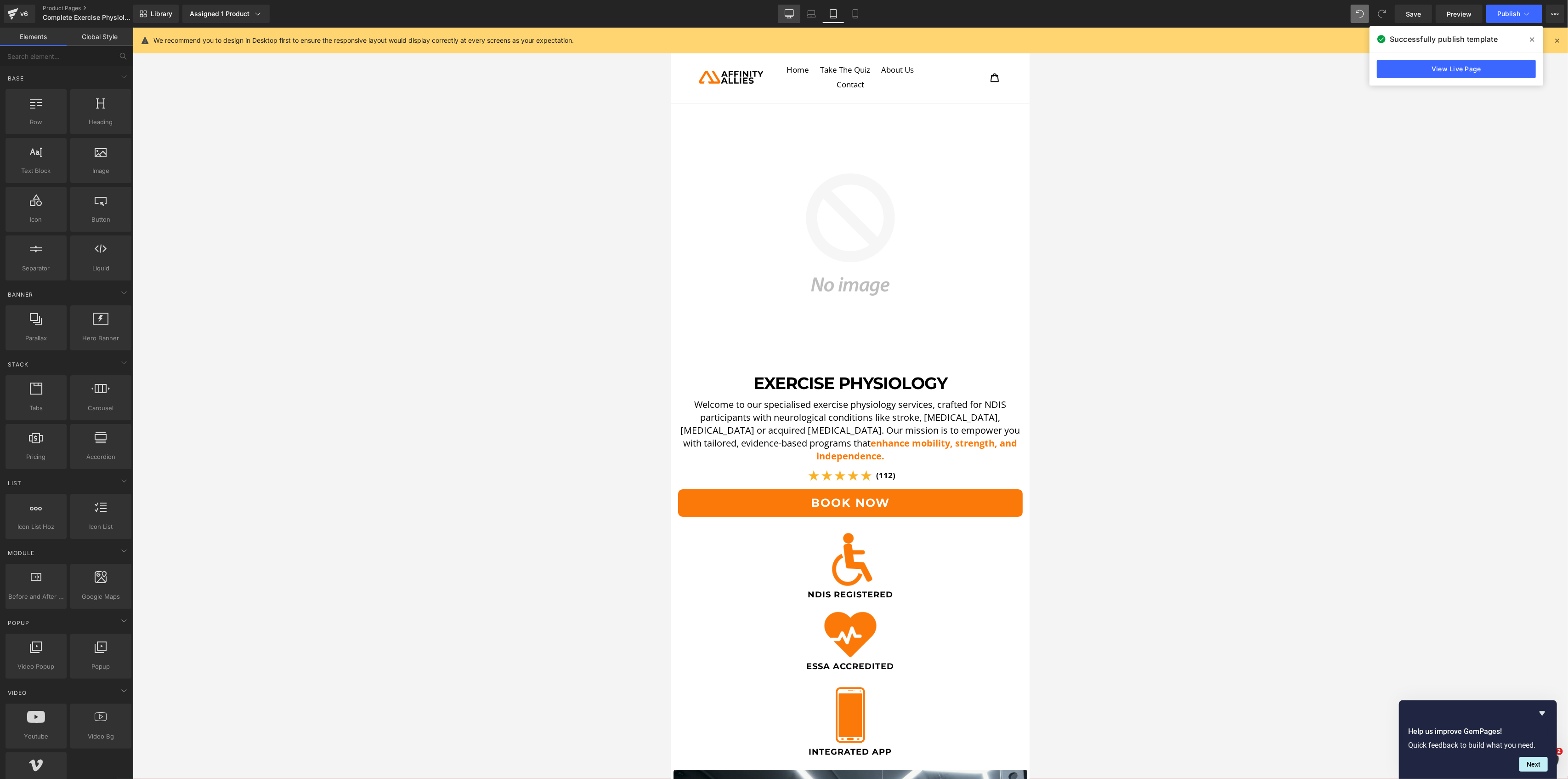
click at [784, 12] on link "Desktop" at bounding box center [789, 14] width 22 height 18
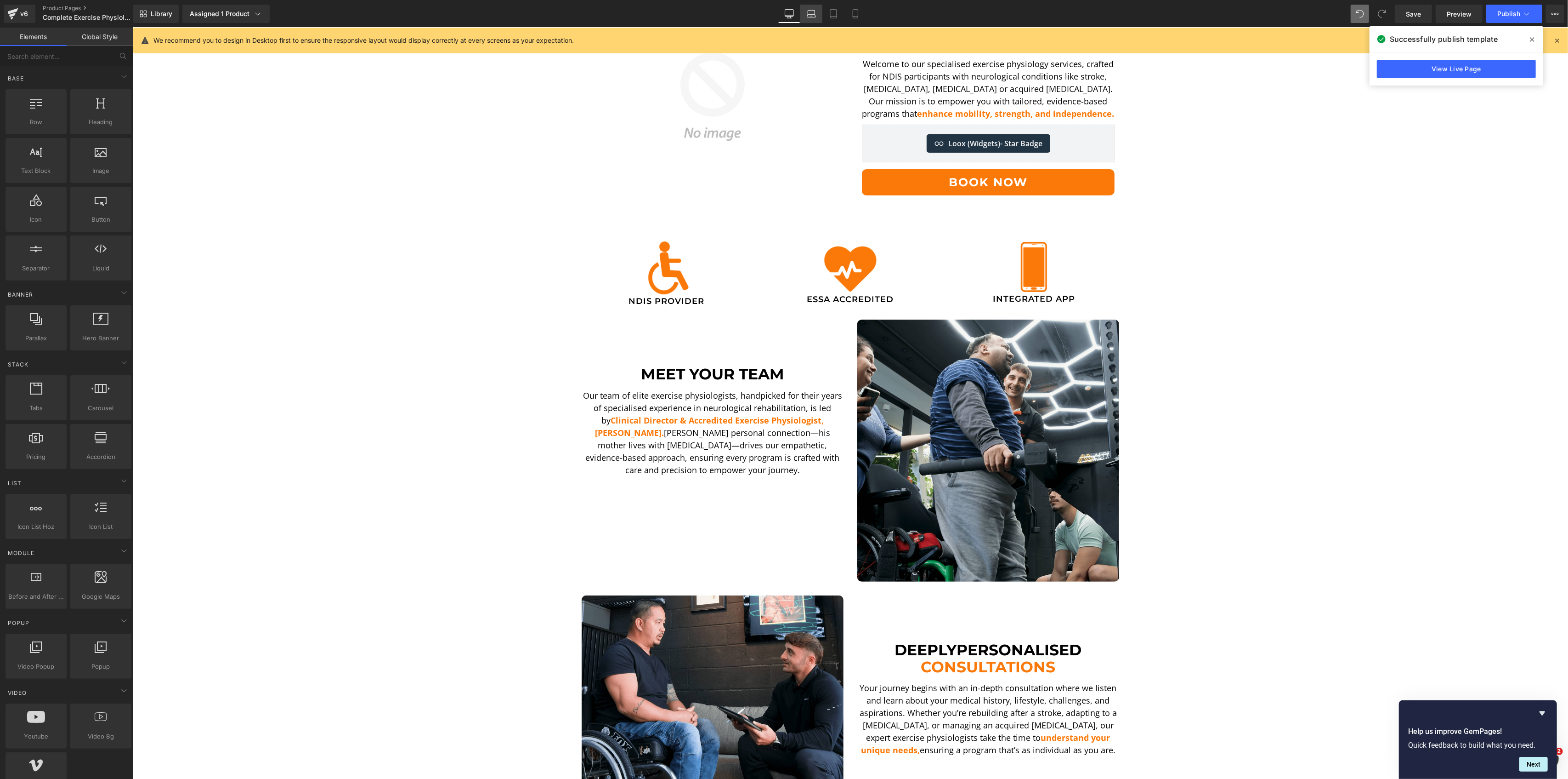
click at [807, 13] on icon at bounding box center [811, 13] width 9 height 9
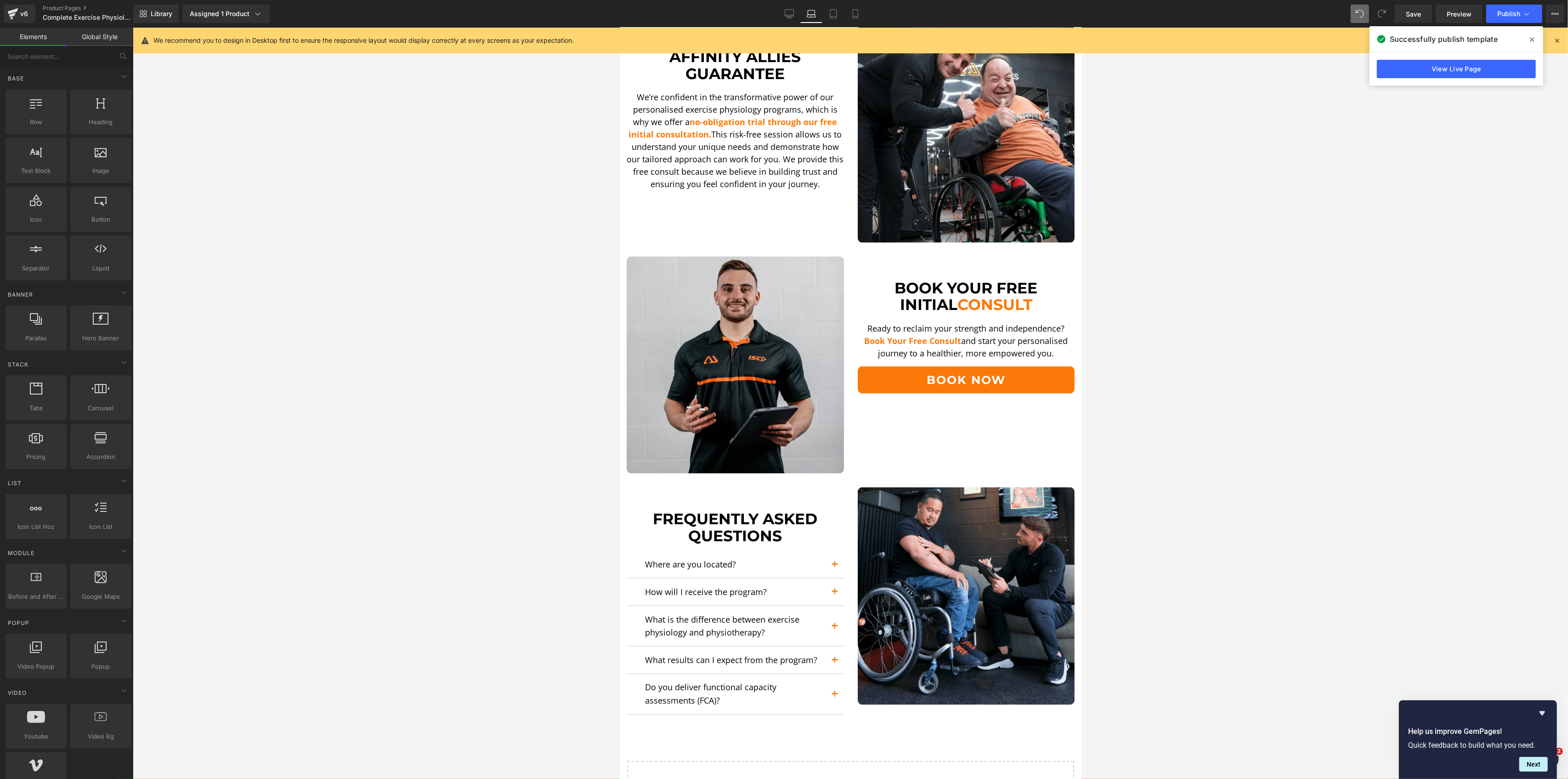
scroll to position [1958, 0]
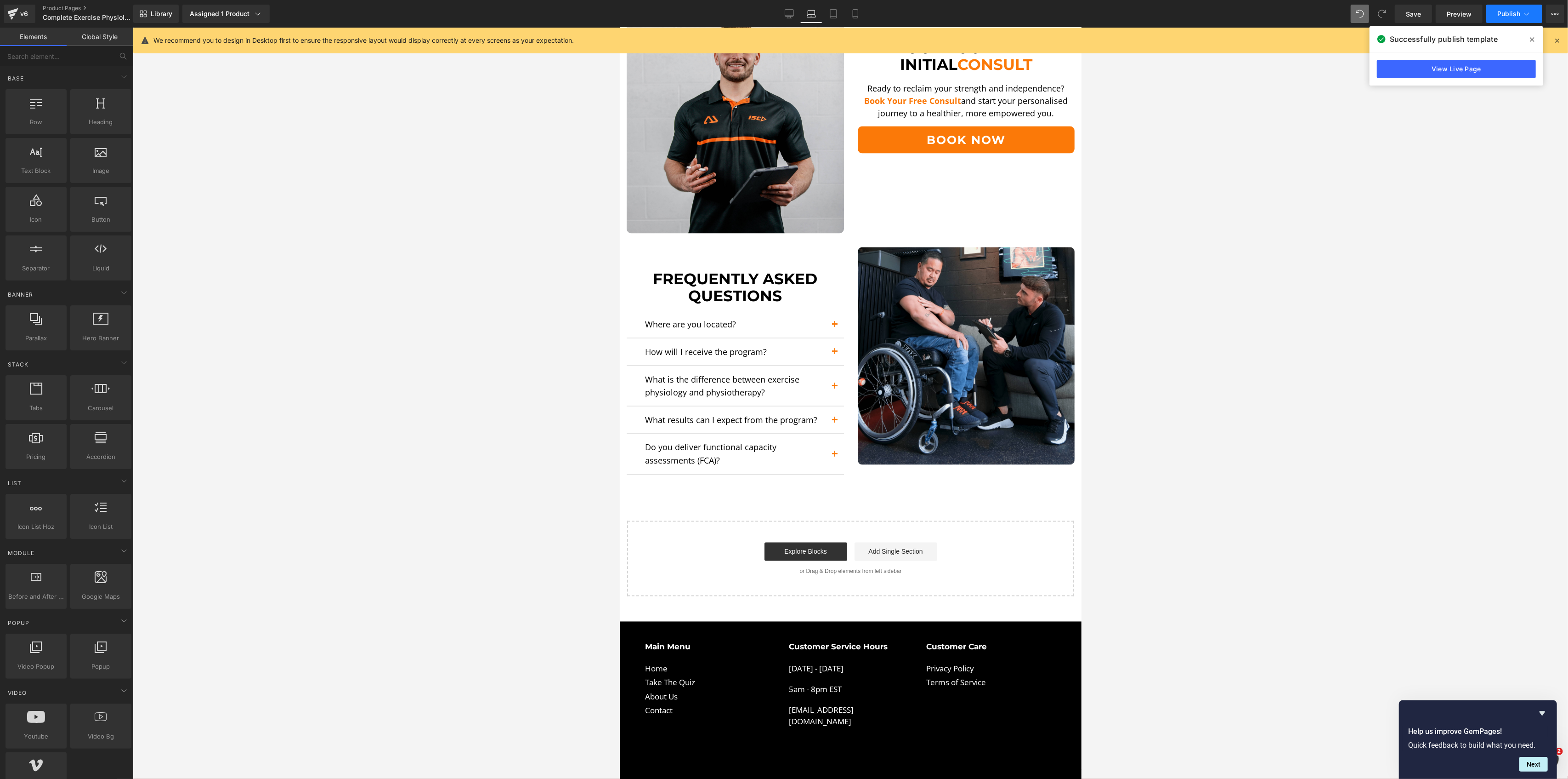
click at [1498, 10] on span "Publish" at bounding box center [1509, 14] width 23 height 7
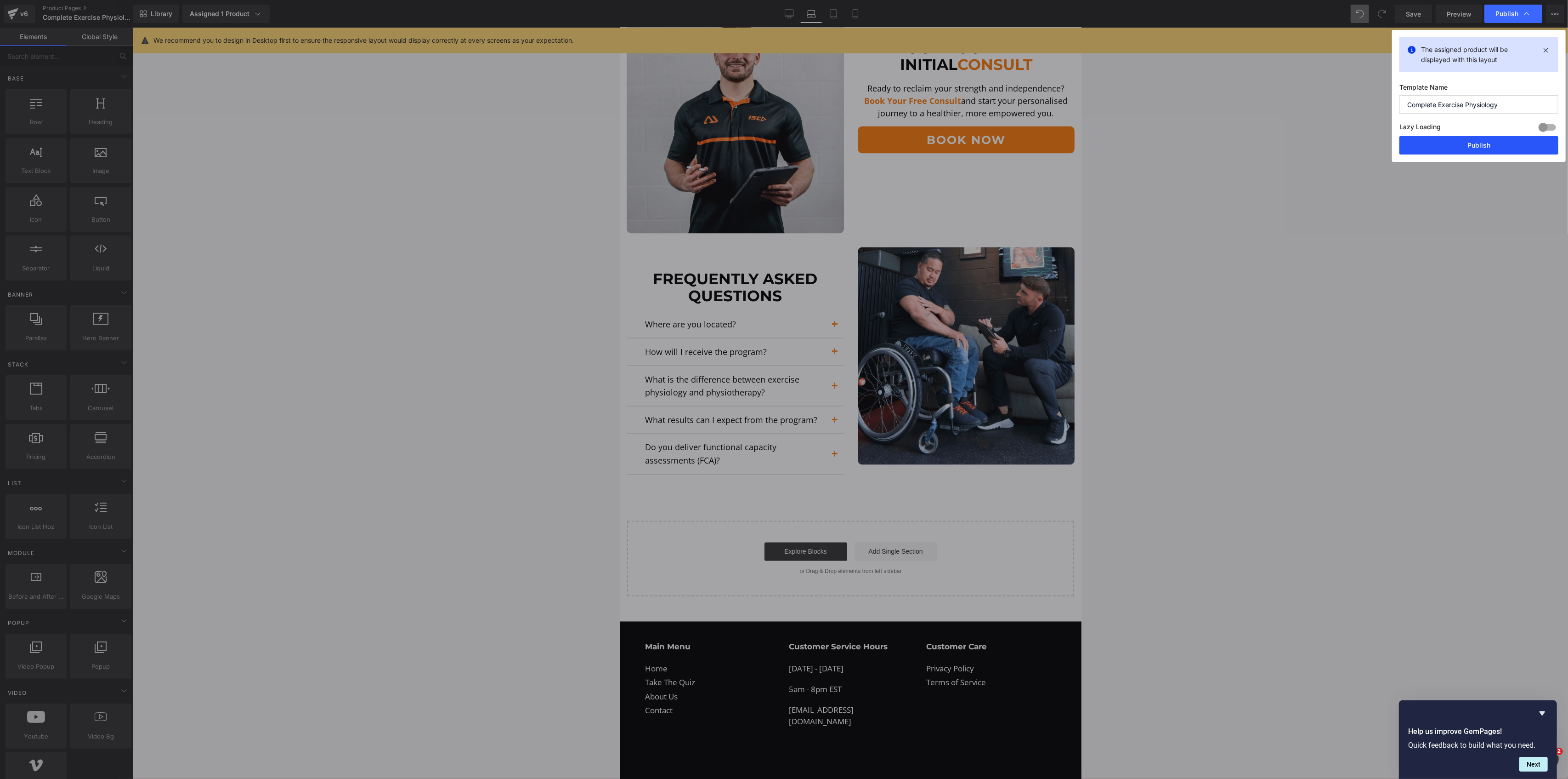
click at [1476, 136] on button "Publish" at bounding box center [1479, 145] width 159 height 18
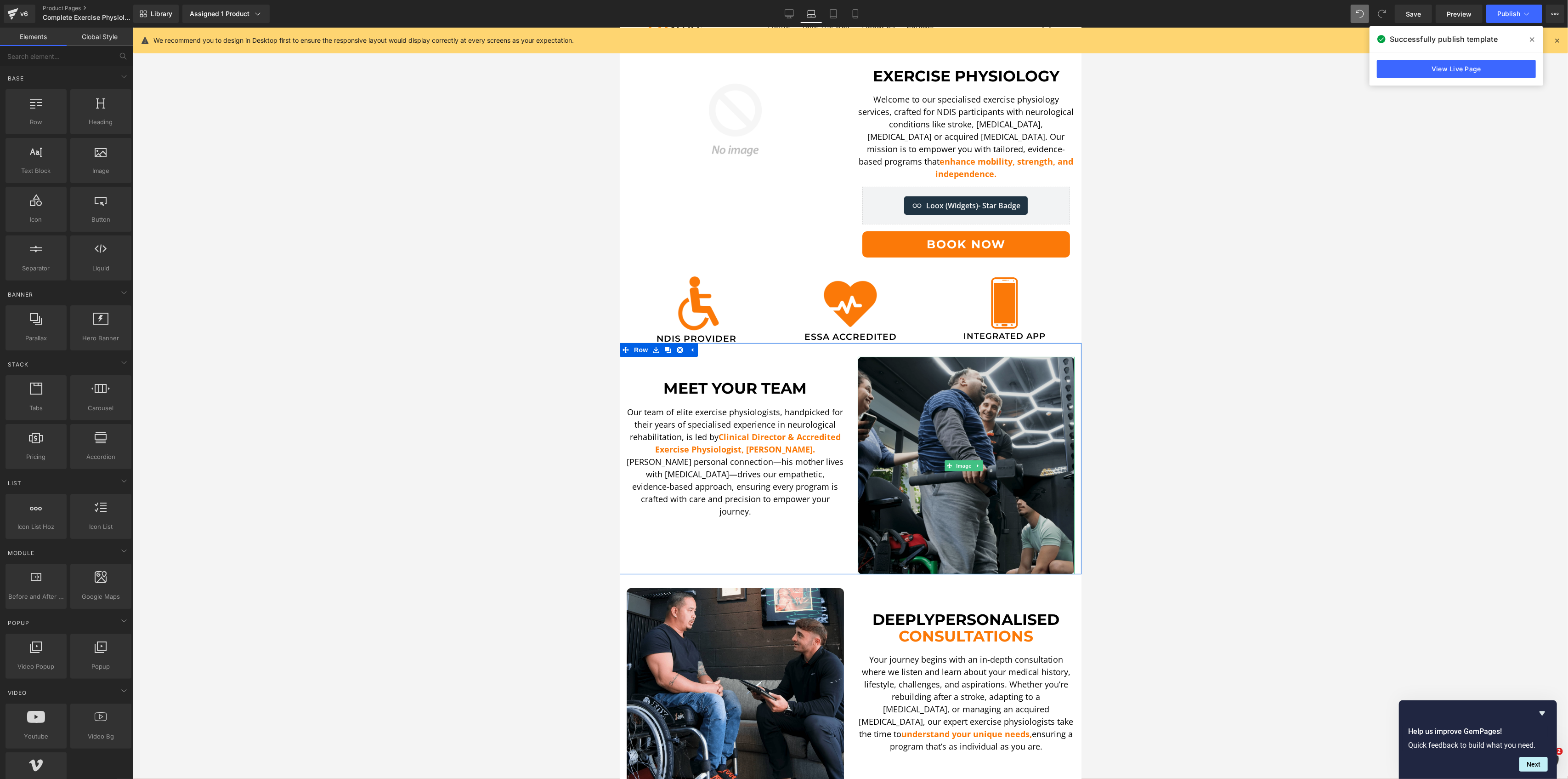
scroll to position [0, 0]
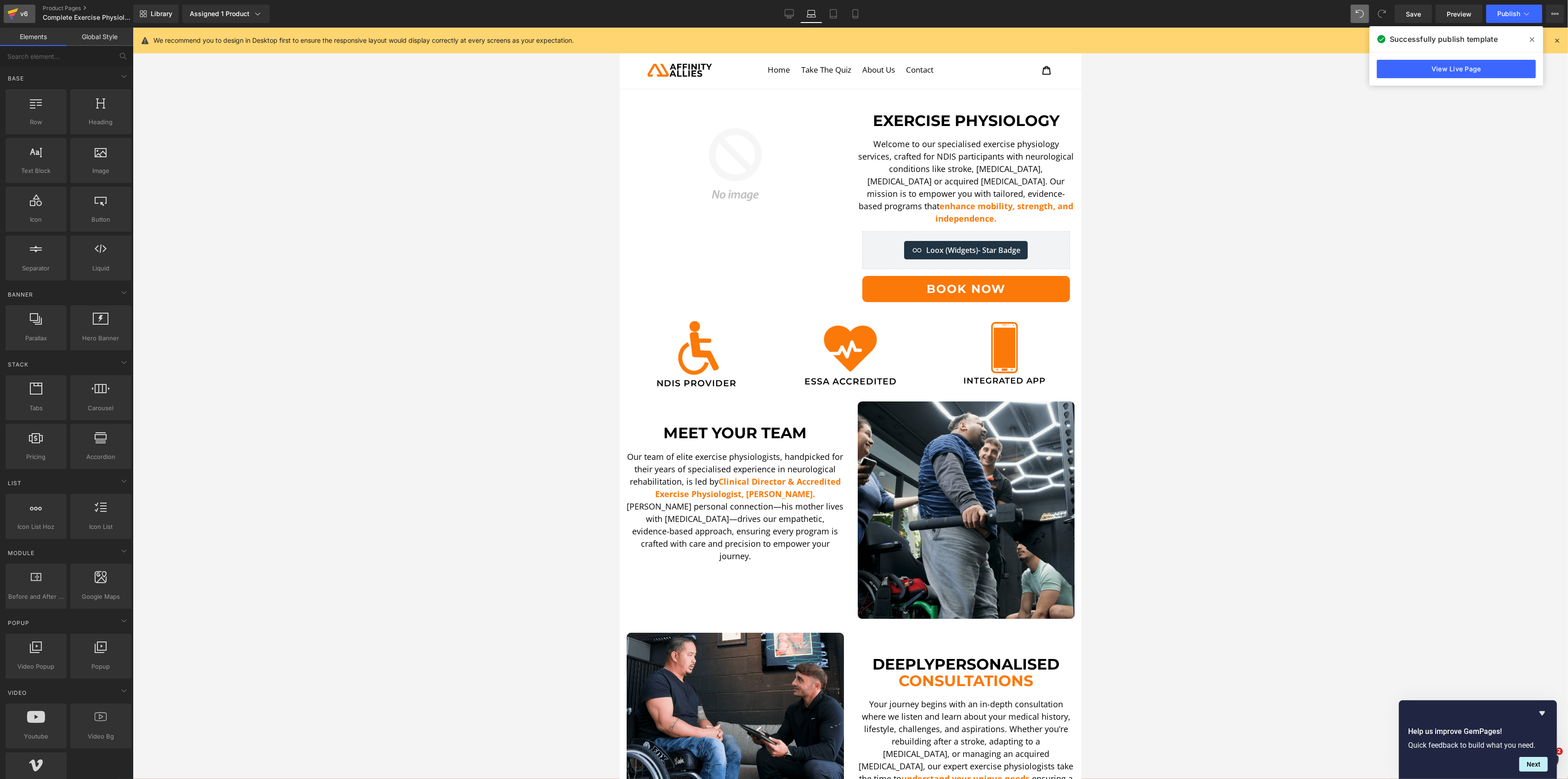
click at [13, 9] on icon at bounding box center [13, 14] width 11 height 23
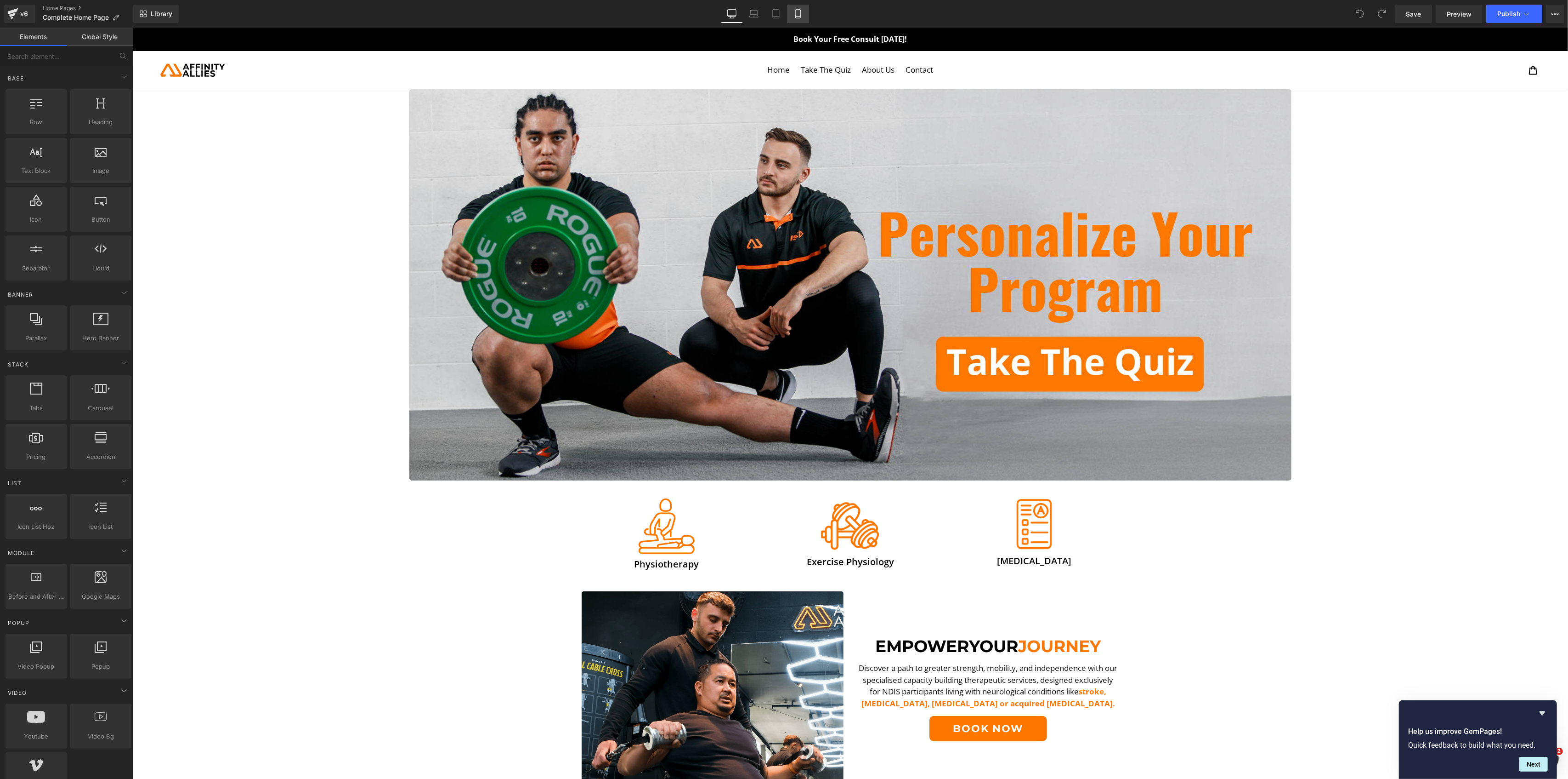
click at [791, 15] on link "Mobile" at bounding box center [798, 14] width 22 height 18
